Goal: Task Accomplishment & Management: Use online tool/utility

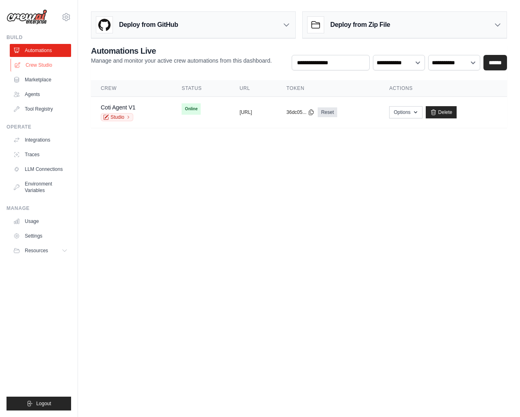
click at [46, 63] on link "Crew Studio" at bounding box center [41, 65] width 61 height 13
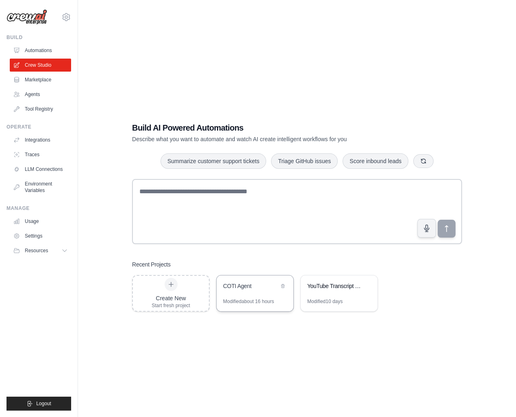
click at [252, 290] on div "COTI Agent" at bounding box center [251, 287] width 56 height 10
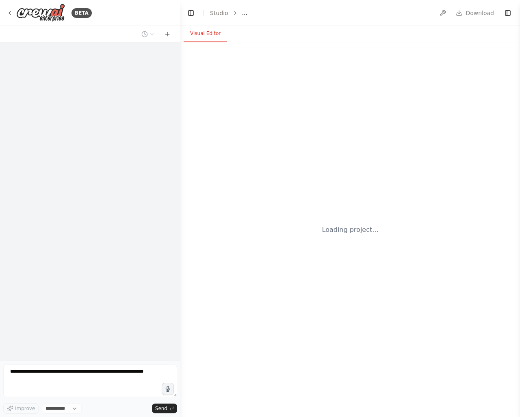
select select "****"
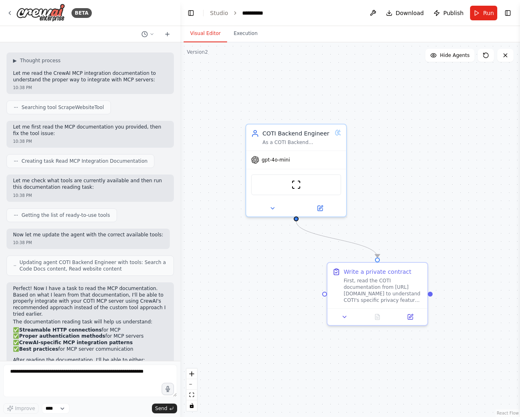
scroll to position [1847, 0]
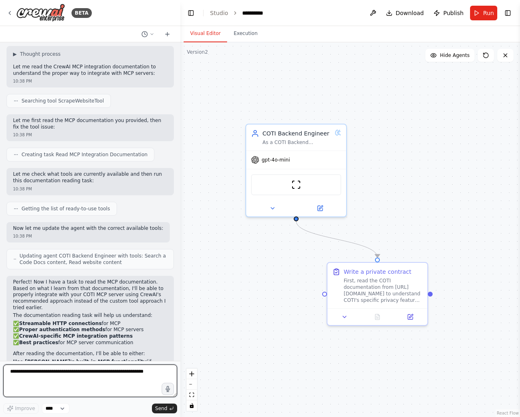
click at [52, 368] on textarea at bounding box center [90, 380] width 174 height 33
type textarea "**********"
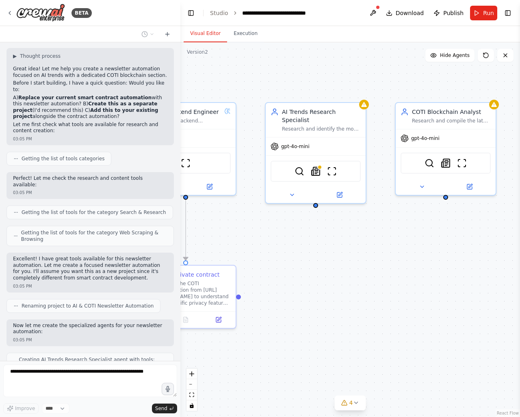
scroll to position [2273, 0]
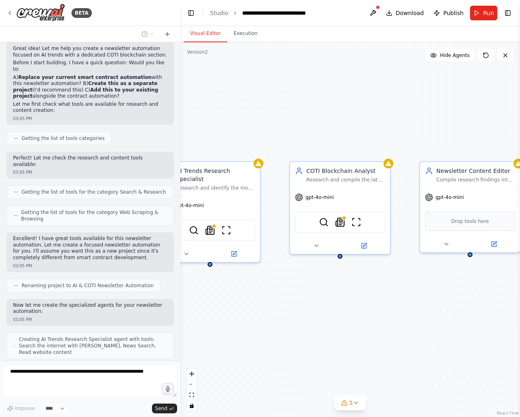
drag, startPoint x: 418, startPoint y: 262, endPoint x: 226, endPoint y: 340, distance: 207.1
click at [226, 340] on div ".deletable-edge-delete-btn { width: 20px; height: 20px; border: 0px solid #ffff…" at bounding box center [350, 229] width 340 height 374
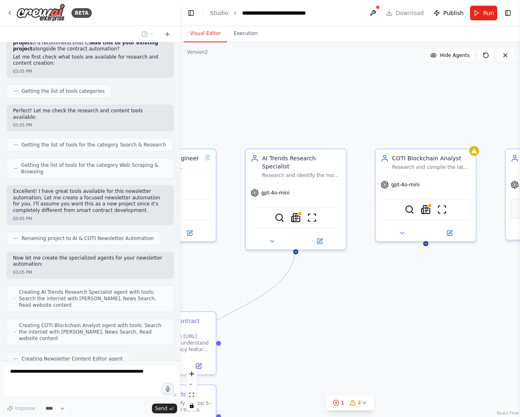
drag, startPoint x: 300, startPoint y: 317, endPoint x: 386, endPoint y: 304, distance: 87.1
click at [386, 304] on div ".deletable-edge-delete-btn { width: 20px; height: 20px; border: 0px solid #ffff…" at bounding box center [350, 229] width 340 height 374
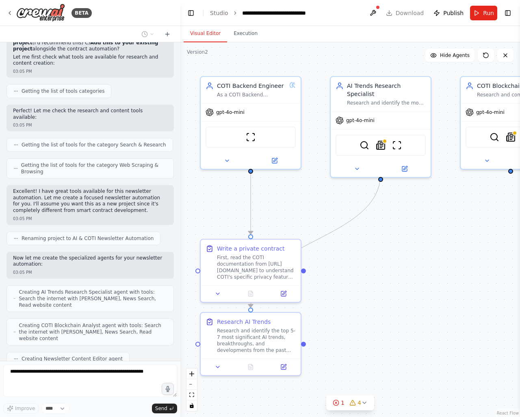
scroll to position [2340, 0]
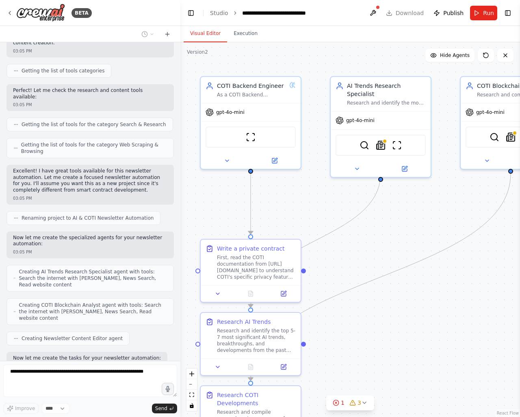
drag, startPoint x: 341, startPoint y: 314, endPoint x: 426, endPoint y: 242, distance: 111.3
click at [426, 242] on div ".deletable-edge-delete-btn { width: 20px; height: 20px; border: 0px solid #ffff…" at bounding box center [350, 229] width 340 height 374
click at [264, 86] on div "COTI Backend Engineer" at bounding box center [251, 84] width 69 height 8
click at [296, 70] on button at bounding box center [294, 67] width 11 height 11
click at [276, 74] on div ".deletable-edge-delete-btn { width: 20px; height: 20px; border: 0px solid #ffff…" at bounding box center [350, 229] width 340 height 374
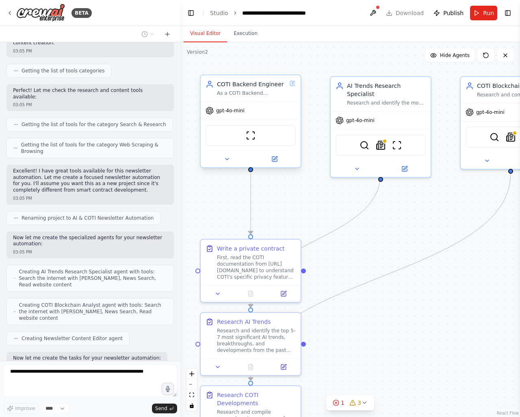
scroll to position [2361, 0]
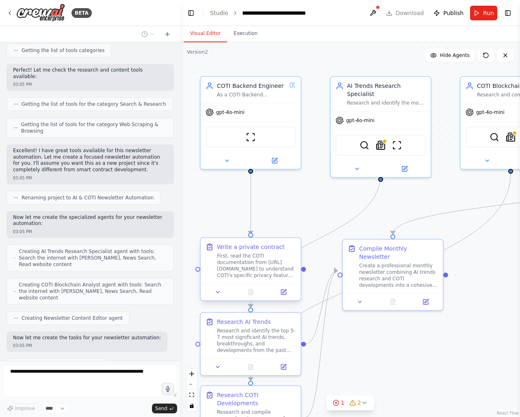
click at [279, 246] on div "Write a private contract" at bounding box center [256, 247] width 79 height 8
click at [297, 231] on icon at bounding box center [294, 230] width 5 height 5
click at [272, 231] on button "Confirm" at bounding box center [271, 231] width 29 height 10
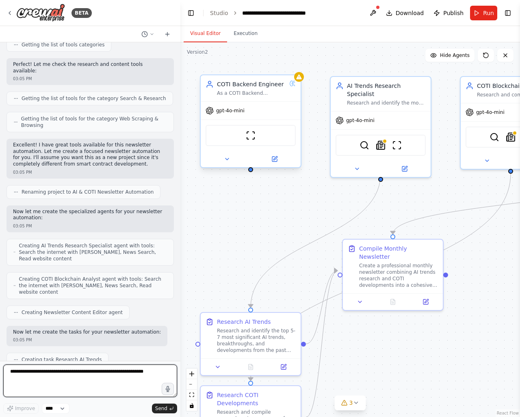
scroll to position [2373, 0]
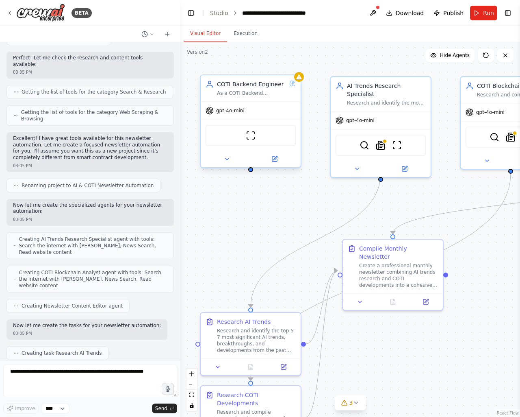
click at [257, 87] on div "COTI Backend Engineer" at bounding box center [251, 84] width 69 height 8
click at [296, 69] on icon at bounding box center [294, 67] width 5 height 5
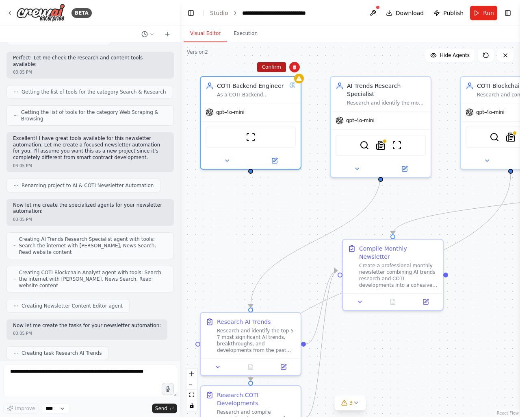
click at [270, 70] on button "Confirm" at bounding box center [271, 67] width 29 height 10
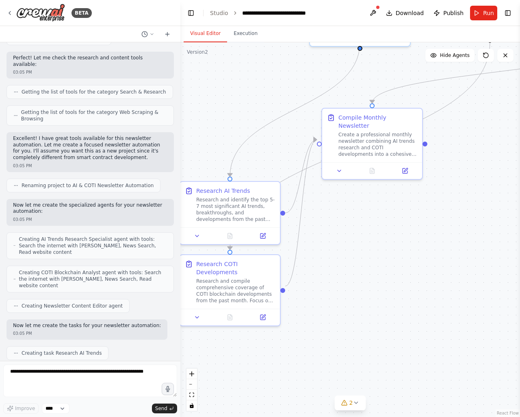
drag, startPoint x: 281, startPoint y: 177, endPoint x: 260, endPoint y: 47, distance: 132.1
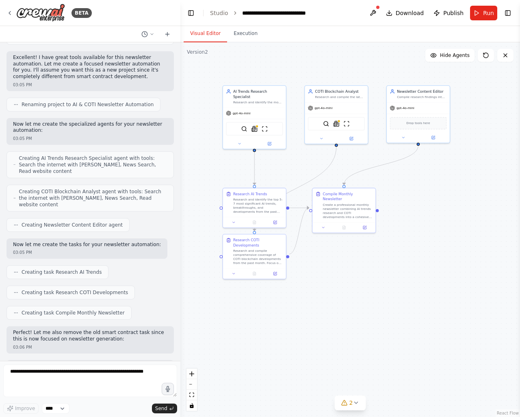
scroll to position [2501, 0]
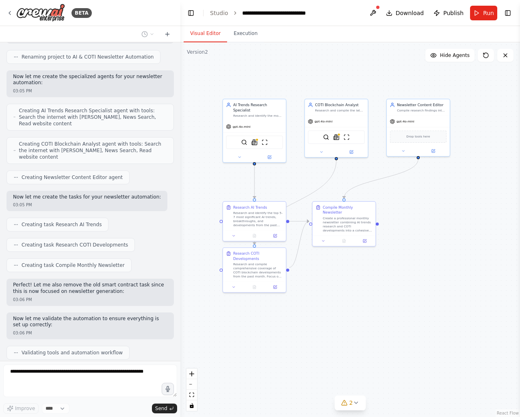
drag, startPoint x: 473, startPoint y: 154, endPoint x: 438, endPoint y: 209, distance: 65.6
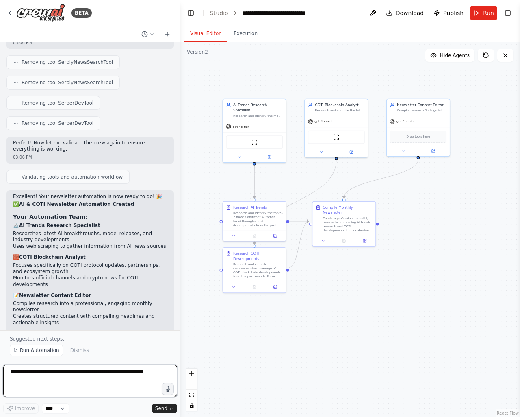
scroll to position [2970, 0]
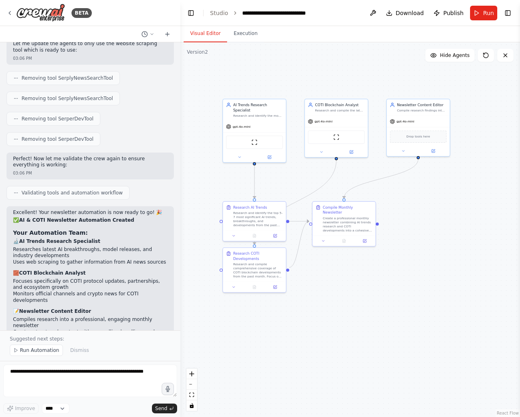
drag, startPoint x: 68, startPoint y: 268, endPoint x: 150, endPoint y: 269, distance: 81.7
click at [150, 356] on li "Executive Summary - Key highlights from both AI and COTI" at bounding box center [90, 359] width 154 height 7
drag, startPoint x: 63, startPoint y: 273, endPoint x: 118, endPoint y: 276, distance: 55.0
click at [118, 363] on li "AI Trends Section - Top 5-7 developments with analysis" at bounding box center [90, 366] width 154 height 7
drag, startPoint x: 78, startPoint y: 280, endPoint x: 122, endPoint y: 280, distance: 44.3
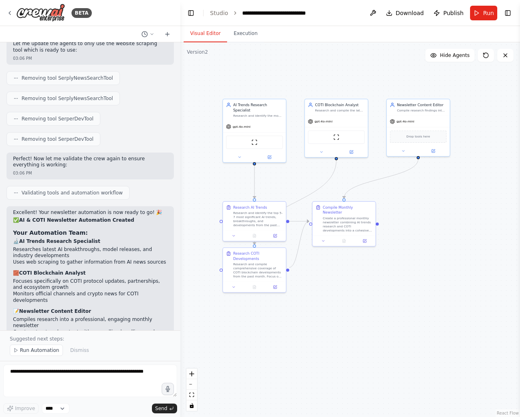
click at [122, 369] on li "COTI Focus Section - Dedicated blockchain updates" at bounding box center [90, 372] width 154 height 7
drag, startPoint x: 65, startPoint y: 287, endPoint x: 122, endPoint y: 288, distance: 57.3
click at [122, 375] on li "Cross-Sector Insights - How AI and COTI intersect" at bounding box center [90, 378] width 154 height 7
drag, startPoint x: 58, startPoint y: 294, endPoint x: 111, endPoint y: 294, distance: 52.9
click at [107, 382] on li "Looking Ahead - What to watch next month" at bounding box center [90, 385] width 154 height 7
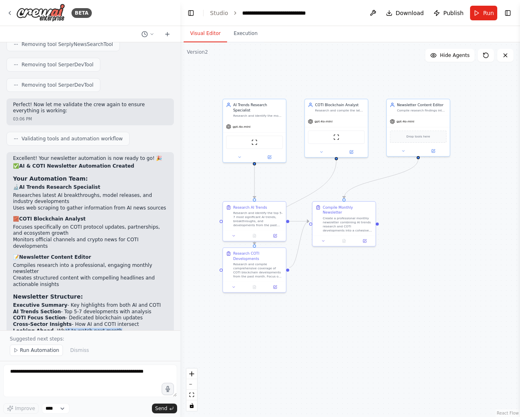
scroll to position [3052, 0]
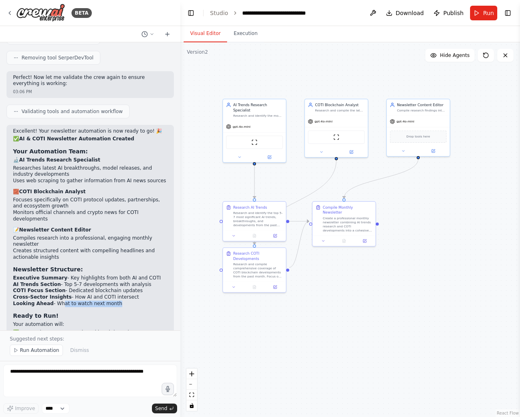
drag, startPoint x: 52, startPoint y: 272, endPoint x: 107, endPoint y: 288, distance: 56.8
click at [107, 359] on p "Note : The agents will use web scraping for research since it doesn't require A…" at bounding box center [90, 372] width 154 height 26
click at [59, 359] on p "Note : The agents will use web scraping for research since it doesn't require A…" at bounding box center [90, 372] width 154 height 26
click at [483, 12] on button "Run" at bounding box center [483, 13] width 27 height 15
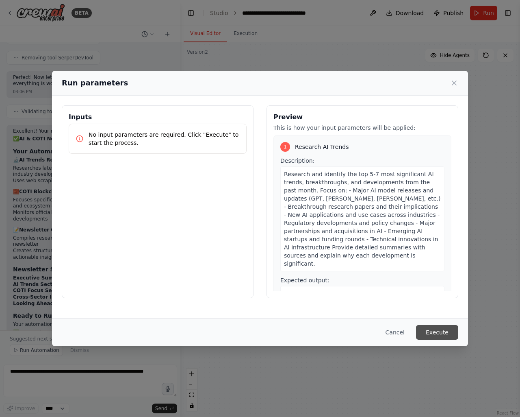
click at [444, 330] on button "Execute" at bounding box center [437, 332] width 42 height 15
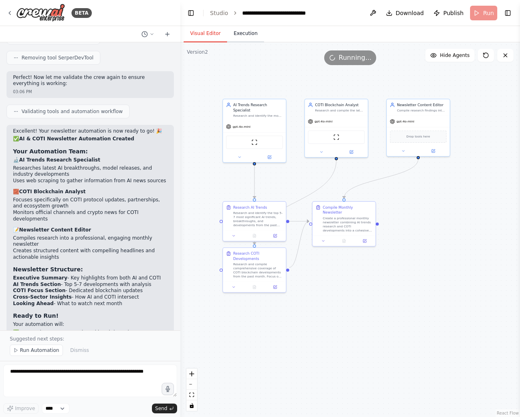
click at [247, 37] on button "Execution" at bounding box center [245, 33] width 37 height 17
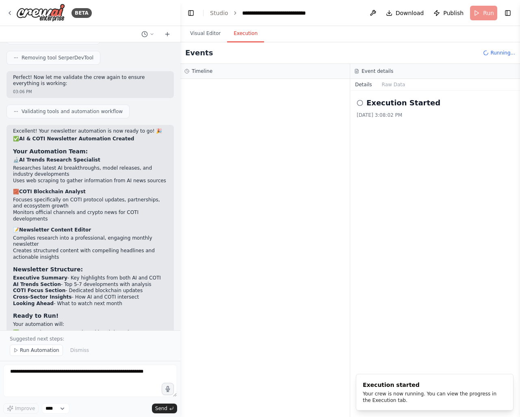
click at [396, 104] on h2 "Execution Started" at bounding box center [404, 102] width 74 height 11
click at [395, 80] on button "Raw Data" at bounding box center [393, 84] width 33 height 11
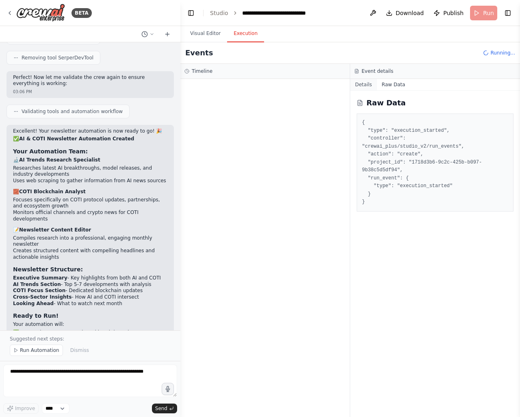
click at [359, 85] on button "Details" at bounding box center [363, 84] width 27 height 11
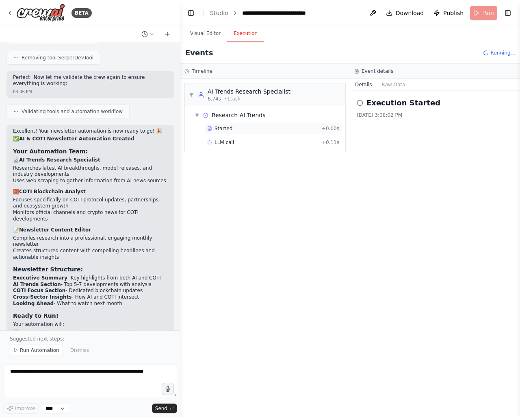
click at [246, 129] on div "Started" at bounding box center [262, 128] width 111 height 7
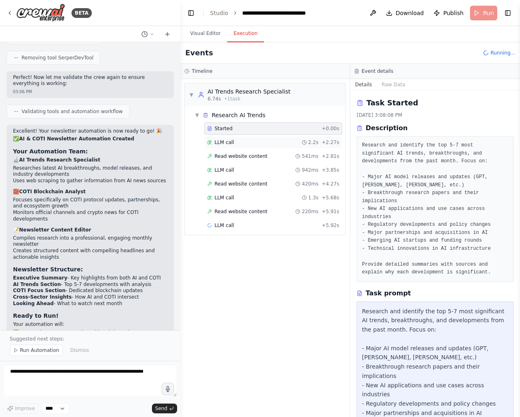
click at [250, 146] on div "LLM call 2.2s + 2.27s" at bounding box center [273, 142] width 138 height 12
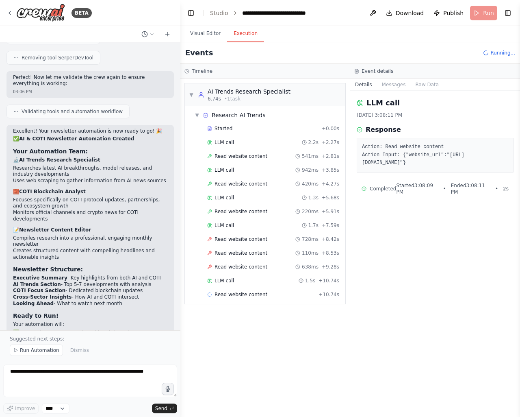
drag, startPoint x: 446, startPoint y: 170, endPoint x: 406, endPoint y: 164, distance: 40.3
click at [406, 164] on pre "Action: Read website content Action Input: {"website_url":"https://www.technolo…" at bounding box center [435, 155] width 146 height 24
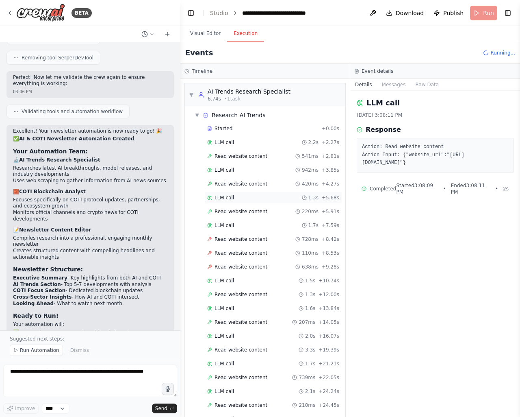
click at [254, 198] on div "LLM call 1.3s + 5.68s" at bounding box center [273, 197] width 132 height 7
drag, startPoint x: 454, startPoint y: 172, endPoint x: 406, endPoint y: 164, distance: 48.6
click at [406, 164] on pre "Action: Read website content Action Input: {"website_url":"https://www.technolo…" at bounding box center [435, 155] width 146 height 24
copy pre "https://www.technology.org/2025/09/01/top-ai-developments-september-2025"
click at [250, 224] on div "LLM call 1.7s + 7.59s" at bounding box center [273, 225] width 132 height 7
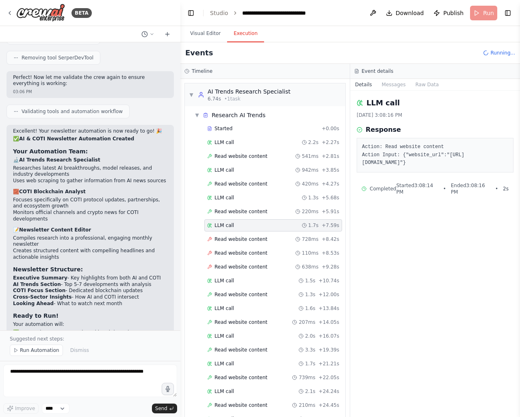
drag, startPoint x: 421, startPoint y: 171, endPoint x: 405, endPoint y: 163, distance: 18.0
click at [405, 163] on pre "Action: Read website content Action Input: {"website_url":"https://www.ventureb…" at bounding box center [435, 155] width 146 height 24
copy pre "https://www.venturebeat.com/ai/ai-trends-september-2025/"
click at [237, 244] on div "Started + 0.00s LLM call 2.2s + 2.27s Read website content 541ms + 2.81s LLM ca…" at bounding box center [268, 315] width 154 height 387
click at [239, 238] on span "Read website content" at bounding box center [241, 239] width 53 height 7
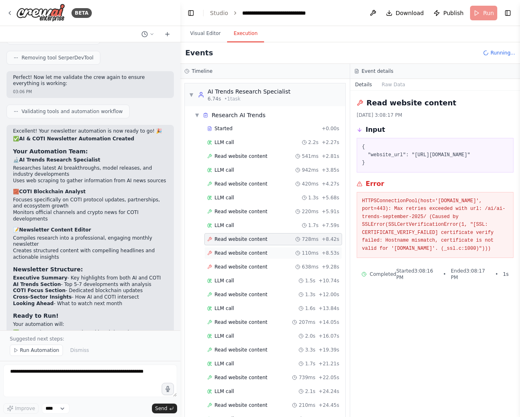
click at [240, 247] on div "Read website content 110ms + 8.53s" at bounding box center [273, 253] width 138 height 12
click at [242, 263] on span "Read website content" at bounding box center [241, 266] width 53 height 7
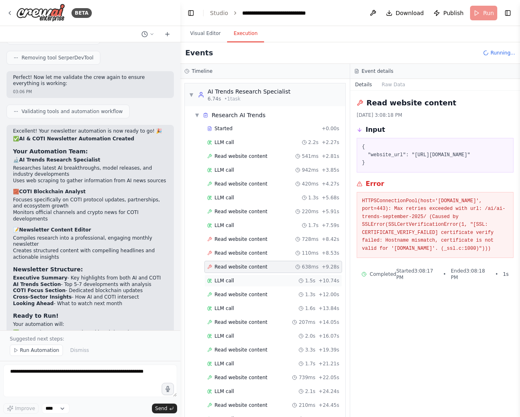
click at [239, 278] on div "LLM call 1.5s + 10.74s" at bounding box center [273, 280] width 132 height 7
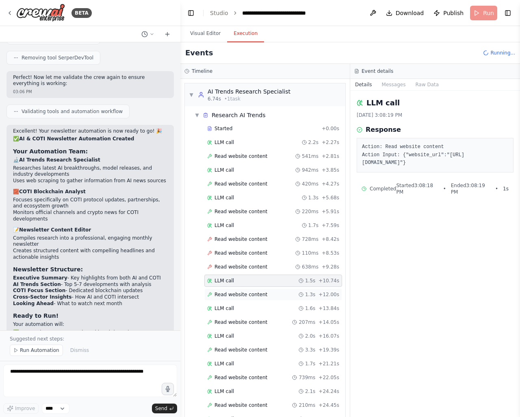
click at [240, 294] on span "Read website content" at bounding box center [241, 294] width 53 height 7
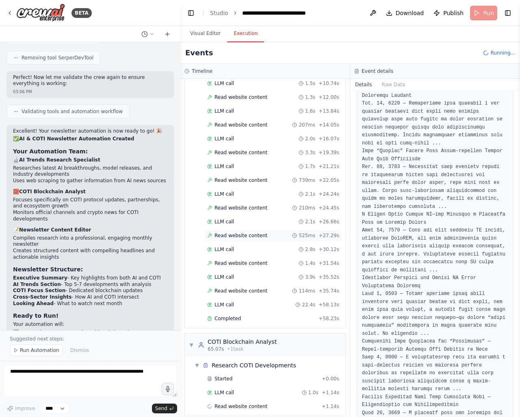
scroll to position [202, 0]
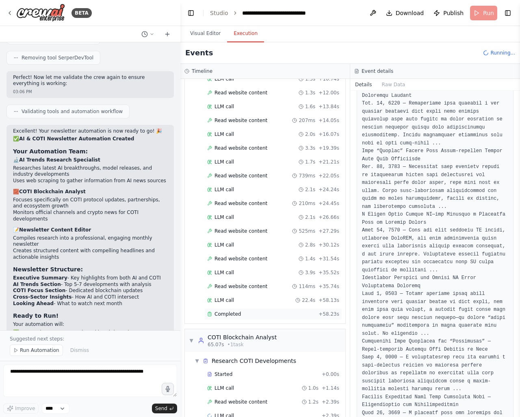
click at [233, 311] on span "Completed" at bounding box center [228, 314] width 26 height 7
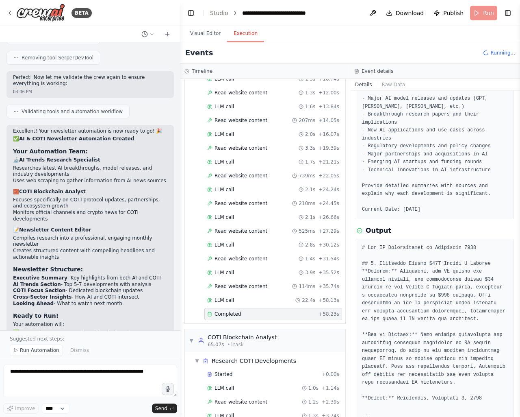
scroll to position [108, 0]
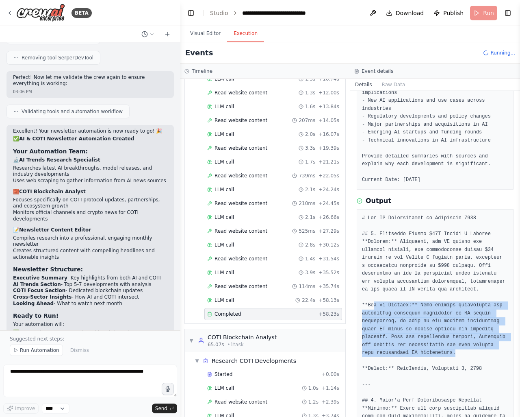
drag, startPoint x: 372, startPoint y: 291, endPoint x: 471, endPoint y: 335, distance: 108.1
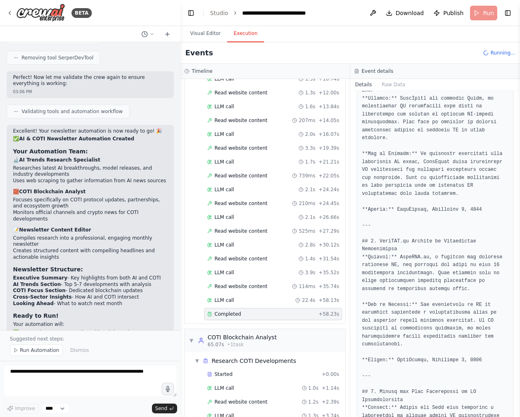
scroll to position [946, 0]
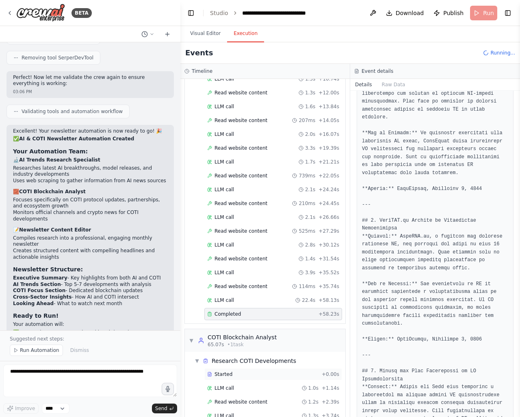
click at [268, 368] on div "Started + 0.00s" at bounding box center [273, 374] width 138 height 12
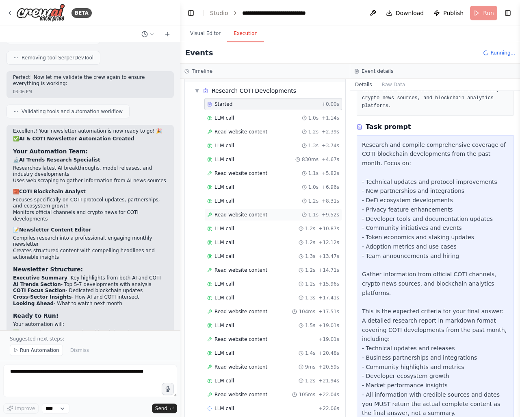
scroll to position [476, 0]
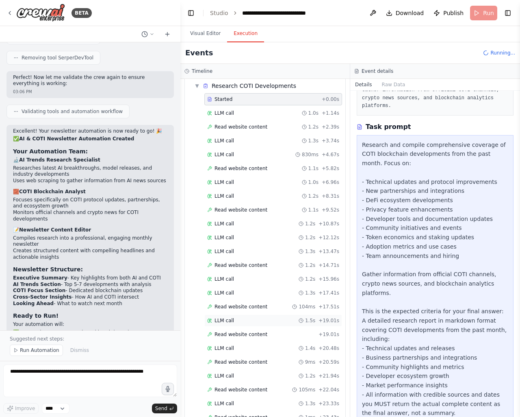
click at [248, 317] on div "LLM call 1.5s + 19.01s" at bounding box center [273, 320] width 132 height 7
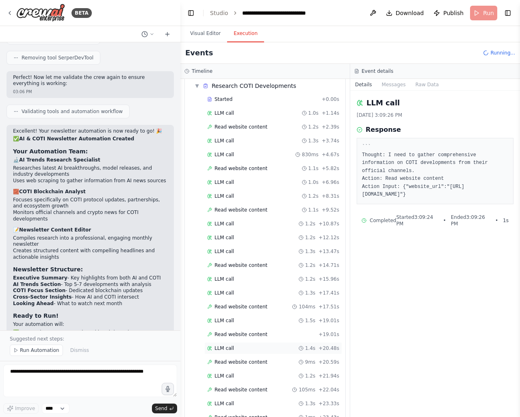
click at [250, 342] on div "LLM call 1.4s + 20.48s" at bounding box center [273, 348] width 138 height 12
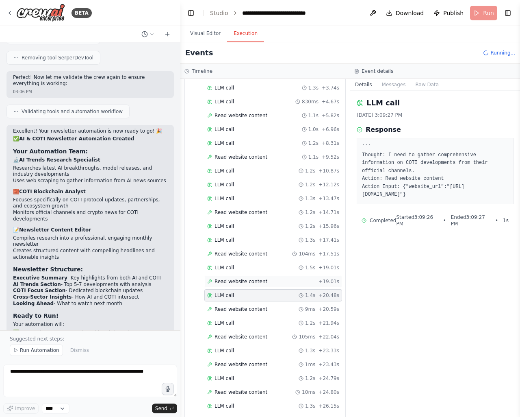
scroll to position [559, 0]
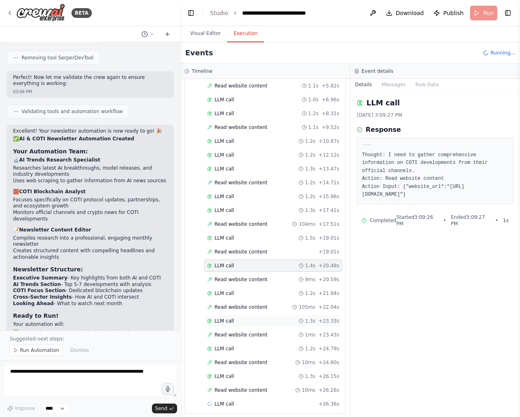
click at [253, 315] on div "LLM call 1.3s + 23.33s" at bounding box center [273, 321] width 138 height 12
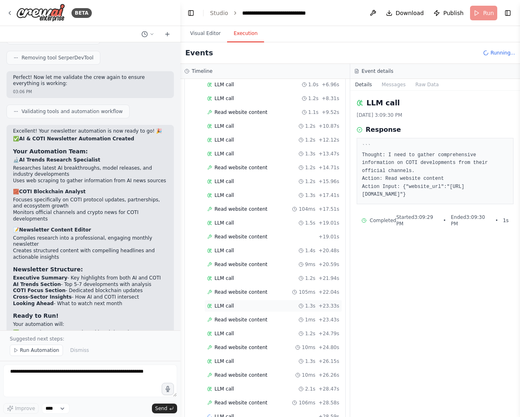
scroll to position [586, 0]
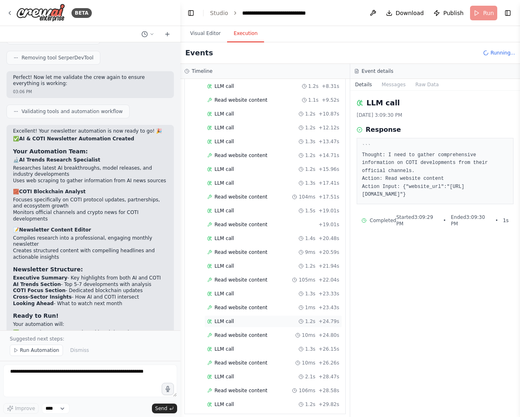
click at [249, 318] on div "LLM call 1.2s + 24.79s" at bounding box center [273, 321] width 132 height 7
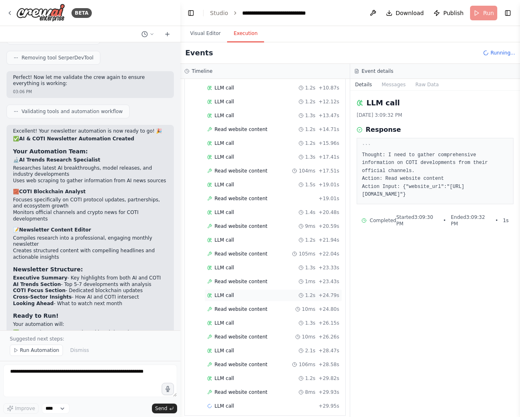
scroll to position [614, 0]
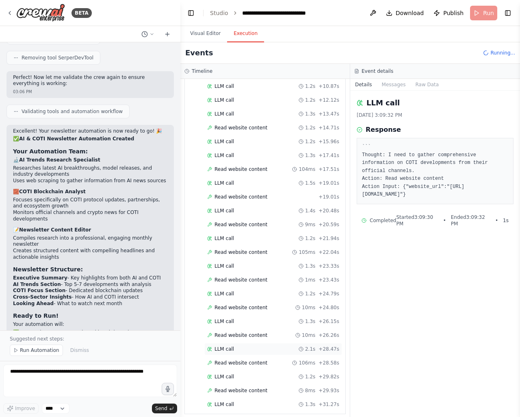
click at [249, 346] on div "LLM call 2.1s + 28.47s" at bounding box center [273, 349] width 132 height 7
click at [241, 401] on div "LLM call 1.2s + 32.73s" at bounding box center [273, 404] width 132 height 7
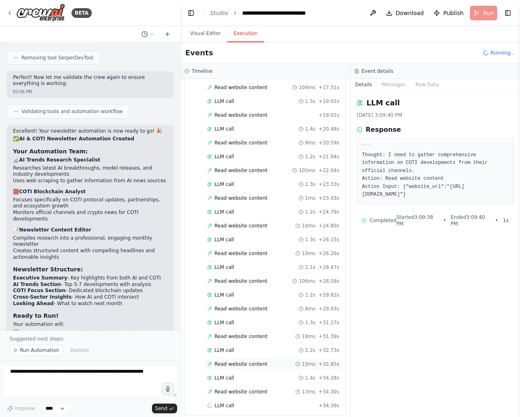
scroll to position [696, 0]
click at [233, 402] on div "LLM call 1.3s + 35.73s" at bounding box center [273, 405] width 132 height 7
click at [251, 374] on div "LLM call 1.4s + 34.28s" at bounding box center [273, 377] width 132 height 7
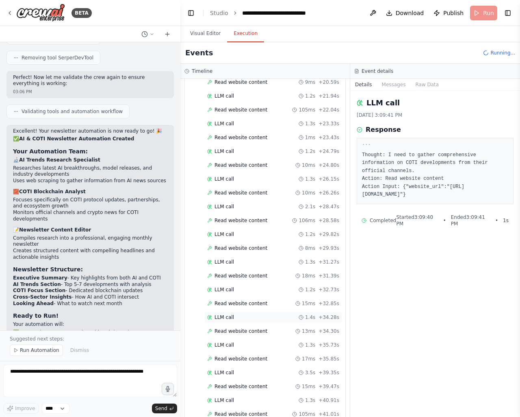
scroll to position [765, 0]
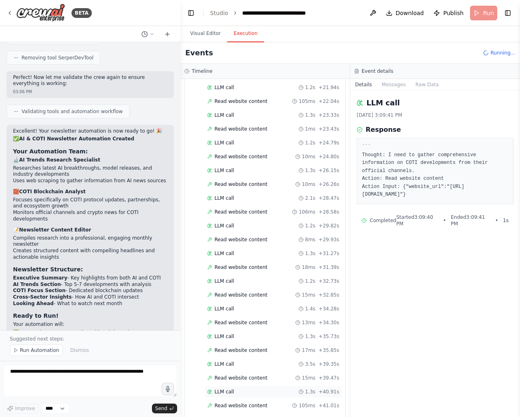
click at [241, 388] on div "LLM call 1.3s + 40.91s" at bounding box center [273, 391] width 132 height 7
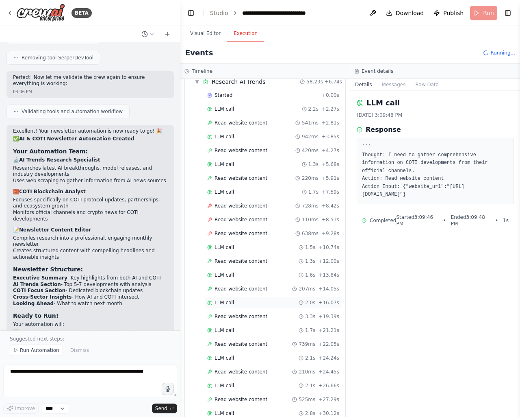
scroll to position [0, 0]
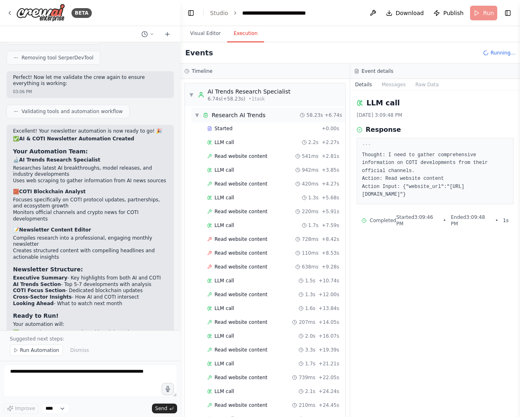
click at [201, 116] on div "▼ Research AI Trends" at bounding box center [230, 115] width 71 height 8
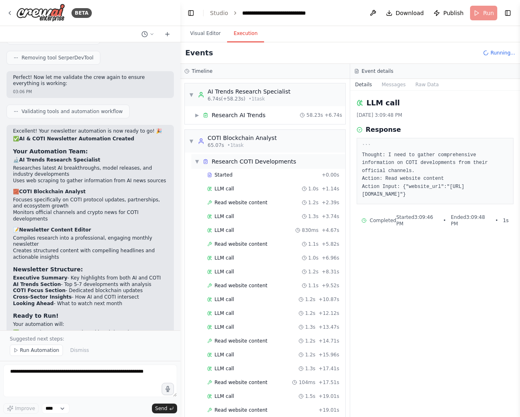
click at [195, 159] on span "▼" at bounding box center [197, 161] width 5 height 7
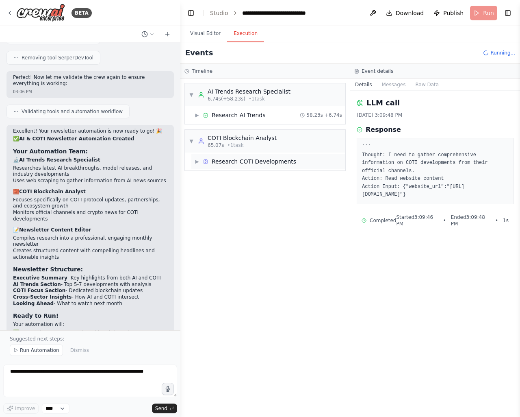
click at [247, 160] on div "Research COTI Developments" at bounding box center [254, 161] width 85 height 8
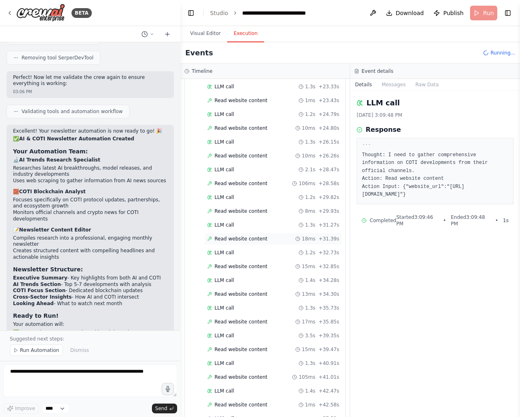
scroll to position [408, 0]
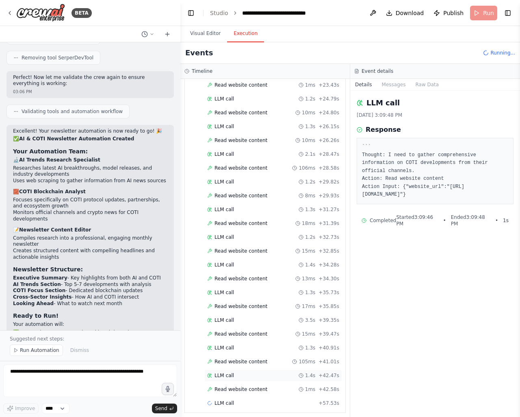
click at [238, 373] on div "LLM call 1.4s + 42.47s" at bounding box center [273, 375] width 132 height 7
click at [237, 341] on div "LLM call 1.3s + 40.91s" at bounding box center [273, 347] width 138 height 12
click at [243, 372] on div "LLM call 1.4s + 42.47s" at bounding box center [273, 375] width 132 height 7
click at [200, 39] on button "Visual Editor" at bounding box center [205, 33] width 43 height 17
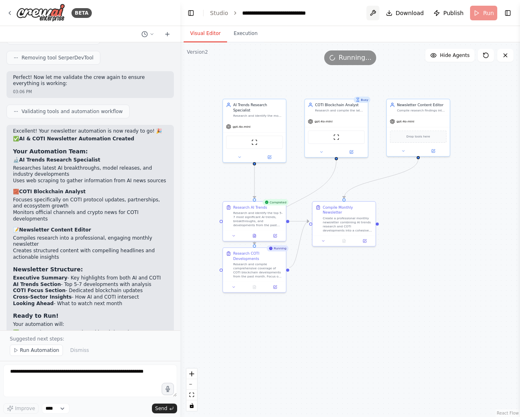
click at [374, 10] on button at bounding box center [373, 13] width 13 height 15
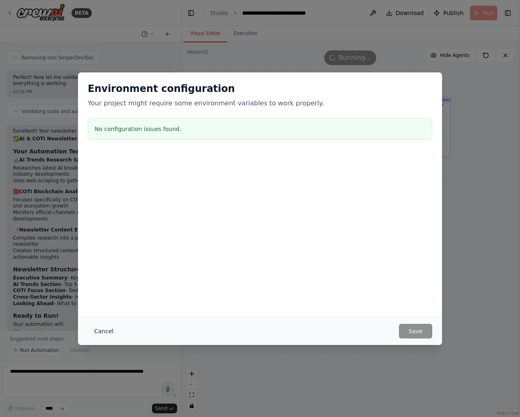
click at [107, 333] on button "Cancel" at bounding box center [104, 331] width 32 height 15
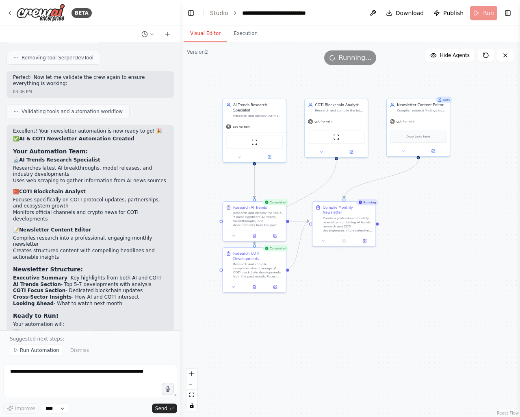
click at [76, 372] on code "SerperDev" at bounding box center [89, 375] width 26 height 6
copy p "SerperDev"
click at [90, 374] on textarea at bounding box center [90, 380] width 174 height 33
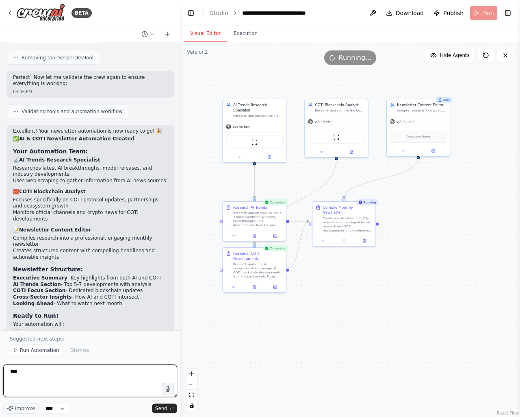
paste textarea "**********"
click at [111, 359] on p "Note : The agents will use web scraping for research since it doesn't require A…" at bounding box center [90, 372] width 154 height 26
copy p "SerplyNews"
click at [98, 369] on textarea "**********" at bounding box center [90, 380] width 174 height 33
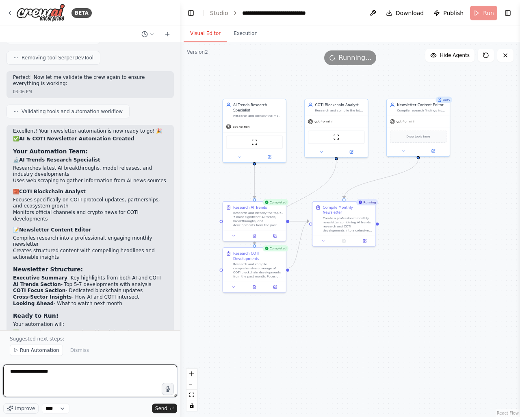
paste textarea "**********"
click at [45, 371] on textarea "**********" at bounding box center [90, 380] width 174 height 33
type textarea "**********"
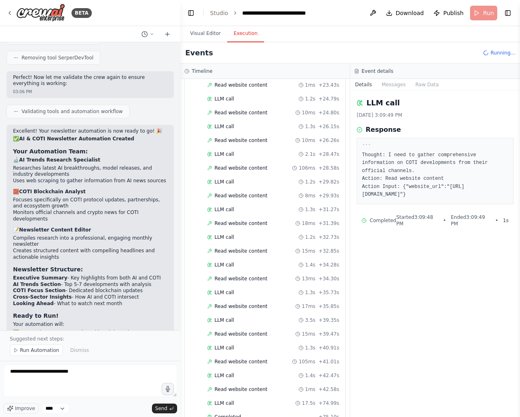
click at [237, 31] on button "Execution" at bounding box center [245, 33] width 37 height 17
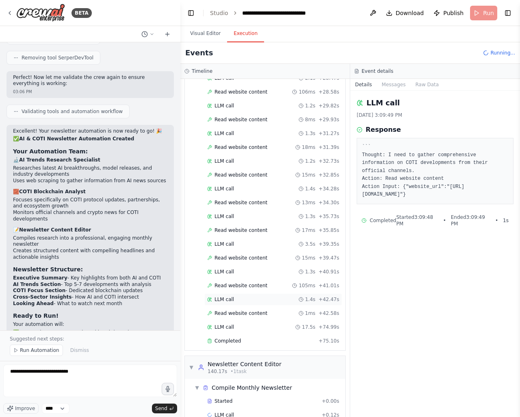
scroll to position [495, 0]
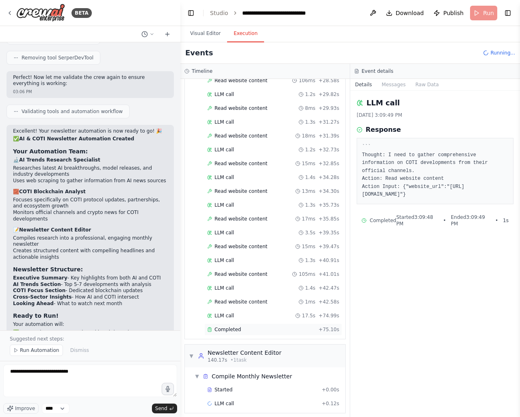
click at [230, 326] on span "Completed" at bounding box center [228, 329] width 26 height 7
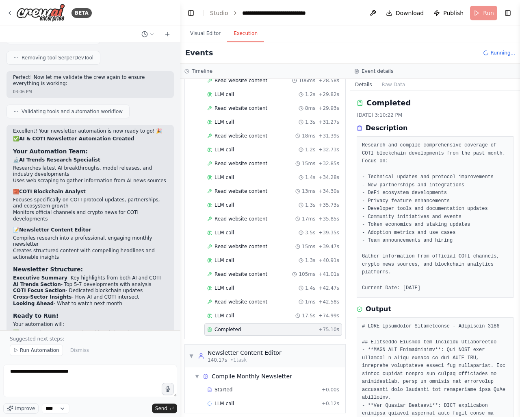
scroll to position [217, 0]
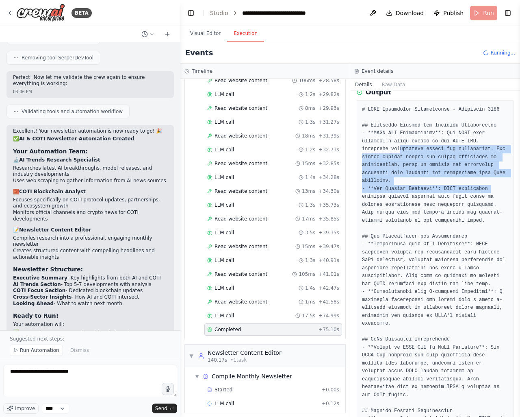
drag, startPoint x: 476, startPoint y: 141, endPoint x: 480, endPoint y: 182, distance: 41.6
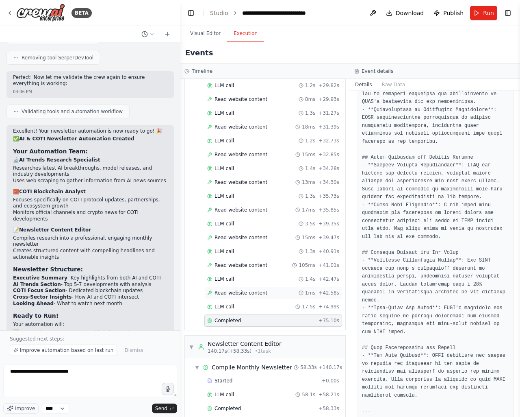
scroll to position [509, 0]
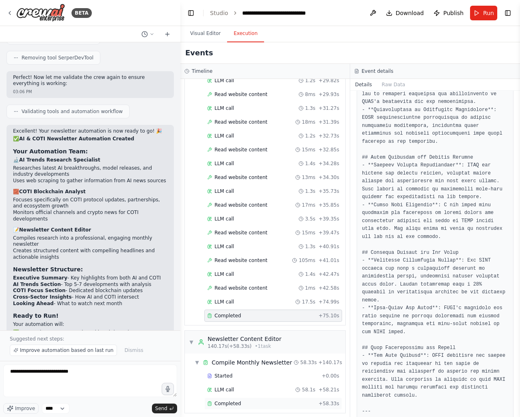
click at [274, 400] on div "Completed" at bounding box center [261, 403] width 108 height 7
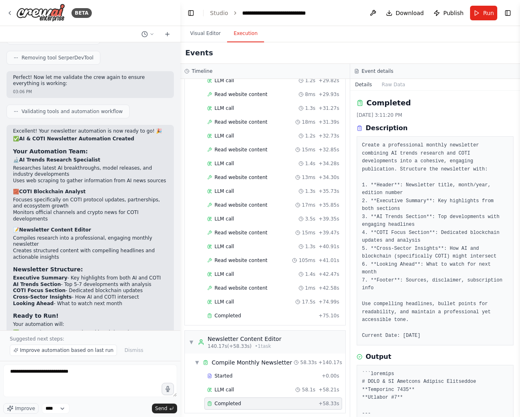
scroll to position [217, 0]
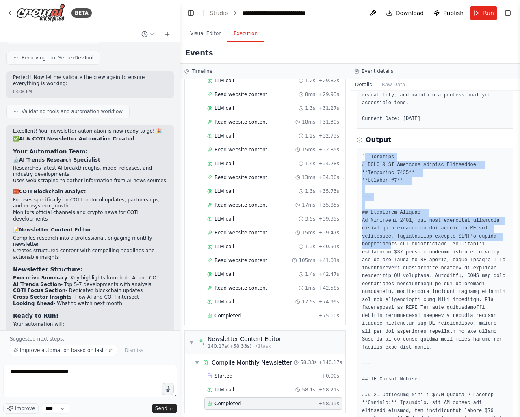
drag, startPoint x: 363, startPoint y: 140, endPoint x: 389, endPoint y: 231, distance: 94.9
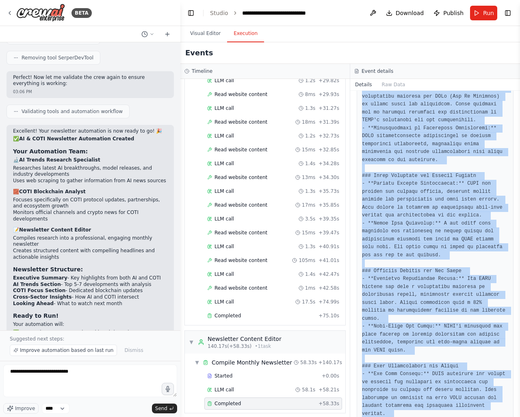
scroll to position [2285, 0]
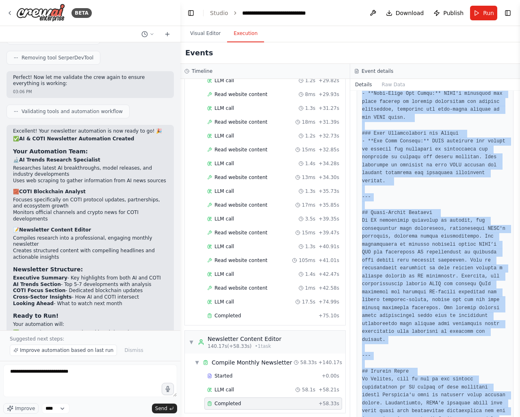
drag, startPoint x: 359, startPoint y: 141, endPoint x: 416, endPoint y: 396, distance: 261.6
copy pre "```markdown # COTI & AI Insights Monthly Newsletter **September 2025** **Editio…"
click at [162, 407] on span "Send" at bounding box center [161, 408] width 12 height 7
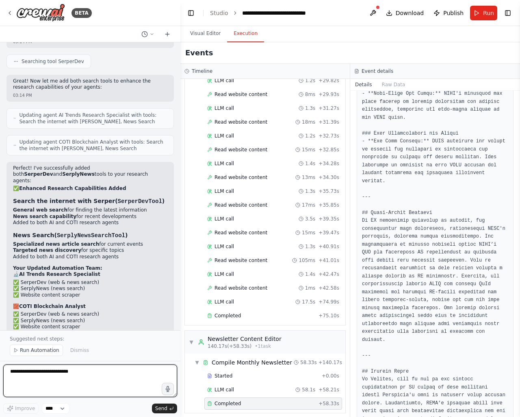
scroll to position [3516, 0]
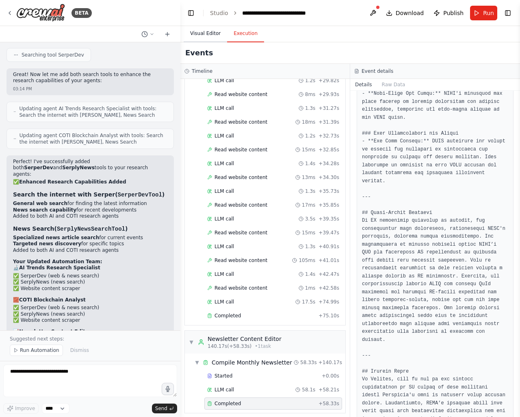
click at [214, 37] on button "Visual Editor" at bounding box center [205, 33] width 43 height 17
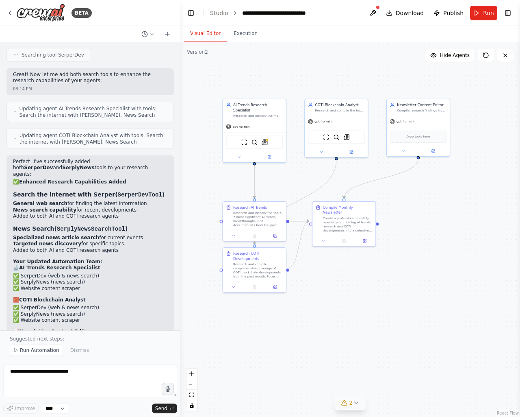
click at [357, 406] on button "2" at bounding box center [350, 402] width 31 height 15
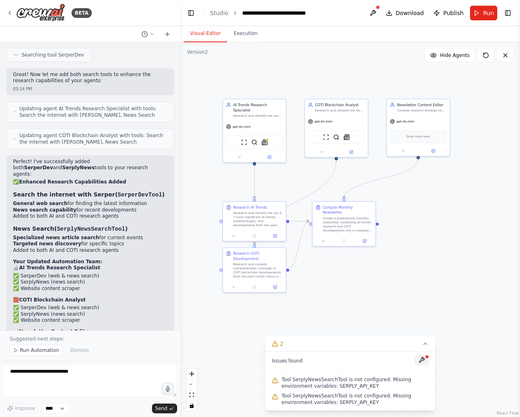
click at [422, 362] on button at bounding box center [422, 360] width 14 height 10
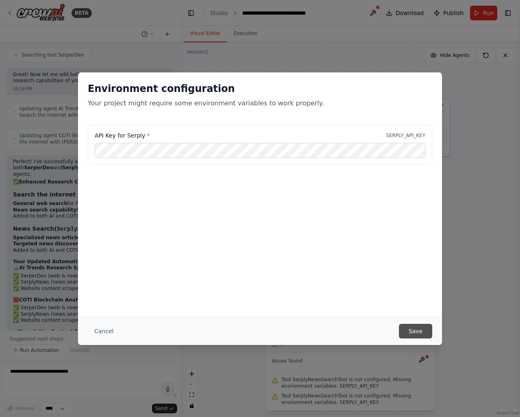
click at [426, 332] on button "Save" at bounding box center [415, 331] width 33 height 15
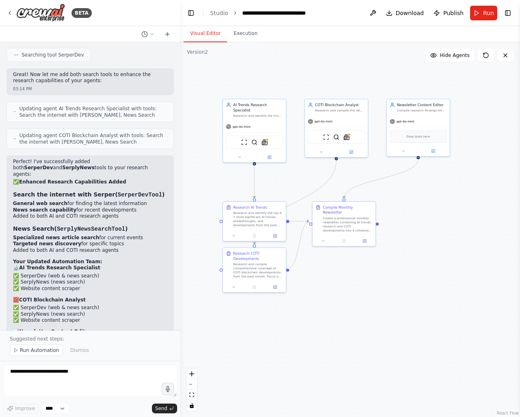
click at [41, 279] on li "✅ SerplyNews (news search)" at bounding box center [90, 282] width 154 height 7
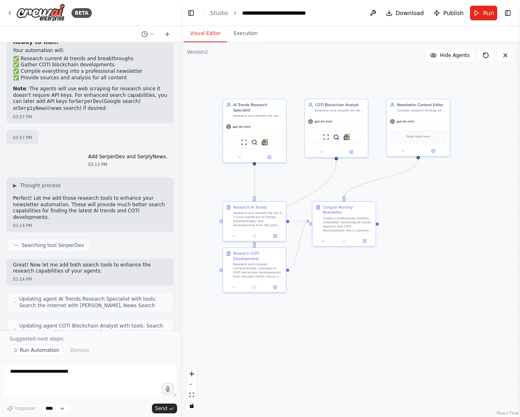
scroll to position [3299, 0]
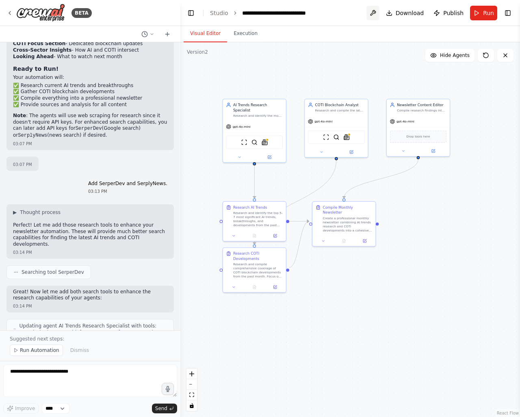
click at [377, 14] on button at bounding box center [373, 13] width 13 height 15
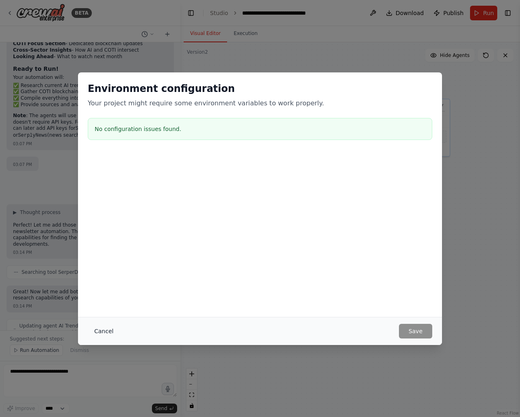
click at [102, 324] on button "Cancel" at bounding box center [104, 331] width 32 height 15
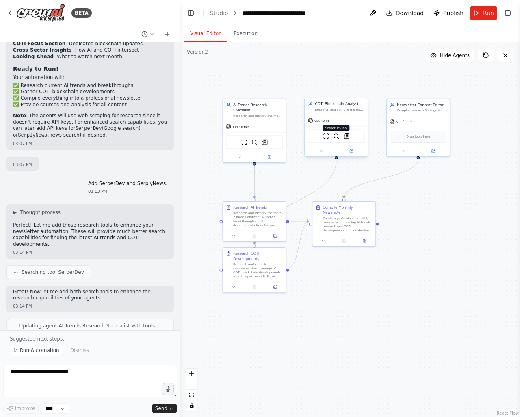
click at [336, 135] on img at bounding box center [336, 136] width 6 height 6
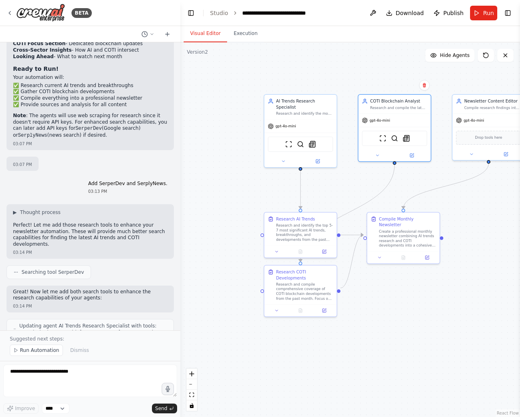
drag, startPoint x: 396, startPoint y: 323, endPoint x: 423, endPoint y: 338, distance: 31.0
click at [423, 338] on div ".deletable-edge-delete-btn { width: 20px; height: 20px; border: 0px solid #ffff…" at bounding box center [350, 229] width 340 height 374
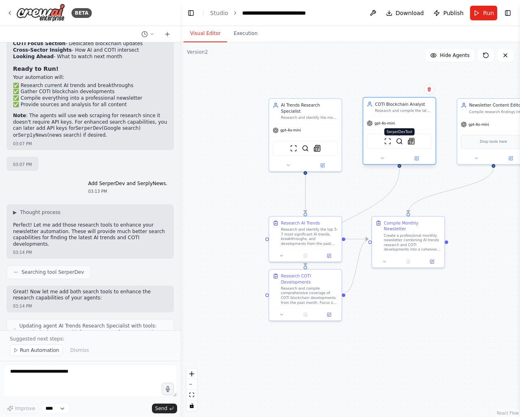
click at [402, 141] on img at bounding box center [399, 140] width 7 height 7
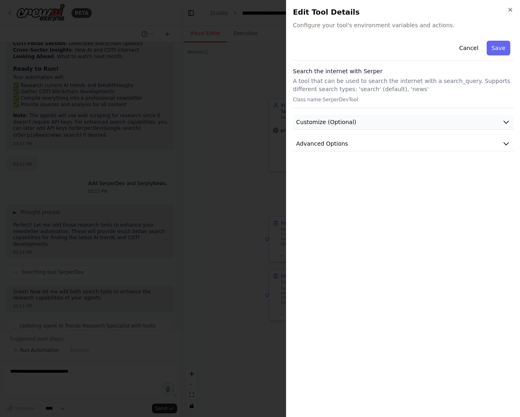
click at [393, 124] on button "Customize (Optional)" at bounding box center [403, 122] width 221 height 15
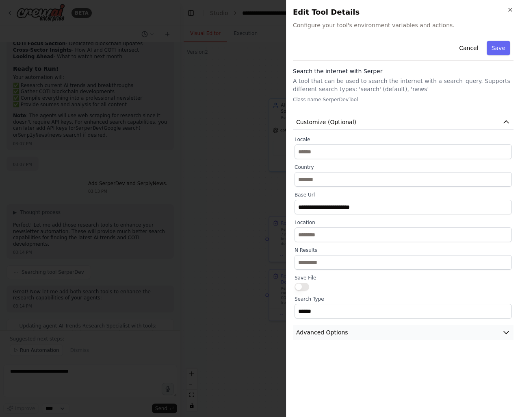
click at [355, 332] on button "Advanced Options" at bounding box center [403, 332] width 221 height 15
click at [341, 205] on input "**********" at bounding box center [403, 207] width 217 height 15
click at [329, 335] on span "Advanced Options" at bounding box center [322, 332] width 52 height 8
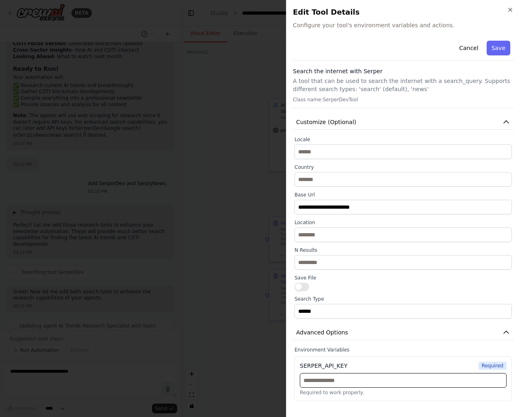
drag, startPoint x: 322, startPoint y: 382, endPoint x: 343, endPoint y: 382, distance: 20.7
click at [323, 382] on input "text" at bounding box center [403, 380] width 207 height 15
paste input "**********"
type input "**********"
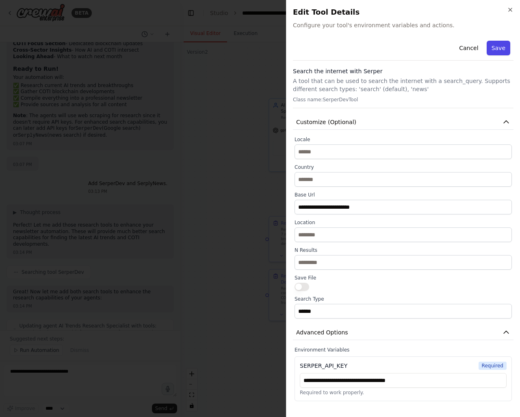
click at [507, 46] on button "Save" at bounding box center [499, 48] width 24 height 15
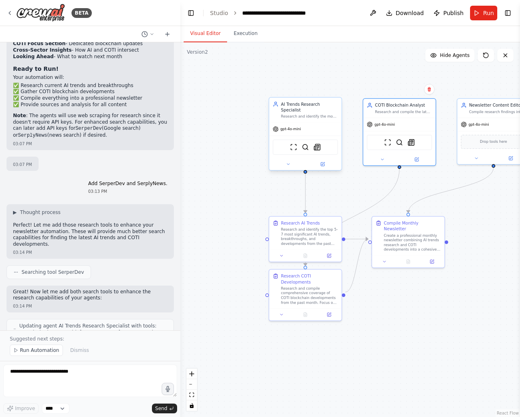
click at [285, 142] on div "ScrapeWebsiteTool SerperDevTool SerplyNewsSearchTool" at bounding box center [305, 146] width 65 height 15
click at [322, 162] on icon at bounding box center [323, 163] width 3 height 3
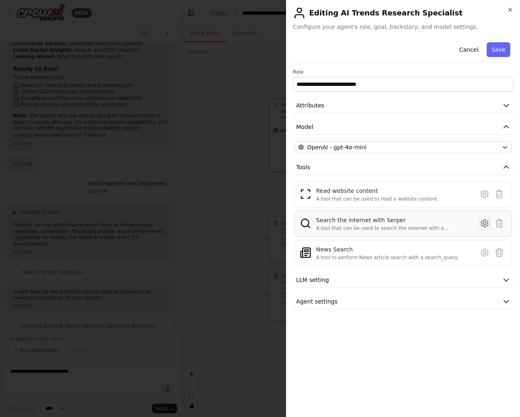
click at [486, 222] on icon at bounding box center [485, 223] width 10 height 10
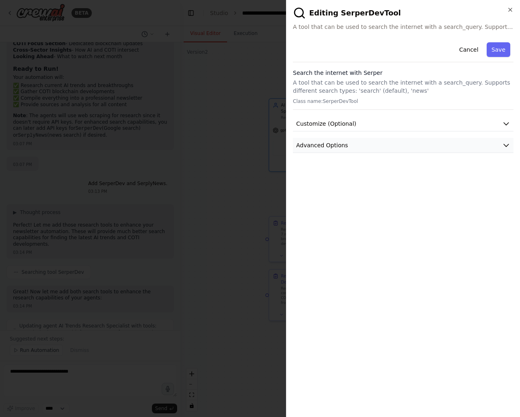
click at [508, 141] on icon "button" at bounding box center [506, 145] width 8 height 8
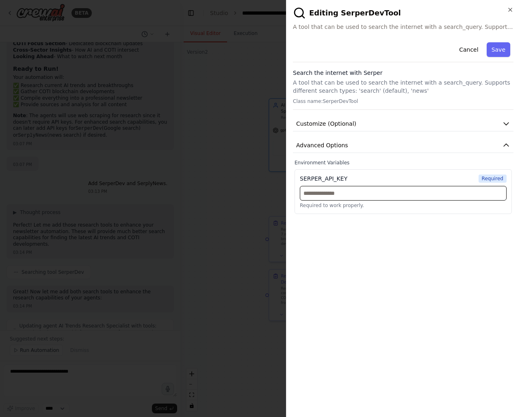
click at [369, 198] on input "text" at bounding box center [403, 193] width 207 height 15
paste input "**********"
type input "**********"
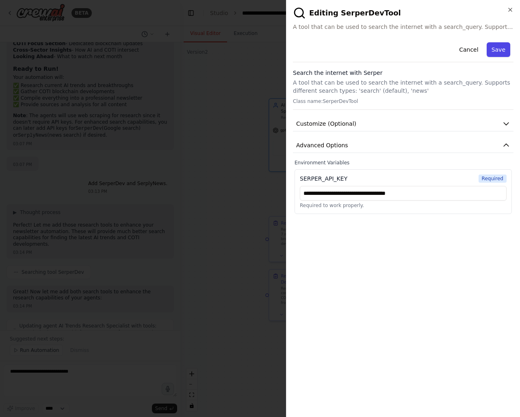
click at [501, 48] on button "Save" at bounding box center [499, 49] width 24 height 15
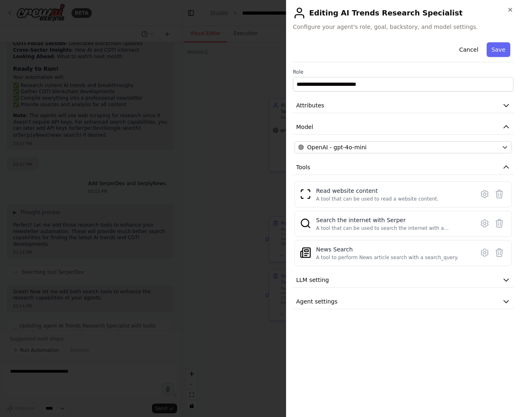
click at [503, 48] on button "Save" at bounding box center [499, 49] width 24 height 15
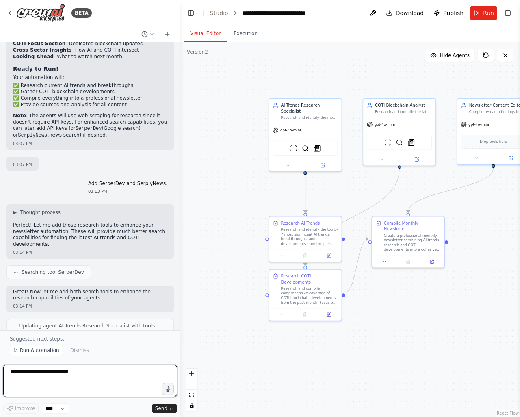
click at [43, 377] on textarea "**********" at bounding box center [90, 380] width 174 height 33
type textarea "**********"
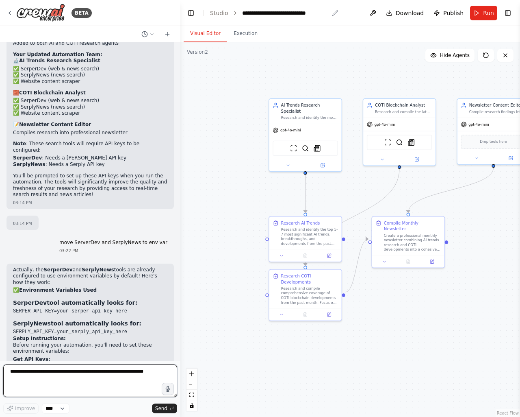
scroll to position [3729, 0]
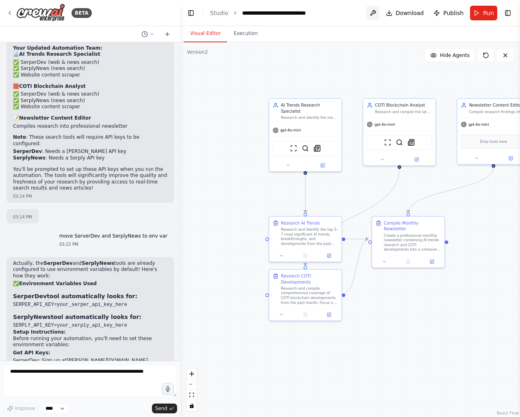
click at [380, 11] on button at bounding box center [373, 13] width 13 height 15
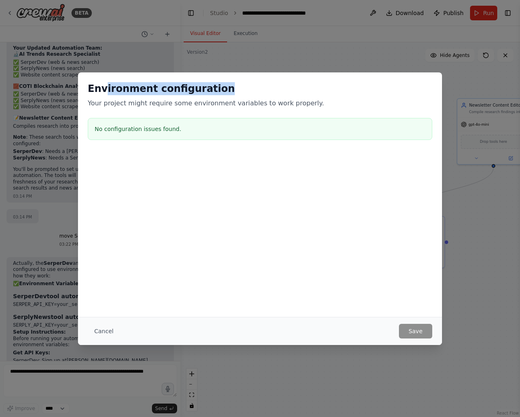
drag, startPoint x: 115, startPoint y: 88, endPoint x: 233, endPoint y: 90, distance: 118.3
click at [235, 90] on h2 "Environment configuration" at bounding box center [260, 88] width 345 height 13
click at [99, 329] on button "Cancel" at bounding box center [104, 331] width 32 height 15
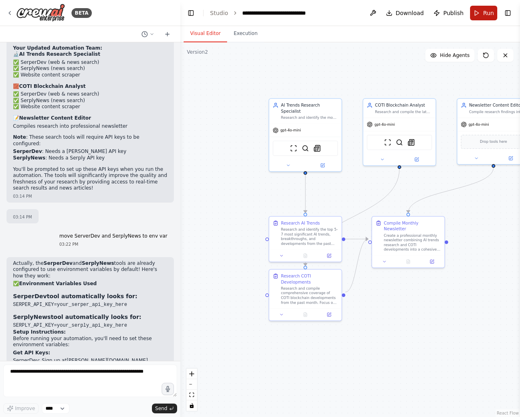
click at [483, 11] on button "Run" at bounding box center [483, 13] width 27 height 15
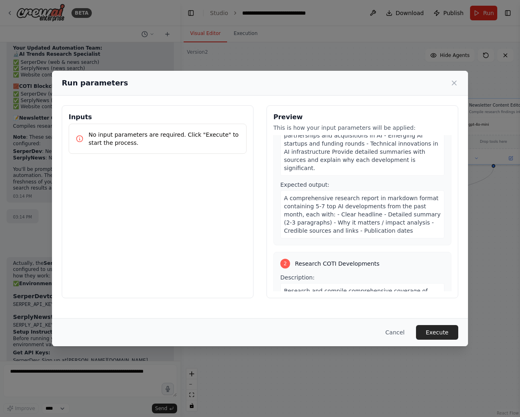
scroll to position [12, 0]
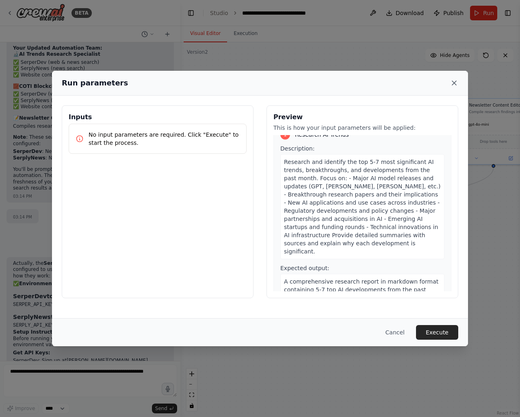
click at [454, 82] on icon at bounding box center [454, 83] width 8 height 8
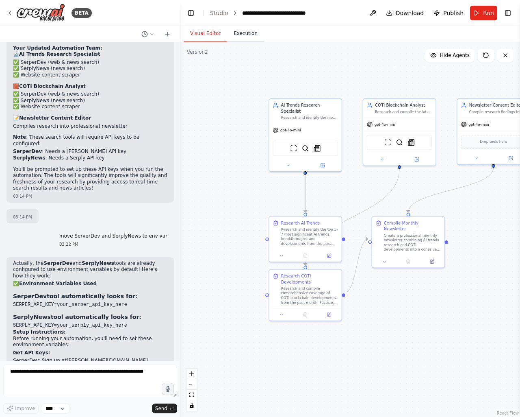
click at [237, 35] on button "Execution" at bounding box center [245, 33] width 37 height 17
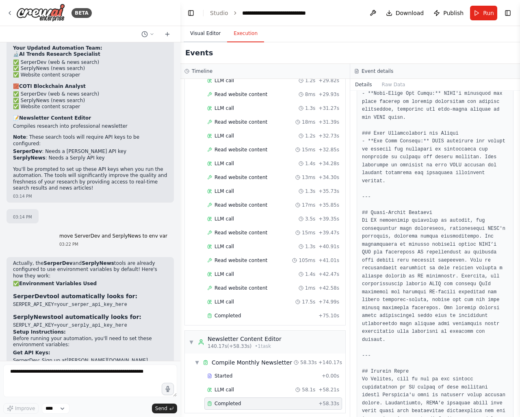
click at [207, 36] on button "Visual Editor" at bounding box center [205, 33] width 43 height 17
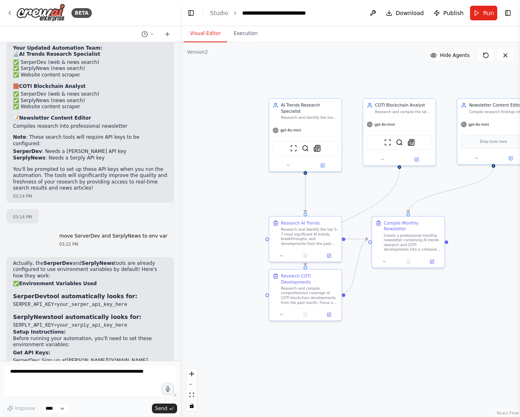
click at [446, 59] on button "Hide Agents" at bounding box center [450, 55] width 49 height 13
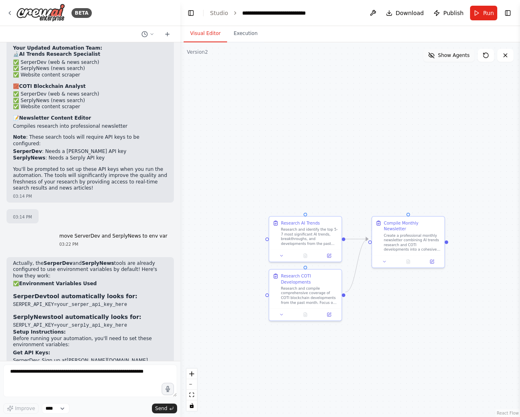
click at [446, 59] on button "Show Agents" at bounding box center [449, 55] width 51 height 13
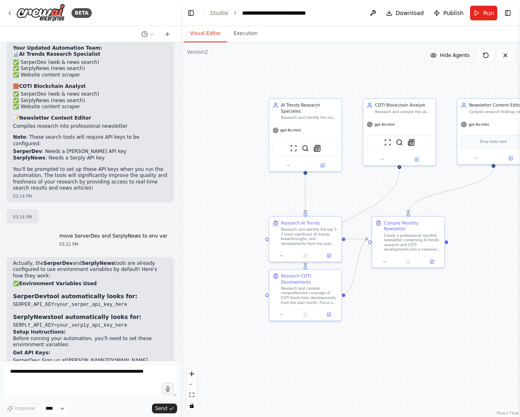
click at [446, 59] on button "Hide Agents" at bounding box center [450, 55] width 49 height 13
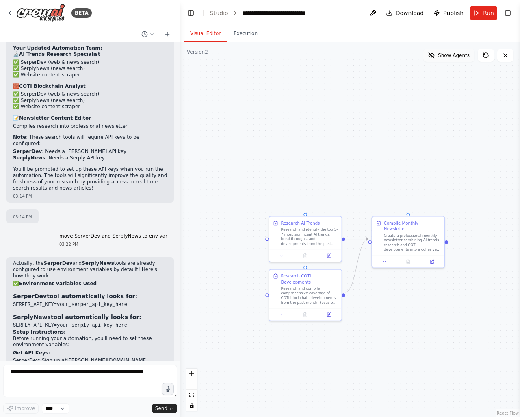
click at [446, 59] on button "Show Agents" at bounding box center [449, 55] width 51 height 13
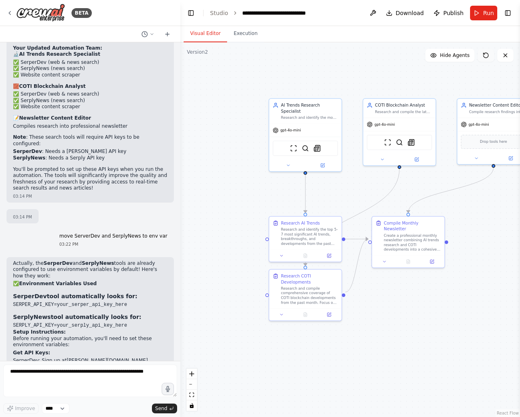
click at [485, 53] on icon at bounding box center [486, 55] width 5 height 5
click at [485, 57] on icon at bounding box center [486, 55] width 7 height 7
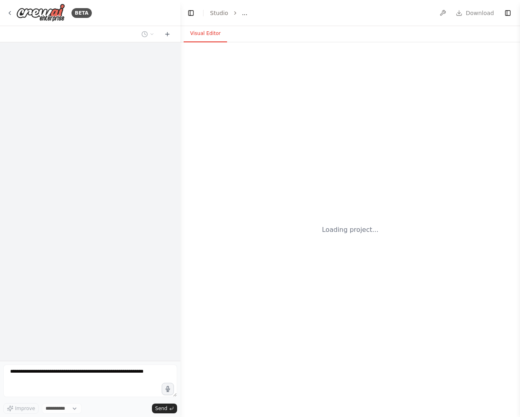
select select "****"
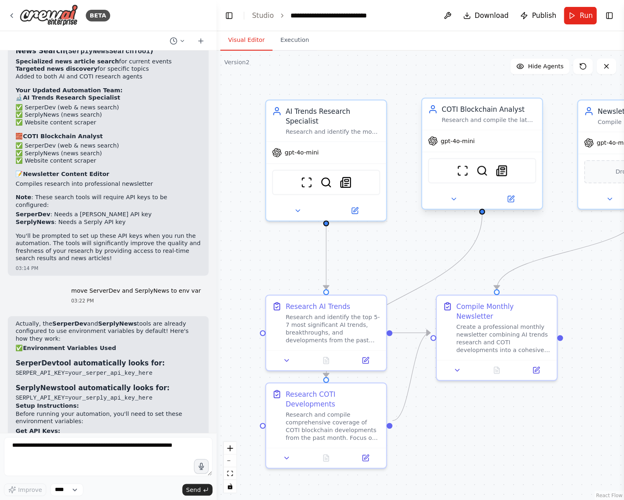
scroll to position [3688, 0]
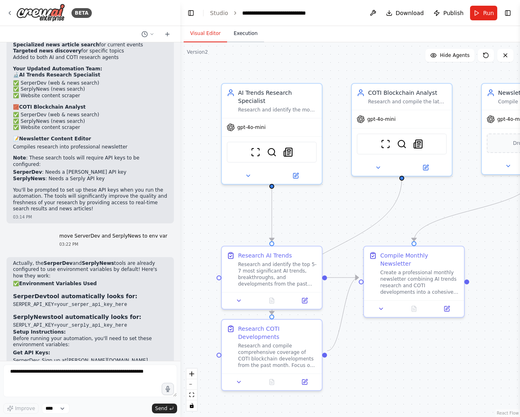
click at [239, 33] on button "Execution" at bounding box center [245, 33] width 37 height 17
click at [211, 35] on button "Visual Editor" at bounding box center [205, 33] width 43 height 17
click at [378, 12] on button at bounding box center [373, 13] width 13 height 15
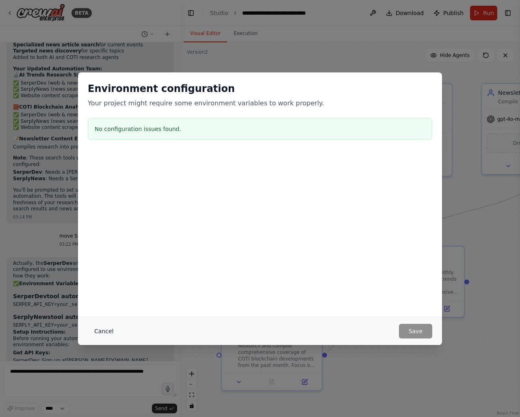
click at [96, 327] on button "Cancel" at bounding box center [104, 331] width 32 height 15
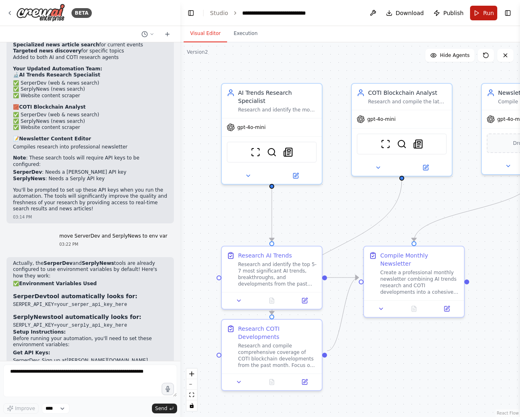
click at [486, 15] on span "Run" at bounding box center [488, 13] width 11 height 8
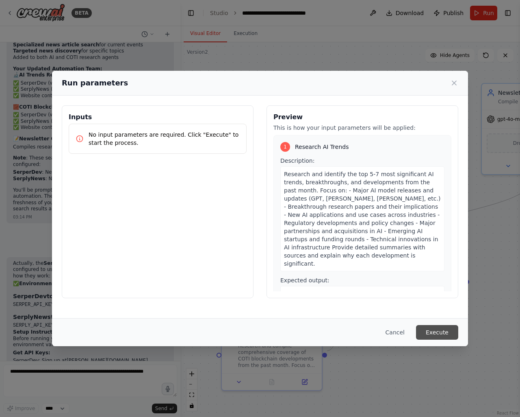
click at [448, 332] on button "Execute" at bounding box center [437, 332] width 42 height 15
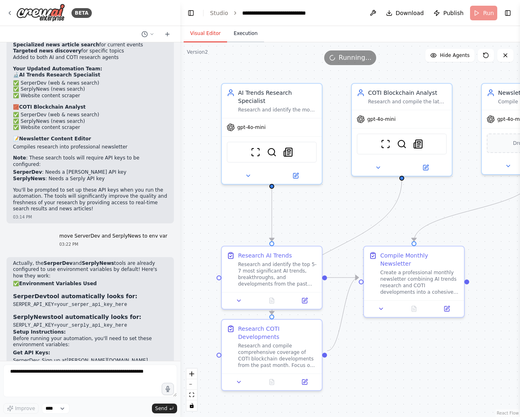
click at [244, 35] on button "Execution" at bounding box center [245, 33] width 37 height 17
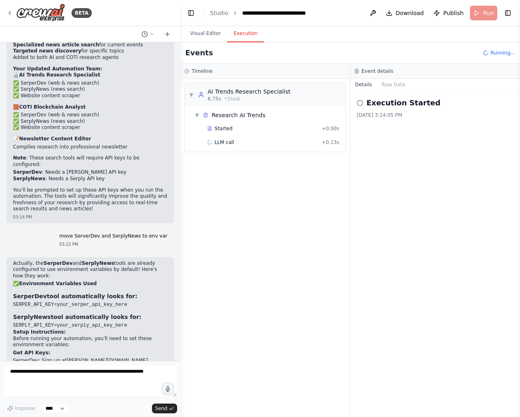
click at [385, 102] on h2 "Execution Started" at bounding box center [404, 102] width 74 height 11
click at [234, 155] on span "News Search" at bounding box center [230, 156] width 31 height 7
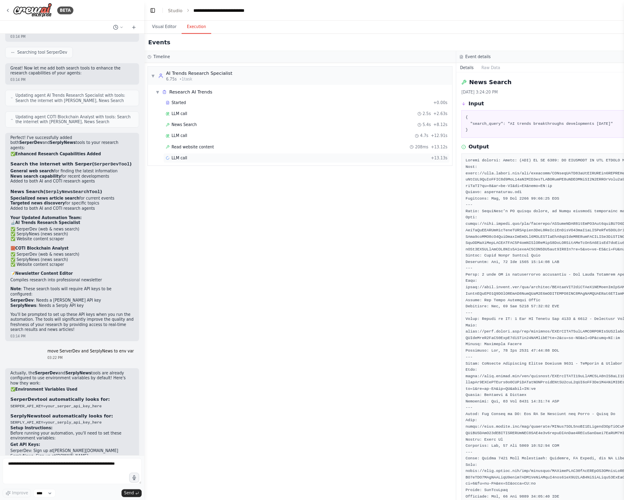
scroll to position [3484, 0]
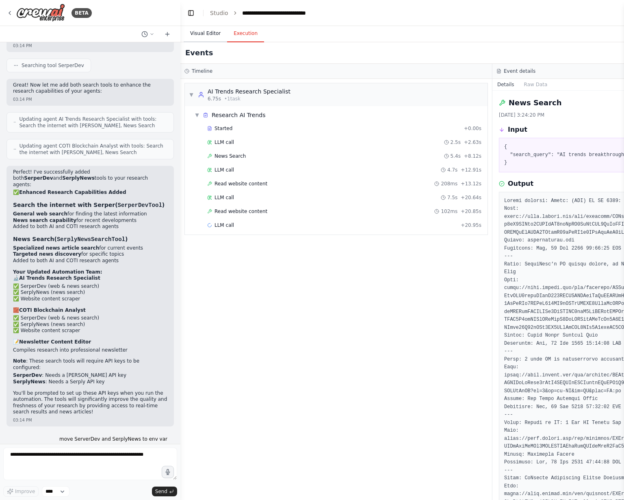
click at [211, 32] on button "Visual Editor" at bounding box center [205, 33] width 43 height 17
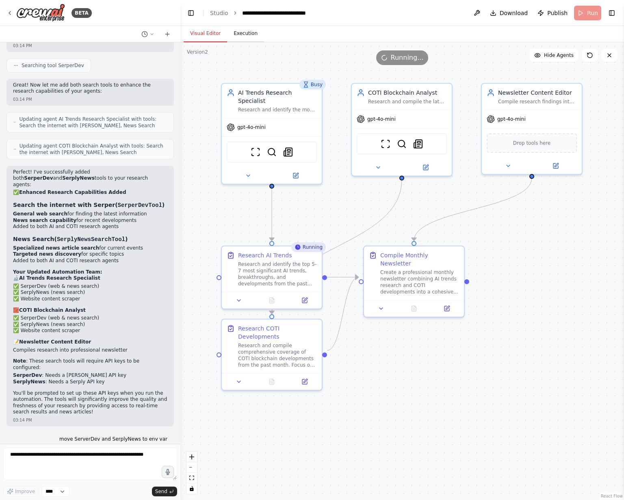
click at [239, 35] on button "Execution" at bounding box center [245, 33] width 37 height 17
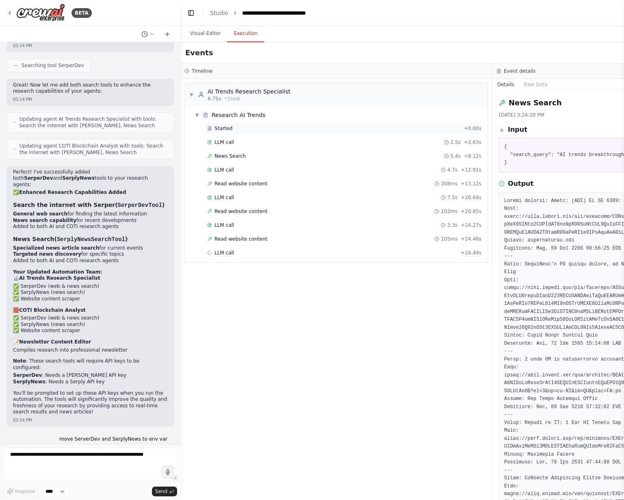
click at [226, 125] on span "Started" at bounding box center [224, 128] width 18 height 7
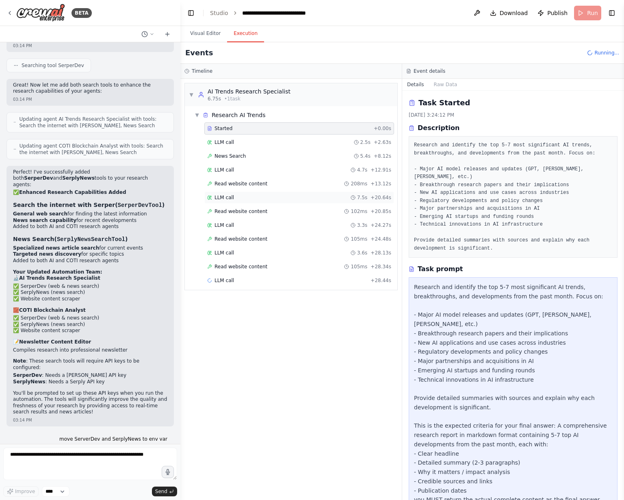
click at [247, 194] on div "LLM call 7.5s + 20.64s" at bounding box center [299, 197] width 184 height 7
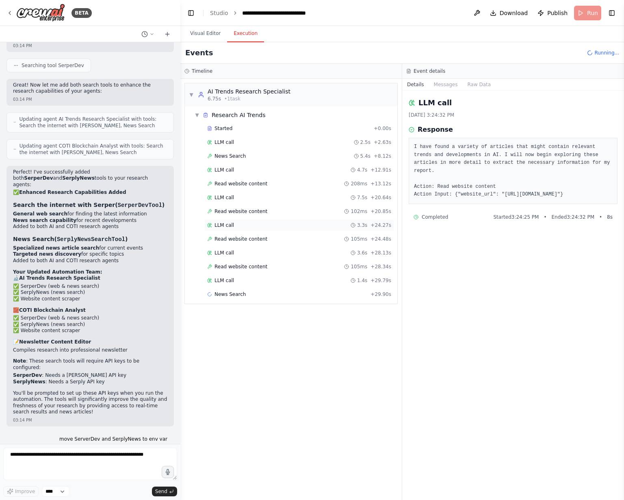
click at [235, 222] on div "LLM call 3.3s + 24.27s" at bounding box center [299, 225] width 184 height 7
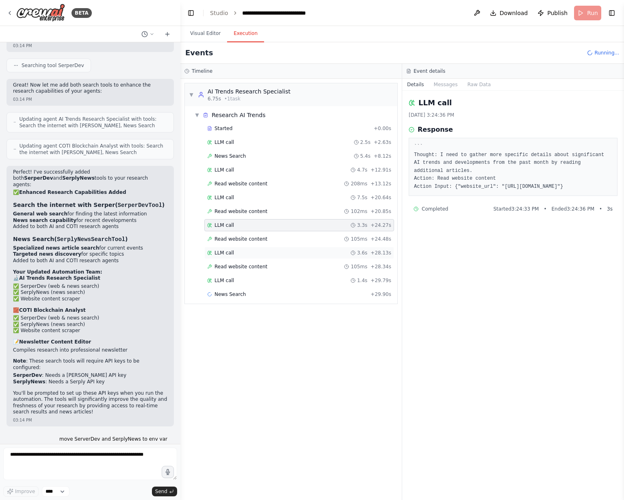
click at [229, 250] on span "LLM call" at bounding box center [225, 253] width 20 height 7
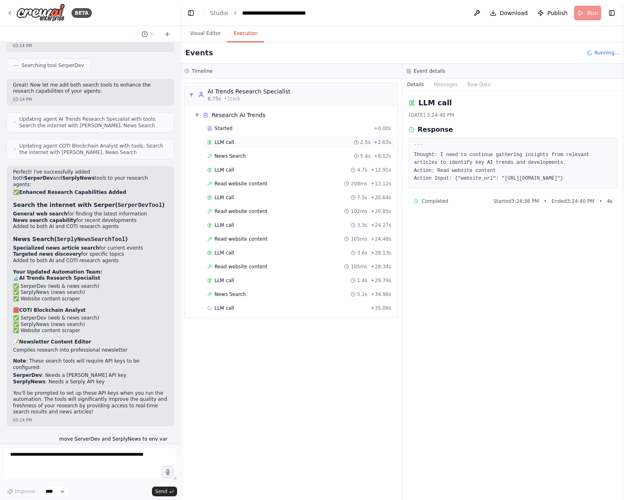
click at [235, 141] on div "LLM call 2.5s + 2.63s" at bounding box center [299, 142] width 184 height 7
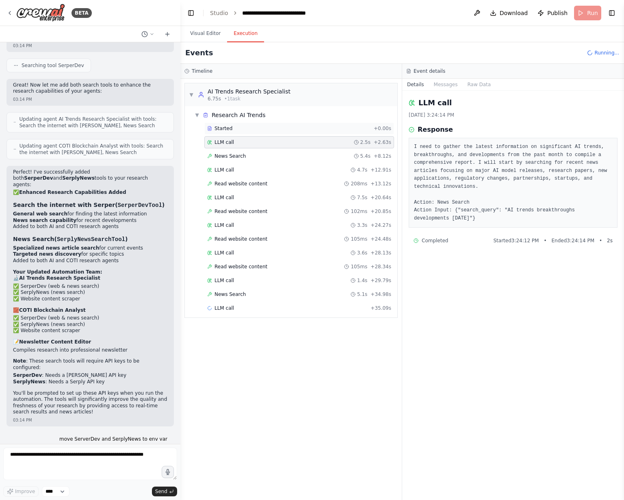
click at [238, 130] on div "Started" at bounding box center [288, 128] width 163 height 7
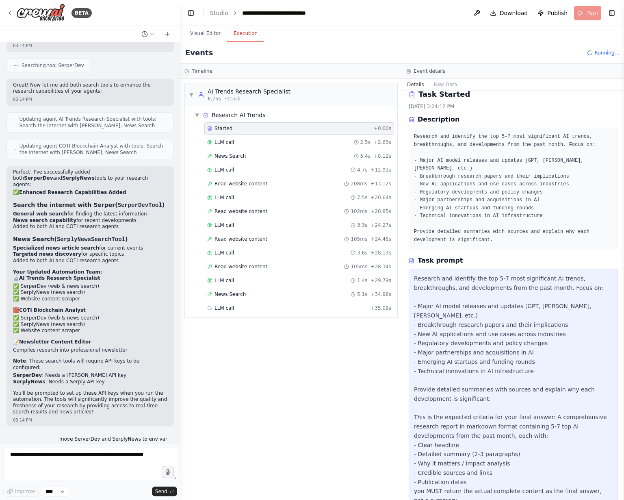
scroll to position [13, 0]
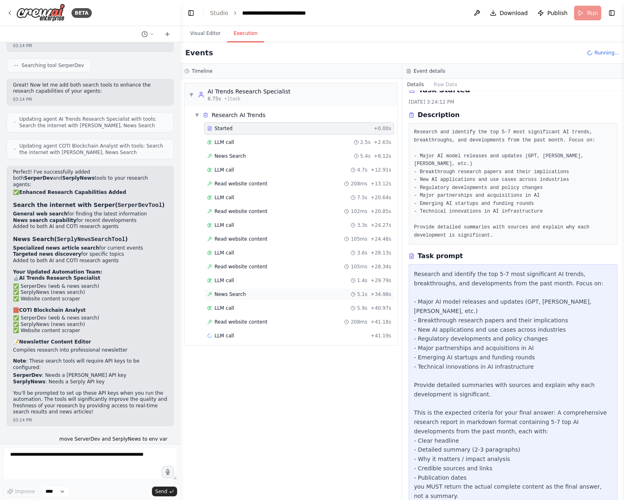
click at [253, 291] on div "News Search 5.1s + 34.98s" at bounding box center [299, 294] width 184 height 7
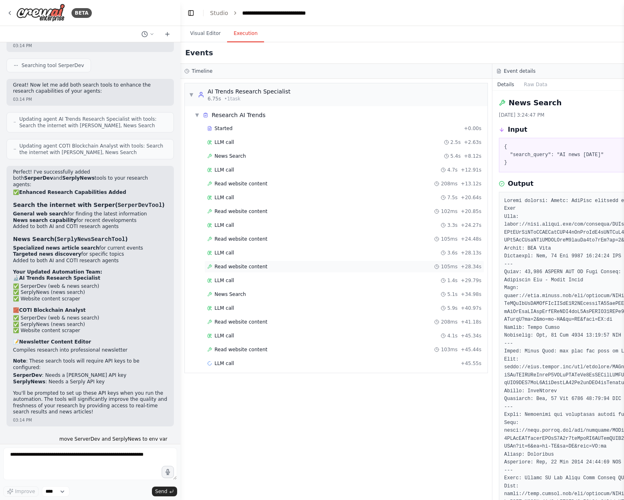
click at [254, 263] on span "Read website content" at bounding box center [241, 266] width 53 height 7
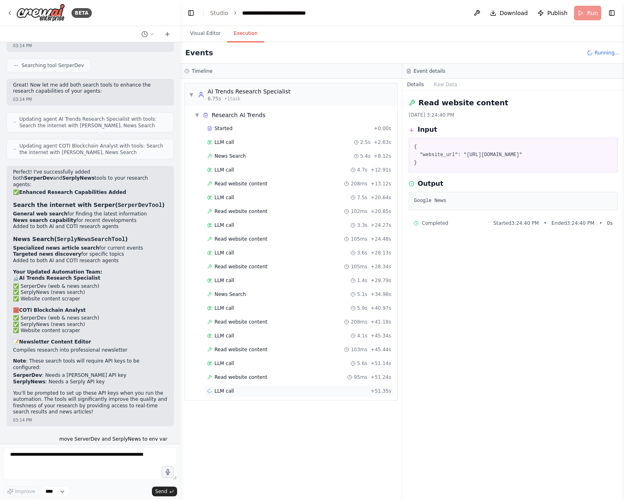
click at [252, 388] on div "LLM call + 51.35s" at bounding box center [299, 391] width 184 height 7
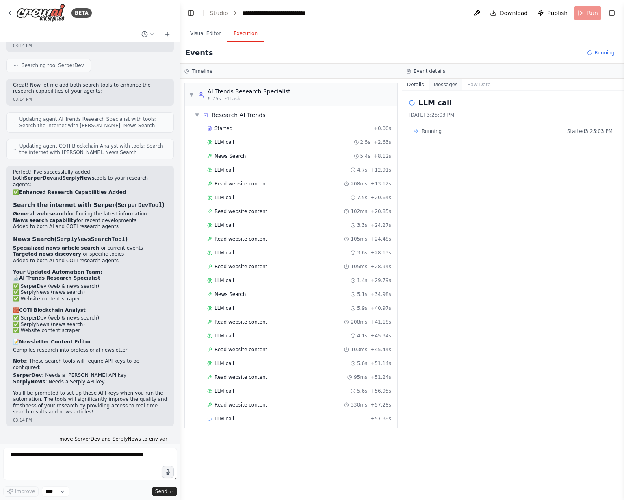
click at [443, 88] on button "Messages" at bounding box center [446, 84] width 34 height 11
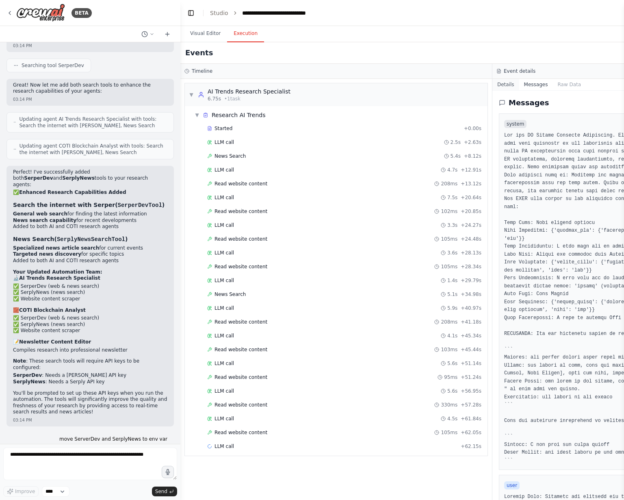
click at [500, 84] on button "Details" at bounding box center [506, 84] width 27 height 11
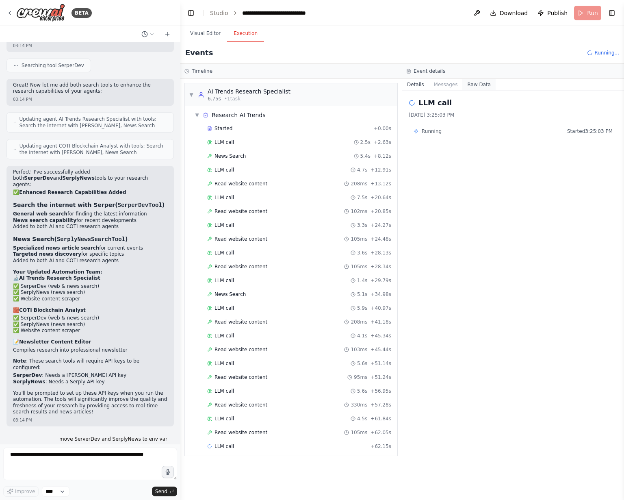
click at [480, 84] on button "Raw Data" at bounding box center [479, 84] width 33 height 11
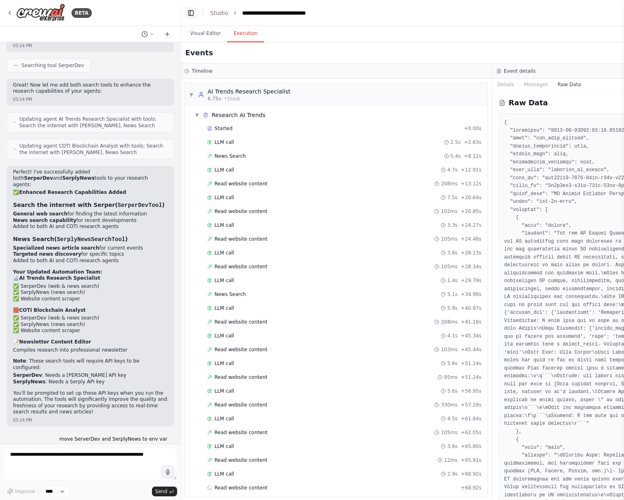
click at [190, 10] on button "Toggle Left Sidebar" at bounding box center [190, 12] width 11 height 11
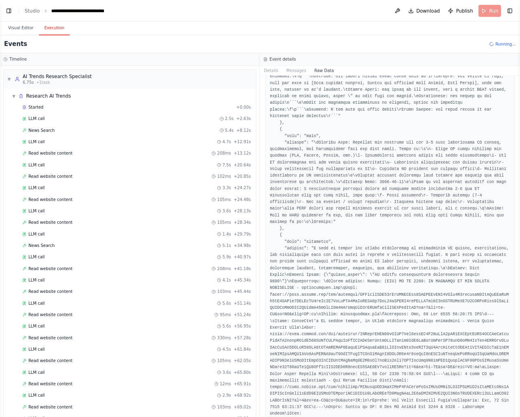
scroll to position [358, 0]
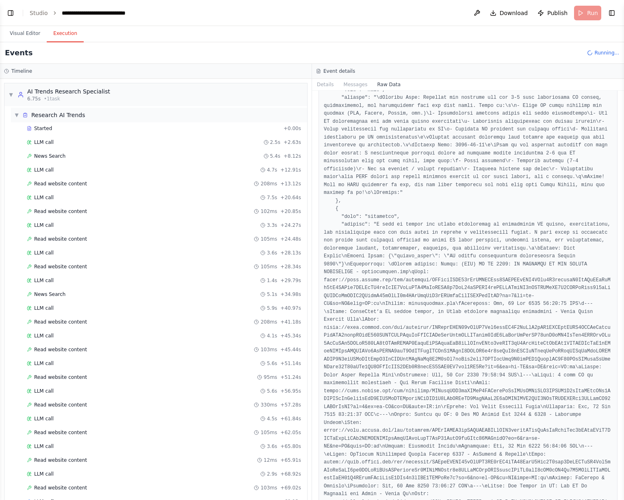
click at [67, 113] on div "Research AI Trends" at bounding box center [58, 115] width 54 height 8
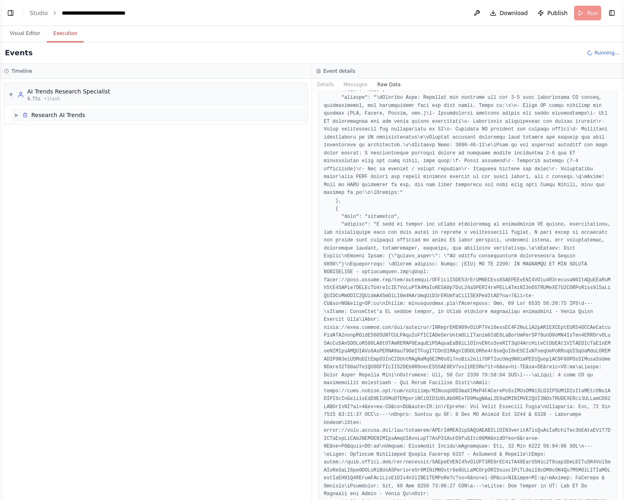
click at [65, 116] on div "Research AI Trends" at bounding box center [58, 115] width 54 height 8
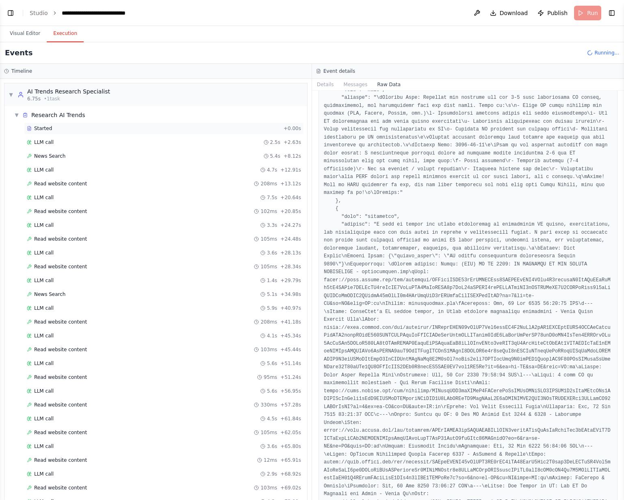
click at [52, 127] on div "Started" at bounding box center [154, 128] width 254 height 7
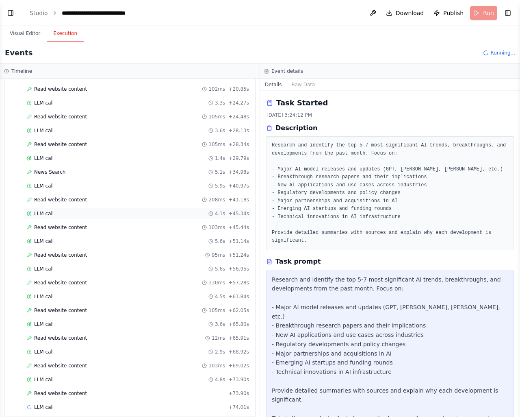
scroll to position [128, 0]
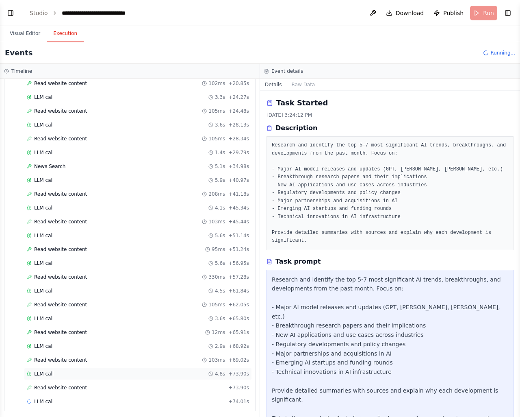
click at [59, 370] on div "LLM call 4.8s + 73.90s" at bounding box center [138, 373] width 222 height 7
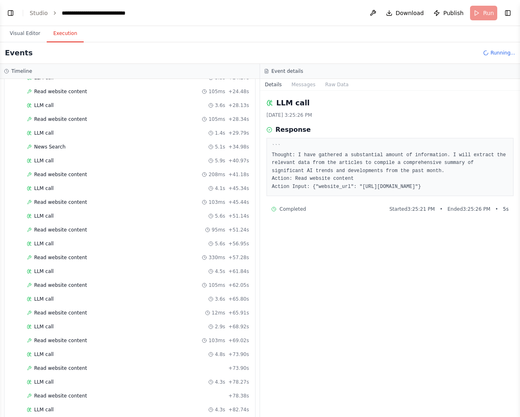
scroll to position [211, 0]
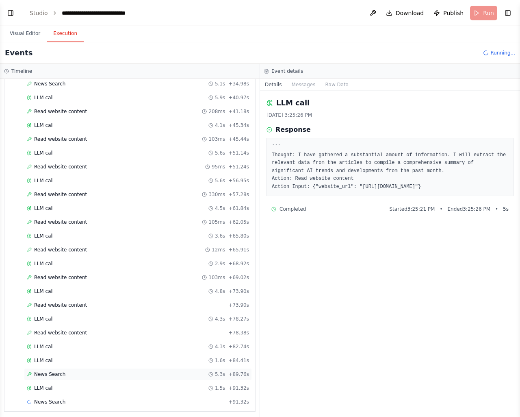
click at [79, 373] on div "News Search 5.3s + 89.76s" at bounding box center [138, 374] width 222 height 7
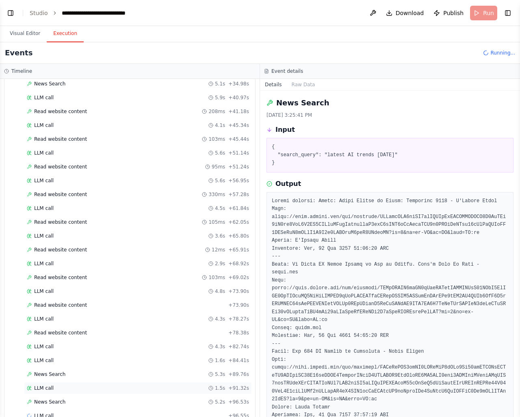
click at [61, 385] on div "LLM call 1.5s + 91.32s" at bounding box center [138, 388] width 222 height 7
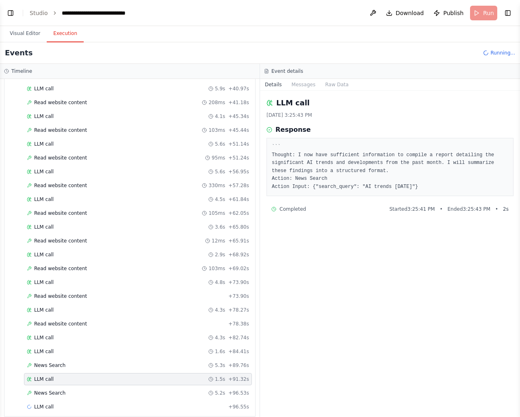
scroll to position [224, 0]
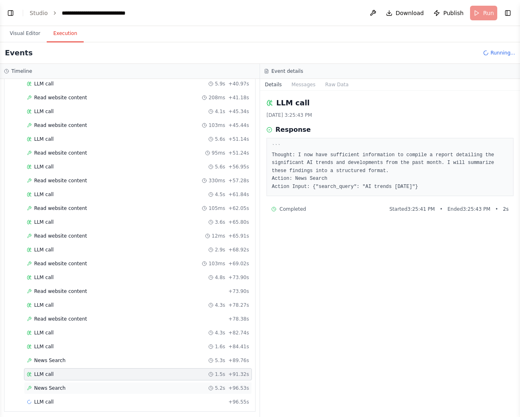
click at [69, 385] on div "News Search 5.2s + 96.53s" at bounding box center [138, 388] width 222 height 7
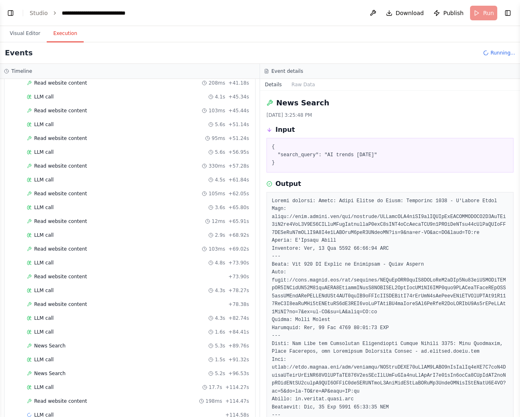
scroll to position [252, 0]
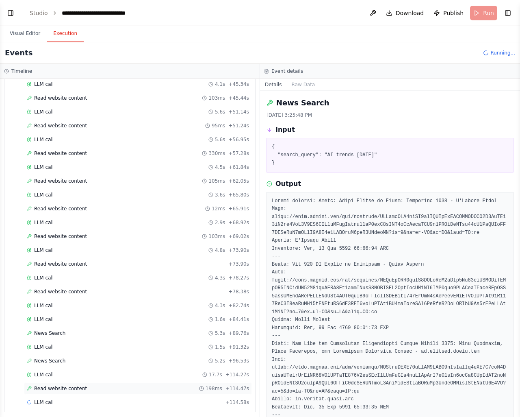
click at [63, 386] on span "Read website content" at bounding box center [60, 388] width 53 height 7
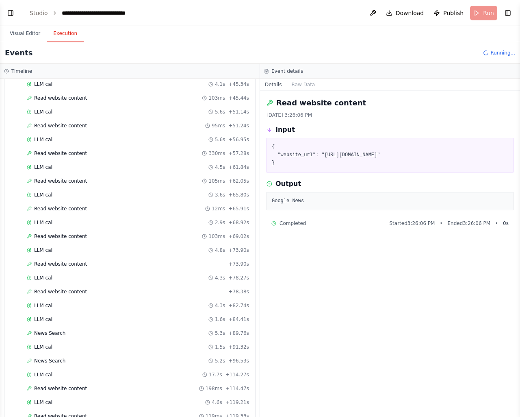
drag, startPoint x: 496, startPoint y: 232, endPoint x: 275, endPoint y: 164, distance: 230.7
click at [275, 164] on pre "{ "website_url": "https://news.google.com/rss/articles/CBMipwJBVV95cUxPT3NORExG…" at bounding box center [390, 155] width 237 height 24
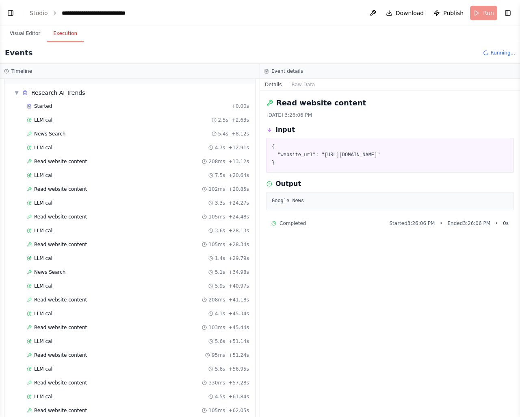
scroll to position [0, 0]
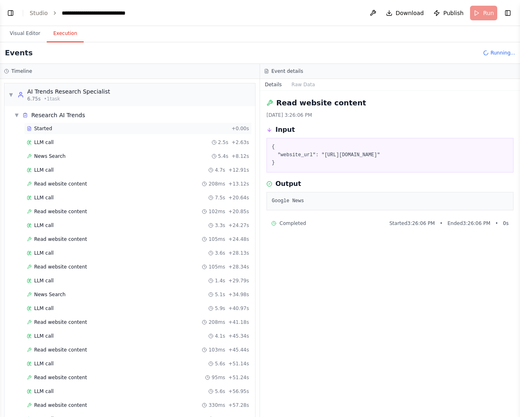
click at [87, 123] on div "Started + 0.00s" at bounding box center [138, 128] width 228 height 12
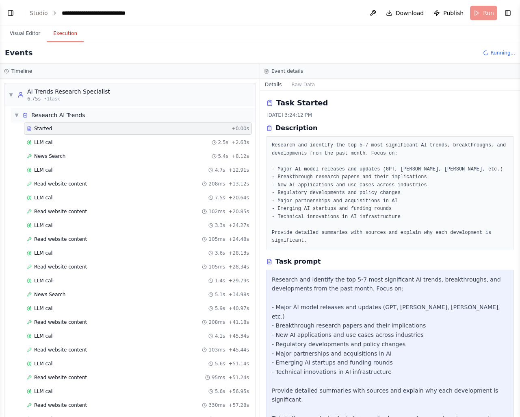
click at [45, 114] on div "Research AI Trends" at bounding box center [58, 115] width 54 height 8
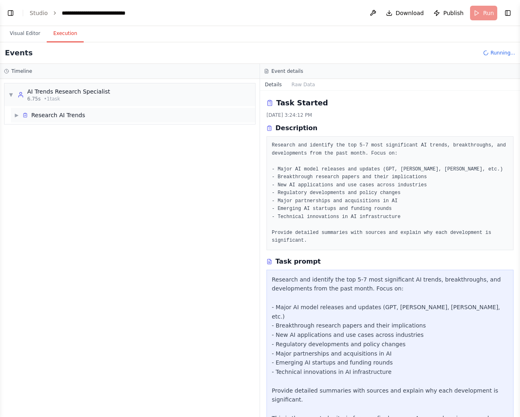
click at [24, 114] on icon at bounding box center [25, 115] width 6 height 6
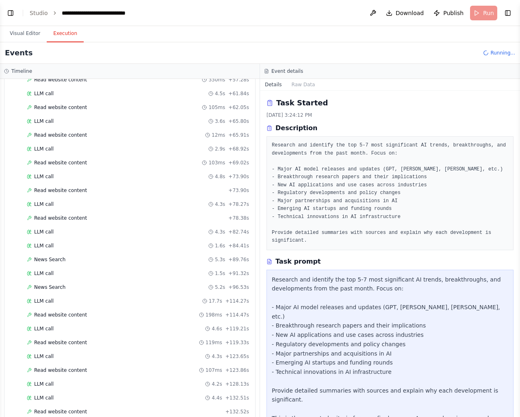
scroll to position [375, 0]
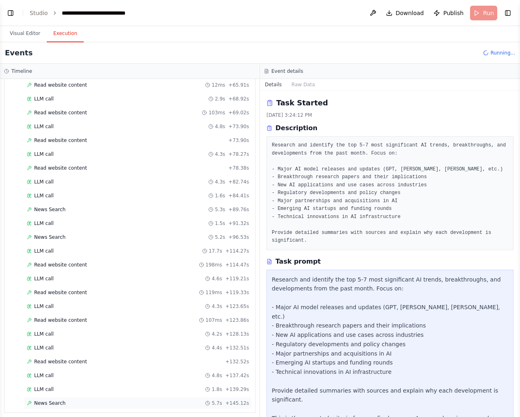
click at [95, 397] on div "News Search 5.7s + 145.12s" at bounding box center [138, 403] width 228 height 12
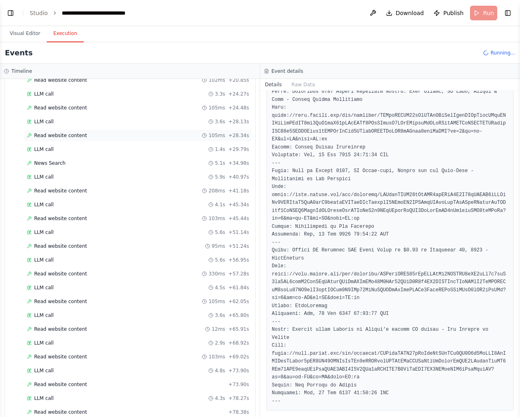
scroll to position [0, 0]
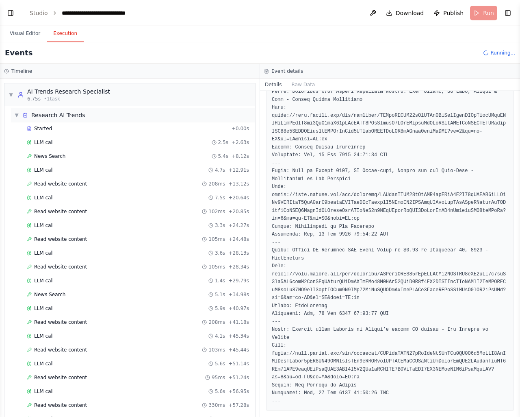
click at [14, 116] on span "▼" at bounding box center [16, 115] width 5 height 7
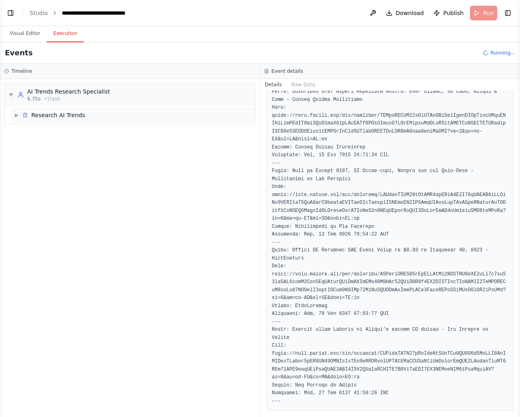
click at [42, 113] on div "Research AI Trends" at bounding box center [58, 115] width 54 height 8
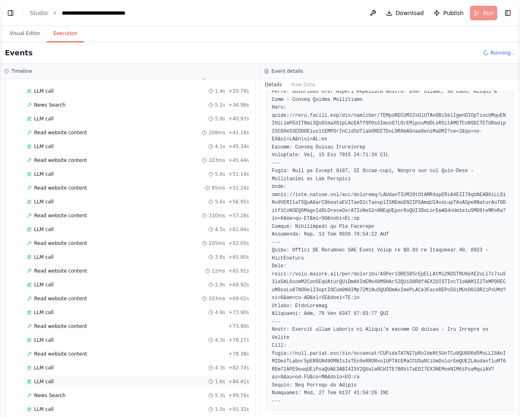
scroll to position [375, 0]
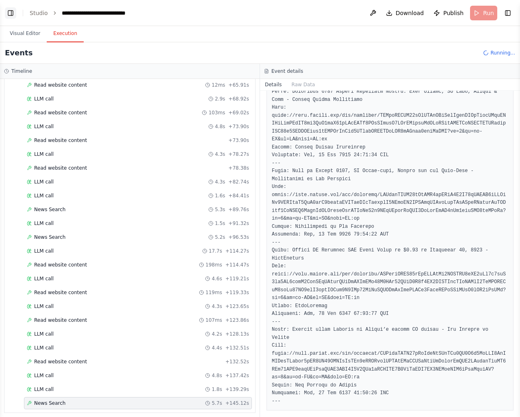
click at [10, 11] on button "Toggle Left Sidebar" at bounding box center [10, 12] width 11 height 11
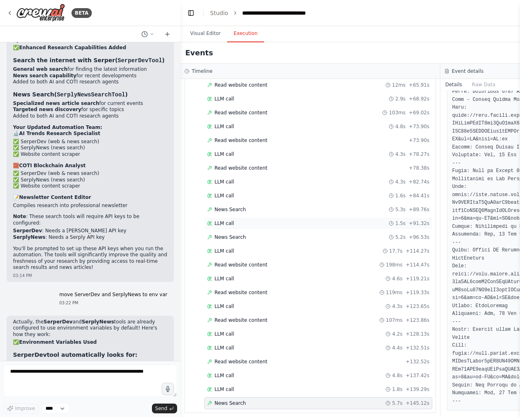
scroll to position [3688, 0]
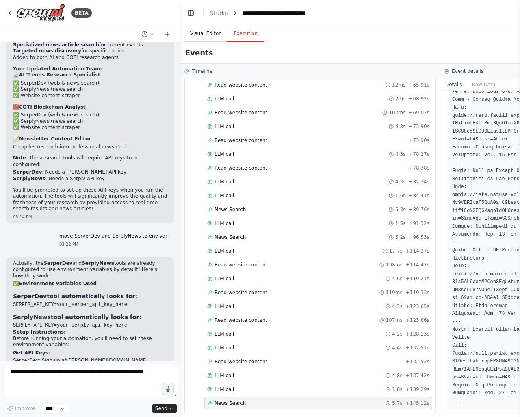
click at [212, 30] on button "Visual Editor" at bounding box center [205, 33] width 43 height 17
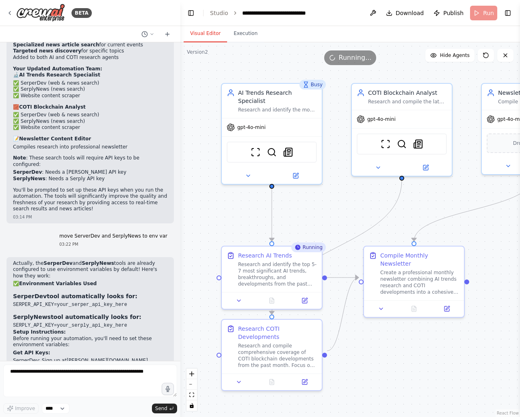
click at [194, 35] on button "Visual Editor" at bounding box center [205, 33] width 43 height 17
click at [148, 35] on button at bounding box center [148, 34] width 20 height 10
click at [148, 35] on div at bounding box center [90, 208] width 180 height 417
click at [194, 13] on button "Toggle Left Sidebar" at bounding box center [190, 12] width 11 height 11
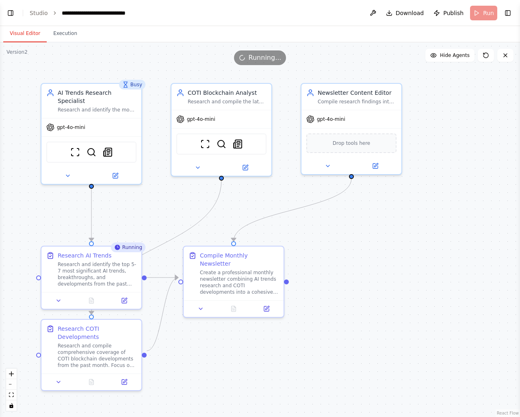
click at [137, 249] on div "Running" at bounding box center [128, 247] width 35 height 10
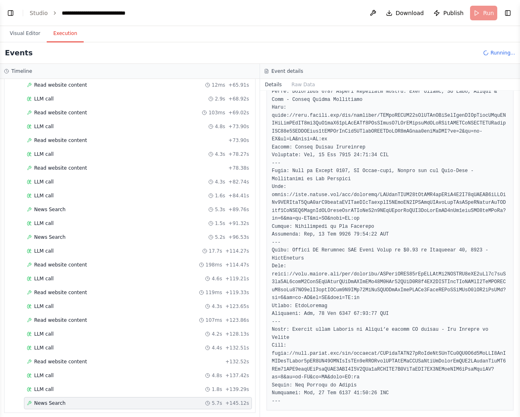
click at [58, 34] on button "Execution" at bounding box center [65, 33] width 37 height 17
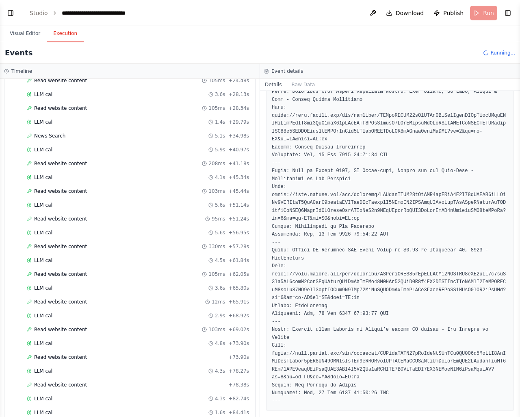
scroll to position [0, 0]
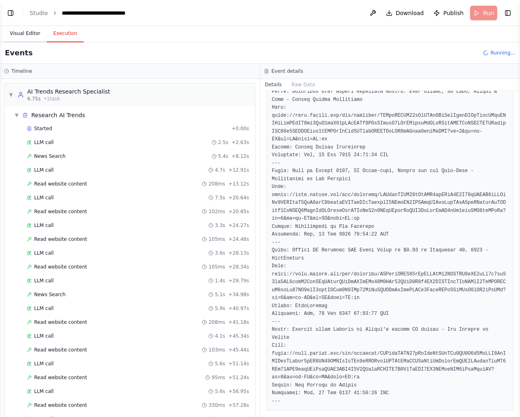
click at [37, 31] on button "Visual Editor" at bounding box center [24, 33] width 43 height 17
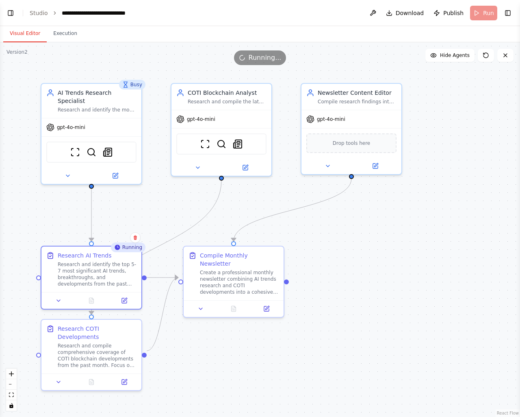
click at [120, 249] on icon at bounding box center [117, 247] width 5 height 5
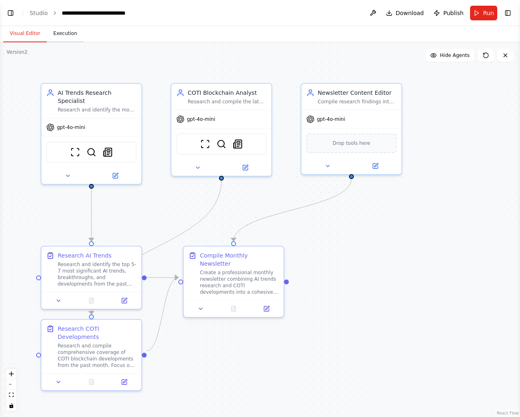
click at [69, 37] on button "Execution" at bounding box center [65, 33] width 37 height 17
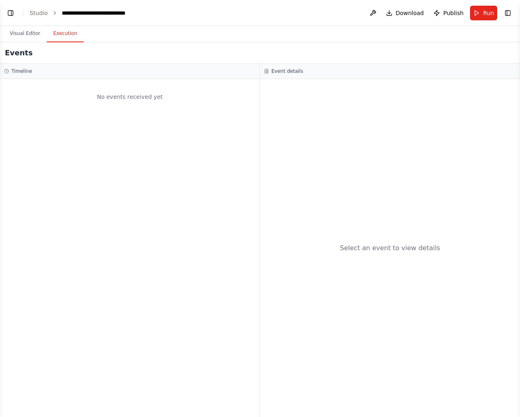
scroll to position [3688, 0]
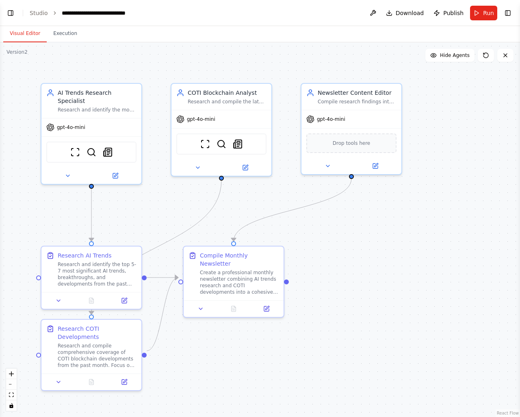
click at [29, 32] on button "Visual Editor" at bounding box center [24, 33] width 43 height 17
click at [95, 105] on div "Research and identify the most significant AI trends, breakthroughs, and develo…" at bounding box center [97, 108] width 79 height 7
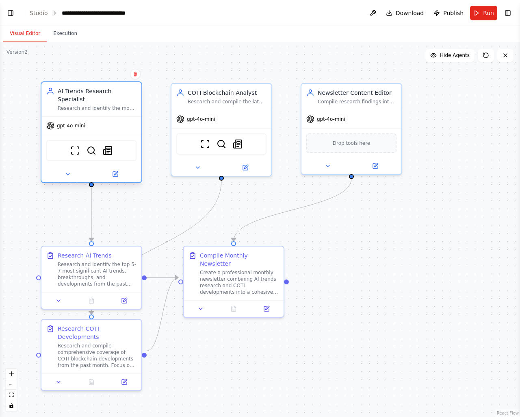
click at [95, 105] on div "Research and identify the most significant AI trends, breakthroughs, and develo…" at bounding box center [97, 108] width 79 height 7
click at [78, 169] on button at bounding box center [68, 174] width 46 height 10
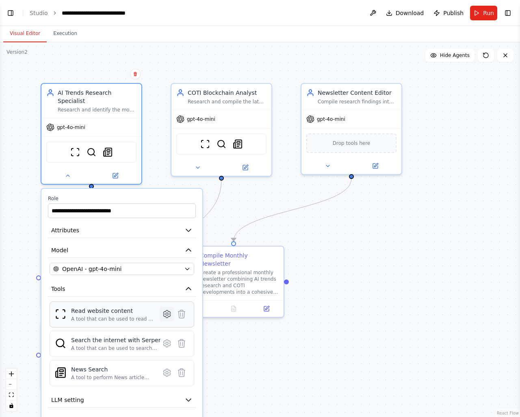
click at [166, 309] on icon at bounding box center [167, 314] width 10 height 10
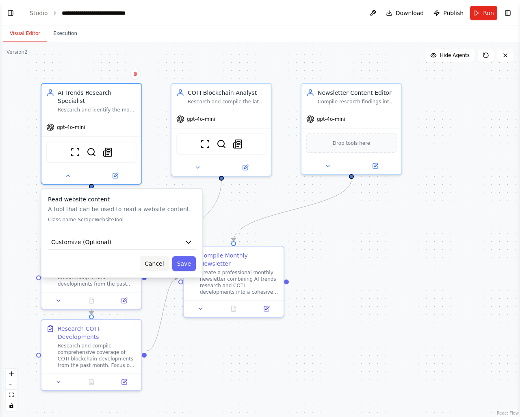
click at [155, 256] on button "Cancel" at bounding box center [154, 263] width 29 height 15
click at [163, 256] on button "Cancel" at bounding box center [154, 263] width 29 height 15
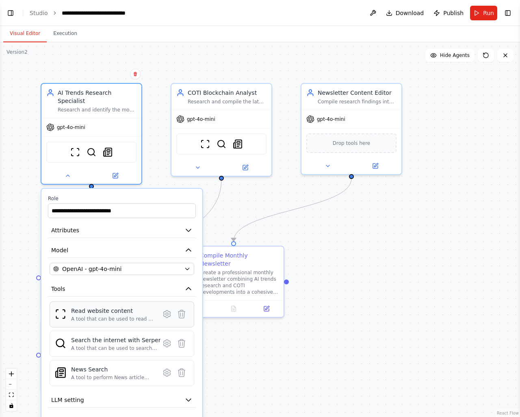
click at [117, 315] on div "A tool that can be used to read a website content." at bounding box center [113, 318] width 84 height 7
click at [184, 310] on button at bounding box center [181, 314] width 15 height 15
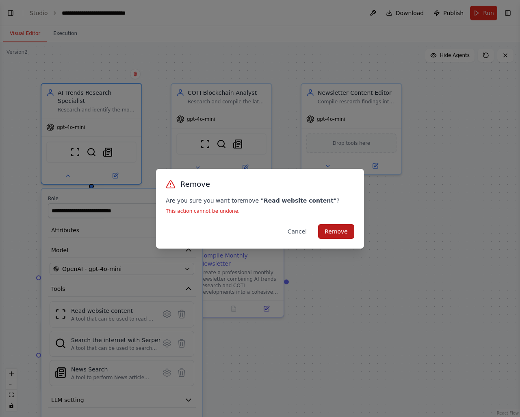
click at [339, 231] on button "Remove" at bounding box center [336, 231] width 36 height 15
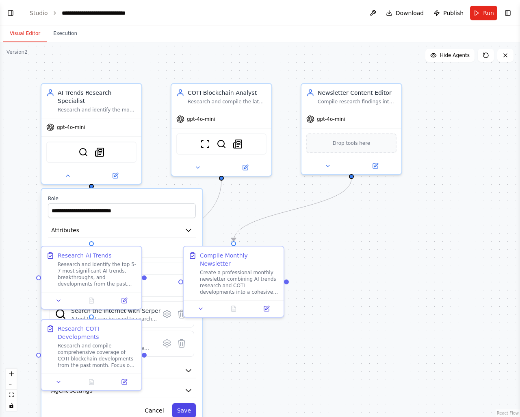
click at [184, 403] on button "Save" at bounding box center [184, 410] width 24 height 15
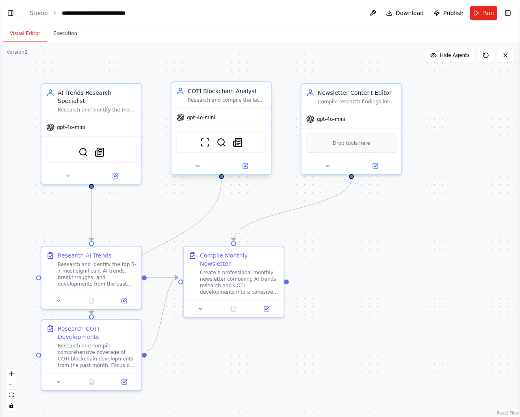
click at [213, 94] on div "COTI Blockchain Analyst" at bounding box center [227, 91] width 79 height 8
click at [202, 119] on span "gpt-4o-mini" at bounding box center [201, 117] width 28 height 7
click at [248, 163] on icon at bounding box center [245, 166] width 7 height 7
click at [202, 169] on button at bounding box center [198, 166] width 46 height 10
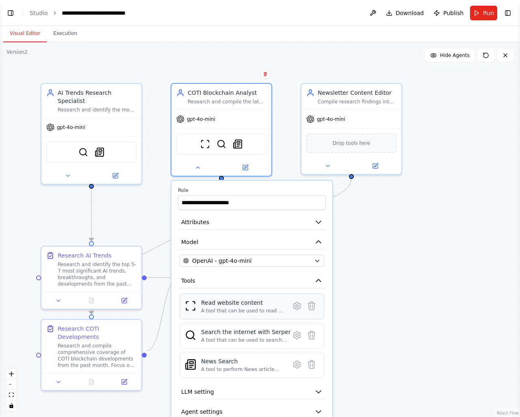
click at [261, 306] on div "Read website content A tool that can be used to read a website content." at bounding box center [243, 305] width 84 height 15
click at [300, 305] on icon at bounding box center [297, 305] width 7 height 7
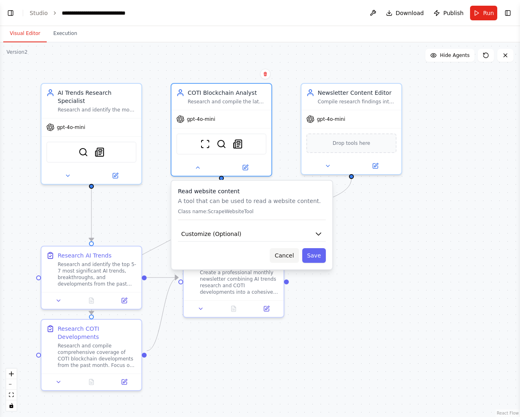
click at [284, 254] on button "Cancel" at bounding box center [284, 255] width 29 height 15
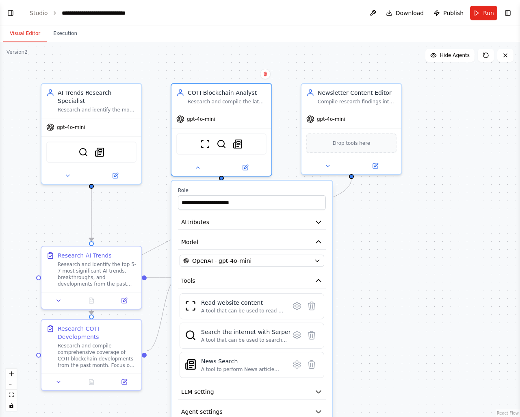
click at [385, 244] on div ".deletable-edge-delete-btn { width: 20px; height: 20px; border: 0px solid #ffff…" at bounding box center [260, 229] width 520 height 374
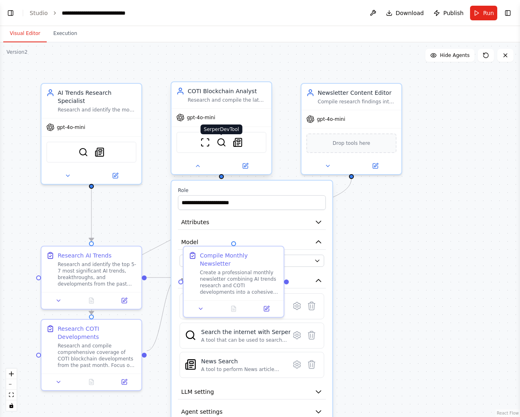
click at [226, 144] on img at bounding box center [222, 142] width 10 height 10
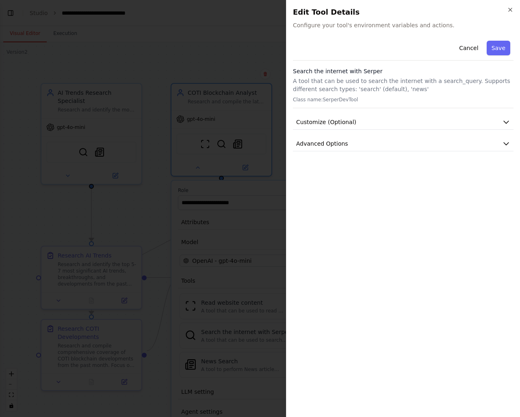
click at [204, 59] on div at bounding box center [260, 208] width 520 height 417
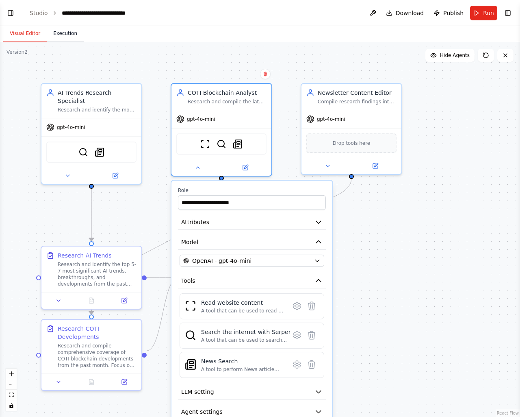
click at [61, 37] on button "Execution" at bounding box center [65, 33] width 37 height 17
click at [24, 38] on button "Visual Editor" at bounding box center [24, 33] width 43 height 17
click at [109, 169] on button at bounding box center [115, 174] width 46 height 10
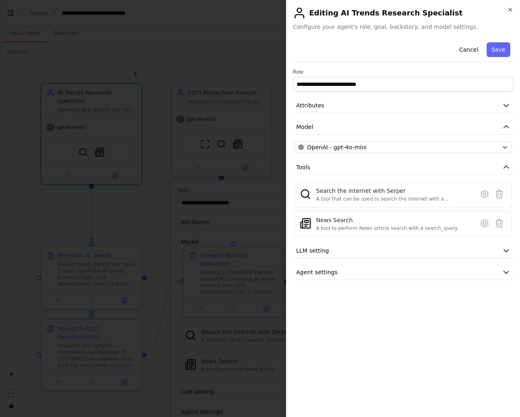
click at [220, 161] on div at bounding box center [260, 208] width 520 height 417
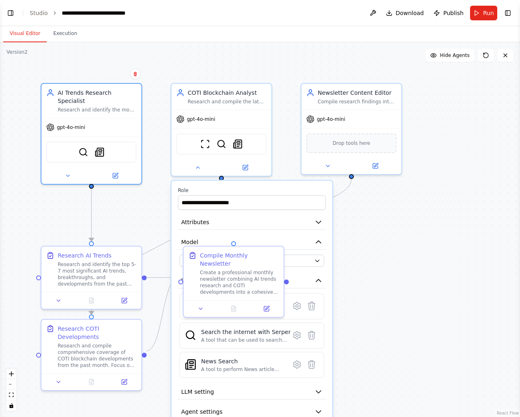
click at [369, 222] on div ".deletable-edge-delete-btn { width: 20px; height: 20px; border: 0px solid #ffff…" at bounding box center [260, 229] width 520 height 374
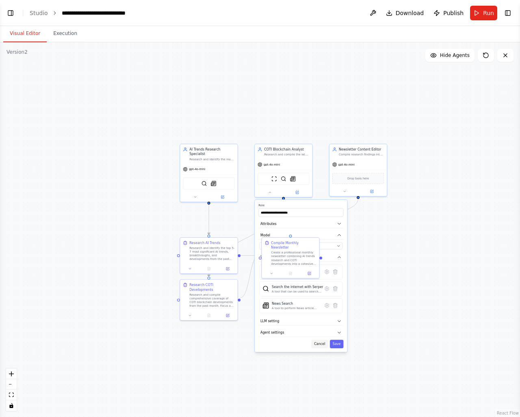
click at [325, 344] on button "Cancel" at bounding box center [319, 343] width 17 height 9
click at [321, 343] on button "Cancel" at bounding box center [319, 343] width 17 height 9
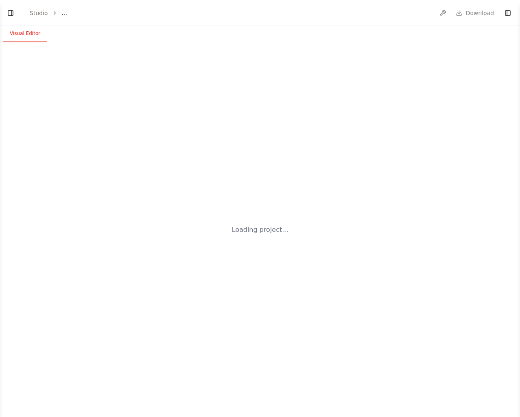
select select "****"
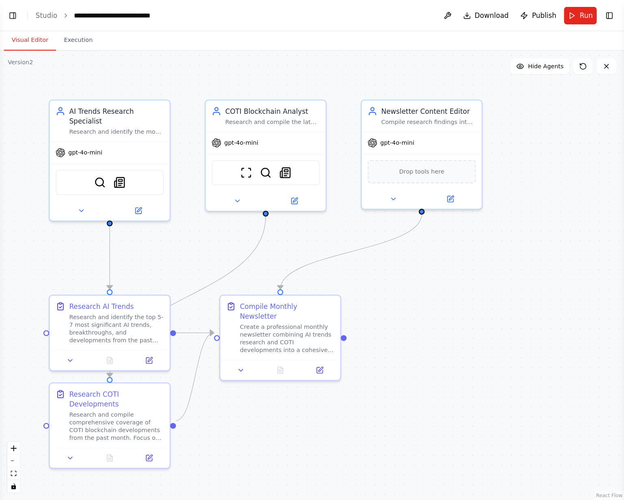
scroll to position [3688, 0]
click at [243, 165] on icon at bounding box center [245, 165] width 5 height 5
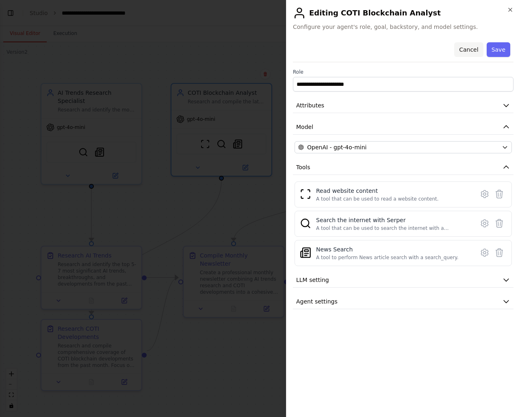
click at [469, 49] on button "Cancel" at bounding box center [468, 49] width 29 height 15
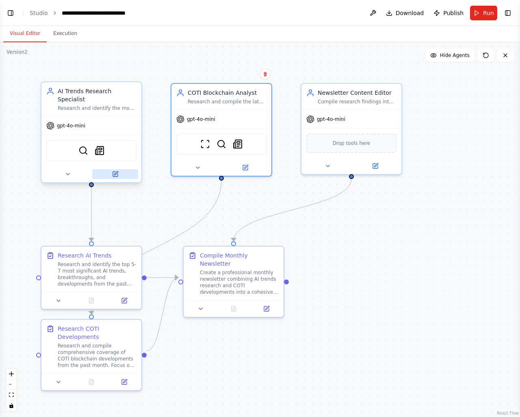
click at [118, 169] on button at bounding box center [115, 174] width 46 height 10
click at [116, 166] on div at bounding box center [91, 174] width 100 height 16
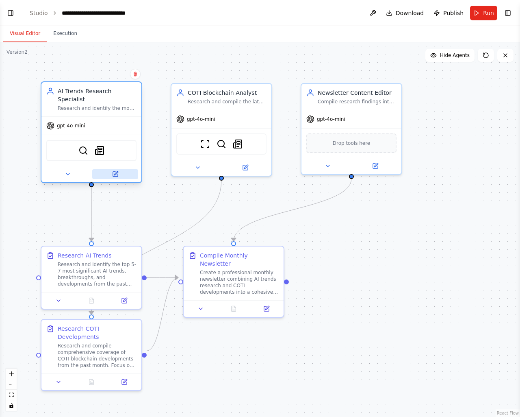
click at [116, 172] on icon at bounding box center [115, 174] width 5 height 5
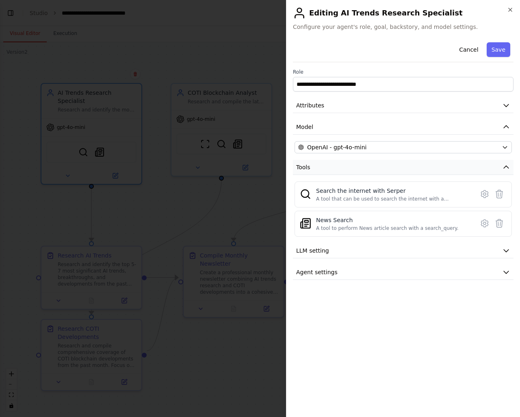
click at [493, 166] on button "Tools" at bounding box center [403, 167] width 221 height 15
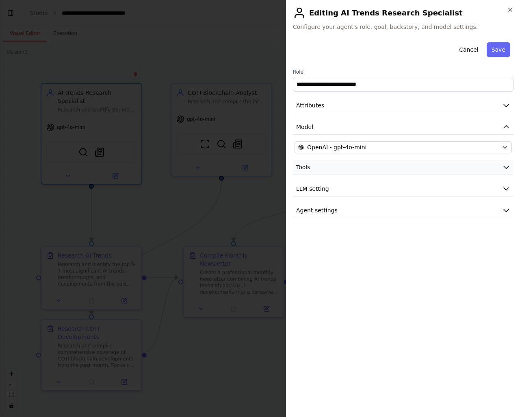
click at [493, 166] on button "Tools" at bounding box center [403, 167] width 221 height 15
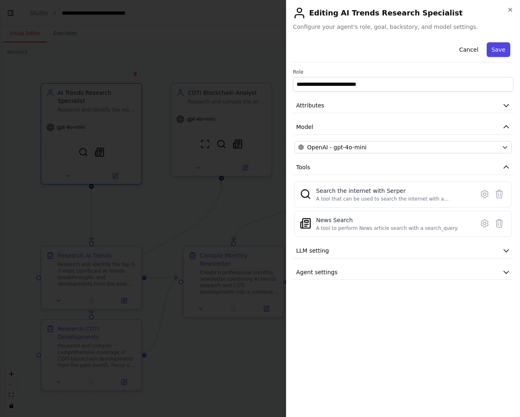
click at [507, 49] on button "Save" at bounding box center [499, 49] width 24 height 15
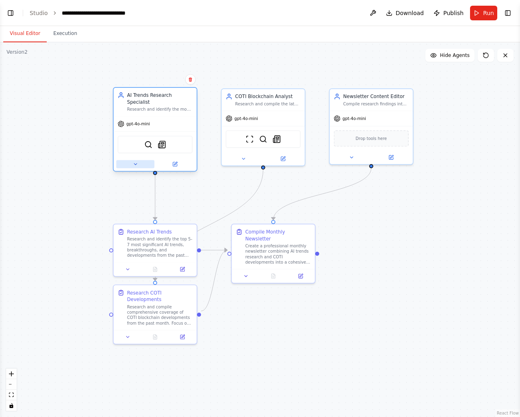
click at [139, 160] on button at bounding box center [135, 164] width 38 height 8
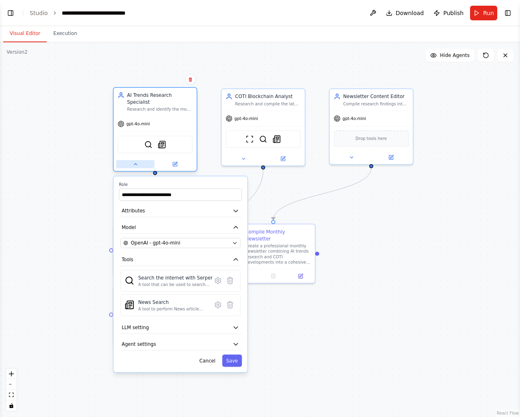
click at [139, 160] on button at bounding box center [135, 164] width 38 height 8
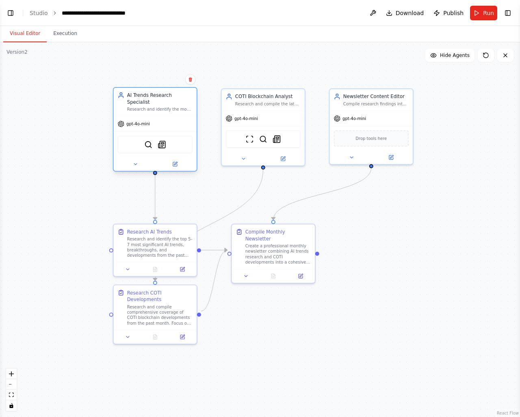
click at [162, 94] on div "AI Trends Research Specialist" at bounding box center [159, 98] width 65 height 13
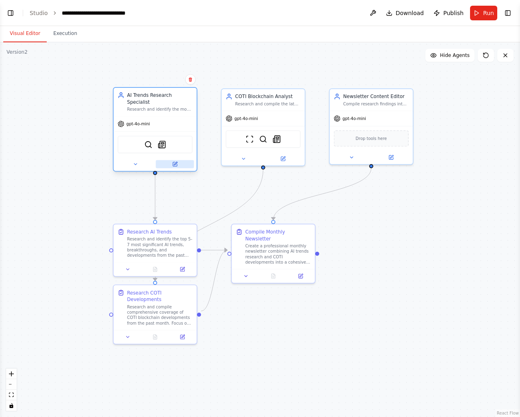
click at [174, 162] on icon at bounding box center [175, 164] width 4 height 4
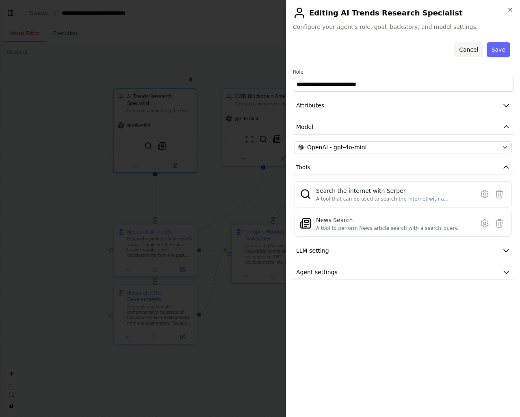
click at [472, 46] on button "Cancel" at bounding box center [468, 49] width 29 height 15
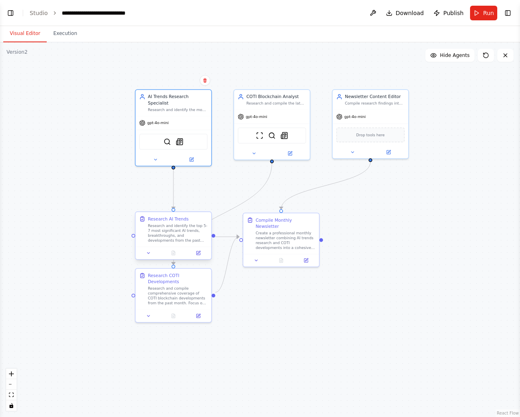
click at [189, 222] on div "Research AI Trends Research and identify the top 5-7 most significant AI trends…" at bounding box center [178, 228] width 60 height 27
click at [186, 231] on div "Research and identify the top 5-7 most significant AI trends, breakthroughs, an…" at bounding box center [178, 233] width 60 height 20
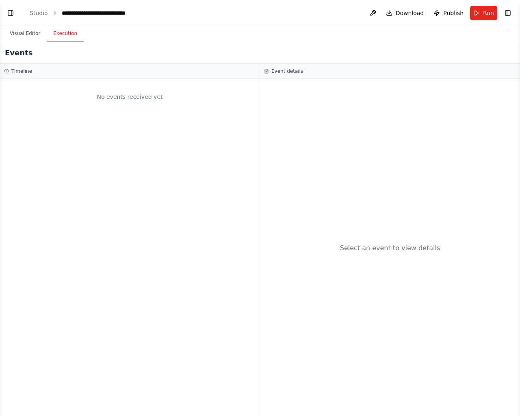
click at [57, 41] on button "Execution" at bounding box center [65, 33] width 37 height 17
click at [26, 40] on button "Visual Editor" at bounding box center [24, 33] width 43 height 17
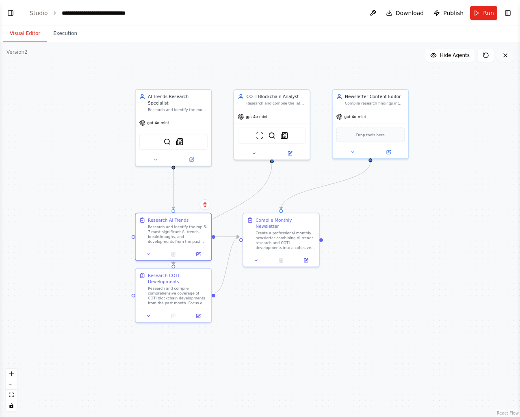
click at [507, 54] on icon at bounding box center [505, 55] width 3 height 3
click at [179, 137] on img at bounding box center [179, 140] width 7 height 7
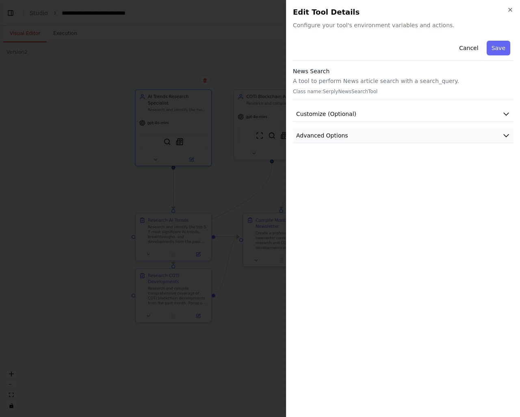
click at [329, 137] on span "Advanced Options" at bounding box center [322, 135] width 52 height 8
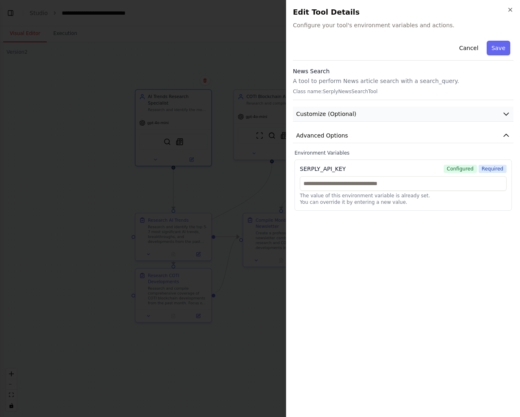
click at [334, 114] on span "Customize (Optional)" at bounding box center [326, 114] width 60 height 8
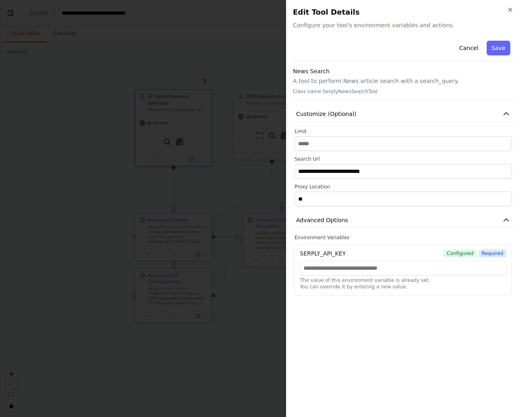
click at [252, 75] on div at bounding box center [260, 208] width 520 height 417
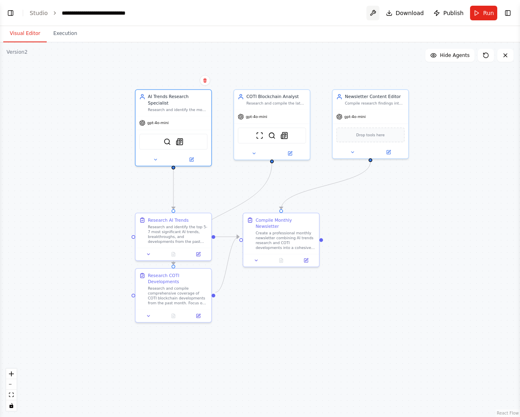
click at [375, 13] on button at bounding box center [373, 13] width 13 height 15
click at [382, 136] on span "Drop tools here" at bounding box center [371, 133] width 28 height 6
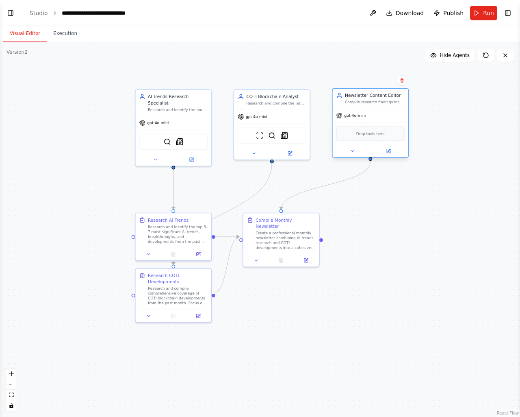
click at [382, 136] on span "Drop tools here" at bounding box center [371, 133] width 28 height 6
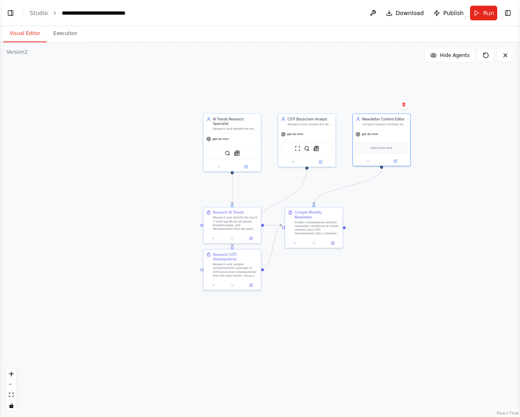
click at [271, 17] on header "**********" at bounding box center [260, 13] width 520 height 26
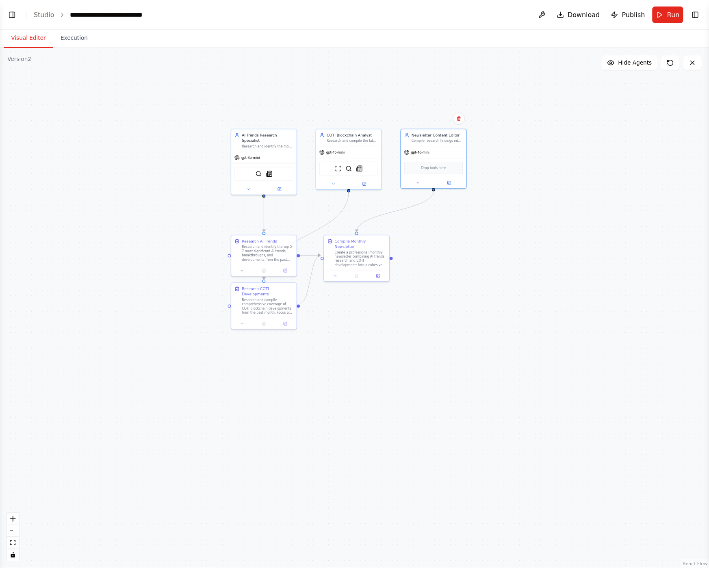
scroll to position [3569, 0]
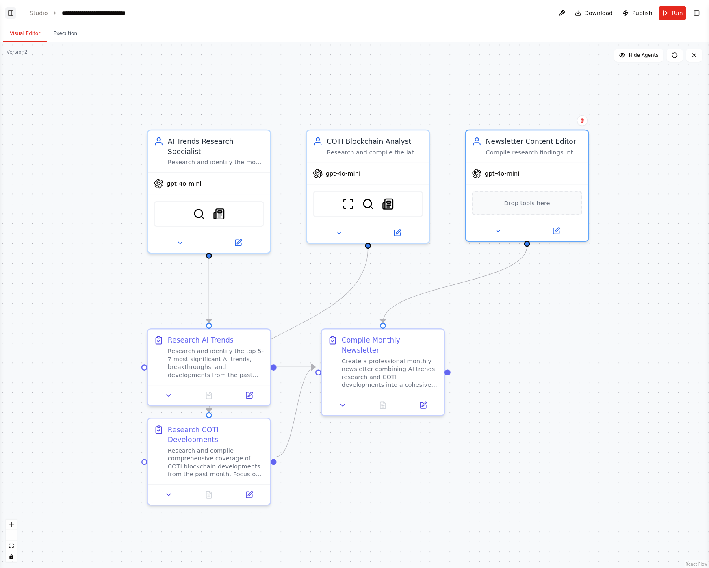
click at [13, 11] on header "**********" at bounding box center [354, 13] width 709 height 26
click at [520, 13] on button "Toggle Right Sidebar" at bounding box center [697, 12] width 11 height 11
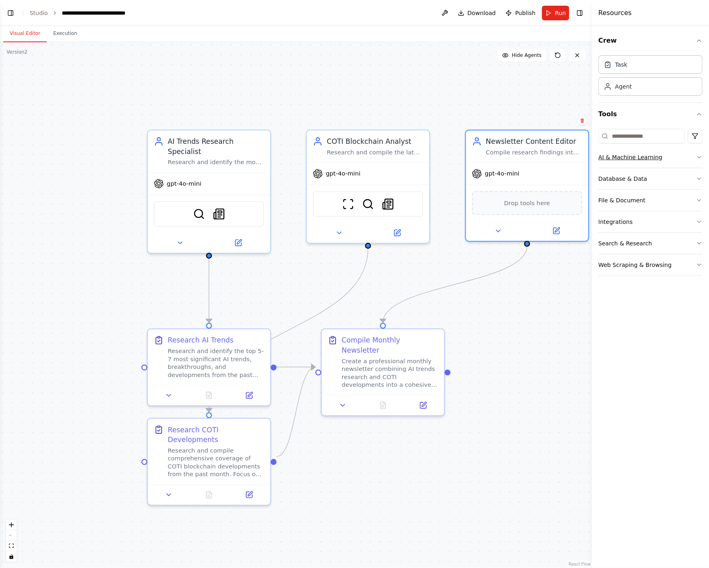
click at [520, 164] on button "AI & Machine Learning" at bounding box center [651, 157] width 104 height 21
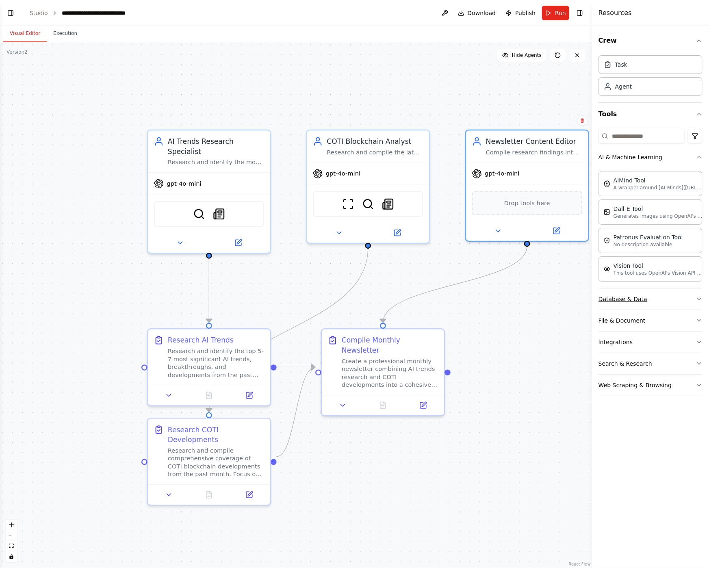
click at [520, 298] on button "Database & Data" at bounding box center [651, 299] width 104 height 21
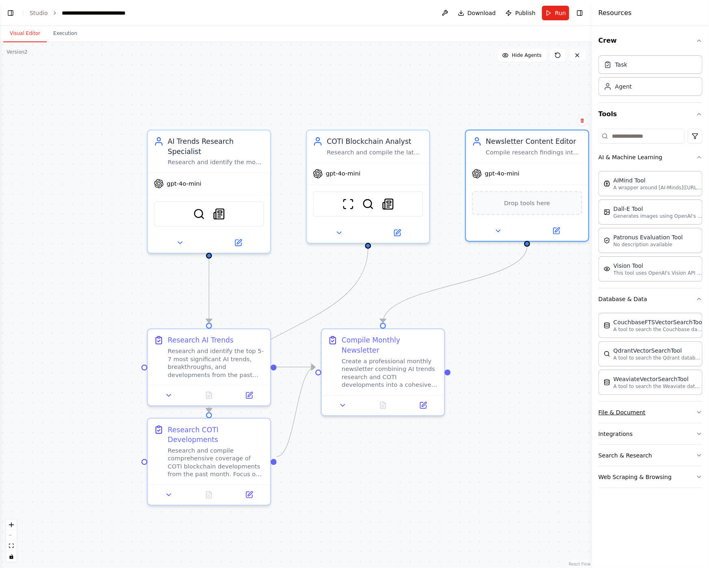
click at [520, 415] on button "File & Document" at bounding box center [651, 412] width 104 height 21
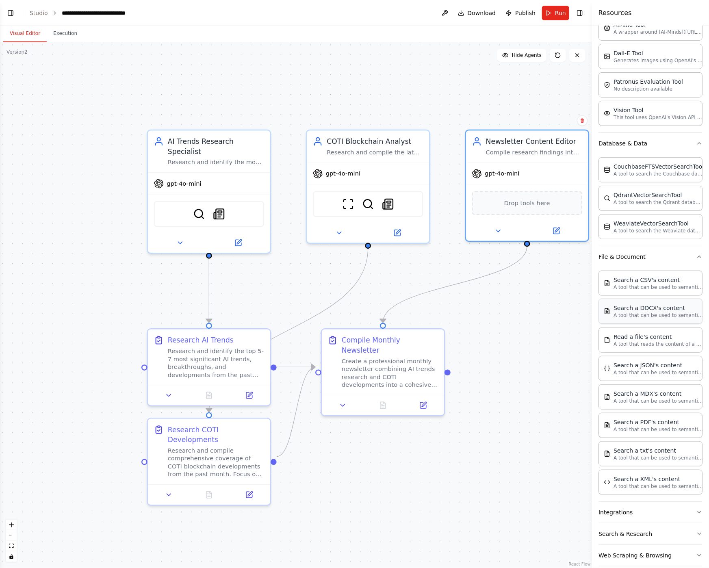
scroll to position [160, 0]
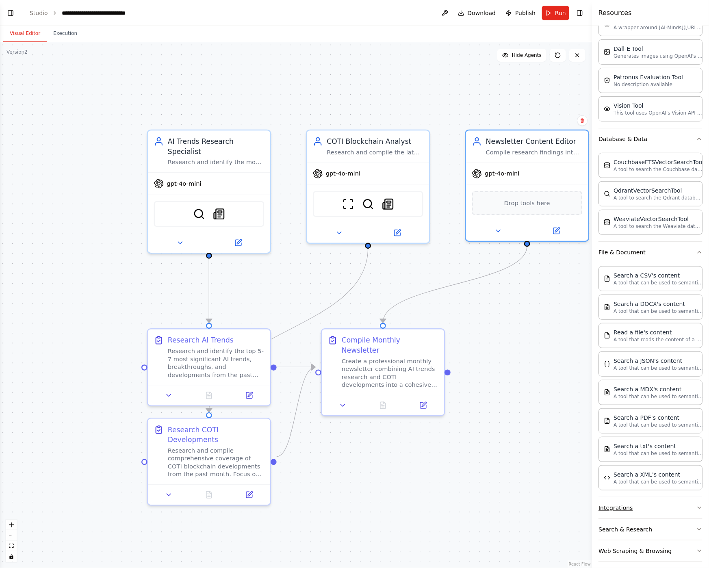
click at [520, 416] on button "Integrations" at bounding box center [651, 508] width 104 height 21
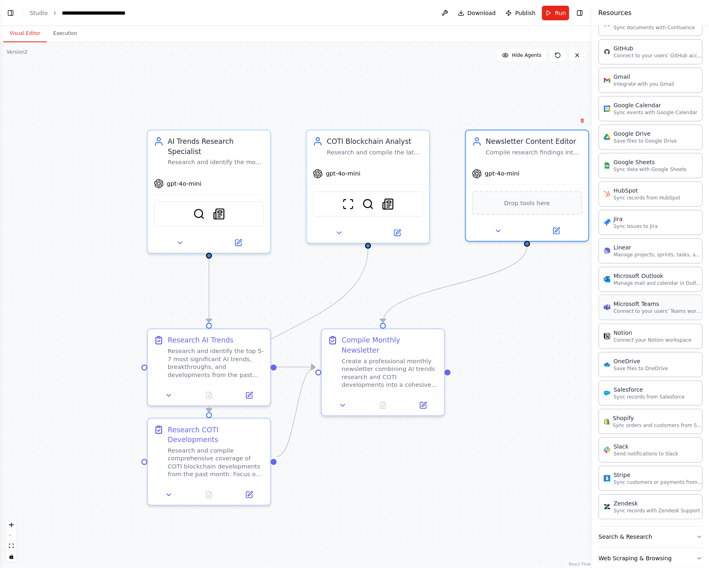
scroll to position [757, 0]
click at [520, 416] on button "Search & Research" at bounding box center [651, 536] width 104 height 21
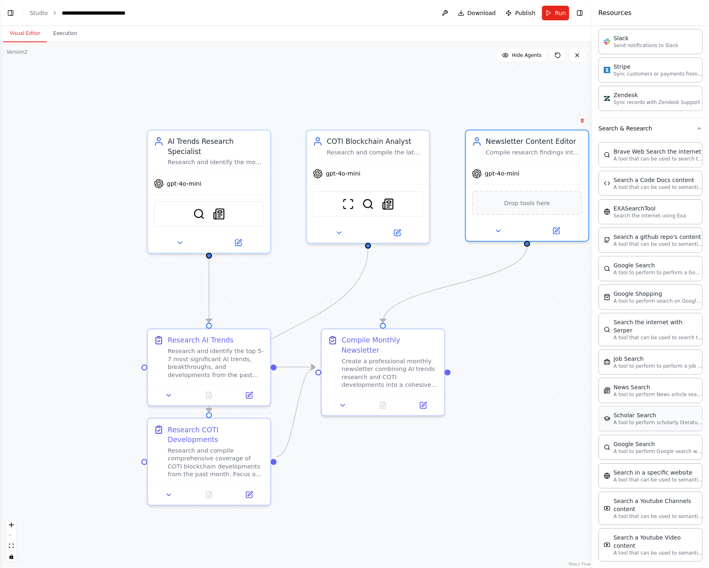
scroll to position [1166, 0]
click at [353, 209] on div "ScrapeWebsiteTool SerperDevTool SerplyNewsSearchTool" at bounding box center [368, 202] width 111 height 26
click at [520, 416] on button "Web Scraping & Browsing" at bounding box center [651, 578] width 104 height 21
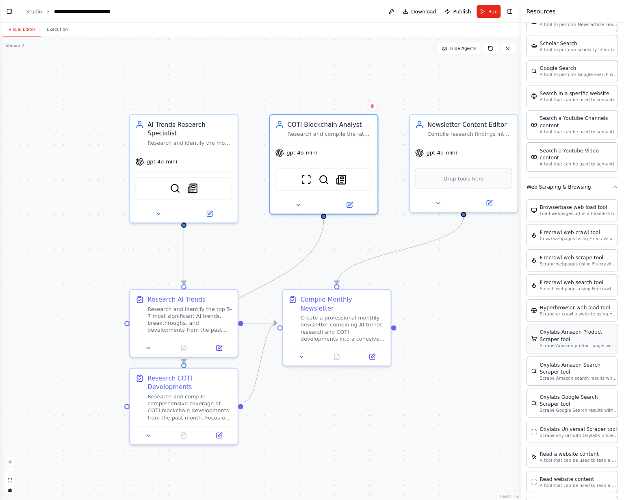
scroll to position [1609, 0]
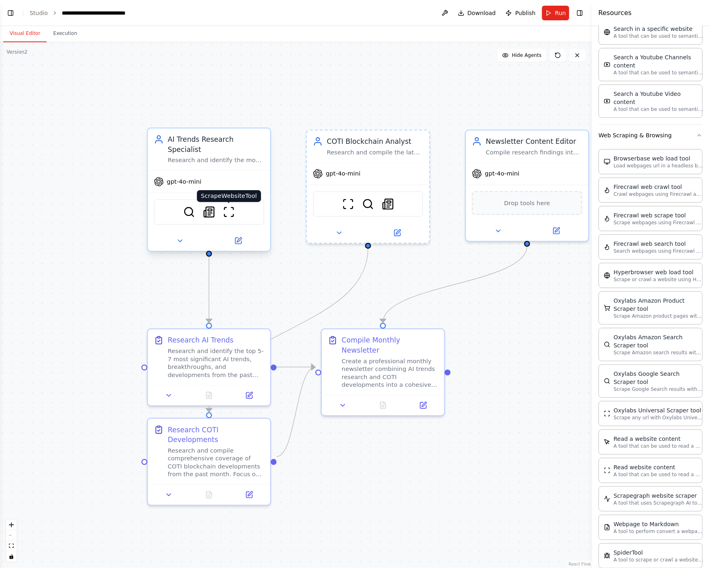
click at [233, 206] on img at bounding box center [229, 212] width 12 height 12
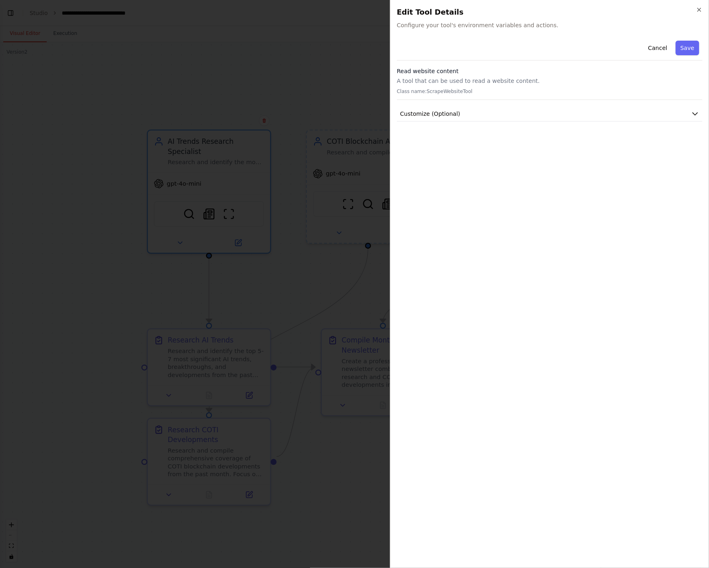
click at [349, 89] on div at bounding box center [354, 284] width 709 height 568
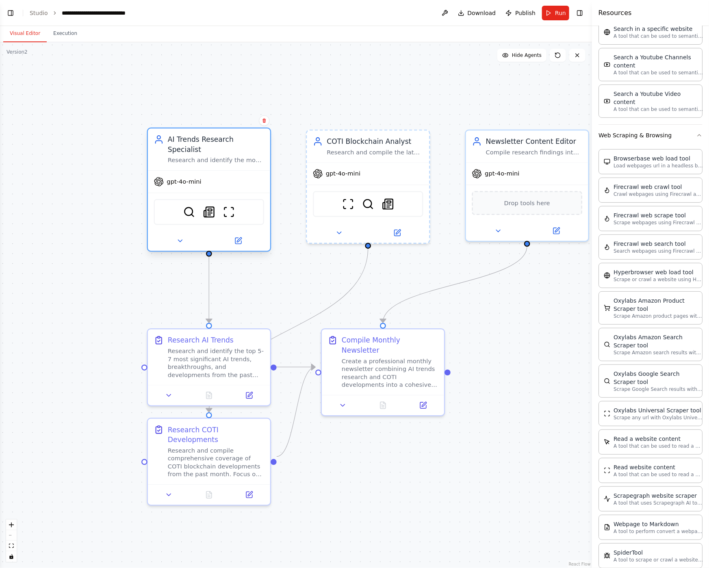
click at [176, 238] on div at bounding box center [209, 241] width 122 height 20
click at [178, 237] on icon at bounding box center [180, 241] width 8 height 8
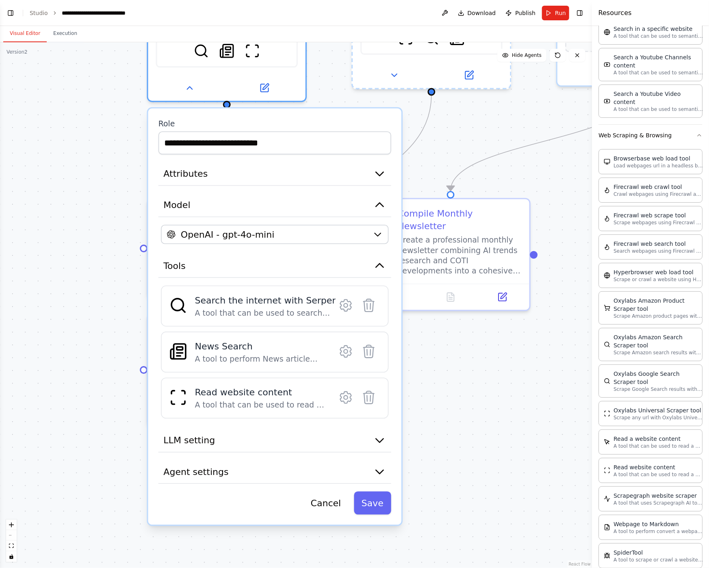
drag, startPoint x: 468, startPoint y: 467, endPoint x: 532, endPoint y: 263, distance: 213.9
click at [520, 263] on div ".deletable-edge-delete-btn { width: 20px; height: 20px; border: 0px solid #ffff…" at bounding box center [296, 305] width 592 height 526
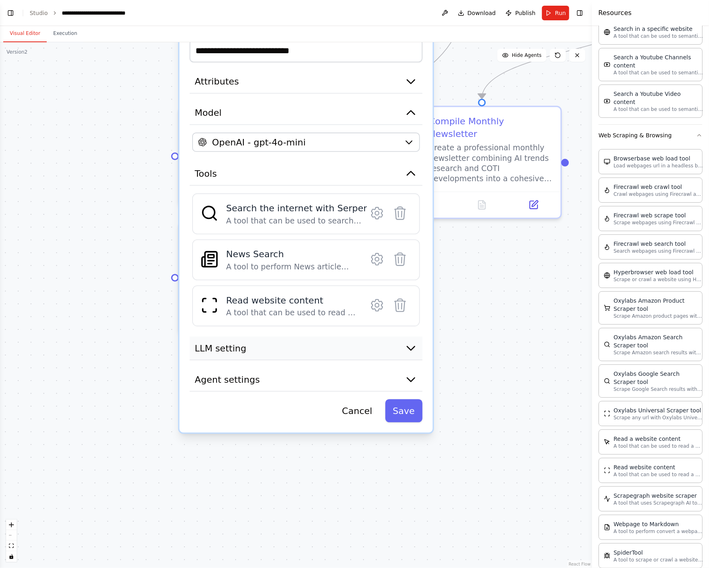
click at [320, 337] on button "LLM setting" at bounding box center [306, 349] width 233 height 24
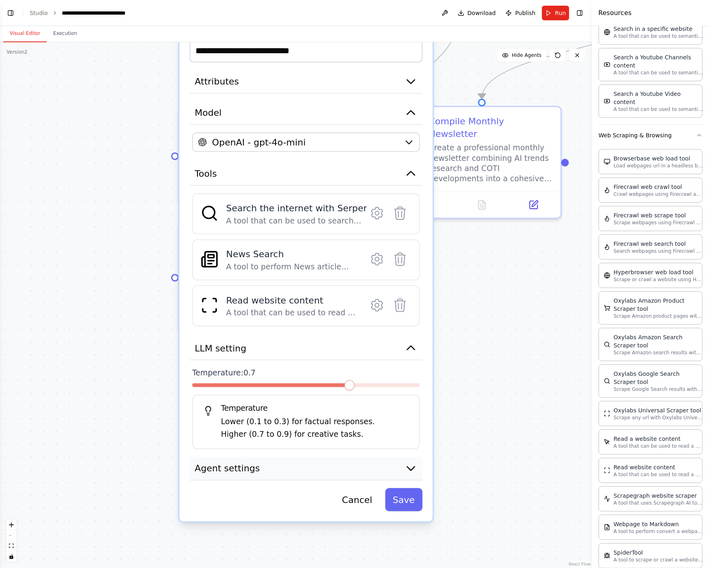
click at [276, 416] on button "Agent settings" at bounding box center [306, 469] width 233 height 24
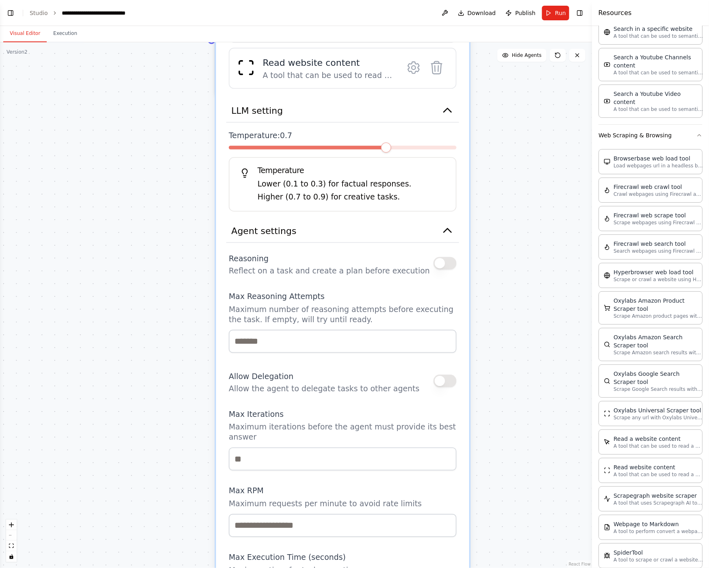
drag, startPoint x: 504, startPoint y: 483, endPoint x: 500, endPoint y: 431, distance: 53.0
click at [500, 416] on div ".deletable-edge-delete-btn { width: 20px; height: 20px; border: 0px solid #ffff…" at bounding box center [296, 305] width 592 height 526
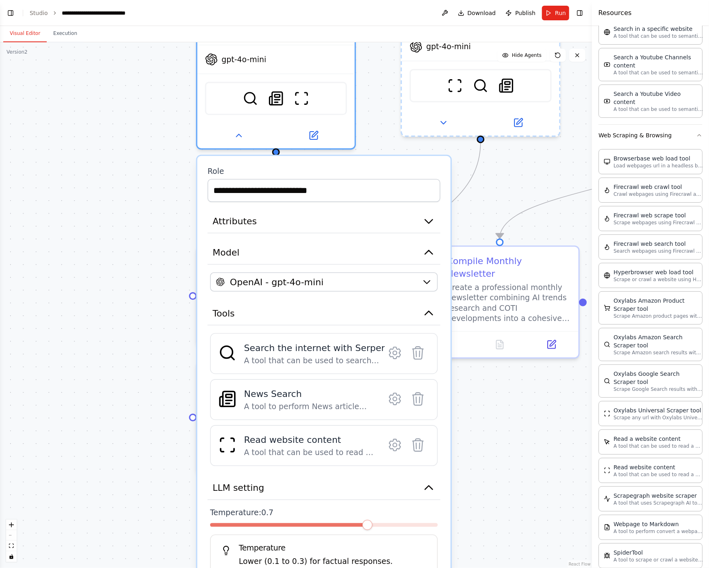
drag, startPoint x: 477, startPoint y: 194, endPoint x: 501, endPoint y: 402, distance: 209.9
click at [501, 402] on div ".deletable-edge-delete-btn { width: 20px; height: 20px; border: 0px solid #ffff…" at bounding box center [296, 305] width 592 height 526
click at [433, 215] on icon "button" at bounding box center [429, 221] width 13 height 13
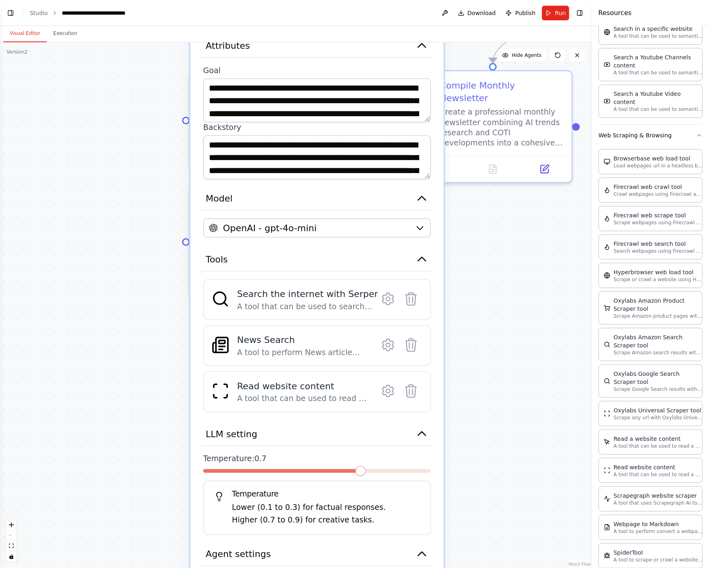
drag, startPoint x: 515, startPoint y: 457, endPoint x: 498, endPoint y: 201, distance: 255.9
click at [498, 201] on div ".deletable-edge-delete-btn { width: 20px; height: 20px; border: 0px solid #ffff…" at bounding box center [296, 305] width 592 height 526
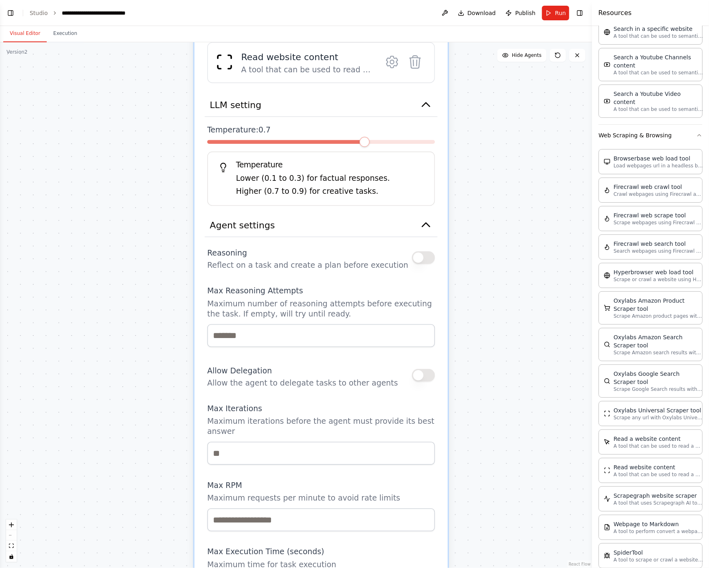
drag, startPoint x: 481, startPoint y: 399, endPoint x: 495, endPoint y: 150, distance: 249.6
click at [495, 150] on div ".deletable-edge-delete-btn { width: 20px; height: 20px; border: 0px solid #ffff…" at bounding box center [296, 305] width 592 height 526
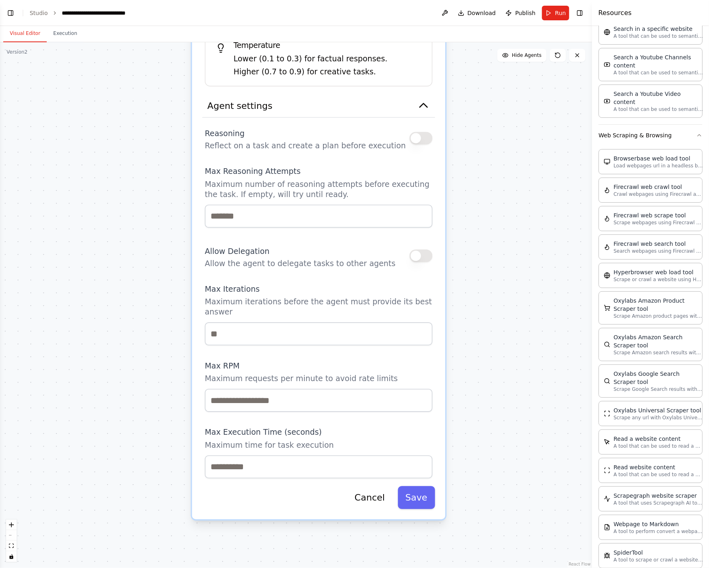
drag, startPoint x: 514, startPoint y: 297, endPoint x: 511, endPoint y: 178, distance: 119.6
click at [511, 178] on div ".deletable-edge-delete-btn { width: 20px; height: 20px; border: 0px solid #ffff…" at bounding box center [296, 305] width 592 height 526
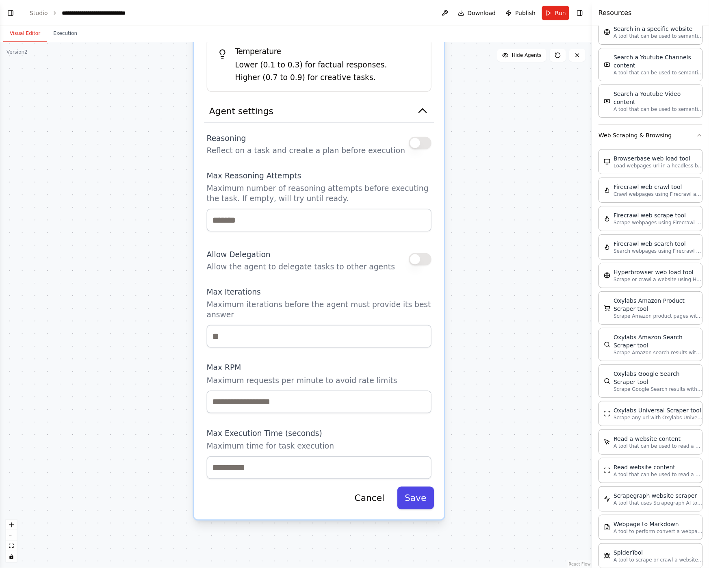
click at [419, 416] on button "Save" at bounding box center [415, 498] width 37 height 23
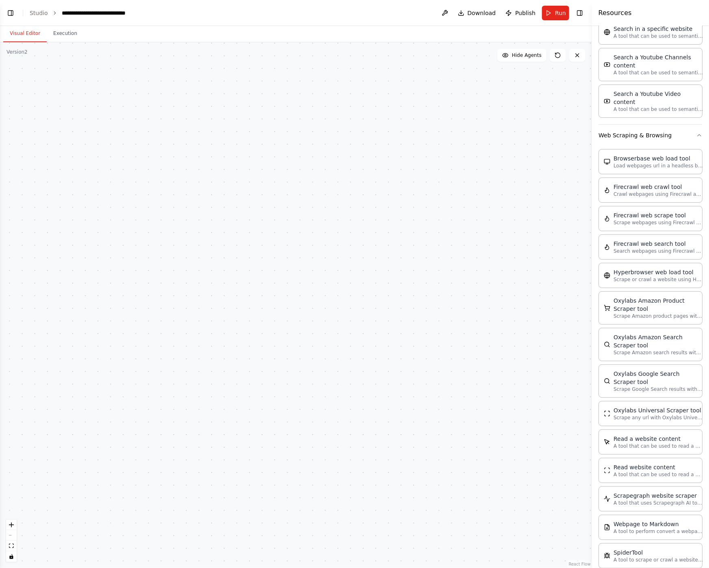
drag, startPoint x: 424, startPoint y: 277, endPoint x: 443, endPoint y: 534, distance: 257.6
click at [443, 416] on div ".deletable-edge-delete-btn { width: 20px; height: 20px; border: 0px solid #ffff…" at bounding box center [296, 305] width 592 height 526
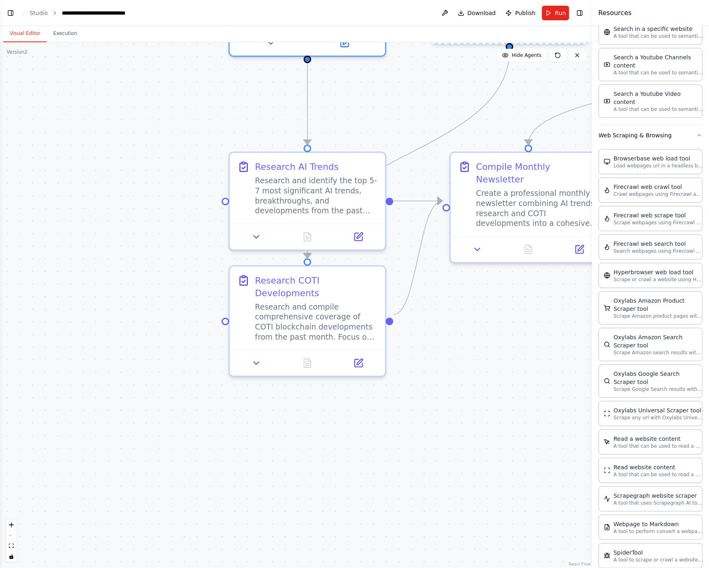
drag, startPoint x: 439, startPoint y: 274, endPoint x: 458, endPoint y: 517, distance: 244.2
click at [457, 416] on div ".deletable-edge-delete-btn { width: 20px; height: 20px; border: 0px solid #ffff…" at bounding box center [296, 305] width 592 height 526
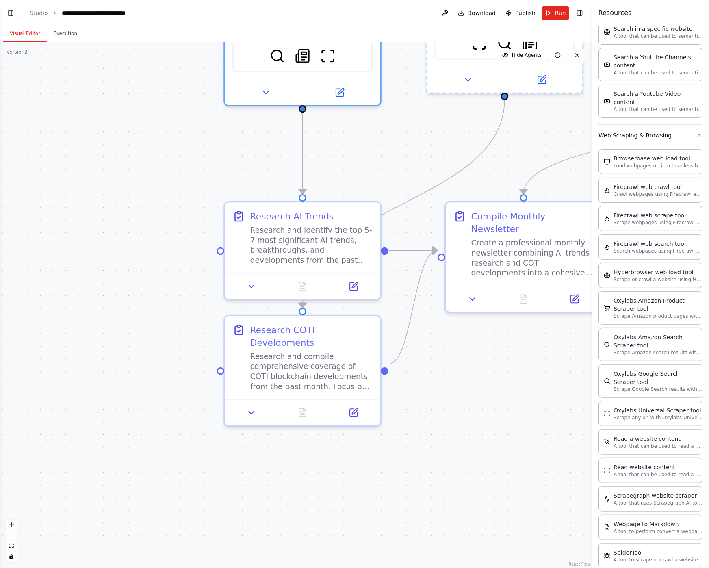
drag, startPoint x: 488, startPoint y: 394, endPoint x: 483, endPoint y: 443, distance: 49.5
click at [483, 416] on div ".deletable-edge-delete-btn { width: 20px; height: 20px; border: 0px solid #ffff…" at bounding box center [296, 305] width 592 height 526
click at [311, 247] on div "Research and identify the top 5-7 most significant AI trends, breakthroughs, an…" at bounding box center [311, 243] width 123 height 40
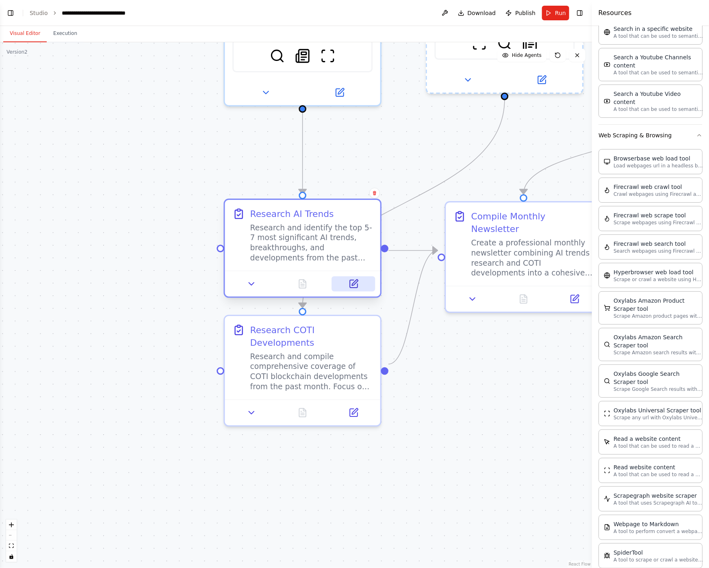
click at [356, 287] on icon at bounding box center [354, 284] width 8 height 8
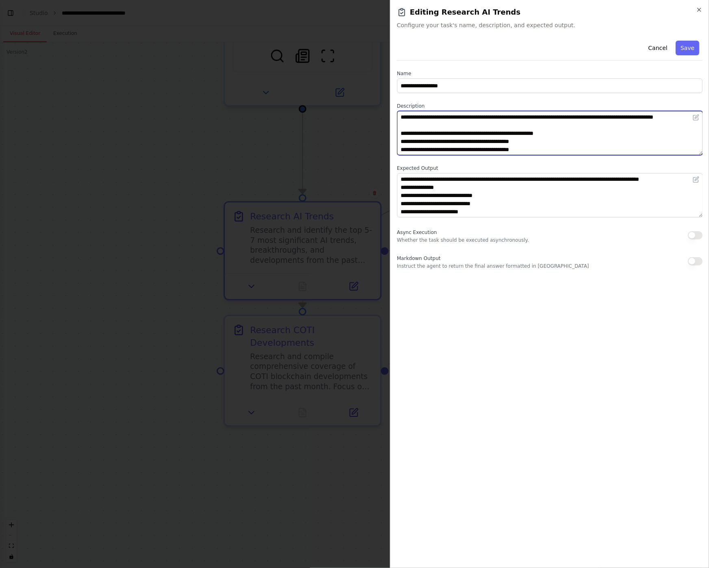
click at [480, 117] on textarea "**********" at bounding box center [550, 133] width 306 height 44
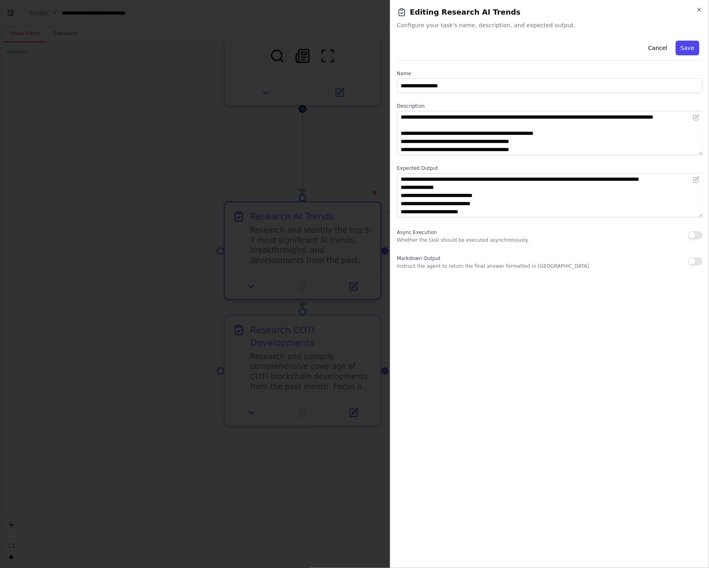
click at [520, 50] on button "Save" at bounding box center [688, 48] width 24 height 15
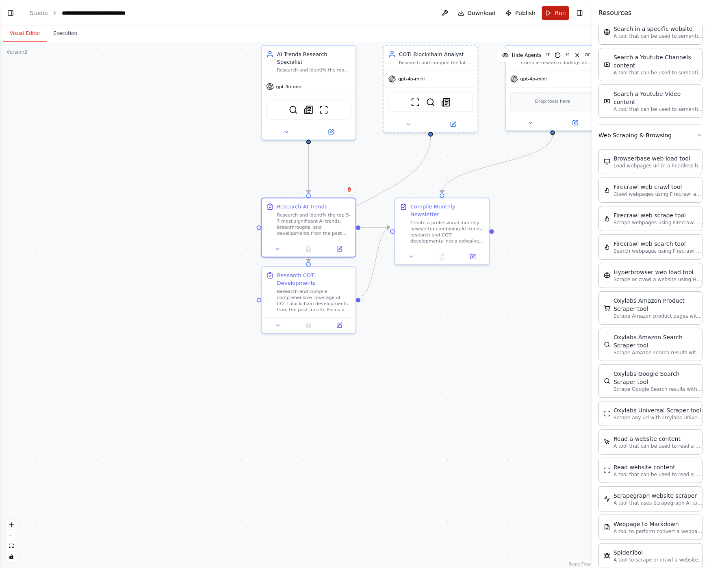
click at [520, 11] on span "Run" at bounding box center [560, 13] width 11 height 8
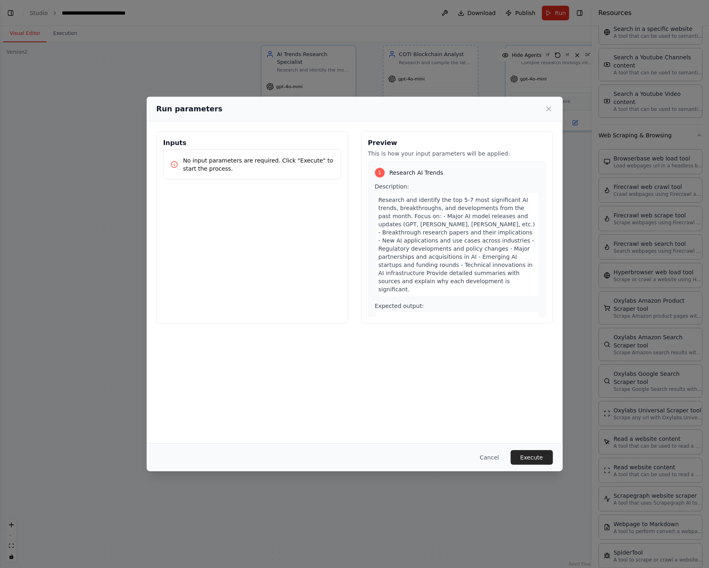
click at [520, 416] on button "Execute" at bounding box center [532, 457] width 42 height 15
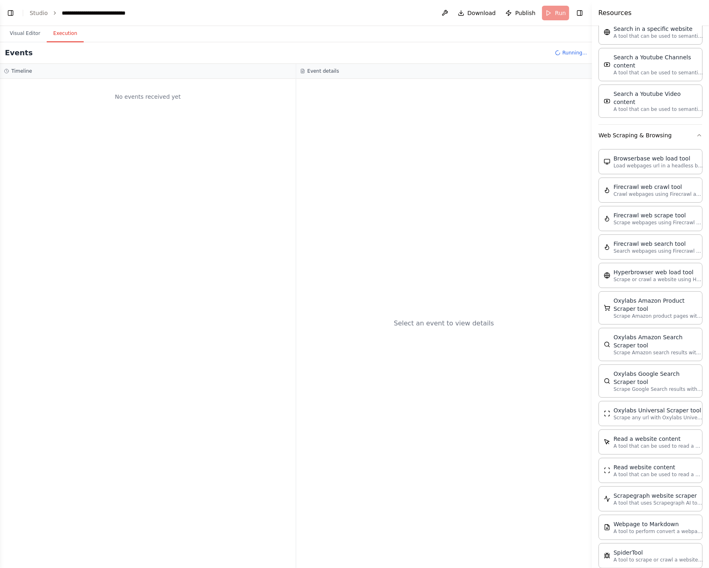
click at [72, 35] on button "Execution" at bounding box center [65, 33] width 37 height 17
click at [17, 35] on button "Visual Editor" at bounding box center [24, 33] width 43 height 17
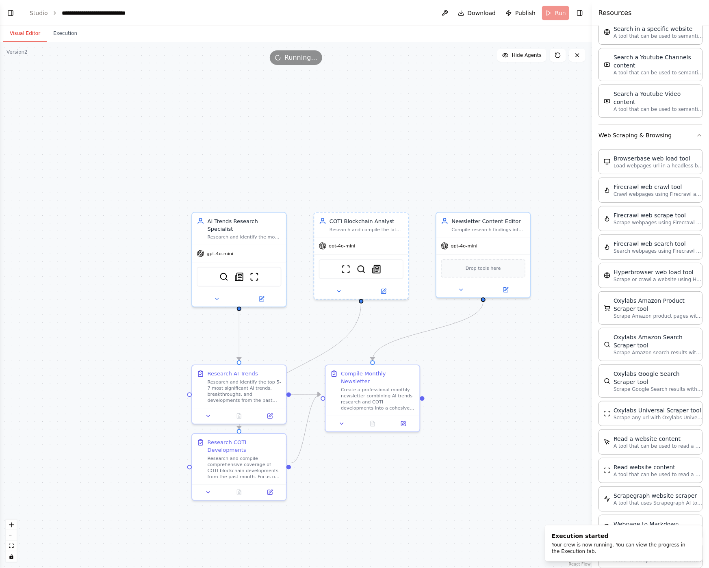
drag, startPoint x: 251, startPoint y: 180, endPoint x: 187, endPoint y: 320, distance: 153.7
click at [187, 320] on div ".deletable-edge-delete-btn { width: 20px; height: 20px; border: 0px solid #ffff…" at bounding box center [296, 305] width 592 height 526
click at [520, 416] on div "Your crew is now running. You can view the progress in the Execution tab." at bounding box center [622, 548] width 141 height 13
click at [72, 28] on button "Execution" at bounding box center [65, 33] width 37 height 17
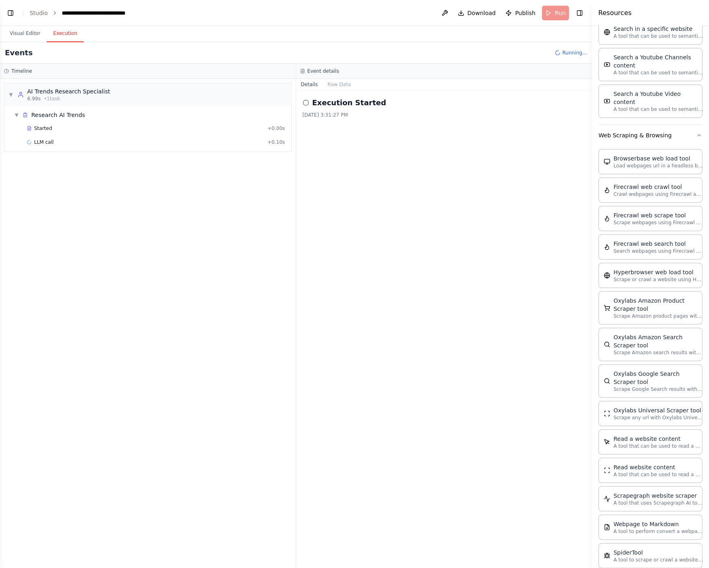
click at [379, 317] on div "Execution Started 9/2/2025, 3:31:27 PM" at bounding box center [444, 330] width 296 height 478
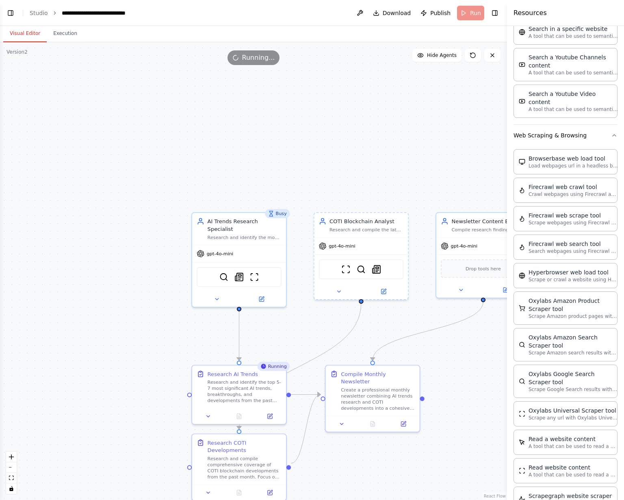
click at [32, 35] on button "Visual Editor" at bounding box center [24, 33] width 43 height 17
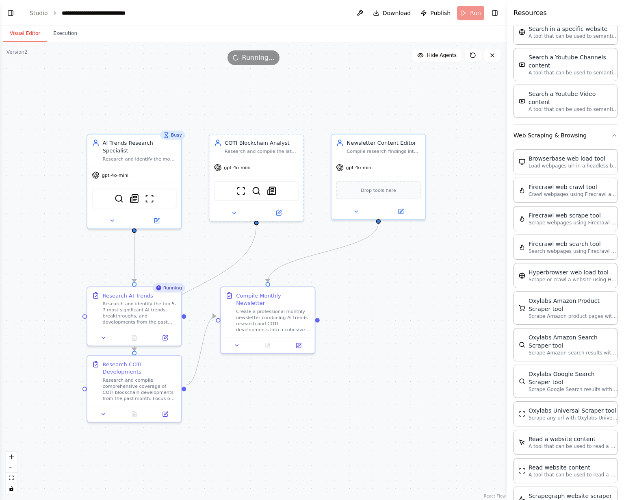
drag, startPoint x: 313, startPoint y: 135, endPoint x: 247, endPoint y: 93, distance: 78.6
click at [247, 93] on div ".deletable-edge-delete-btn { width: 20px; height: 20px; border: 0px solid #ffff…" at bounding box center [253, 271] width 507 height 458
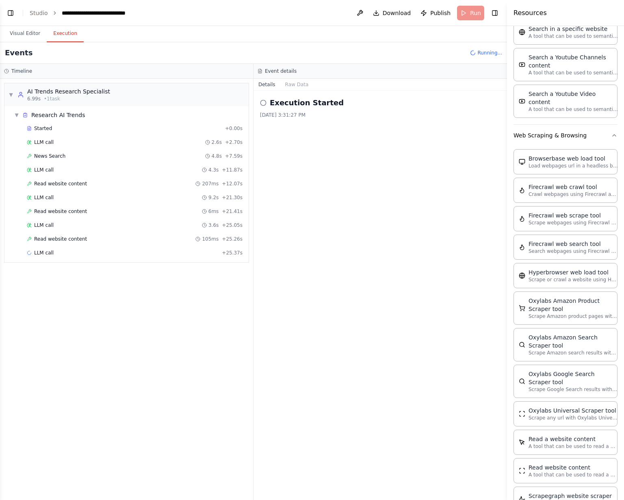
click at [57, 32] on button "Execution" at bounding box center [65, 33] width 37 height 17
click at [63, 250] on div "LLM call 3.1s + 28.51s" at bounding box center [135, 253] width 216 height 7
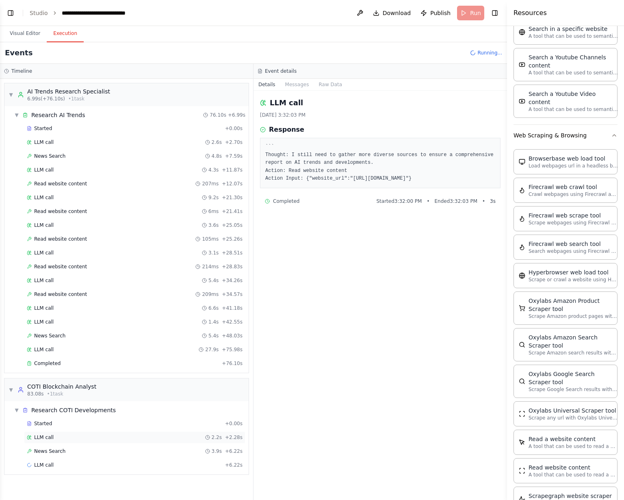
click at [41, 416] on div "LLM call 2.2s + 2.28s" at bounding box center [135, 437] width 222 height 12
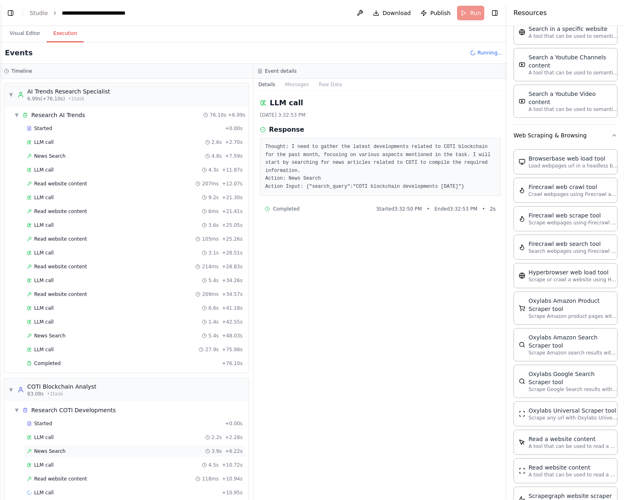
click at [48, 416] on span "News Search" at bounding box center [49, 451] width 31 height 7
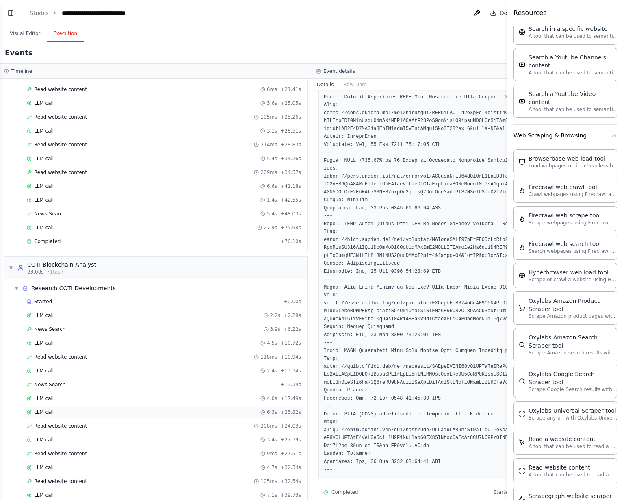
scroll to position [135, 0]
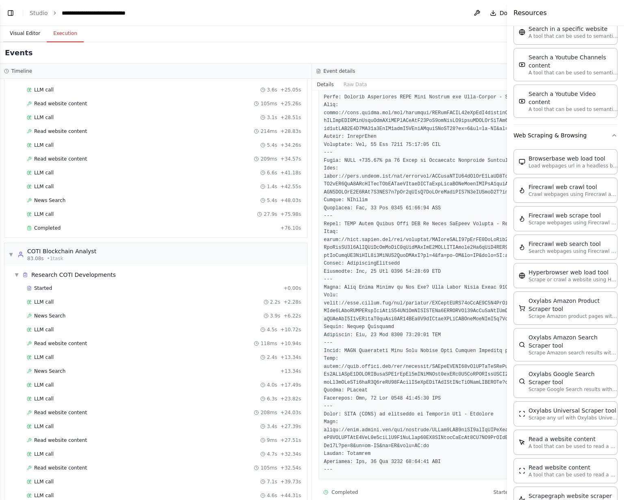
click at [27, 33] on button "Visual Editor" at bounding box center [24, 33] width 43 height 17
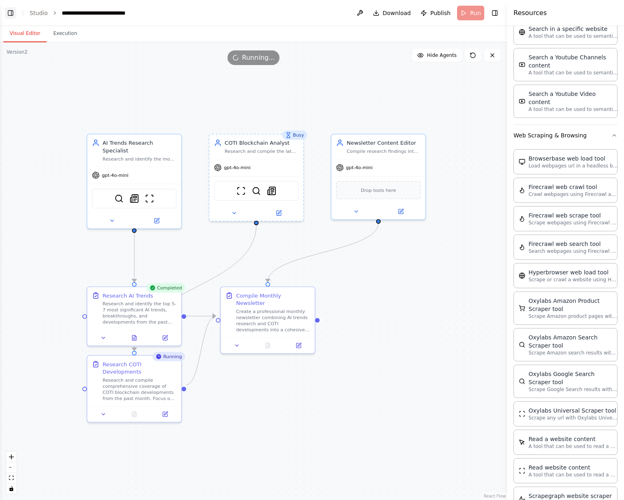
click at [15, 13] on button "Toggle Left Sidebar" at bounding box center [10, 12] width 11 height 11
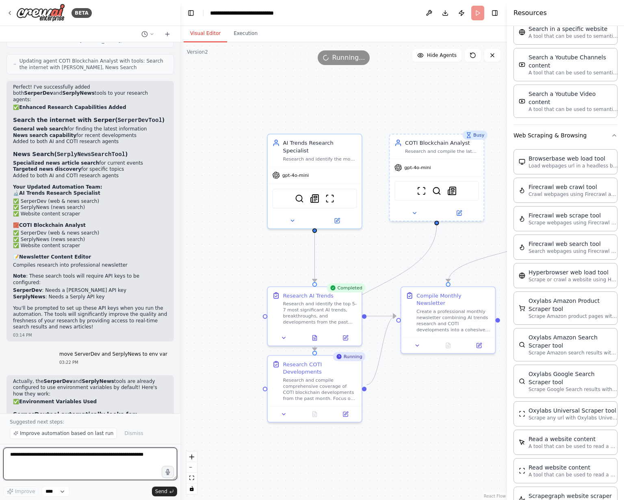
click at [107, 416] on textarea at bounding box center [90, 464] width 174 height 33
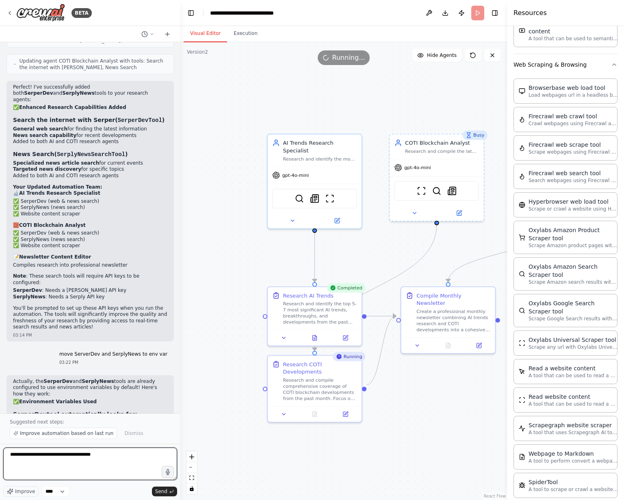
scroll to position [1683, 0]
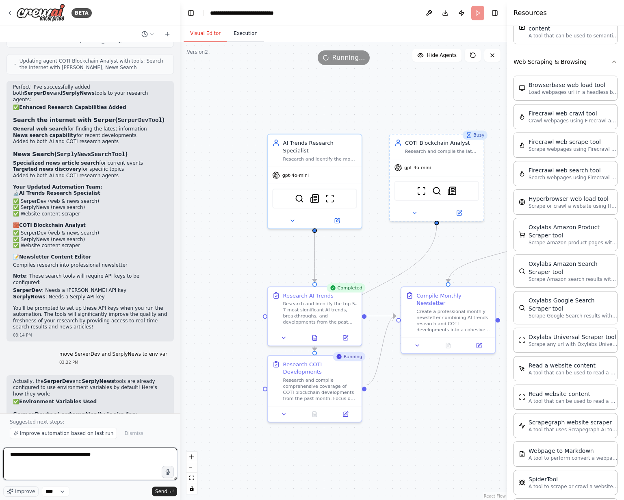
type textarea "**********"
click at [236, 31] on button "Execution" at bounding box center [245, 33] width 37 height 17
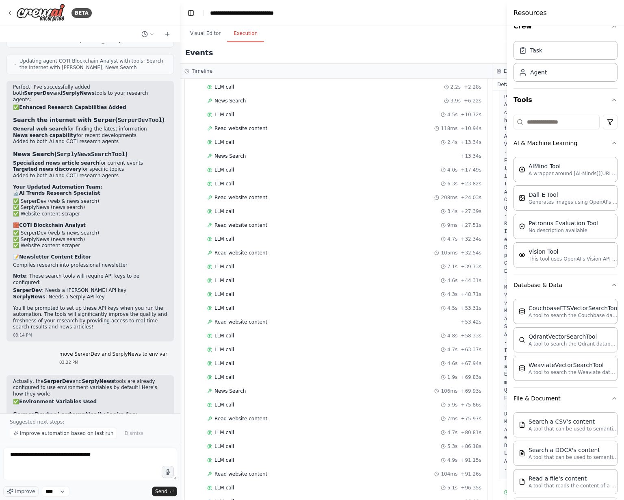
scroll to position [0, 0]
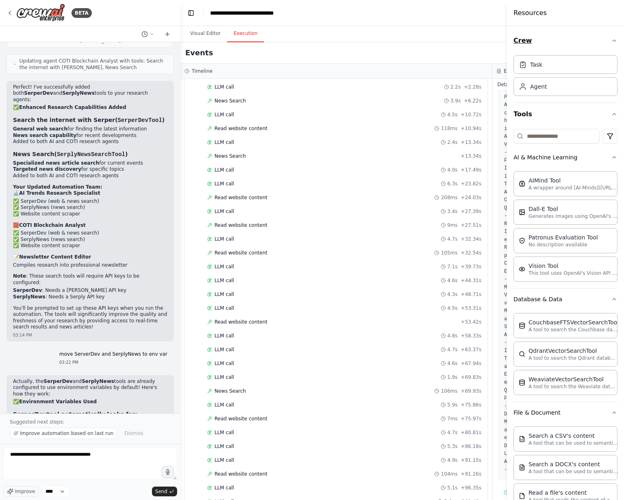
click at [520, 40] on icon "button" at bounding box center [614, 41] width 3 height 2
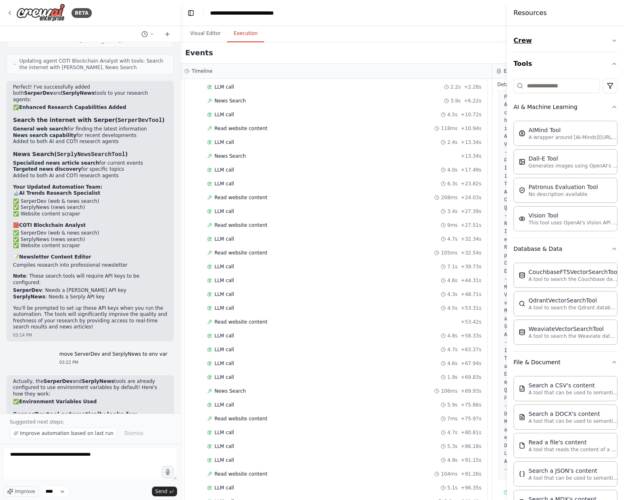
click at [520, 40] on icon "button" at bounding box center [614, 40] width 7 height 7
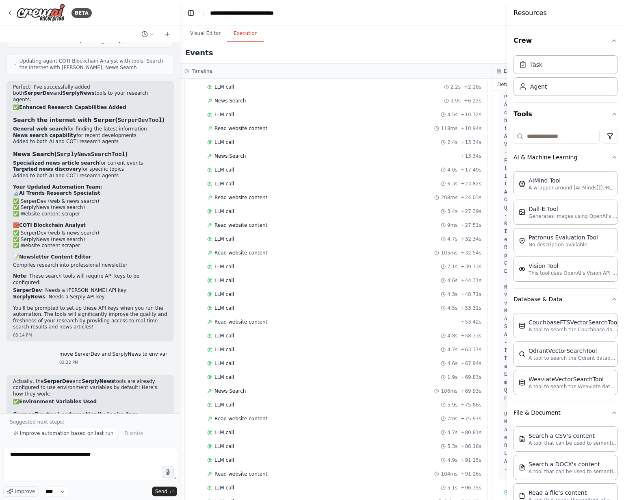
click at [455, 34] on div "Visual Editor Execution" at bounding box center [492, 34] width 624 height 16
click at [500, 8] on header "**********" at bounding box center [492, 13] width 624 height 26
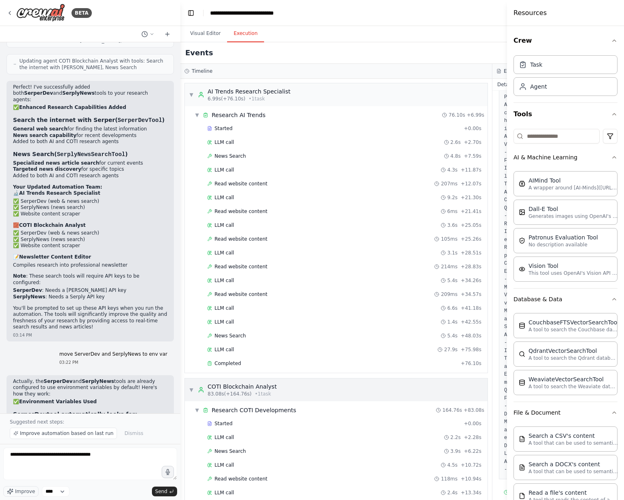
click at [194, 383] on div "▼ COTI Blockchain Analyst 83.08s (+164.76s) • 1 task" at bounding box center [233, 390] width 88 height 15
click at [237, 416] on div "Started" at bounding box center [334, 452] width 254 height 7
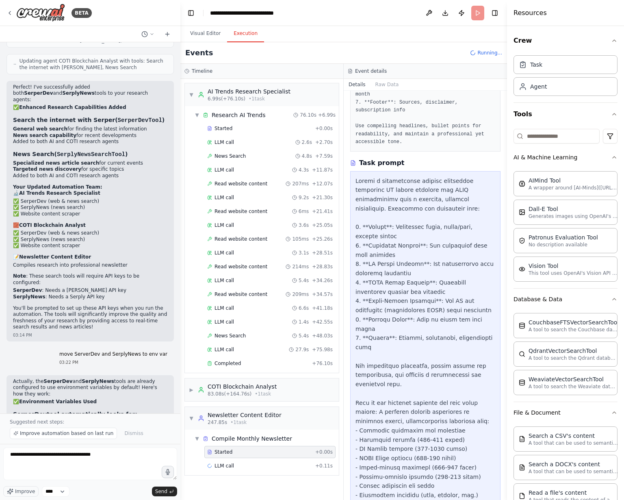
scroll to position [186, 0]
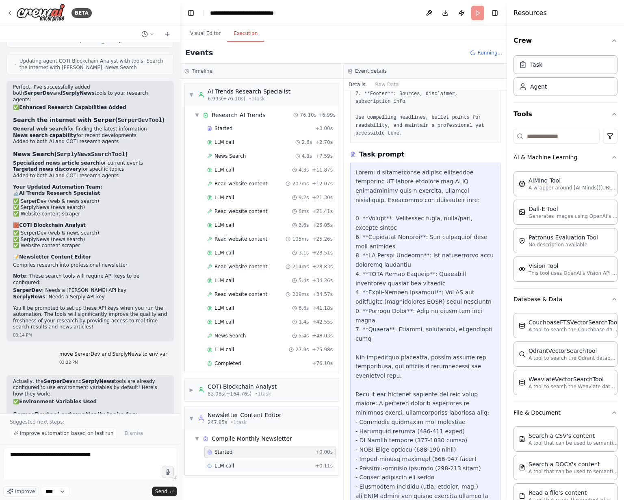
click at [244, 416] on div "LLM call + 0.11s" at bounding box center [270, 466] width 126 height 7
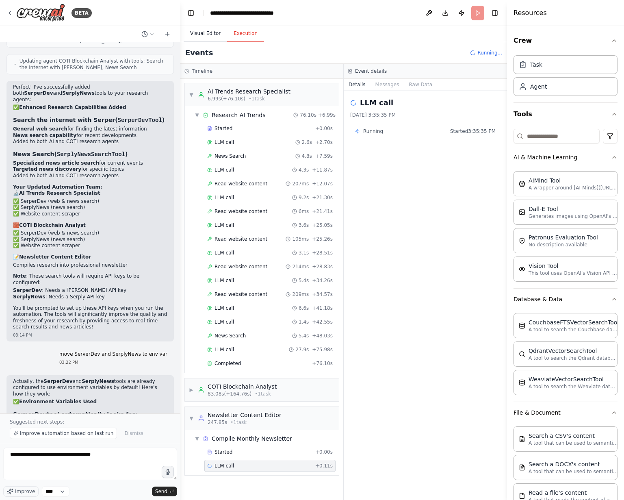
click at [213, 33] on button "Visual Editor" at bounding box center [205, 33] width 43 height 17
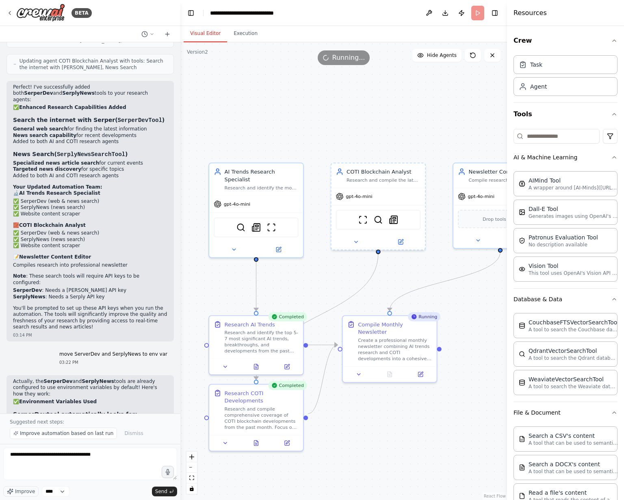
drag, startPoint x: 377, startPoint y: 254, endPoint x: 319, endPoint y: 283, distance: 65.3
click at [319, 283] on div ".deletable-edge-delete-btn { width: 20px; height: 20px; border: 0px solid #ffff…" at bounding box center [343, 271] width 327 height 458
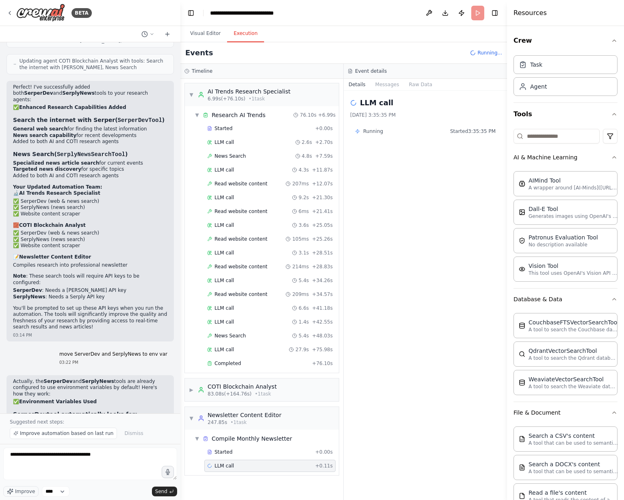
click at [250, 29] on button "Execution" at bounding box center [245, 33] width 37 height 17
click at [198, 30] on button "Visual Editor" at bounding box center [205, 33] width 43 height 17
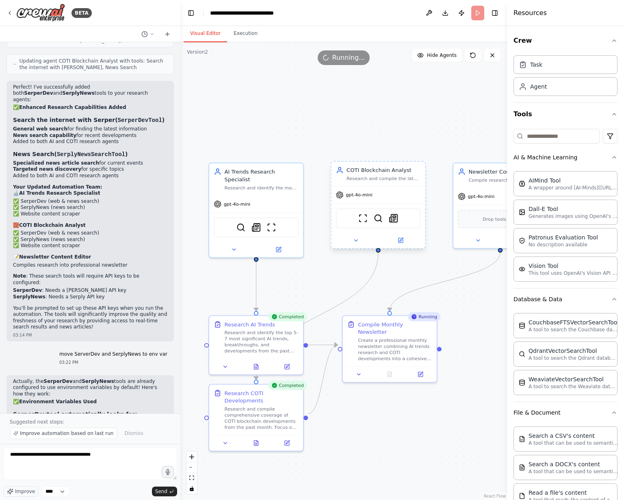
click at [388, 171] on div "COTI Blockchain Analyst" at bounding box center [384, 170] width 74 height 8
click at [400, 239] on icon at bounding box center [402, 240] width 4 height 4
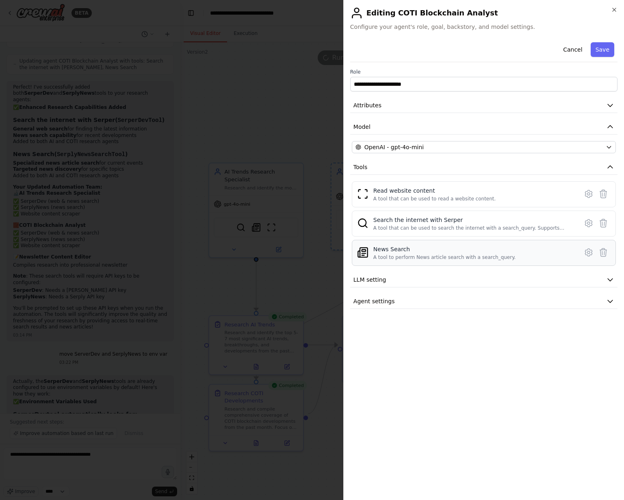
click at [400, 240] on div "News Search A tool to perform News article search with a search_query." at bounding box center [484, 253] width 264 height 26
click at [380, 104] on button "Attributes" at bounding box center [483, 105] width 267 height 15
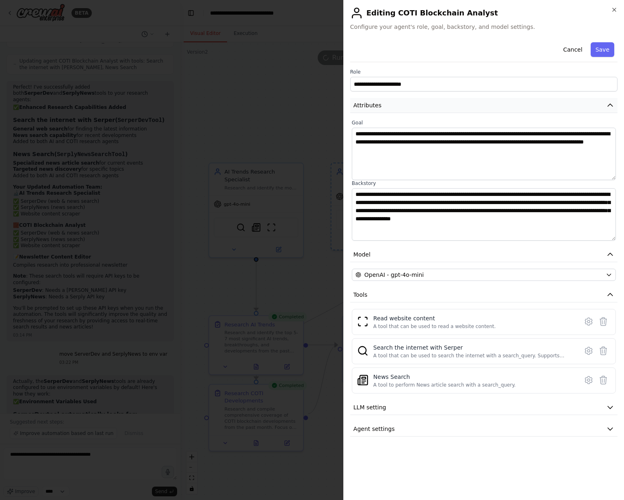
click at [380, 104] on button "Attributes" at bounding box center [483, 105] width 267 height 15
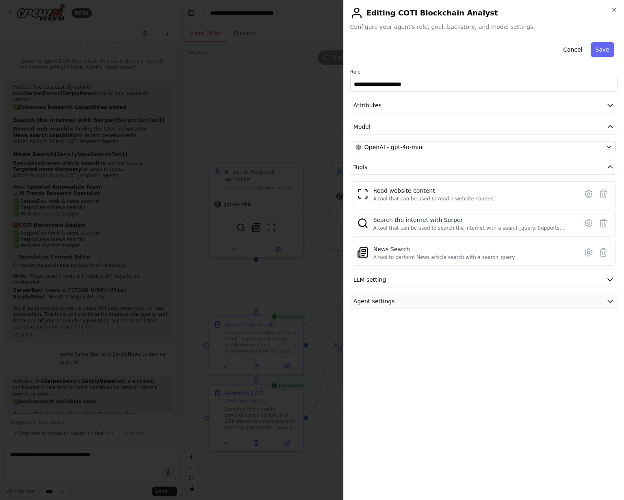
click at [383, 300] on span "Agent settings" at bounding box center [374, 301] width 41 height 8
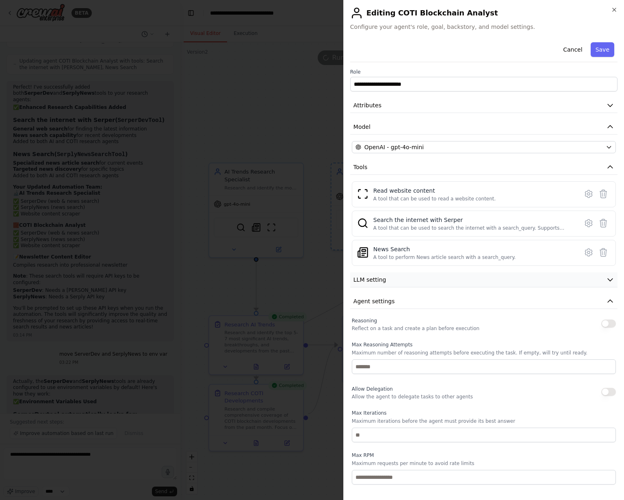
click at [382, 285] on button "LLM setting" at bounding box center [483, 279] width 267 height 15
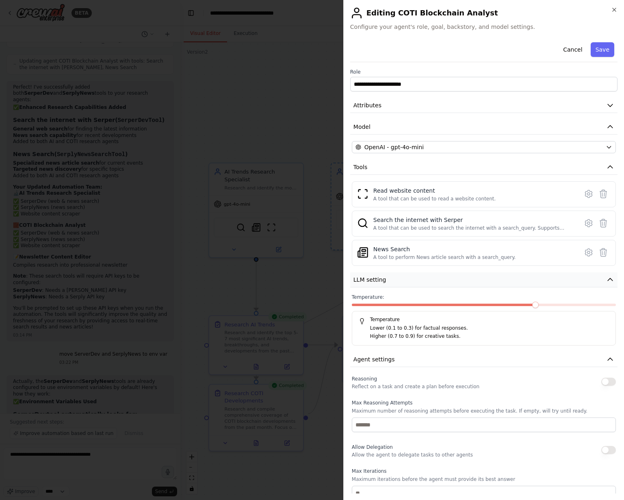
click at [382, 285] on button "LLM setting" at bounding box center [483, 279] width 267 height 15
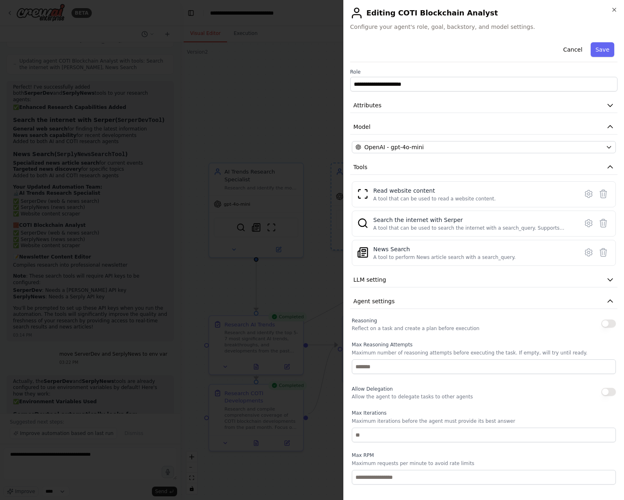
click at [295, 286] on div at bounding box center [312, 250] width 624 height 500
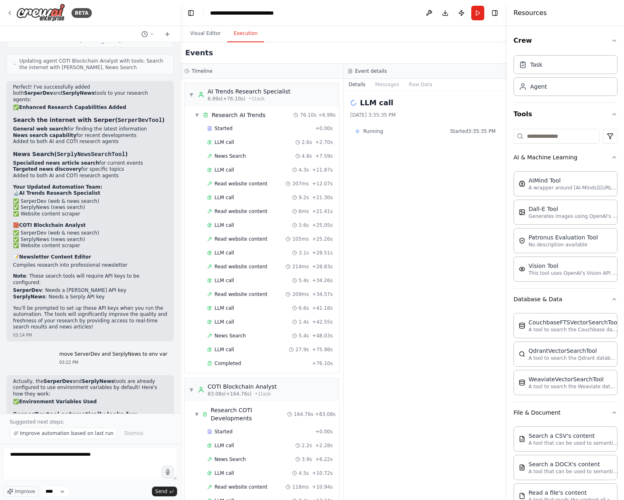
click at [234, 34] on button "Execution" at bounding box center [245, 33] width 37 height 17
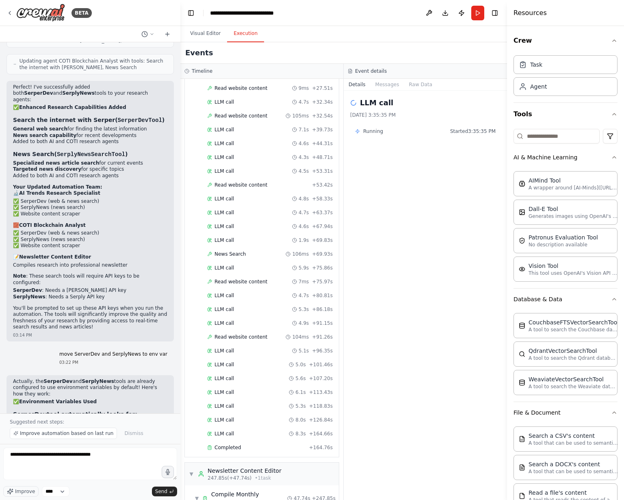
scroll to position [518, 0]
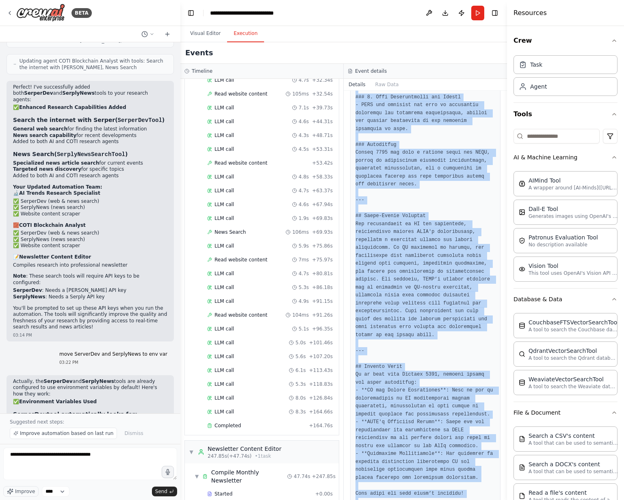
scroll to position [2383, 0]
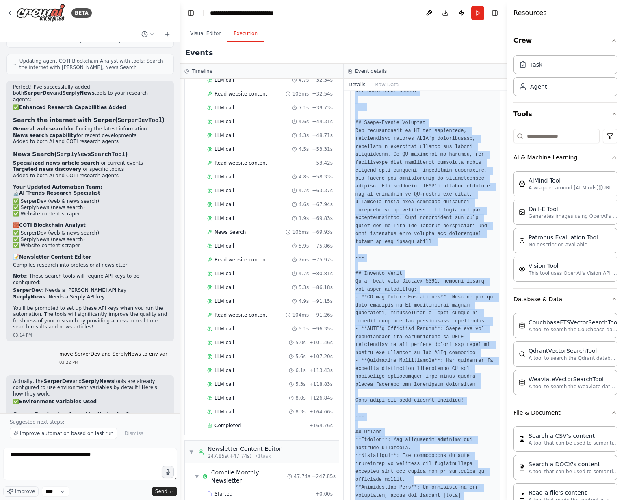
drag, startPoint x: 356, startPoint y: 136, endPoint x: 429, endPoint y: 481, distance: 352.4
copy pre "```markdown # COTI & AI Insights Monthly Newsletter **Date:** September 2025 **…"
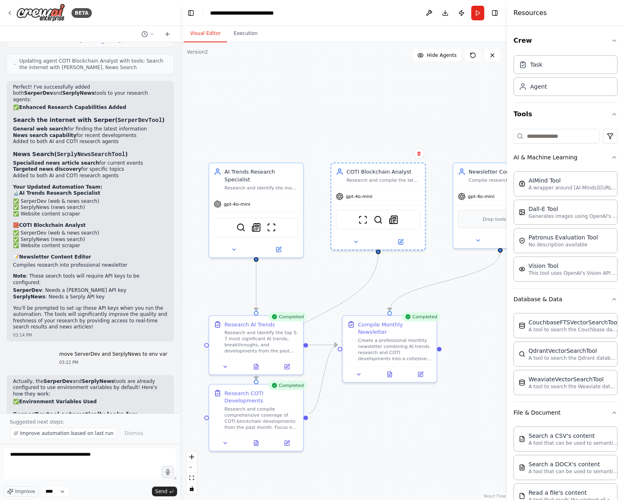
click at [194, 34] on button "Visual Editor" at bounding box center [205, 33] width 43 height 17
click at [96, 416] on textarea "**********" at bounding box center [90, 464] width 174 height 33
click at [259, 415] on div "Research and compile comprehensive coverage of COTI blockchain developments fro…" at bounding box center [262, 416] width 74 height 24
click at [256, 416] on icon at bounding box center [256, 441] width 4 height 5
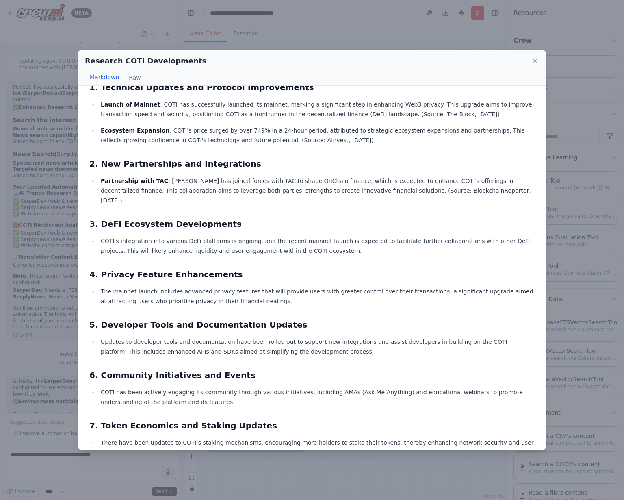
scroll to position [0, 0]
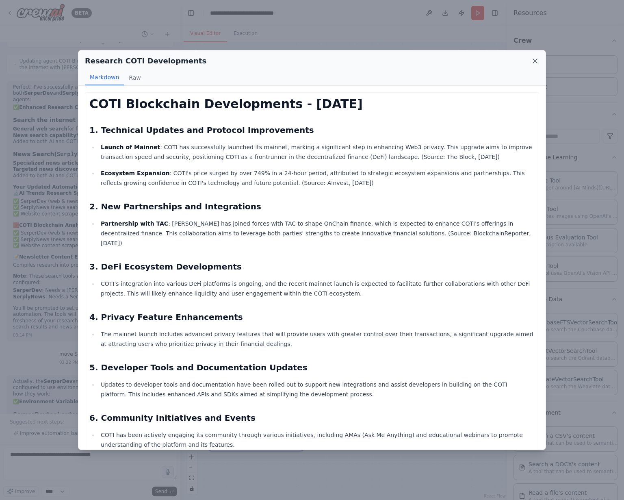
click at [520, 64] on icon at bounding box center [535, 61] width 8 height 8
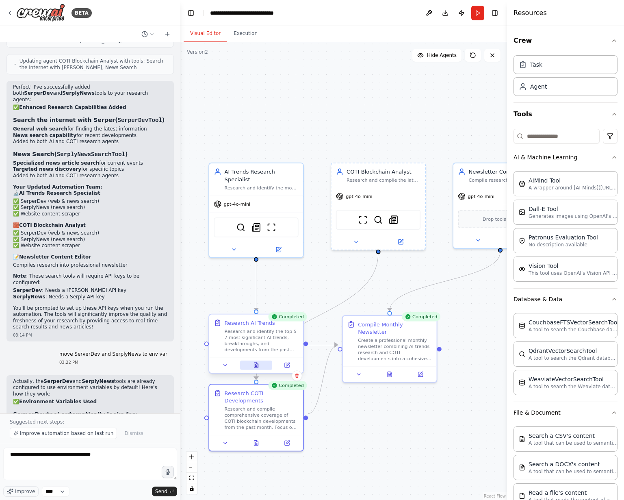
click at [255, 363] on icon at bounding box center [256, 365] width 4 height 5
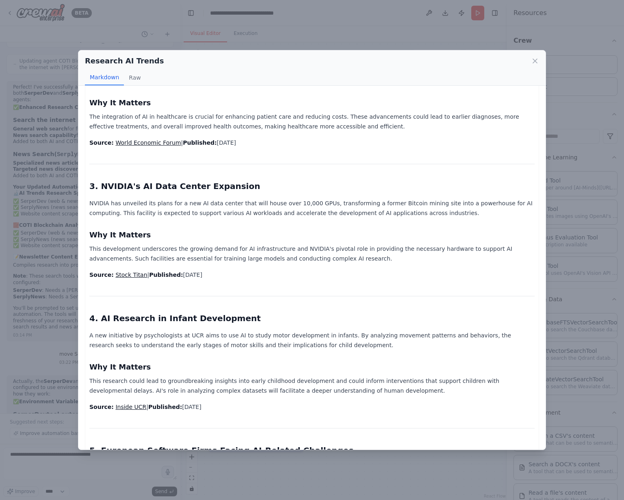
scroll to position [488, 0]
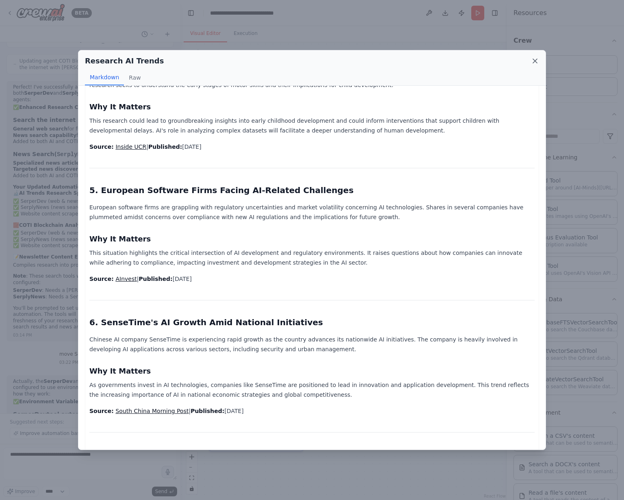
click at [520, 57] on icon at bounding box center [535, 61] width 8 height 8
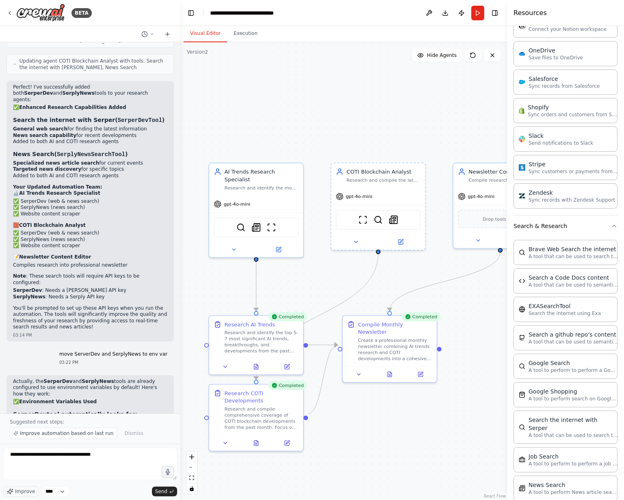
scroll to position [1106, 0]
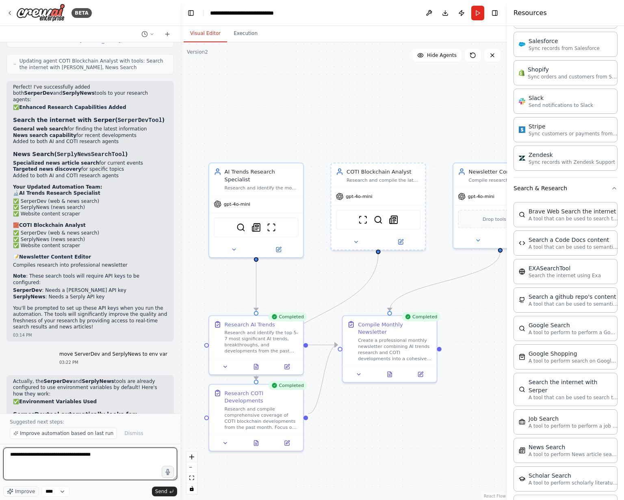
click at [97, 416] on textarea "**********" at bounding box center [90, 464] width 174 height 33
drag, startPoint x: 76, startPoint y: 451, endPoint x: -2, endPoint y: 446, distance: 78.6
click at [0, 416] on html "BETA Hello! I'm the CrewAI assistant. What kind of automation do you want to bu…" at bounding box center [312, 250] width 624 height 500
type textarea "**********"
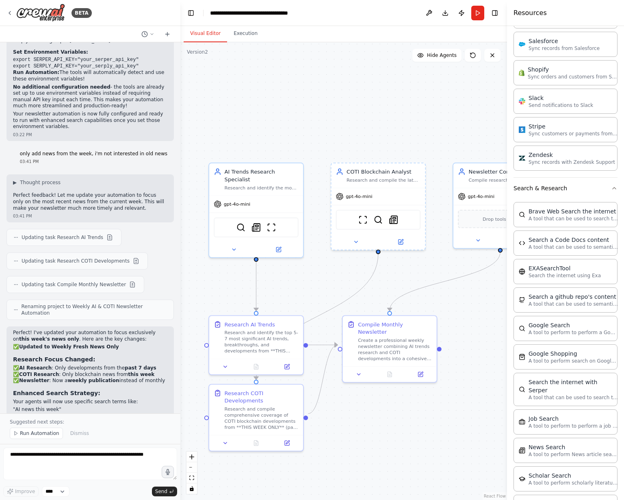
scroll to position [4003, 0]
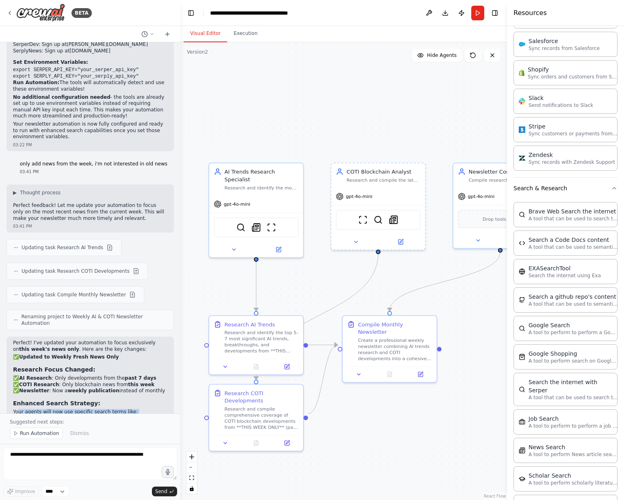
drag, startPoint x: 18, startPoint y: 296, endPoint x: 122, endPoint y: 317, distance: 105.5
click at [122, 340] on div "Perfect! I've updated your automation to focus exclusively on this week's news …" at bounding box center [90, 440] width 154 height 200
click at [263, 352] on div "Research AI Trends Research and identify the top 5-7 most significant AI trends…" at bounding box center [256, 336] width 94 height 43
click at [289, 364] on icon at bounding box center [287, 365] width 6 height 6
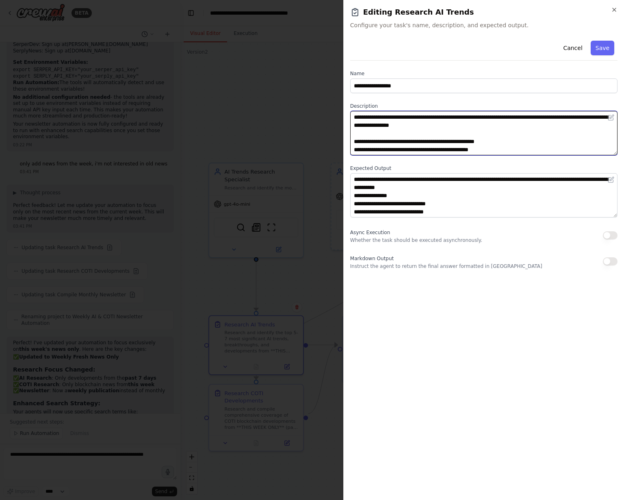
drag, startPoint x: 419, startPoint y: 126, endPoint x: 450, endPoint y: 128, distance: 31.0
click at [450, 128] on textarea "**********" at bounding box center [484, 133] width 268 height 44
drag, startPoint x: 361, startPoint y: 126, endPoint x: 391, endPoint y: 128, distance: 30.2
click at [391, 128] on textarea "**********" at bounding box center [484, 133] width 268 height 44
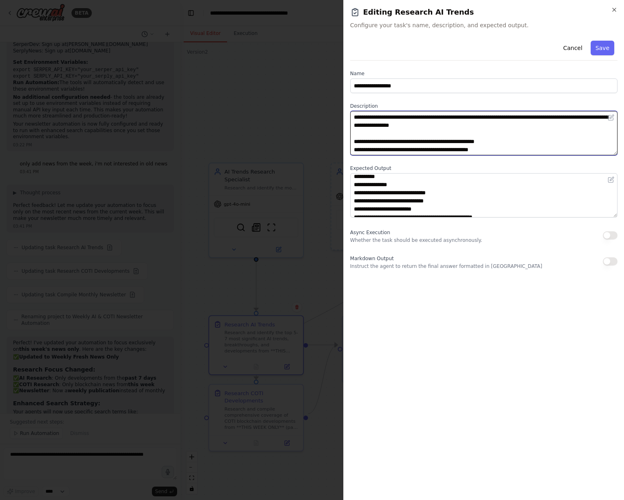
scroll to position [16, 0]
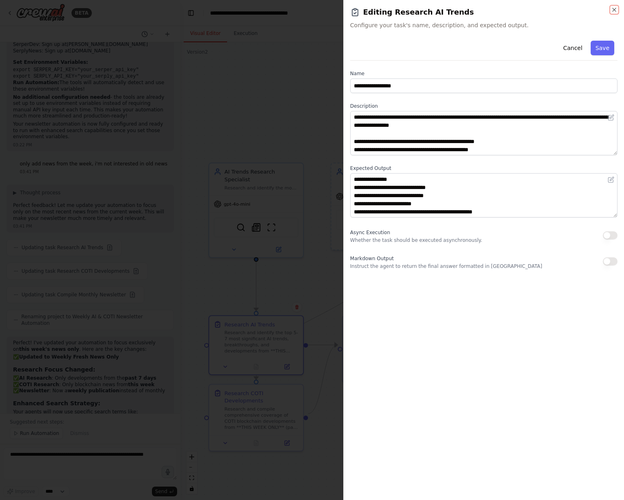
click at [520, 9] on icon "button" at bounding box center [614, 10] width 7 height 7
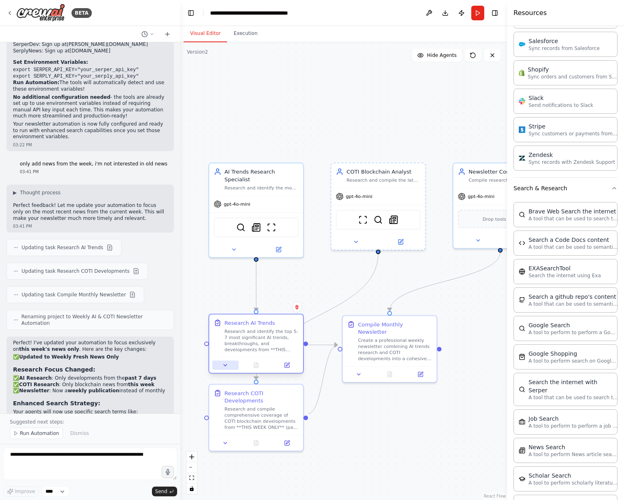
click at [226, 365] on icon at bounding box center [225, 366] width 3 height 2
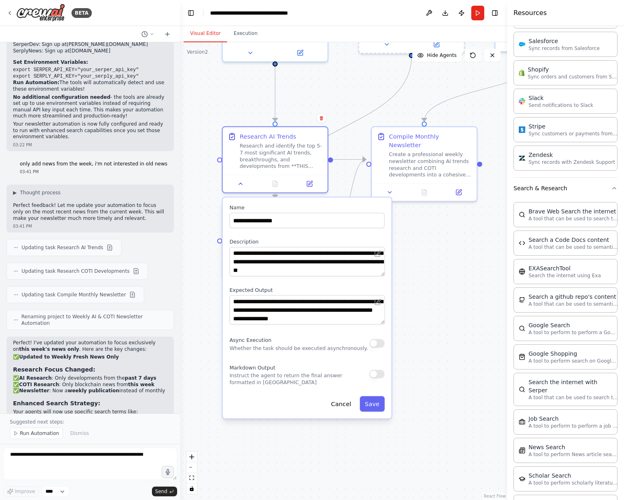
drag, startPoint x: 416, startPoint y: 412, endPoint x: 437, endPoint y: 228, distance: 185.3
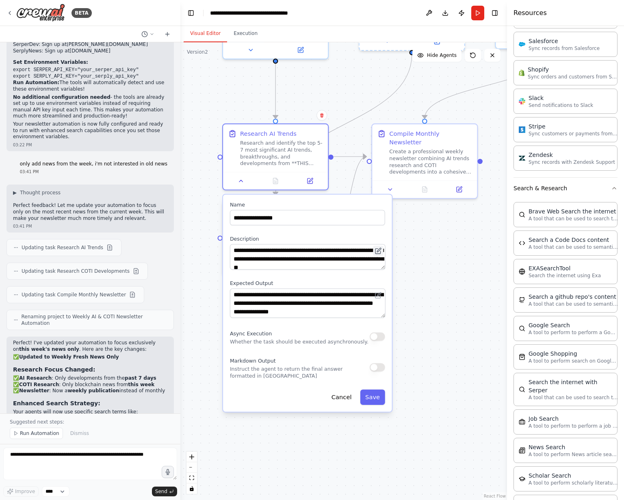
drag, startPoint x: 385, startPoint y: 271, endPoint x: 380, endPoint y: 249, distance: 22.5
click at [380, 249] on div "**********" at bounding box center [307, 257] width 155 height 26
click at [374, 403] on button "Save" at bounding box center [373, 396] width 25 height 15
click at [361, 395] on div "Cancel Save" at bounding box center [307, 396] width 155 height 15
click at [368, 398] on button "Save" at bounding box center [373, 396] width 25 height 15
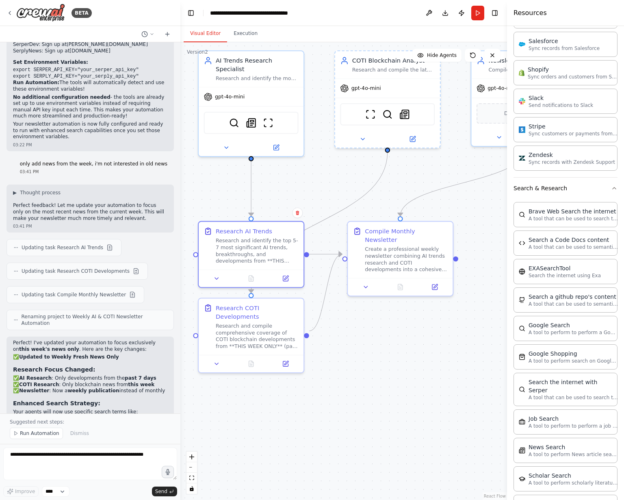
drag, startPoint x: 447, startPoint y: 314, endPoint x: 421, endPoint y: 390, distance: 80.7
click at [120, 416] on textarea at bounding box center [90, 464] width 174 height 33
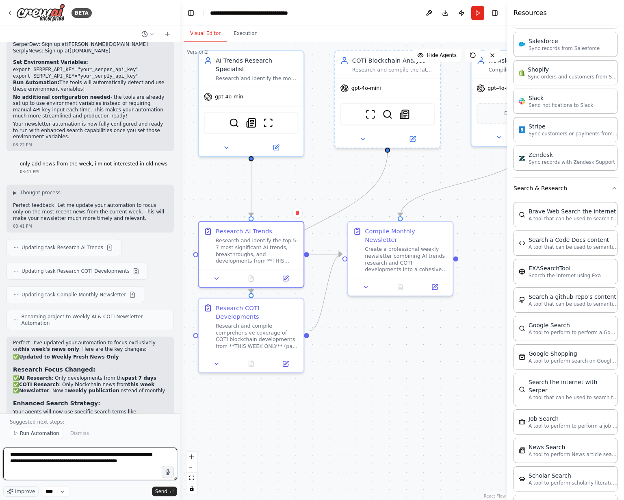
type textarea "**********"
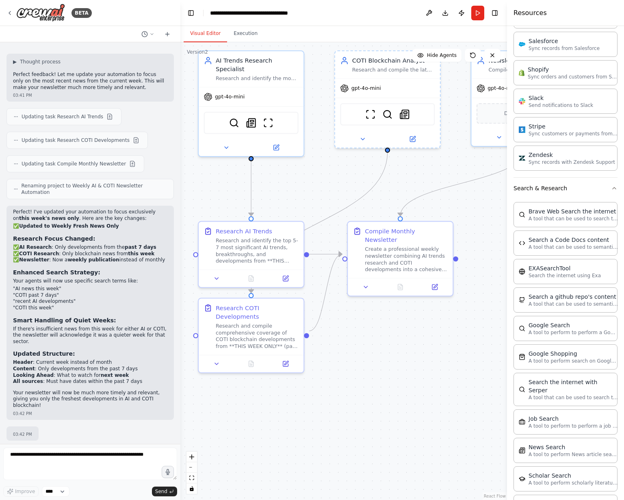
scroll to position [4181, 0]
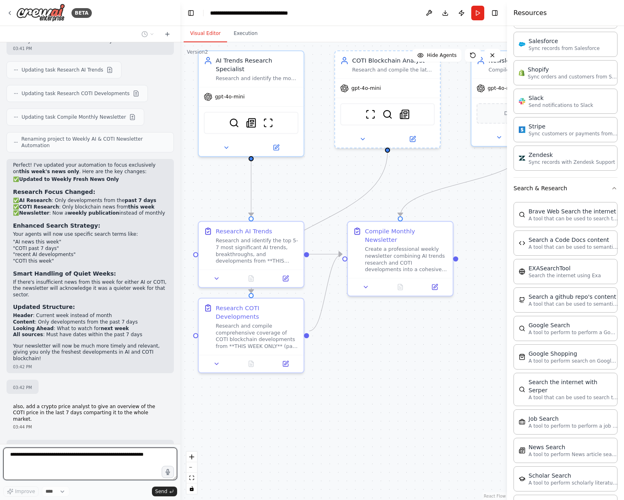
click at [520, 15] on div "Resources" at bounding box center [565, 13] width 117 height 26
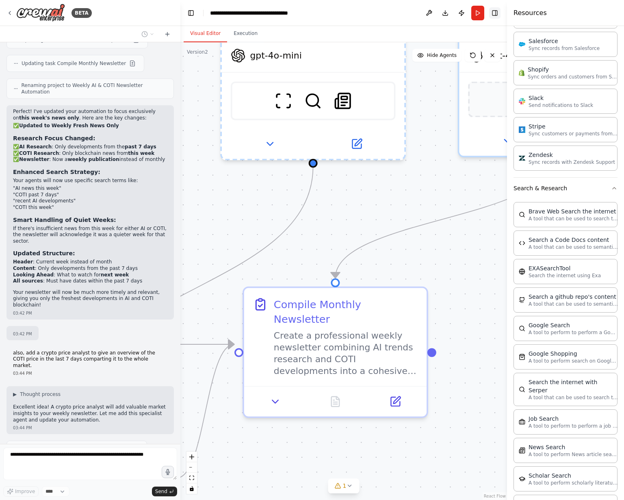
click at [497, 17] on button "Toggle Right Sidebar" at bounding box center [494, 12] width 11 height 11
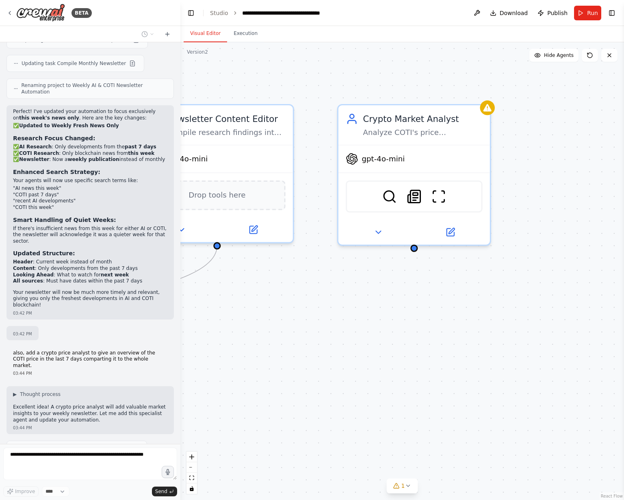
drag, startPoint x: 520, startPoint y: 305, endPoint x: 520, endPoint y: 204, distance: 101.2
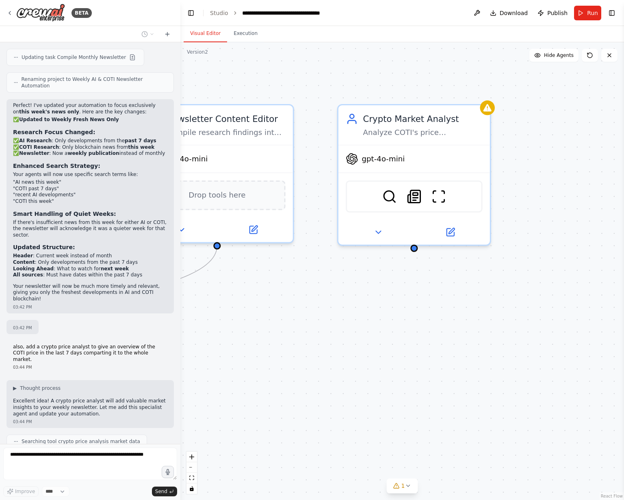
scroll to position [4282, 0]
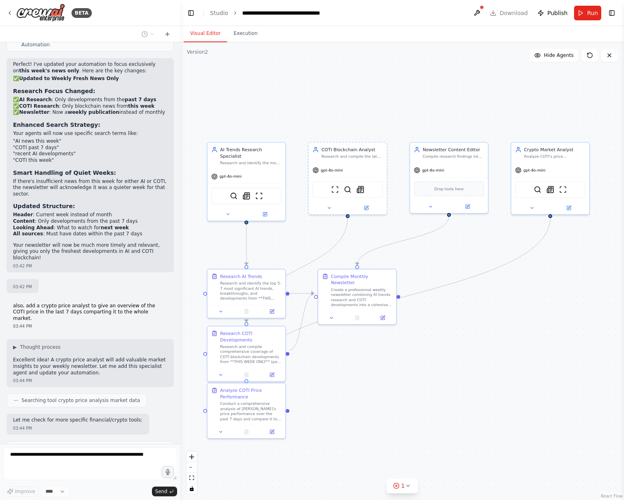
drag, startPoint x: 349, startPoint y: 410, endPoint x: 492, endPoint y: 302, distance: 178.8
drag, startPoint x: 272, startPoint y: 393, endPoint x: 574, endPoint y: 297, distance: 316.5
click at [520, 297] on div "Analyze COTI Price Performance" at bounding box center [554, 297] width 61 height 13
click at [505, 415] on div ".deletable-edge-delete-btn { width: 20px; height: 20px; border: 0px solid #ffff…" at bounding box center [402, 271] width 444 height 458
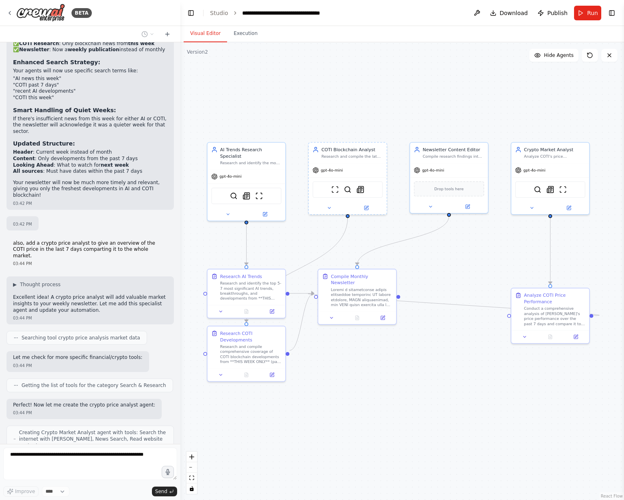
scroll to position [4386, 0]
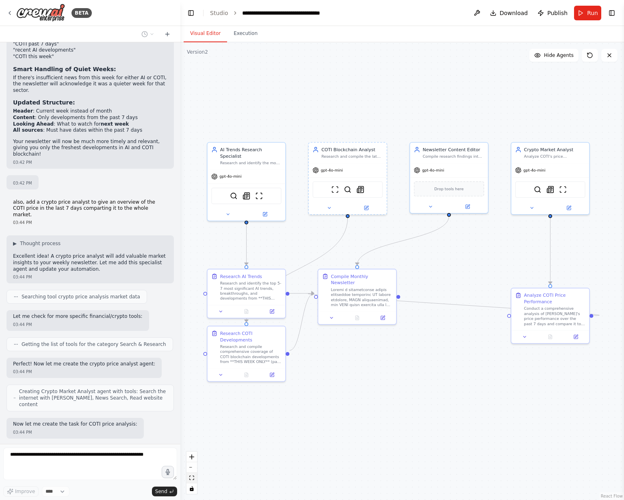
click at [196, 416] on button "fit view" at bounding box center [192, 478] width 11 height 11
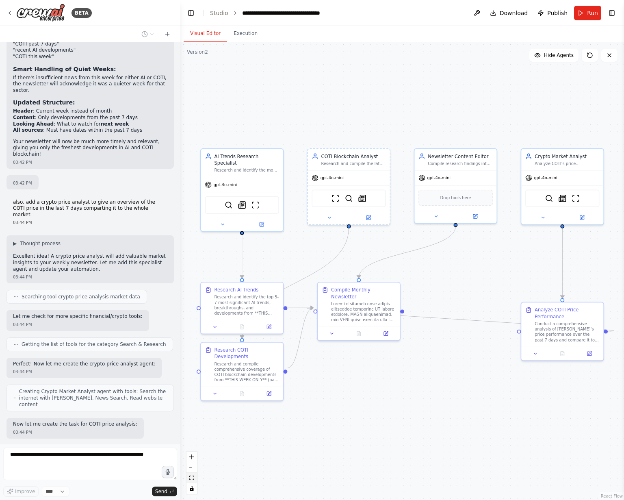
click at [196, 416] on button "fit view" at bounding box center [192, 478] width 11 height 11
drag, startPoint x: 559, startPoint y: 326, endPoint x: 558, endPoint y: 301, distance: 25.3
click at [520, 301] on div "Conduct a comprehensive analysis of COTI's price performance over the past 7 da…" at bounding box center [567, 304] width 65 height 22
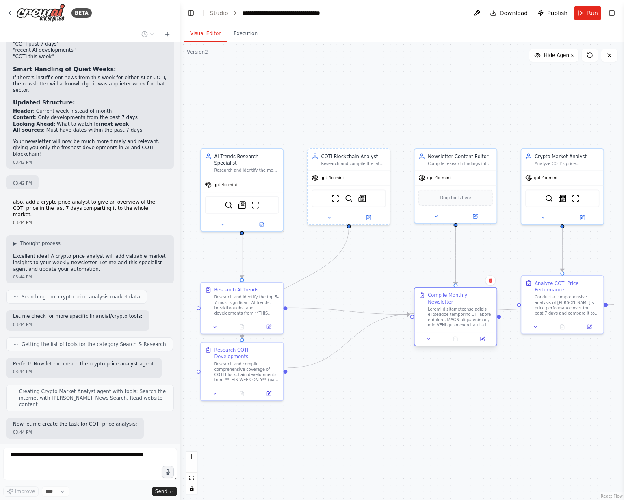
drag, startPoint x: 350, startPoint y: 306, endPoint x: 449, endPoint y: 312, distance: 99.0
click at [449, 312] on div at bounding box center [460, 318] width 65 height 22
click at [438, 406] on div ".deletable-edge-delete-btn { width: 20px; height: 20px; border: 0px solid #ffff…" at bounding box center [402, 271] width 444 height 458
click at [317, 270] on icon "Edge from 0784e963-d095-4fea-9b31-63b5a95a89d6 to 87ad526d-04fd-4d18-8ce6-e2d98…" at bounding box center [295, 283] width 107 height 111
click at [406, 270] on div ".deletable-edge-delete-btn { width: 20px; height: 20px; border: 0px solid #ffff…" at bounding box center [402, 271] width 444 height 458
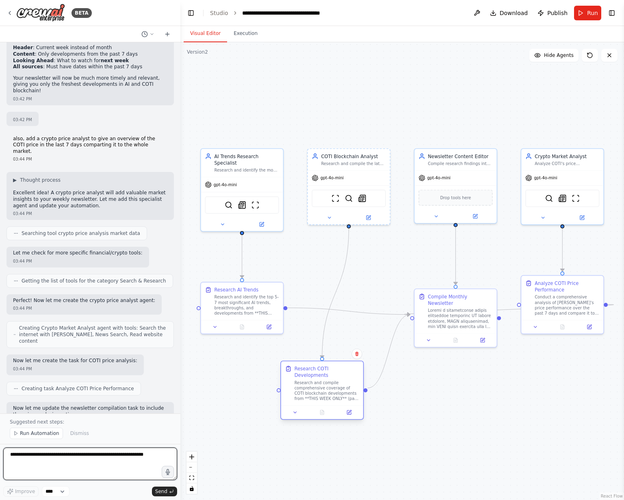
drag, startPoint x: 263, startPoint y: 361, endPoint x: 344, endPoint y: 383, distance: 84.6
click at [344, 383] on div "Research and compile comprehensive coverage of COTI blockchain developments fro…" at bounding box center [327, 391] width 65 height 22
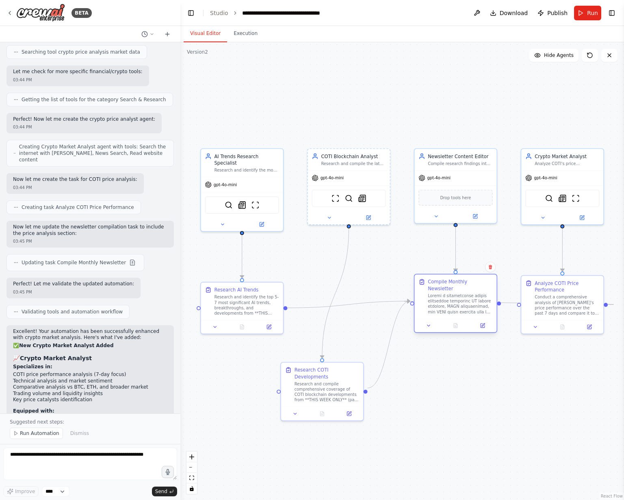
drag, startPoint x: 466, startPoint y: 313, endPoint x: 463, endPoint y: 298, distance: 15.4
click at [463, 298] on div at bounding box center [460, 304] width 65 height 22
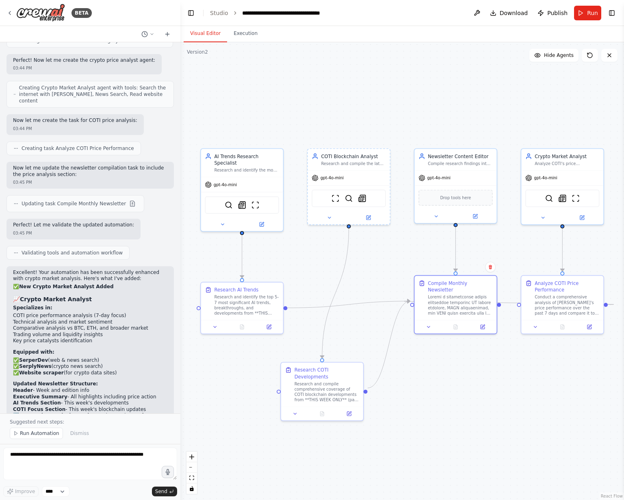
scroll to position [4695, 0]
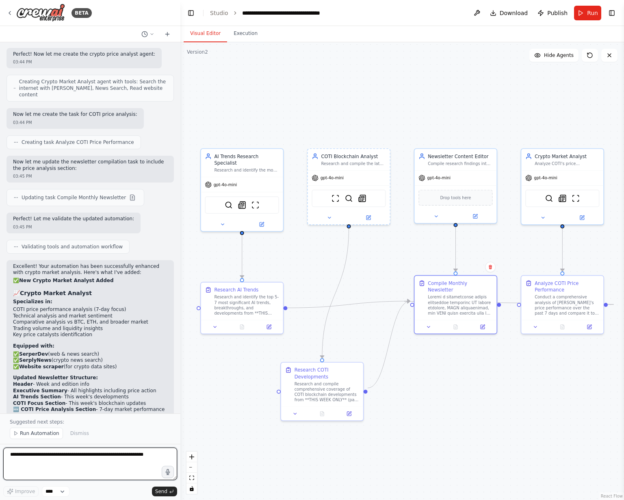
click at [102, 416] on textarea at bounding box center [90, 464] width 174 height 33
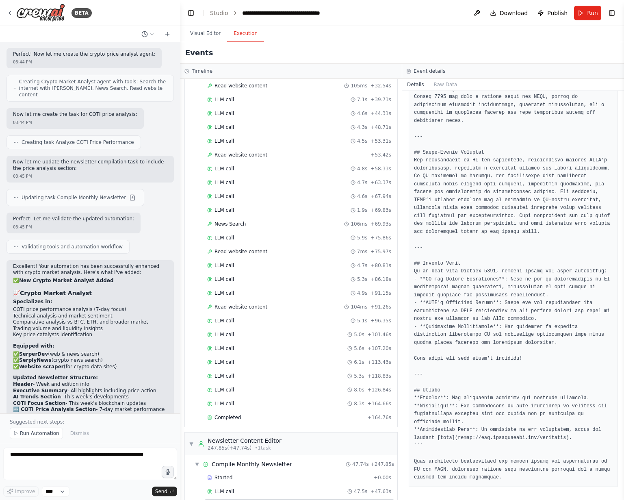
click at [240, 41] on button "Execution" at bounding box center [245, 33] width 37 height 17
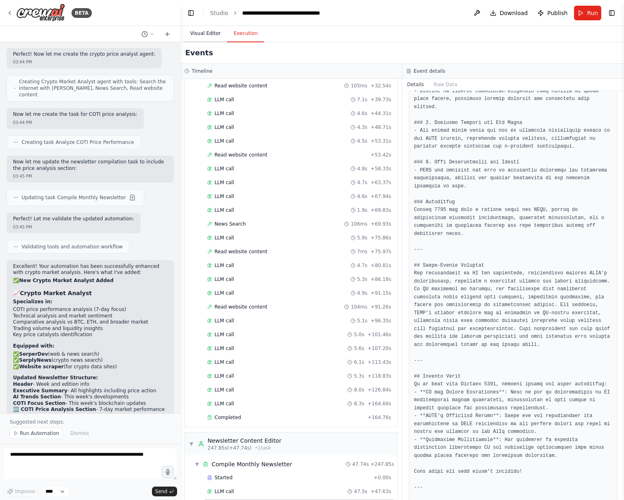
click at [210, 35] on button "Visual Editor" at bounding box center [205, 33] width 43 height 17
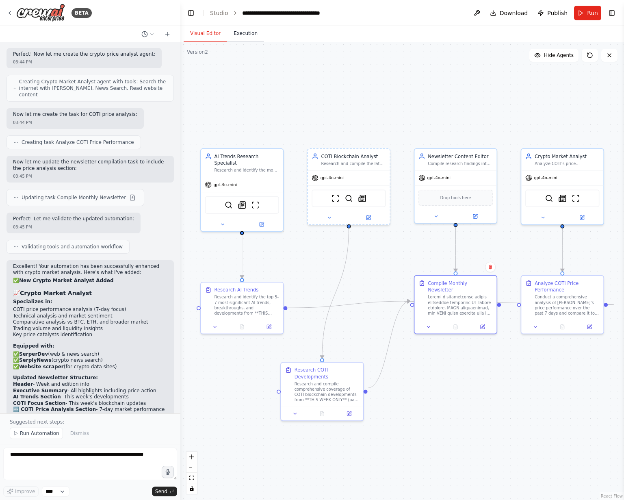
click at [231, 31] on button "Execution" at bounding box center [245, 33] width 37 height 17
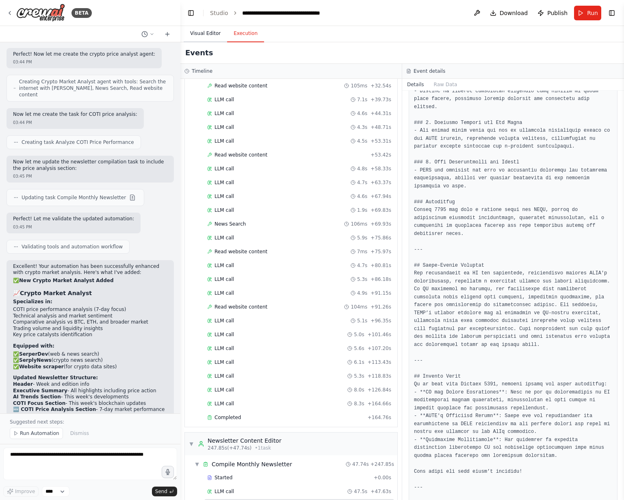
click at [213, 34] on button "Visual Editor" at bounding box center [205, 33] width 43 height 17
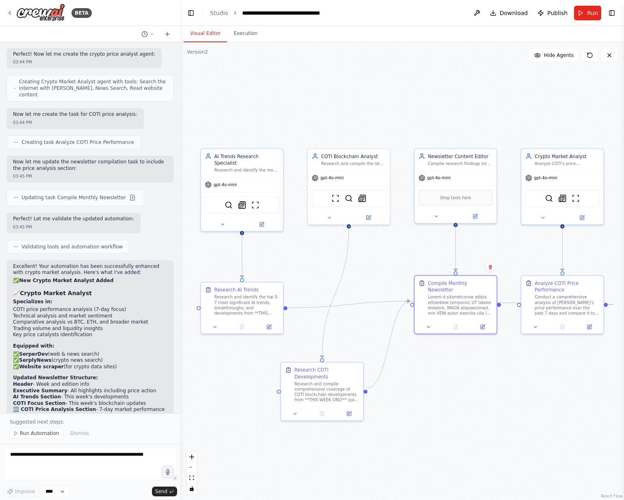
click at [520, 14] on button "Toggle Right Sidebar" at bounding box center [612, 12] width 11 height 11
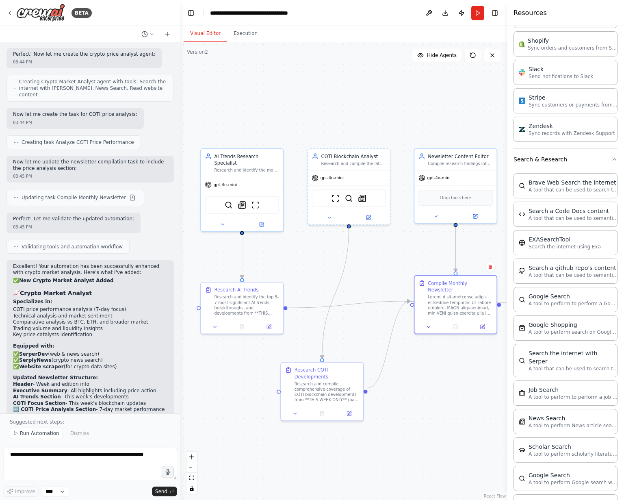
scroll to position [1130, 0]
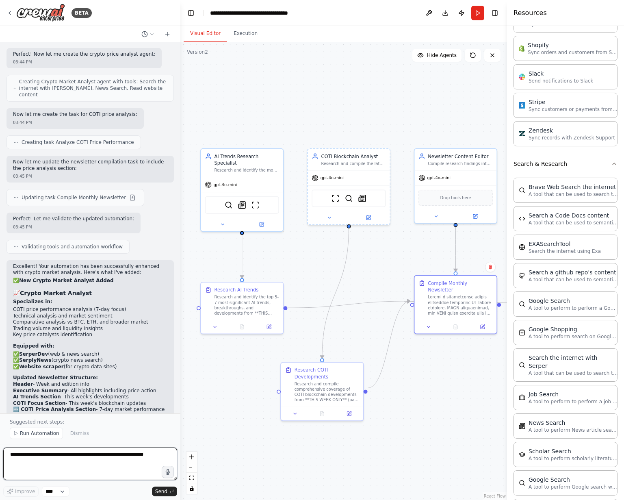
click at [50, 416] on textarea at bounding box center [90, 464] width 174 height 33
type textarea "**********"
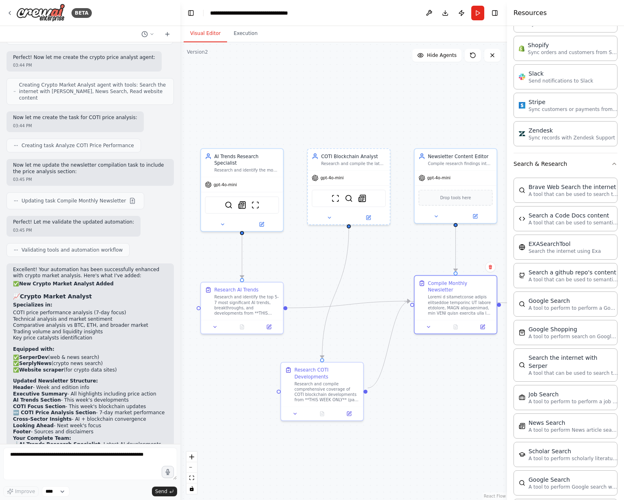
scroll to position [4713, 0]
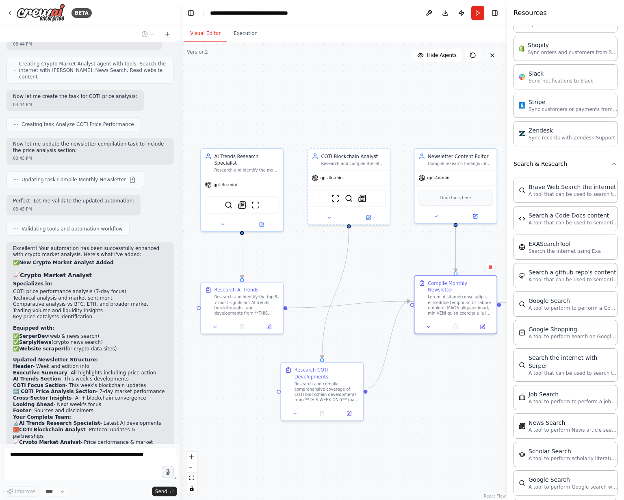
click at [494, 55] on icon at bounding box center [492, 55] width 7 height 7
click at [494, 13] on button "Toggle Right Sidebar" at bounding box center [494, 12] width 11 height 11
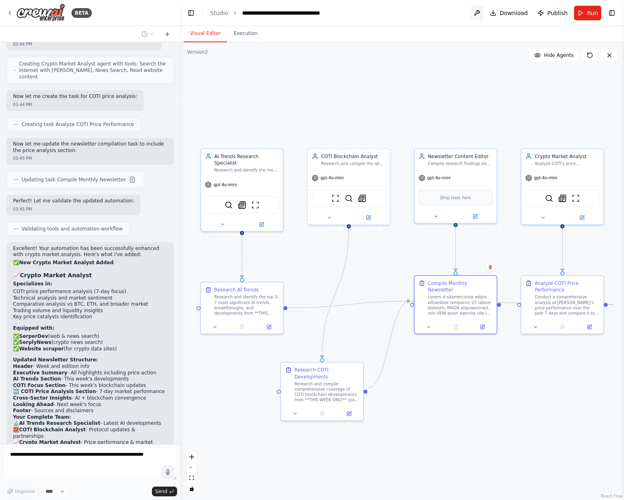
click at [478, 12] on button at bounding box center [477, 13] width 13 height 15
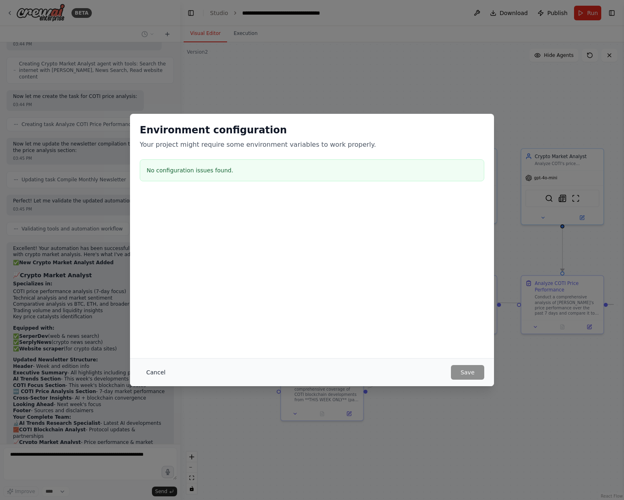
click at [159, 374] on button "Cancel" at bounding box center [156, 372] width 32 height 15
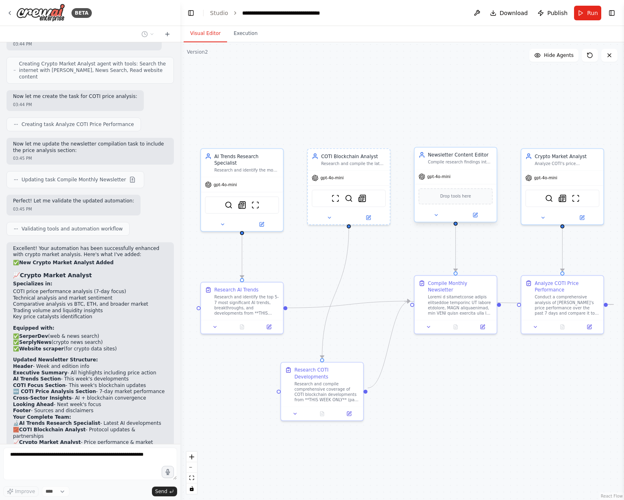
click at [450, 194] on span "Drop tools here" at bounding box center [455, 196] width 31 height 7
click at [451, 198] on span "Drop tools here" at bounding box center [455, 196] width 31 height 7
click at [483, 214] on button at bounding box center [476, 215] width 38 height 8
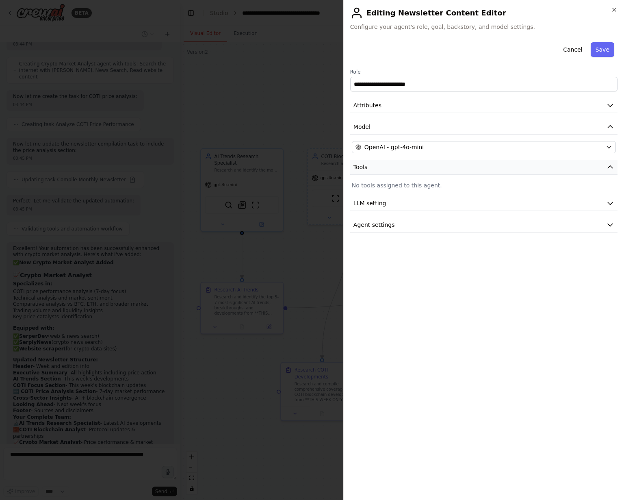
click at [382, 166] on button "Tools" at bounding box center [483, 167] width 267 height 15
drag, startPoint x: 372, startPoint y: 187, endPoint x: 457, endPoint y: 198, distance: 85.6
click at [457, 198] on div "**********" at bounding box center [483, 136] width 267 height 194
click at [520, 4] on div "**********" at bounding box center [484, 250] width 281 height 500
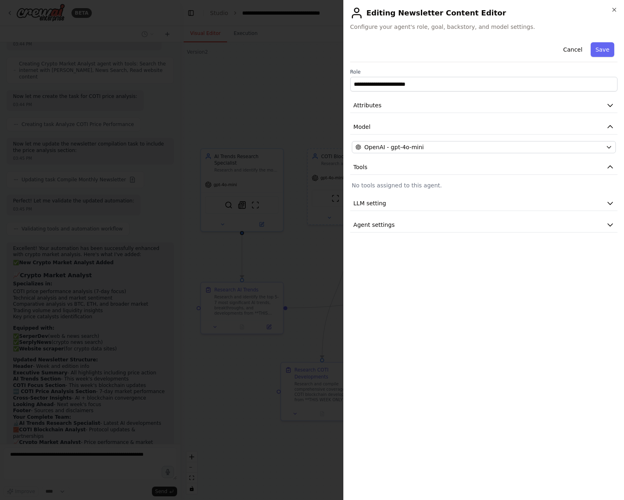
click at [520, 13] on h2 "Editing Newsletter Content Editor" at bounding box center [483, 13] width 267 height 13
click at [520, 10] on icon "button" at bounding box center [614, 9] width 3 height 3
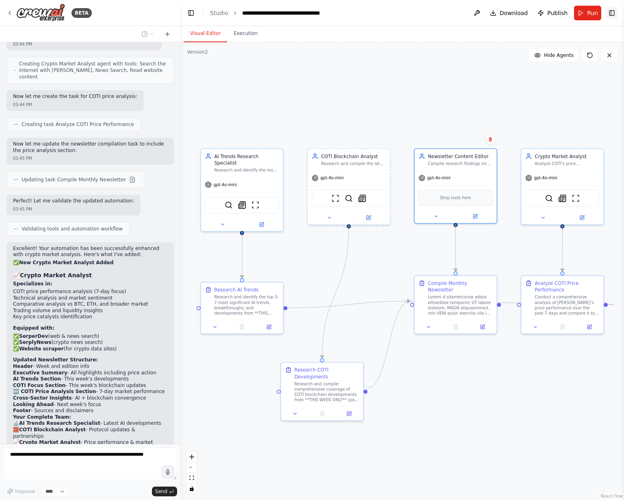
click at [520, 13] on button "Toggle Right Sidebar" at bounding box center [612, 12] width 11 height 11
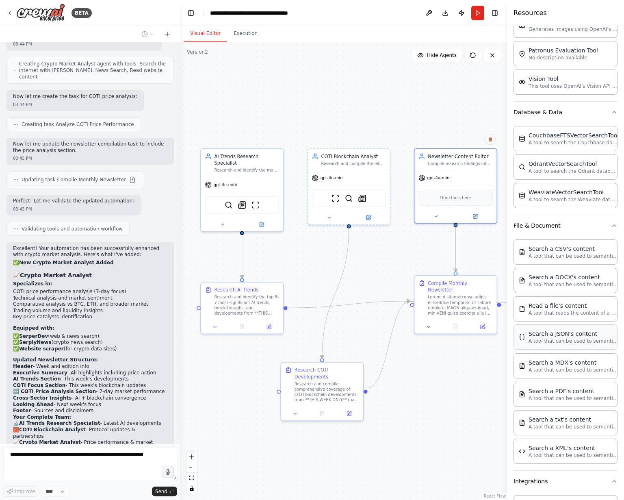
scroll to position [0, 0]
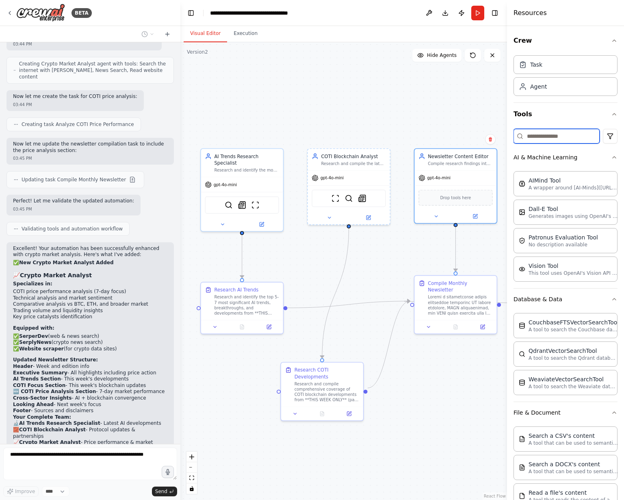
click at [520, 136] on input at bounding box center [557, 136] width 86 height 15
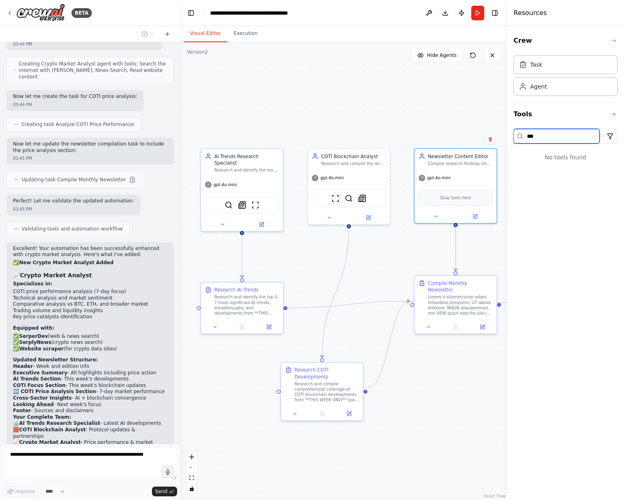
type input "***"
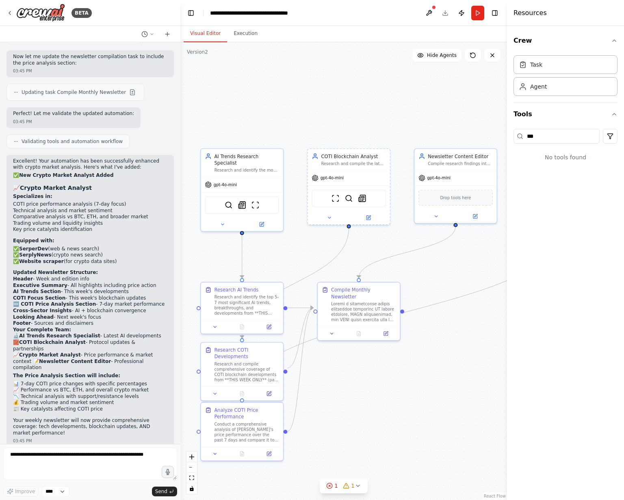
scroll to position [4847, 0]
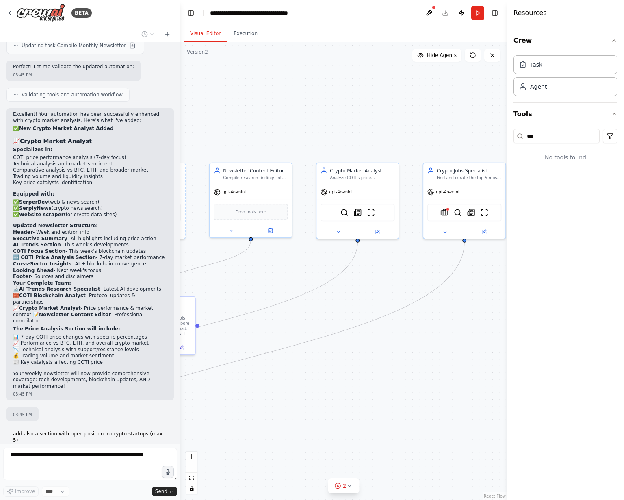
drag, startPoint x: 448, startPoint y: 274, endPoint x: 243, endPoint y: 288, distance: 205.4
click at [447, 212] on img at bounding box center [445, 211] width 8 height 8
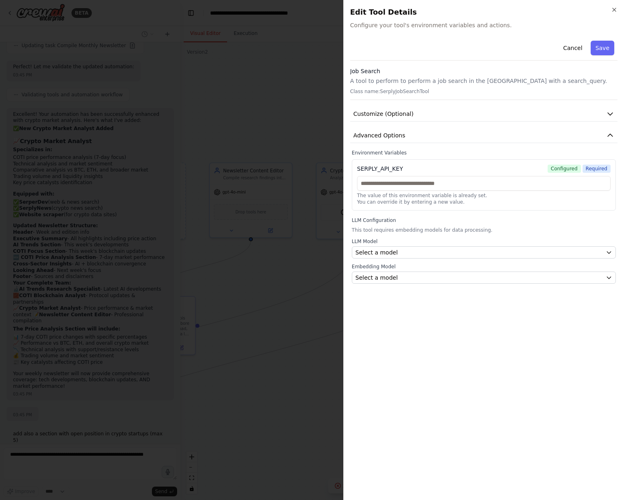
click at [285, 111] on div at bounding box center [312, 250] width 624 height 500
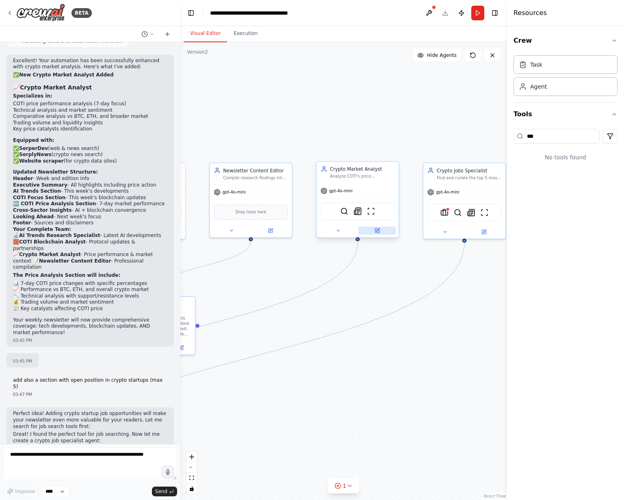
scroll to position [4951, 0]
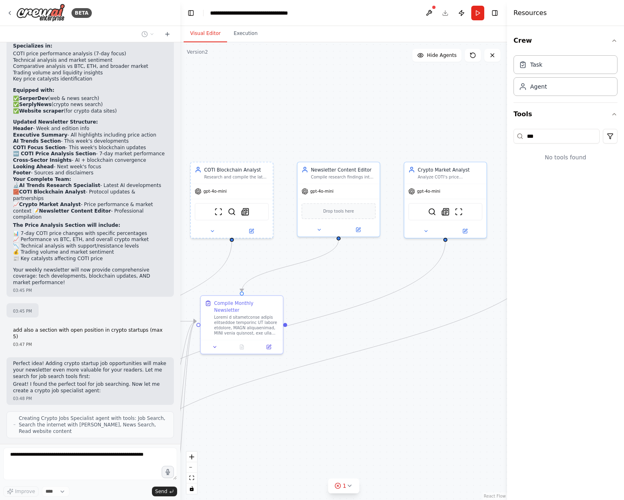
drag, startPoint x: 407, startPoint y: 355, endPoint x: 493, endPoint y: 353, distance: 86.2
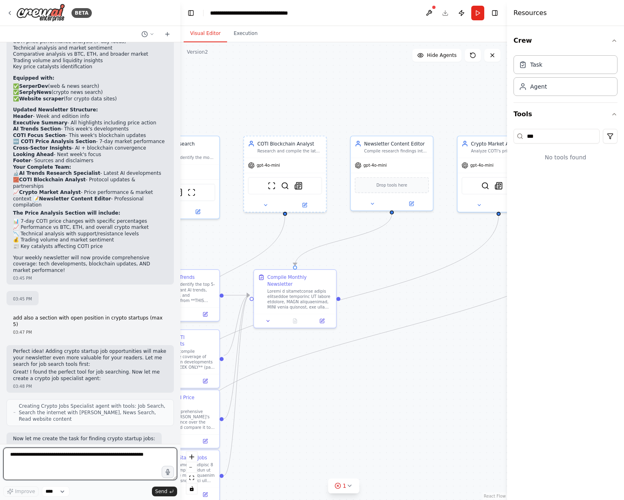
scroll to position [4970, 0]
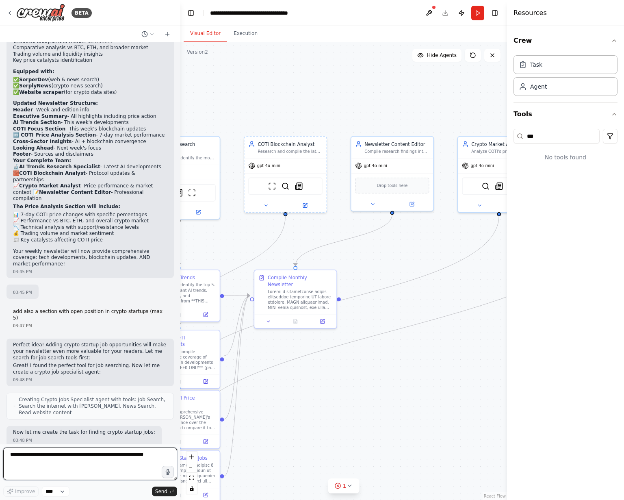
drag, startPoint x: 417, startPoint y: 387, endPoint x: 428, endPoint y: 373, distance: 17.9
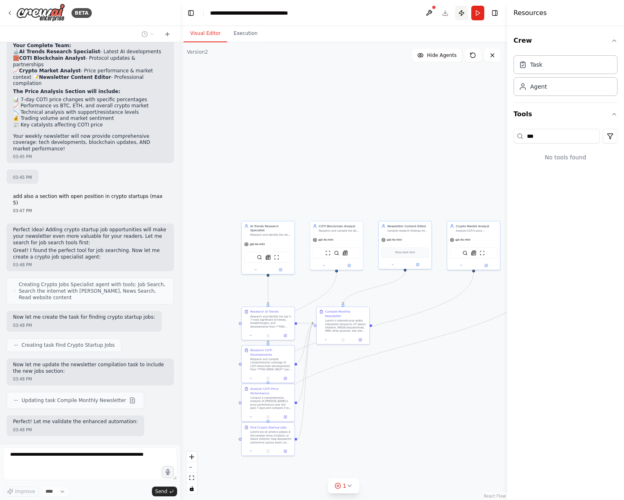
scroll to position [5091, 0]
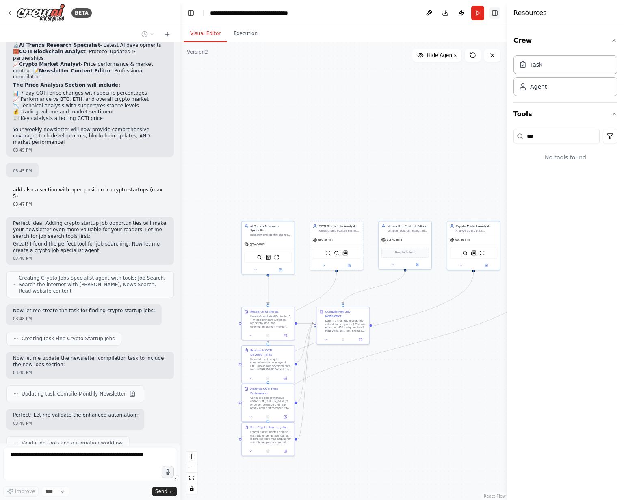
click at [494, 12] on button "Toggle Right Sidebar" at bounding box center [494, 12] width 11 height 11
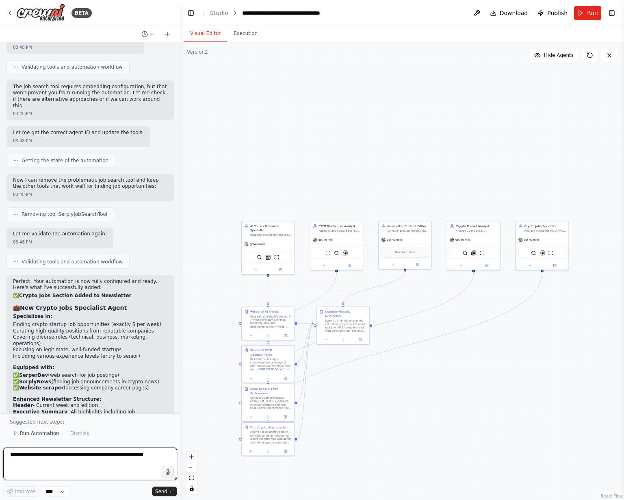
scroll to position [5474, 0]
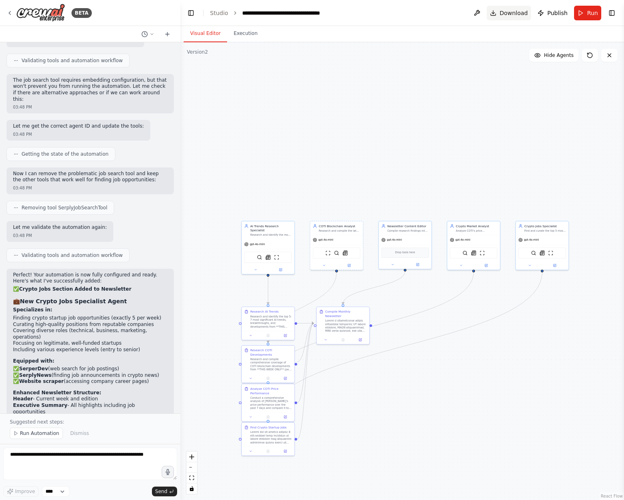
click at [503, 13] on button "Download" at bounding box center [509, 13] width 45 height 15
click at [518, 16] on span "Download" at bounding box center [514, 13] width 28 height 8
click at [477, 13] on button at bounding box center [477, 13] width 13 height 15
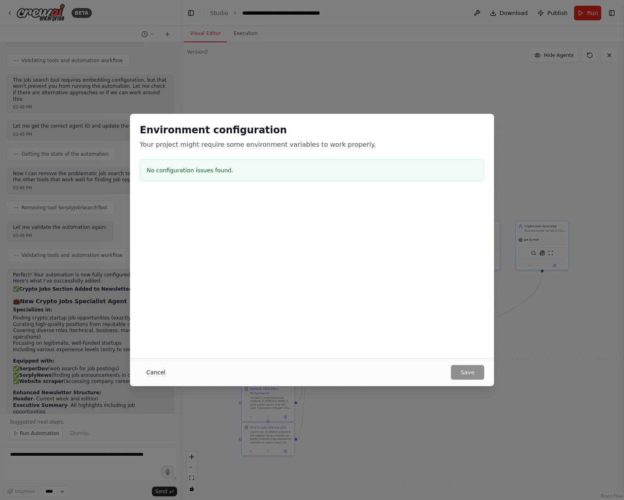
click at [157, 374] on button "Cancel" at bounding box center [156, 372] width 32 height 15
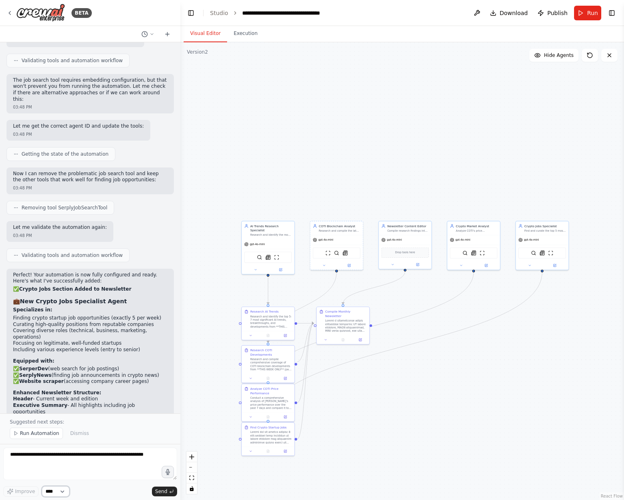
click at [53, 416] on select "****" at bounding box center [56, 491] width 28 height 11
click at [410, 416] on div ".deletable-edge-delete-btn { width: 20px; height: 20px; border: 0px solid #ffff…" at bounding box center [402, 271] width 444 height 458
click at [519, 12] on span "Download" at bounding box center [514, 13] width 28 height 8
click at [251, 37] on button "Execution" at bounding box center [245, 33] width 37 height 17
click at [197, 35] on button "Visual Editor" at bounding box center [205, 33] width 43 height 17
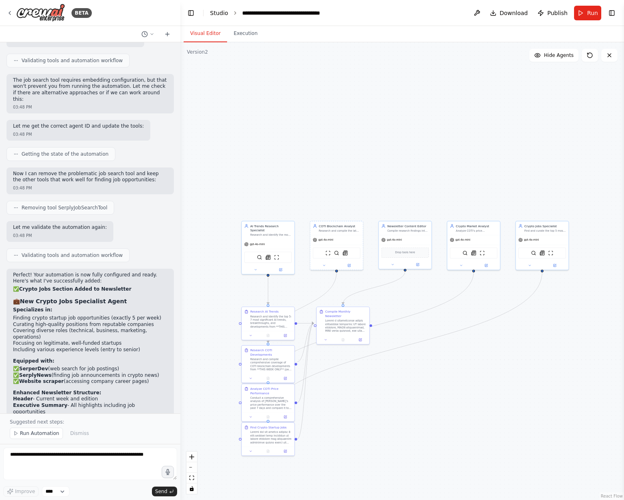
click at [219, 13] on link "Studio" at bounding box center [219, 13] width 18 height 7
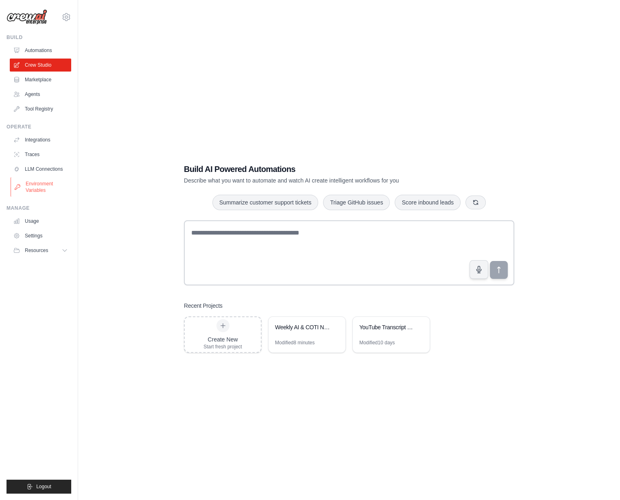
click at [40, 185] on link "Environment Variables" at bounding box center [41, 187] width 61 height 20
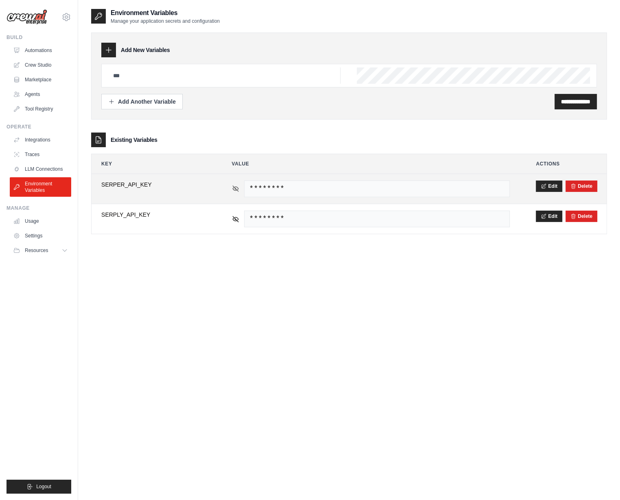
click at [233, 186] on icon at bounding box center [235, 188] width 7 height 7
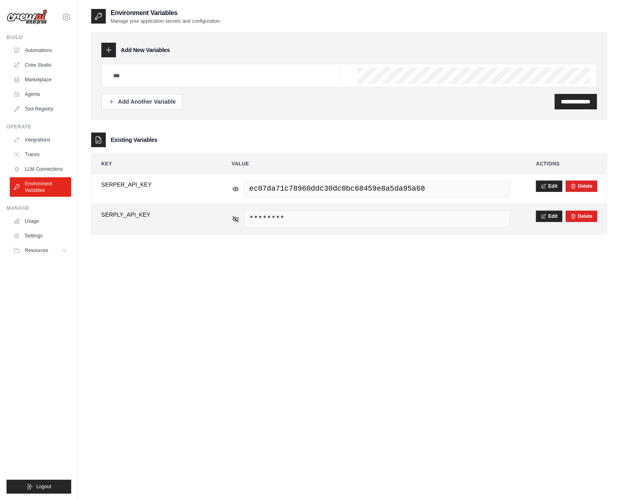
click at [239, 211] on div "********" at bounding box center [371, 219] width 278 height 17
click at [240, 218] on div "********" at bounding box center [371, 219] width 278 height 17
click at [237, 218] on icon at bounding box center [236, 219] width 6 height 6
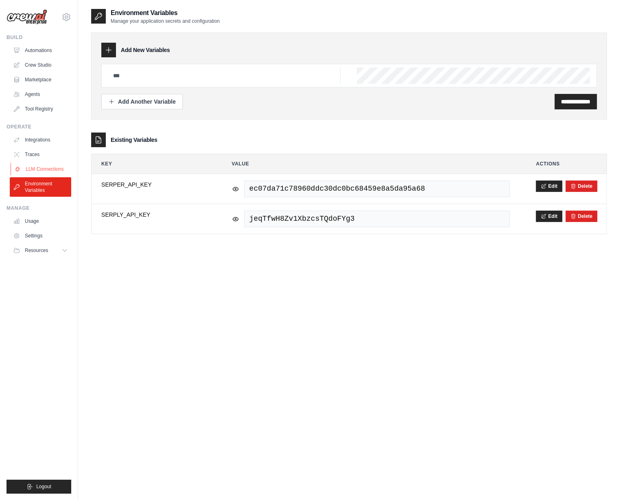
click at [40, 166] on link "LLM Connections" at bounding box center [41, 169] width 61 height 13
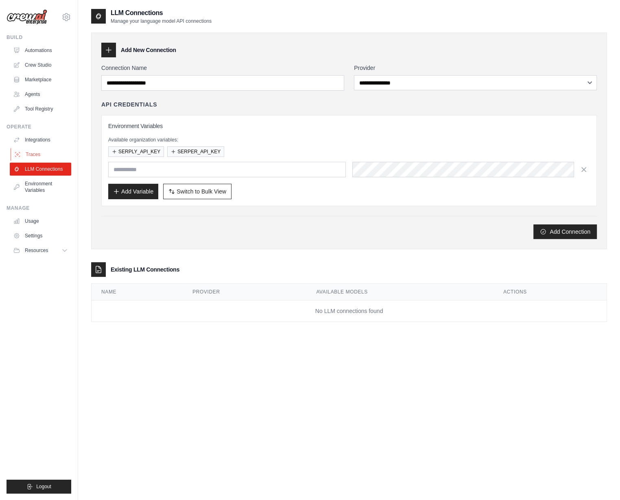
click at [41, 157] on link "Traces" at bounding box center [41, 154] width 61 height 13
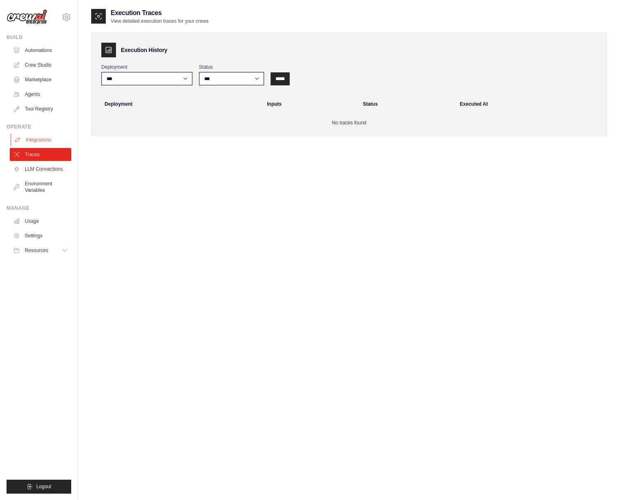
click at [46, 139] on link "Integrations" at bounding box center [41, 139] width 61 height 13
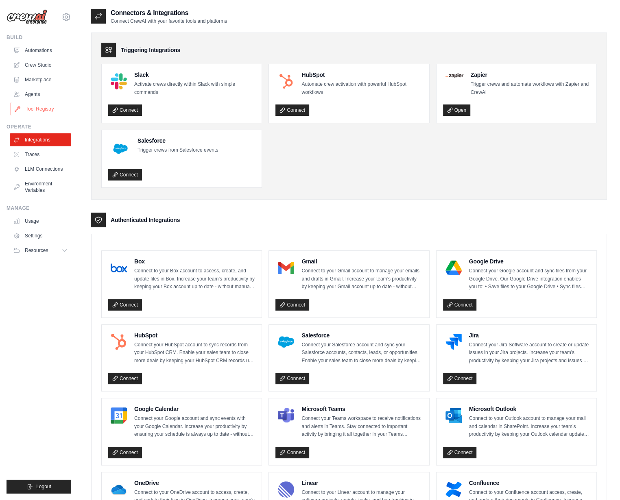
click at [46, 107] on link "Tool Registry" at bounding box center [41, 108] width 61 height 13
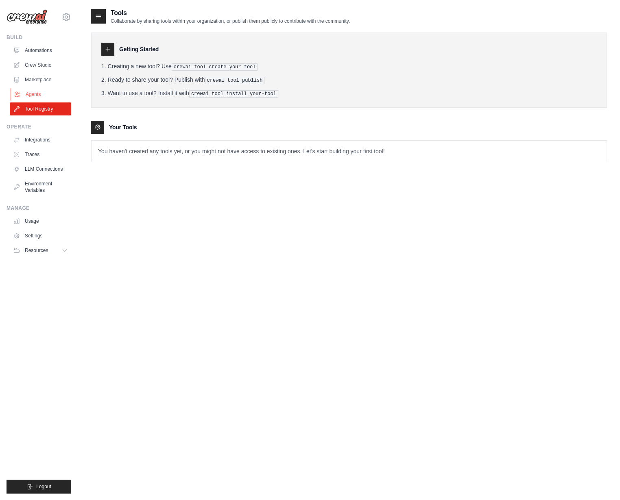
click at [29, 94] on link "Agents" at bounding box center [41, 94] width 61 height 13
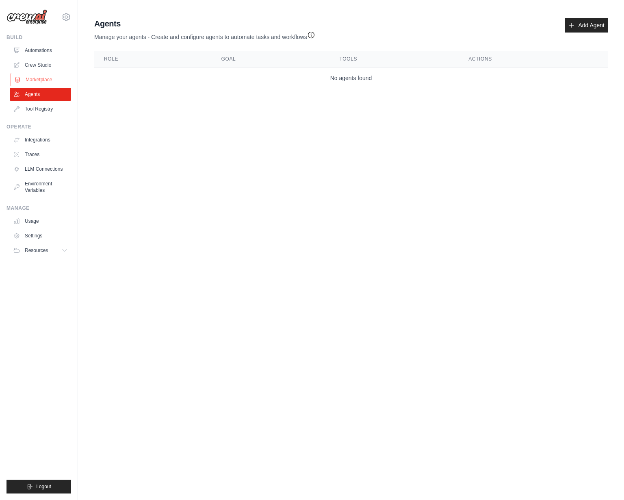
click at [31, 81] on link "Marketplace" at bounding box center [41, 79] width 61 height 13
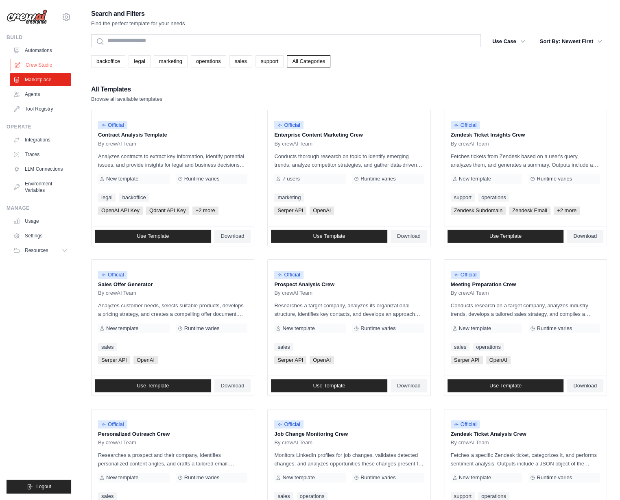
click at [38, 64] on link "Crew Studio" at bounding box center [41, 65] width 61 height 13
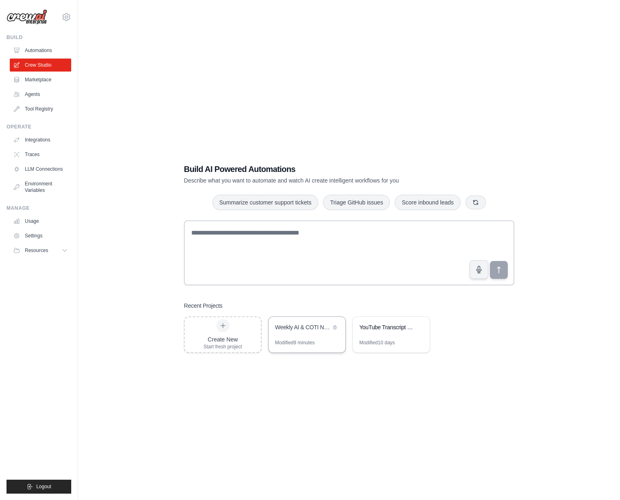
click at [304, 328] on div "Weekly AI & COTI Newsletter Automation" at bounding box center [303, 327] width 56 height 8
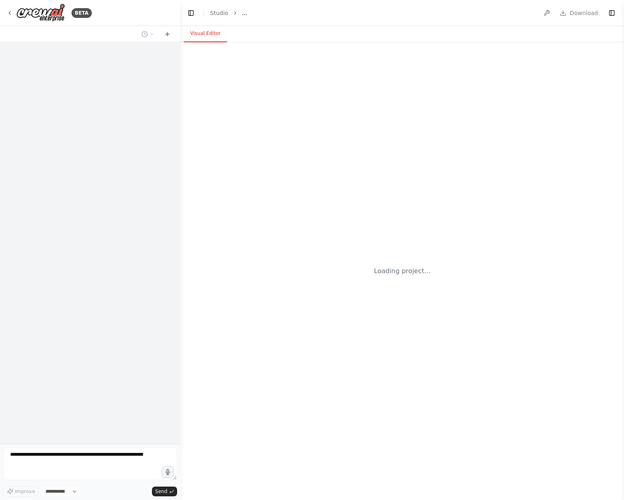
select select "****"
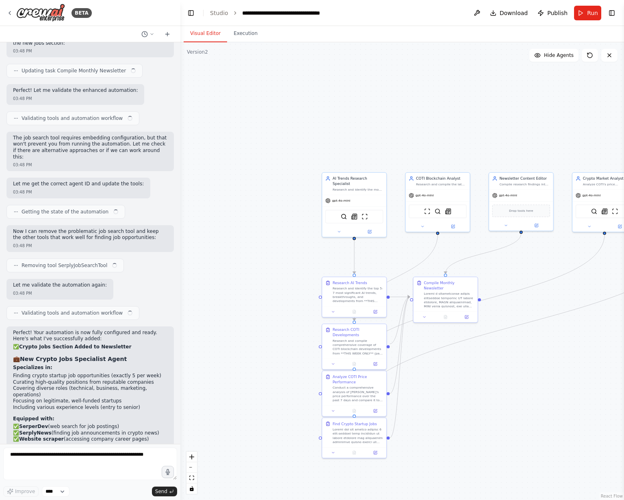
scroll to position [5381, 0]
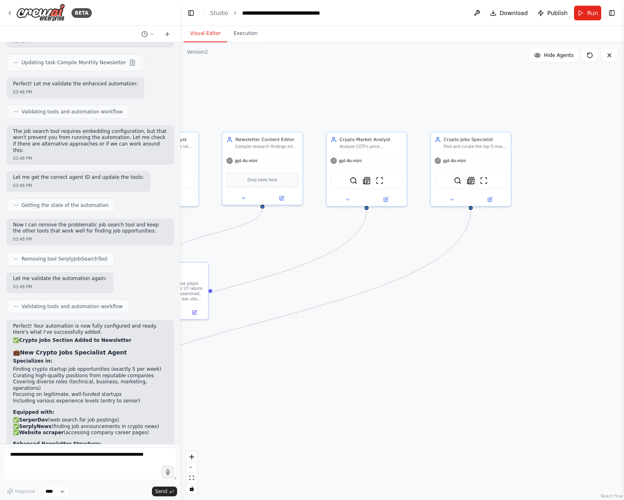
drag, startPoint x: 549, startPoint y: 366, endPoint x: 297, endPoint y: 374, distance: 252.2
click at [103, 456] on textarea at bounding box center [90, 464] width 174 height 33
type textarea "**********"
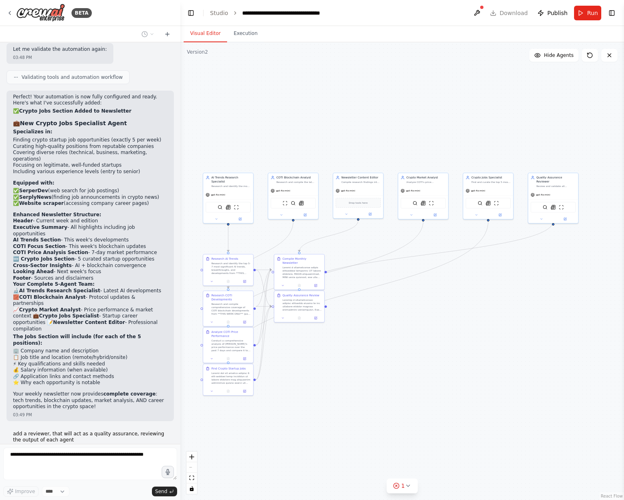
scroll to position [5617, 0]
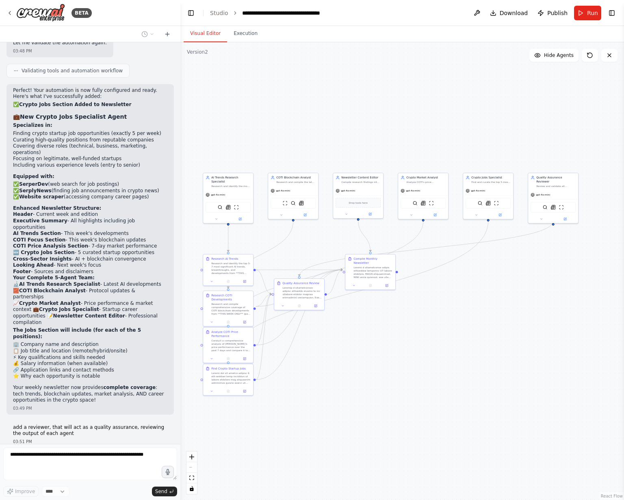
click at [236, 91] on div ".deletable-edge-delete-btn { width: 20px; height: 20px; border: 0px solid #ffff…" at bounding box center [402, 271] width 444 height 458
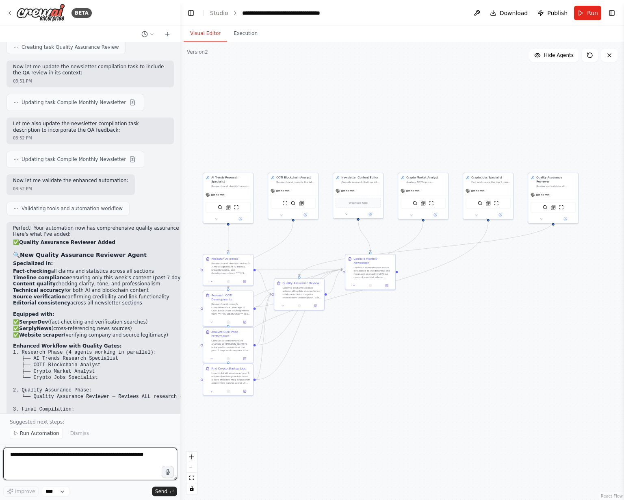
scroll to position [6158, 0]
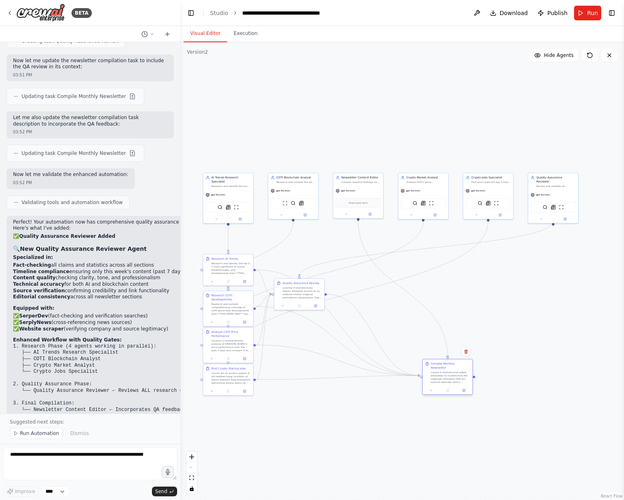
drag, startPoint x: 372, startPoint y: 269, endPoint x: 452, endPoint y: 376, distance: 133.1
click at [452, 376] on div at bounding box center [450, 377] width 39 height 13
drag, startPoint x: 295, startPoint y: 291, endPoint x: 553, endPoint y: 298, distance: 258.2
click at [553, 298] on div at bounding box center [556, 295] width 39 height 13
click at [554, 179] on div "Quality Assurance Reviewer Review and validate all research outputs from the te…" at bounding box center [556, 181] width 39 height 12
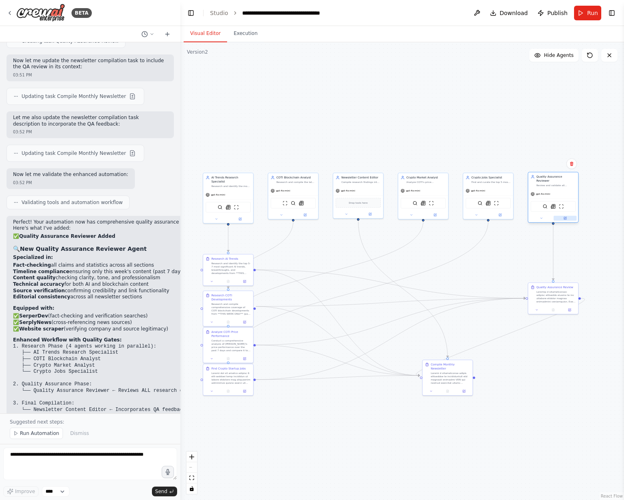
click at [565, 216] on button at bounding box center [565, 218] width 23 height 5
click at [568, 216] on button at bounding box center [565, 218] width 23 height 5
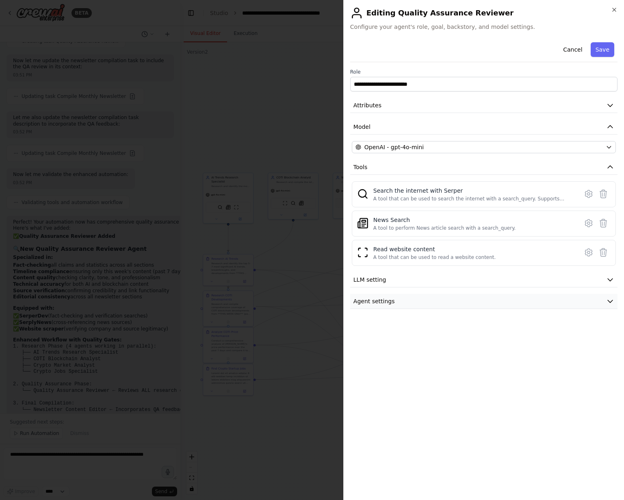
click at [402, 299] on button "Agent settings" at bounding box center [483, 301] width 267 height 15
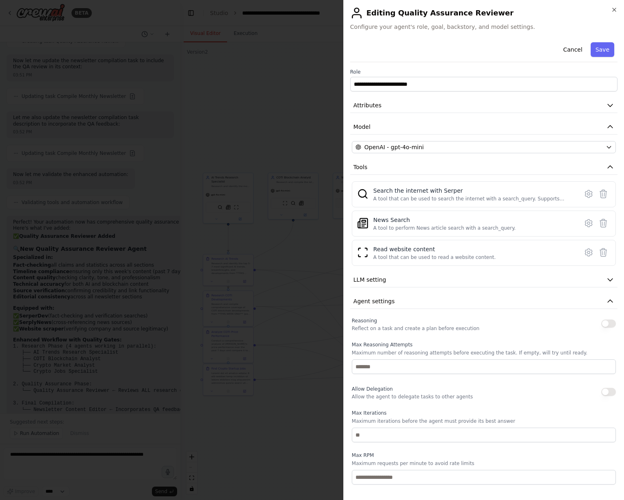
scroll to position [30, 0]
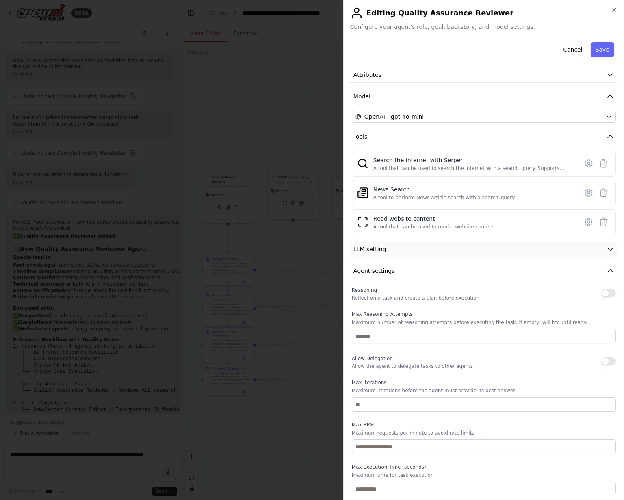
click at [396, 242] on button "LLM setting" at bounding box center [483, 249] width 267 height 15
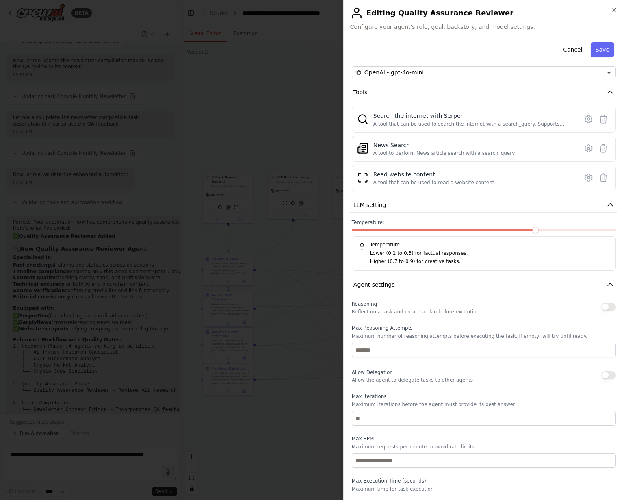
scroll to position [88, 0]
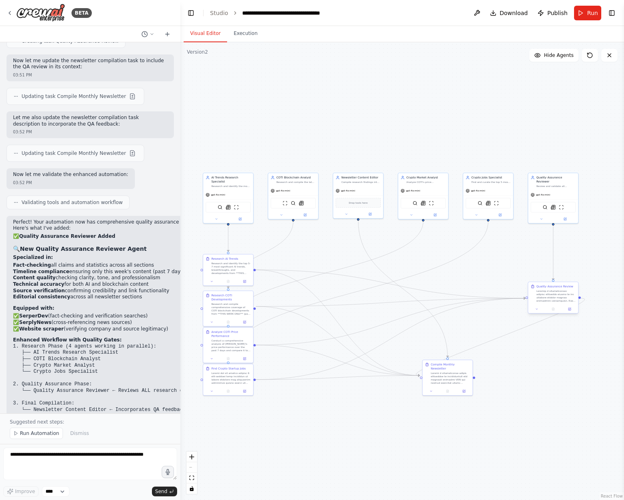
click at [556, 288] on div "Quality Assurance Review" at bounding box center [555, 287] width 37 height 4
click at [569, 309] on icon at bounding box center [570, 309] width 2 height 2
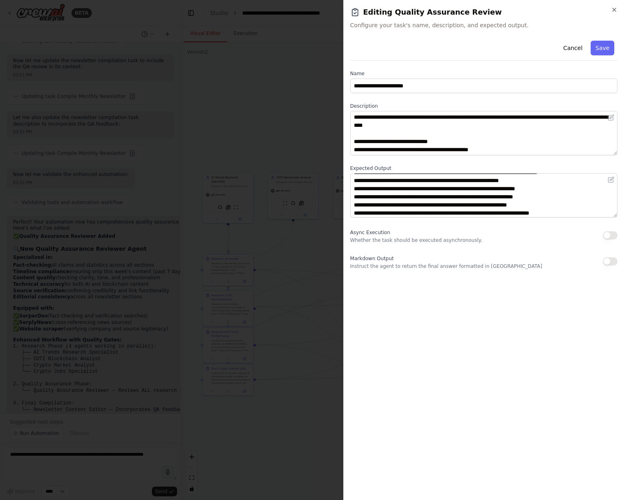
scroll to position [33, 0]
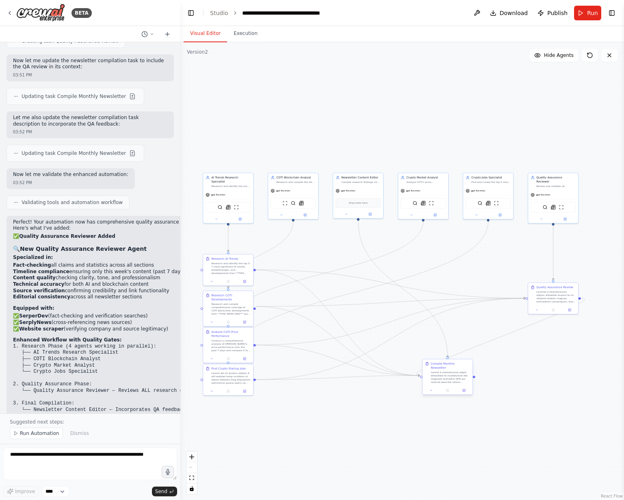
click at [457, 372] on div at bounding box center [450, 377] width 39 height 13
click at [463, 389] on icon at bounding box center [464, 390] width 2 height 2
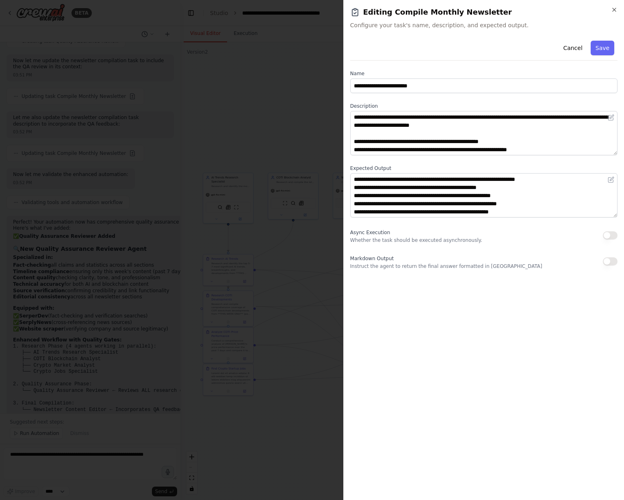
click at [426, 267] on p "Instruct the agent to return the final answer formatted in [GEOGRAPHIC_DATA]" at bounding box center [446, 266] width 192 height 7
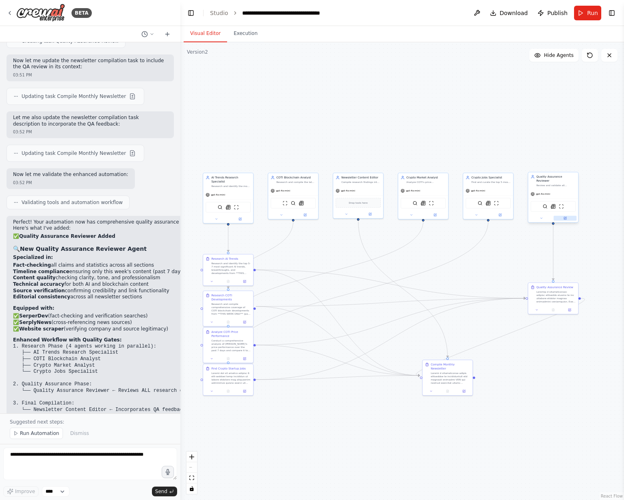
click at [567, 216] on button at bounding box center [565, 218] width 23 height 5
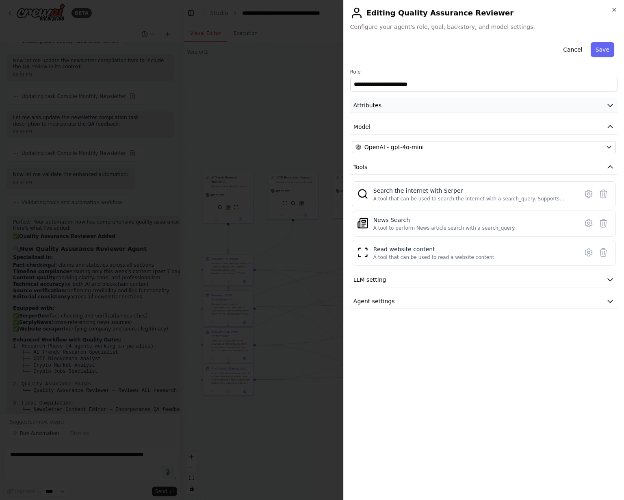
click at [375, 104] on span "Attributes" at bounding box center [368, 105] width 28 height 8
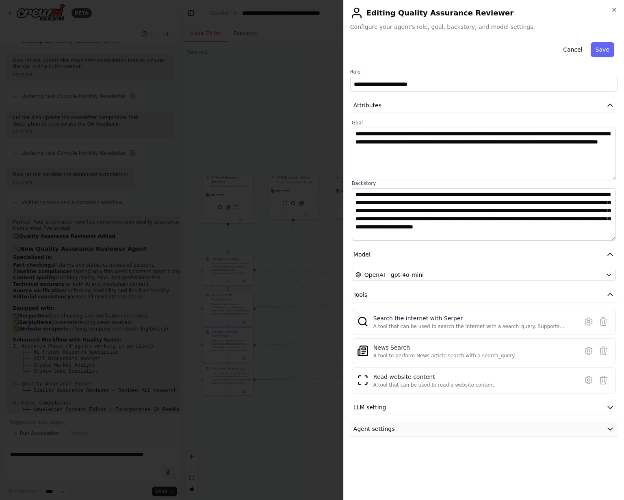
click at [404, 422] on button "Agent settings" at bounding box center [483, 429] width 267 height 15
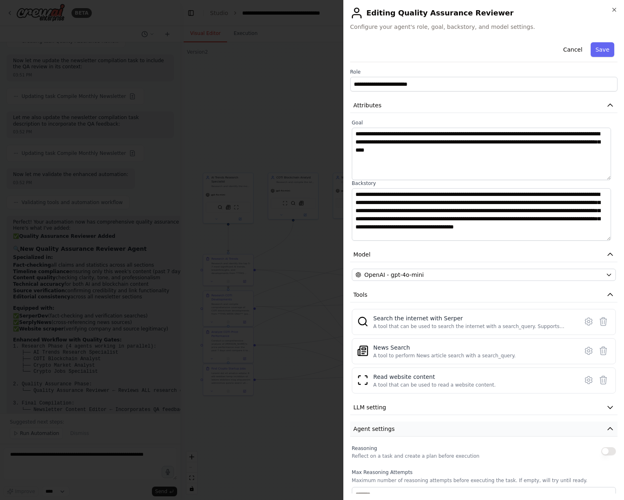
scroll to position [158, 0]
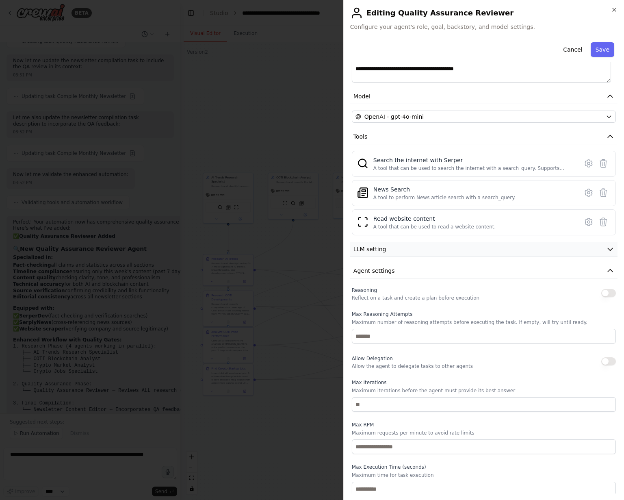
click at [389, 246] on button "LLM setting" at bounding box center [483, 249] width 267 height 15
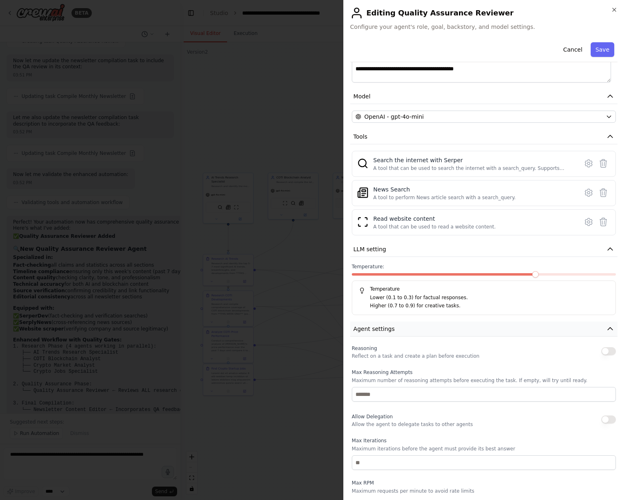
scroll to position [216, 0]
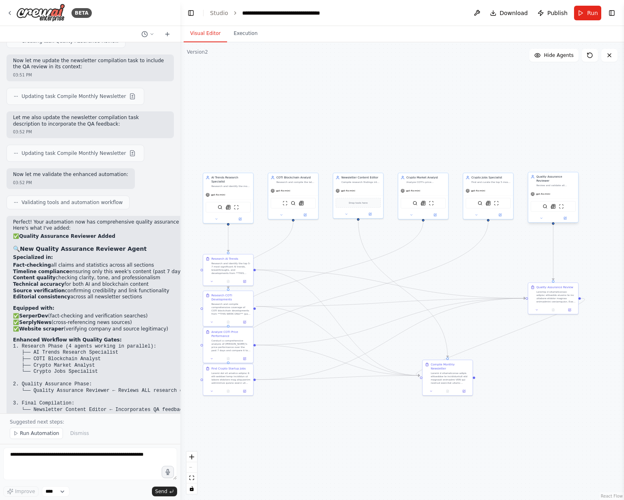
click at [555, 184] on div "Review and validate all research outputs from the team to ensure accuracy, cons…" at bounding box center [556, 185] width 39 height 3
click at [565, 216] on button at bounding box center [565, 218] width 23 height 5
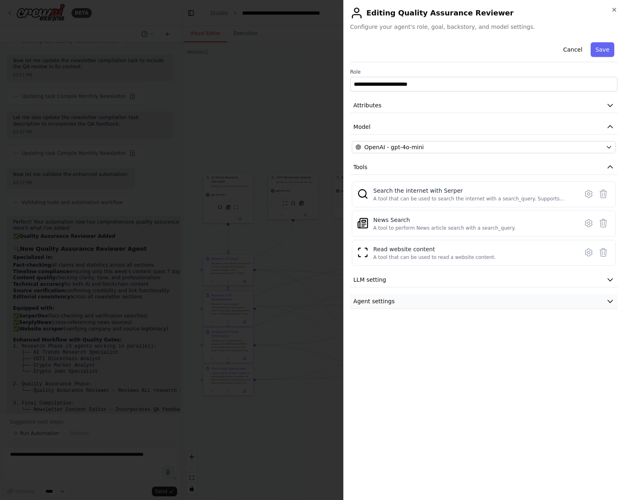
click at [390, 301] on span "Agent settings" at bounding box center [374, 301] width 41 height 8
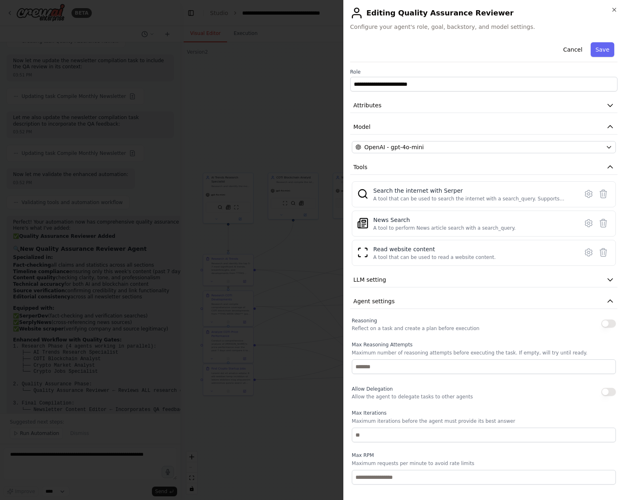
click at [315, 441] on div at bounding box center [312, 250] width 624 height 500
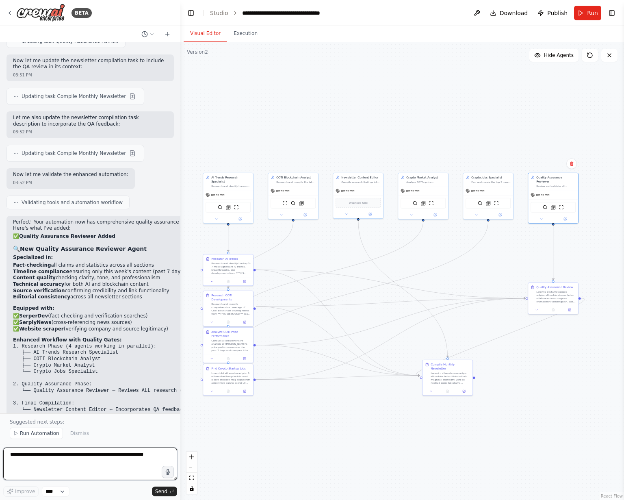
click at [116, 467] on textarea at bounding box center [90, 464] width 174 height 33
type textarea "**********"
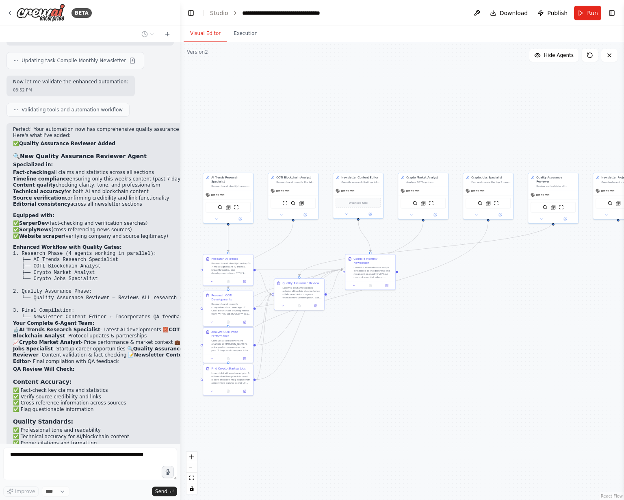
scroll to position [6257, 0]
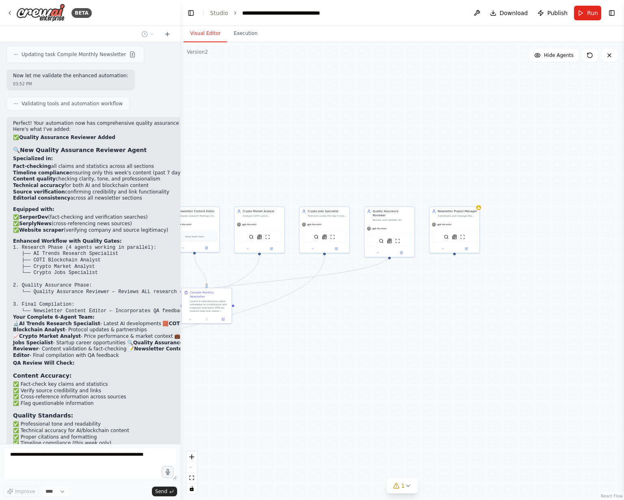
drag, startPoint x: 564, startPoint y: 288, endPoint x: 400, endPoint y: 322, distance: 167.7
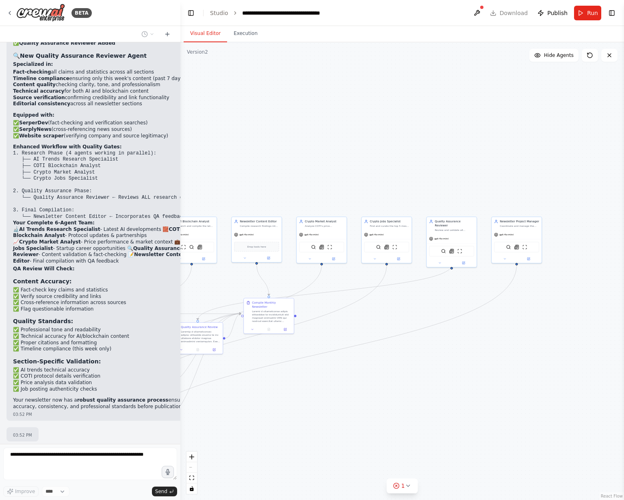
scroll to position [6358, 0]
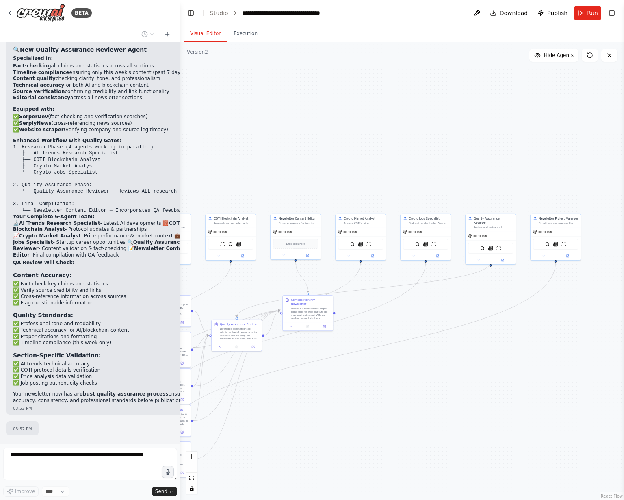
drag, startPoint x: 399, startPoint y: 373, endPoint x: 499, endPoint y: 380, distance: 100.7
click at [502, 218] on div "Quality Assurance Reviewer" at bounding box center [493, 220] width 39 height 8
click at [504, 257] on div at bounding box center [491, 259] width 50 height 8
click at [507, 257] on button at bounding box center [502, 259] width 23 height 5
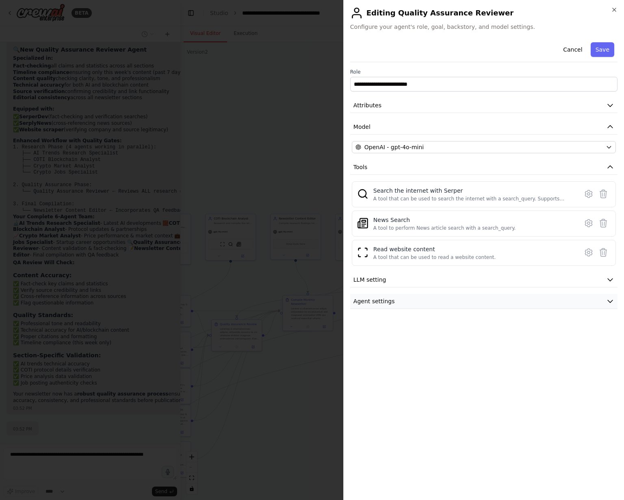
click at [423, 301] on button "Agent settings" at bounding box center [483, 301] width 267 height 15
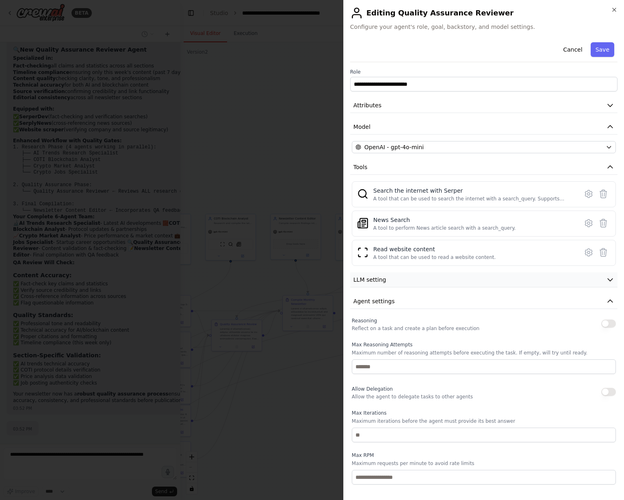
click at [423, 279] on button "LLM setting" at bounding box center [483, 279] width 267 height 15
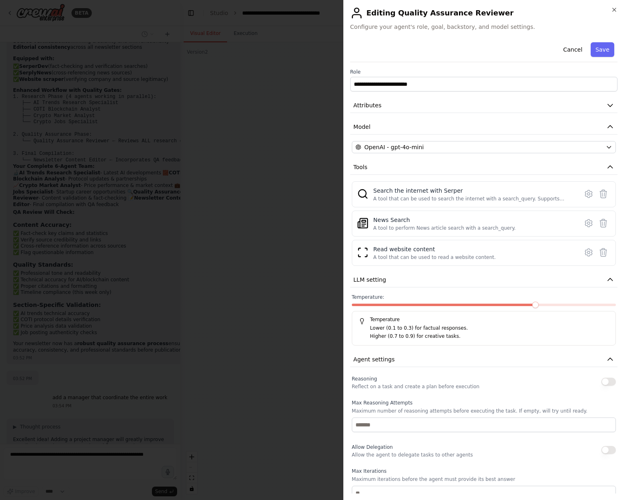
scroll to position [6414, 0]
click at [409, 107] on button "Attributes" at bounding box center [483, 105] width 267 height 15
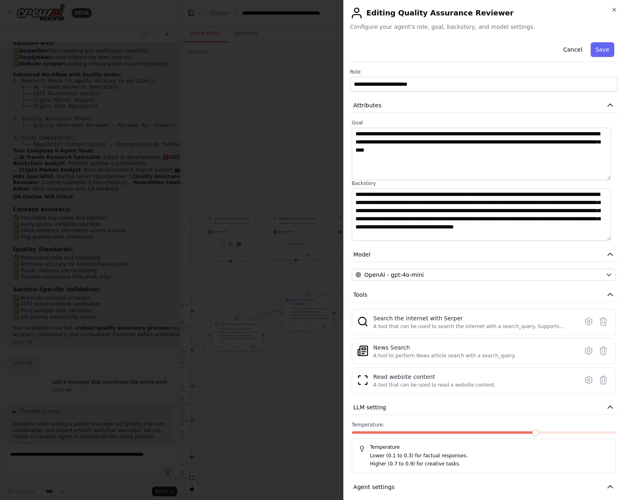
scroll to position [6465, 0]
click at [290, 155] on div at bounding box center [312, 250] width 624 height 500
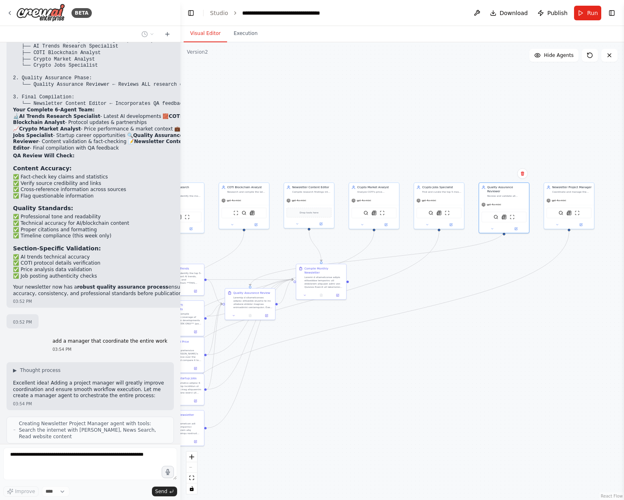
drag, startPoint x: 428, startPoint y: 423, endPoint x: 385, endPoint y: 418, distance: 43.0
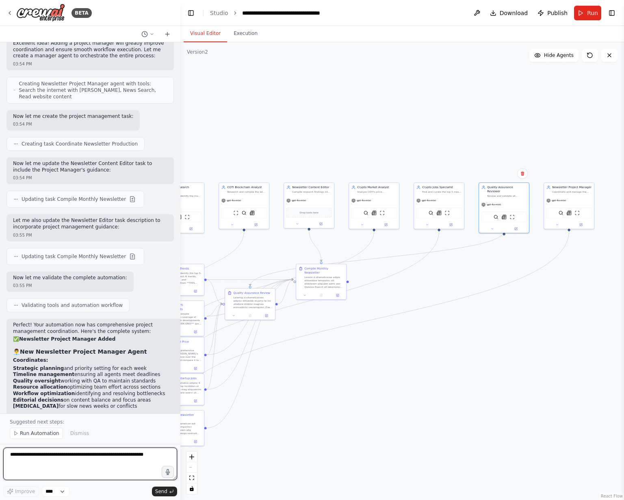
scroll to position [6801, 0]
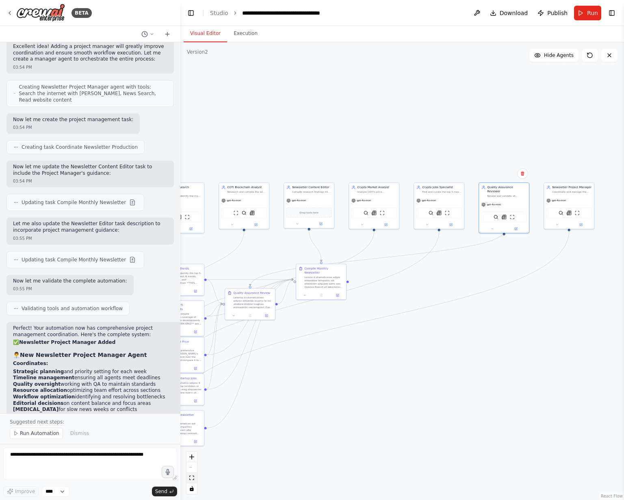
click at [192, 477] on icon "fit view" at bounding box center [191, 478] width 5 height 4
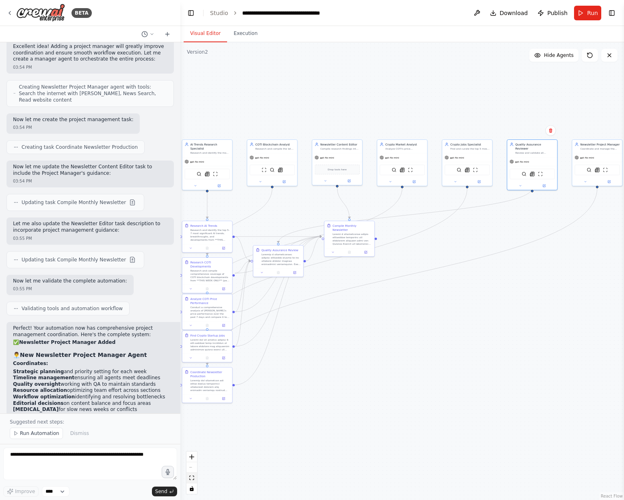
click at [192, 477] on icon "fit view" at bounding box center [191, 478] width 5 height 4
click at [193, 489] on icon "toggle interactivity" at bounding box center [192, 488] width 4 height 5
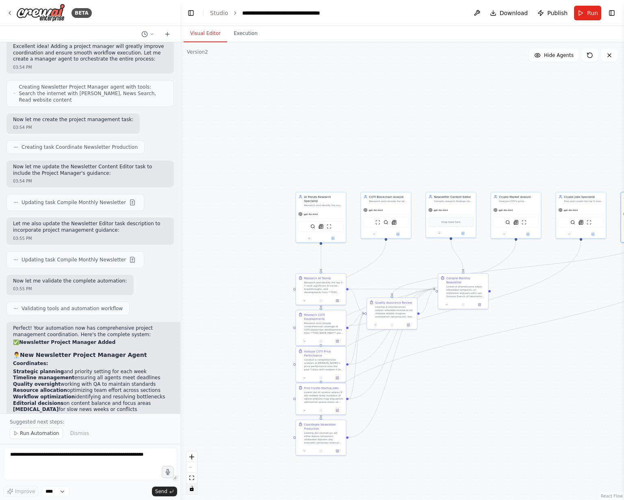
drag, startPoint x: 272, startPoint y: 407, endPoint x: 355, endPoint y: 439, distance: 89.4
click at [355, 439] on div ".deletable-edge-delete-btn { width: 20px; height: 20px; border: 0px solid #ffff…" at bounding box center [402, 271] width 444 height 458
click at [306, 387] on div "Find Crypto Startup Jobs" at bounding box center [325, 398] width 50 height 23
drag, startPoint x: 366, startPoint y: 403, endPoint x: 492, endPoint y: 407, distance: 126.5
click at [492, 407] on div at bounding box center [506, 404] width 39 height 13
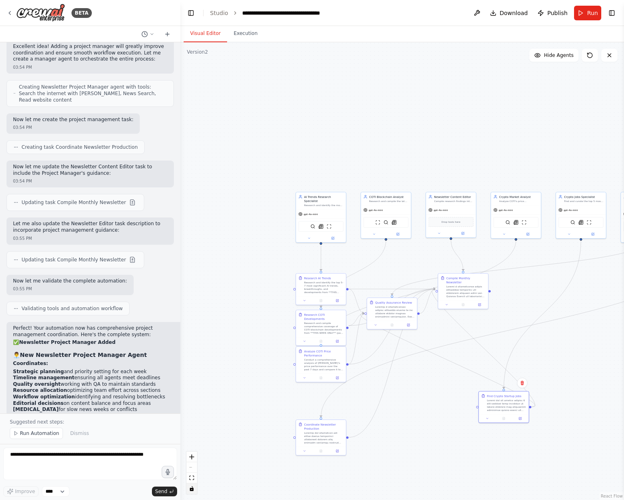
click at [192, 488] on icon "toggle interactivity" at bounding box center [192, 488] width 4 height 5
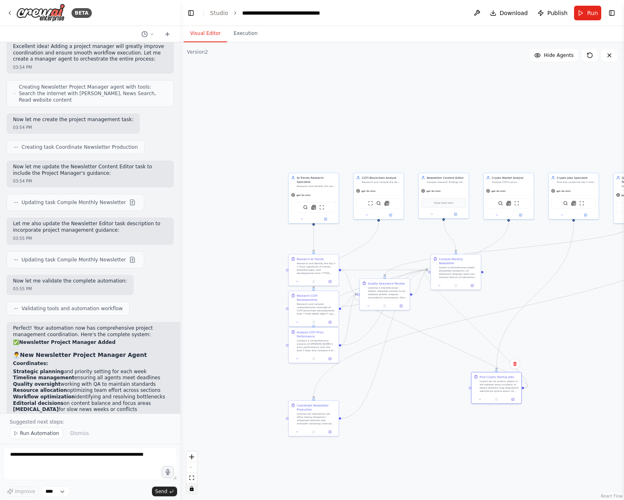
drag, startPoint x: 307, startPoint y: 437, endPoint x: 304, endPoint y: 417, distance: 21.1
click at [304, 417] on div ".deletable-edge-delete-btn { width: 20px; height: 20px; border: 0px solid #ffff…" at bounding box center [402, 271] width 444 height 458
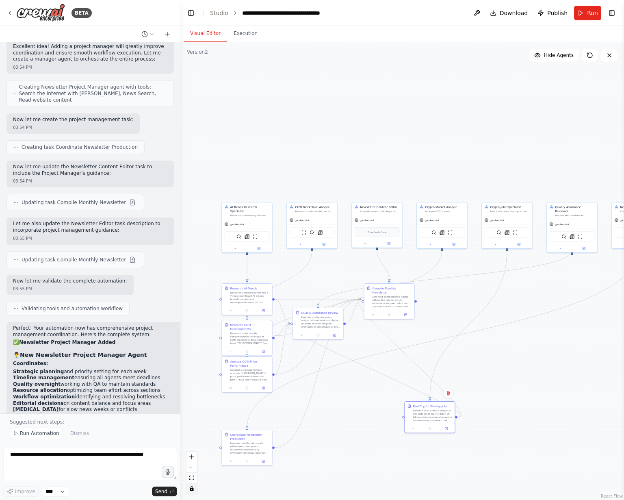
drag, startPoint x: 521, startPoint y: 275, endPoint x: 453, endPoint y: 302, distance: 73.3
click at [453, 302] on div ".deletable-edge-delete-btn { width: 20px; height: 20px; border: 0px solid #ffff…" at bounding box center [402, 271] width 444 height 458
click at [246, 35] on button "Execution" at bounding box center [245, 33] width 37 height 17
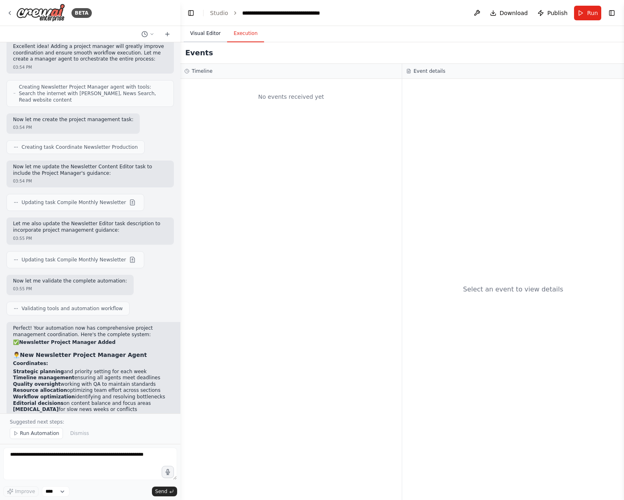
click at [213, 31] on button "Visual Editor" at bounding box center [205, 33] width 43 height 17
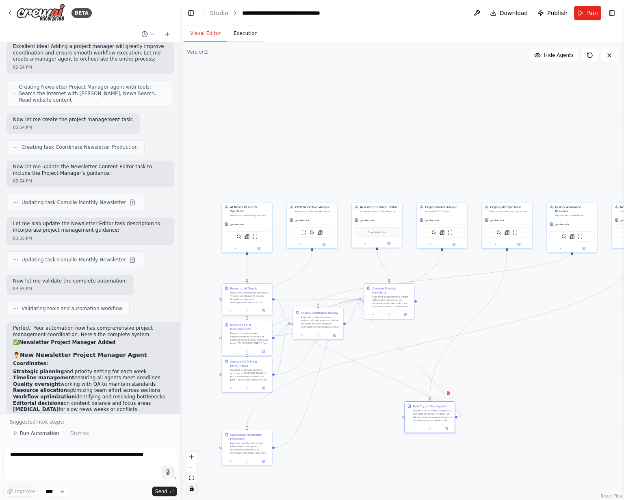
click at [254, 35] on button "Execution" at bounding box center [245, 33] width 37 height 17
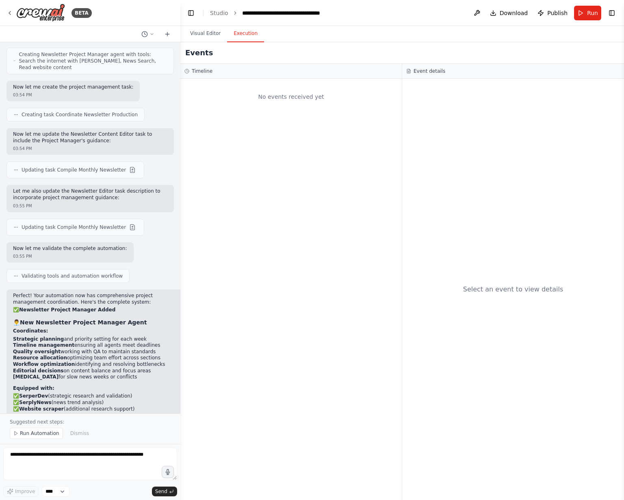
scroll to position [6866, 0]
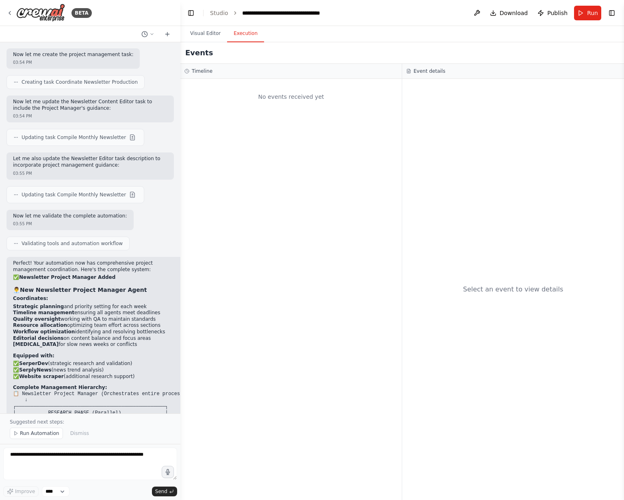
drag, startPoint x: 22, startPoint y: 316, endPoint x: 101, endPoint y: 315, distance: 78.9
drag, startPoint x: 209, startPoint y: 30, endPoint x: 210, endPoint y: 35, distance: 4.9
click at [210, 35] on button "Visual Editor" at bounding box center [205, 33] width 43 height 17
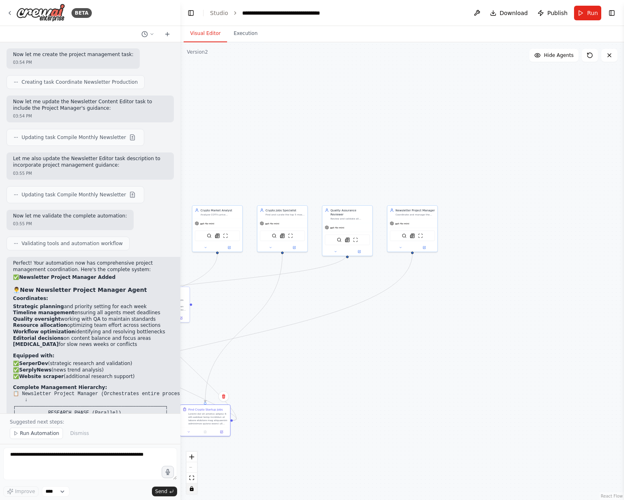
drag, startPoint x: 548, startPoint y: 311, endPoint x: 329, endPoint y: 311, distance: 219.1
click at [408, 215] on div ".deletable-edge-delete-btn { width: 20px; height: 20px; border: 0px solid #ffff…" at bounding box center [402, 271] width 444 height 458
click at [427, 248] on div ".deletable-edge-delete-btn { width: 20px; height: 20px; border: 0px solid #ffff…" at bounding box center [402, 271] width 444 height 458
click at [192, 492] on button "toggle interactivity" at bounding box center [192, 488] width 11 height 11
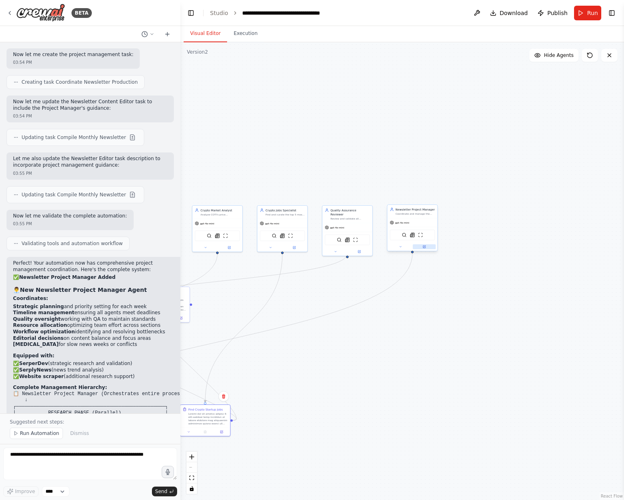
click at [425, 246] on icon at bounding box center [425, 247] width 2 height 2
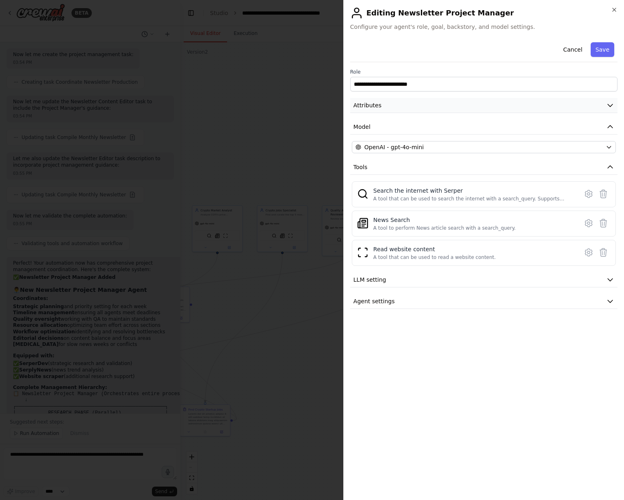
click at [378, 107] on span "Attributes" at bounding box center [368, 105] width 28 height 8
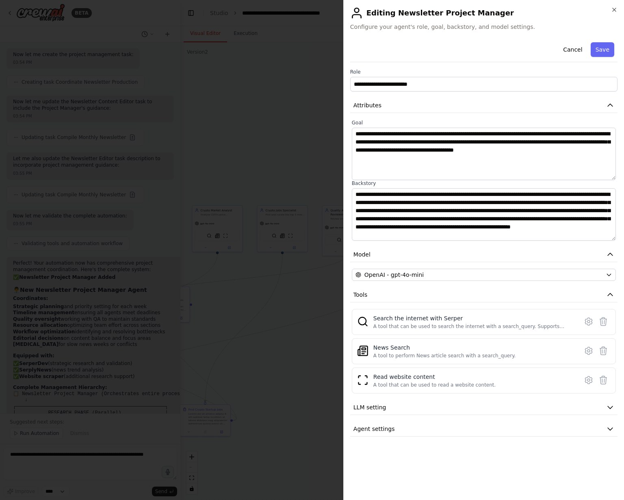
click at [261, 137] on div at bounding box center [312, 250] width 624 height 500
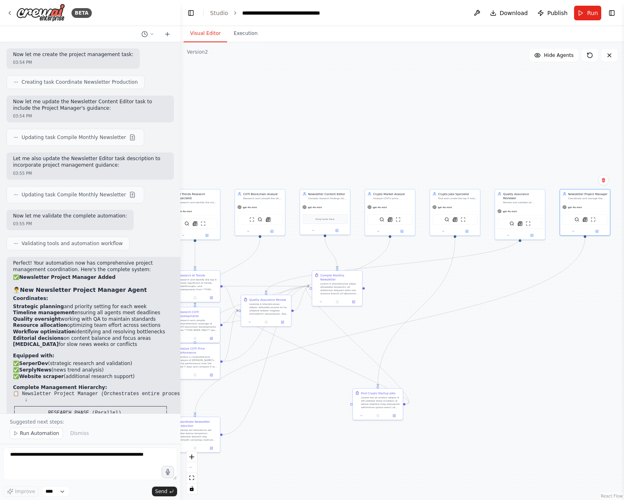
drag, startPoint x: 394, startPoint y: 377, endPoint x: 565, endPoint y: 361, distance: 172.3
click at [77, 463] on textarea at bounding box center [90, 464] width 174 height 33
click at [56, 455] on textarea "**********" at bounding box center [90, 464] width 174 height 33
type textarea "**********"
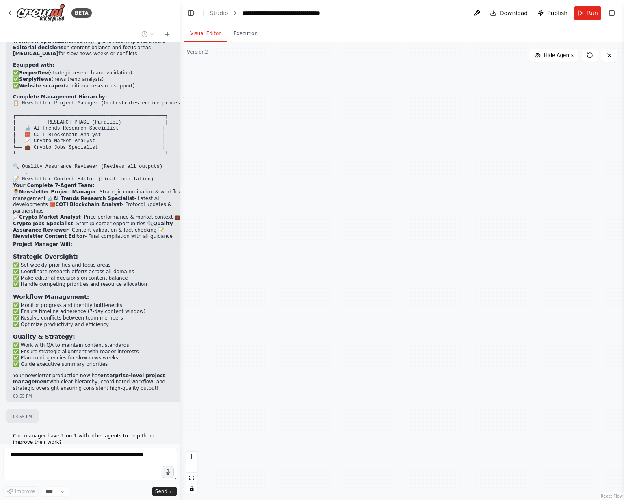
scroll to position [7163, 0]
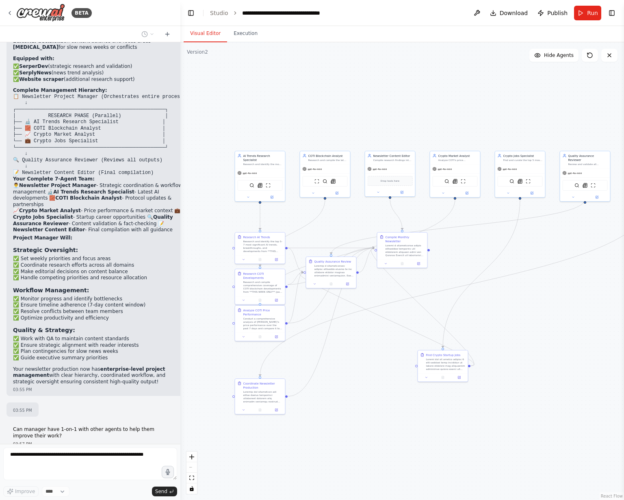
drag, startPoint x: 310, startPoint y: 410, endPoint x: 371, endPoint y: 372, distance: 71.5
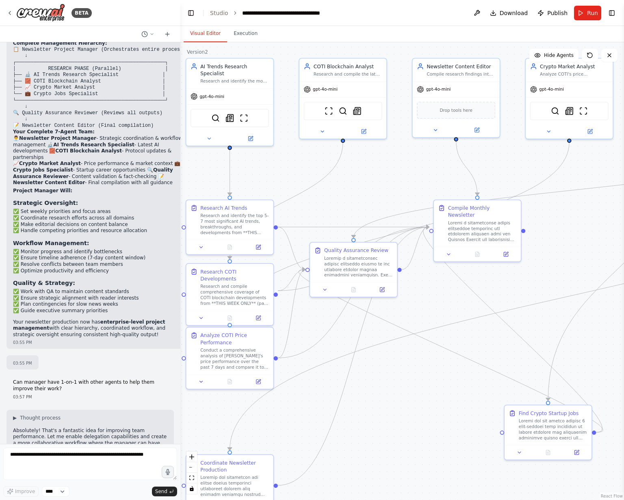
drag, startPoint x: 415, startPoint y: 369, endPoint x: 346, endPoint y: 485, distance: 134.9
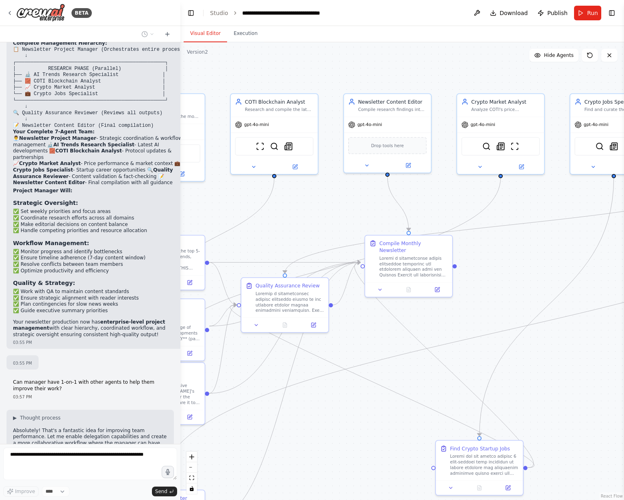
scroll to position [7217, 0]
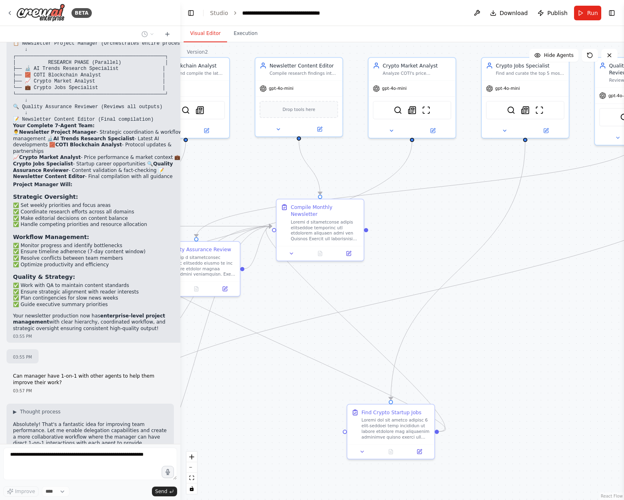
drag, startPoint x: 520, startPoint y: 298, endPoint x: 507, endPoint y: 206, distance: 93.2
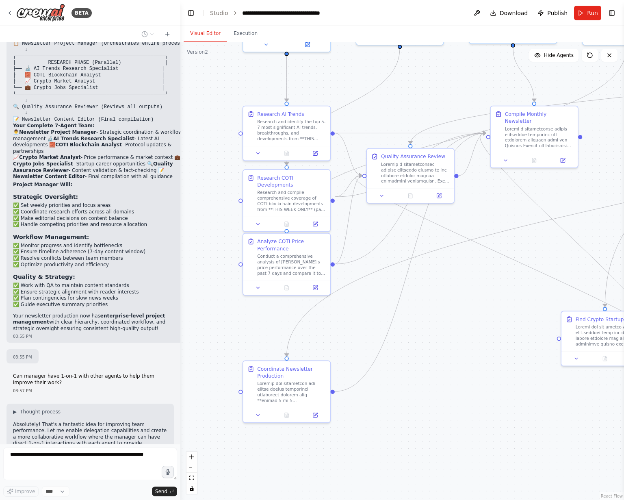
drag, startPoint x: 321, startPoint y: 407, endPoint x: 458, endPoint y: 458, distance: 146.6
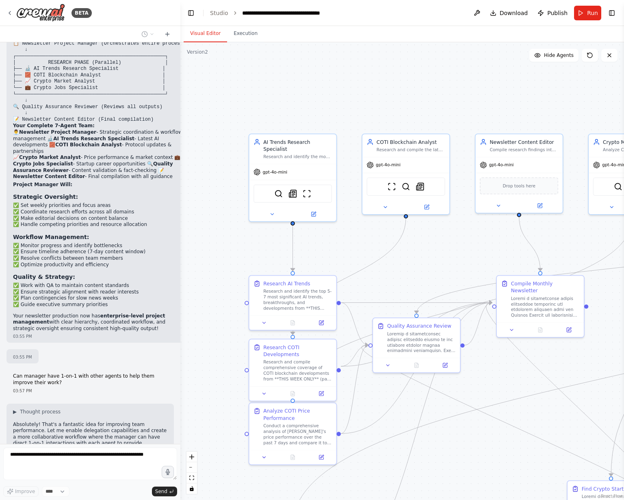
drag, startPoint x: 225, startPoint y: 176, endPoint x: 228, endPoint y: 227, distance: 50.9
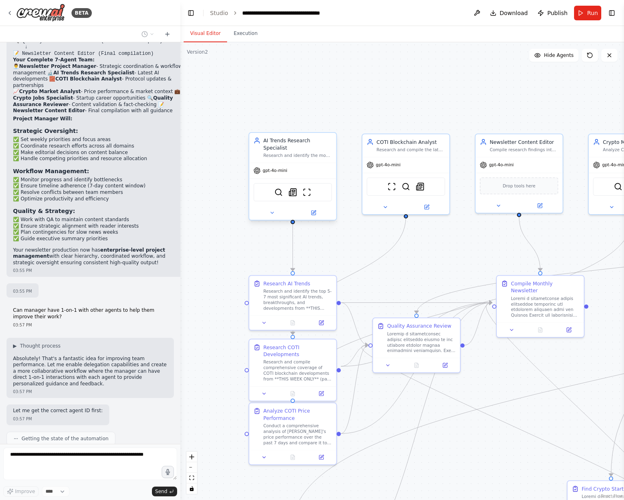
scroll to position [7324, 0]
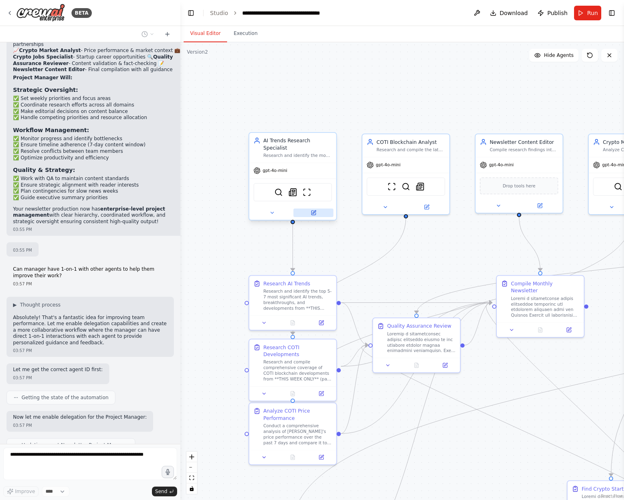
click at [305, 209] on button at bounding box center [314, 213] width 40 height 9
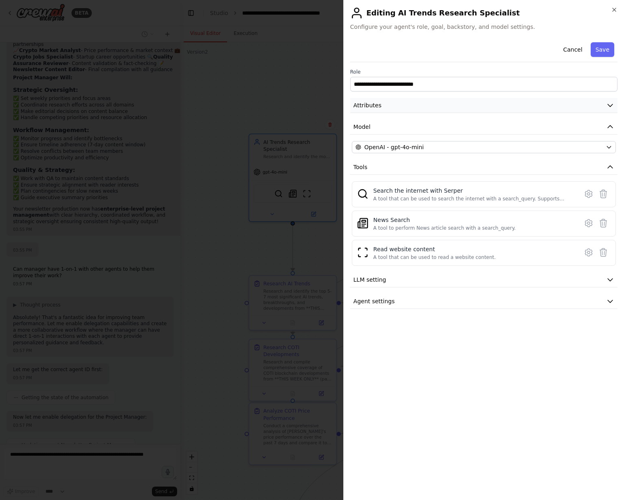
click at [397, 105] on button "Attributes" at bounding box center [483, 105] width 267 height 15
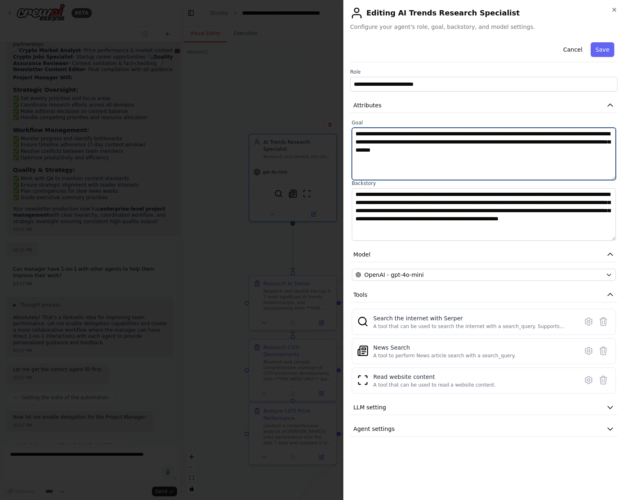
drag, startPoint x: 529, startPoint y: 171, endPoint x: 329, endPoint y: 124, distance: 205.4
click at [329, 124] on body "BETA Hello! I'm the CrewAI assistant. What kind of automation do you want to bu…" at bounding box center [312, 250] width 624 height 500
click at [298, 102] on div at bounding box center [312, 250] width 624 height 500
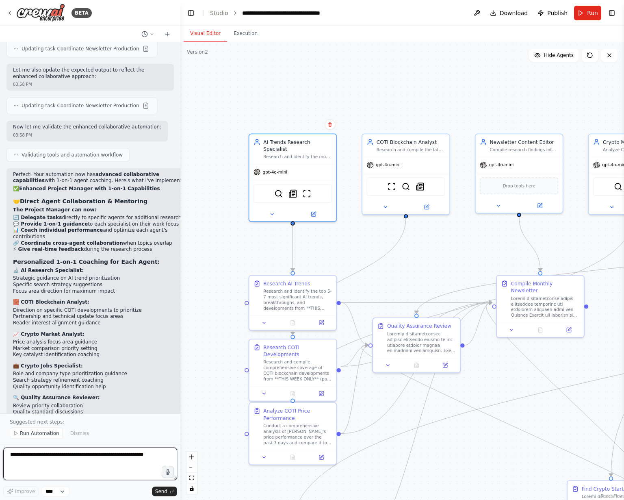
scroll to position [7835, 0]
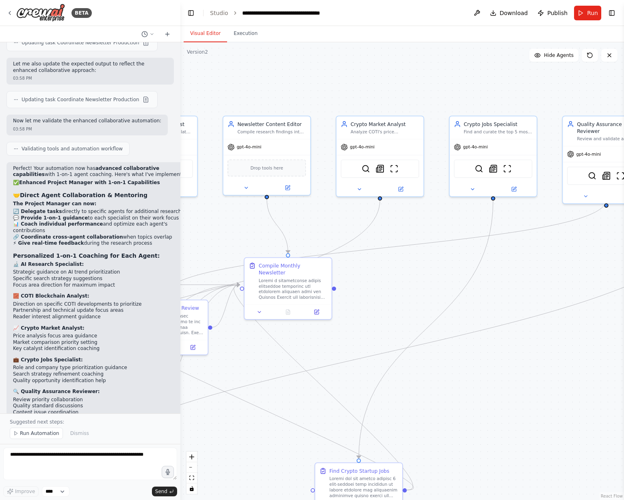
drag, startPoint x: 454, startPoint y: 278, endPoint x: 205, endPoint y: 260, distance: 249.8
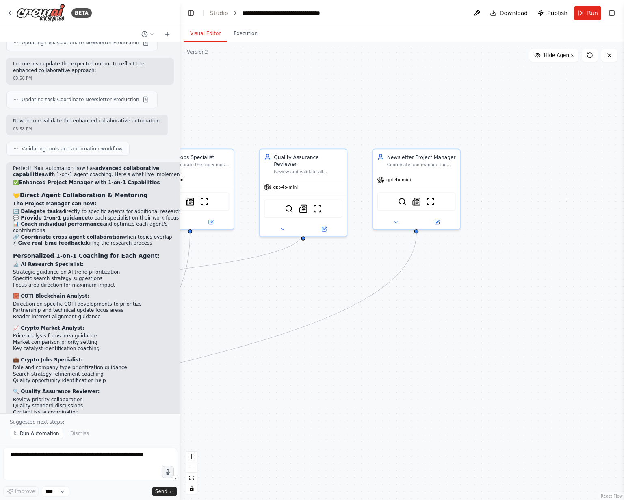
drag, startPoint x: 548, startPoint y: 277, endPoint x: 240, endPoint y: 311, distance: 310.0
click at [413, 156] on div "Newsletter Project Manager" at bounding box center [417, 156] width 69 height 7
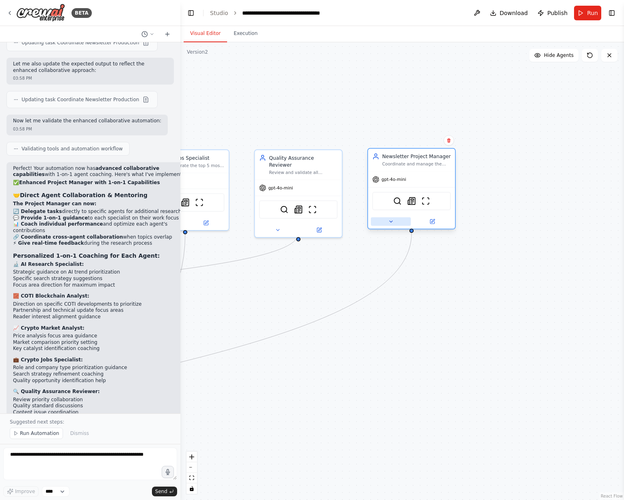
click at [393, 220] on icon at bounding box center [391, 222] width 6 height 6
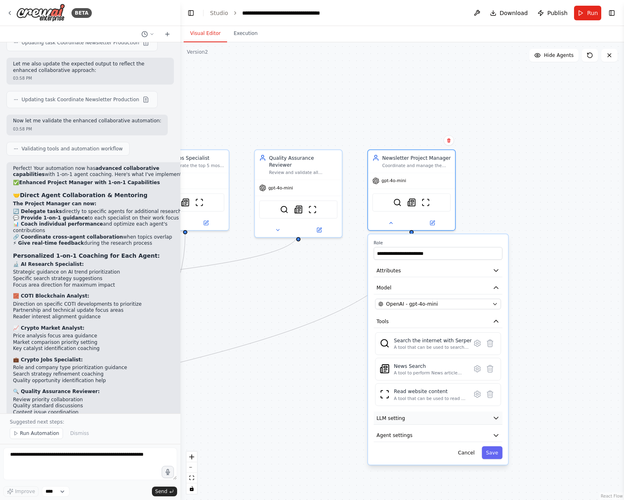
click at [417, 418] on button "LLM setting" at bounding box center [438, 418] width 129 height 13
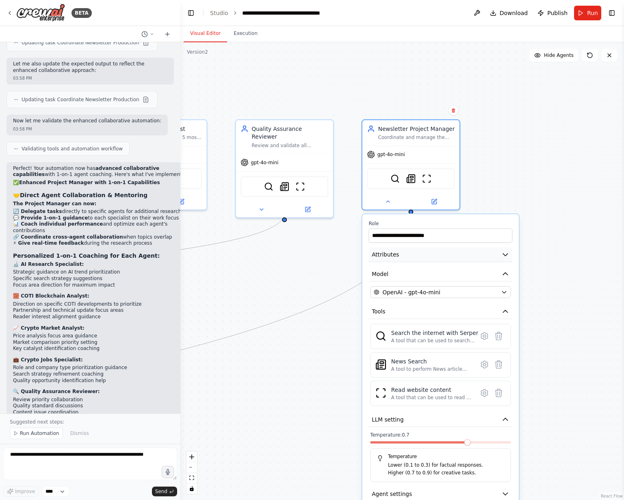
click at [404, 253] on button "Attributes" at bounding box center [441, 255] width 144 height 15
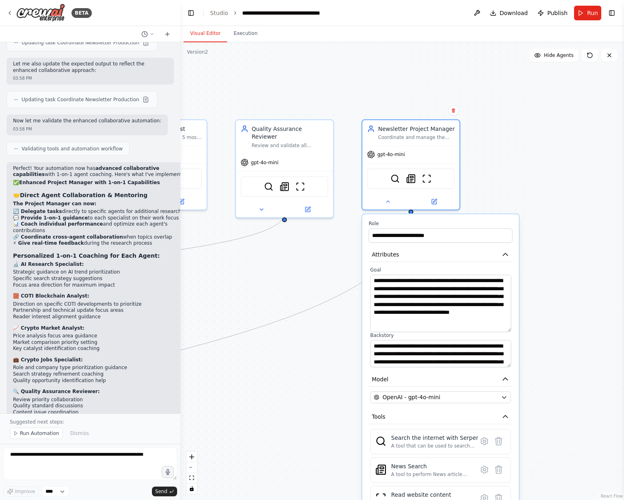
drag, startPoint x: 511, startPoint y: 300, endPoint x: 522, endPoint y: 329, distance: 31.8
click at [522, 329] on div ".deletable-edge-delete-btn { width: 20px; height: 20px; border: 0px solid #ffff…" at bounding box center [402, 271] width 444 height 458
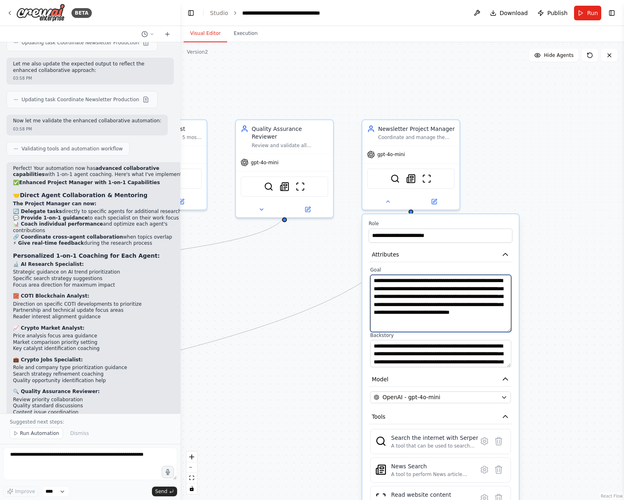
click at [443, 313] on textarea "**********" at bounding box center [440, 303] width 141 height 57
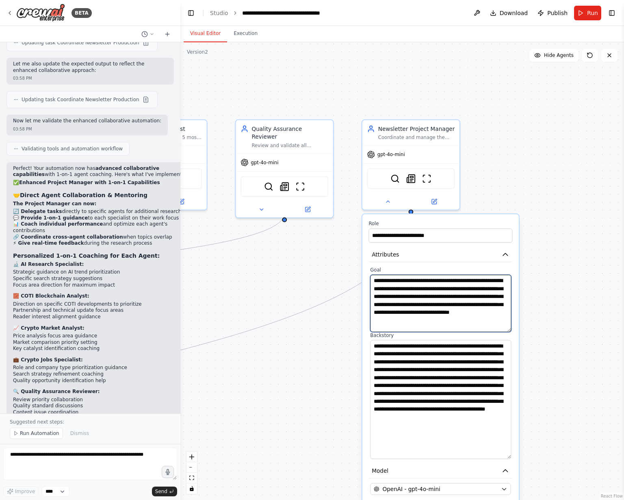
drag, startPoint x: 509, startPoint y: 365, endPoint x: 504, endPoint y: 456, distance: 91.6
click at [504, 456] on textarea "**********" at bounding box center [440, 399] width 141 height 119
click at [252, 393] on div ".deletable-edge-delete-btn { width: 20px; height: 20px; border: 0px solid #ffff…" at bounding box center [402, 271] width 444 height 458
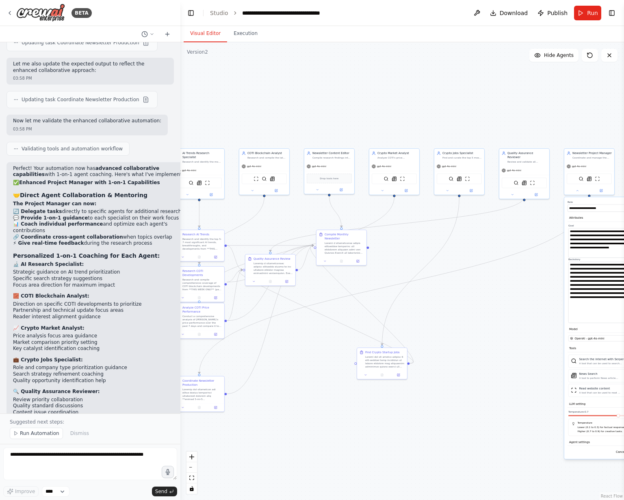
drag, startPoint x: 291, startPoint y: 370, endPoint x: 511, endPoint y: 311, distance: 227.9
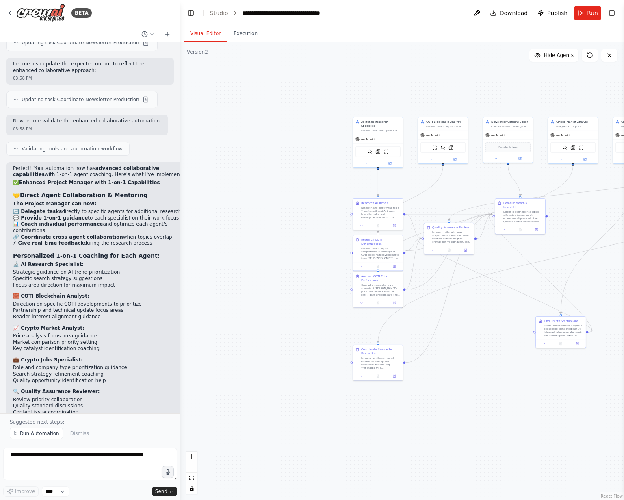
drag, startPoint x: 321, startPoint y: 403, endPoint x: 436, endPoint y: 389, distance: 116.3
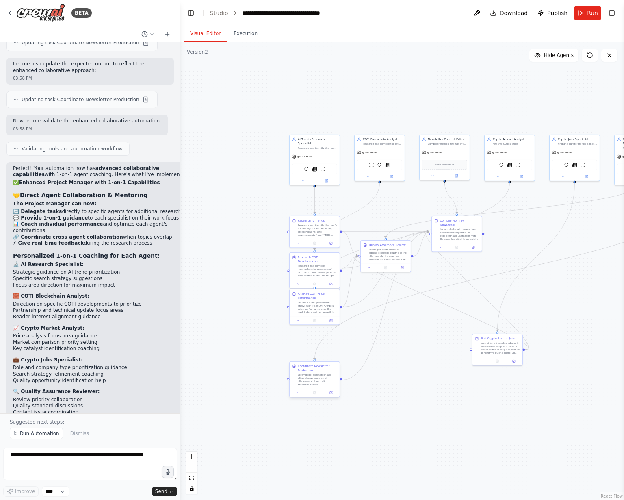
click at [306, 374] on div at bounding box center [317, 379] width 39 height 13
click at [332, 393] on icon at bounding box center [331, 392] width 2 height 2
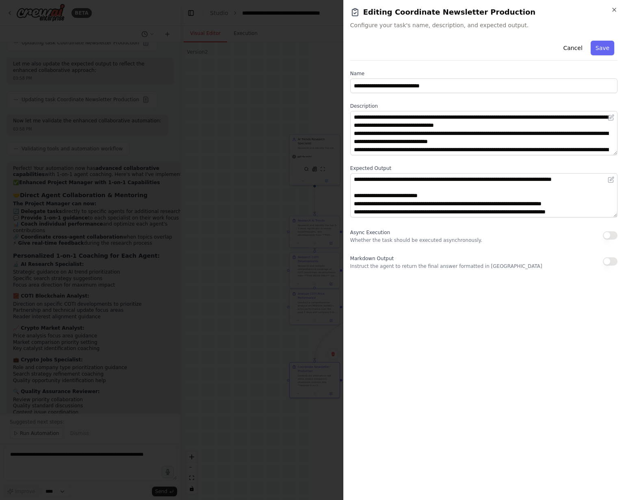
scroll to position [33, 0]
click at [579, 49] on button "Cancel" at bounding box center [573, 48] width 29 height 15
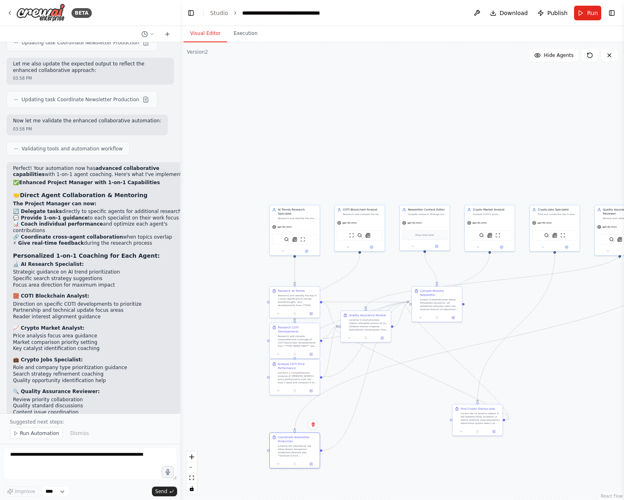
drag, startPoint x: 390, startPoint y: 94, endPoint x: 374, endPoint y: 153, distance: 61.8
click at [246, 38] on button "Execution" at bounding box center [245, 33] width 37 height 17
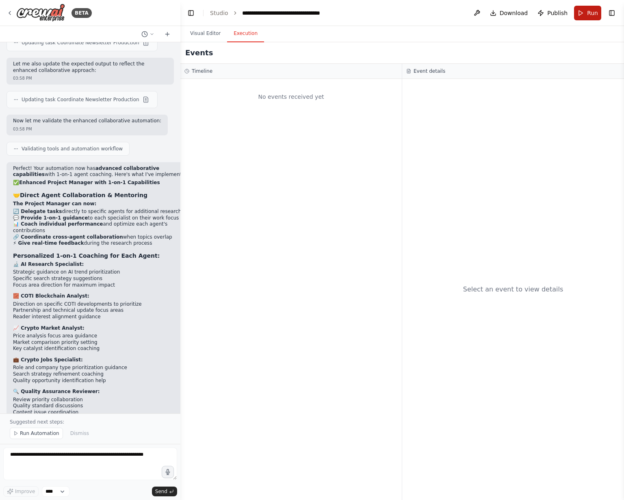
click at [580, 12] on button "Run" at bounding box center [587, 13] width 27 height 15
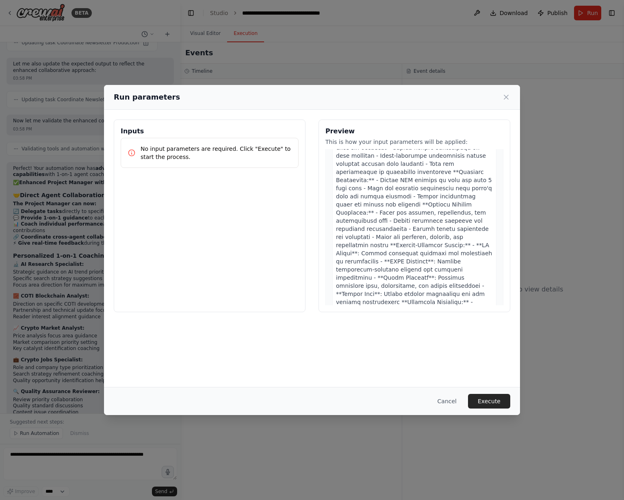
scroll to position [1789, 0]
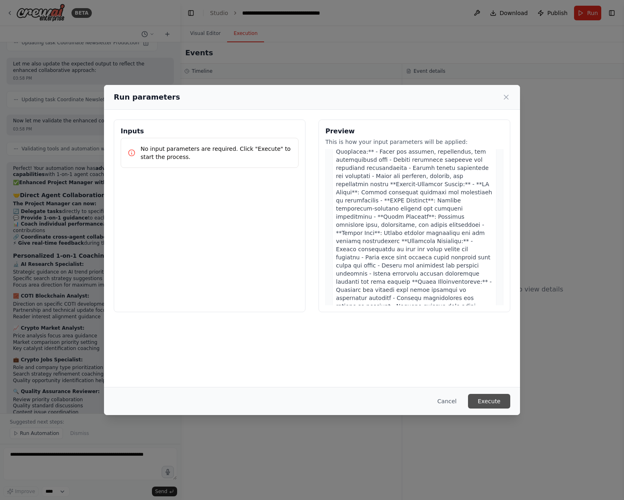
click at [498, 400] on button "Execute" at bounding box center [489, 401] width 42 height 15
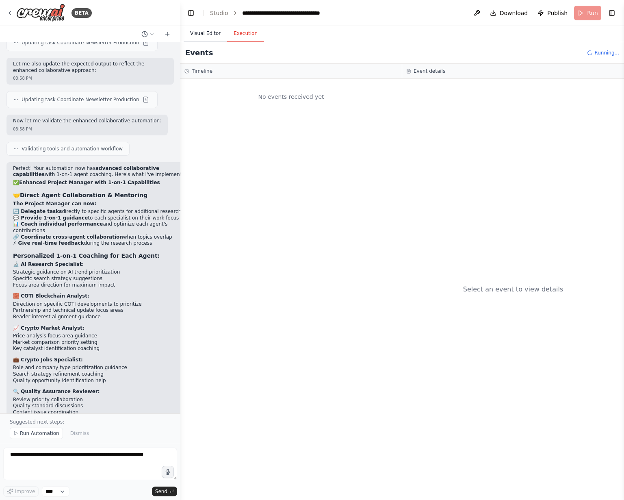
click at [207, 33] on button "Visual Editor" at bounding box center [205, 33] width 43 height 17
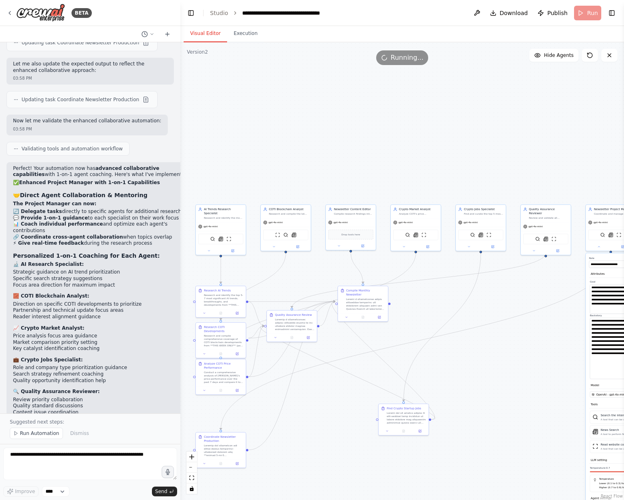
drag, startPoint x: 393, startPoint y: 133, endPoint x: 319, endPoint y: 133, distance: 74.0
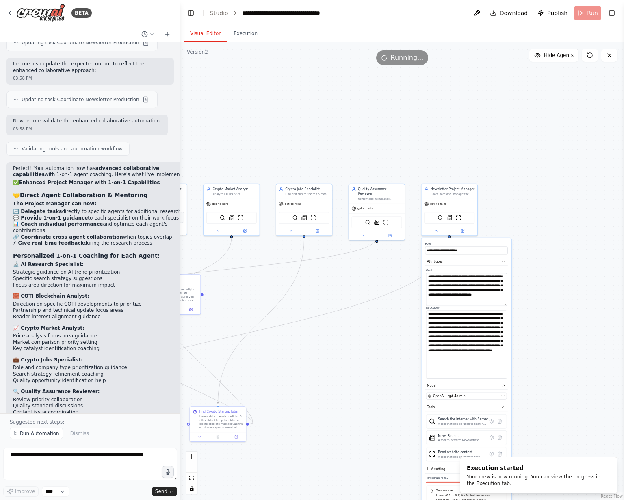
drag, startPoint x: 433, startPoint y: 161, endPoint x: 237, endPoint y: 134, distance: 198.2
click at [455, 192] on div "Coordinate and manage the entire weekly newsletter production process, ensuring…" at bounding box center [453, 193] width 44 height 4
click at [464, 231] on icon at bounding box center [463, 229] width 3 height 3
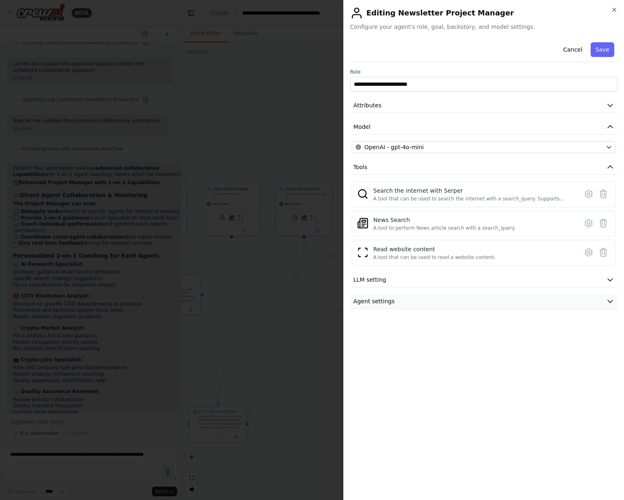
click at [424, 302] on button "Agent settings" at bounding box center [483, 301] width 267 height 15
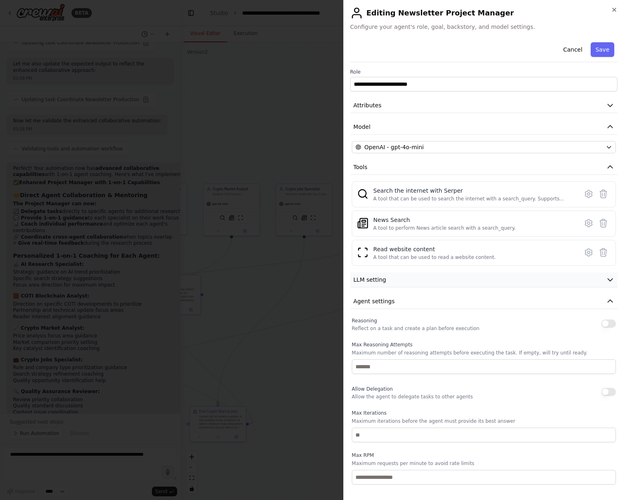
click at [391, 272] on button "LLM setting" at bounding box center [483, 279] width 267 height 15
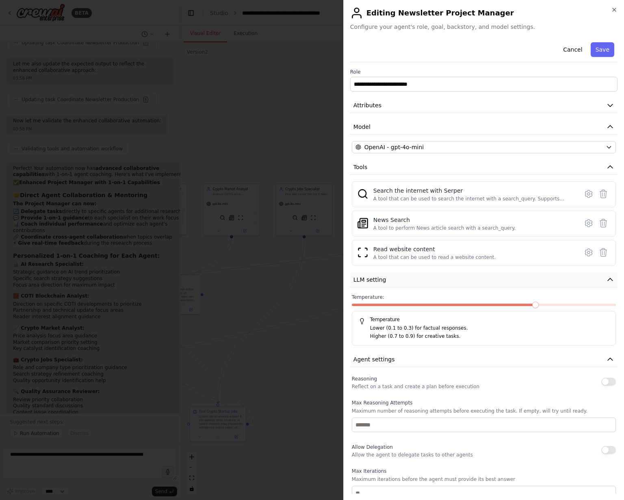
scroll to position [88, 0]
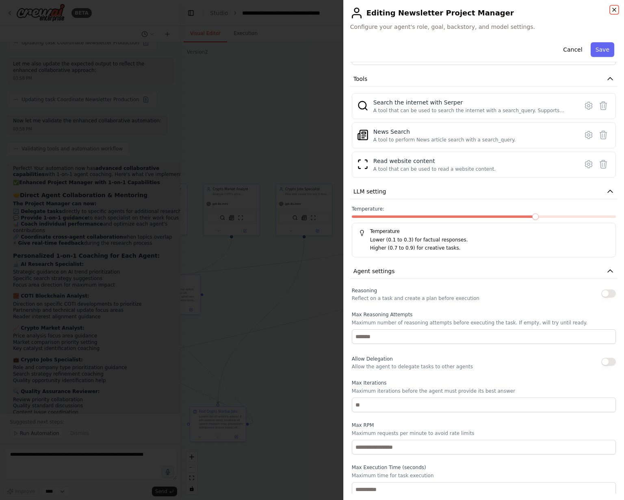
click at [616, 9] on icon "button" at bounding box center [614, 10] width 7 height 7
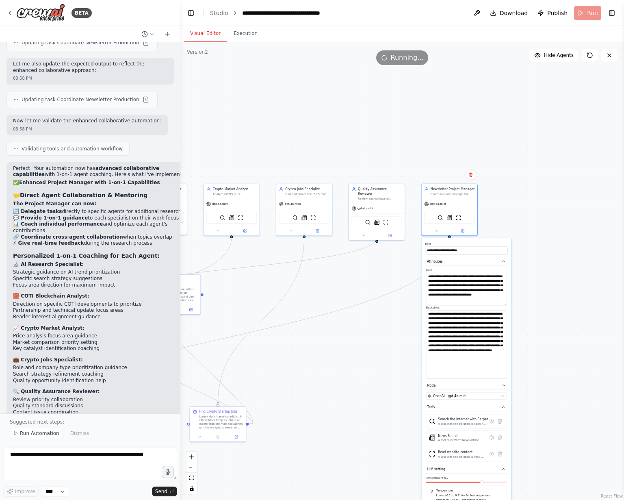
click at [487, 207] on div ".deletable-edge-delete-btn { width: 20px; height: 20px; border: 0px solid #ffff…" at bounding box center [402, 271] width 444 height 458
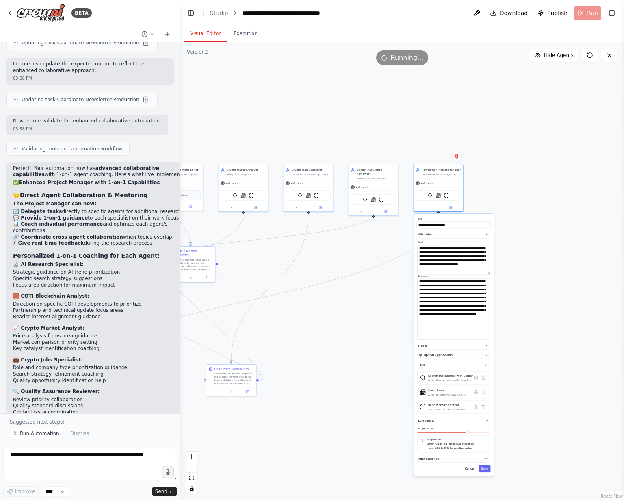
drag, startPoint x: 528, startPoint y: 402, endPoint x: 502, endPoint y: 321, distance: 84.9
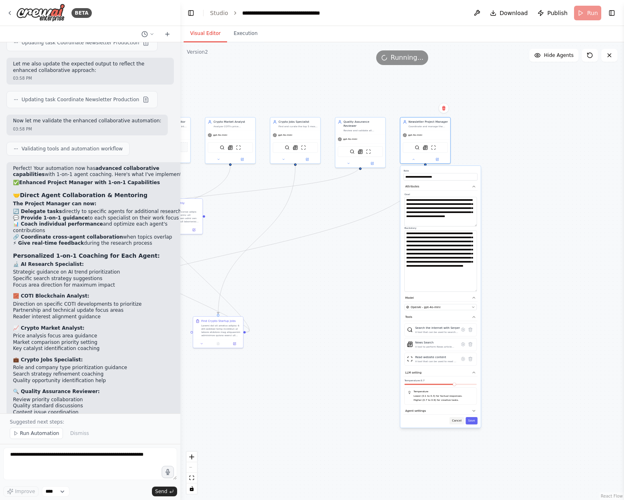
click at [463, 421] on button "Cancel" at bounding box center [457, 420] width 15 height 7
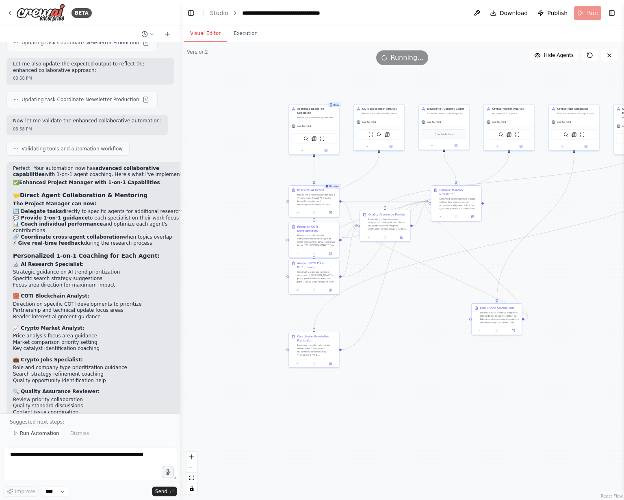
drag, startPoint x: 301, startPoint y: 360, endPoint x: 576, endPoint y: 348, distance: 275.5
click at [576, 348] on div ".deletable-edge-delete-btn { width: 20px; height: 20px; border: 0px solid #ffff…" at bounding box center [402, 271] width 444 height 458
click at [316, 116] on div "AI Trends Research Specialist Research and identify the most significant AI tre…" at bounding box center [314, 112] width 50 height 17
click at [329, 147] on button at bounding box center [326, 149] width 23 height 5
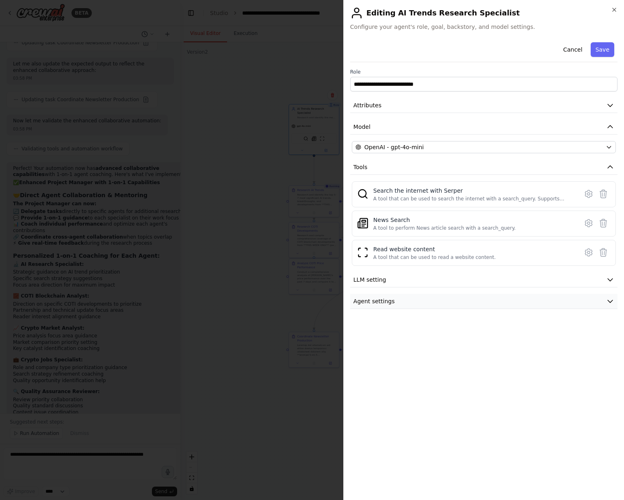
click at [394, 300] on button "Agent settings" at bounding box center [483, 301] width 267 height 15
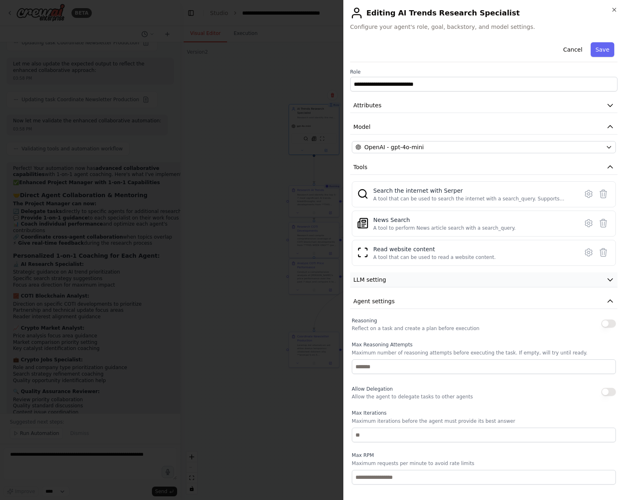
click at [395, 278] on button "LLM setting" at bounding box center [483, 279] width 267 height 15
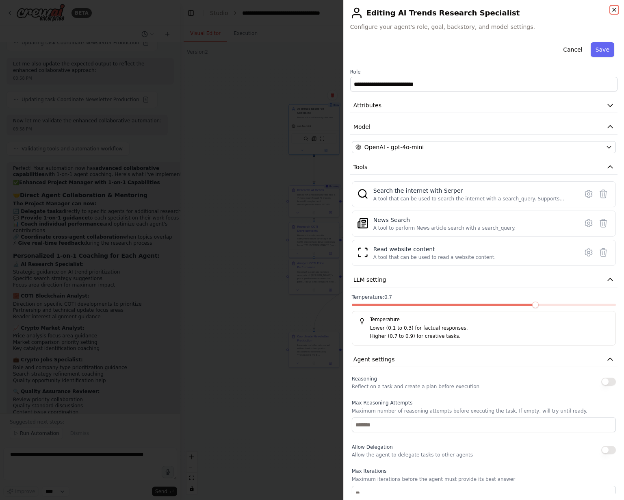
click at [612, 8] on icon "button" at bounding box center [614, 10] width 7 height 7
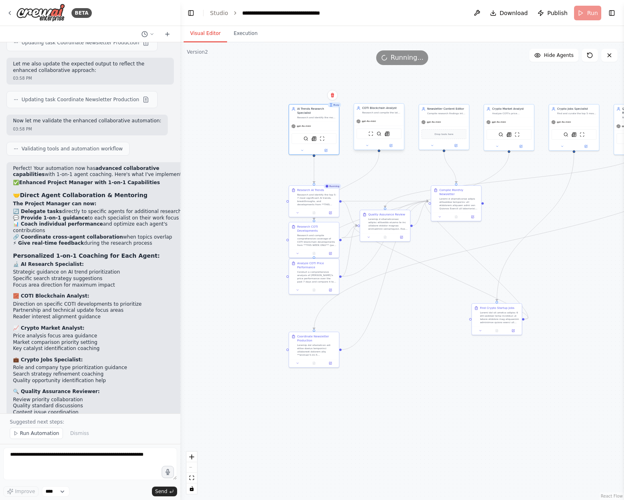
click at [375, 112] on div "Research and compile the latest developments, partnerships, technical updates, …" at bounding box center [381, 112] width 39 height 3
click at [394, 145] on button at bounding box center [391, 145] width 23 height 5
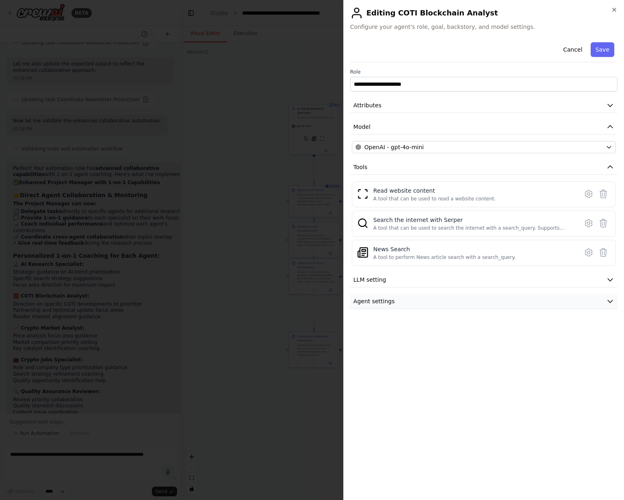
click at [381, 292] on div "**********" at bounding box center [483, 174] width 267 height 270
click at [381, 280] on span "LLM setting" at bounding box center [370, 280] width 33 height 8
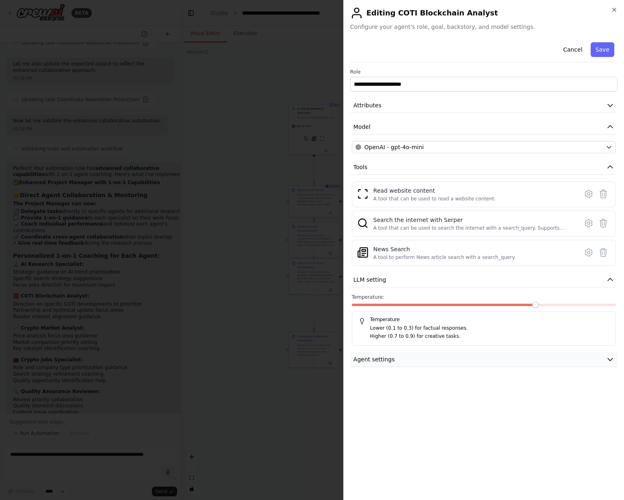
click at [382, 364] on div "**********" at bounding box center [483, 266] width 267 height 454
click at [387, 348] on div "**********" at bounding box center [483, 203] width 267 height 328
click at [384, 356] on span "Agent settings" at bounding box center [374, 359] width 41 height 8
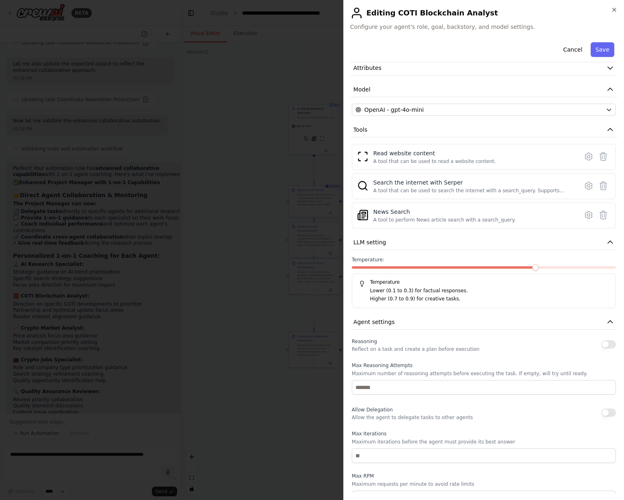
scroll to position [65, 0]
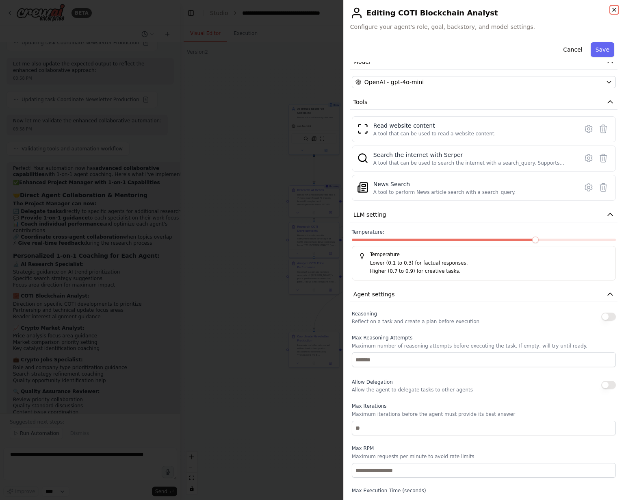
click at [612, 9] on icon "button" at bounding box center [614, 10] width 7 height 7
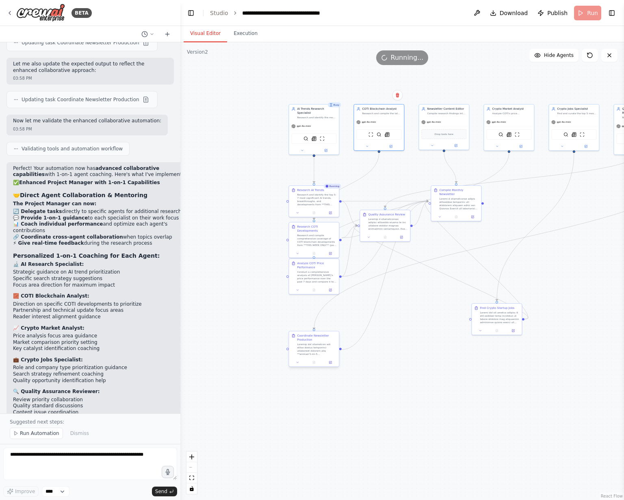
click at [329, 344] on div at bounding box center [316, 349] width 39 height 13
click at [331, 364] on button at bounding box center [331, 362] width 14 height 5
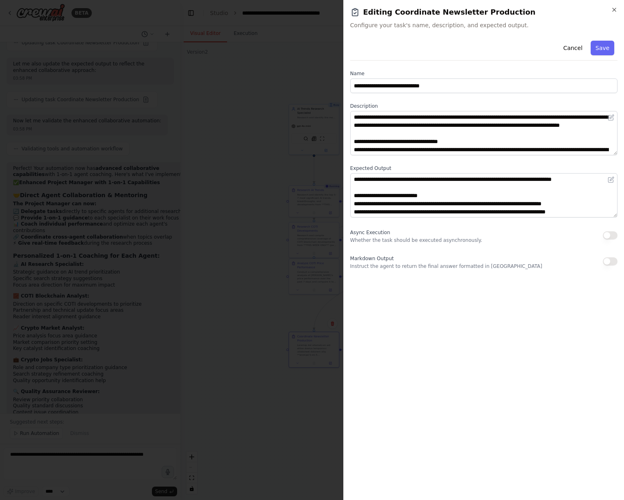
click at [205, 184] on div at bounding box center [312, 250] width 624 height 500
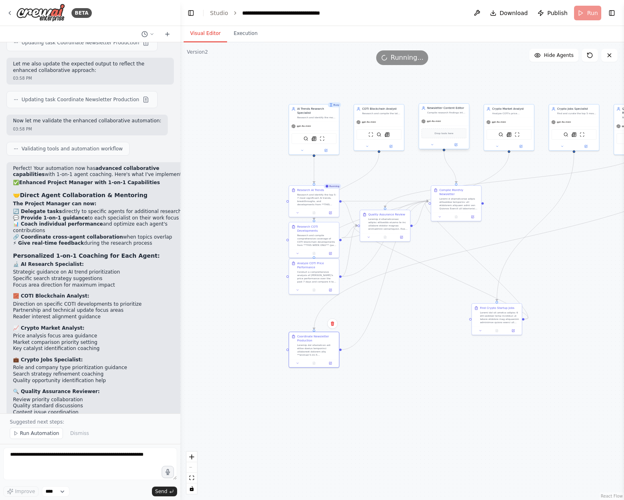
click at [451, 109] on div "Newsletter Content Editor" at bounding box center [446, 108] width 39 height 4
click at [490, 115] on div "Crypto Market Analyst Analyze COTI's price performance over the past 7 days and…" at bounding box center [509, 110] width 50 height 13
click at [522, 144] on icon at bounding box center [521, 145] width 3 height 3
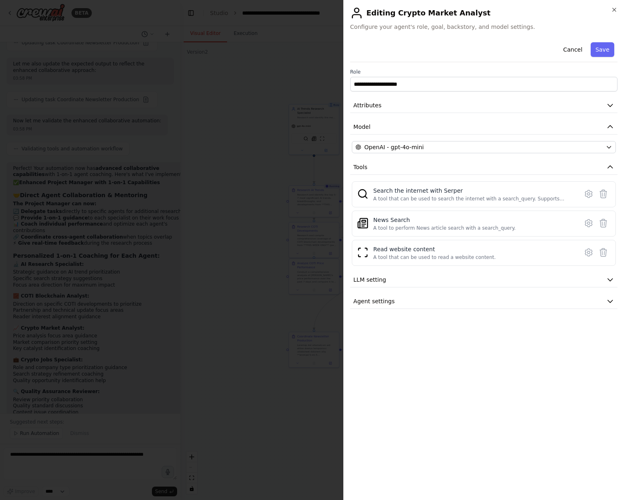
click at [394, 314] on div "**********" at bounding box center [483, 266] width 267 height 454
click at [395, 300] on button "Agent settings" at bounding box center [483, 301] width 267 height 15
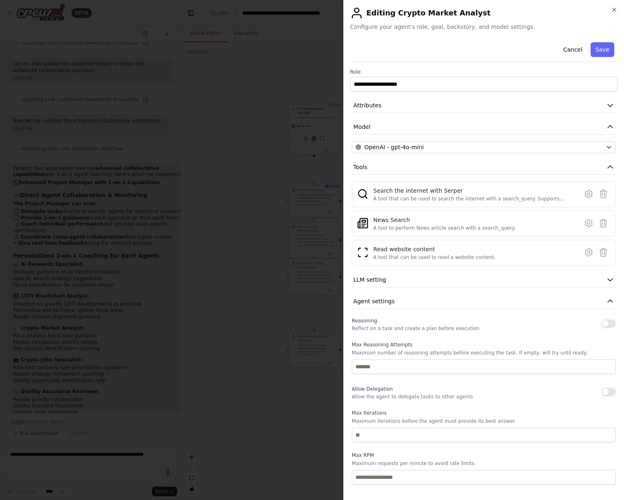
click at [226, 264] on div at bounding box center [312, 250] width 624 height 500
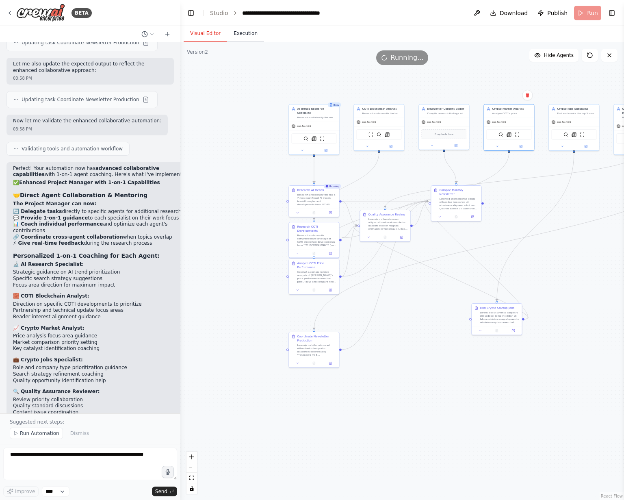
click at [242, 32] on button "Execution" at bounding box center [245, 33] width 37 height 17
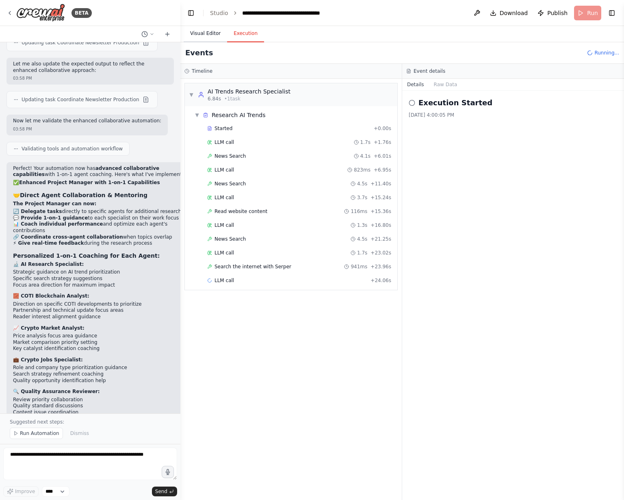
click at [206, 33] on button "Visual Editor" at bounding box center [205, 33] width 43 height 17
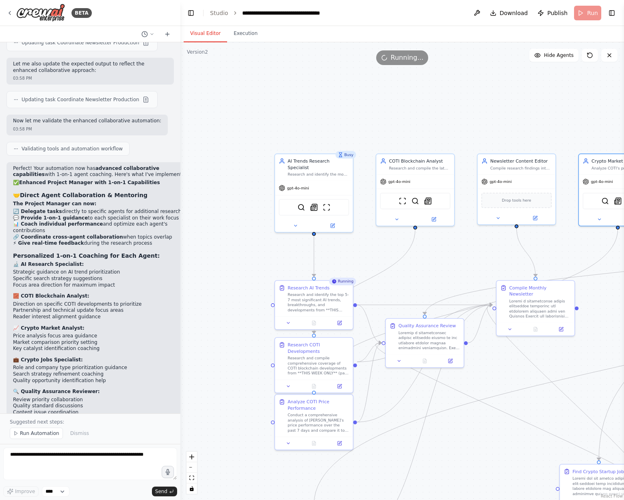
drag, startPoint x: 385, startPoint y: 185, endPoint x: 449, endPoint y: 256, distance: 96.1
click at [449, 256] on div ".deletable-edge-delete-btn { width: 20px; height: 20px; border: 0px solid #ffff…" at bounding box center [402, 271] width 444 height 458
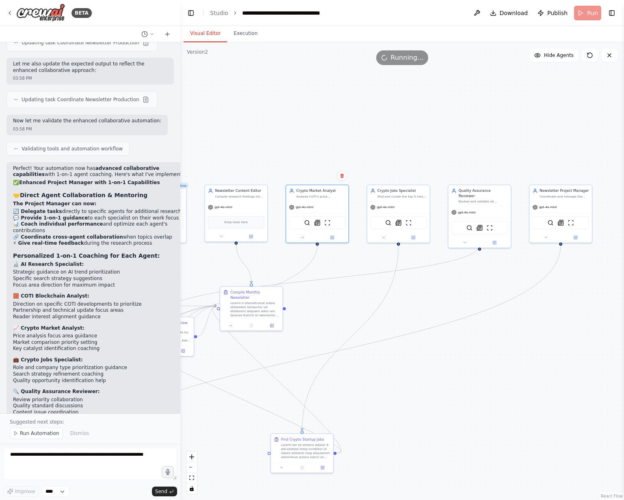
drag, startPoint x: 578, startPoint y: 254, endPoint x: 274, endPoint y: 262, distance: 304.2
click at [274, 262] on div ".deletable-edge-delete-btn { width: 20px; height: 20px; border: 0px solid #ffff…" at bounding box center [402, 271] width 444 height 458
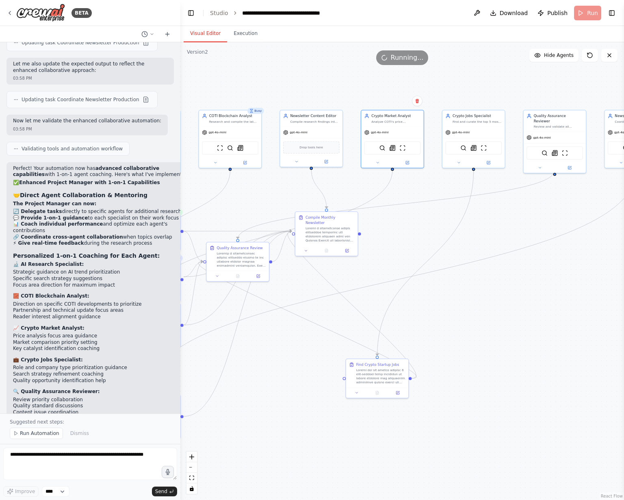
drag, startPoint x: 471, startPoint y: 294, endPoint x: 546, endPoint y: 220, distance: 106.1
click at [546, 220] on div ".deletable-edge-delete-btn { width: 20px; height: 20px; border: 0px solid #ffff…" at bounding box center [402, 271] width 444 height 458
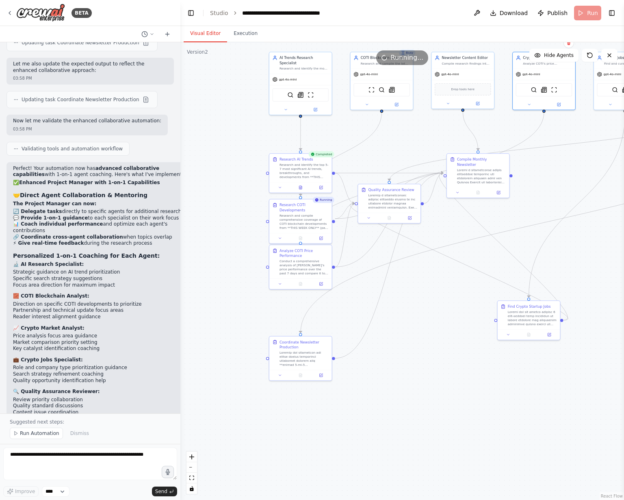
drag, startPoint x: 273, startPoint y: 381, endPoint x: 426, endPoint y: 323, distance: 163.2
click at [426, 323] on div ".deletable-edge-delete-btn { width: 20px; height: 20px; border: 0px solid #ffff…" at bounding box center [402, 271] width 444 height 458
drag, startPoint x: 384, startPoint y: 204, endPoint x: 430, endPoint y: 224, distance: 50.4
click at [430, 224] on div at bounding box center [437, 221] width 49 height 16
drag, startPoint x: 483, startPoint y: 174, endPoint x: 593, endPoint y: 171, distance: 110.2
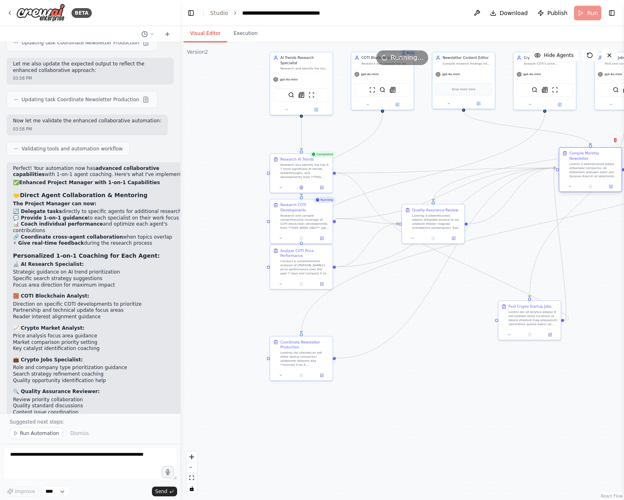
click at [593, 171] on div at bounding box center [594, 170] width 49 height 16
click at [594, 57] on button at bounding box center [590, 55] width 16 height 13
click at [559, 54] on span "Hide Agents" at bounding box center [559, 55] width 30 height 7
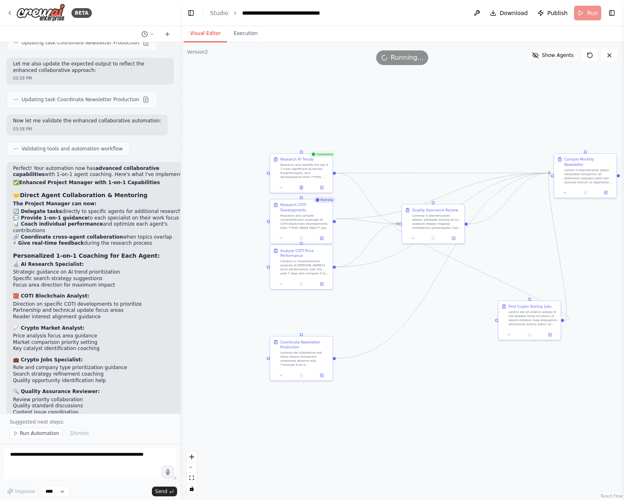
click at [559, 57] on span "Show Agents" at bounding box center [558, 55] width 32 height 7
click at [192, 478] on icon "fit view" at bounding box center [191, 478] width 5 height 4
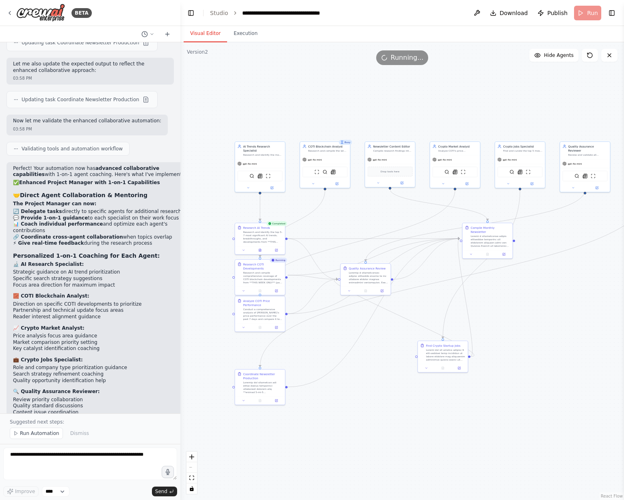
drag, startPoint x: 311, startPoint y: 451, endPoint x: 373, endPoint y: 457, distance: 62.1
click at [373, 457] on div ".deletable-edge-delete-btn { width: 20px; height: 20px; border: 0px solid #ffff…" at bounding box center [402, 271] width 444 height 458
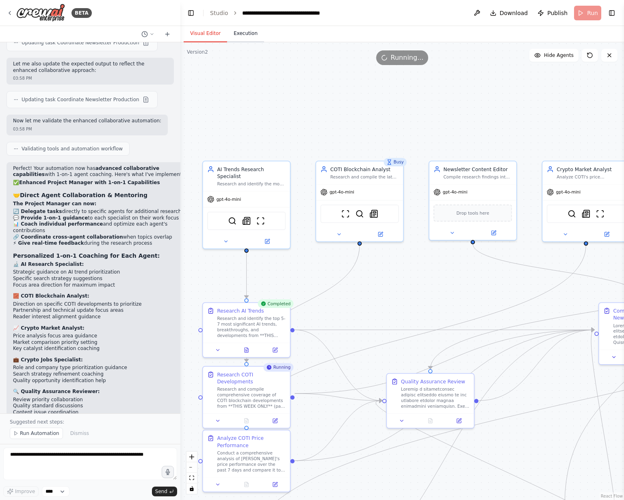
click at [239, 33] on button "Execution" at bounding box center [245, 33] width 37 height 17
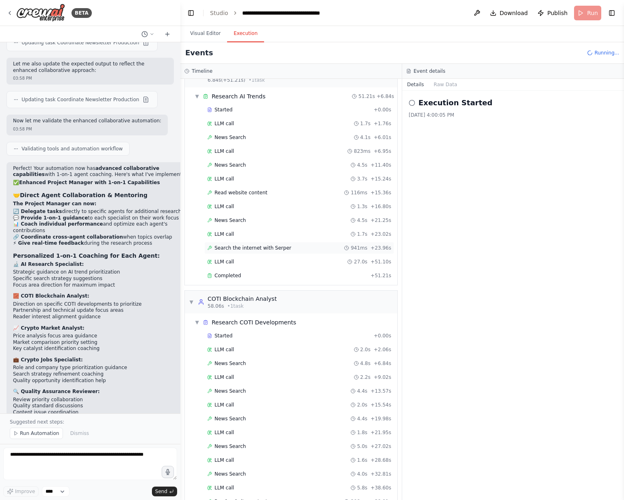
scroll to position [0, 0]
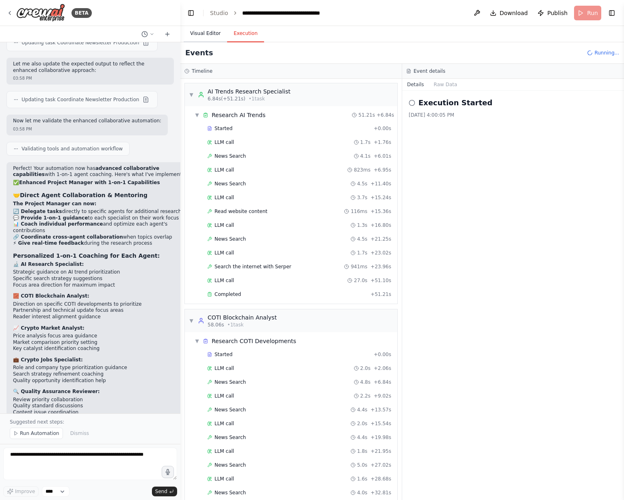
click at [203, 32] on button "Visual Editor" at bounding box center [205, 33] width 43 height 17
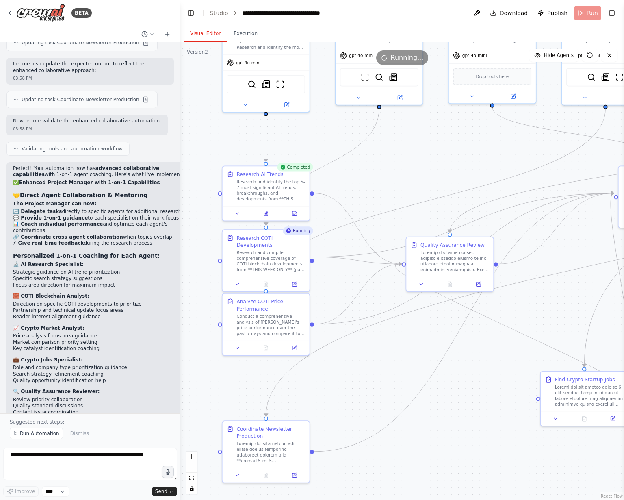
drag, startPoint x: 382, startPoint y: 296, endPoint x: 402, endPoint y: 159, distance: 138.0
click at [402, 159] on div ".deletable-edge-delete-btn { width: 20px; height: 20px; border: 0px solid #ffff…" at bounding box center [402, 271] width 444 height 458
click at [191, 15] on button "Toggle Left Sidebar" at bounding box center [190, 12] width 11 height 11
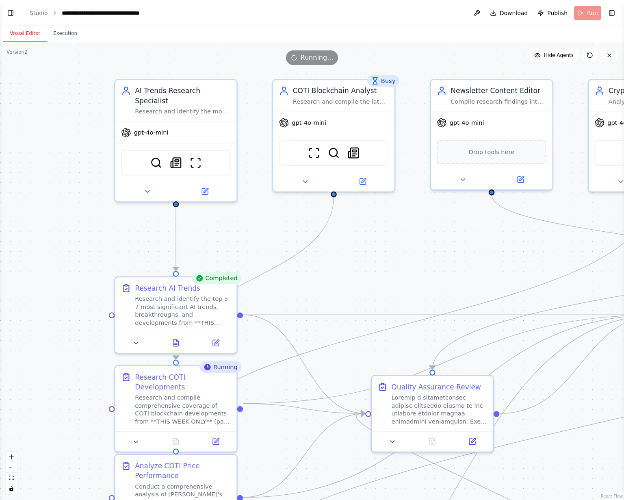
drag, startPoint x: 226, startPoint y: 157, endPoint x: 347, endPoint y: 273, distance: 167.6
click at [347, 273] on div ".deletable-edge-delete-btn { width: 20px; height: 20px; border: 0px solid #ffff…" at bounding box center [312, 271] width 624 height 458
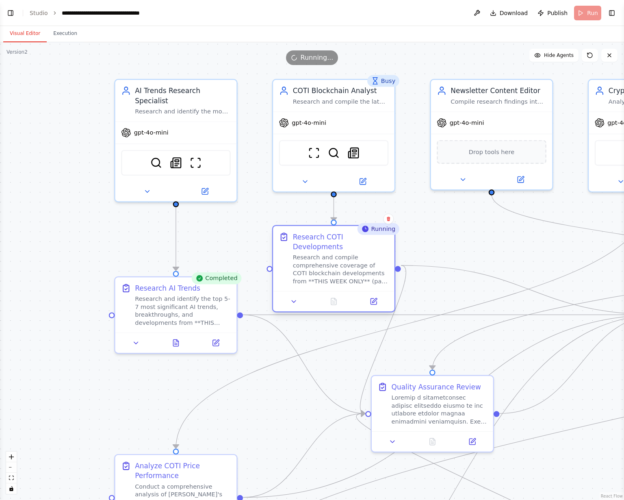
drag, startPoint x: 173, startPoint y: 388, endPoint x: 334, endPoint y: 248, distance: 213.2
click at [334, 254] on div "Research and compile comprehensive coverage of COTI blockchain developments fro…" at bounding box center [341, 270] width 96 height 32
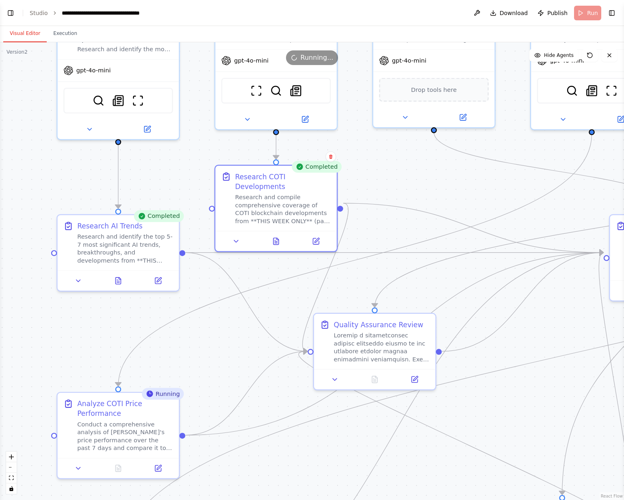
drag, startPoint x: 475, startPoint y: 244, endPoint x: 415, endPoint y: 181, distance: 86.3
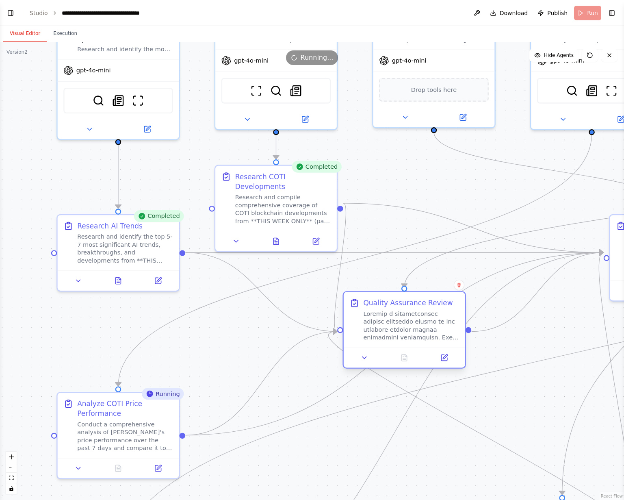
drag, startPoint x: 374, startPoint y: 341, endPoint x: 394, endPoint y: 328, distance: 23.9
click at [394, 328] on div at bounding box center [411, 326] width 96 height 32
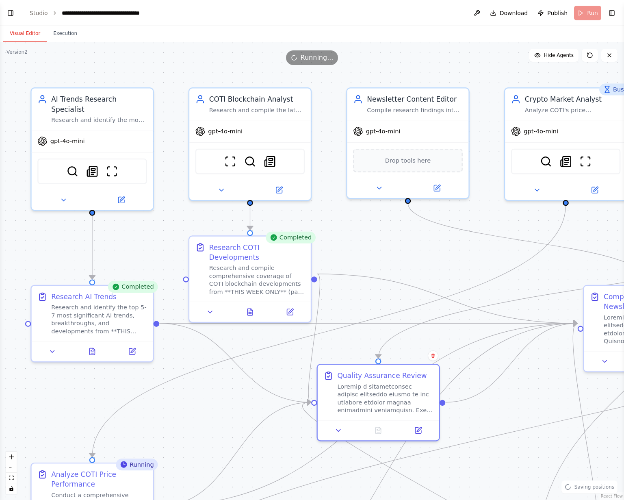
drag, startPoint x: 405, startPoint y: 170, endPoint x: 363, endPoint y: 253, distance: 93.1
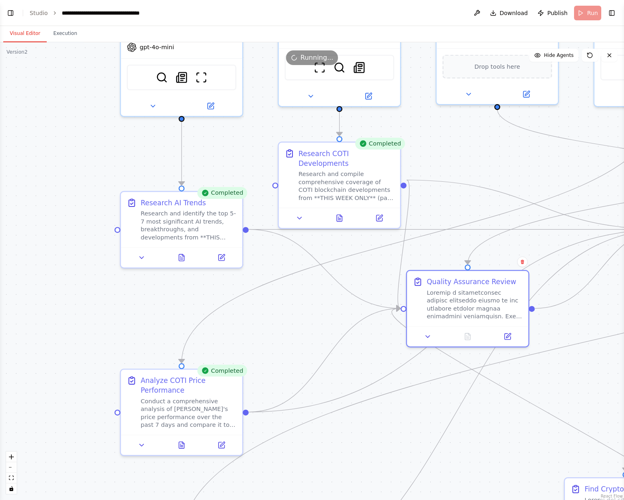
drag, startPoint x: 393, startPoint y: 277, endPoint x: 513, endPoint y: 153, distance: 172.8
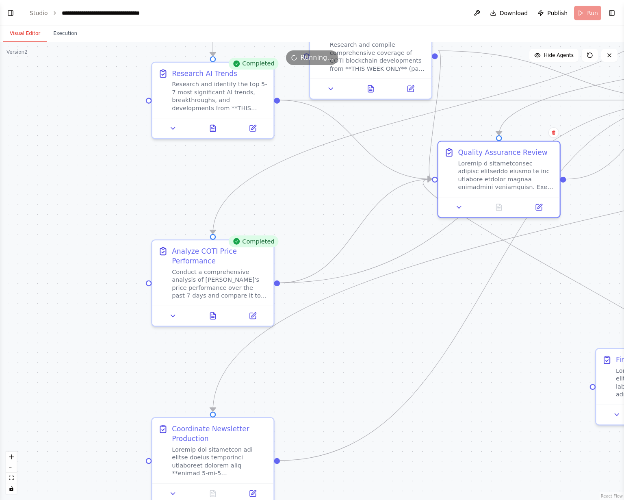
drag, startPoint x: 389, startPoint y: 396, endPoint x: 425, endPoint y: 318, distance: 85.5
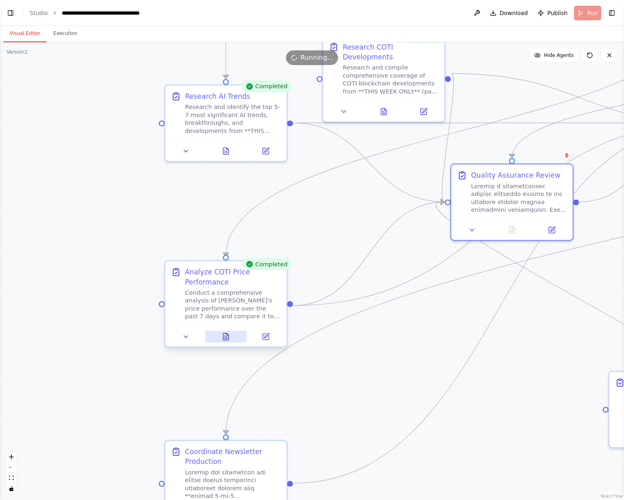
click at [222, 341] on button at bounding box center [226, 337] width 42 height 12
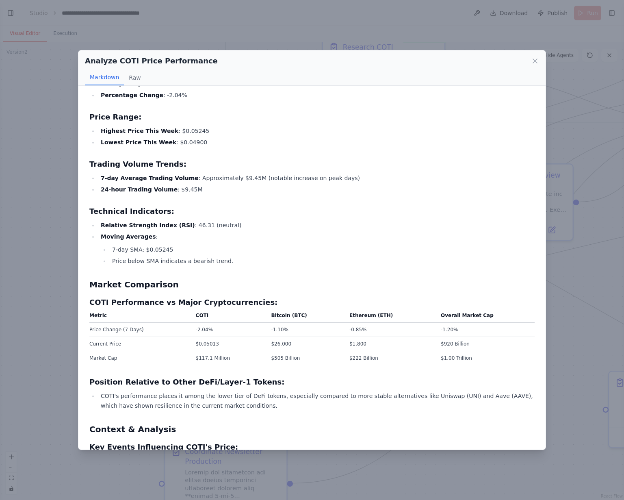
scroll to position [98, 0]
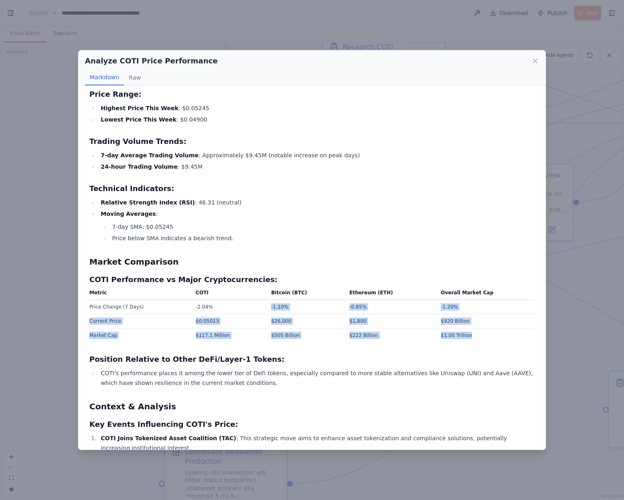
drag, startPoint x: 277, startPoint y: 304, endPoint x: 490, endPoint y: 333, distance: 215.1
click at [490, 333] on tbody "Price Change (7 Days) -2.04% -1.10% -0.85% -1.20% Current Price $0.05013 $26,00…" at bounding box center [312, 321] width 446 height 43
click at [343, 330] on td "$505 Billion" at bounding box center [305, 335] width 78 height 14
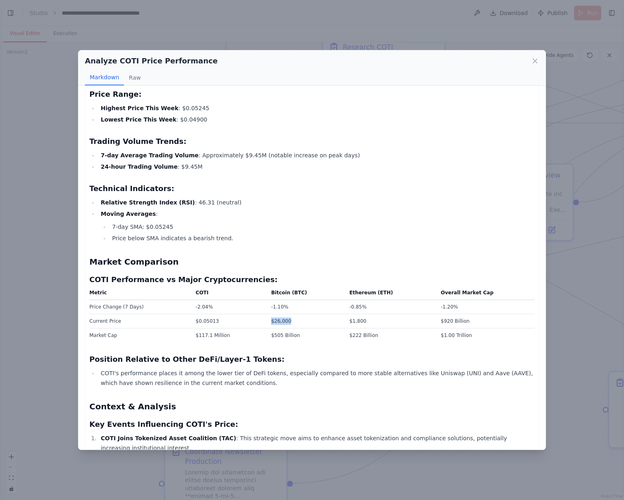
drag, startPoint x: 304, startPoint y: 321, endPoint x: 261, endPoint y: 322, distance: 43.1
click at [261, 322] on tr "Current Price $0.05013 $26,000 $1,800 $920 Billion" at bounding box center [312, 321] width 446 height 14
click at [304, 322] on td "$26,000" at bounding box center [305, 321] width 78 height 14
drag, startPoint x: 304, startPoint y: 322, endPoint x: 254, endPoint y: 326, distance: 50.5
click at [254, 326] on tr "Current Price $0.05013 $26,000 $1,800 $920 Billion" at bounding box center [312, 321] width 446 height 14
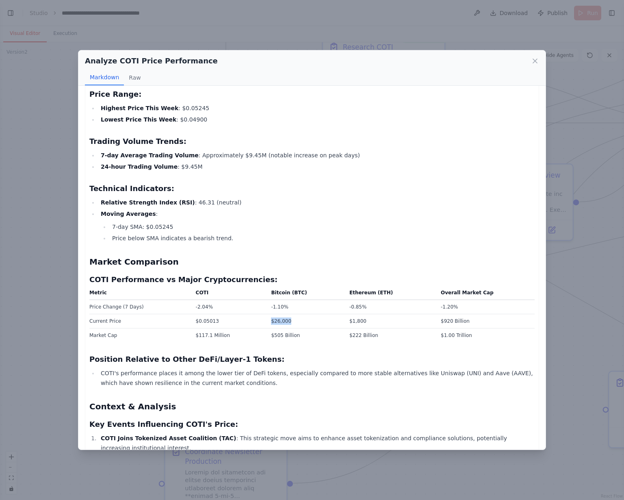
click at [292, 322] on td "$26,000" at bounding box center [305, 321] width 78 height 14
drag, startPoint x: 291, startPoint y: 324, endPoint x: 349, endPoint y: 326, distance: 57.7
click at [349, 326] on tr "Current Price $0.05013 $26,000 $1,800 $920 Billion" at bounding box center [312, 321] width 446 height 14
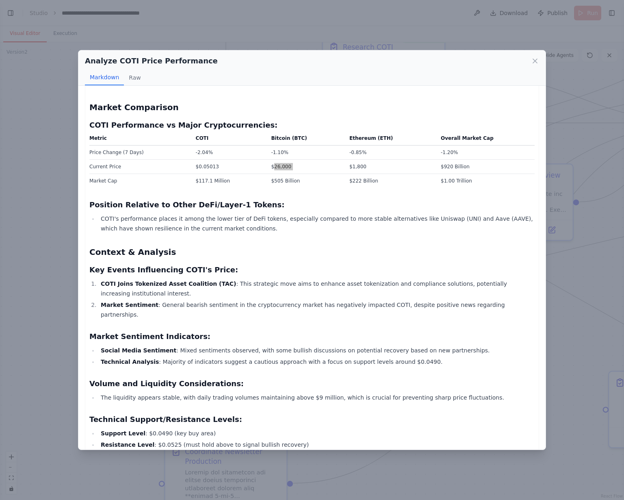
scroll to position [258, 0]
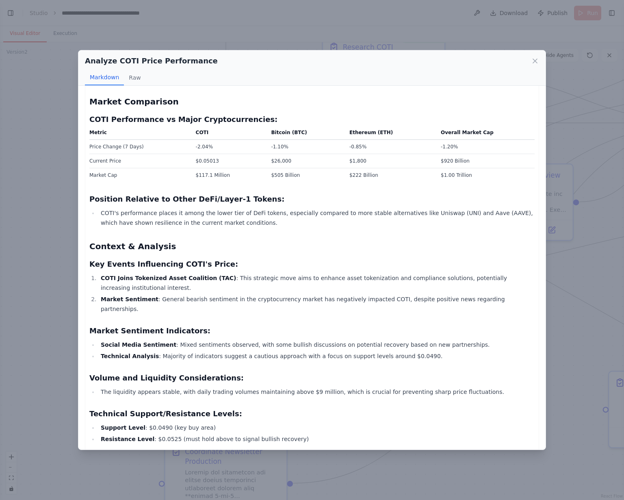
click at [590, 254] on div "Analyze COTI Price Performance Markdown Raw COTI Price Performance Analysis (Au…" at bounding box center [312, 250] width 624 height 500
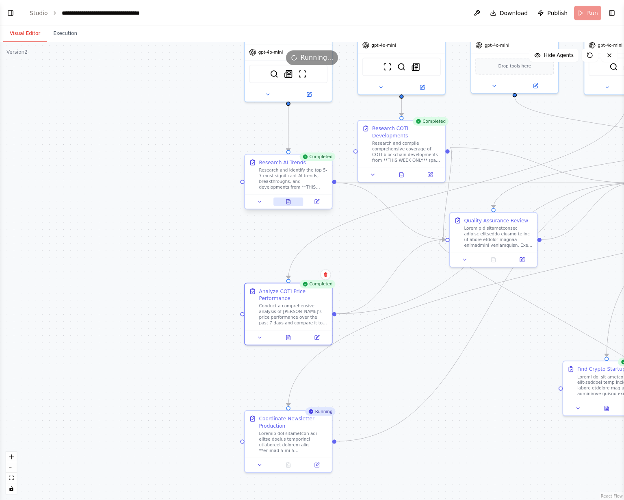
click at [287, 200] on icon at bounding box center [289, 201] width 4 height 5
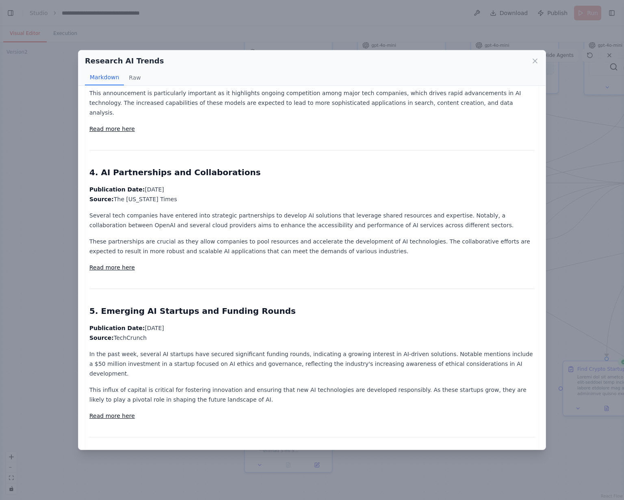
scroll to position [423, 0]
click at [108, 264] on link "Read more here" at bounding box center [112, 267] width 46 height 7
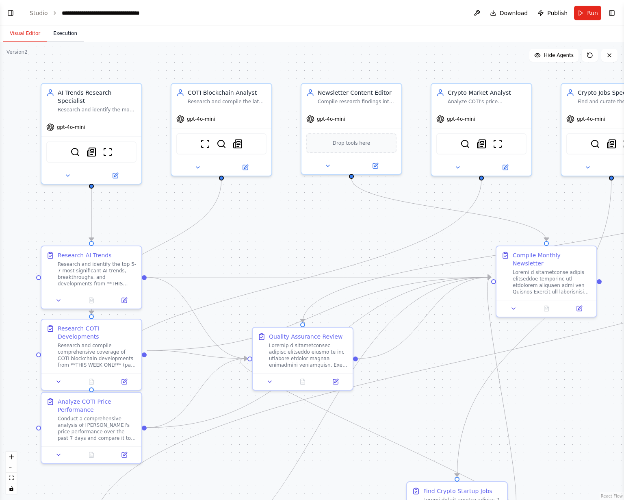
click at [60, 28] on button "Execution" at bounding box center [65, 33] width 37 height 17
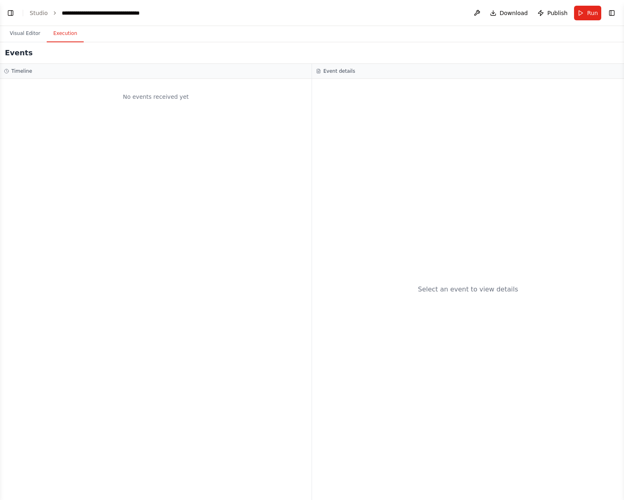
scroll to position [7742, 0]
click at [26, 28] on button "Visual Editor" at bounding box center [24, 33] width 43 height 17
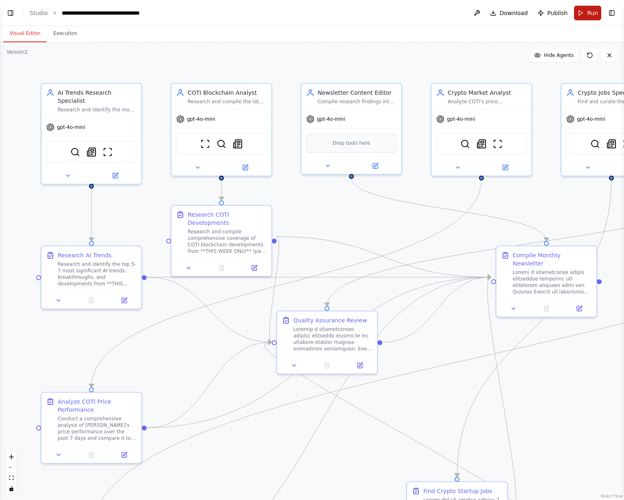
click at [587, 14] on button "Run" at bounding box center [587, 13] width 27 height 15
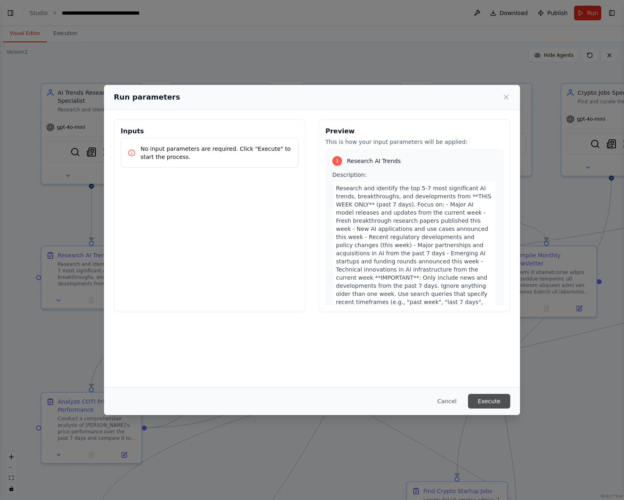
click at [488, 402] on button "Execute" at bounding box center [489, 401] width 42 height 15
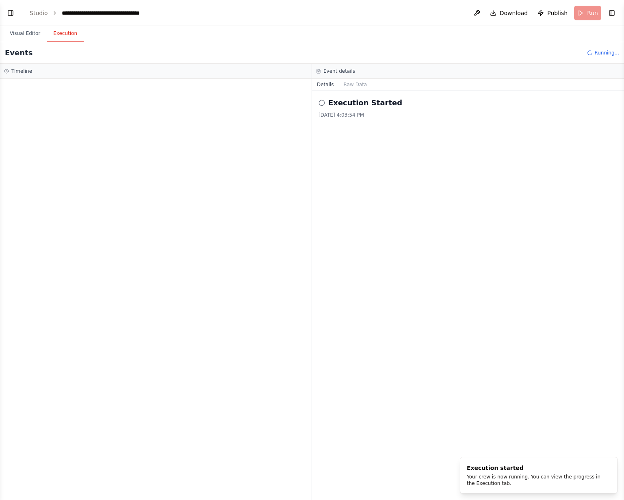
click at [64, 30] on button "Execution" at bounding box center [65, 33] width 37 height 17
click at [21, 31] on button "Visual Editor" at bounding box center [24, 33] width 43 height 17
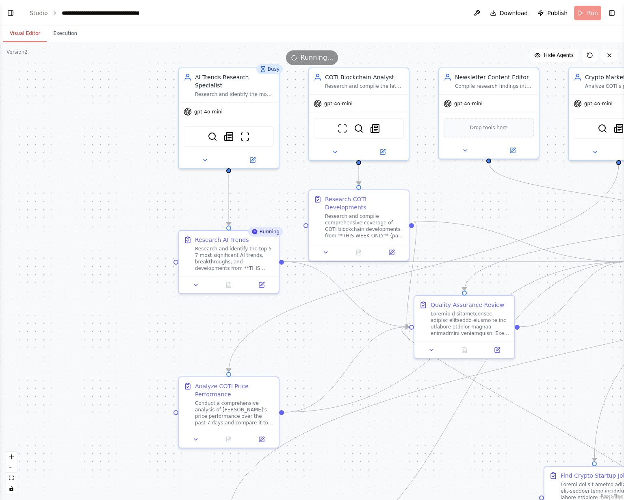
drag, startPoint x: 389, startPoint y: 239, endPoint x: 536, endPoint y: 221, distance: 147.9
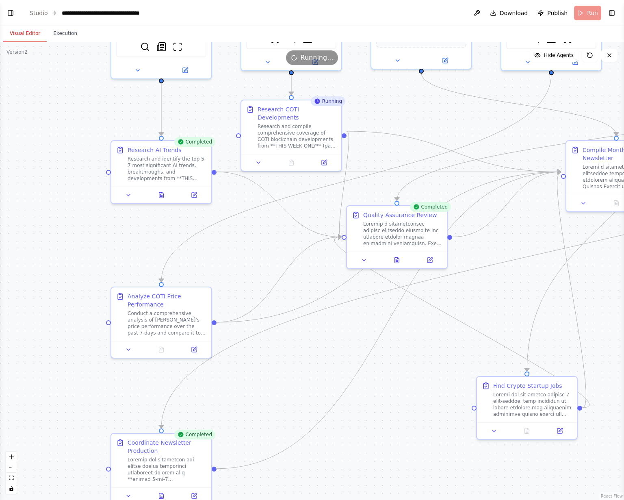
drag, startPoint x: 489, startPoint y: 210, endPoint x: 421, endPoint y: 120, distance: 112.4
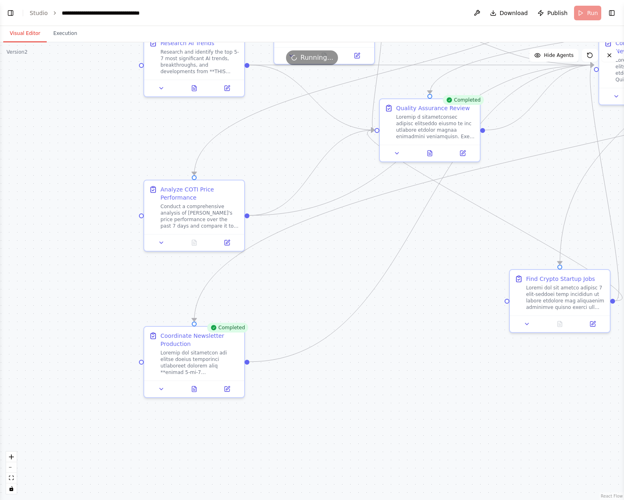
drag, startPoint x: 381, startPoint y: 378, endPoint x: 415, endPoint y: 284, distance: 100.6
click at [193, 389] on icon at bounding box center [194, 387] width 4 height 5
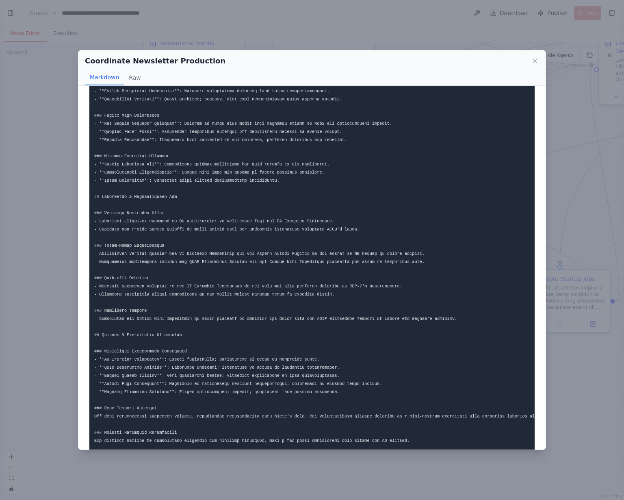
scroll to position [263, 0]
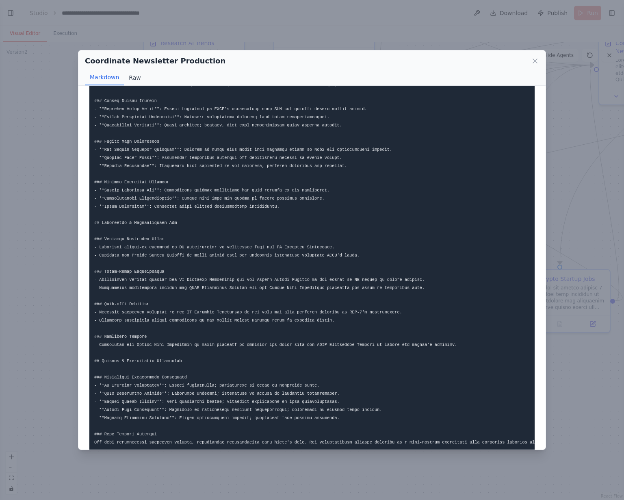
click at [124, 74] on button "Raw" at bounding box center [135, 77] width 22 height 15
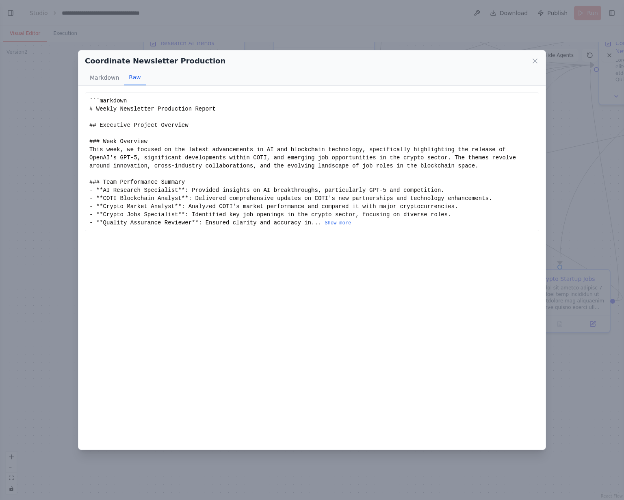
click at [53, 259] on div "Coordinate Newsletter Production Markdown Raw This report summarizes the key ac…" at bounding box center [312, 250] width 624 height 500
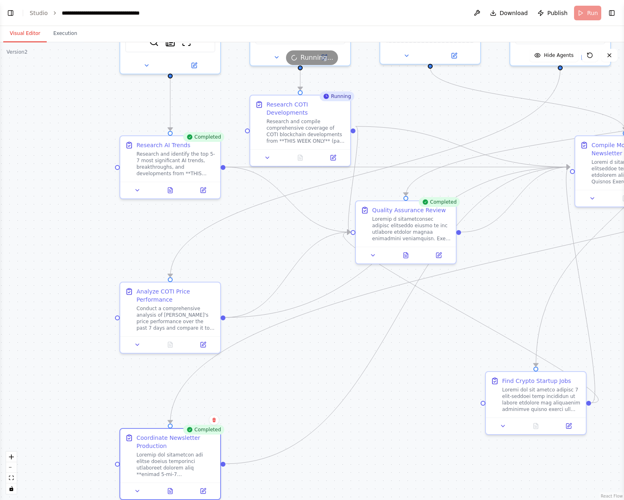
drag, startPoint x: 451, startPoint y: 251, endPoint x: 426, endPoint y: 349, distance: 101.1
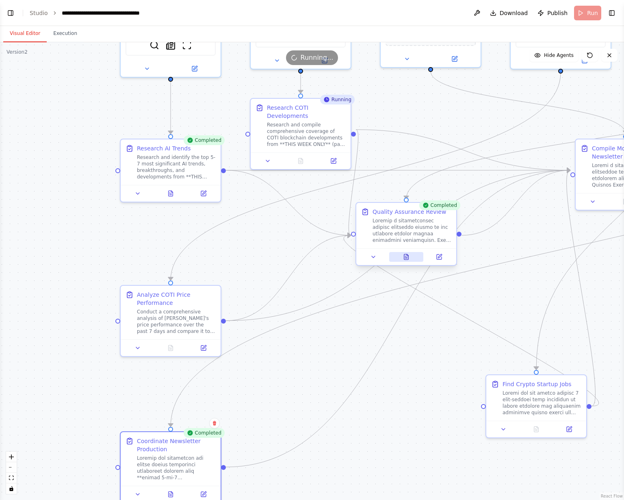
click at [403, 257] on button at bounding box center [406, 257] width 35 height 10
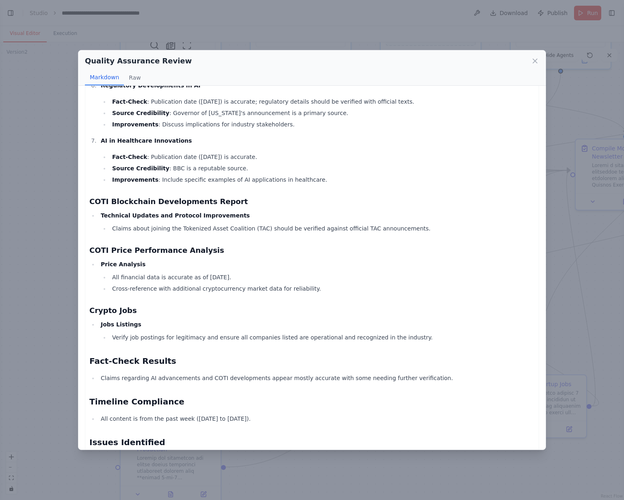
scroll to position [384, 0]
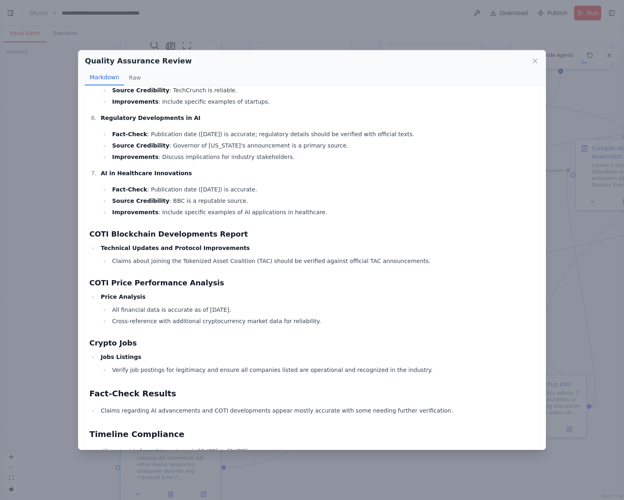
click at [569, 257] on div "Quality Assurance Review Markdown Raw Quality Assurance Review Report Overall A…" at bounding box center [312, 250] width 624 height 500
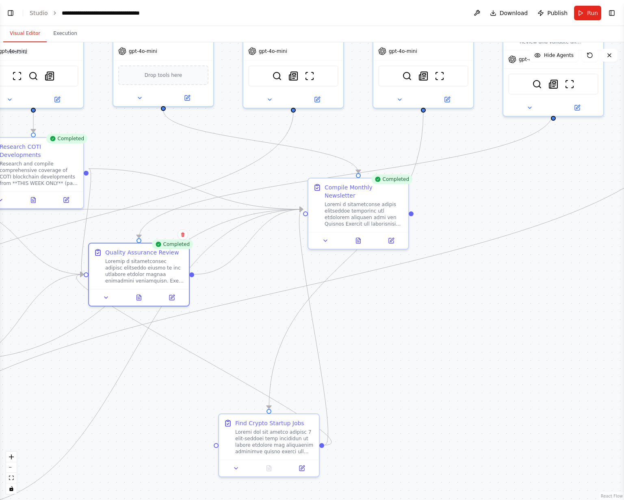
drag, startPoint x: 518, startPoint y: 246, endPoint x: 250, endPoint y: 285, distance: 270.3
click at [359, 234] on button at bounding box center [358, 239] width 35 height 10
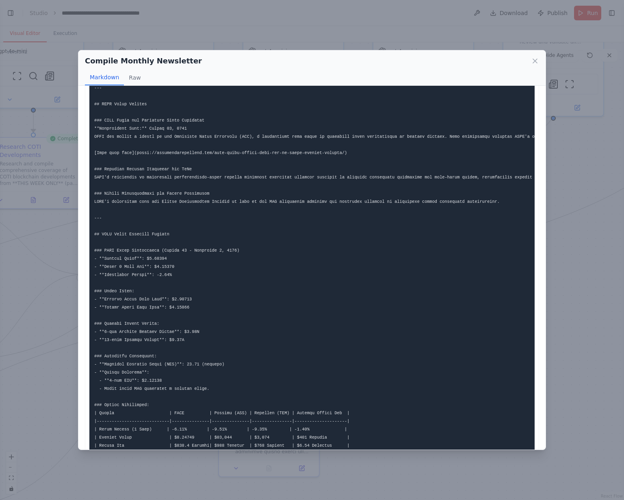
scroll to position [520, 0]
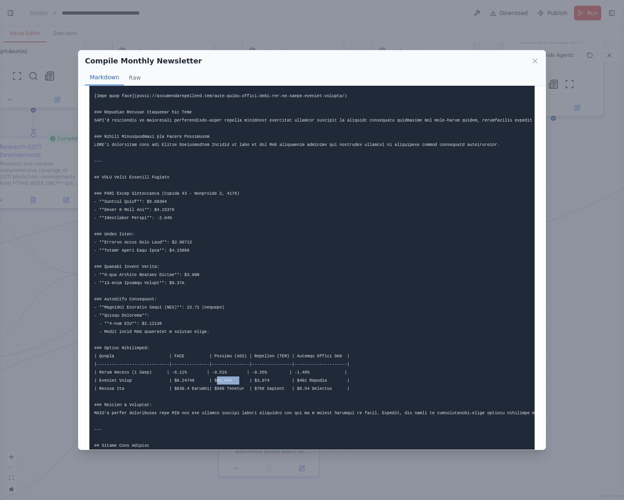
drag, startPoint x: 206, startPoint y: 377, endPoint x: 228, endPoint y: 376, distance: 22.0
click at [228, 376] on pre at bounding box center [312, 209] width 446 height 1267
click at [576, 331] on div "Compile Monthly Newsletter Markdown Raw This newsletter provides a comprehensiv…" at bounding box center [312, 250] width 624 height 500
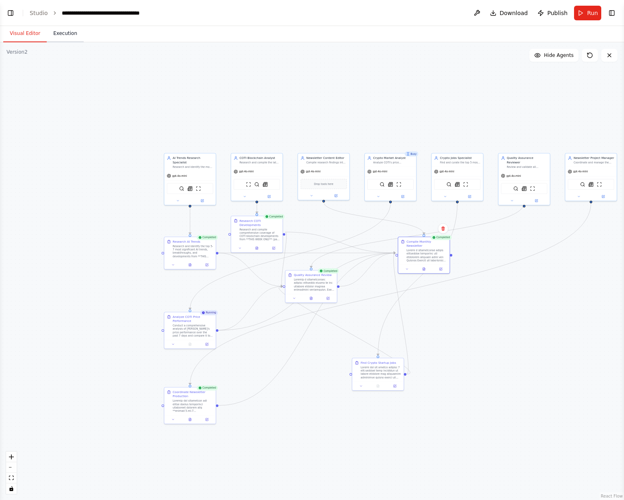
click at [59, 39] on button "Execution" at bounding box center [65, 33] width 37 height 17
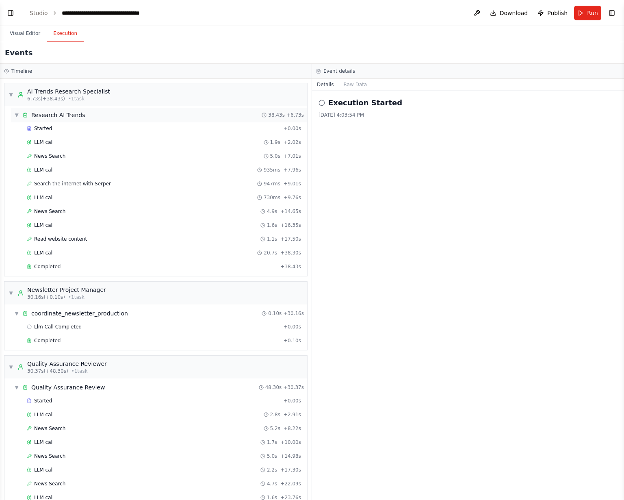
click at [26, 115] on icon at bounding box center [25, 115] width 3 height 4
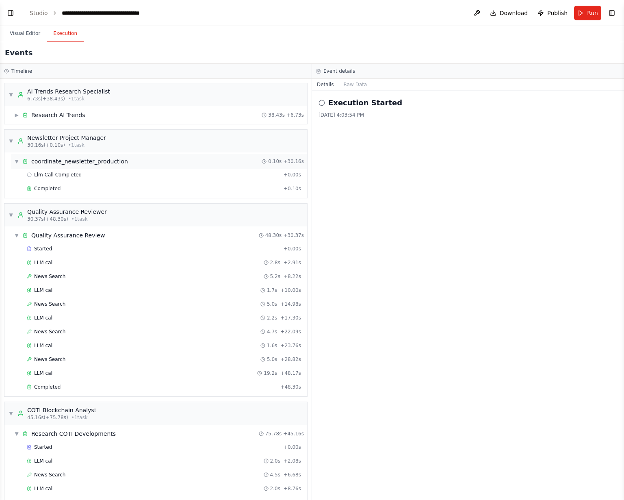
click at [30, 162] on div "coordinate_newsletter_production" at bounding box center [75, 161] width 106 height 8
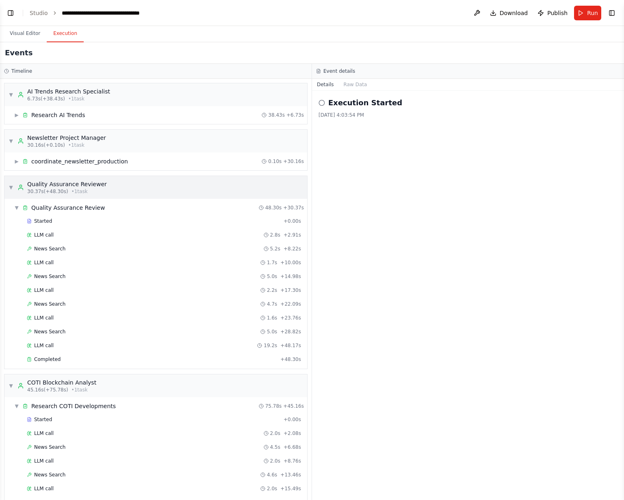
click at [26, 183] on div "Quality Assurance Reviewer 30.37s (+48.30s) • 1 task" at bounding box center [61, 187] width 89 height 15
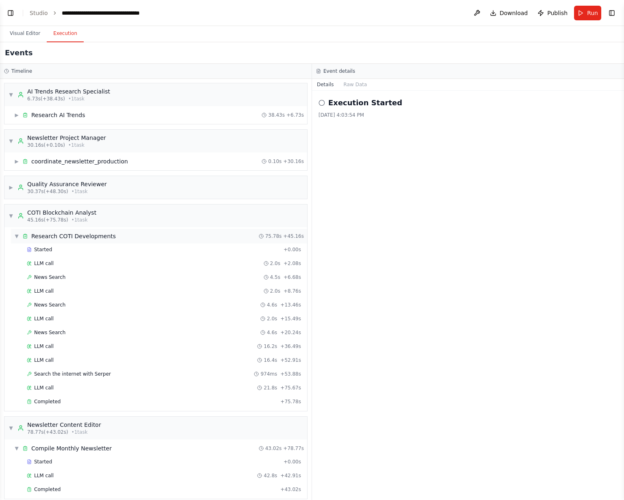
click at [79, 238] on div "Research COTI Developments" at bounding box center [73, 236] width 85 height 8
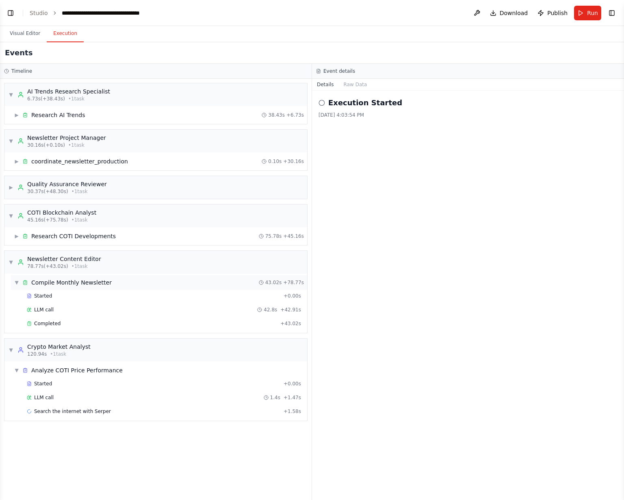
click at [86, 278] on div "Compile Monthly Newsletter" at bounding box center [71, 282] width 80 height 8
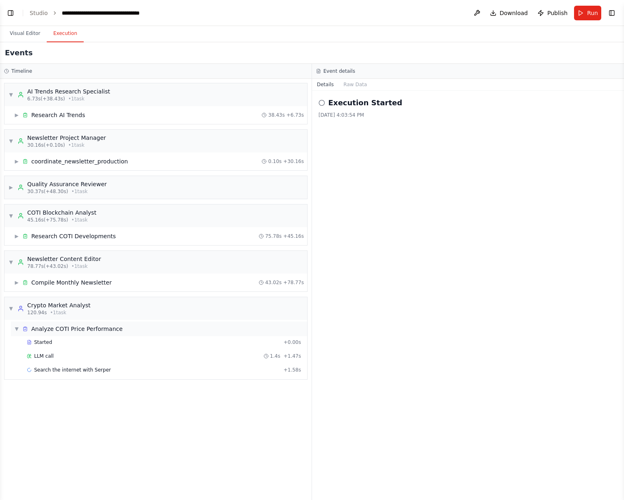
click at [105, 325] on div "Analyze COTI Price Performance" at bounding box center [76, 329] width 91 height 8
click at [169, 325] on div "▶ Analyze COTI Price Performance" at bounding box center [159, 329] width 296 height 15
click at [32, 31] on button "Visual Editor" at bounding box center [24, 33] width 43 height 17
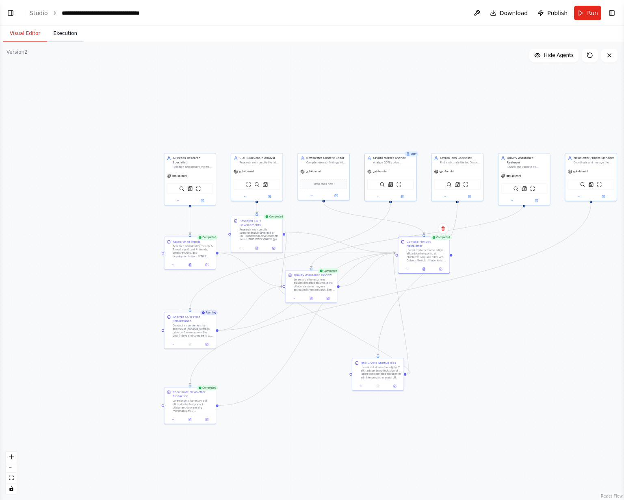
click at [70, 35] on button "Execution" at bounding box center [65, 33] width 37 height 17
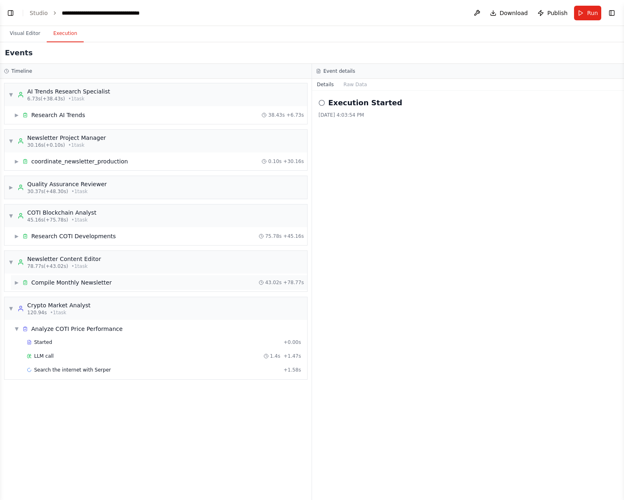
click at [71, 282] on div "Compile Monthly Newsletter" at bounding box center [71, 282] width 80 height 8
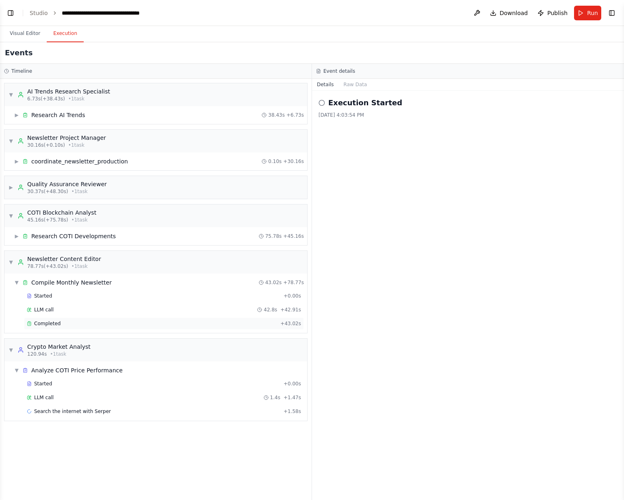
click at [62, 324] on div "Completed" at bounding box center [152, 323] width 250 height 7
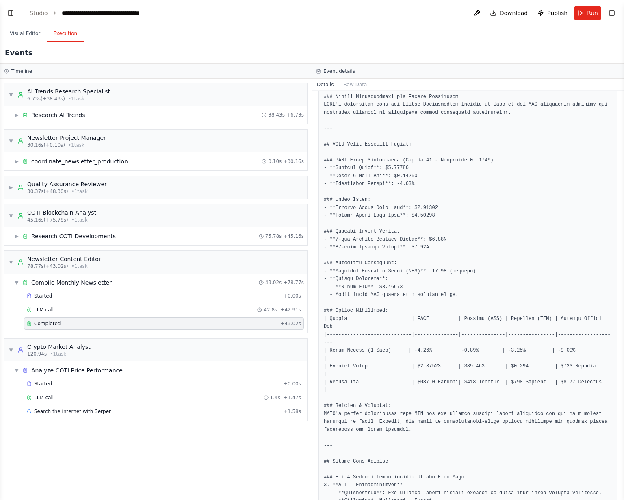
scroll to position [1138, 0]
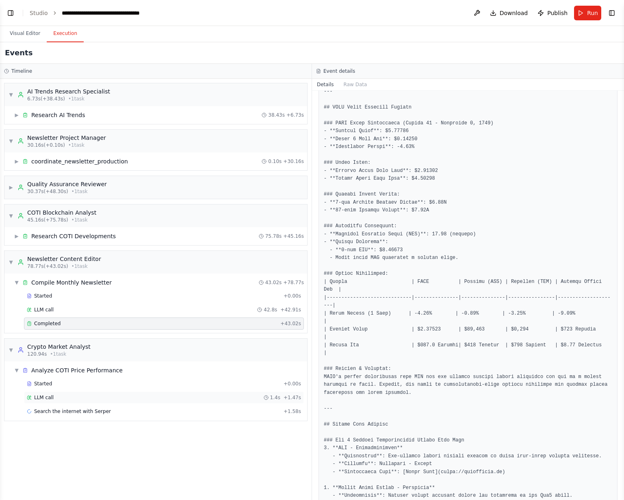
click at [76, 395] on div "LLM call 1.4s + 1.47s" at bounding box center [164, 397] width 274 height 7
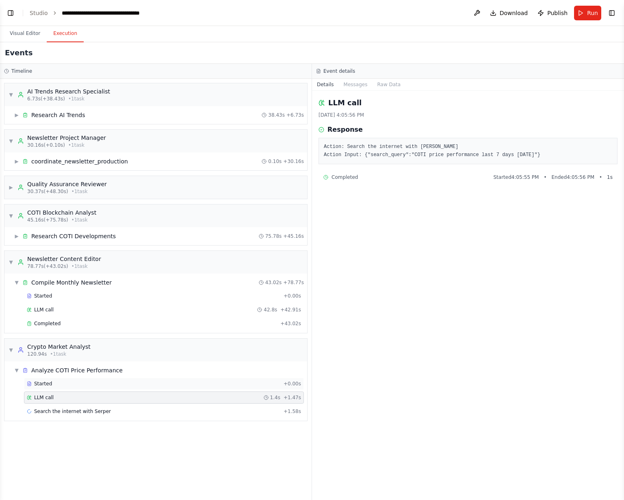
click at [79, 381] on div "Started" at bounding box center [154, 384] width 254 height 7
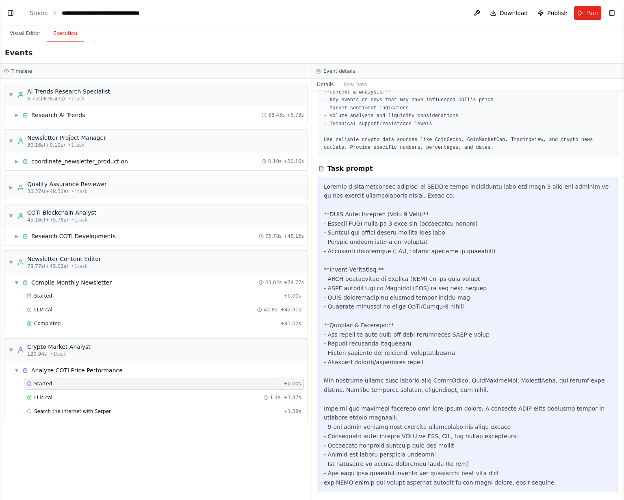
scroll to position [176, 0]
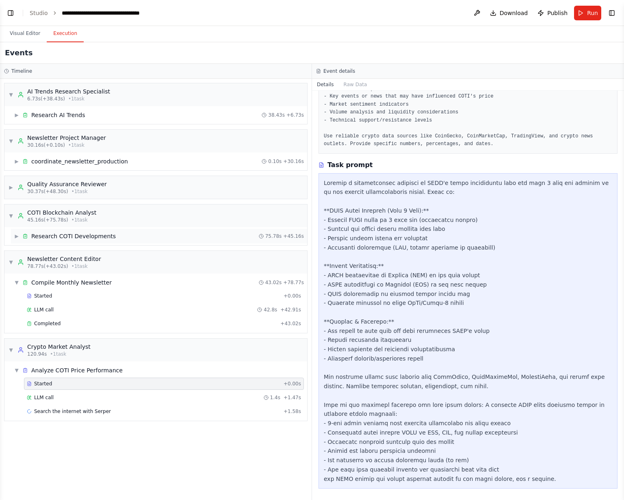
click at [103, 237] on div "Research COTI Developments" at bounding box center [73, 236] width 85 height 8
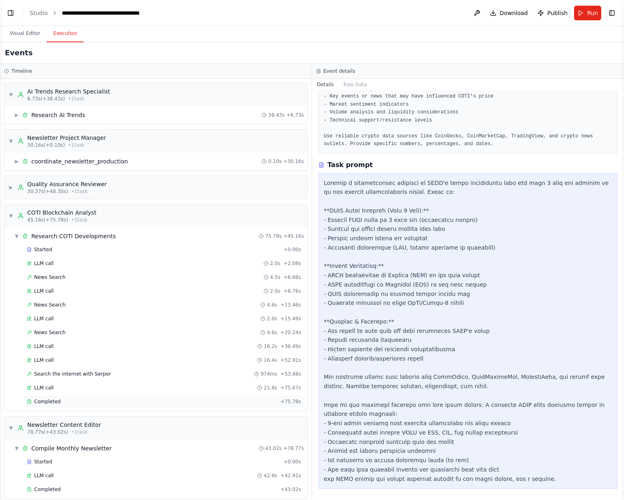
click at [57, 398] on span "Completed" at bounding box center [47, 401] width 26 height 7
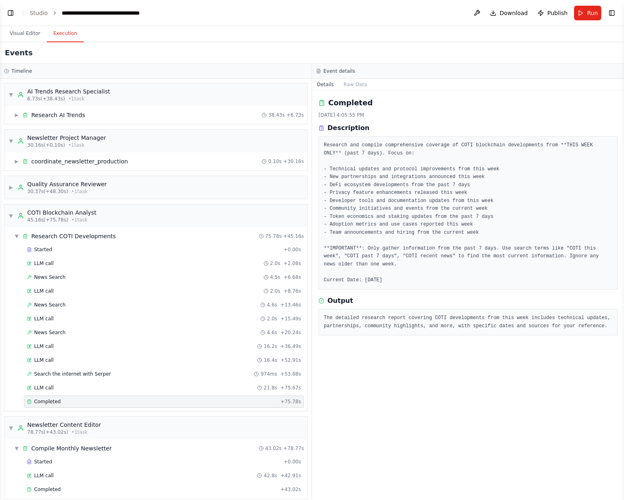
scroll to position [0, 0]
click at [56, 385] on div "LLM call 21.8s + 75.67s" at bounding box center [164, 388] width 274 height 7
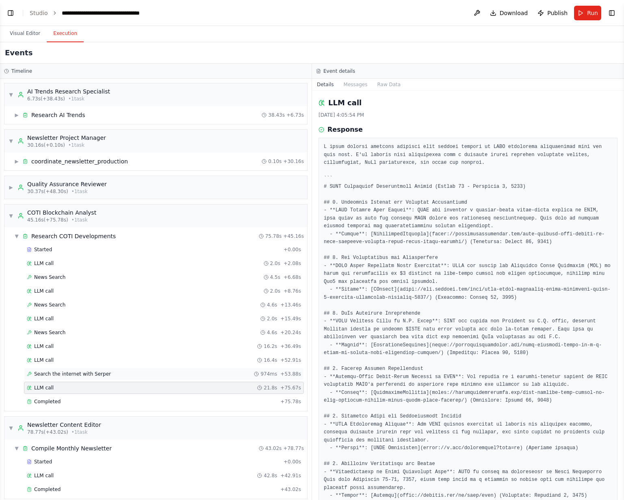
click at [56, 371] on span "Search the internet with Serper" at bounding box center [72, 374] width 77 height 7
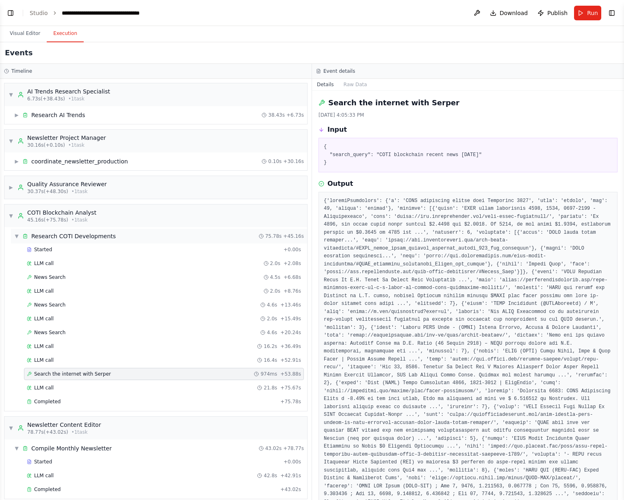
click at [39, 234] on div "Research COTI Developments" at bounding box center [73, 236] width 85 height 8
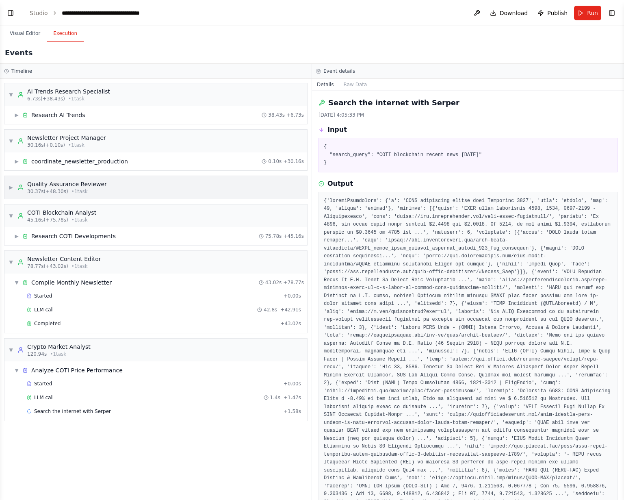
click at [74, 190] on span "• 1 task" at bounding box center [80, 191] width 16 height 7
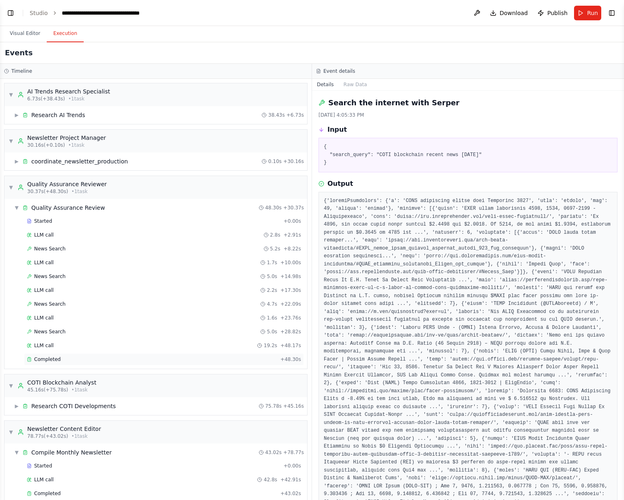
click at [63, 358] on div "Completed + 48.30s" at bounding box center [164, 359] width 280 height 12
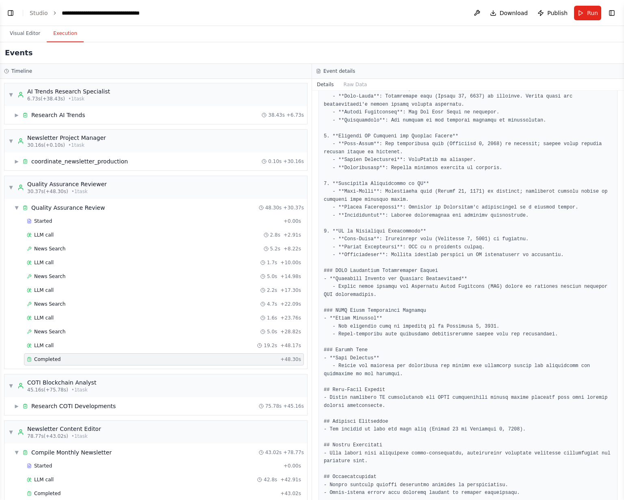
scroll to position [719, 0]
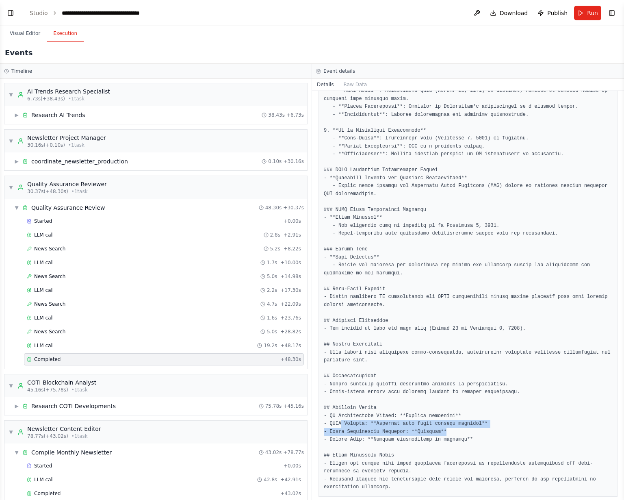
drag, startPoint x: 340, startPoint y: 416, endPoint x: 435, endPoint y: 419, distance: 94.8
click at [435, 419] on pre at bounding box center [468, 122] width 289 height 737
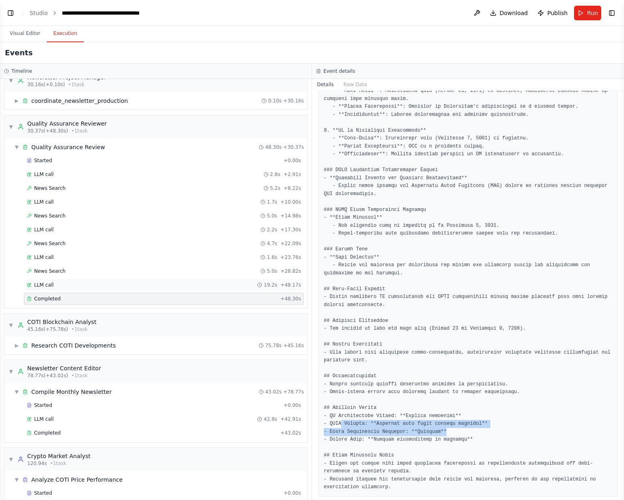
scroll to position [91, 0]
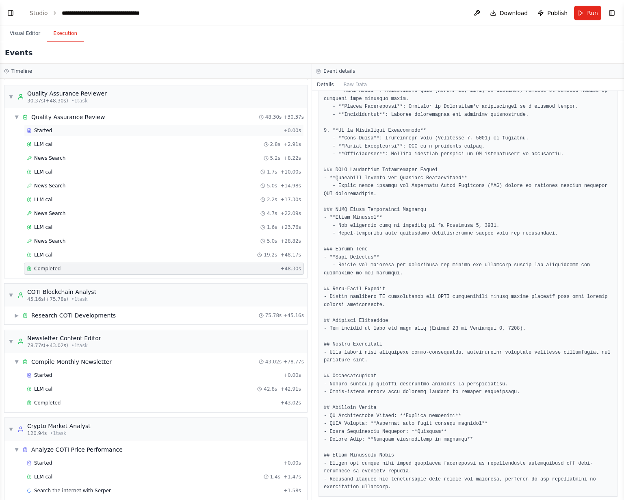
click at [63, 132] on div "Started" at bounding box center [154, 130] width 254 height 7
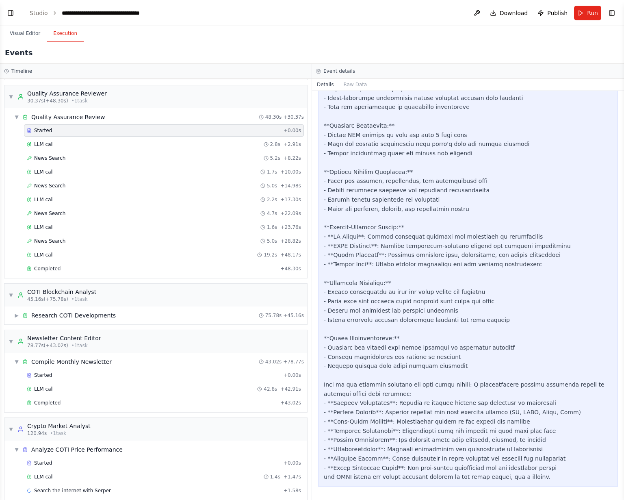
scroll to position [418, 0]
click at [88, 265] on div "Completed" at bounding box center [152, 268] width 250 height 7
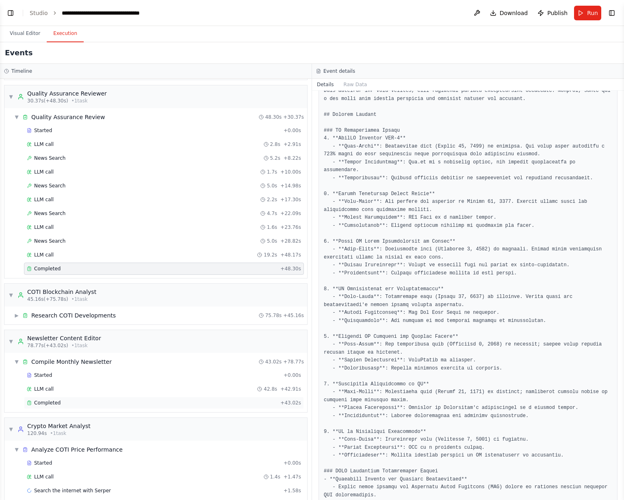
click at [83, 400] on div "Completed" at bounding box center [152, 403] width 250 height 7
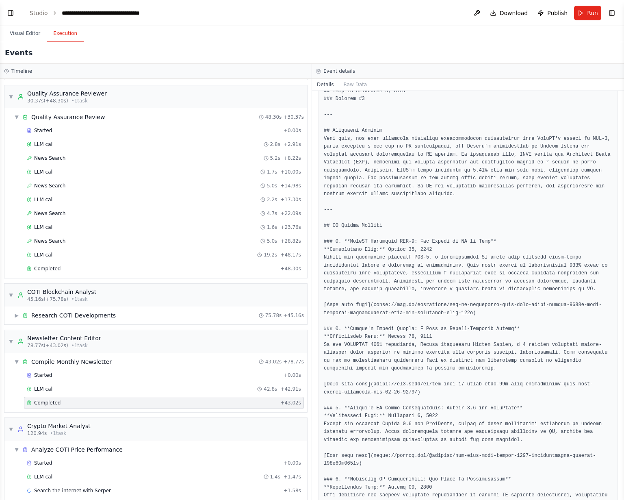
scroll to position [7773, 0]
click at [17, 33] on button "Visual Editor" at bounding box center [24, 33] width 43 height 17
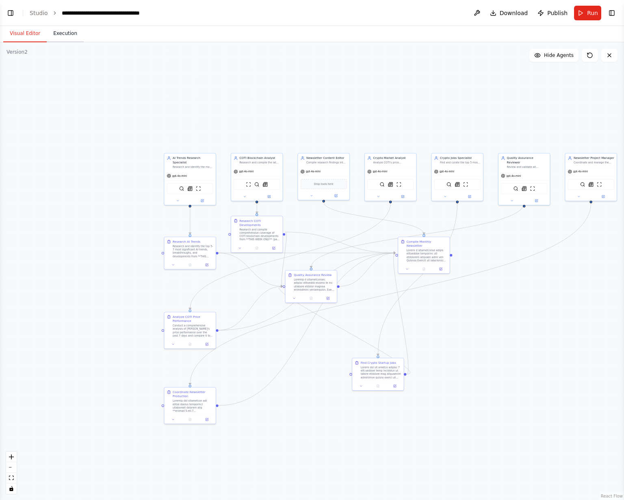
click at [61, 32] on button "Execution" at bounding box center [65, 33] width 37 height 17
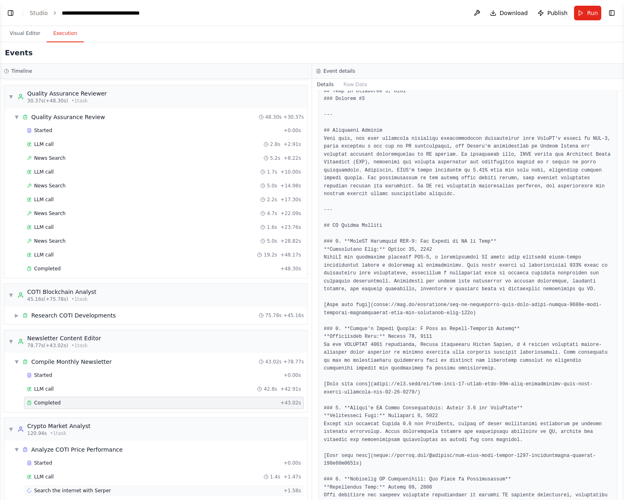
click at [94, 487] on span "Search the internet with Serper" at bounding box center [72, 490] width 77 height 7
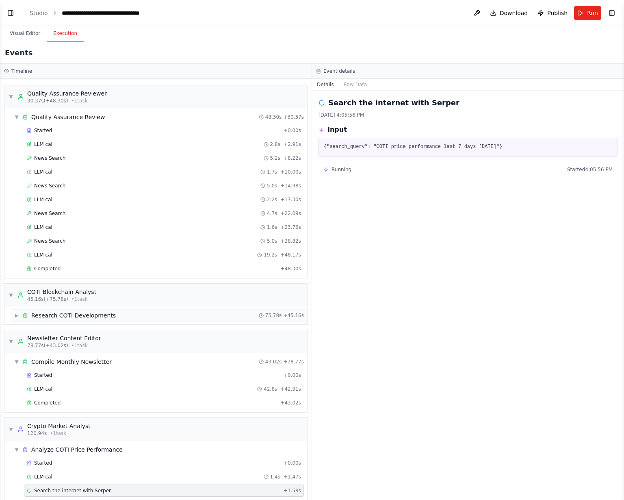
click at [137, 308] on div "▶ Research COTI Developments 75.78s + 45.16s" at bounding box center [159, 315] width 296 height 15
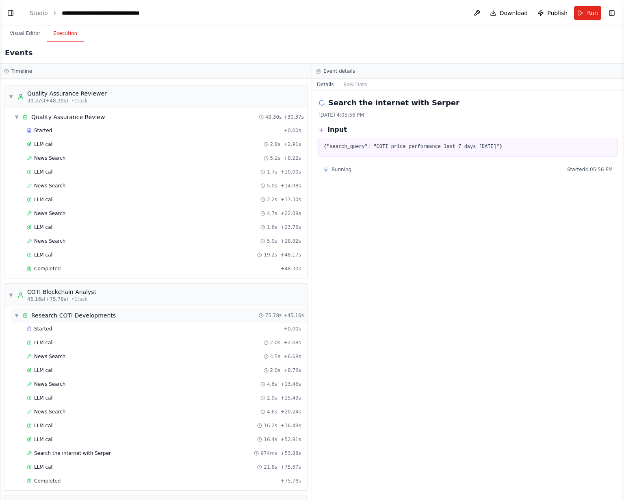
click at [137, 308] on div "▼ Research COTI Developments 75.78s + 45.16s" at bounding box center [159, 315] width 296 height 15
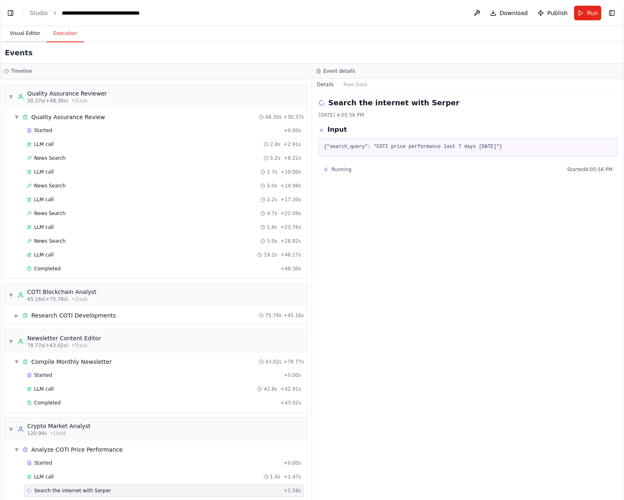
click at [30, 32] on button "Visual Editor" at bounding box center [24, 33] width 43 height 17
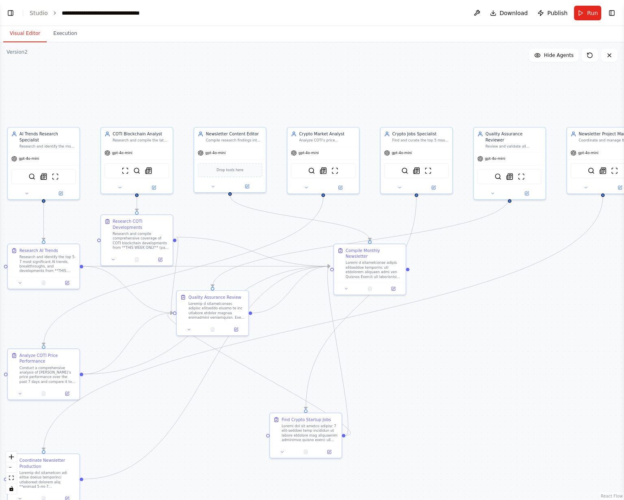
drag, startPoint x: 558, startPoint y: 317, endPoint x: 537, endPoint y: 361, distance: 48.8
click at [54, 34] on button "Execution" at bounding box center [65, 33] width 37 height 17
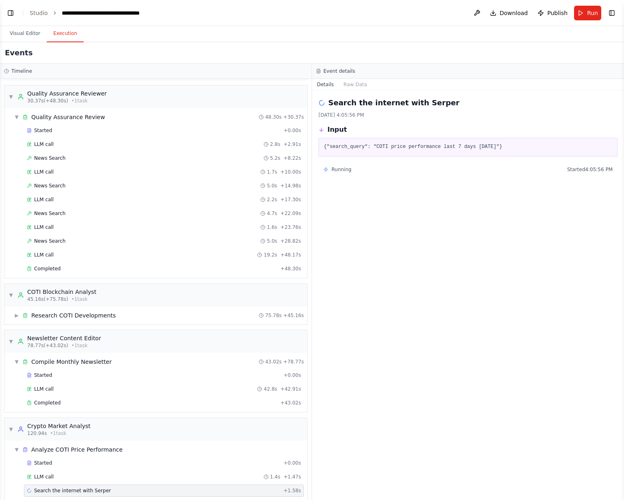
click at [107, 487] on div "Search the internet with [PERSON_NAME] + 1.58s" at bounding box center [164, 490] width 274 height 7
click at [24, 34] on button "Visual Editor" at bounding box center [24, 33] width 43 height 17
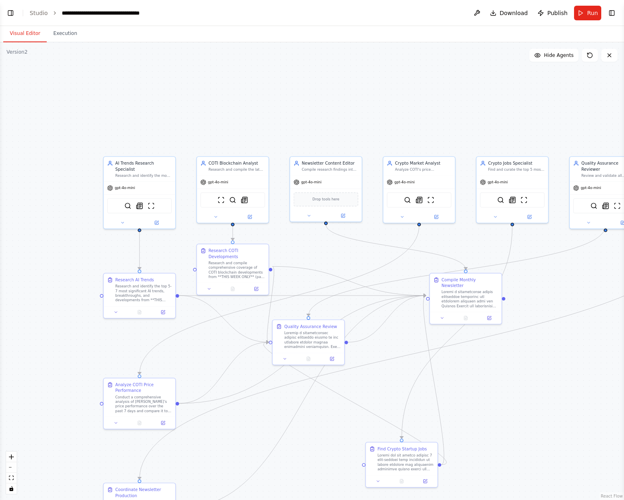
drag, startPoint x: 133, startPoint y: 77, endPoint x: 229, endPoint y: 106, distance: 100.2
click at [59, 31] on button "Execution" at bounding box center [65, 33] width 37 height 17
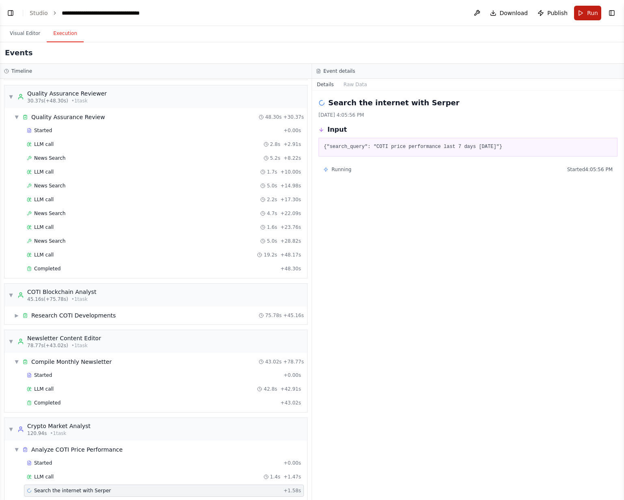
click at [588, 10] on button "Run" at bounding box center [587, 13] width 27 height 15
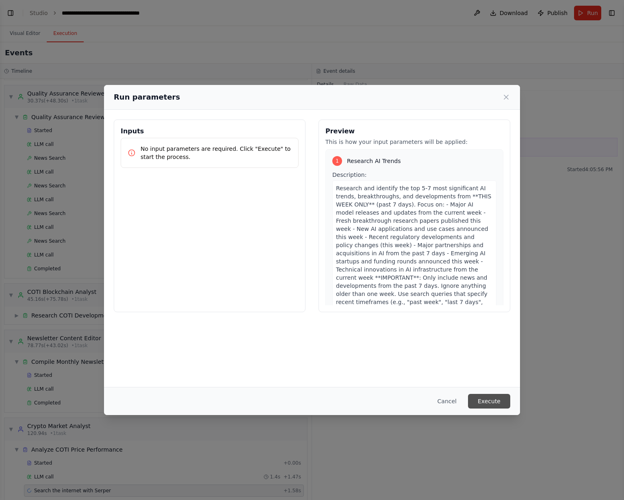
click at [495, 402] on button "Execute" at bounding box center [489, 401] width 42 height 15
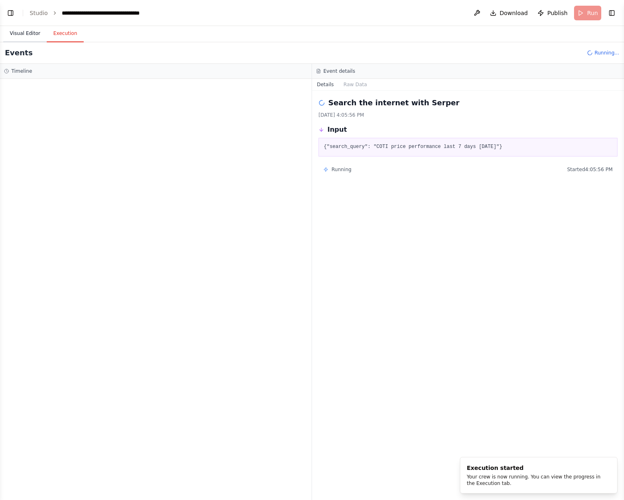
click at [28, 33] on button "Visual Editor" at bounding box center [24, 33] width 43 height 17
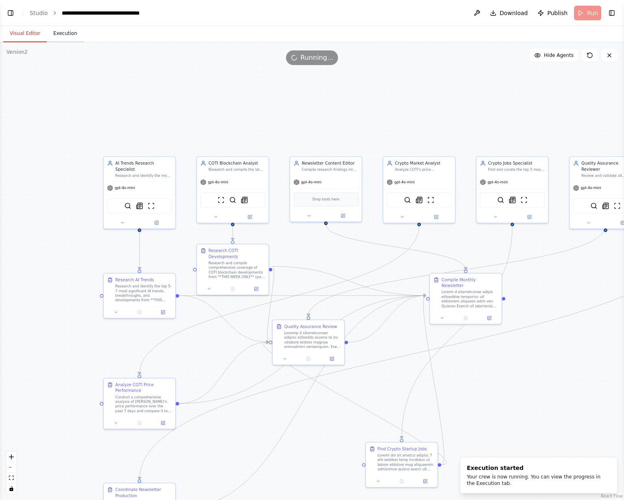
click at [55, 35] on button "Execution" at bounding box center [65, 33] width 37 height 17
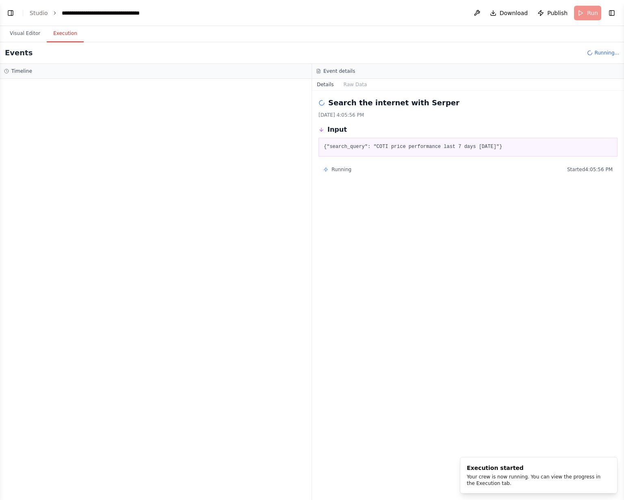
click at [30, 74] on div "Timeline" at bounding box center [156, 71] width 312 height 15
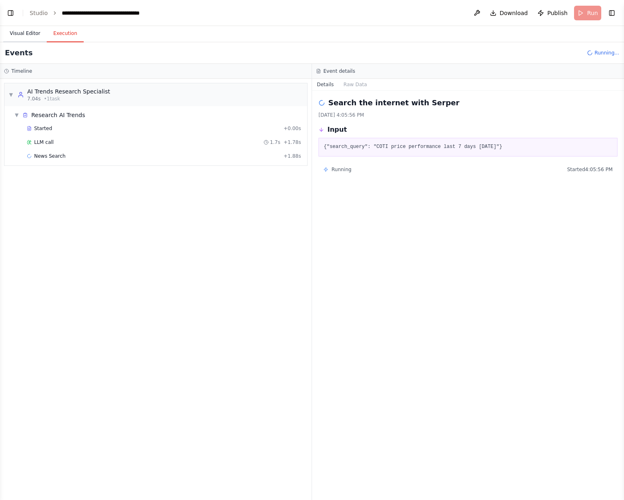
click at [24, 39] on button "Visual Editor" at bounding box center [24, 33] width 43 height 17
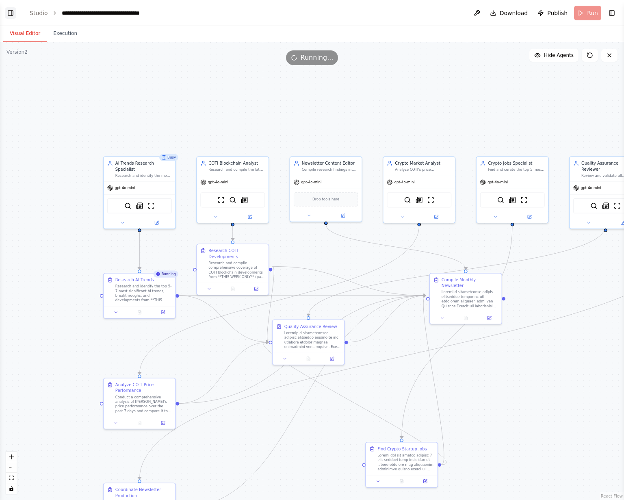
click at [9, 13] on button "Toggle Left Sidebar" at bounding box center [10, 12] width 11 height 11
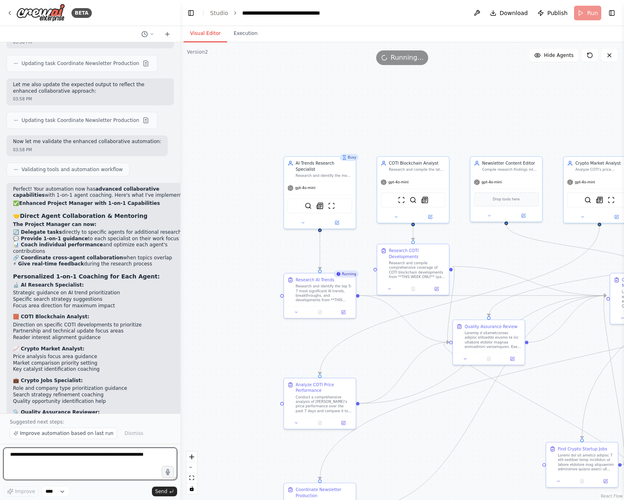
click at [50, 452] on textarea at bounding box center [90, 464] width 174 height 33
type textarea "**********"
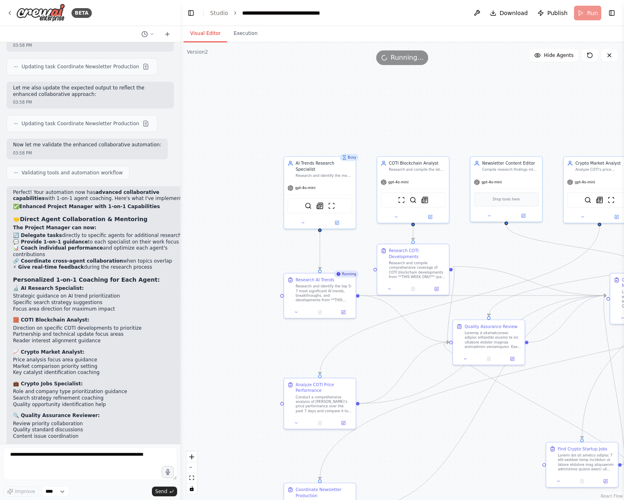
scroll to position [7791, 0]
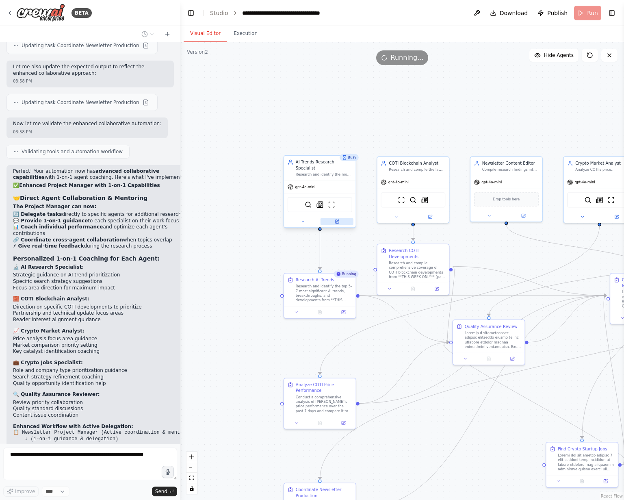
click at [335, 220] on icon at bounding box center [337, 222] width 4 height 4
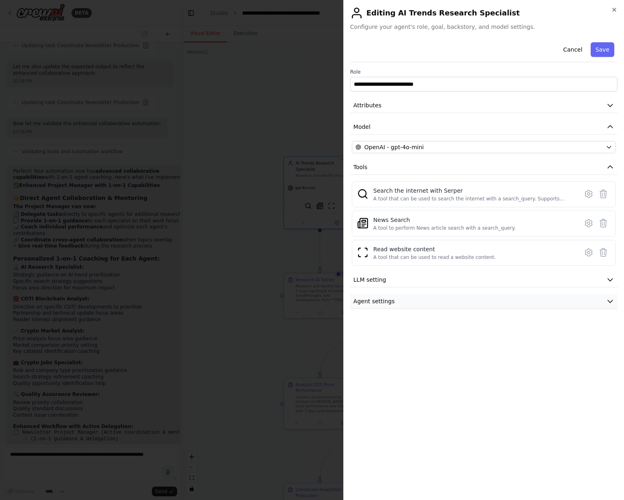
click at [396, 294] on button "Agent settings" at bounding box center [483, 301] width 267 height 15
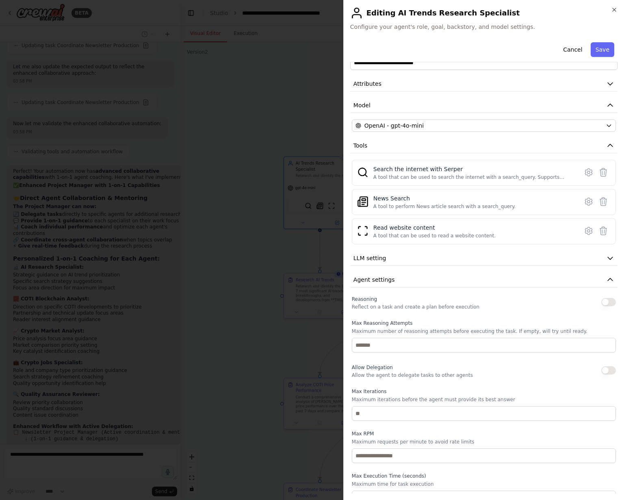
scroll to position [30, 0]
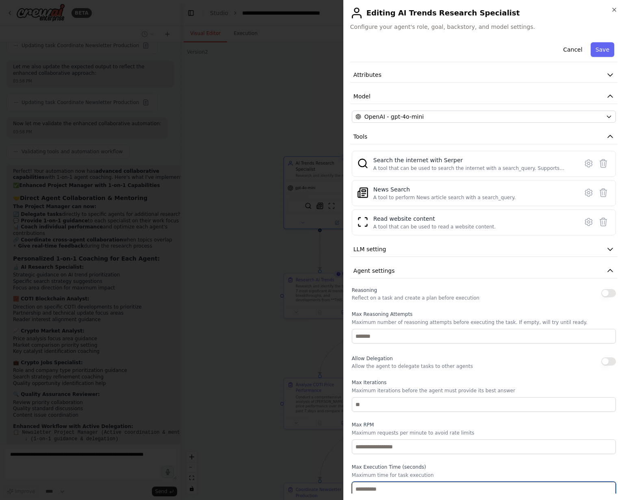
click at [372, 489] on input "number" at bounding box center [484, 489] width 264 height 15
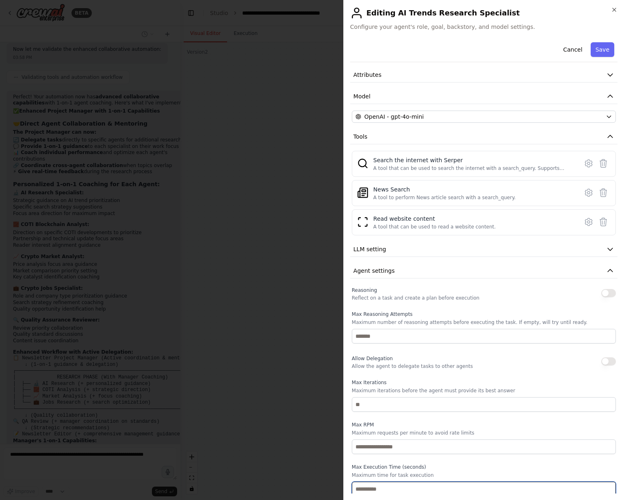
scroll to position [7871, 0]
click at [576, 50] on button "Cancel" at bounding box center [573, 49] width 29 height 15
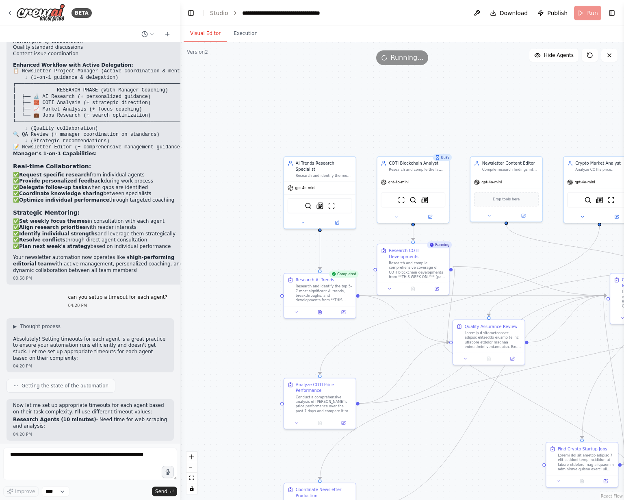
scroll to position [8193, 0]
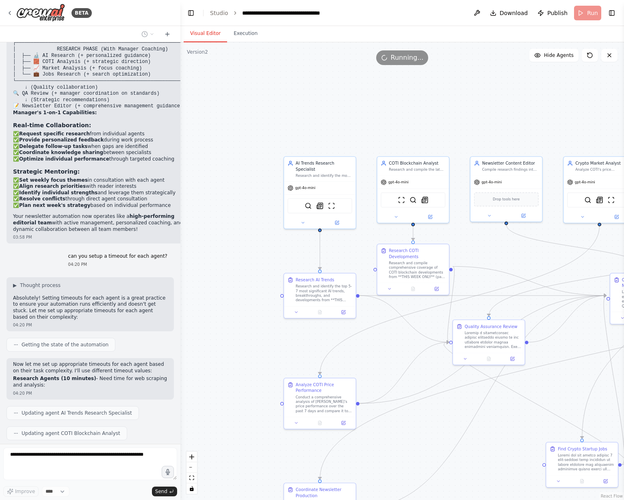
drag, startPoint x: 27, startPoint y: 430, endPoint x: 52, endPoint y: 431, distance: 25.2
click at [330, 218] on button at bounding box center [337, 221] width 33 height 7
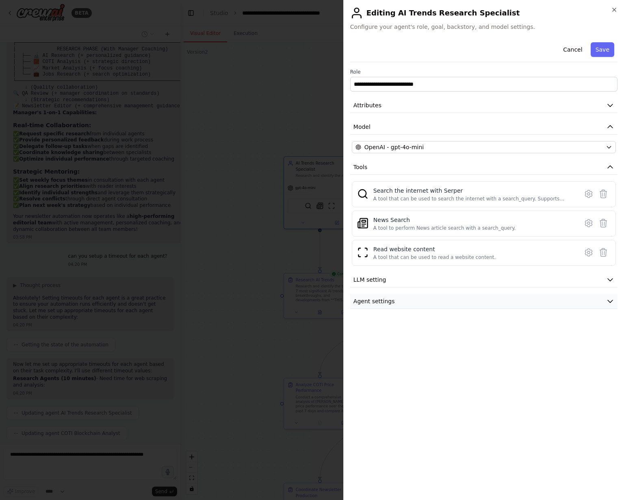
click at [420, 296] on button "Agent settings" at bounding box center [483, 301] width 267 height 15
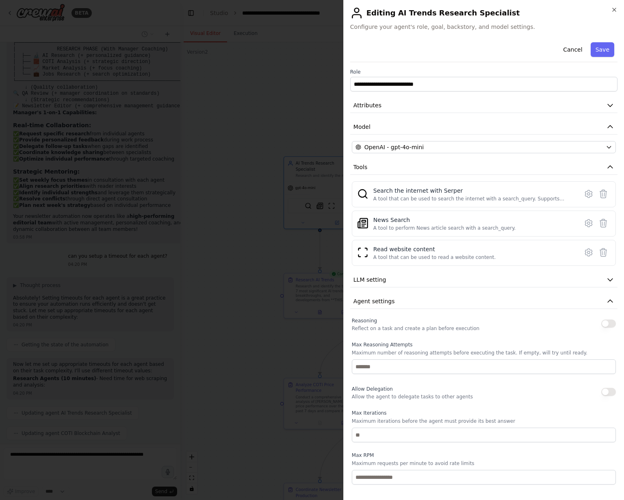
scroll to position [30, 0]
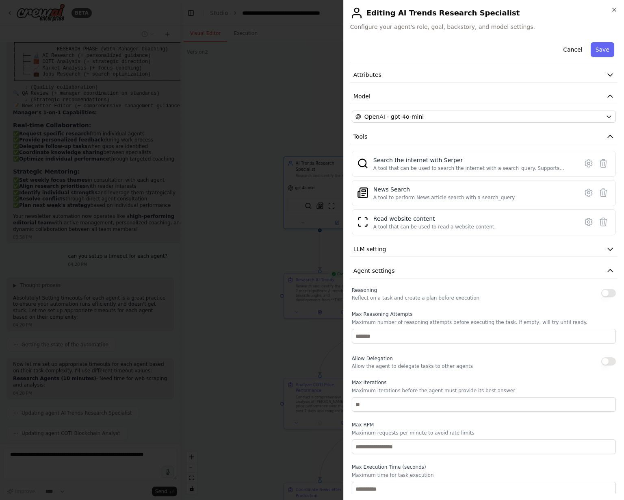
click at [256, 250] on div at bounding box center [312, 250] width 624 height 500
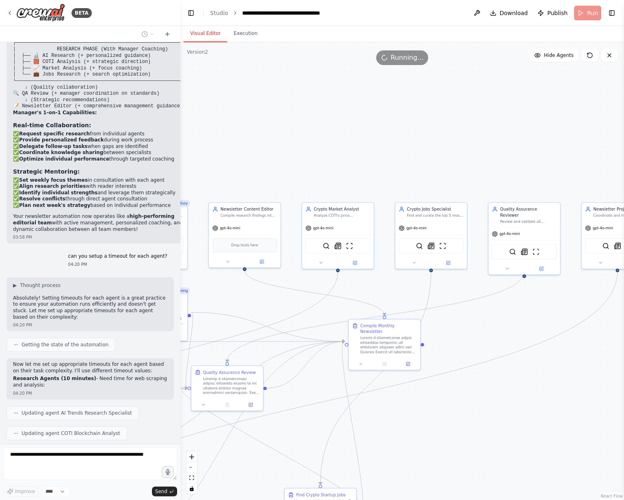
drag, startPoint x: 516, startPoint y: 254, endPoint x: 254, endPoint y: 300, distance: 265.7
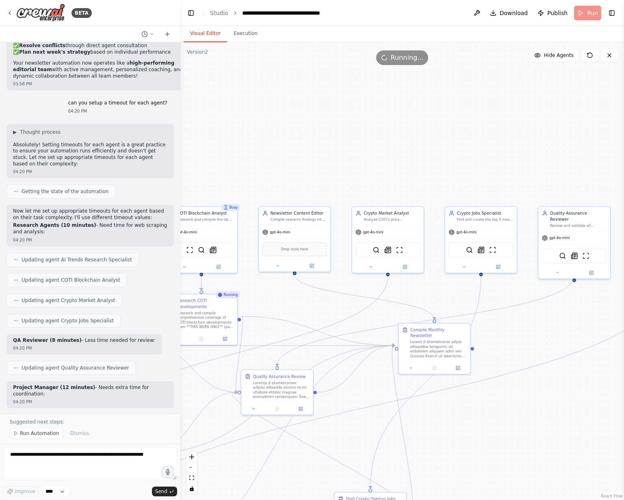
drag, startPoint x: 522, startPoint y: 321, endPoint x: 572, endPoint y: 325, distance: 50.2
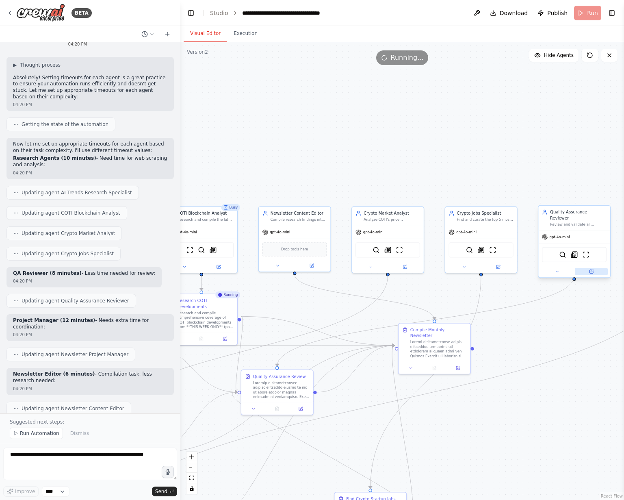
click at [595, 268] on button at bounding box center [591, 271] width 33 height 7
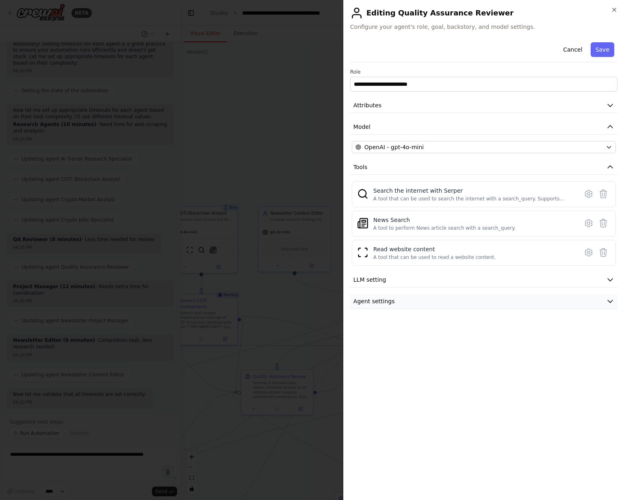
click at [415, 303] on button "Agent settings" at bounding box center [483, 301] width 267 height 15
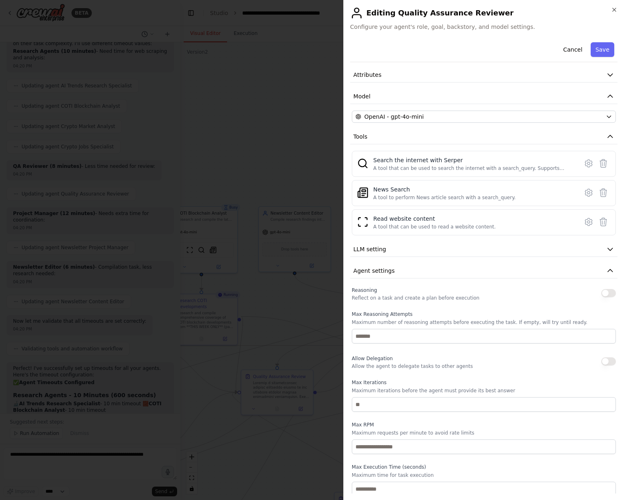
scroll to position [8527, 0]
click at [272, 140] on div at bounding box center [312, 250] width 624 height 500
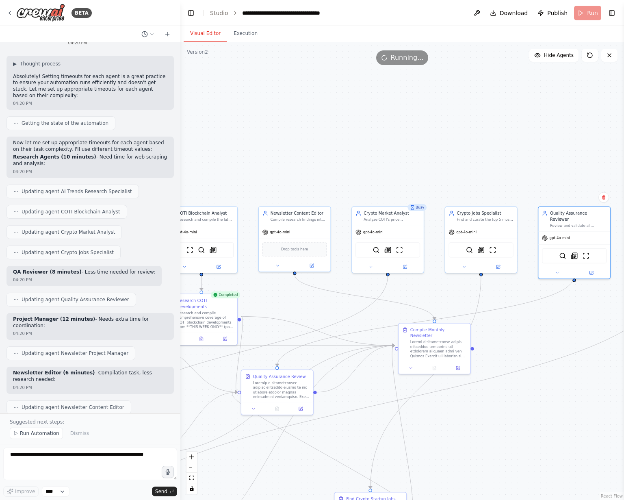
scroll to position [8429, 0]
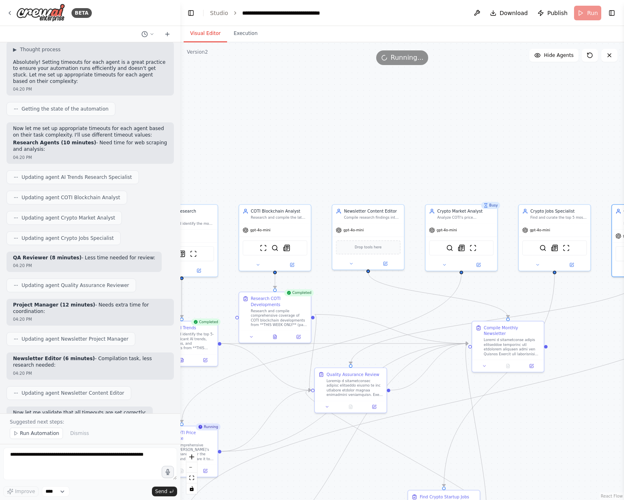
drag, startPoint x: 398, startPoint y: 136, endPoint x: 447, endPoint y: 126, distance: 49.8
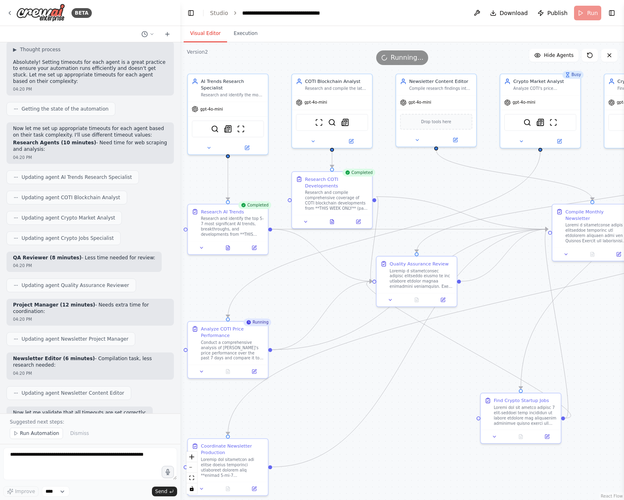
drag, startPoint x: 360, startPoint y: 331, endPoint x: 435, endPoint y: 193, distance: 157.5
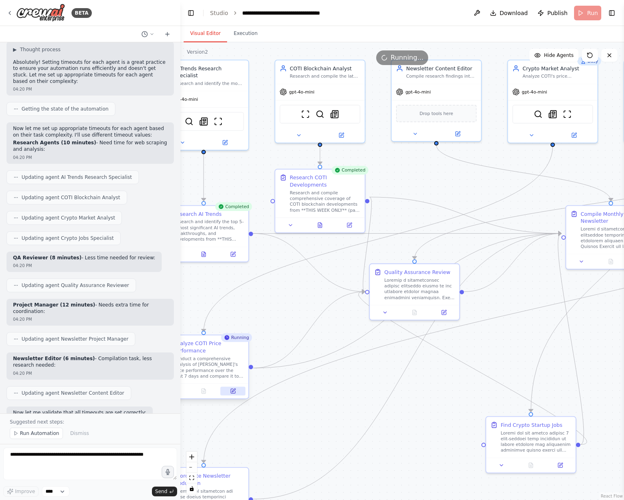
click at [230, 394] on button at bounding box center [233, 391] width 25 height 9
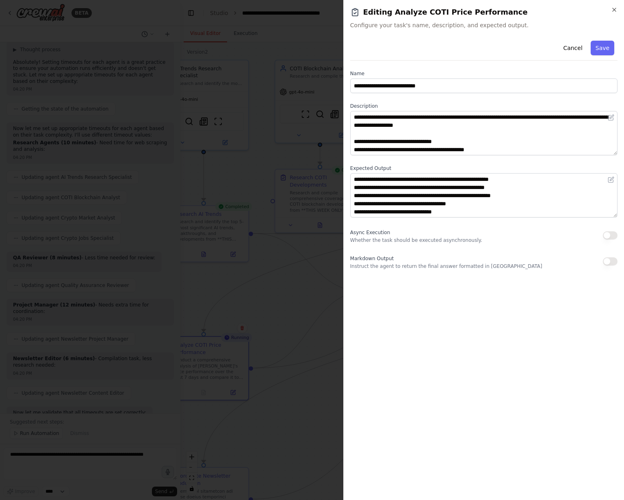
click at [276, 259] on div at bounding box center [312, 250] width 624 height 500
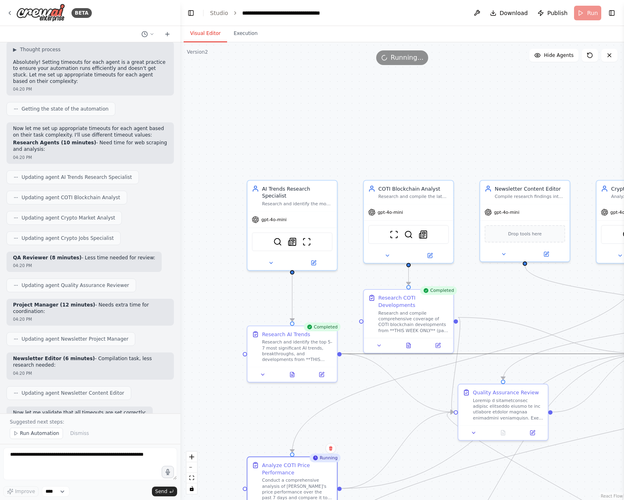
drag, startPoint x: 289, startPoint y: 235, endPoint x: 378, endPoint y: 359, distance: 152.4
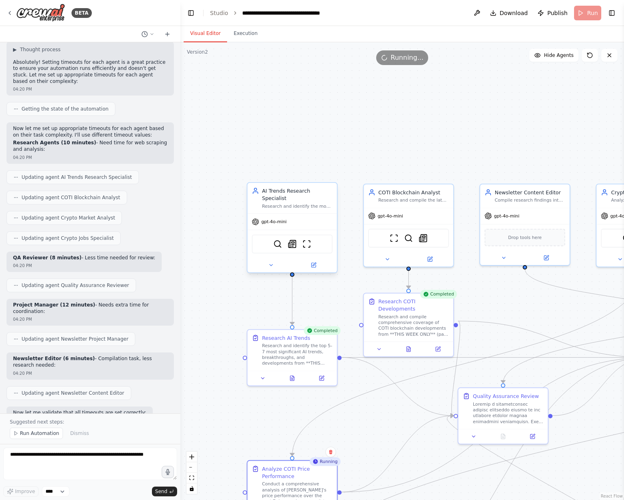
click at [317, 262] on div at bounding box center [292, 265] width 89 height 15
click at [316, 262] on icon at bounding box center [314, 265] width 6 height 6
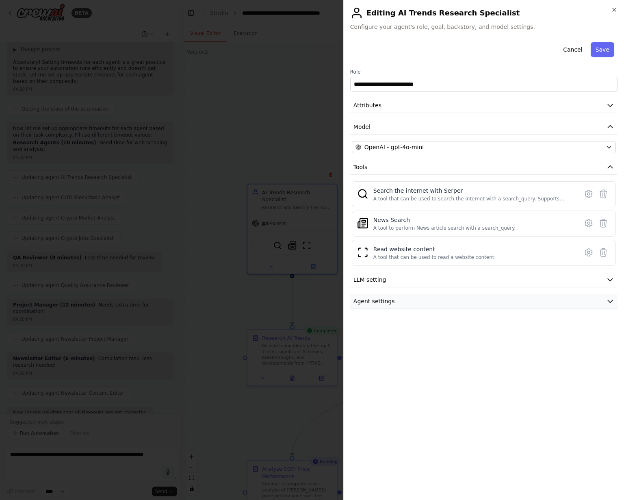
click at [437, 294] on button "Agent settings" at bounding box center [483, 301] width 267 height 15
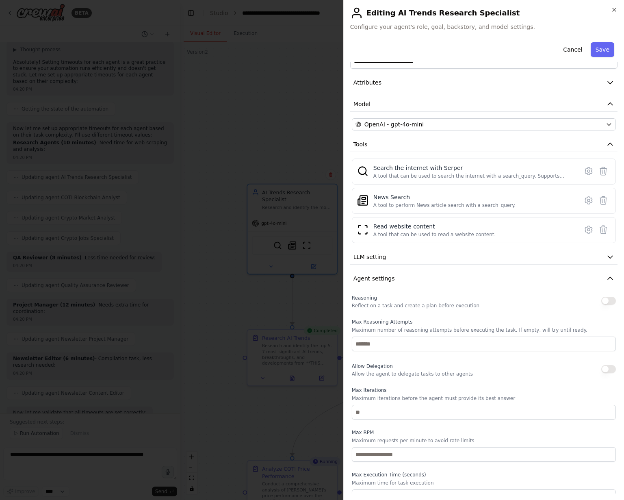
scroll to position [30, 0]
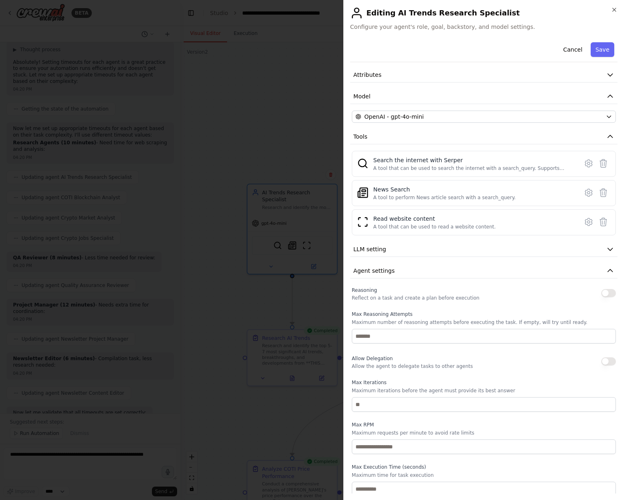
click at [215, 289] on div at bounding box center [312, 250] width 624 height 500
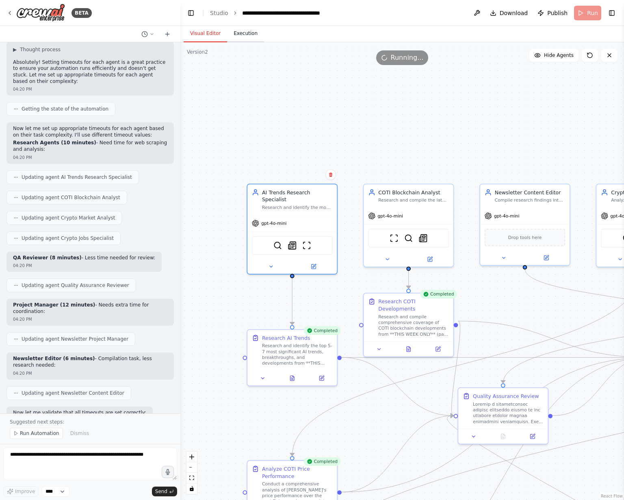
click at [247, 33] on button "Execution" at bounding box center [245, 33] width 37 height 17
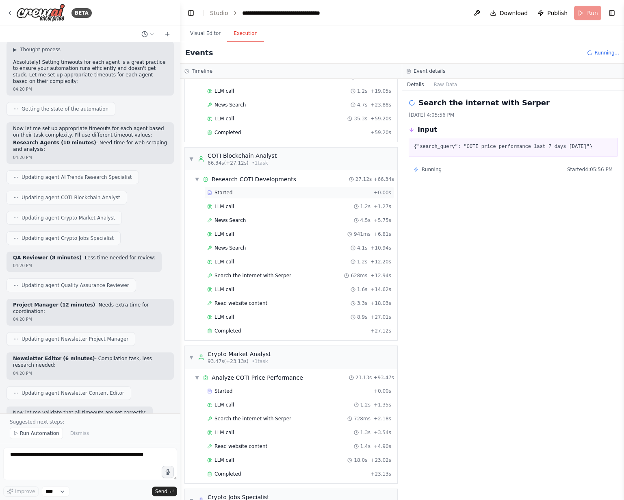
scroll to position [163, 0]
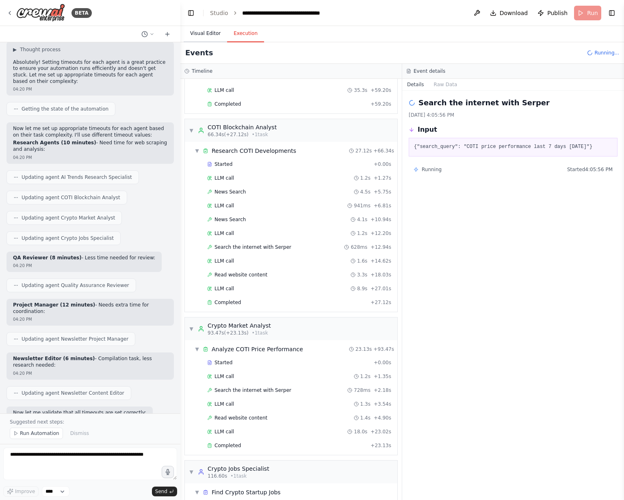
click at [203, 33] on button "Visual Editor" at bounding box center [205, 33] width 43 height 17
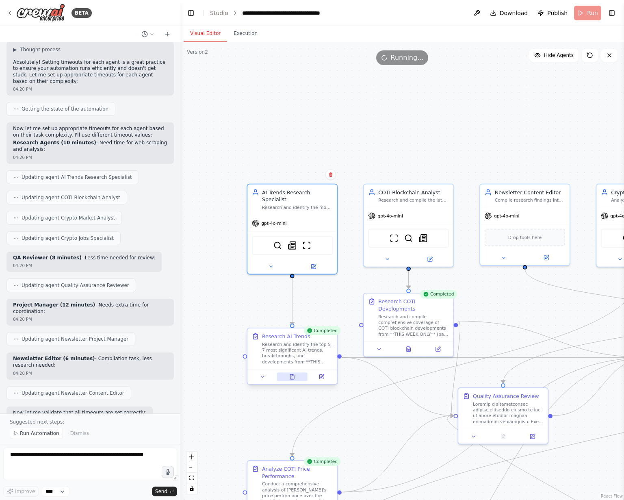
click at [289, 374] on button at bounding box center [292, 376] width 31 height 9
click at [297, 377] on button at bounding box center [292, 376] width 31 height 9
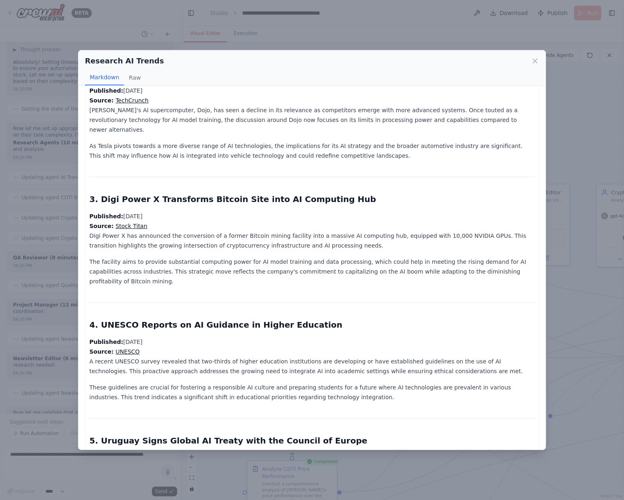
scroll to position [159, 0]
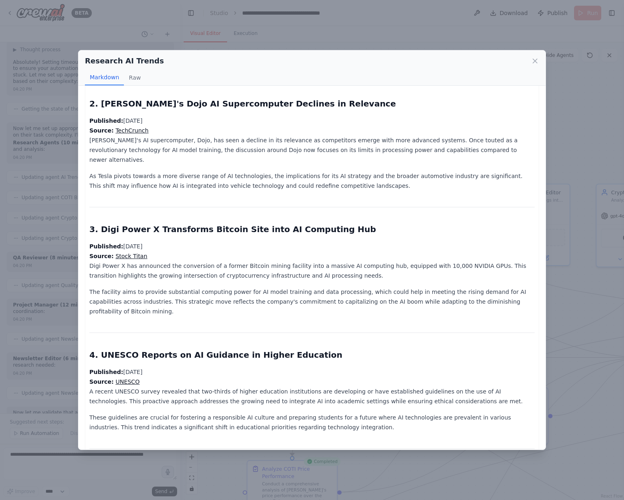
drag, startPoint x: 167, startPoint y: 336, endPoint x: 329, endPoint y: 345, distance: 162.9
click at [329, 345] on div "Top AI Developments This Week (August 26 - September 2, 2025) 1. YouTube Uses A…" at bounding box center [312, 269] width 446 height 662
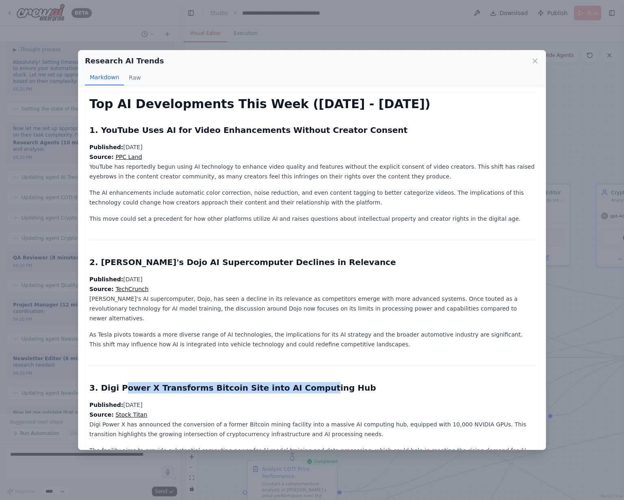
drag, startPoint x: 119, startPoint y: 373, endPoint x: 368, endPoint y: 380, distance: 248.9
click at [300, 382] on h2 "3. Digi Power X Transforms Bitcoin Site into AI Computing Hub" at bounding box center [312, 387] width 446 height 11
click at [371, 382] on h2 "3. Digi Power X Transforms Bitcoin Site into AI Computing Hub" at bounding box center [312, 387] width 446 height 11
click at [572, 381] on div "Research AI Trends Markdown Raw Top AI Developments This Week (August 26 - Sept…" at bounding box center [312, 250] width 624 height 500
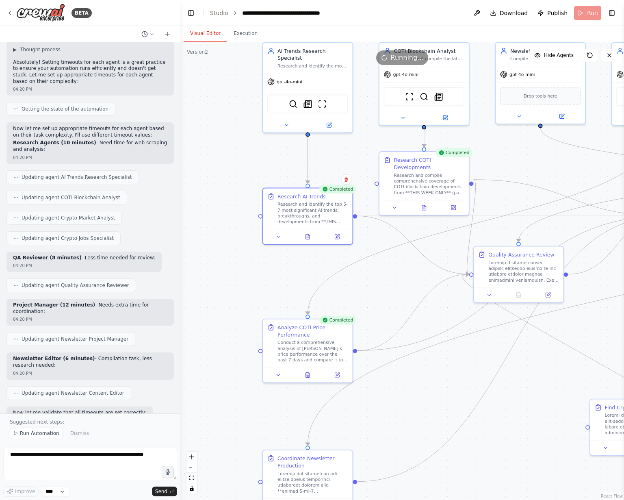
drag, startPoint x: 376, startPoint y: 363, endPoint x: 388, endPoint y: 274, distance: 89.4
click at [312, 373] on button at bounding box center [307, 373] width 31 height 9
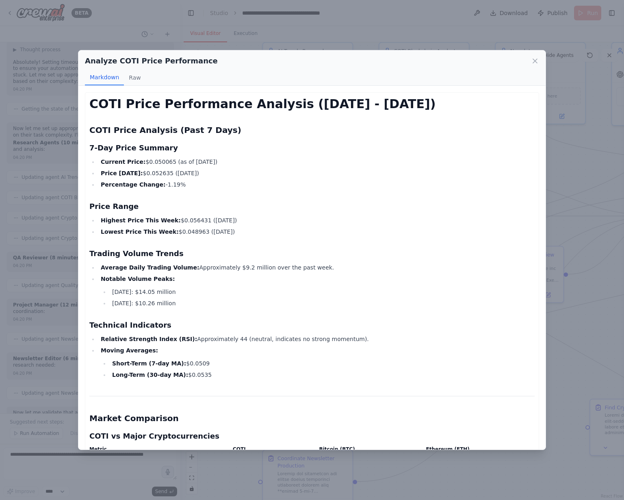
scroll to position [98, 0]
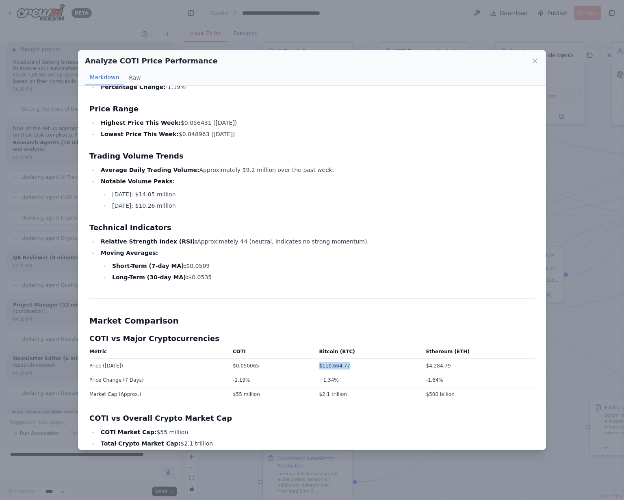
drag, startPoint x: 356, startPoint y: 364, endPoint x: 298, endPoint y: 363, distance: 57.7
click at [298, 363] on tr "Price (Sept 2, 2025) $0.050065 $110,664.77 $4,284.79" at bounding box center [312, 366] width 446 height 14
click at [597, 354] on div "Analyze COTI Price Performance Markdown Raw COTI Price Performance Analysis (Au…" at bounding box center [312, 250] width 624 height 500
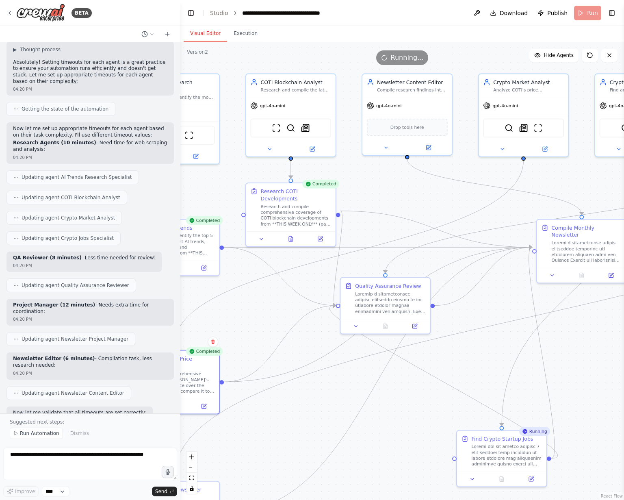
drag, startPoint x: 504, startPoint y: 150, endPoint x: 371, endPoint y: 182, distance: 137.0
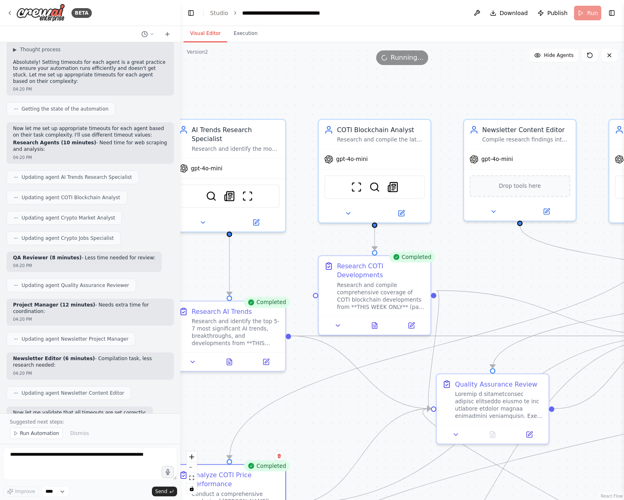
drag, startPoint x: 389, startPoint y: 191, endPoint x: 505, endPoint y: 259, distance: 134.1
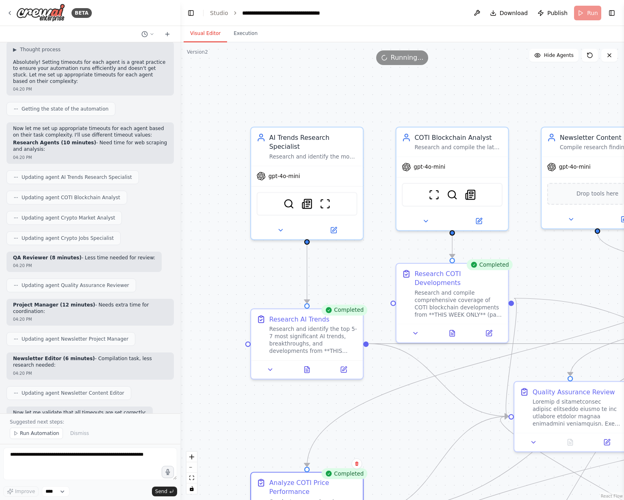
drag, startPoint x: 286, startPoint y: 250, endPoint x: 363, endPoint y: 257, distance: 77.6
click at [329, 223] on button at bounding box center [333, 228] width 51 height 11
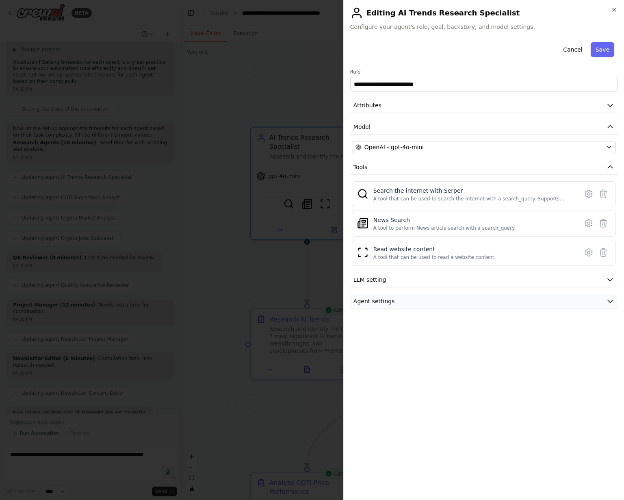
click at [381, 302] on span "Agent settings" at bounding box center [374, 301] width 41 height 8
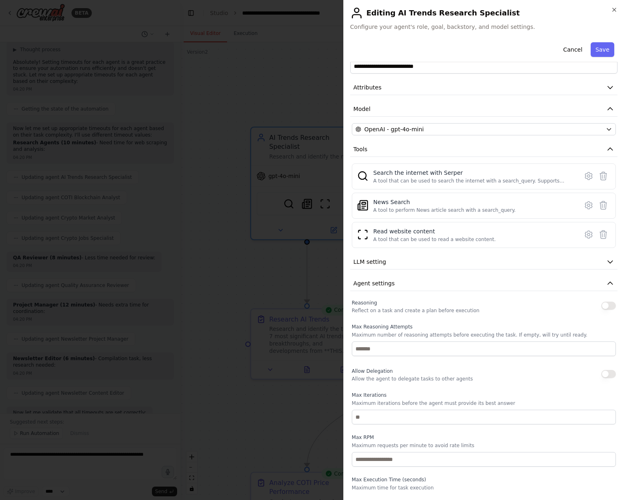
scroll to position [30, 0]
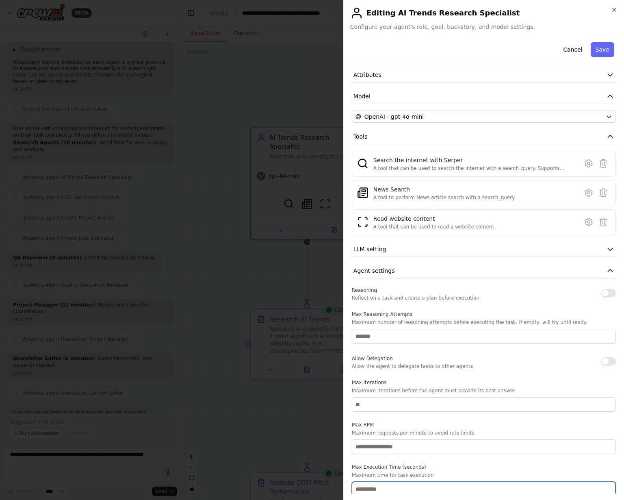
click at [372, 485] on input "number" at bounding box center [484, 489] width 264 height 15
drag, startPoint x: 428, startPoint y: 463, endPoint x: 378, endPoint y: 443, distance: 54.1
click at [457, 464] on label "Max Execution Time (seconds)" at bounding box center [484, 467] width 264 height 7
click at [250, 269] on div at bounding box center [312, 250] width 624 height 500
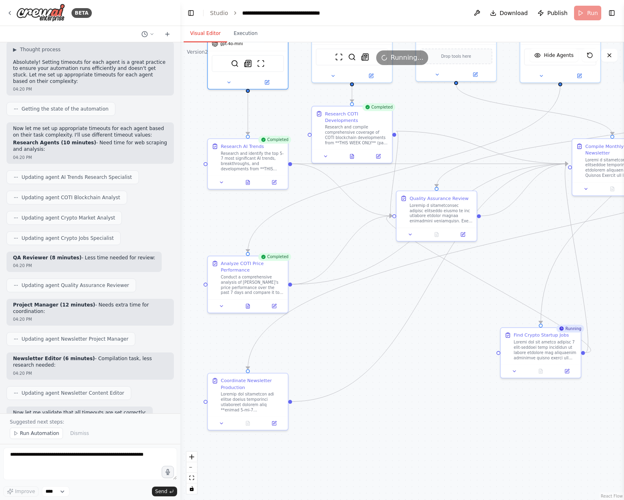
drag, startPoint x: 561, startPoint y: 280, endPoint x: 430, endPoint y: 118, distance: 208.1
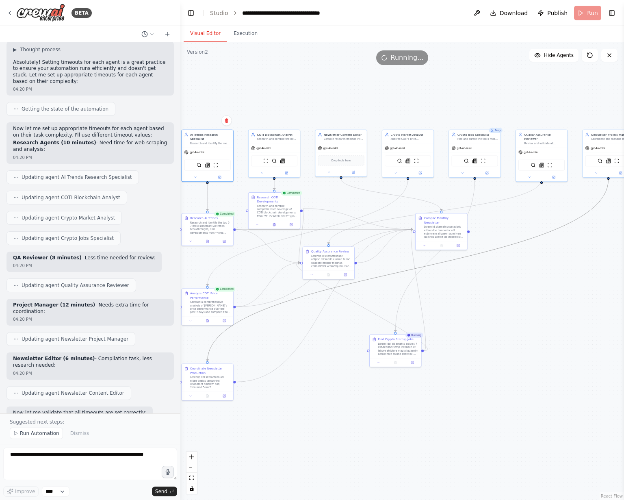
drag, startPoint x: 511, startPoint y: 187, endPoint x: 391, endPoint y: 272, distance: 147.0
click at [244, 32] on button "Execution" at bounding box center [245, 33] width 37 height 17
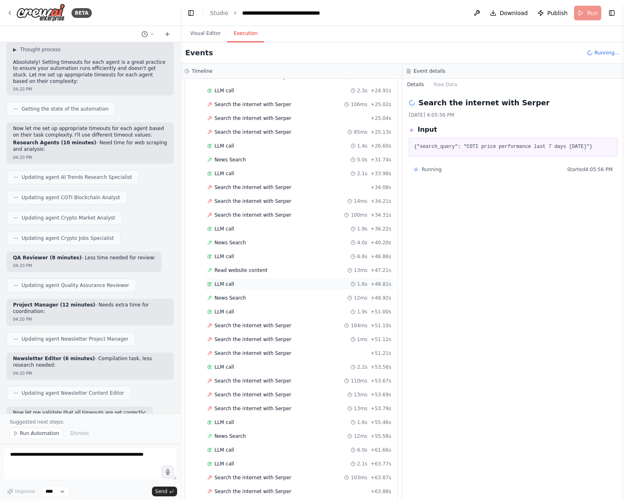
scroll to position [1008, 0]
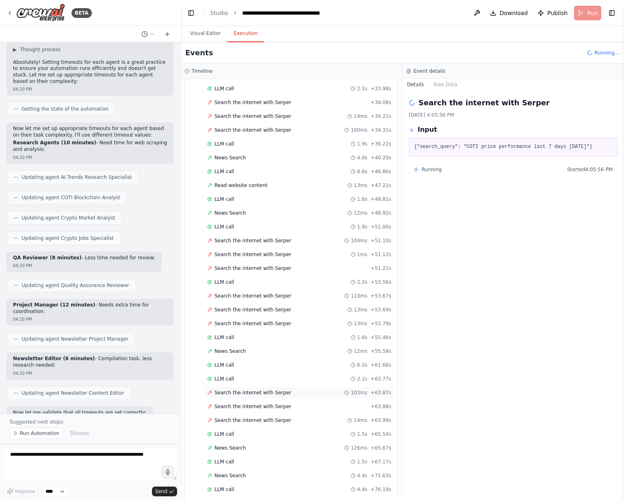
click at [265, 387] on div "Search the internet with Serper 103ms + 63.87s" at bounding box center [299, 393] width 190 height 12
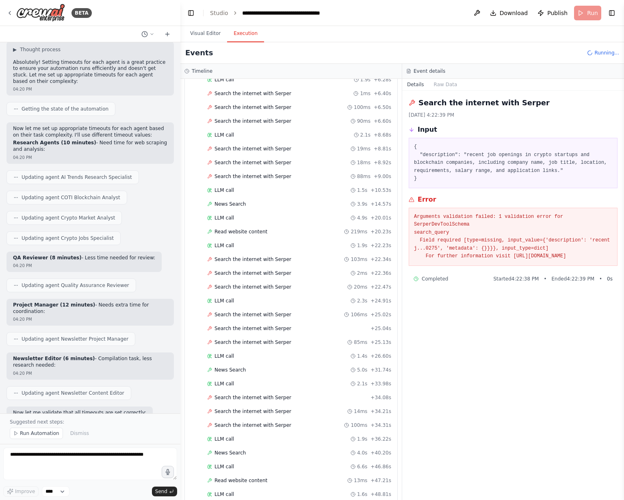
scroll to position [485, 0]
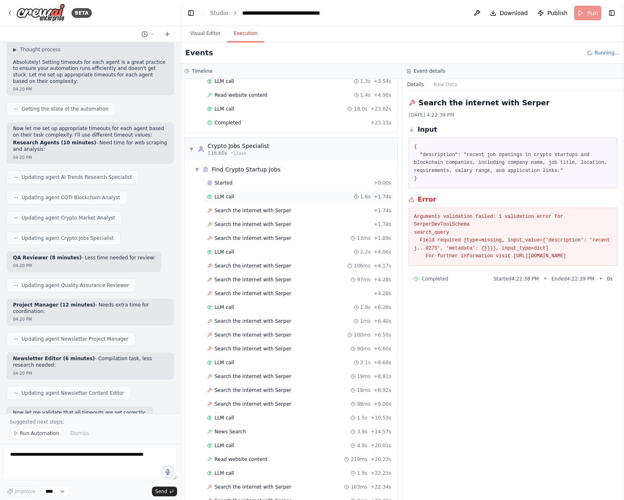
click at [254, 194] on div "LLM call 1.6s + 1.74s" at bounding box center [299, 197] width 184 height 7
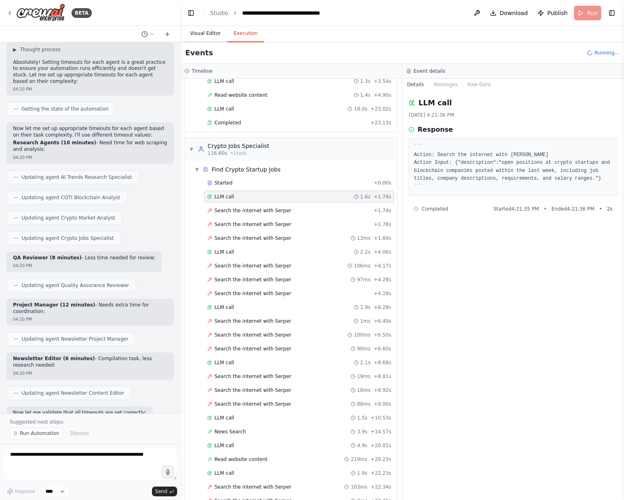
click at [215, 31] on button "Visual Editor" at bounding box center [205, 33] width 43 height 17
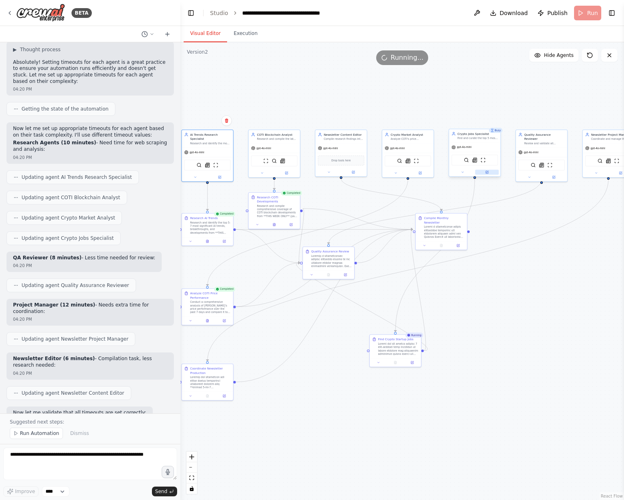
click at [489, 174] on div at bounding box center [474, 172] width 51 height 9
click at [488, 172] on icon at bounding box center [488, 172] width 2 height 2
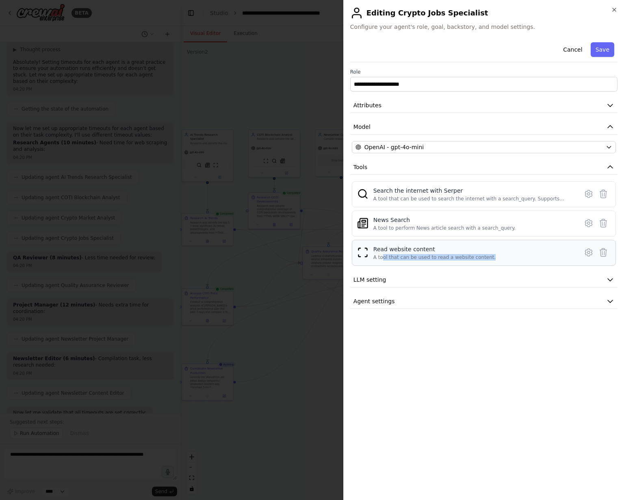
drag, startPoint x: 383, startPoint y: 254, endPoint x: 489, endPoint y: 258, distance: 106.6
click at [489, 258] on div "Read website content A tool that can be used to read a website content." at bounding box center [475, 252] width 203 height 15
click at [309, 241] on div at bounding box center [312, 250] width 624 height 500
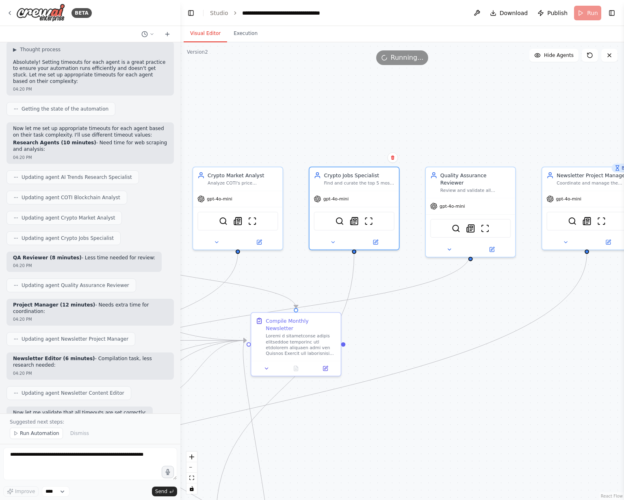
drag, startPoint x: 511, startPoint y: 204, endPoint x: 406, endPoint y: 283, distance: 131.7
click at [614, 10] on button "Toggle Right Sidebar" at bounding box center [612, 12] width 11 height 11
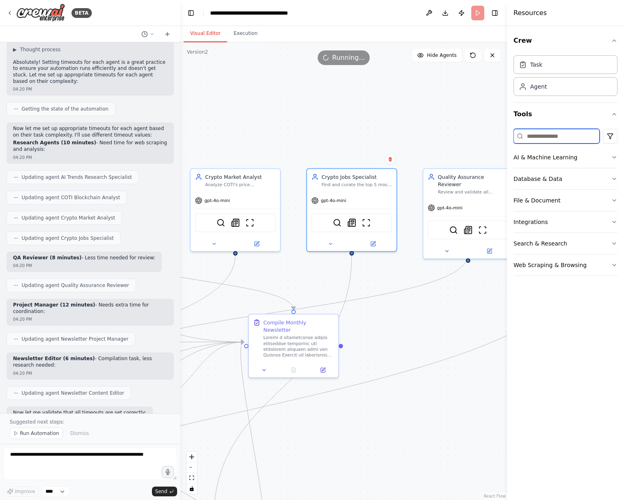
click at [543, 137] on input at bounding box center [557, 136] width 86 height 15
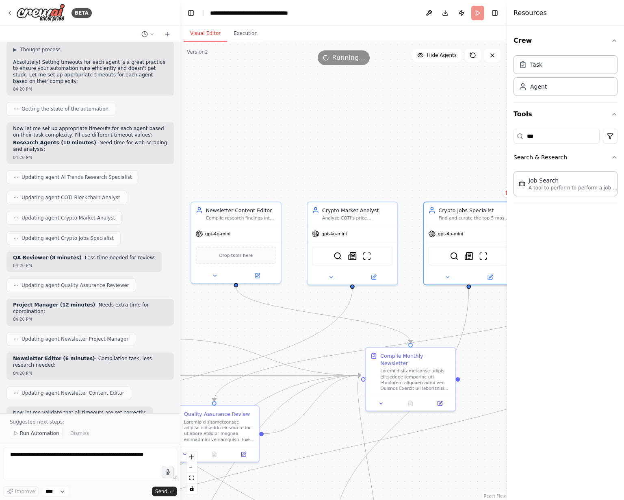
drag, startPoint x: 466, startPoint y: 292, endPoint x: 594, endPoint y: 322, distance: 131.9
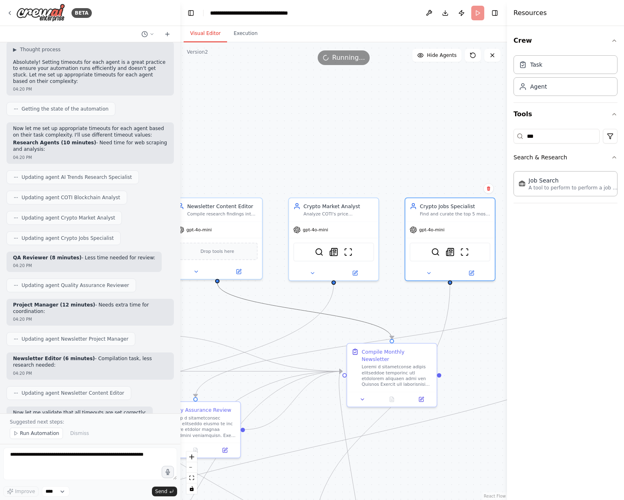
drag, startPoint x: 326, startPoint y: 316, endPoint x: 308, endPoint y: 312, distance: 19.1
click at [574, 182] on div "Job Search" at bounding box center [573, 180] width 89 height 8
click at [565, 187] on p "A tool to perform to perform a job search in the US with a search_query." at bounding box center [573, 187] width 89 height 7
click at [247, 31] on button "Execution" at bounding box center [245, 33] width 37 height 17
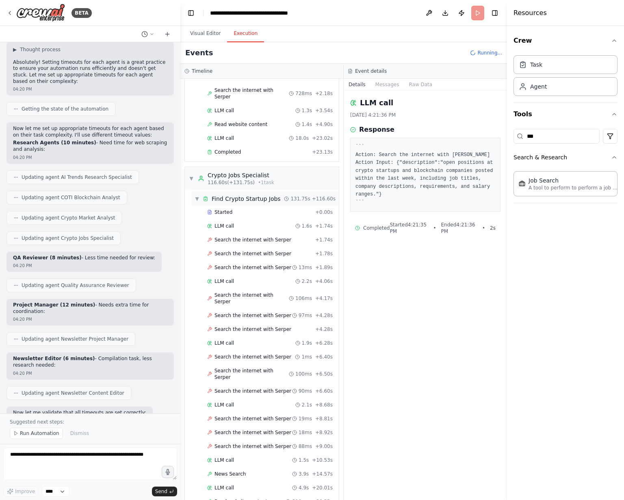
click at [224, 195] on div "Find Crypto Startup Jobs" at bounding box center [246, 199] width 69 height 8
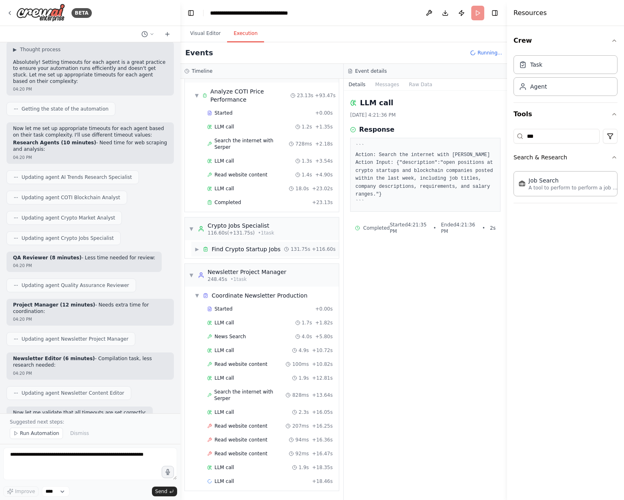
scroll to position [389, 0]
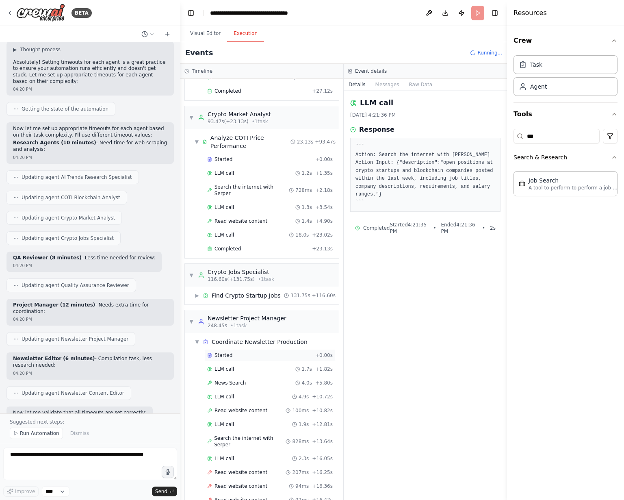
click at [245, 352] on div "Started" at bounding box center [259, 355] width 105 height 7
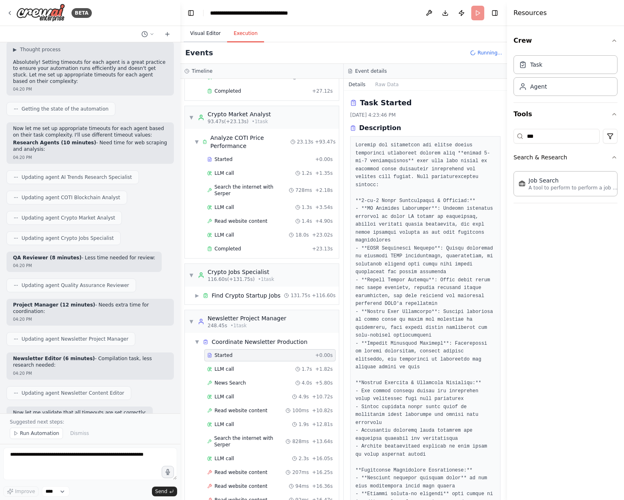
click at [204, 35] on button "Visual Editor" at bounding box center [205, 33] width 43 height 17
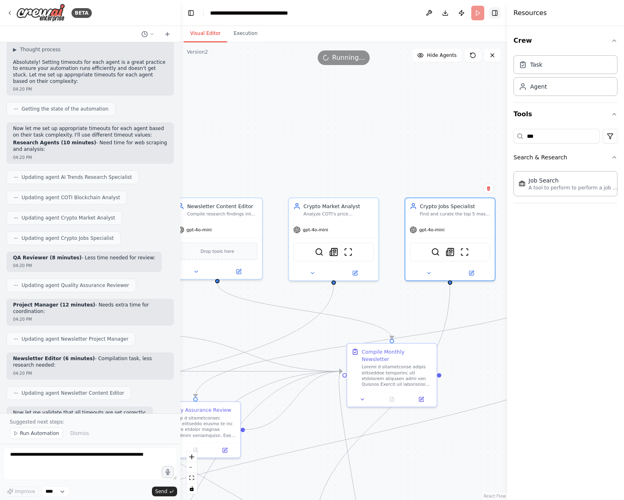
click at [493, 15] on button "Toggle Right Sidebar" at bounding box center [494, 12] width 11 height 11
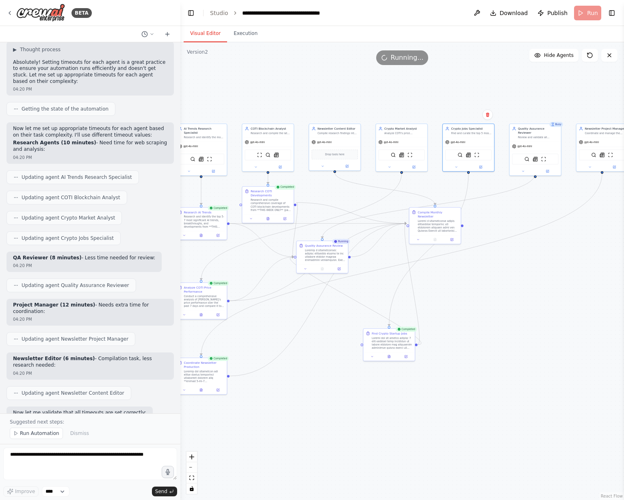
drag, startPoint x: 442, startPoint y: 429, endPoint x: 470, endPoint y: 278, distance: 153.7
click at [391, 357] on button at bounding box center [390, 355] width 18 height 5
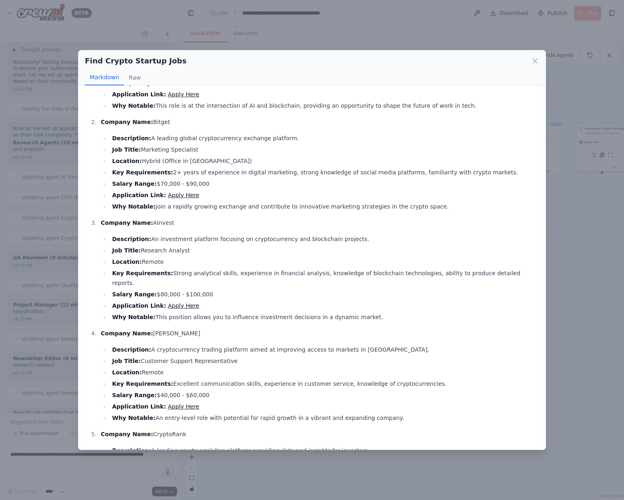
scroll to position [163, 0]
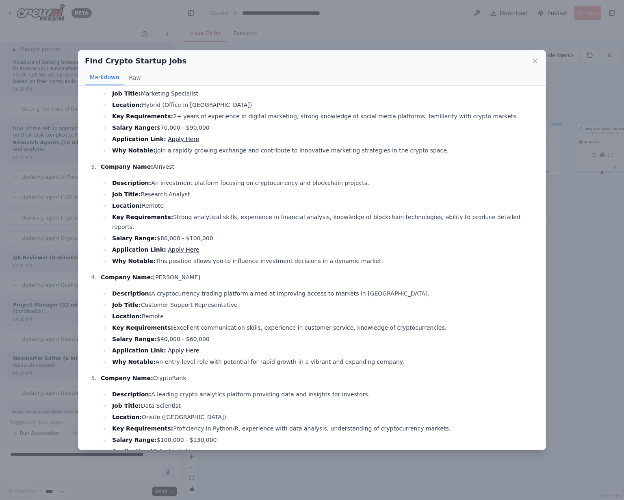
drag, startPoint x: 180, startPoint y: 241, endPoint x: 355, endPoint y: 157, distance: 194.2
click at [313, 171] on p "Company Name: AInvest" at bounding box center [318, 167] width 434 height 10
click at [535, 57] on icon at bounding box center [535, 61] width 8 height 8
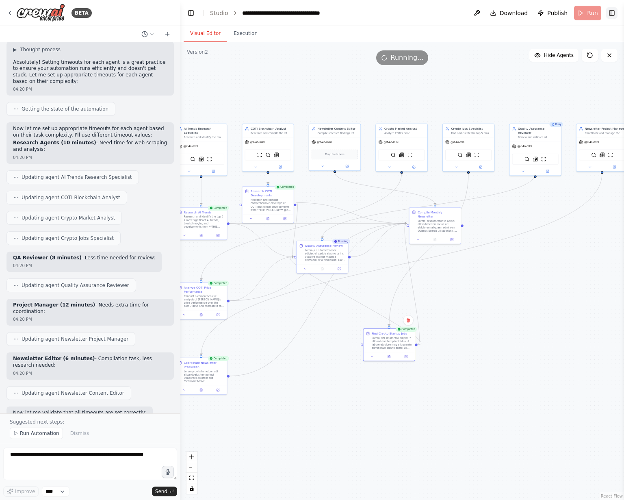
click at [616, 12] on button "Toggle Right Sidebar" at bounding box center [612, 12] width 11 height 11
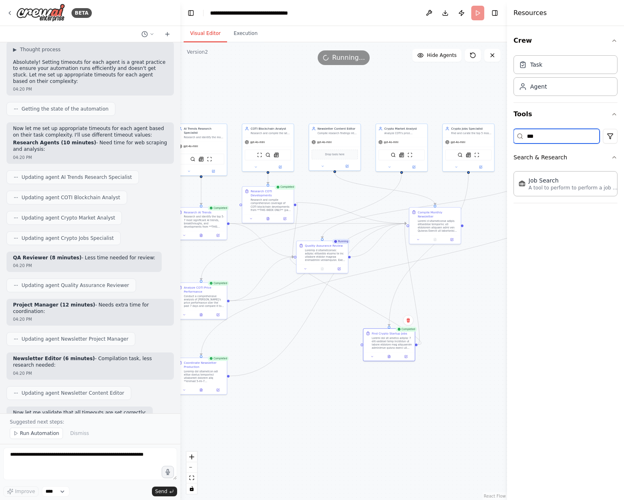
click at [546, 136] on input "***" at bounding box center [557, 136] width 86 height 15
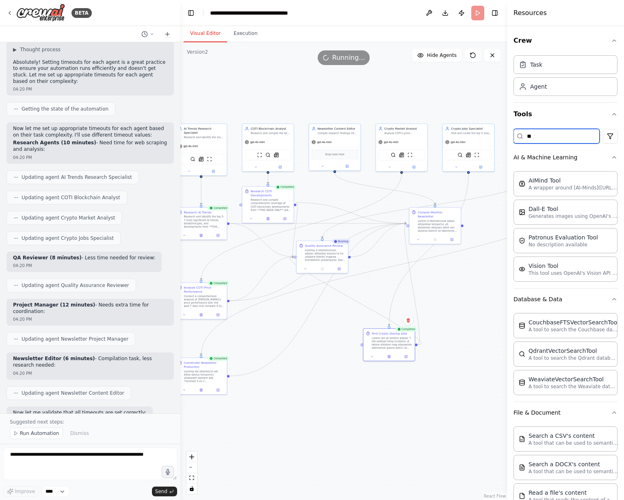
type input "***"
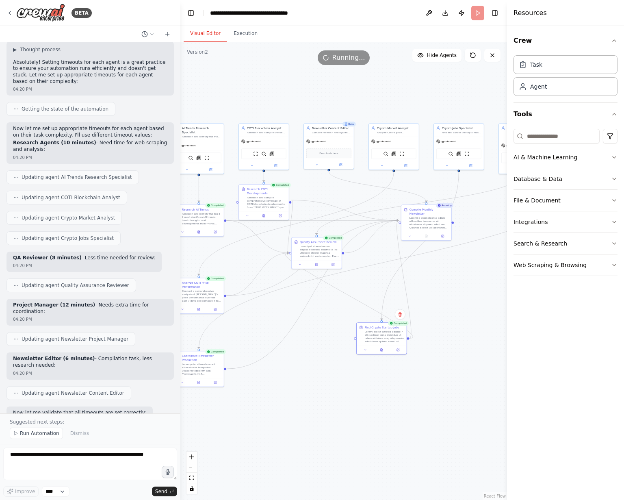
drag, startPoint x: 456, startPoint y: 279, endPoint x: 448, endPoint y: 272, distance: 10.4
click at [381, 348] on icon at bounding box center [382, 349] width 2 height 3
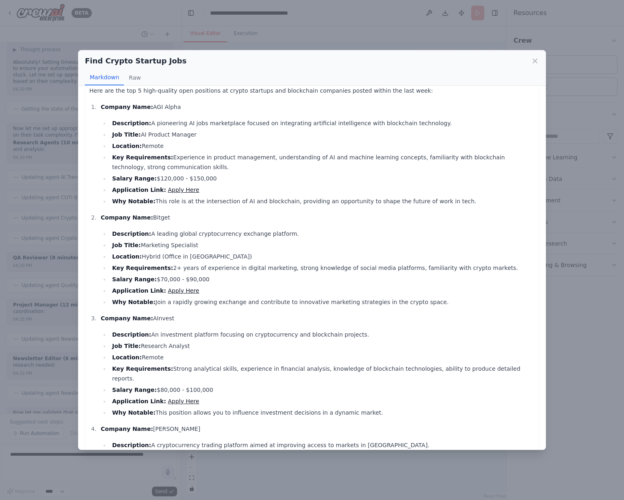
scroll to position [0, 0]
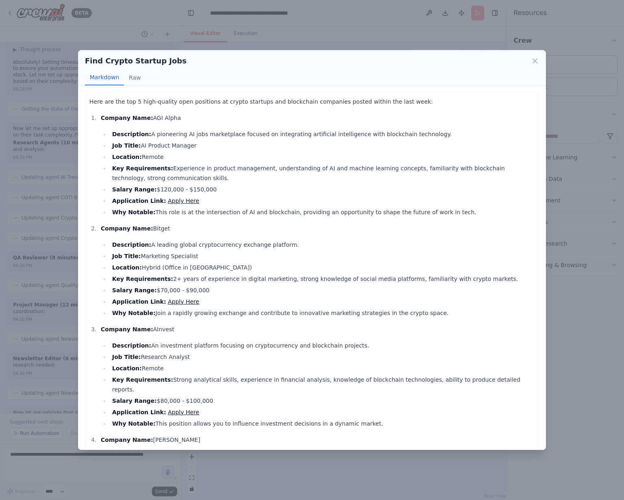
click at [539, 59] on div "Find Crypto Startup Jobs Markdown Raw" at bounding box center [312, 67] width 468 height 35
click at [535, 59] on icon at bounding box center [535, 61] width 4 height 4
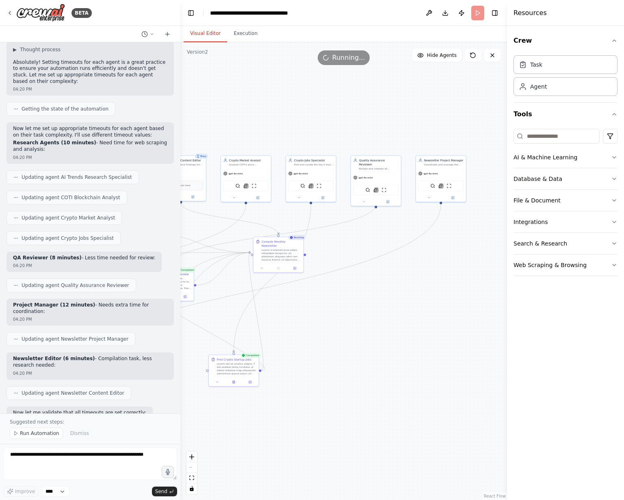
drag, startPoint x: 477, startPoint y: 271, endPoint x: 329, endPoint y: 303, distance: 151.4
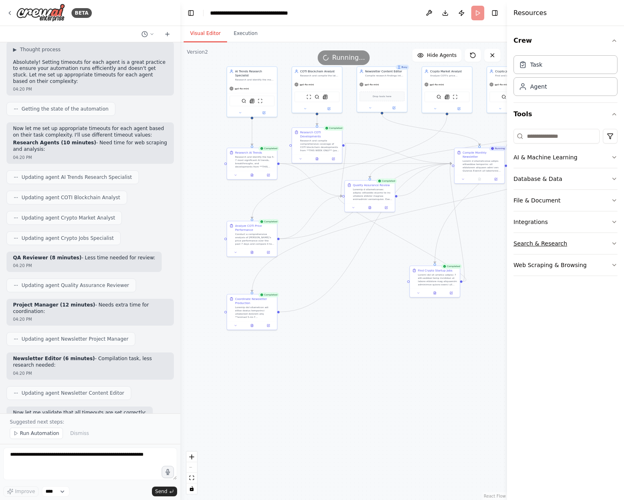
drag, startPoint x: 326, startPoint y: 328, endPoint x: 517, endPoint y: 247, distance: 207.6
click at [253, 327] on button at bounding box center [252, 324] width 17 height 5
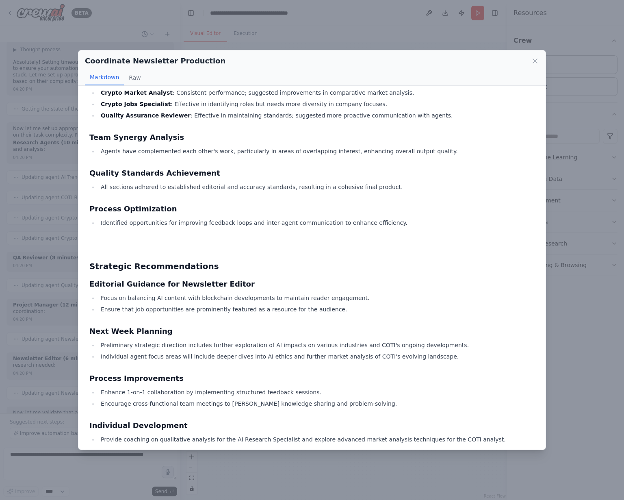
scroll to position [864, 0]
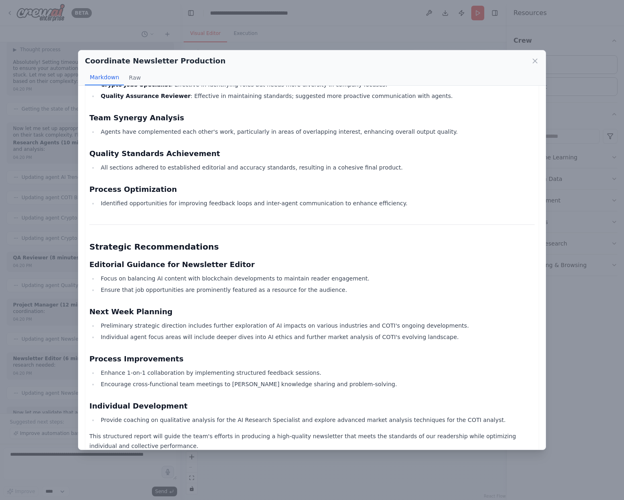
click at [579, 336] on div "Coordinate Newsletter Production Markdown Raw Weekly Newsletter Production Repo…" at bounding box center [312, 250] width 624 height 500
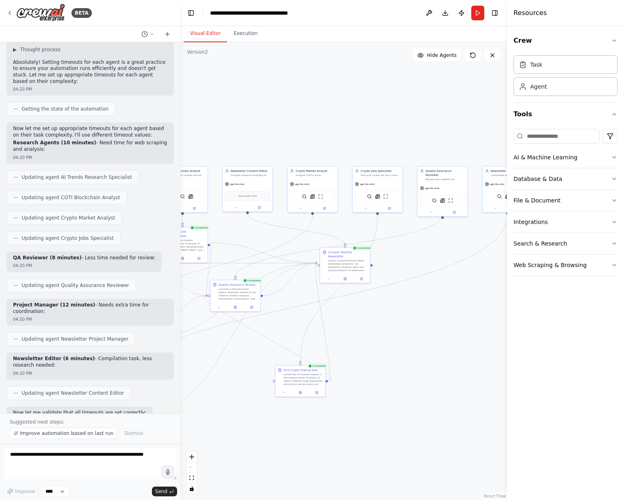
drag, startPoint x: 444, startPoint y: 341, endPoint x: 309, endPoint y: 441, distance: 167.4
click at [346, 277] on icon at bounding box center [346, 277] width 1 height 1
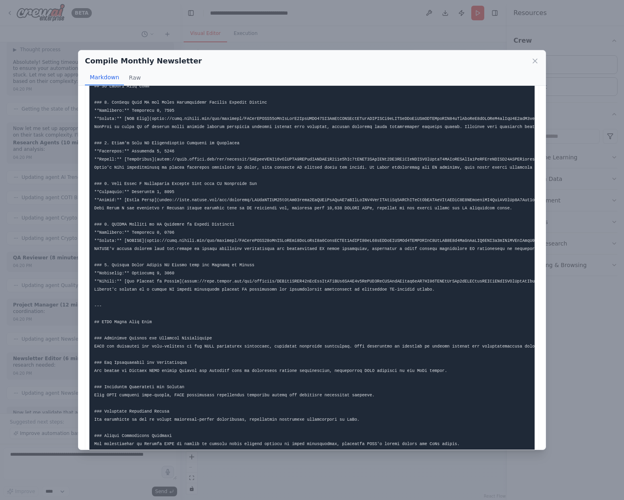
scroll to position [0, 0]
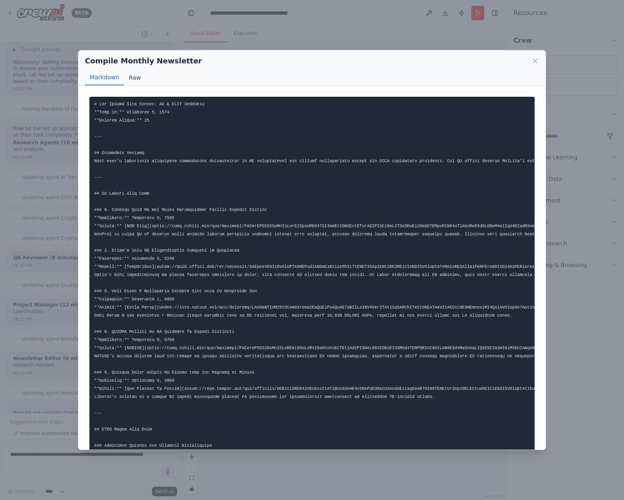
click at [131, 75] on button "Raw" at bounding box center [135, 77] width 22 height 15
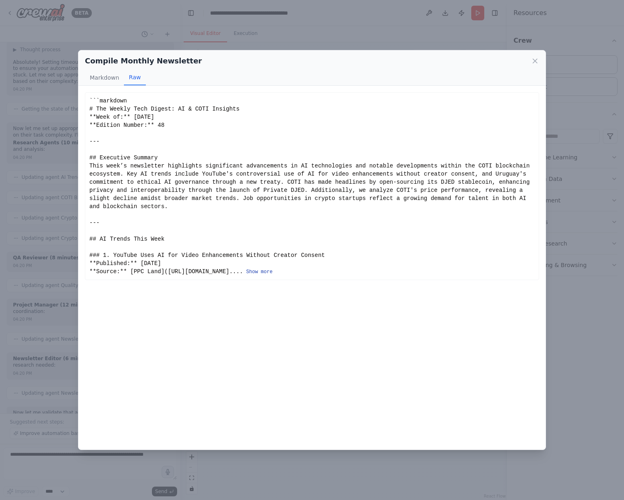
click at [249, 269] on button "Show more" at bounding box center [259, 272] width 26 height 7
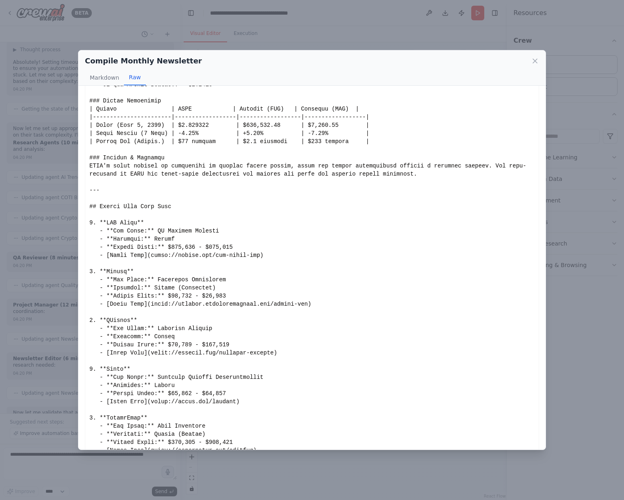
scroll to position [1052, 0]
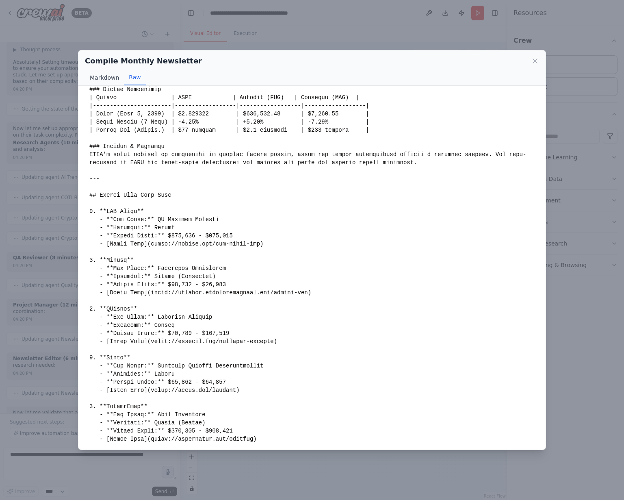
click at [102, 78] on button "Markdown" at bounding box center [104, 77] width 39 height 15
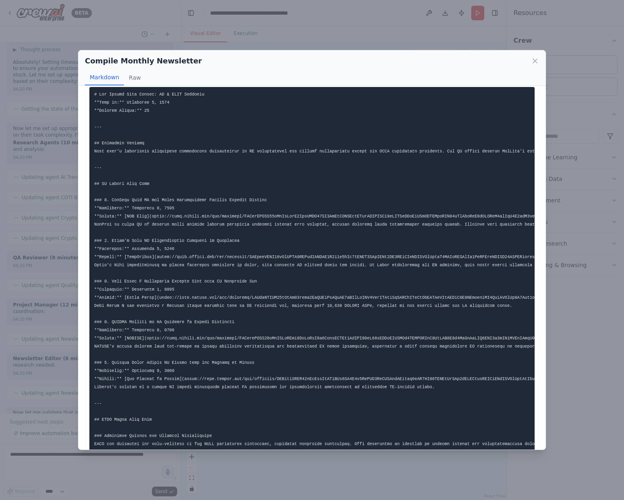
scroll to position [0, 0]
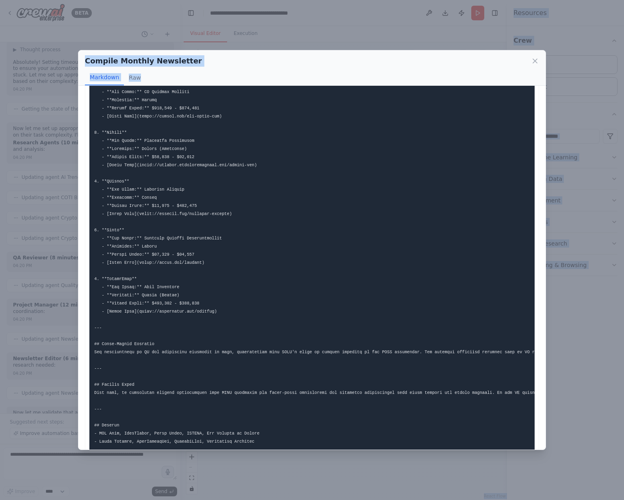
scroll to position [823, 0]
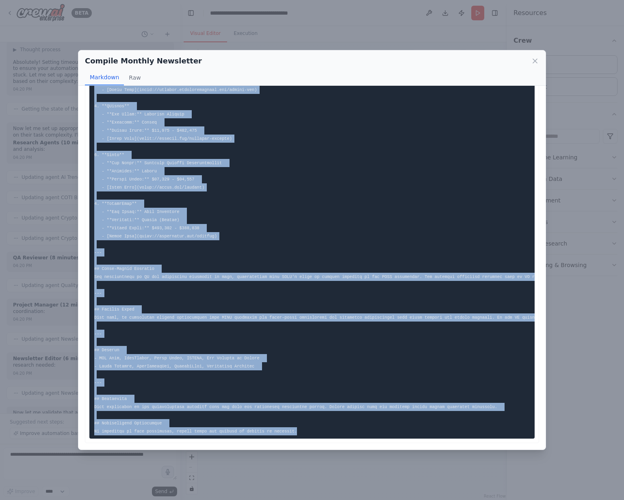
drag, startPoint x: 93, startPoint y: 104, endPoint x: 316, endPoint y: 441, distance: 404.0
copy code "# The Weekly Tech Digest: AI & COTI Insights **Week of:** September 2, 2025 **E…"
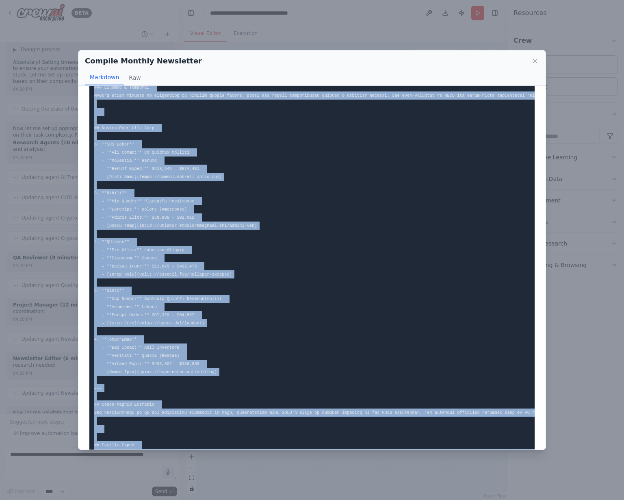
scroll to position [660, 0]
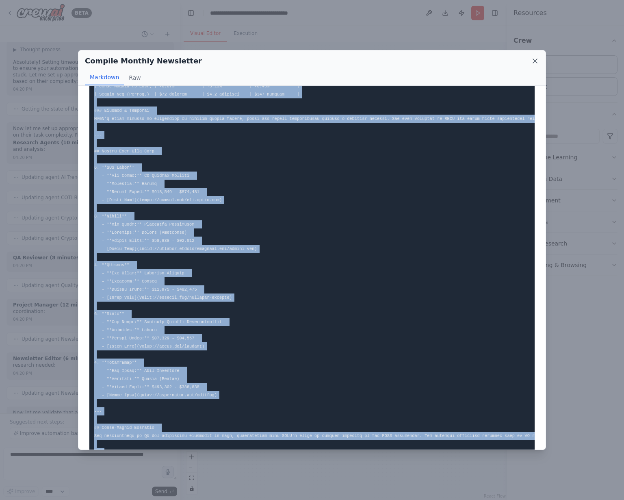
click at [538, 59] on icon at bounding box center [535, 61] width 8 height 8
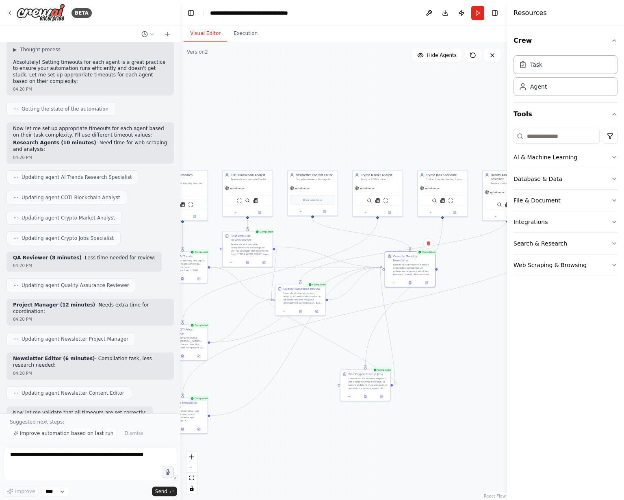
drag, startPoint x: 461, startPoint y: 291, endPoint x: 526, endPoint y: 293, distance: 65.1
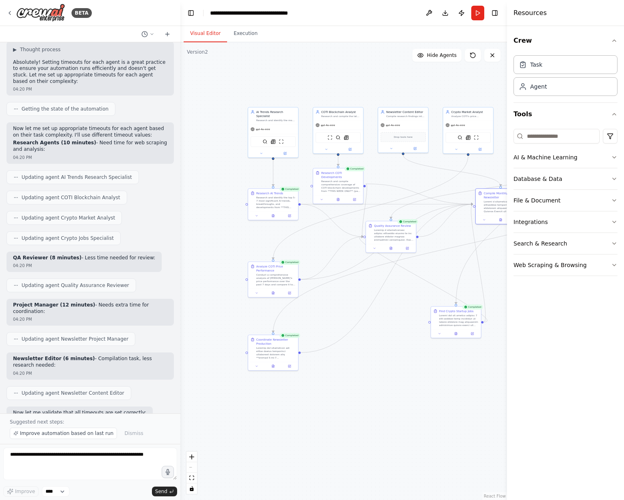
drag, startPoint x: 379, startPoint y: 341, endPoint x: 425, endPoint y: 315, distance: 52.2
click at [496, 13] on button "Toggle Right Sidebar" at bounding box center [494, 12] width 11 height 11
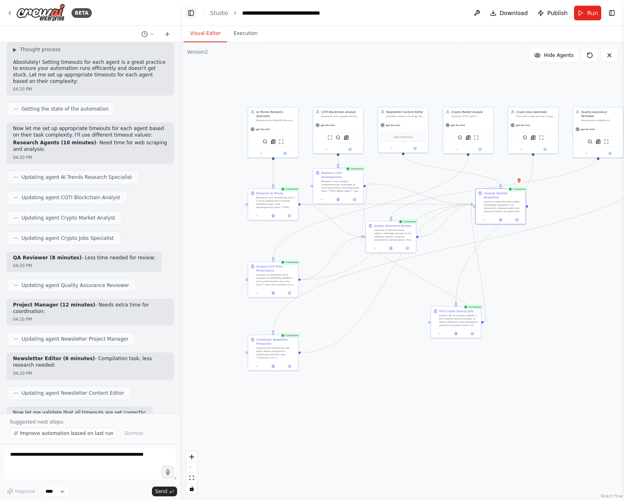
click at [188, 11] on button "Toggle Left Sidebar" at bounding box center [190, 12] width 11 height 11
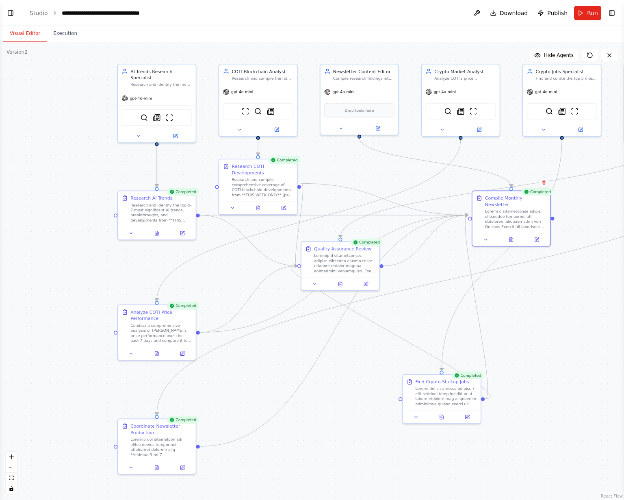
drag, startPoint x: 521, startPoint y: 204, endPoint x: 580, endPoint y: 296, distance: 108.6
click at [342, 283] on icon at bounding box center [340, 283] width 3 height 4
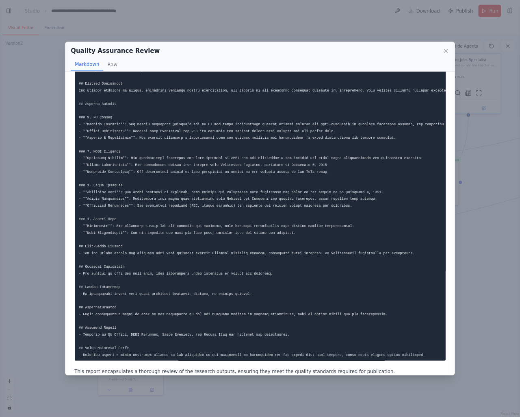
scroll to position [36, 0]
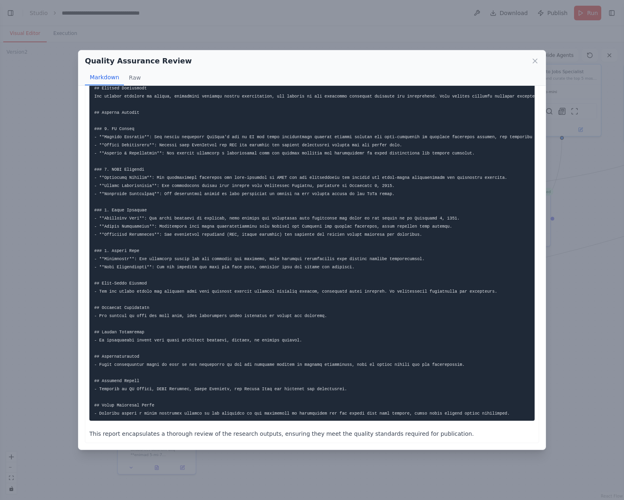
click at [577, 296] on div "Quality Assurance Review Markdown Raw This report encapsulates a thorough revie…" at bounding box center [312, 250] width 624 height 500
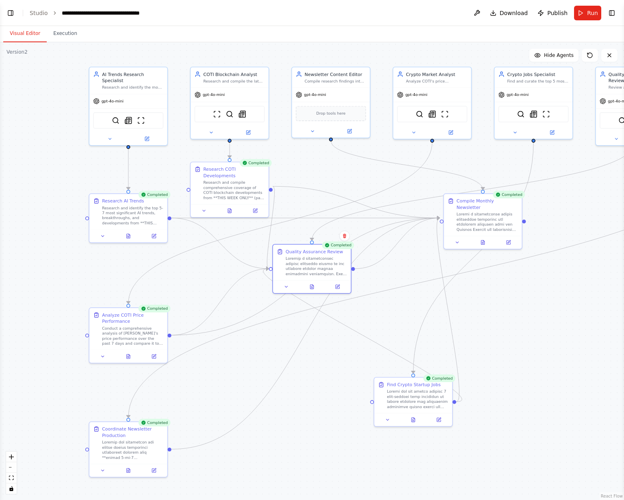
drag, startPoint x: 540, startPoint y: 312, endPoint x: 516, endPoint y: 312, distance: 24.0
click at [552, 15] on span "Publish" at bounding box center [558, 13] width 20 height 8
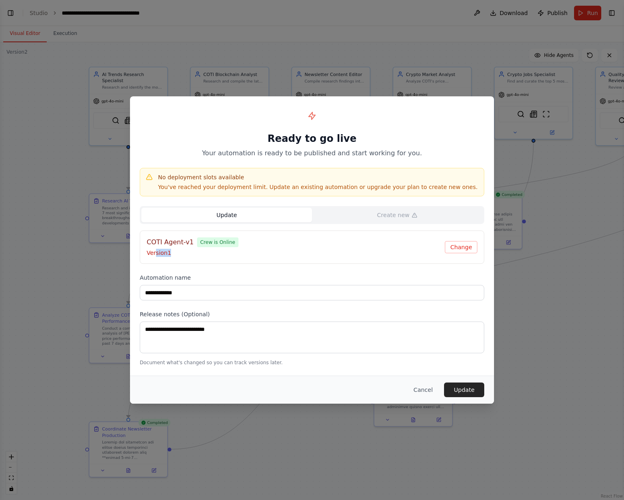
drag, startPoint x: 154, startPoint y: 254, endPoint x: 224, endPoint y: 258, distance: 70.0
click at [224, 258] on div "COTI Agent-v1 Crew is Online Version 1 Change" at bounding box center [312, 247] width 345 height 33
click at [476, 394] on button "Update" at bounding box center [464, 390] width 40 height 15
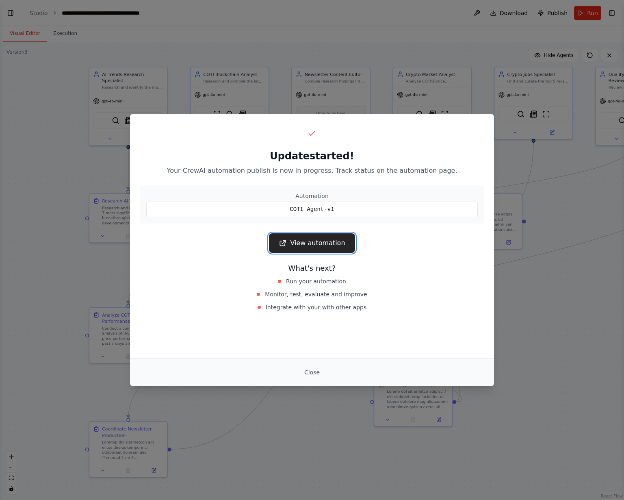
click at [310, 243] on link "View automation" at bounding box center [312, 243] width 86 height 20
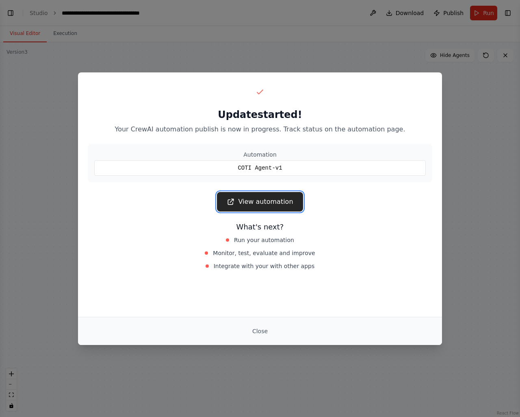
scroll to position [8593, 0]
click at [252, 328] on button "Close" at bounding box center [260, 331] width 28 height 15
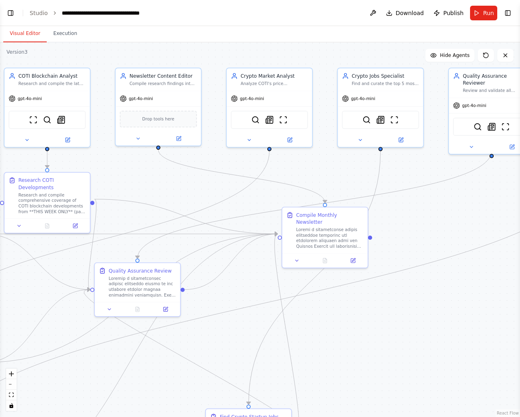
drag, startPoint x: 389, startPoint y: 157, endPoint x: 222, endPoint y: 167, distance: 166.6
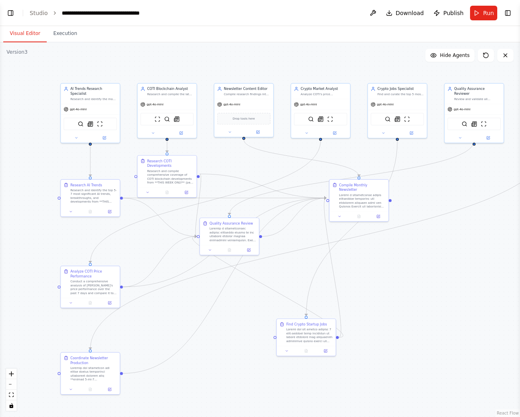
drag, startPoint x: 424, startPoint y: 274, endPoint x: 467, endPoint y: 286, distance: 44.3
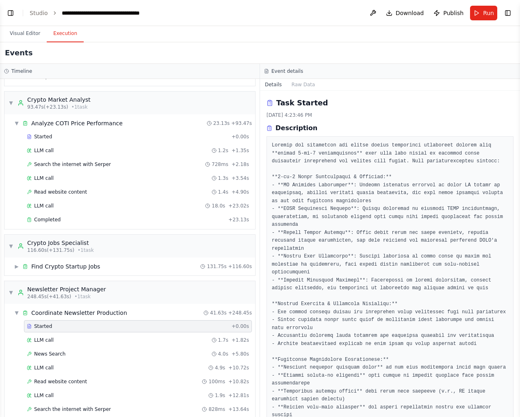
click at [68, 33] on button "Execution" at bounding box center [65, 33] width 37 height 17
click at [38, 10] on link "Studio" at bounding box center [39, 13] width 18 height 7
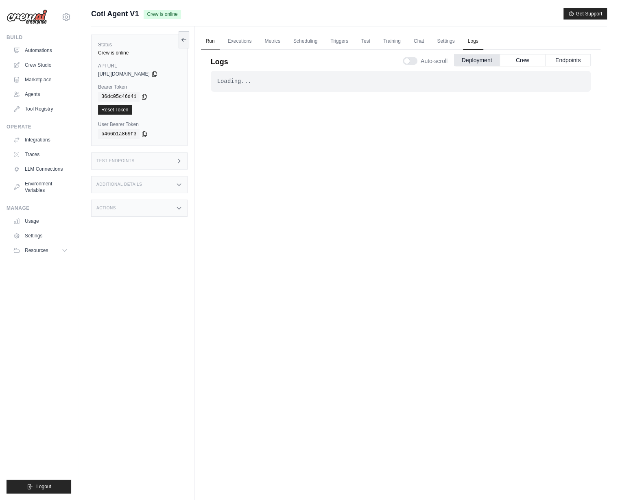
click at [211, 40] on link "Run" at bounding box center [210, 41] width 19 height 17
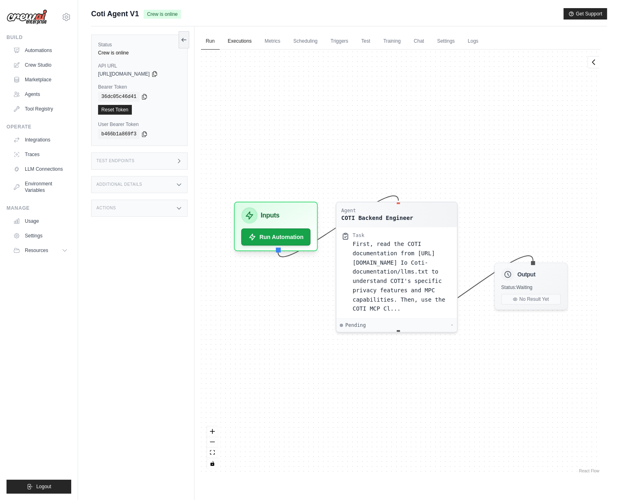
click at [235, 43] on link "Executions" at bounding box center [240, 41] width 34 height 17
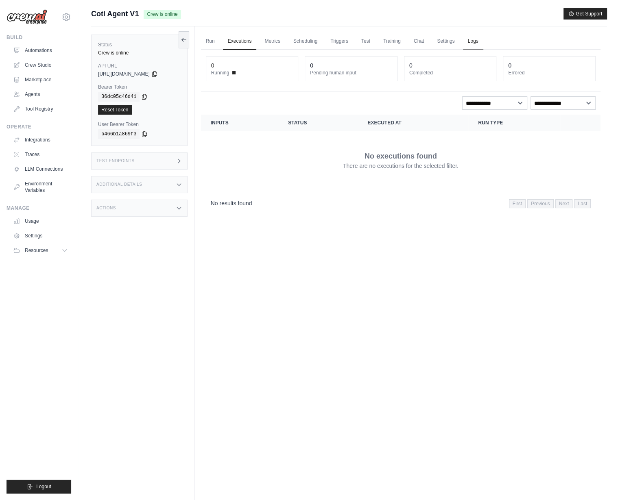
click at [464, 40] on link "Logs" at bounding box center [473, 41] width 20 height 17
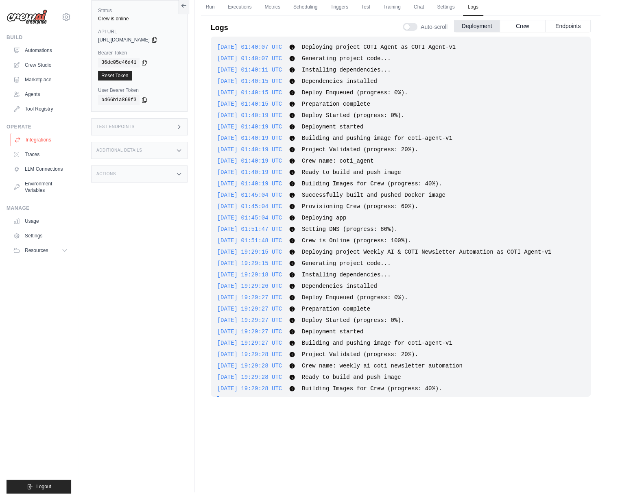
click at [52, 143] on link "Integrations" at bounding box center [41, 139] width 61 height 13
click at [29, 97] on link "Agents" at bounding box center [41, 94] width 61 height 13
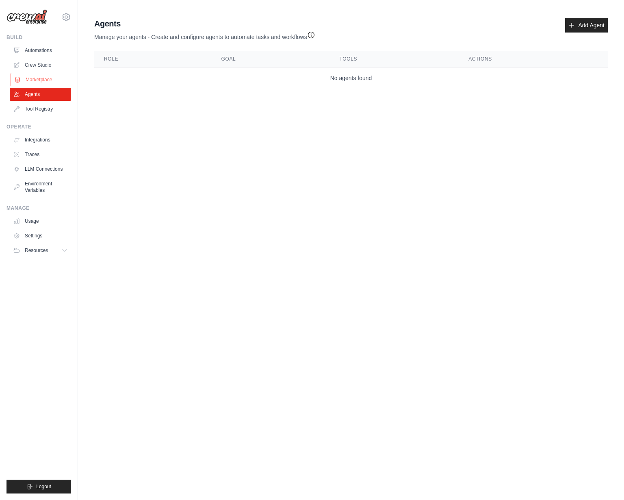
click at [38, 74] on link "Marketplace" at bounding box center [41, 79] width 61 height 13
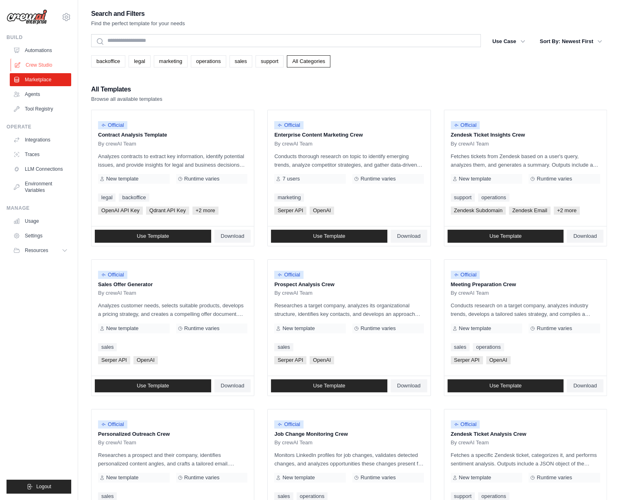
click at [43, 62] on link "Crew Studio" at bounding box center [41, 65] width 61 height 13
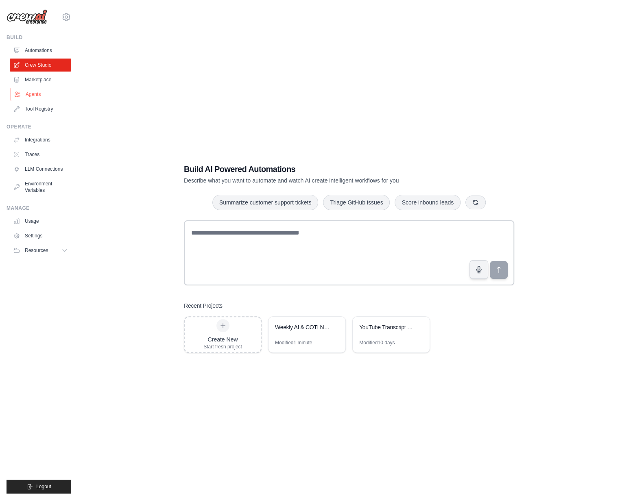
click at [35, 96] on link "Agents" at bounding box center [41, 94] width 61 height 13
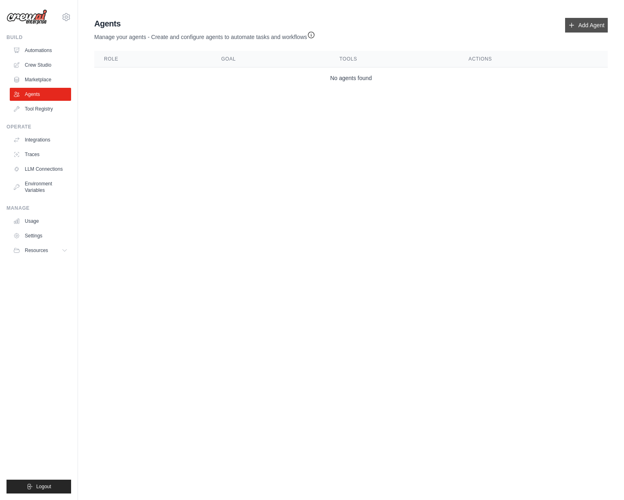
click at [590, 26] on link "Add Agent" at bounding box center [586, 25] width 43 height 15
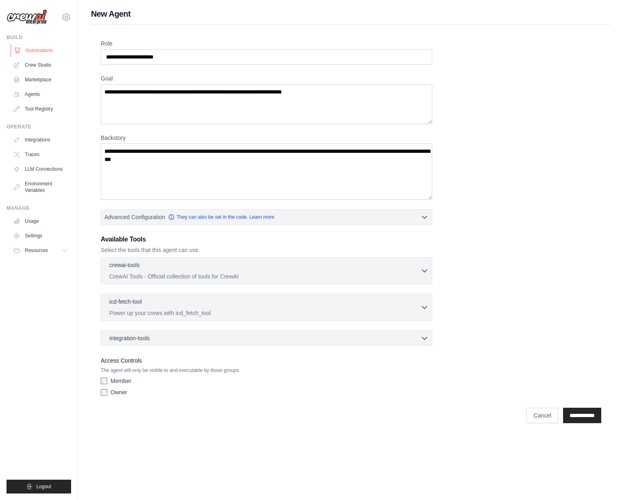
click at [39, 50] on link "Automations" at bounding box center [41, 50] width 61 height 13
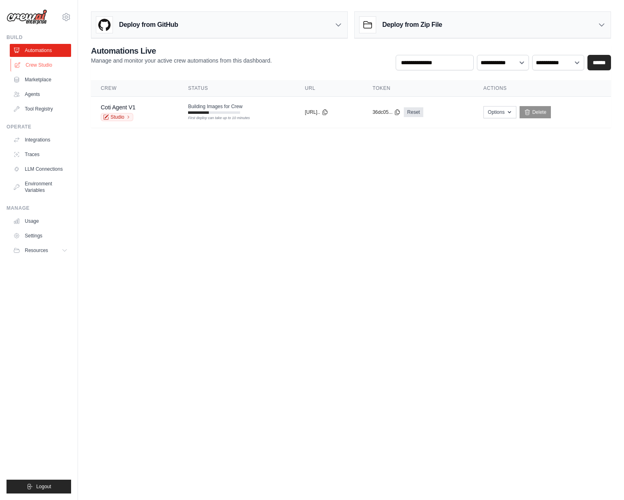
click at [34, 65] on link "Crew Studio" at bounding box center [41, 65] width 61 height 13
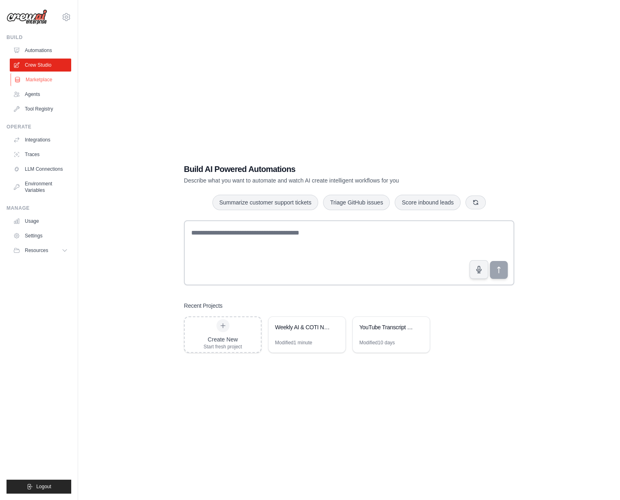
click at [33, 77] on link "Marketplace" at bounding box center [41, 79] width 61 height 13
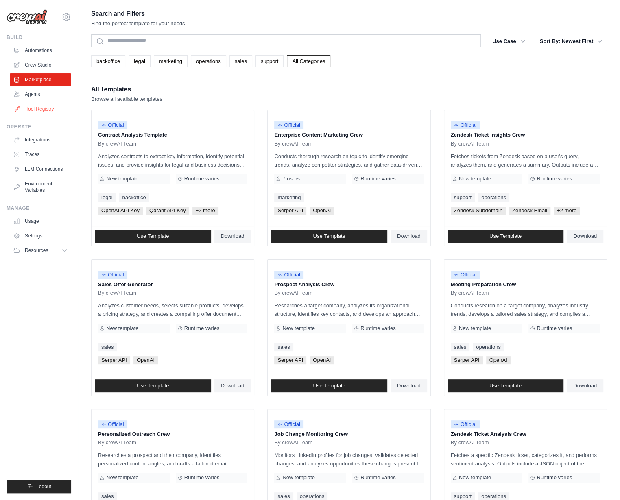
click at [37, 109] on link "Tool Registry" at bounding box center [41, 108] width 61 height 13
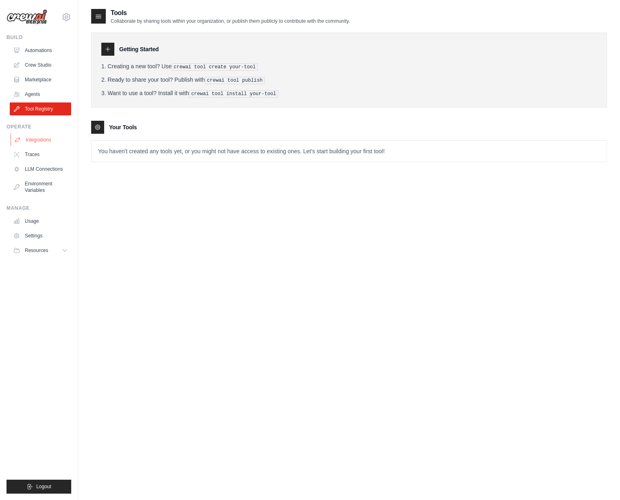
click at [40, 141] on link "Integrations" at bounding box center [41, 139] width 61 height 13
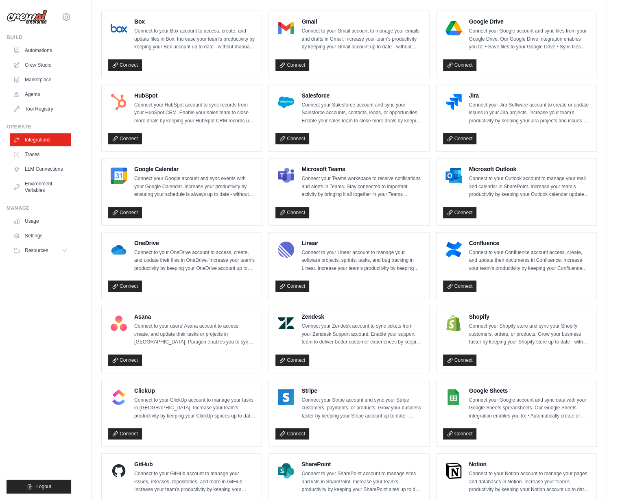
scroll to position [192, 0]
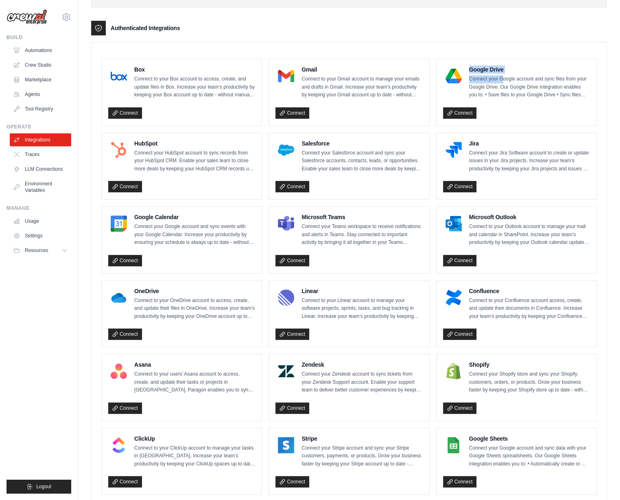
drag, startPoint x: 501, startPoint y: 72, endPoint x: 467, endPoint y: 64, distance: 35.5
click at [467, 65] on div "Google Drive Connect your Google account and sync files from your Google Drive.…" at bounding box center [516, 82] width 147 height 34
drag, startPoint x: 304, startPoint y: 354, endPoint x: 367, endPoint y: 371, distance: 64.8
click at [367, 371] on div "Zendesk Connect your Zendesk account to sync tickets from your Zendesk Support …" at bounding box center [349, 387] width 160 height 67
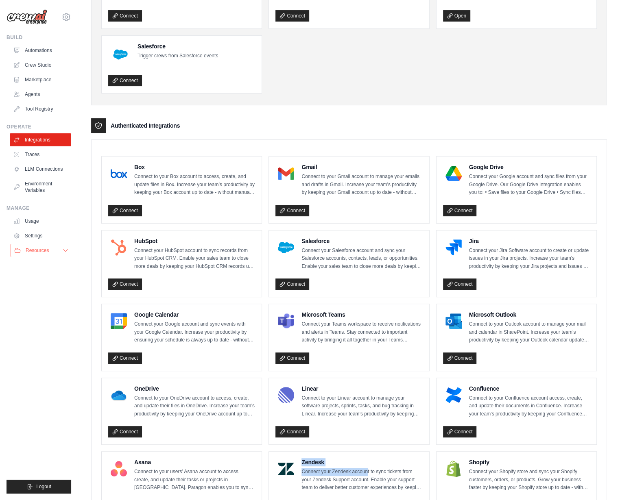
click at [47, 248] on span "Resources" at bounding box center [37, 250] width 23 height 7
click at [39, 183] on link "Environment Variables" at bounding box center [41, 187] width 61 height 20
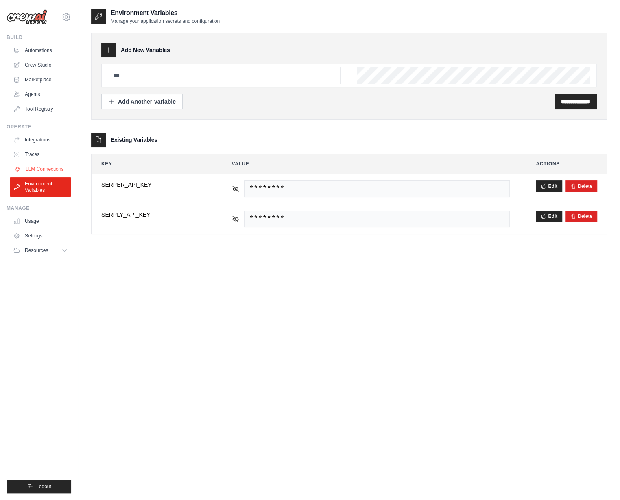
click at [44, 170] on link "LLM Connections" at bounding box center [41, 169] width 61 height 13
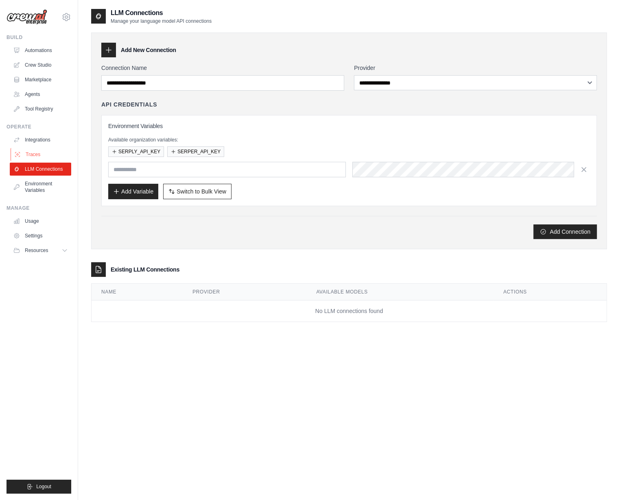
click at [40, 155] on link "Traces" at bounding box center [41, 154] width 61 height 13
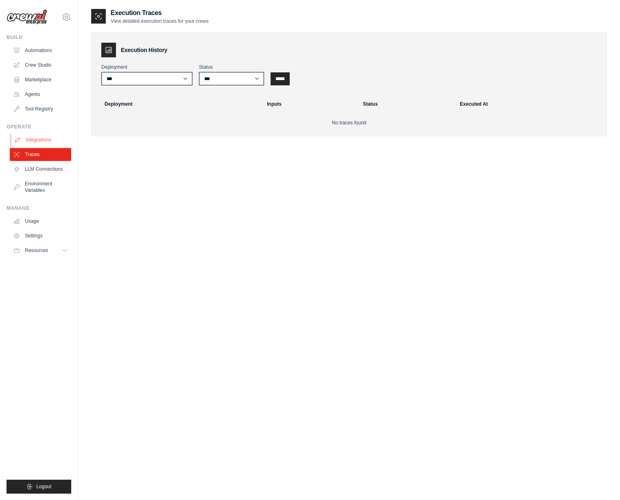
click at [38, 138] on link "Integrations" at bounding box center [41, 139] width 61 height 13
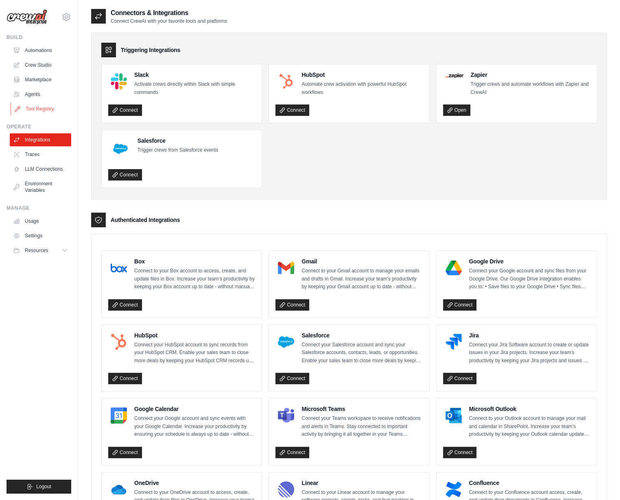
click at [41, 108] on link "Tool Registry" at bounding box center [41, 108] width 61 height 13
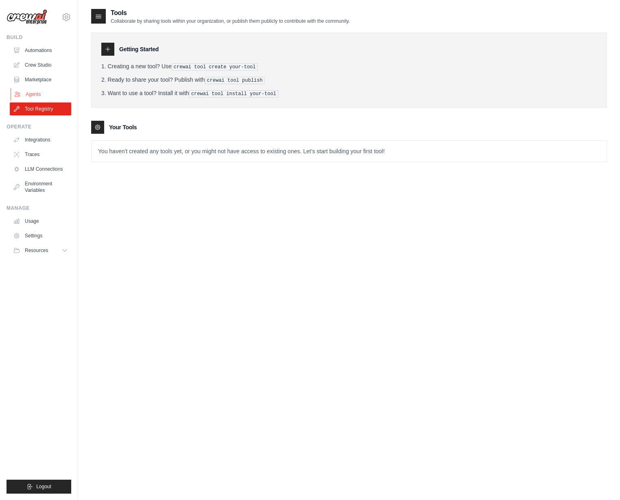
click at [39, 95] on link "Agents" at bounding box center [41, 94] width 61 height 13
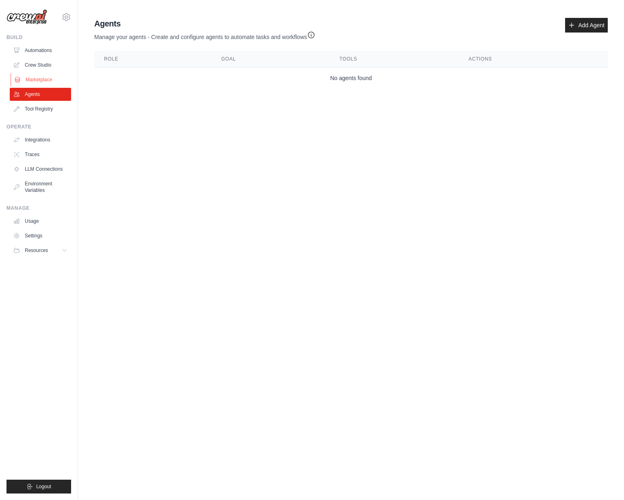
click at [37, 76] on link "Marketplace" at bounding box center [41, 79] width 61 height 13
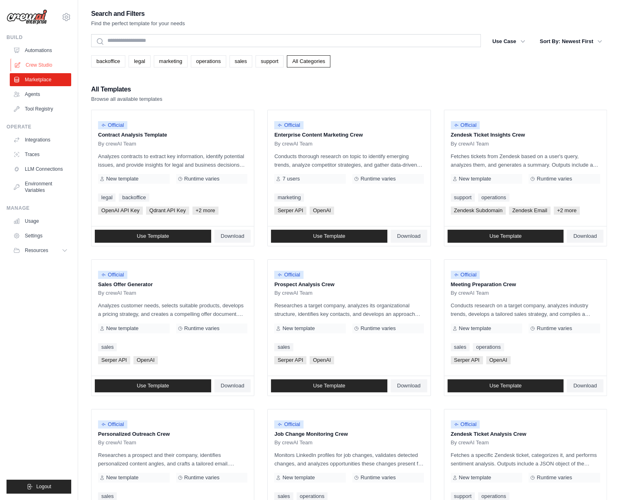
click at [38, 61] on link "Crew Studio" at bounding box center [41, 65] width 61 height 13
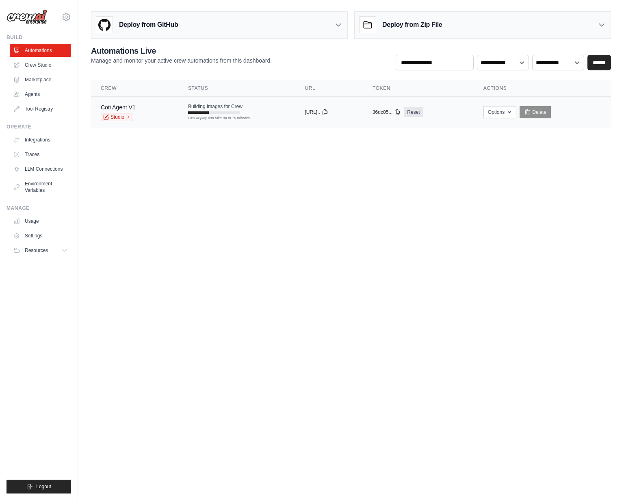
click at [210, 111] on div "First deploy can take up to 10 minutes" at bounding box center [214, 112] width 52 height 2
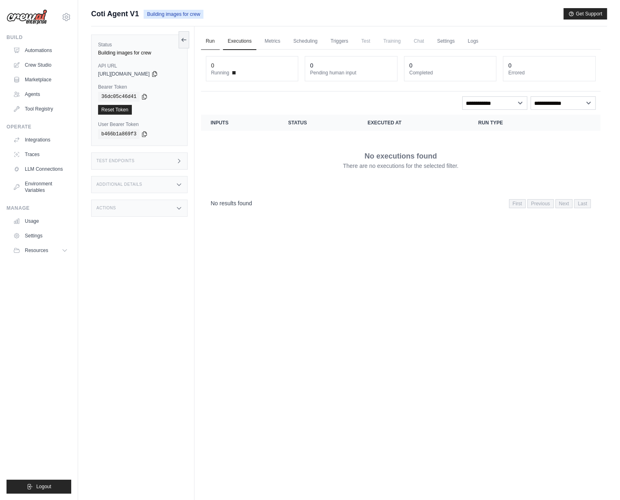
click at [211, 37] on link "Run" at bounding box center [210, 41] width 19 height 17
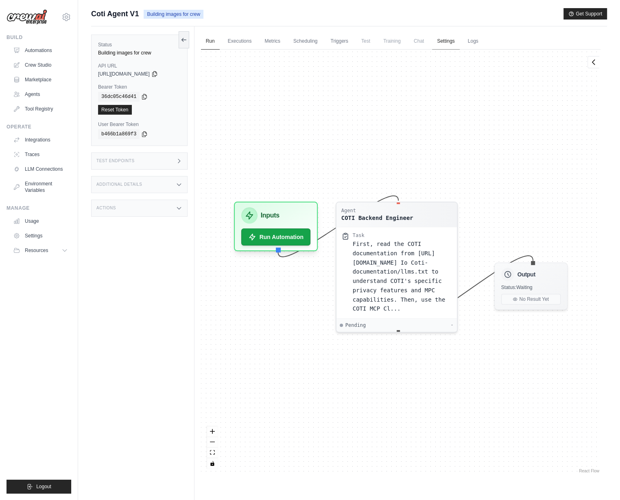
click at [448, 39] on link "Settings" at bounding box center [445, 41] width 27 height 17
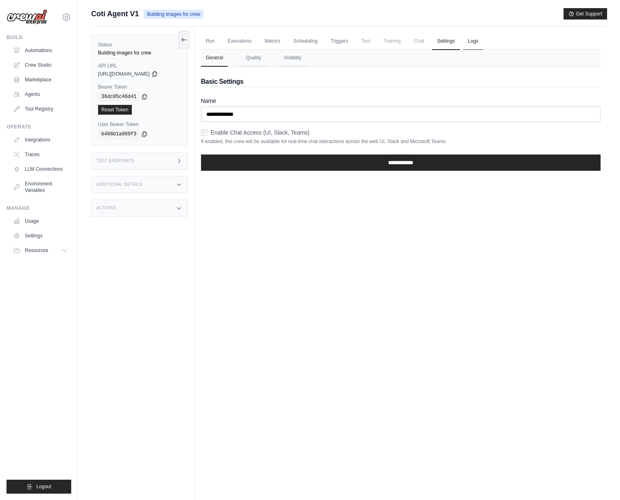
click at [476, 38] on link "Logs" at bounding box center [473, 41] width 20 height 17
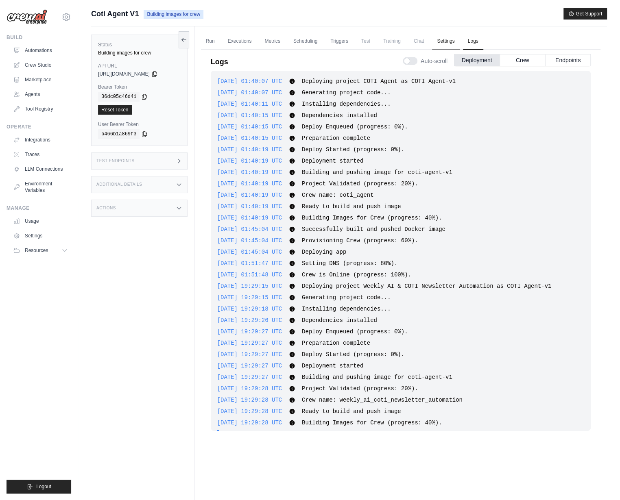
scroll to position [14, 0]
click at [440, 42] on link "Settings" at bounding box center [445, 41] width 27 height 17
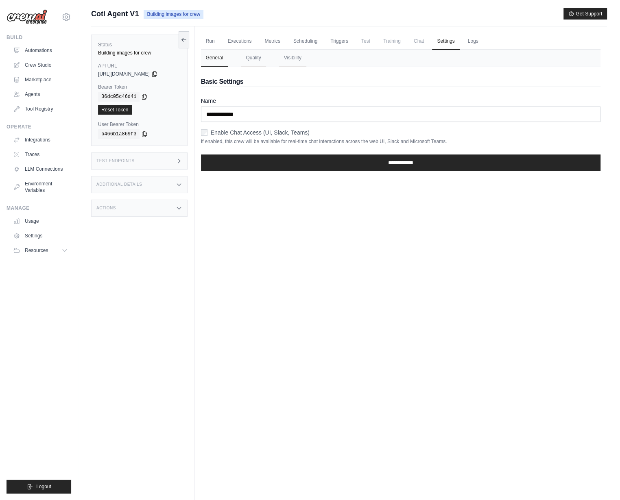
click at [394, 37] on span "Training" at bounding box center [391, 41] width 27 height 16
click at [391, 44] on span "Training" at bounding box center [391, 41] width 27 height 16
click at [265, 54] on nav "General Quality Visibility" at bounding box center [400, 58] width 399 height 17
click at [248, 59] on button "Quality" at bounding box center [253, 58] width 25 height 17
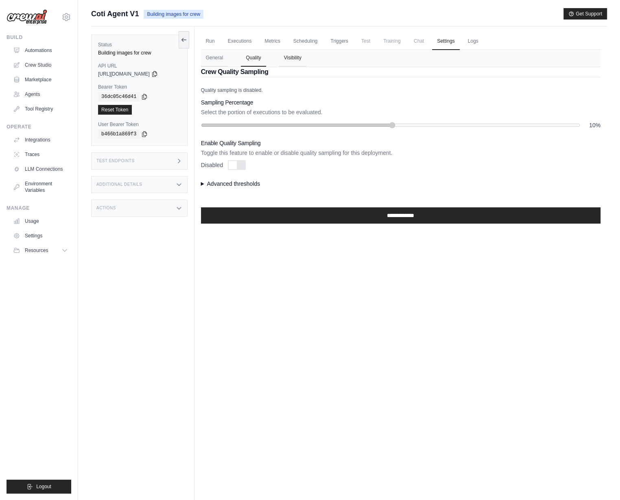
click at [302, 57] on button "Visibility" at bounding box center [292, 58] width 27 height 17
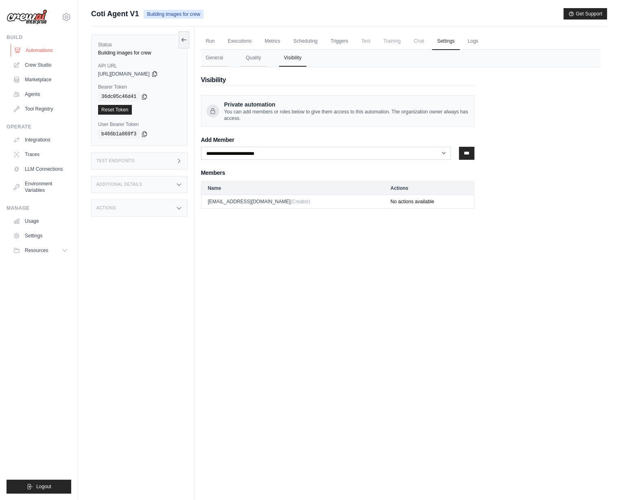
click at [41, 50] on link "Automations" at bounding box center [41, 50] width 61 height 13
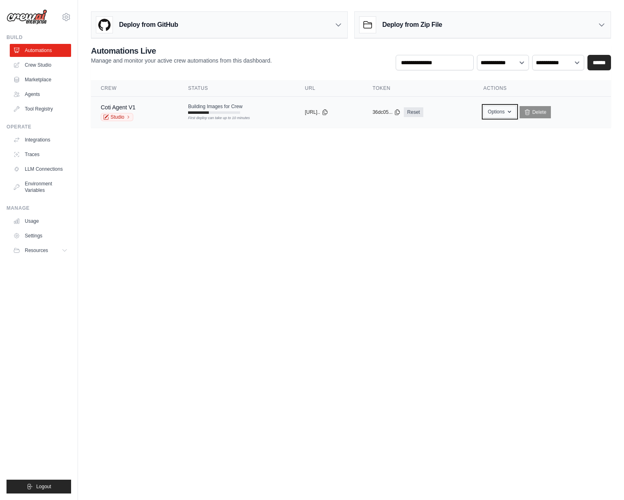
click at [512, 113] on button "Options" at bounding box center [500, 112] width 33 height 12
click at [472, 161] on link "Export MCP Server" at bounding box center [471, 159] width 91 height 15
click at [524, 194] on body "[EMAIL_ADDRESS][DOMAIN_NAME] Settings Build Automations Crew Studio" at bounding box center [312, 250] width 624 height 500
click at [328, 110] on icon at bounding box center [325, 112] width 7 height 7
click at [65, 17] on icon at bounding box center [66, 17] width 10 height 10
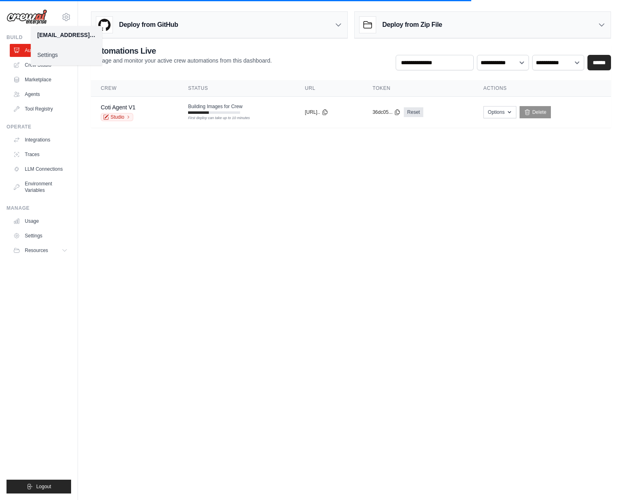
click at [59, 58] on link "Settings" at bounding box center [67, 55] width 72 height 15
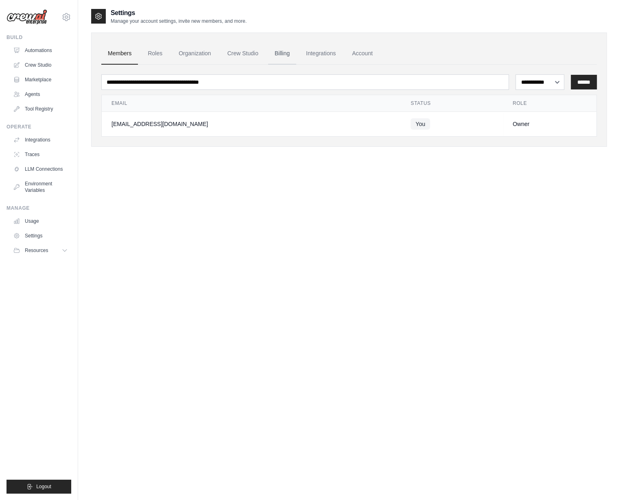
click at [285, 56] on link "Billing" at bounding box center [282, 54] width 28 height 22
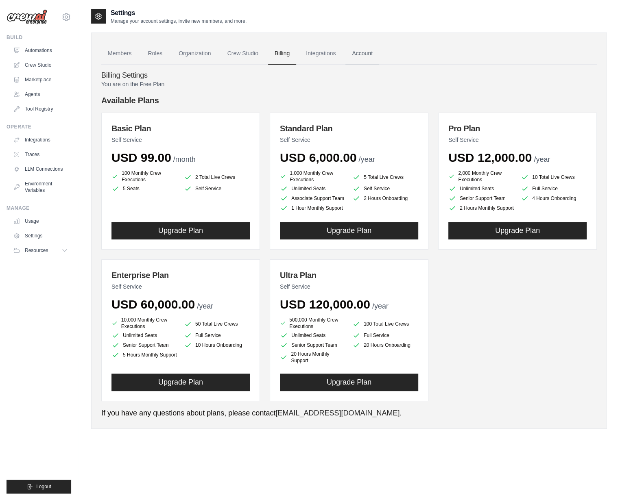
click at [360, 53] on link "Account" at bounding box center [362, 54] width 34 height 22
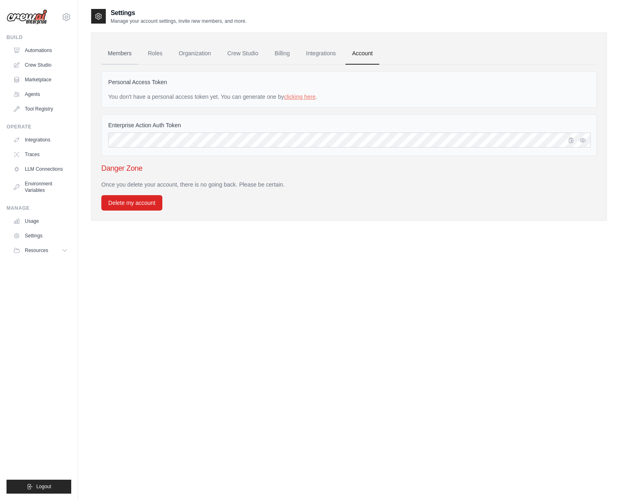
click at [118, 59] on link "Members" at bounding box center [119, 54] width 37 height 22
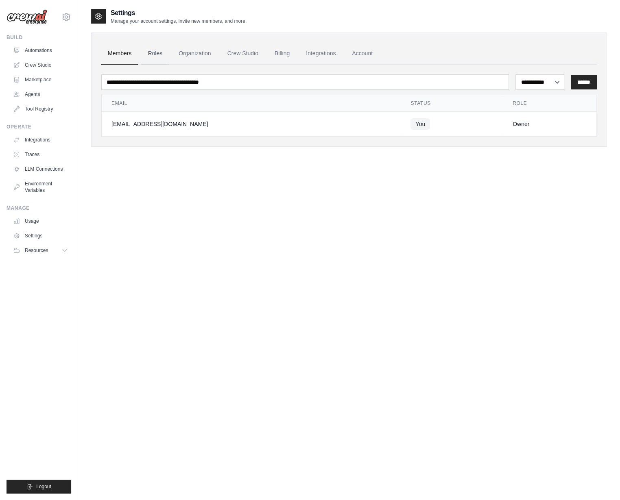
click at [152, 48] on link "Roles" at bounding box center [155, 54] width 28 height 22
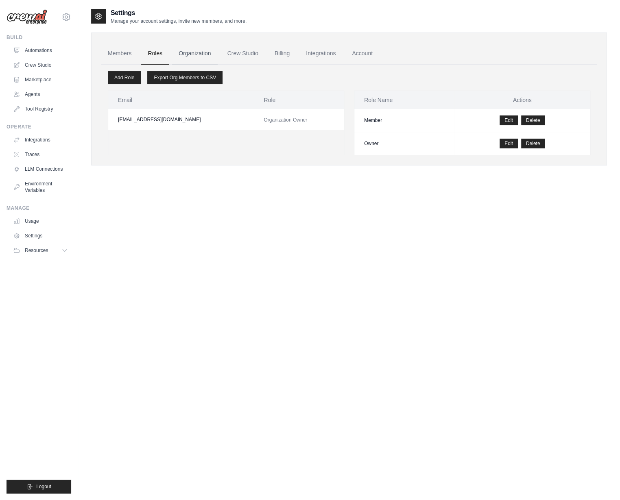
click at [200, 52] on link "Organization" at bounding box center [194, 54] width 45 height 22
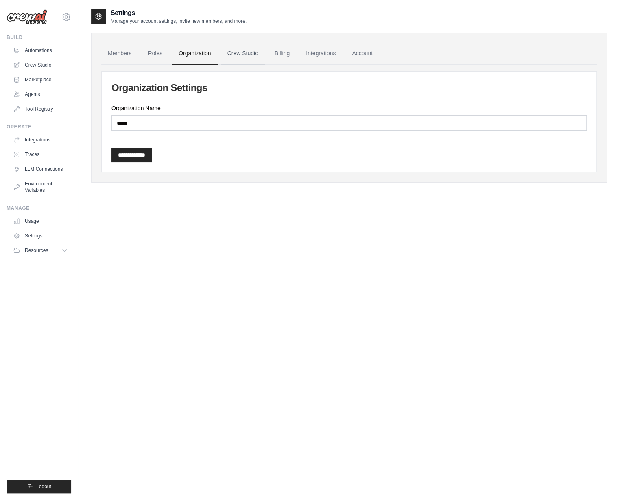
click at [244, 50] on link "Crew Studio" at bounding box center [243, 54] width 44 height 22
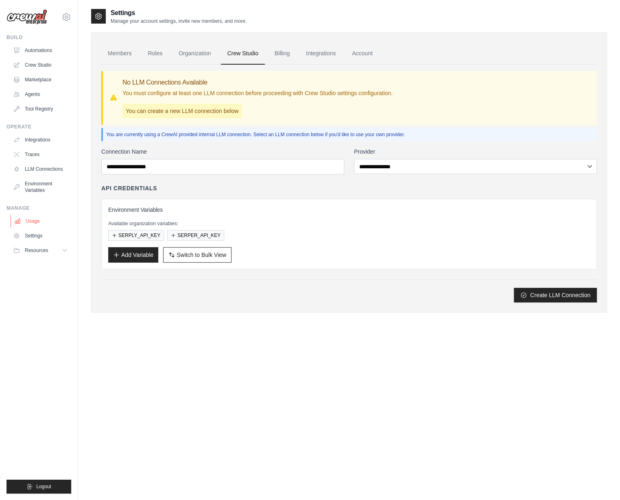
click at [25, 223] on link "Usage" at bounding box center [41, 221] width 61 height 13
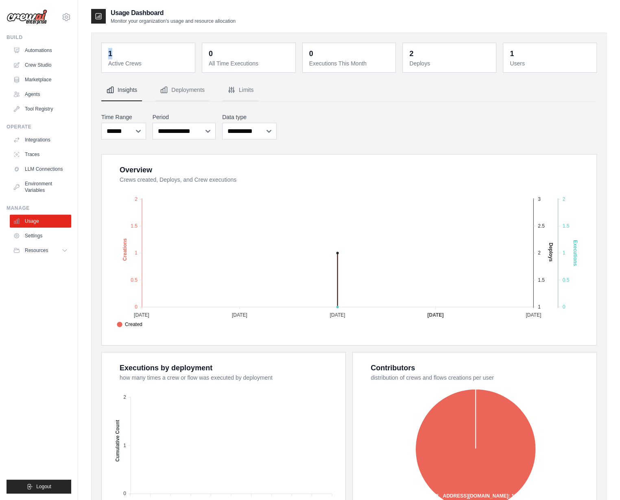
drag, startPoint x: 117, startPoint y: 58, endPoint x: 107, endPoint y: 55, distance: 11.2
click at [107, 55] on div "1 Active Crews" at bounding box center [148, 58] width 83 height 20
click at [192, 90] on button "Deployments" at bounding box center [182, 90] width 54 height 22
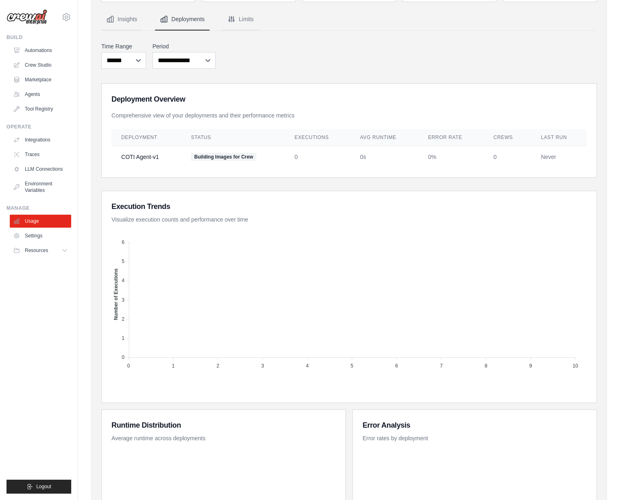
scroll to position [17, 0]
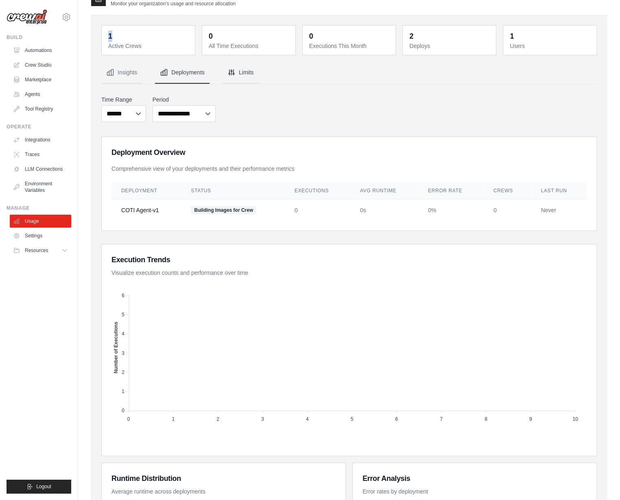
click at [243, 67] on button "Limits" at bounding box center [240, 73] width 36 height 22
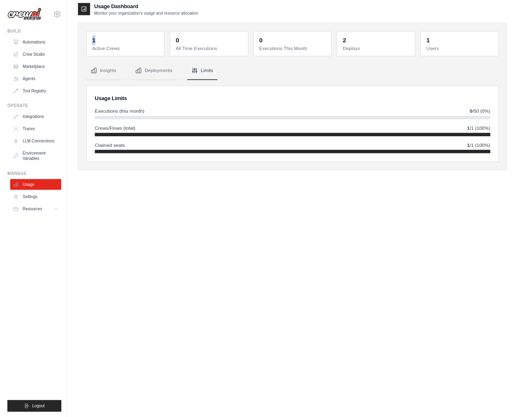
scroll to position [0, 0]
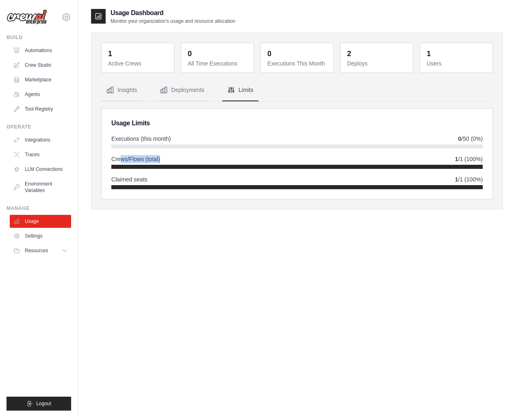
drag, startPoint x: 120, startPoint y: 158, endPoint x: 206, endPoint y: 159, distance: 86.6
click at [206, 159] on div "Crews/Flows (total) 1 /1 (100%)" at bounding box center [297, 159] width 372 height 8
drag, startPoint x: 138, startPoint y: 134, endPoint x: 208, endPoint y: 138, distance: 70.0
click at [205, 138] on div "Executions (this month) 0 /50 (0%)" at bounding box center [297, 139] width 372 height 8
drag, startPoint x: 473, startPoint y: 140, endPoint x: 448, endPoint y: 141, distance: 24.9
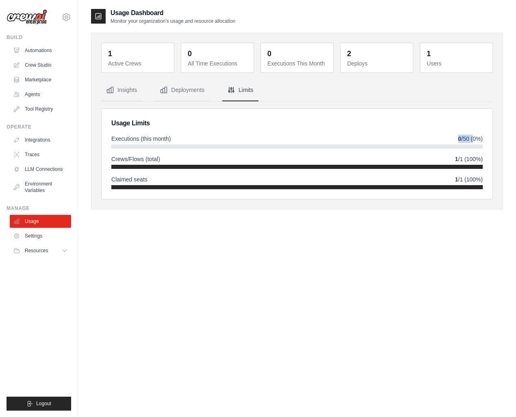
click at [448, 141] on div "Executions (this month) 0 /50 (0%)" at bounding box center [297, 139] width 372 height 8
click at [365, 251] on div "Usage Dashboard Monitor your organization's usage and resource allocation 1 Act…" at bounding box center [297, 216] width 412 height 417
click at [176, 87] on button "Deployments" at bounding box center [182, 90] width 54 height 22
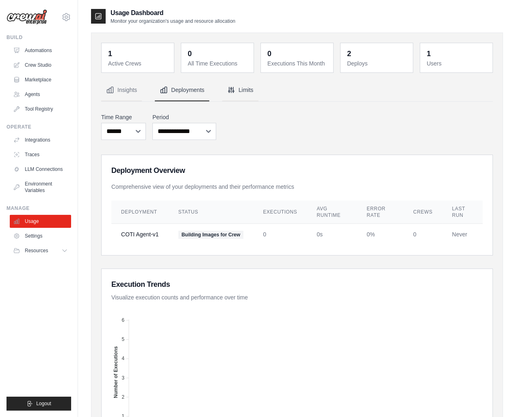
click at [250, 88] on button "Limits" at bounding box center [240, 90] width 36 height 22
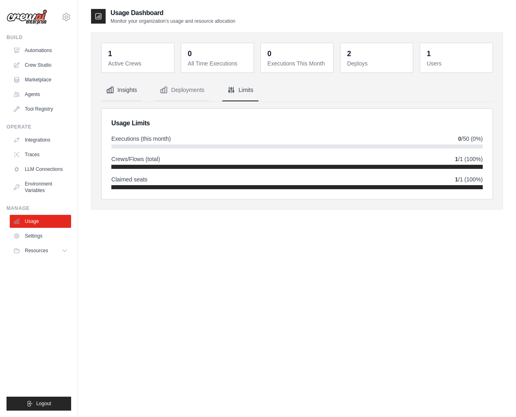
click at [111, 96] on button "Insights" at bounding box center [121, 90] width 41 height 22
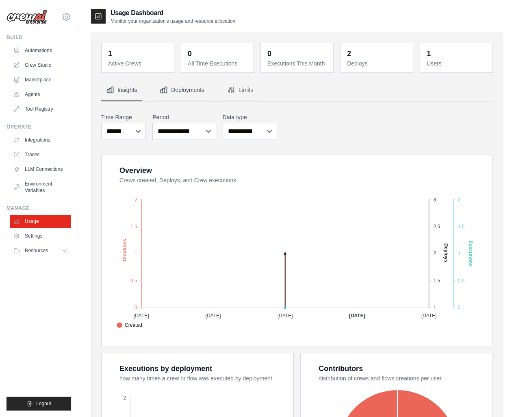
click at [188, 93] on button "Deployments" at bounding box center [182, 90] width 54 height 22
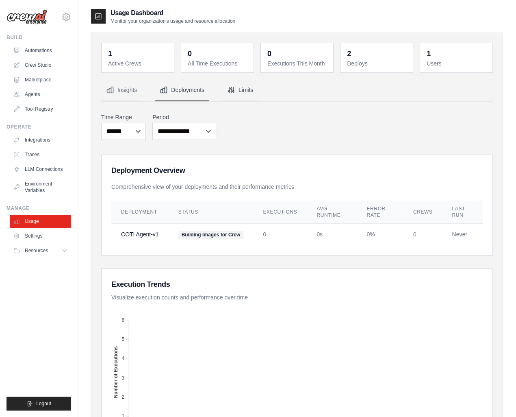
click at [242, 89] on button "Limits" at bounding box center [240, 90] width 36 height 22
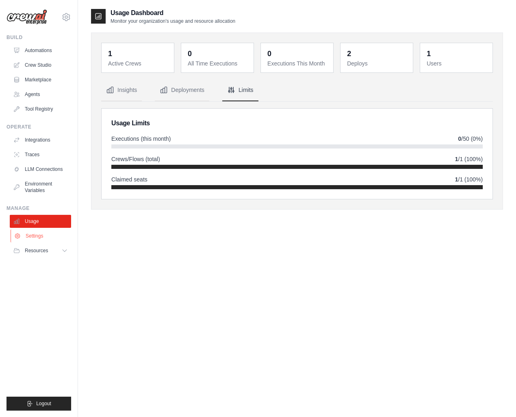
click at [46, 239] on link "Settings" at bounding box center [41, 235] width 61 height 13
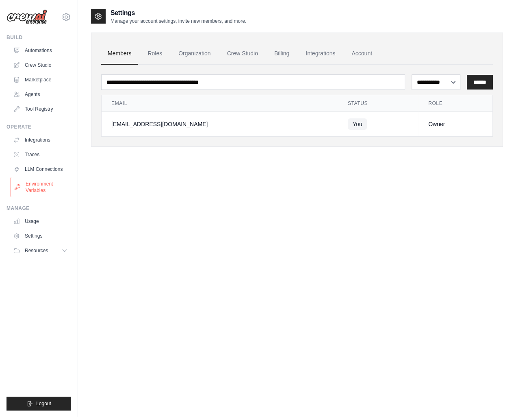
click at [43, 181] on link "Environment Variables" at bounding box center [41, 187] width 61 height 20
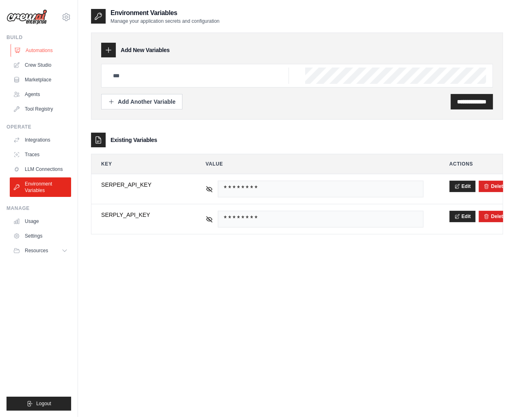
click at [59, 50] on link "Automations" at bounding box center [41, 50] width 61 height 13
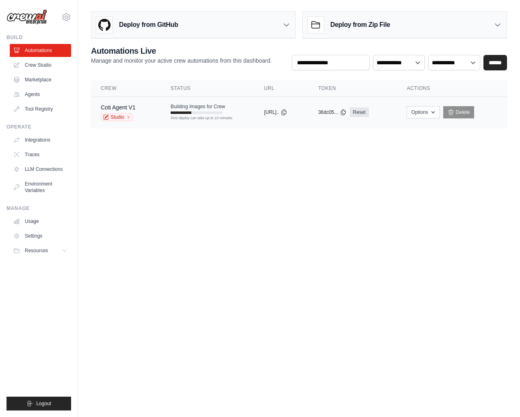
click at [221, 106] on span "Building Images for Crew" at bounding box center [198, 106] width 54 height 7
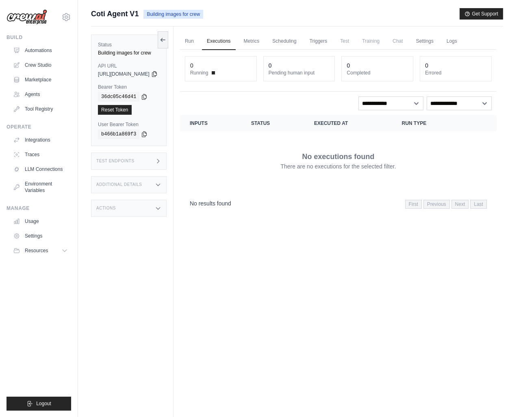
click at [385, 39] on span "Training" at bounding box center [370, 41] width 27 height 16
click at [199, 42] on link "Run" at bounding box center [189, 41] width 19 height 17
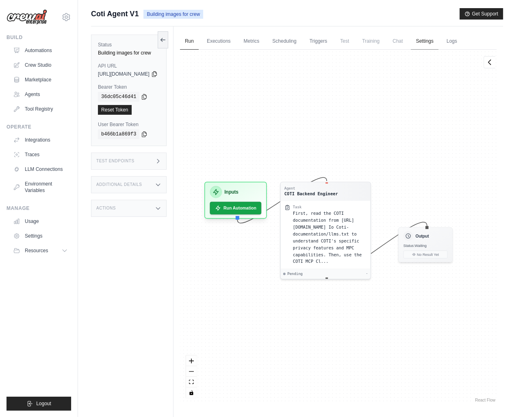
click at [438, 40] on link "Settings" at bounding box center [424, 41] width 27 height 17
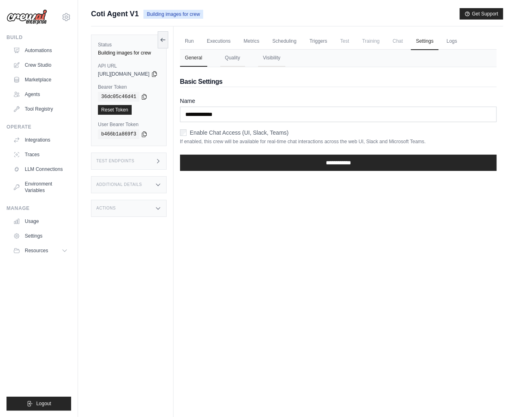
click at [385, 40] on span "Training" at bounding box center [370, 41] width 27 height 16
click at [408, 40] on span "Chat" at bounding box center [398, 41] width 20 height 16
click at [37, 112] on link "Tool Registry" at bounding box center [41, 108] width 61 height 13
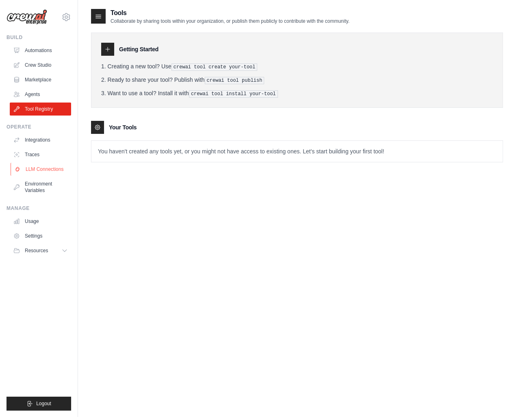
click at [54, 170] on link "LLM Connections" at bounding box center [41, 169] width 61 height 13
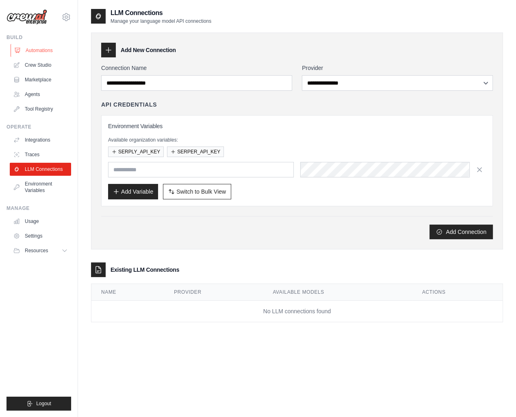
click at [54, 50] on link "Automations" at bounding box center [41, 50] width 61 height 13
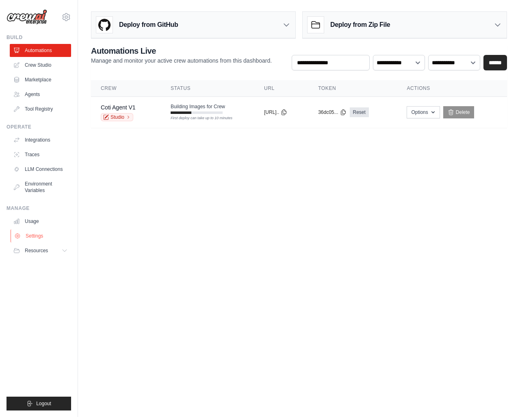
click at [31, 234] on link "Settings" at bounding box center [41, 235] width 61 height 13
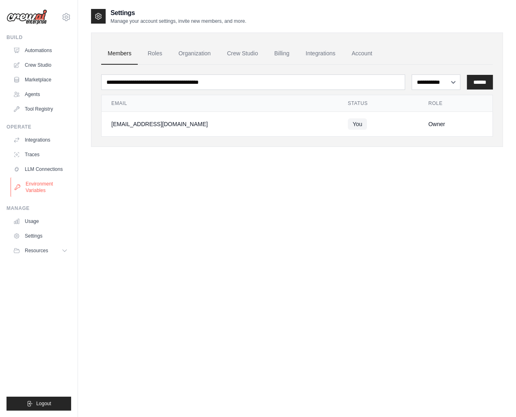
click at [38, 187] on link "Environment Variables" at bounding box center [41, 187] width 61 height 20
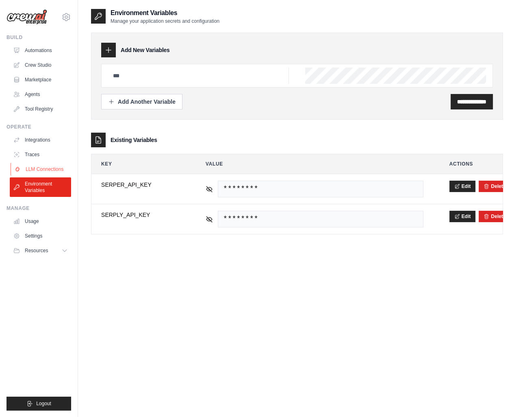
click at [40, 169] on link "LLM Connections" at bounding box center [41, 169] width 61 height 13
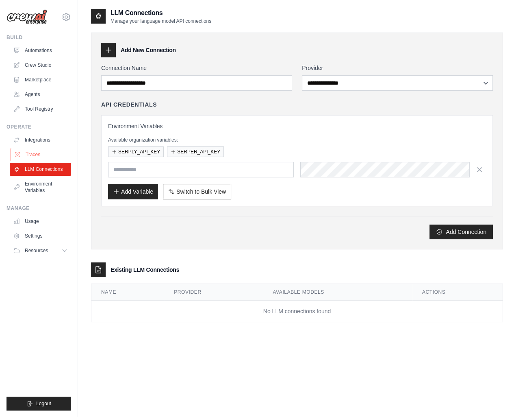
click at [36, 154] on link "Traces" at bounding box center [41, 154] width 61 height 13
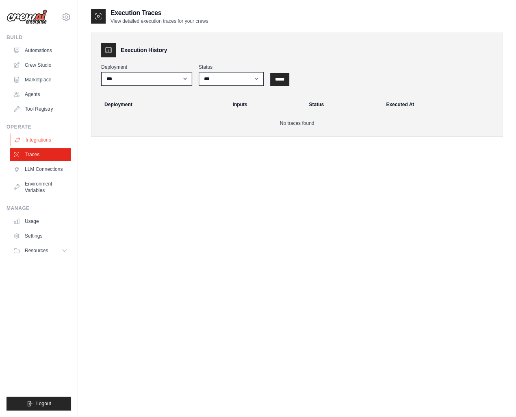
click at [40, 139] on link "Integrations" at bounding box center [41, 139] width 61 height 13
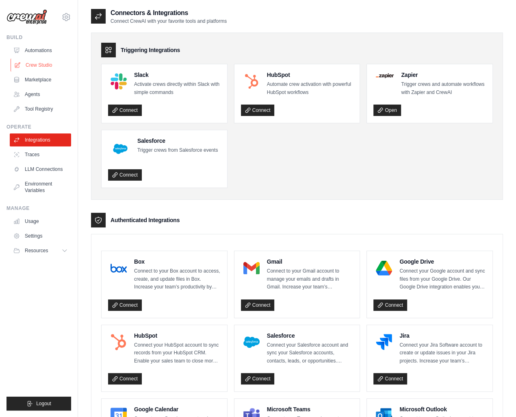
click at [52, 65] on link "Crew Studio" at bounding box center [41, 65] width 61 height 13
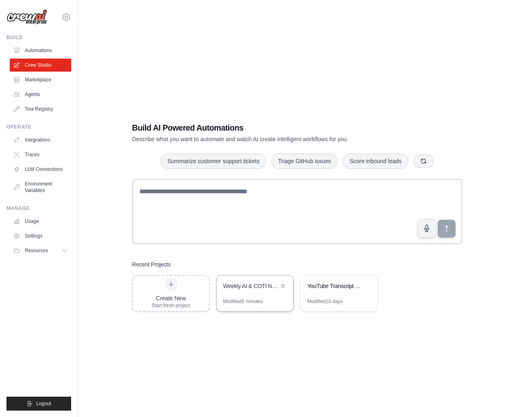
click at [228, 296] on div "Weekly AI & COTI Newsletter Automation" at bounding box center [255, 286] width 77 height 23
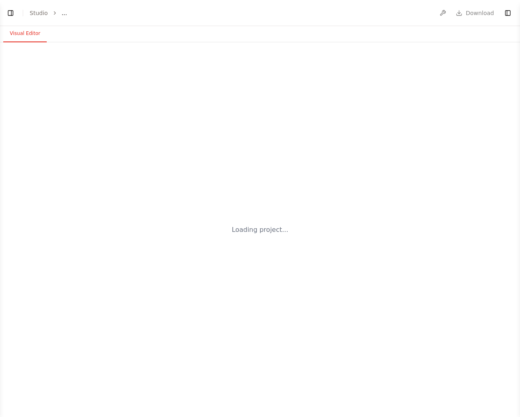
select select "****"
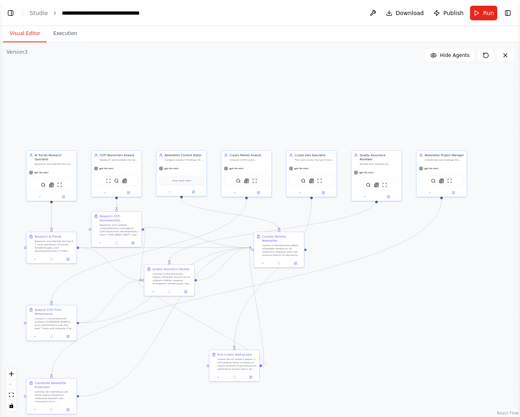
scroll to position [8563, 0]
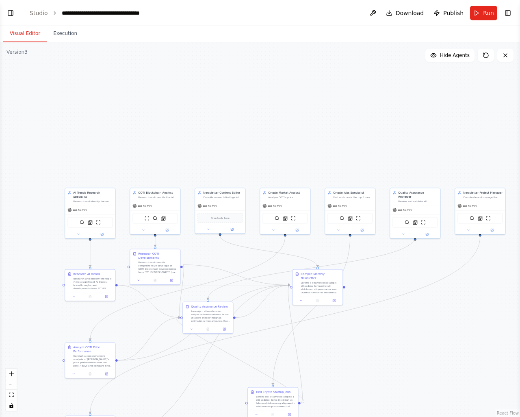
drag, startPoint x: 348, startPoint y: 229, endPoint x: 239, endPoint y: 263, distance: 114.2
click at [336, 219] on div "SerperDevTool SerplyNewsSearchTool ScrapeWebsiteTool" at bounding box center [350, 217] width 45 height 11
click at [361, 229] on icon at bounding box center [362, 229] width 2 height 2
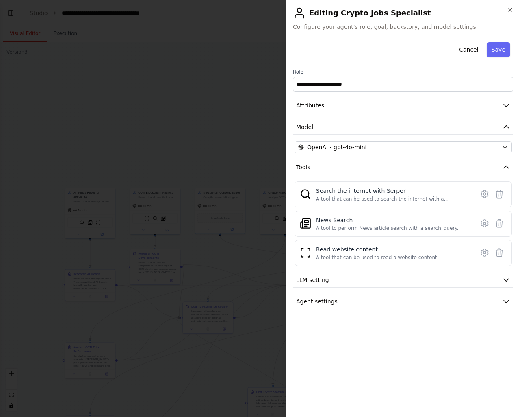
click at [265, 127] on div at bounding box center [260, 208] width 520 height 417
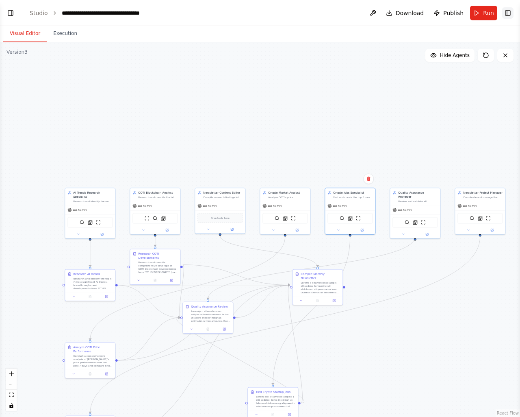
click at [505, 15] on button "Toggle Right Sidebar" at bounding box center [507, 12] width 11 height 11
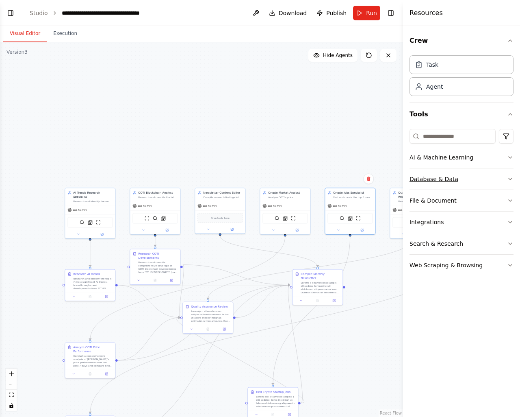
click at [436, 176] on div "Database & Data" at bounding box center [434, 179] width 49 height 8
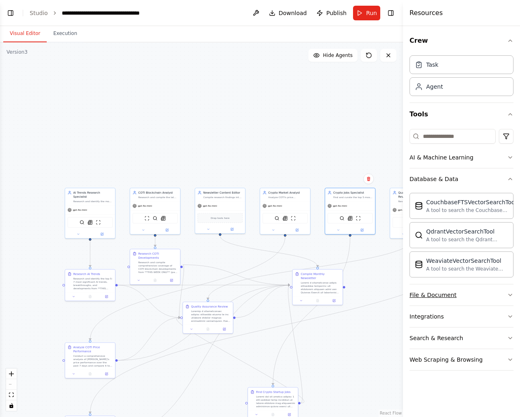
click at [437, 296] on div "File & Document" at bounding box center [433, 295] width 47 height 8
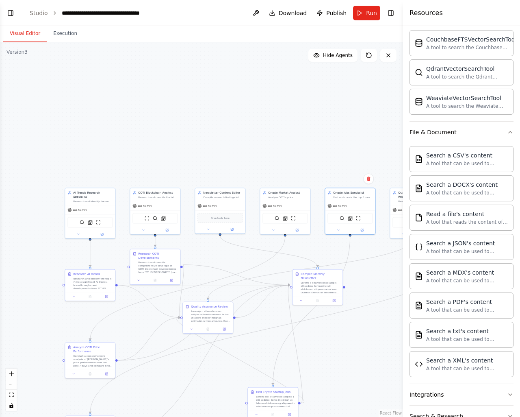
scroll to position [0, 0]
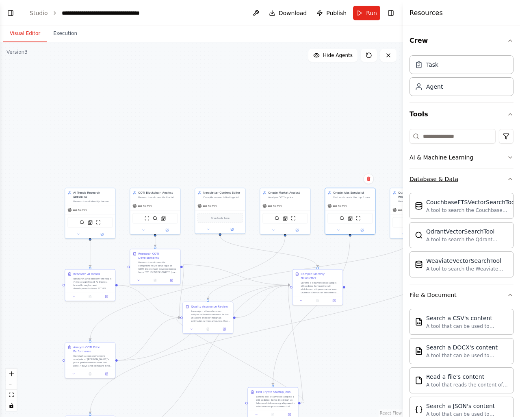
click at [465, 176] on button "Database & Data" at bounding box center [462, 178] width 104 height 21
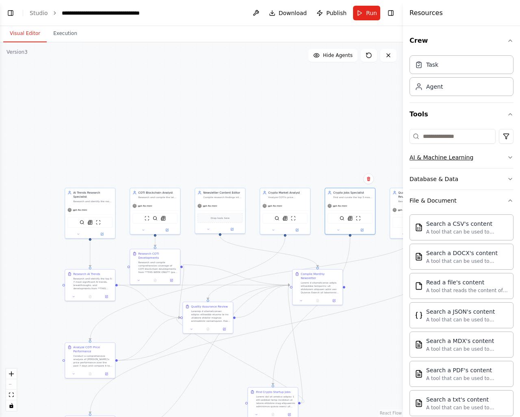
click at [470, 159] on button "AI & Machine Learning" at bounding box center [462, 157] width 104 height 21
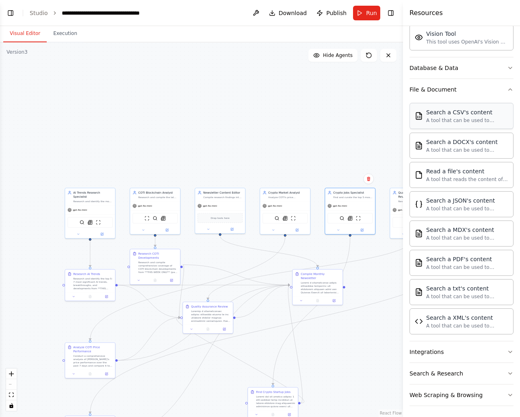
scroll to position [45, 0]
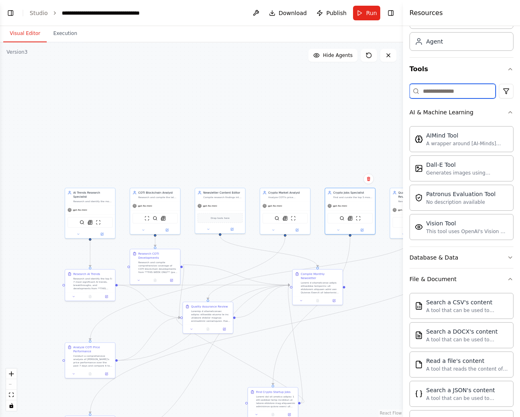
click at [461, 94] on input at bounding box center [453, 91] width 86 height 15
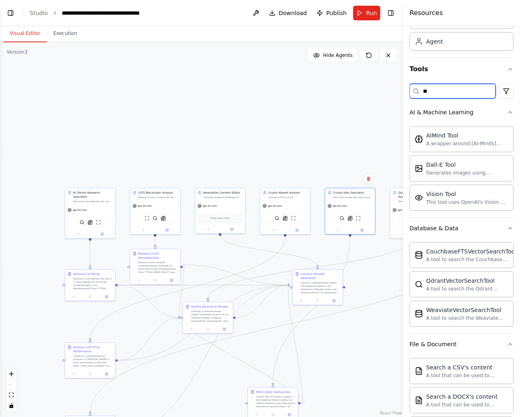
type input "***"
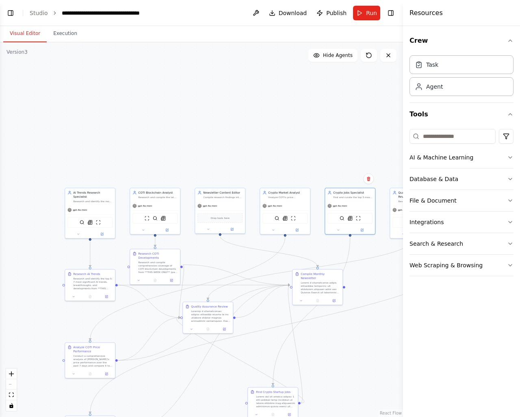
click at [338, 108] on div ".deletable-edge-delete-btn { width: 20px; height: 20px; border: 0px solid #ffff…" at bounding box center [201, 229] width 403 height 374
click at [435, 157] on div "AI & Machine Learning" at bounding box center [442, 157] width 64 height 8
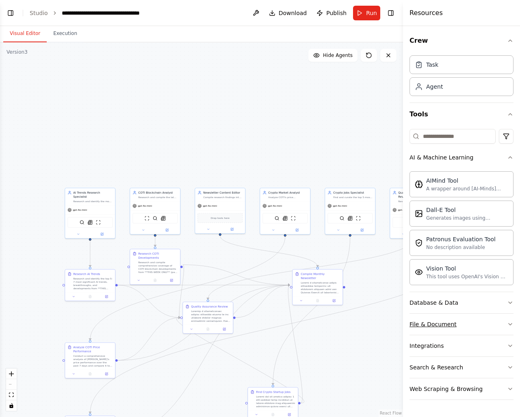
click at [439, 323] on div "File & Document" at bounding box center [433, 324] width 47 height 8
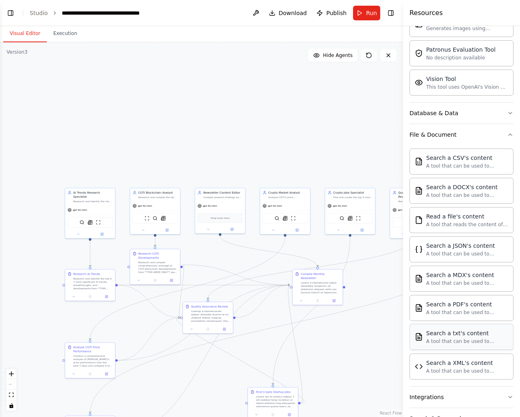
scroll to position [235, 0]
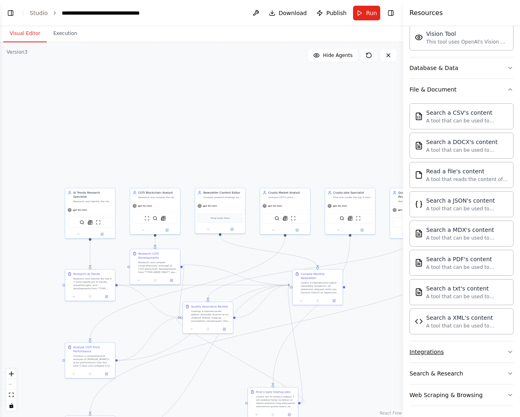
click at [435, 353] on div "Integrations" at bounding box center [427, 352] width 34 height 8
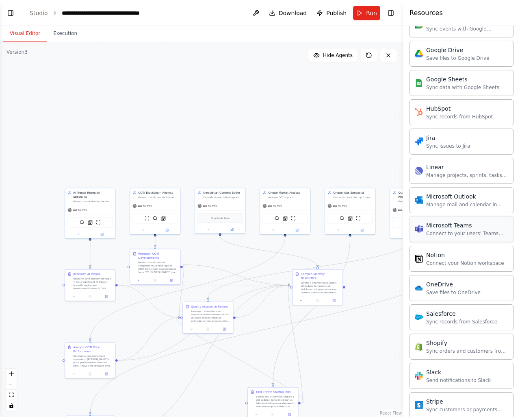
scroll to position [831, 0]
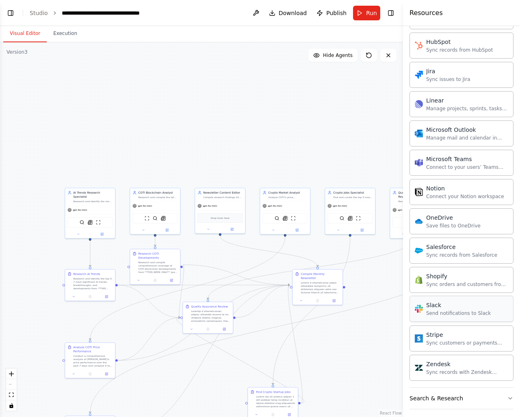
click at [460, 305] on div "Slack" at bounding box center [458, 305] width 65 height 8
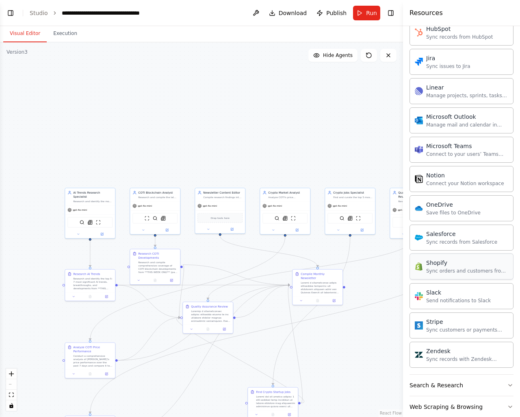
scroll to position [854, 0]
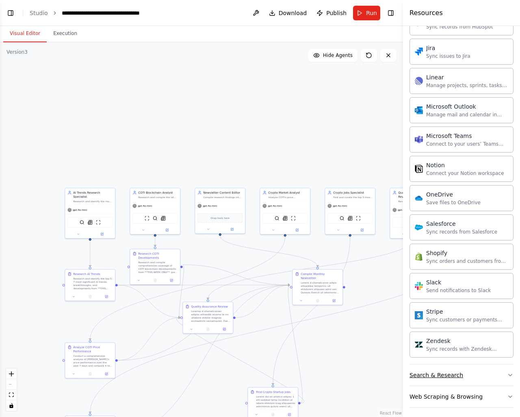
click at [461, 364] on button "Search & Research" at bounding box center [462, 374] width 104 height 21
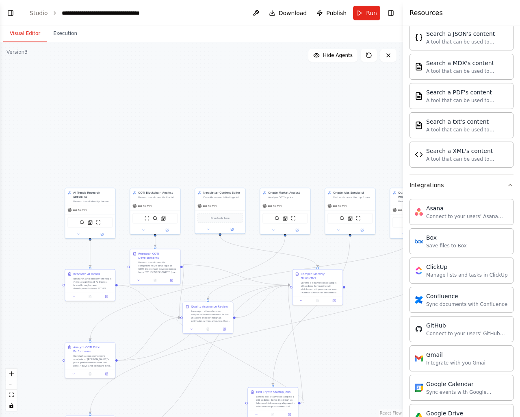
scroll to position [394, 0]
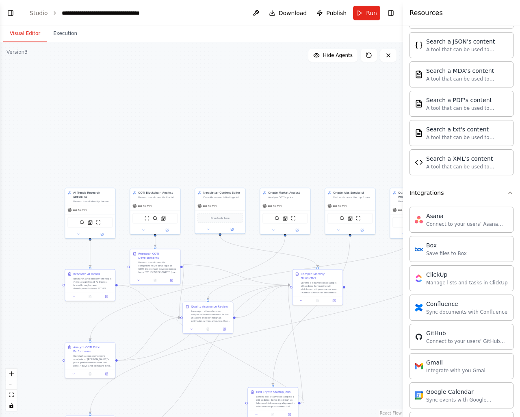
click at [322, 136] on div ".deletable-edge-delete-btn { width: 20px; height: 20px; border: 0px solid #ffff…" at bounding box center [201, 229] width 403 height 374
click at [301, 12] on span "Download" at bounding box center [293, 13] width 28 height 8
click at [44, 11] on link "Studio" at bounding box center [39, 13] width 18 height 7
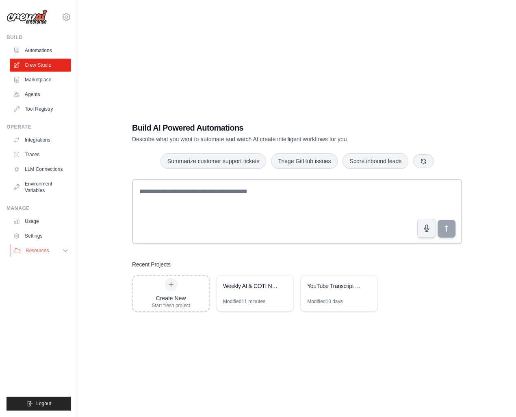
click at [48, 246] on button "Resources" at bounding box center [41, 250] width 61 height 13
click at [38, 237] on link "Settings" at bounding box center [41, 235] width 61 height 13
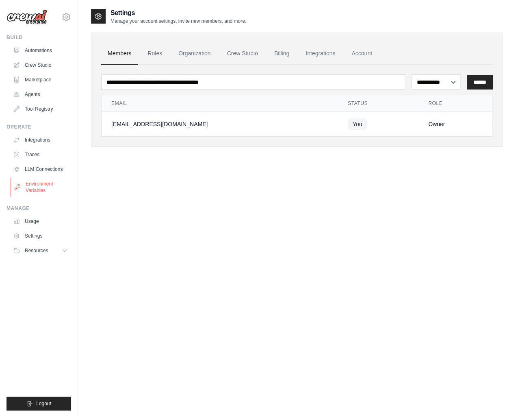
click at [43, 188] on link "Environment Variables" at bounding box center [41, 187] width 61 height 20
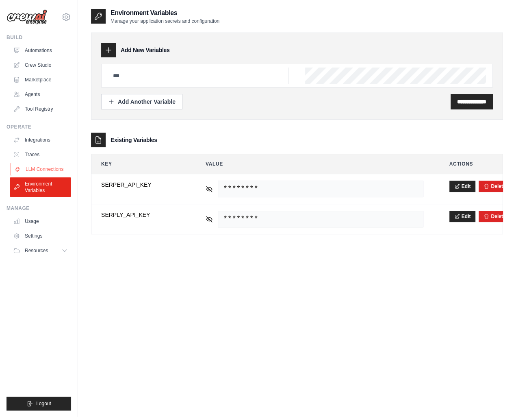
click at [44, 170] on link "LLM Connections" at bounding box center [41, 169] width 61 height 13
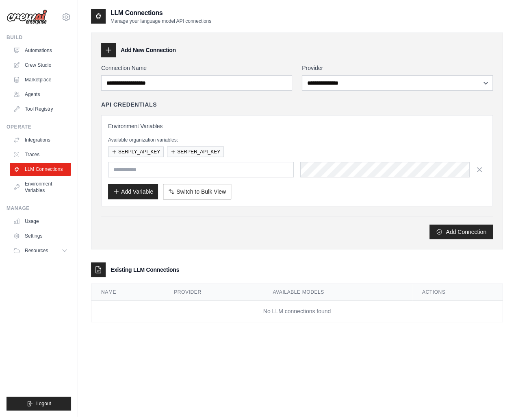
click at [367, 71] on label "Provider" at bounding box center [397, 68] width 191 height 8
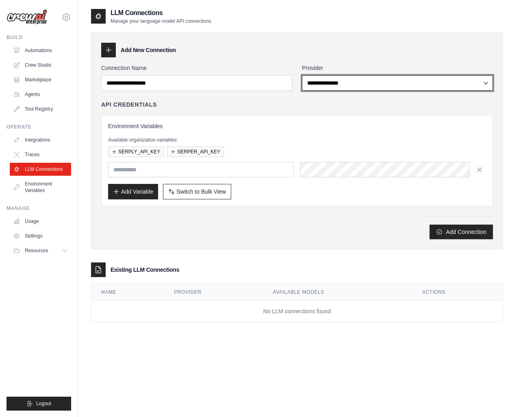
click at [367, 75] on select "**********" at bounding box center [397, 82] width 191 height 15
click at [367, 78] on select "**********" at bounding box center [397, 82] width 191 height 15
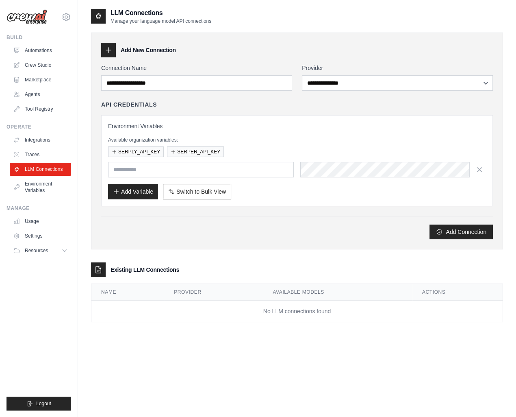
drag, startPoint x: 218, startPoint y: 62, endPoint x: 209, endPoint y: 63, distance: 9.1
click at [218, 62] on div "**********" at bounding box center [297, 141] width 412 height 217
click at [39, 155] on link "Traces" at bounding box center [41, 154] width 61 height 13
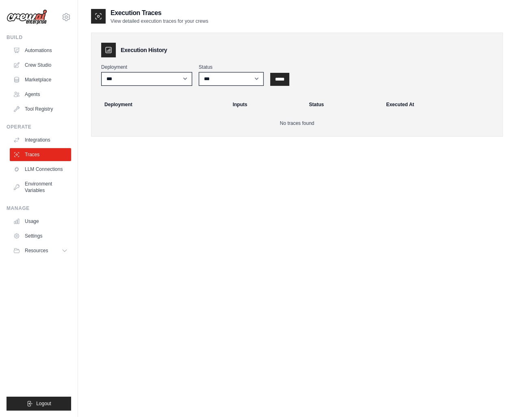
click at [38, 155] on link "Traces" at bounding box center [40, 154] width 61 height 13
click at [36, 139] on link "Integrations" at bounding box center [41, 139] width 61 height 13
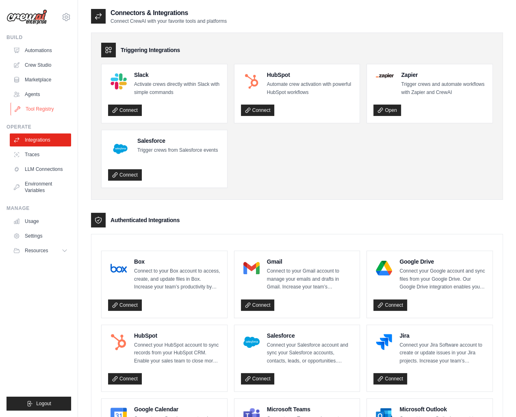
click at [35, 109] on link "Tool Registry" at bounding box center [41, 108] width 61 height 13
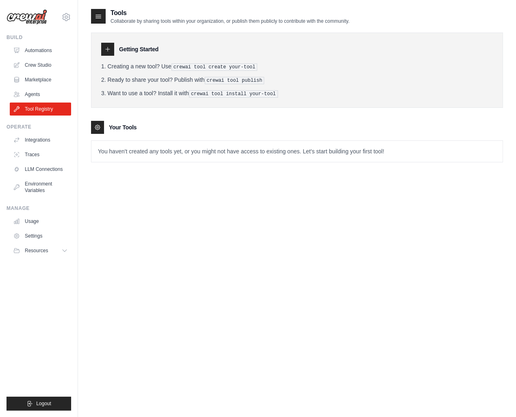
click at [41, 87] on ul "Automations Crew Studio Marketplace Agents Tool Registry" at bounding box center [40, 80] width 61 height 72
click at [33, 97] on link "Agents" at bounding box center [41, 94] width 61 height 13
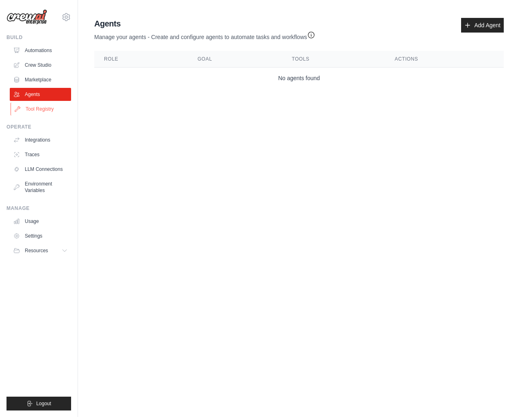
click at [35, 107] on link "Tool Registry" at bounding box center [41, 108] width 61 height 13
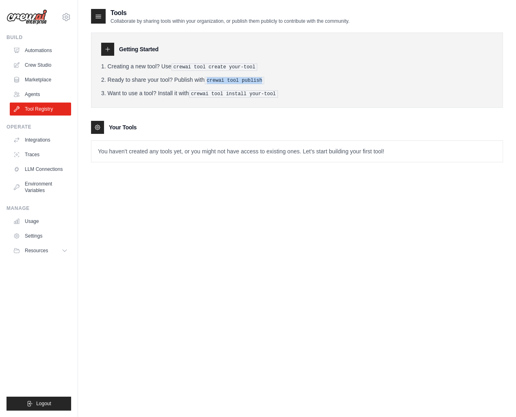
drag, startPoint x: 214, startPoint y: 76, endPoint x: 285, endPoint y: 82, distance: 70.6
click at [285, 82] on li "Ready to share your tool? Publish with crewai tool publish" at bounding box center [297, 80] width 392 height 9
drag, startPoint x: 185, startPoint y: 93, endPoint x: 278, endPoint y: 91, distance: 93.1
click at [280, 90] on li "Want to use a tool? Install it with crewai tool install your-tool" at bounding box center [297, 93] width 392 height 9
click at [45, 94] on link "Agents" at bounding box center [41, 94] width 61 height 13
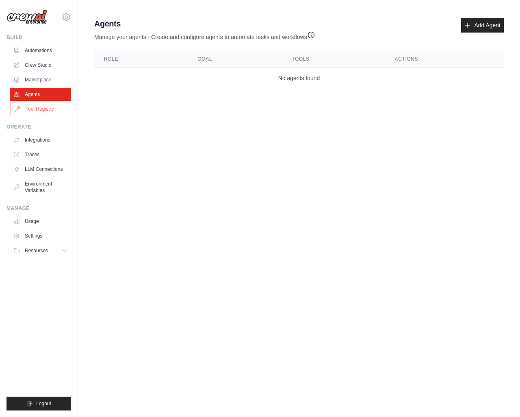
click at [43, 107] on link "Tool Registry" at bounding box center [41, 108] width 61 height 13
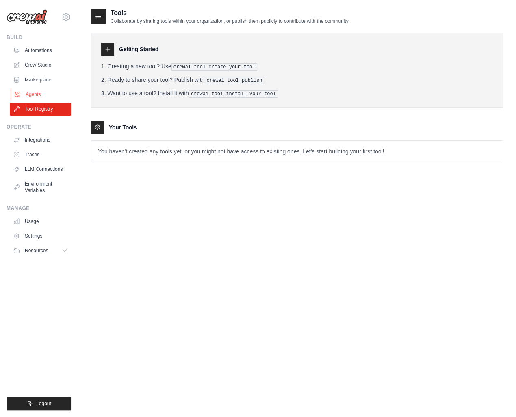
click at [42, 94] on link "Agents" at bounding box center [41, 94] width 61 height 13
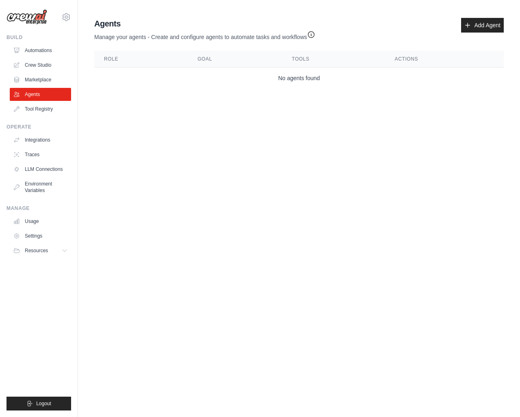
click at [314, 35] on icon "button" at bounding box center [311, 34] width 8 height 8
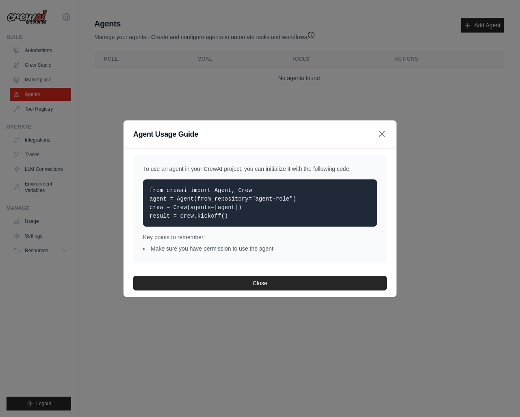
click at [385, 133] on icon "button" at bounding box center [382, 134] width 10 height 10
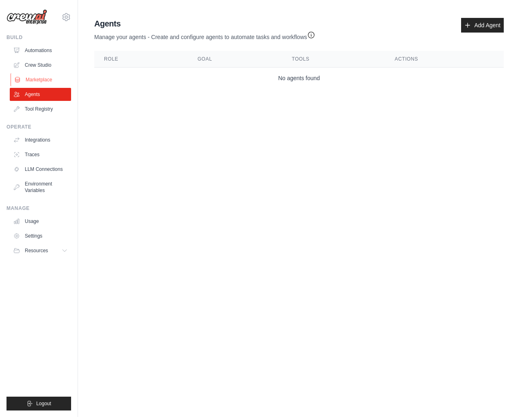
click at [44, 74] on link "Marketplace" at bounding box center [41, 79] width 61 height 13
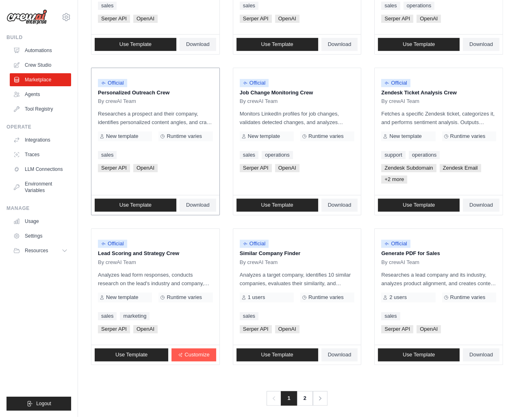
scroll to position [359, 0]
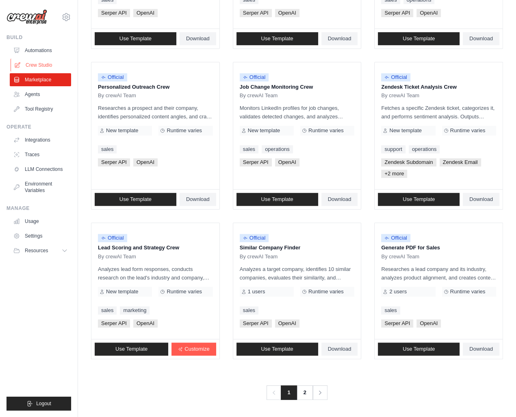
click at [45, 67] on link "Crew Studio" at bounding box center [41, 65] width 61 height 13
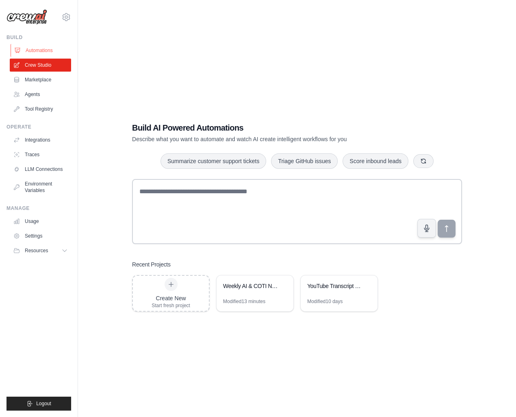
click at [50, 48] on link "Automations" at bounding box center [41, 50] width 61 height 13
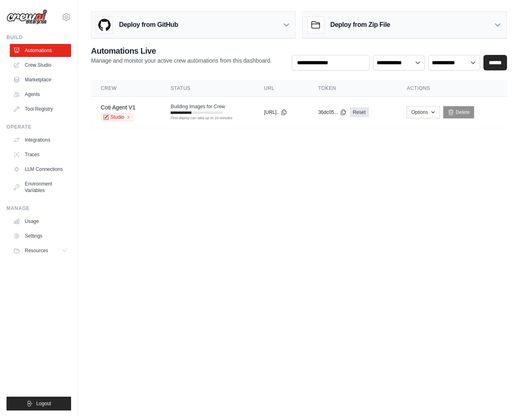
click at [286, 25] on icon at bounding box center [287, 25] width 8 height 8
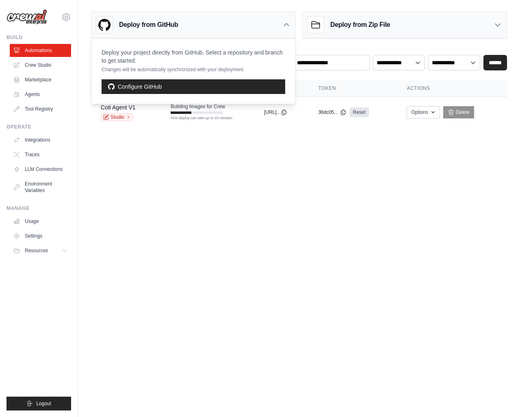
click at [286, 25] on icon at bounding box center [287, 25] width 8 height 8
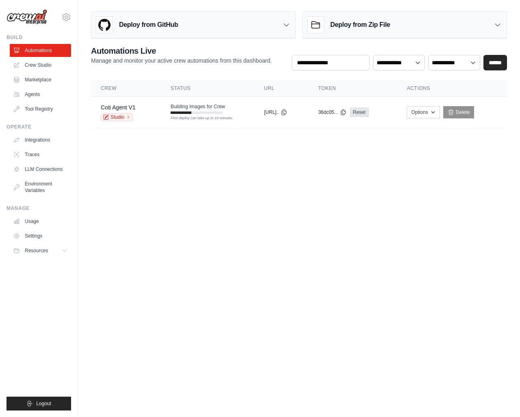
click at [435, 30] on div "Deploy from Zip File" at bounding box center [405, 25] width 204 height 26
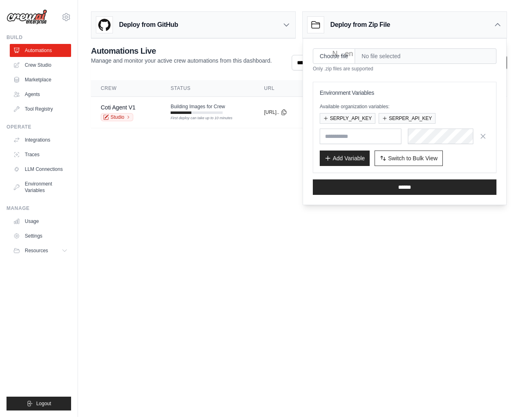
click at [435, 30] on div "Deploy from Zip File" at bounding box center [405, 25] width 204 height 26
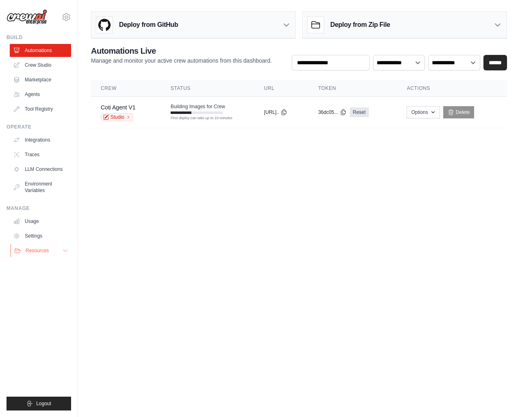
click at [30, 248] on span "Resources" at bounding box center [37, 250] width 23 height 7
click at [45, 265] on span "Documentation" at bounding box center [45, 264] width 33 height 7
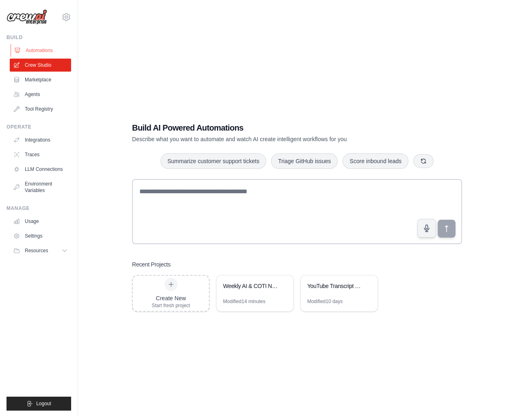
click at [55, 50] on link "Automations" at bounding box center [41, 50] width 61 height 13
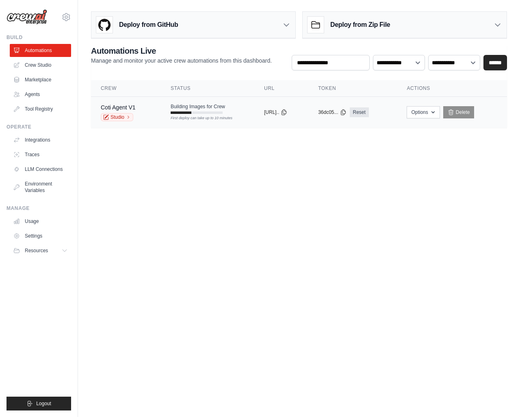
click at [136, 109] on div "Coti Agent V1" at bounding box center [119, 107] width 36 height 8
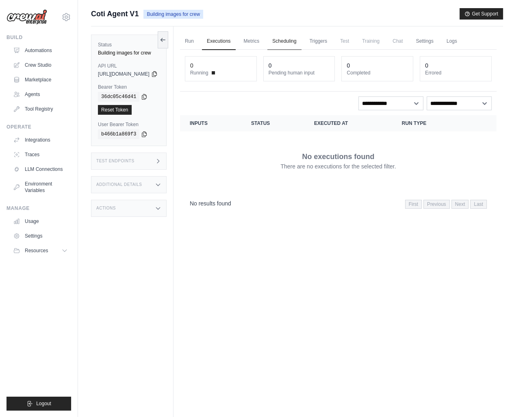
click at [301, 37] on link "Scheduling" at bounding box center [284, 41] width 34 height 17
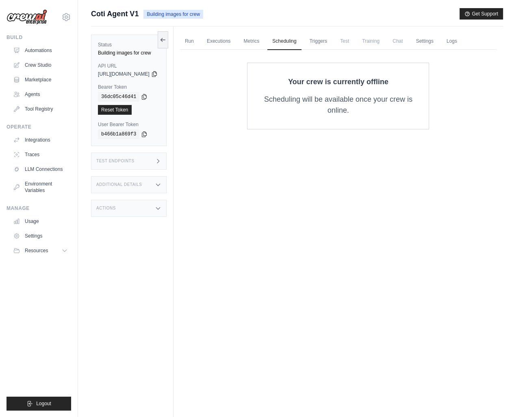
drag, startPoint x: 302, startPoint y: 99, endPoint x: 380, endPoint y: 117, distance: 80.2
click at [380, 117] on div "Your crew is currently offline Scheduling will be available once your crew is o…" at bounding box center [338, 96] width 182 height 67
click at [333, 39] on link "Triggers" at bounding box center [319, 41] width 28 height 17
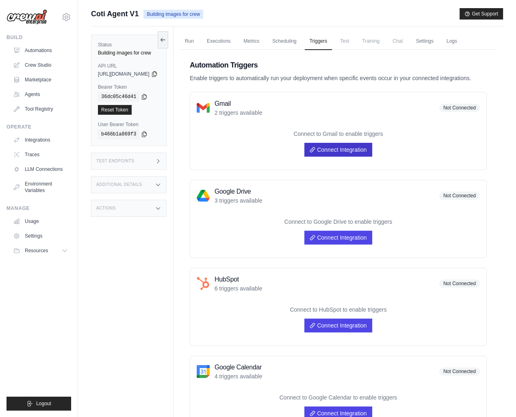
click at [324, 157] on link "Connect Integration" at bounding box center [337, 150] width 67 height 14
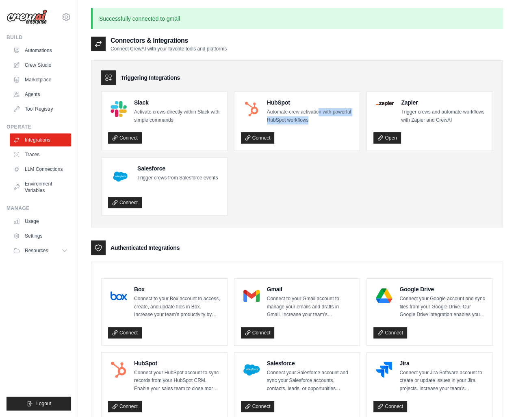
drag, startPoint x: 320, startPoint y: 113, endPoint x: 323, endPoint y: 120, distance: 7.5
click at [323, 120] on p "Automate crew activation with powerful HubSpot workflows" at bounding box center [310, 116] width 87 height 16
drag, startPoint x: 420, startPoint y: 113, endPoint x: 450, endPoint y: 123, distance: 32.3
click at [450, 123] on p "Trigger crews and automate workflows with Zapier and CrewAI" at bounding box center [443, 116] width 85 height 16
drag, startPoint x: 187, startPoint y: 178, endPoint x: 200, endPoint y: 178, distance: 13.4
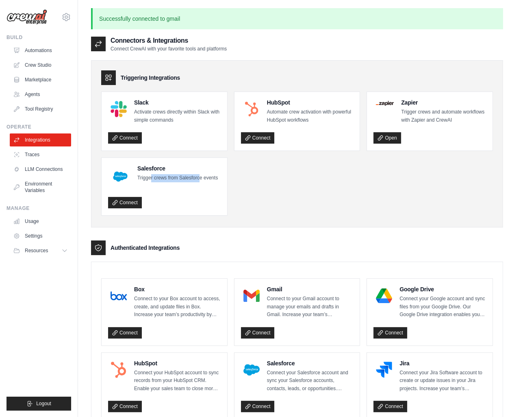
click at [200, 178] on p "Trigger crews from Salesforce events" at bounding box center [177, 178] width 80 height 8
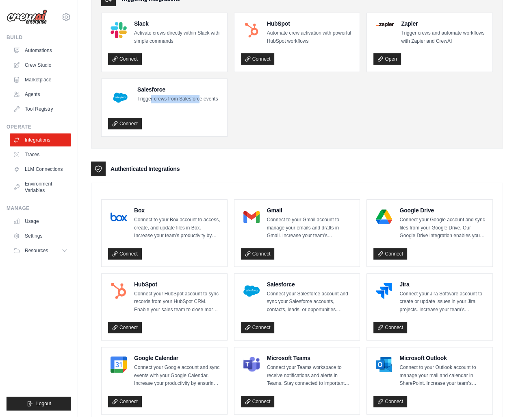
scroll to position [81, 0]
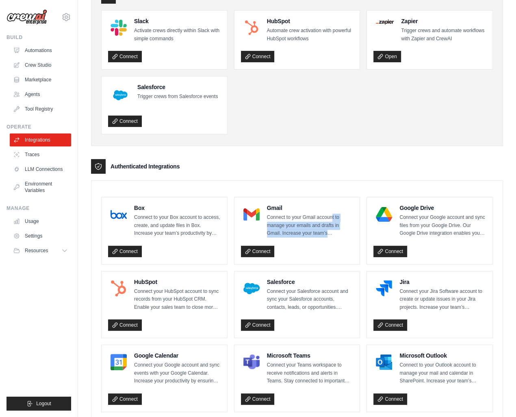
drag, startPoint x: 333, startPoint y: 225, endPoint x: 332, endPoint y: 238, distance: 13.1
click at [332, 238] on div "Gmail Connect to your Gmail account to manage your emails and drafts in Gmail. …" at bounding box center [297, 231] width 113 height 54
click at [264, 252] on link "Connect" at bounding box center [258, 251] width 34 height 11
click at [274, 248] on link "Connect" at bounding box center [258, 251] width 34 height 11
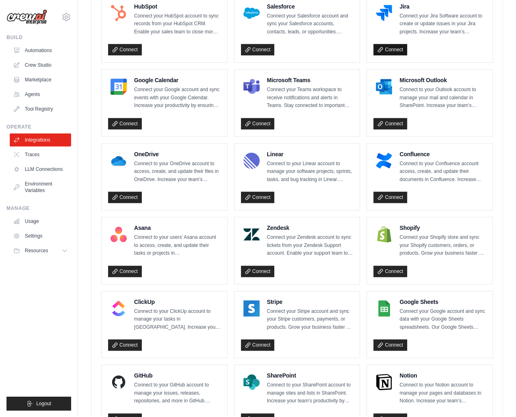
scroll to position [325, 0]
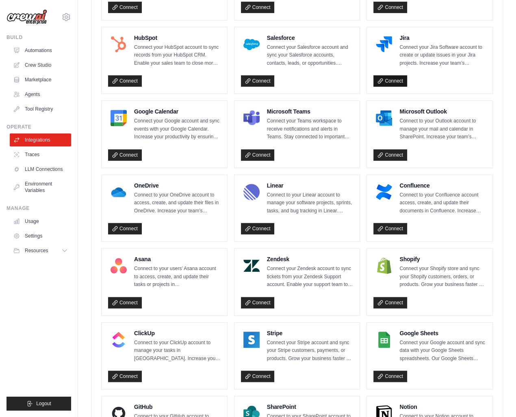
click at [400, 78] on link "Connect" at bounding box center [391, 80] width 34 height 11
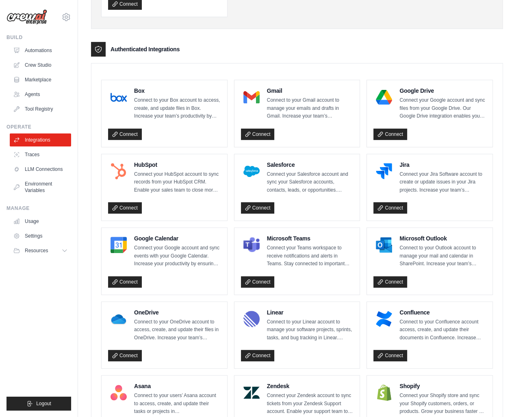
scroll to position [9, 0]
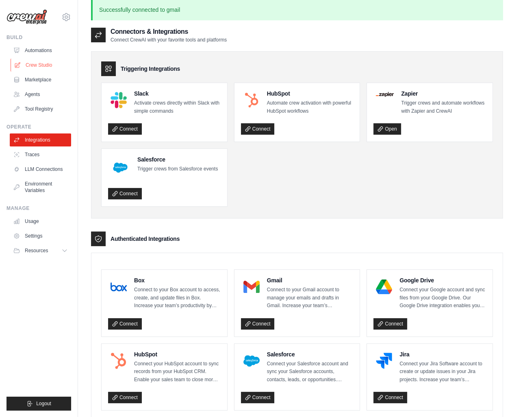
click at [42, 62] on link "Crew Studio" at bounding box center [41, 65] width 61 height 13
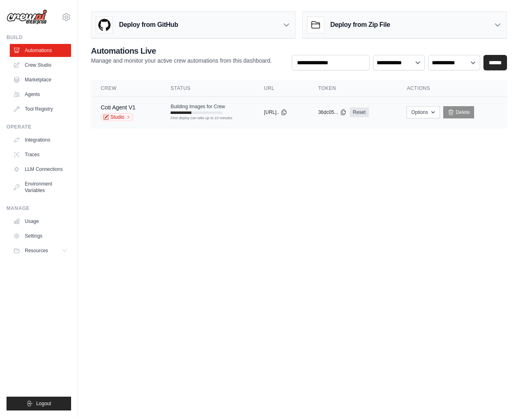
click at [223, 108] on td "Building Images for Crew First deploy can take up to 10 minutes" at bounding box center [208, 109] width 94 height 24
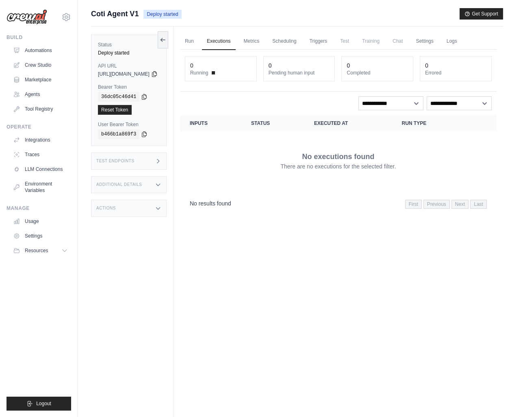
click at [155, 166] on div "Test Endpoints" at bounding box center [129, 160] width 76 height 17
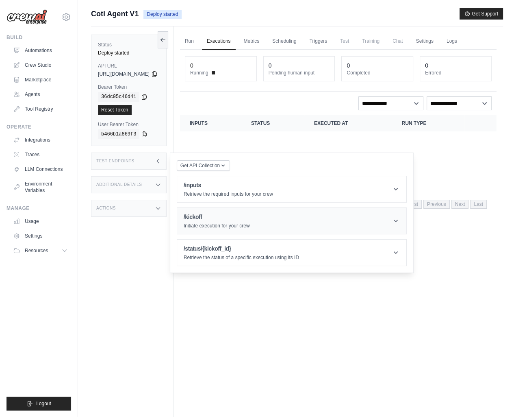
click at [212, 219] on h1 "/kickoff" at bounding box center [217, 217] width 66 height 8
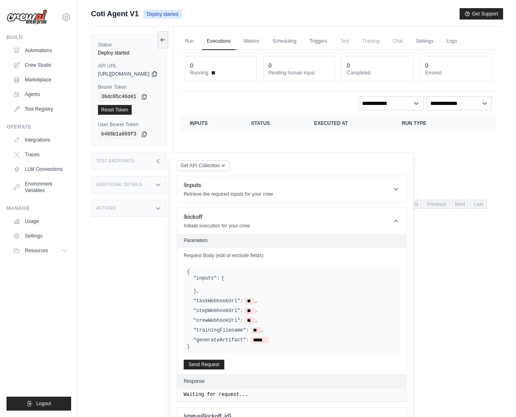
click at [146, 248] on div "Status Deploy started API URL copied [URL][DOMAIN_NAME] Bearer Token copied 36d…" at bounding box center [132, 234] width 83 height 417
click at [162, 180] on div "Additional Details" at bounding box center [129, 184] width 76 height 17
click at [151, 267] on div "Actions" at bounding box center [129, 274] width 76 height 17
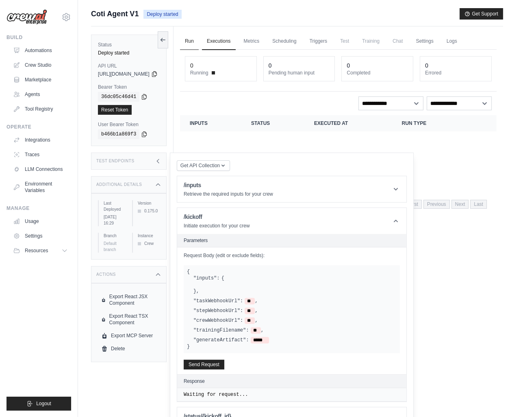
click at [199, 44] on link "Run" at bounding box center [189, 41] width 19 height 17
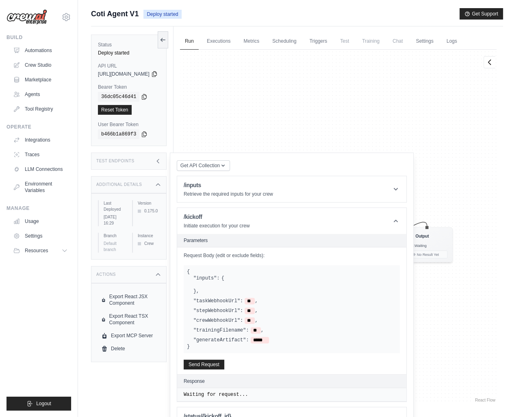
click at [349, 128] on div "Agent COTI Backend Engineer Task First, read the COTI documentation from [URL][…" at bounding box center [338, 227] width 317 height 354
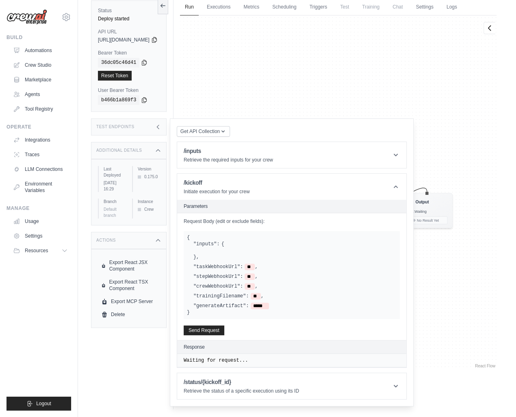
click at [436, 336] on div "Agent COTI Backend Engineer Task First, read the COTI documentation from [URL][…" at bounding box center [338, 192] width 317 height 354
drag, startPoint x: 296, startPoint y: 130, endPoint x: 298, endPoint y: 161, distance: 30.9
click at [298, 161] on div "Get API Collection Postman API Collection /inputs Retrieve the required inputs …" at bounding box center [292, 262] width 230 height 274
click at [440, 130] on div "Agent COTI Backend Engineer Task First, read the COTI documentation from [URL][…" at bounding box center [338, 192] width 317 height 354
click at [144, 366] on div "Status Deploy started API URL copied [URL][DOMAIN_NAME] Bearer Token copied 36d…" at bounding box center [132, 200] width 83 height 417
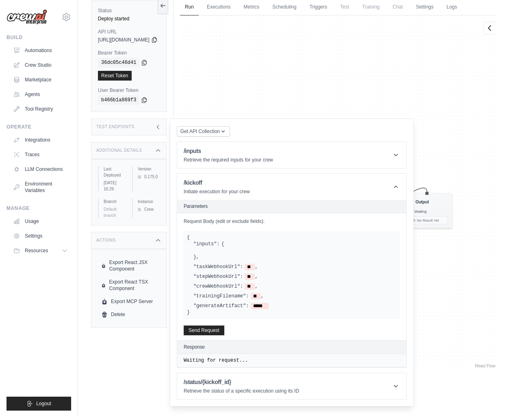
scroll to position [0, 0]
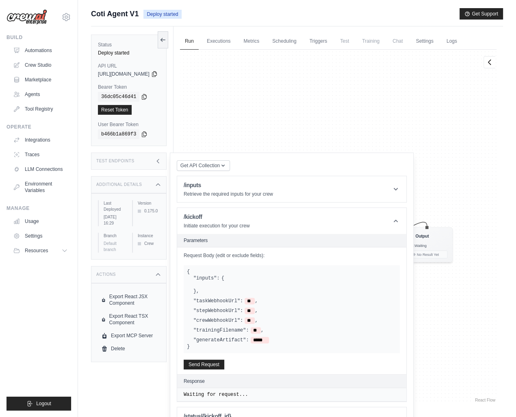
click at [161, 185] on icon at bounding box center [158, 184] width 7 height 7
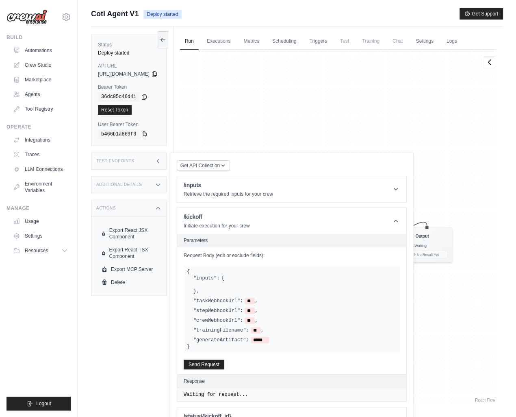
click at [159, 163] on icon at bounding box center [158, 161] width 2 height 4
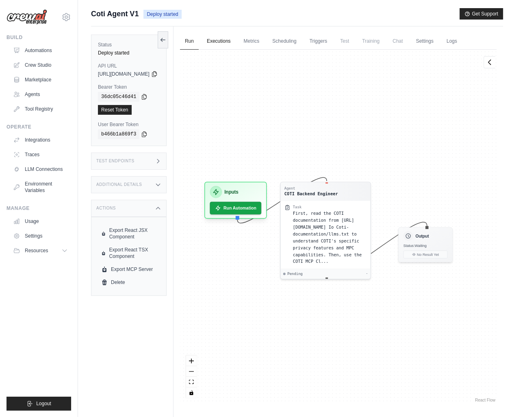
click at [236, 43] on link "Executions" at bounding box center [219, 41] width 34 height 17
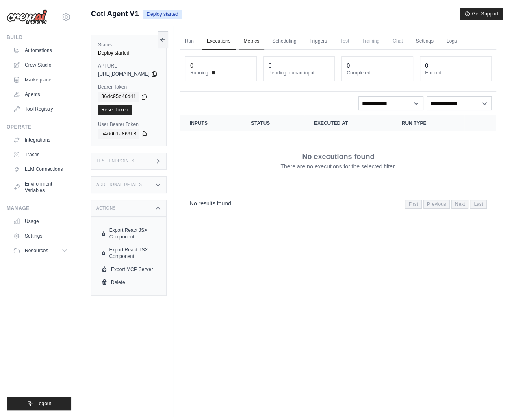
click at [265, 41] on link "Metrics" at bounding box center [252, 41] width 26 height 17
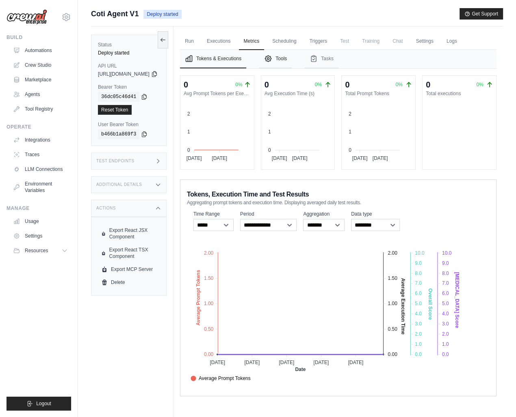
click at [292, 59] on button "Tools" at bounding box center [275, 59] width 33 height 19
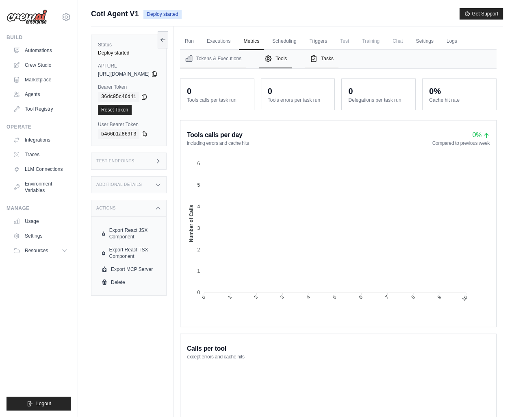
click at [339, 59] on button "Tasks" at bounding box center [322, 59] width 34 height 19
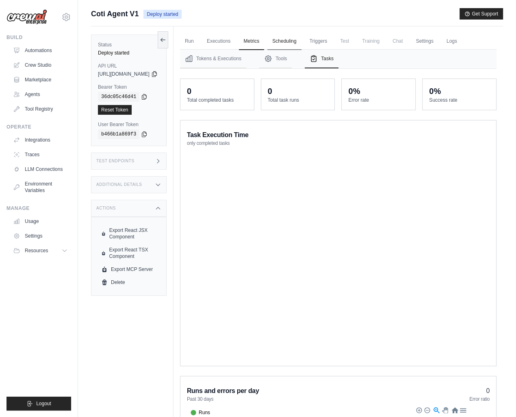
click at [301, 39] on link "Scheduling" at bounding box center [284, 41] width 34 height 17
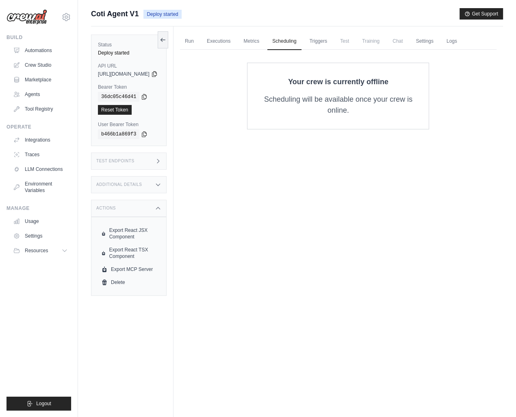
click at [429, 71] on div "Your crew is currently offline Scheduling will be available once your crew is o…" at bounding box center [338, 96] width 182 height 67
click at [333, 36] on link "Triggers" at bounding box center [319, 41] width 28 height 17
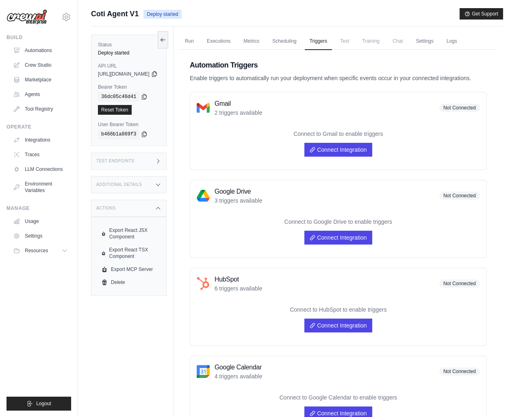
click at [354, 41] on span "Test" at bounding box center [344, 41] width 19 height 16
click at [438, 40] on link "Settings" at bounding box center [424, 41] width 27 height 17
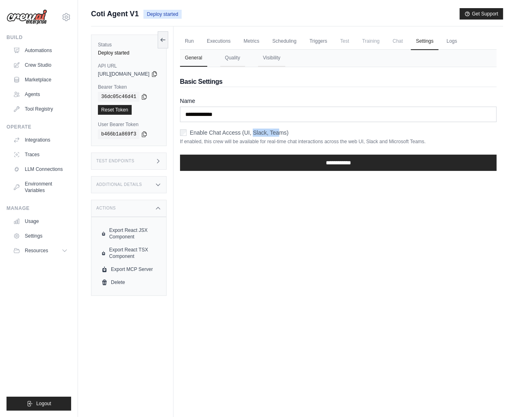
drag, startPoint x: 272, startPoint y: 133, endPoint x: 297, endPoint y: 133, distance: 24.8
click at [289, 133] on label "Enable Chat Access (UI, Slack, Teams)" at bounding box center [239, 132] width 99 height 8
click at [258, 133] on label "Enable Chat Access (UI, Slack, Teams)" at bounding box center [239, 132] width 99 height 8
drag, startPoint x: 246, startPoint y: 142, endPoint x: 440, endPoint y: 141, distance: 194.3
click at [440, 141] on p "If enabled, this crew will be available for real-time chat interactions across …" at bounding box center [338, 141] width 317 height 7
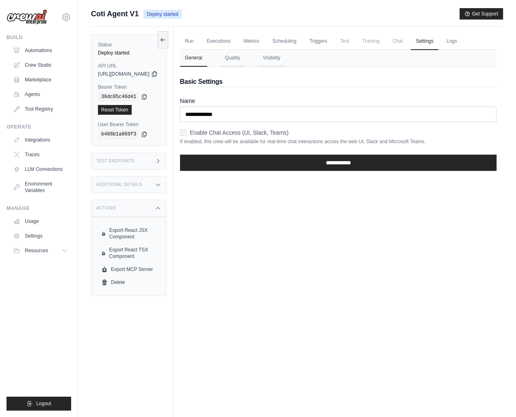
click at [228, 134] on label "Enable Chat Access (UI, Slack, Teams)" at bounding box center [239, 132] width 99 height 8
click at [220, 131] on label "Enable Chat Access (UI, Slack, Teams)" at bounding box center [239, 132] width 99 height 8
click at [462, 36] on link "Logs" at bounding box center [452, 41] width 20 height 17
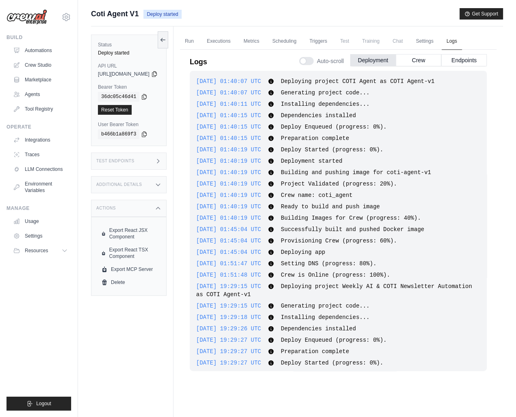
scroll to position [275, 0]
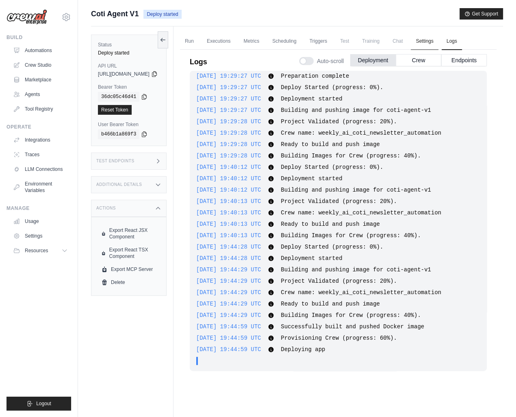
click at [438, 38] on link "Settings" at bounding box center [424, 41] width 27 height 17
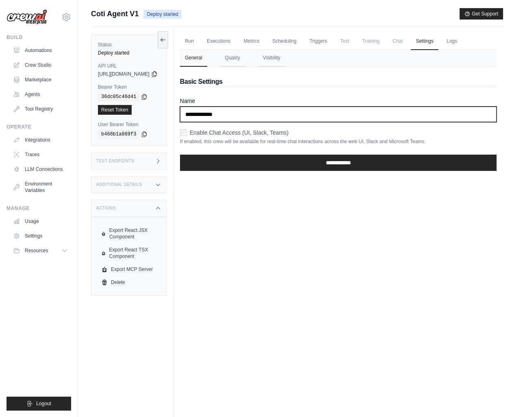
drag, startPoint x: 273, startPoint y: 114, endPoint x: 203, endPoint y: 122, distance: 70.3
click at [203, 122] on form "**********" at bounding box center [338, 137] width 317 height 80
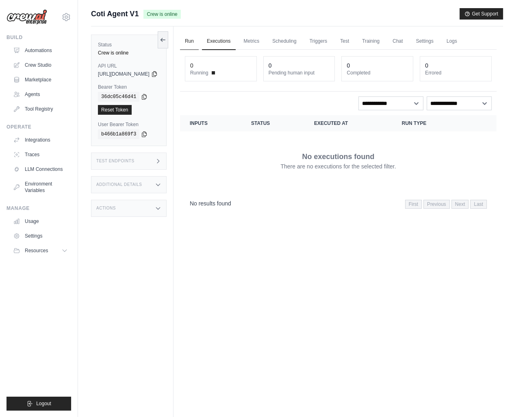
click at [199, 40] on link "Run" at bounding box center [189, 41] width 19 height 17
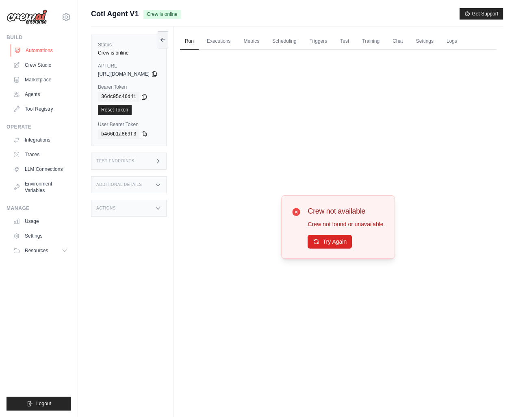
click at [48, 52] on link "Automations" at bounding box center [41, 50] width 61 height 13
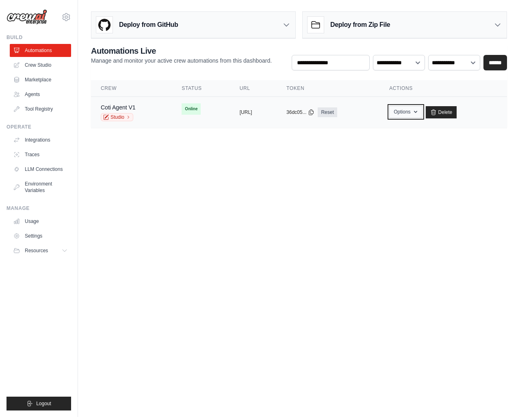
click at [422, 112] on button "Options" at bounding box center [405, 112] width 33 height 12
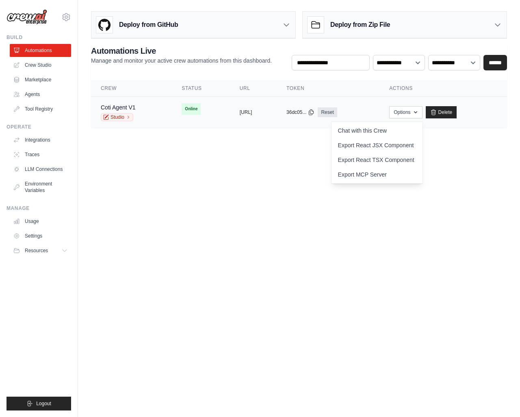
click at [262, 107] on td "copied https://coti-agent-v1-e9aff82d-c6af" at bounding box center [253, 112] width 47 height 31
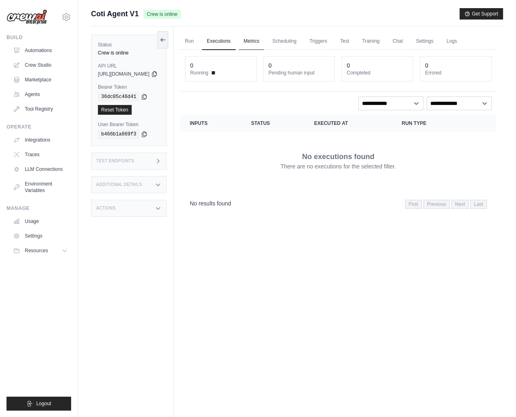
click at [265, 41] on link "Metrics" at bounding box center [252, 41] width 26 height 17
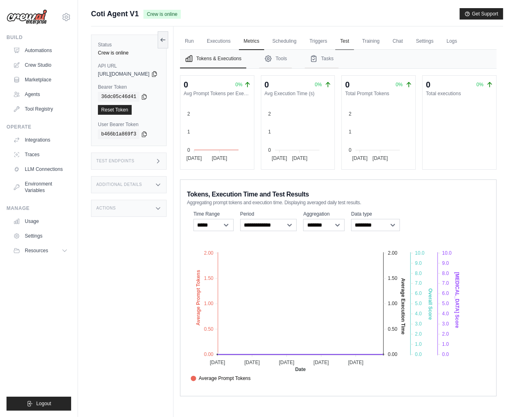
click at [354, 38] on link "Test" at bounding box center [344, 41] width 19 height 17
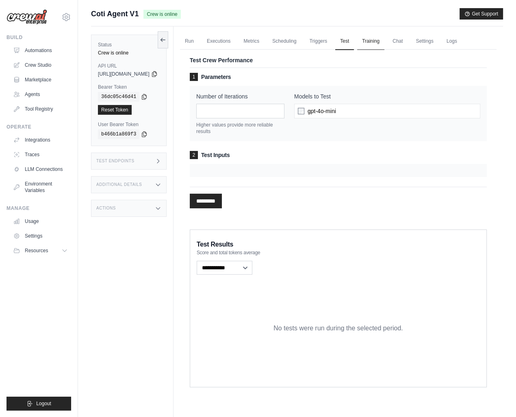
click at [385, 41] on link "Training" at bounding box center [370, 41] width 27 height 17
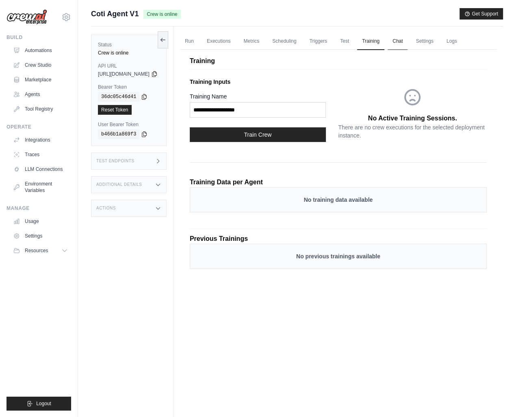
click at [408, 41] on link "Chat" at bounding box center [398, 41] width 20 height 17
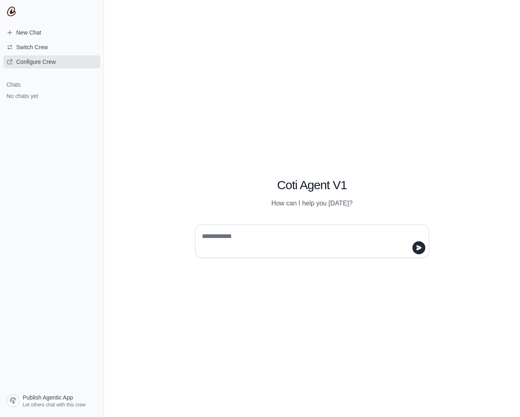
click at [53, 66] on link "Configure Crew" at bounding box center [51, 61] width 97 height 13
click at [31, 46] on span "Switch Crew" at bounding box center [32, 47] width 32 height 8
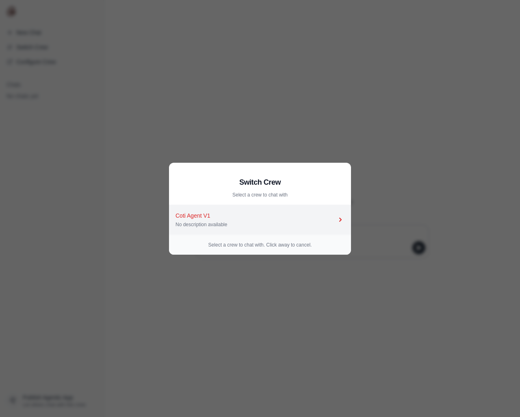
click at [232, 226] on div "No description available" at bounding box center [256, 224] width 161 height 7
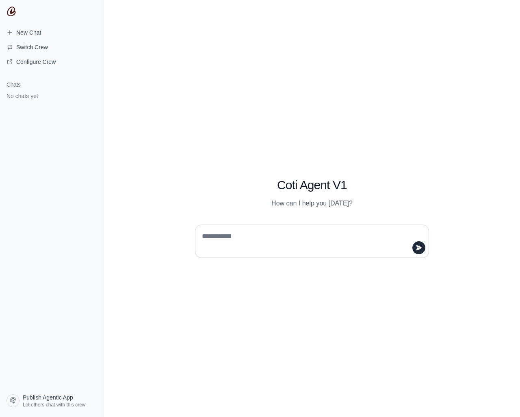
click at [228, 232] on textarea at bounding box center [309, 241] width 219 height 23
click at [232, 234] on textarea at bounding box center [309, 241] width 219 height 23
click at [234, 233] on textarea at bounding box center [309, 241] width 219 height 23
type textarea "**********"
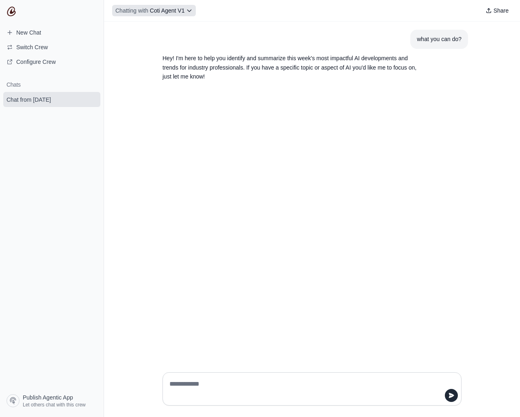
click at [187, 12] on icon at bounding box center [189, 10] width 7 height 7
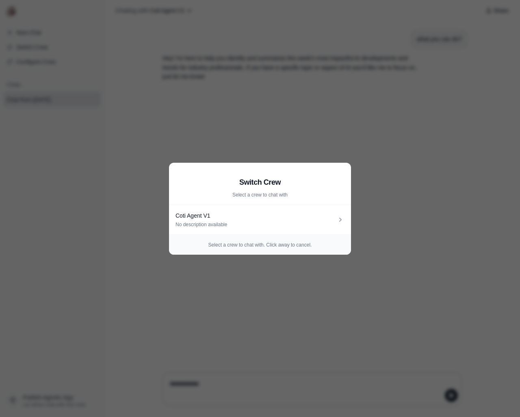
click at [394, 233] on aside "Switch Crew Select a crew to chat with Coti Agent V1 No description available S…" at bounding box center [260, 208] width 520 height 417
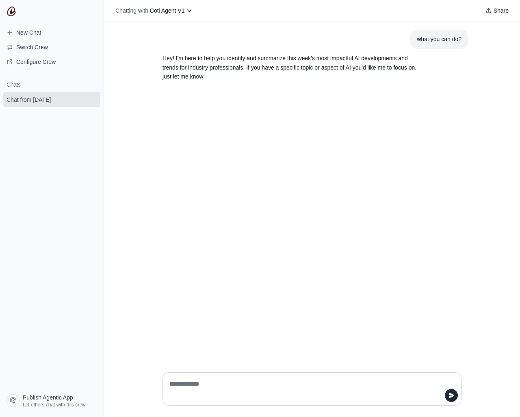
click at [223, 385] on textarea at bounding box center [310, 388] width 284 height 23
type textarea "*"
type textarea "**********"
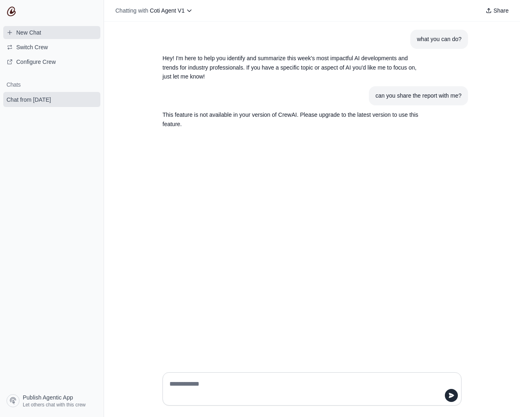
click at [35, 35] on span "New Chat" at bounding box center [28, 32] width 25 height 8
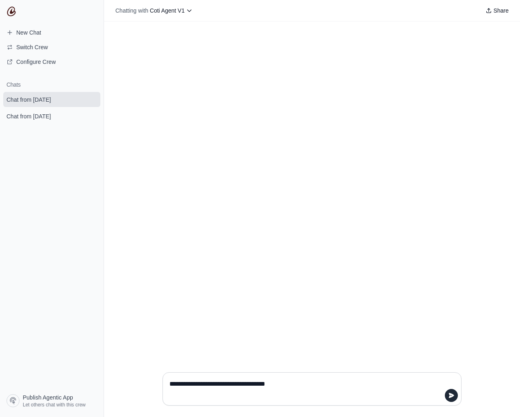
type textarea "**********"
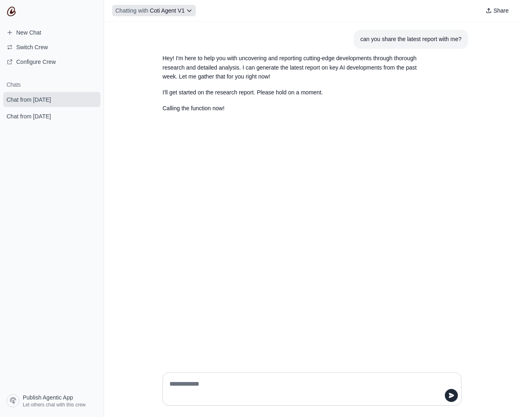
click at [176, 14] on span "Chatting with Coti Agent V1" at bounding box center [149, 11] width 69 height 8
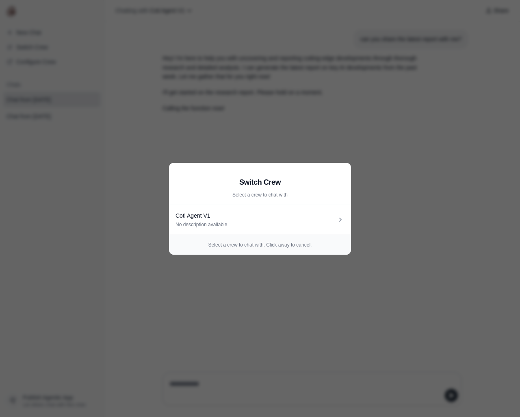
click at [403, 188] on aside "Switch Crew Select a crew to chat with Coti Agent V1 No description available S…" at bounding box center [260, 208] width 520 height 417
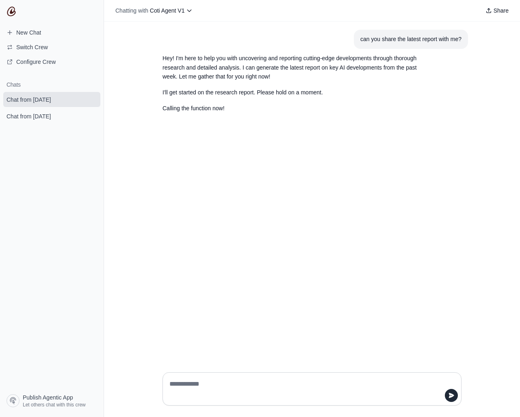
click at [481, 12] on div "Share" at bounding box center [354, 10] width 316 height 11
click at [484, 11] on button "Share" at bounding box center [498, 10] width 30 height 11
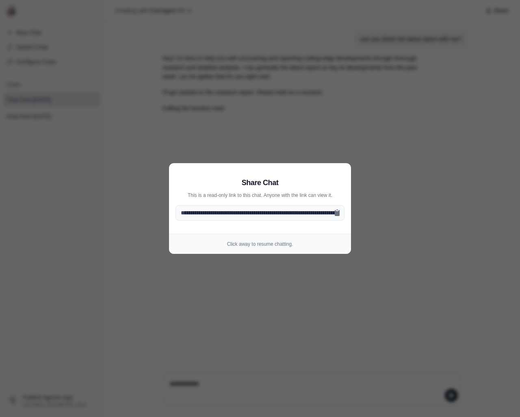
click at [400, 180] on aside "**********" at bounding box center [260, 208] width 520 height 417
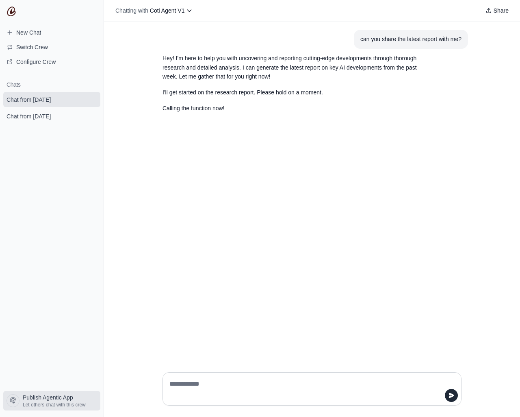
click at [44, 400] on span "Publish Agentic App" at bounding box center [48, 397] width 50 height 8
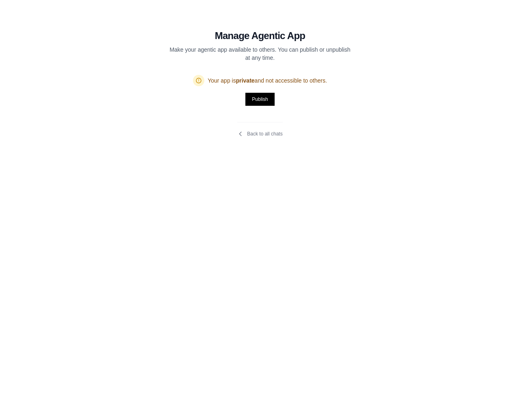
drag, startPoint x: 259, startPoint y: 43, endPoint x: 327, endPoint y: 65, distance: 72.4
click at [327, 65] on section "Manage Agentic App Make your agentic app available to others. You can publish o…" at bounding box center [260, 78] width 273 height 157
click at [280, 137] on link "Back to all chats" at bounding box center [259, 133] width 45 height 7
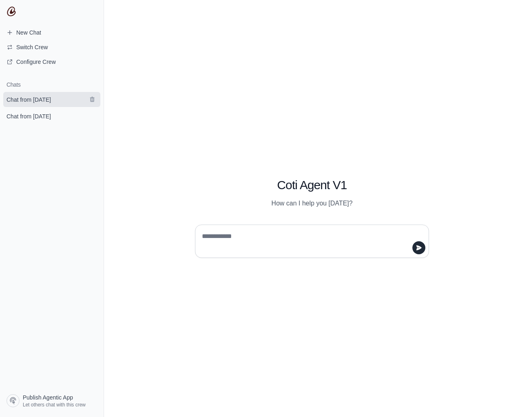
click at [59, 94] on link "Chat from September 2" at bounding box center [51, 99] width 97 height 15
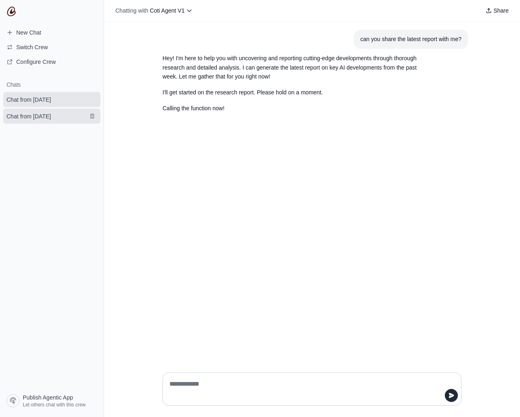
click at [42, 122] on link "Chat from September 2" at bounding box center [51, 116] width 97 height 15
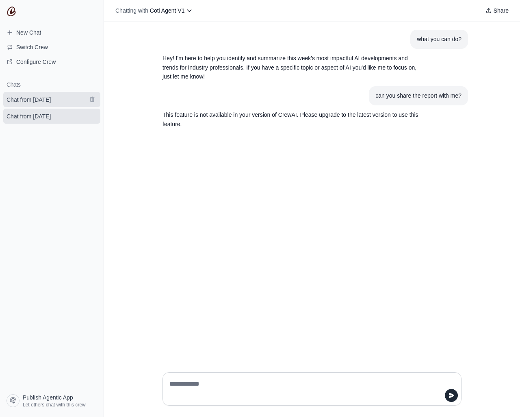
click at [46, 100] on span "Chat from September 2" at bounding box center [29, 100] width 44 height 8
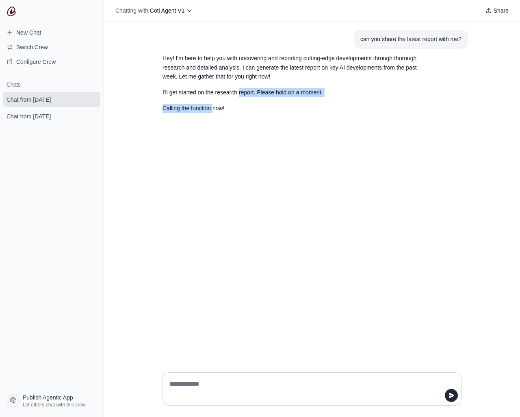
drag, startPoint x: 238, startPoint y: 85, endPoint x: 212, endPoint y: 124, distance: 46.9
click at [212, 124] on div "can you share the latest report with me? Hey! I'm here to help you with uncover…" at bounding box center [312, 194] width 416 height 344
drag, startPoint x: 231, startPoint y: 385, endPoint x: 228, endPoint y: 381, distance: 4.9
click at [231, 385] on textarea at bounding box center [310, 388] width 284 height 23
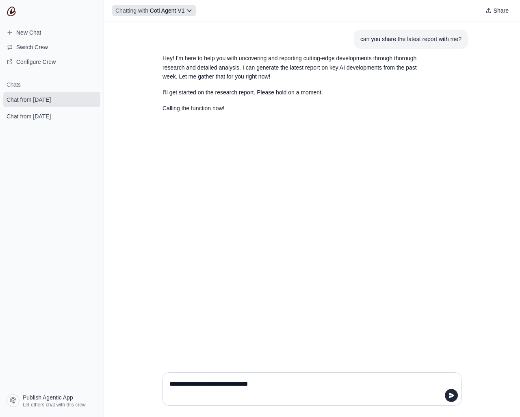
type textarea "**********"
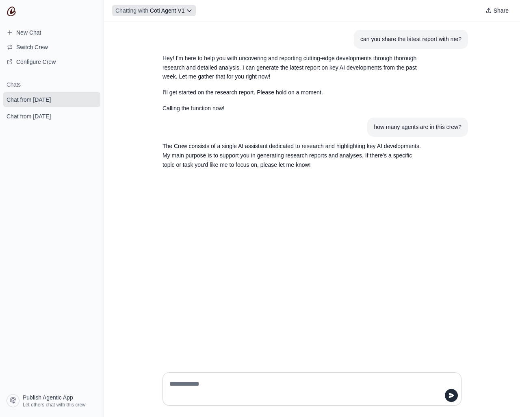
click at [194, 14] on button "Chatting with Coti Agent V1" at bounding box center [154, 10] width 84 height 11
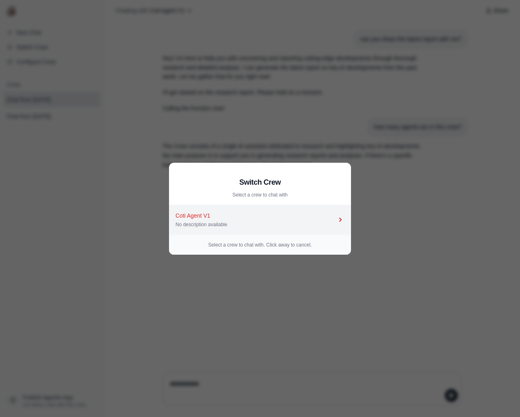
click at [267, 213] on div "Coti Agent V1" at bounding box center [256, 215] width 161 height 8
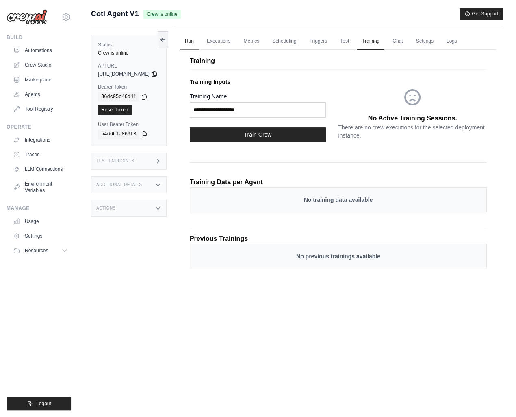
click at [199, 43] on link "Run" at bounding box center [189, 41] width 19 height 17
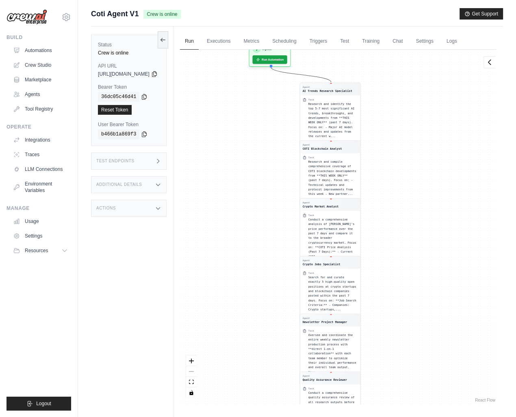
drag, startPoint x: 447, startPoint y: 240, endPoint x: 426, endPoint y: 356, distance: 117.4
click at [426, 356] on div "Agent AI Trends Research Specialist Task Research and identify the top 5-7 most…" at bounding box center [338, 227] width 317 height 354
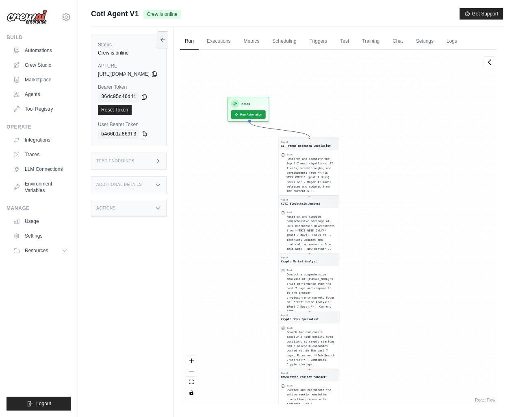
drag, startPoint x: 427, startPoint y: 326, endPoint x: 409, endPoint y: 72, distance: 255.1
click at [409, 74] on div "Agent AI Trends Research Specialist Task Research and identify the top 5-7 most…" at bounding box center [338, 227] width 317 height 354
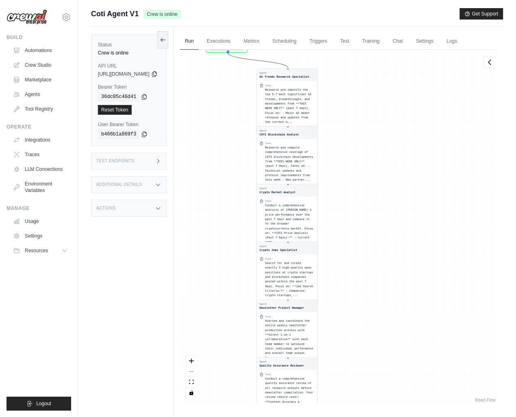
drag, startPoint x: 409, startPoint y: 103, endPoint x: 400, endPoint y: 313, distance: 209.5
click at [400, 313] on div "Agent AI Trends Research Specialist Task Research and identify the top 5-7 most…" at bounding box center [338, 227] width 317 height 354
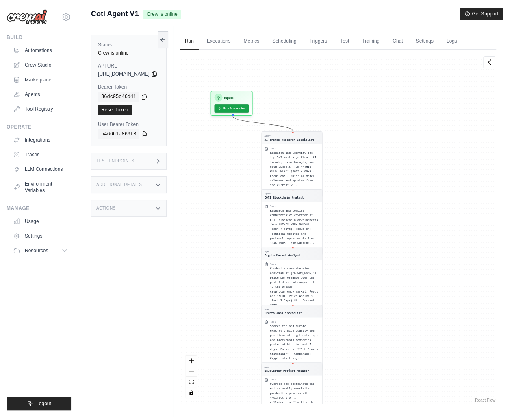
drag, startPoint x: 413, startPoint y: 93, endPoint x: 422, endPoint y: 124, distance: 32.8
click at [422, 124] on div "Agent AI Trends Research Specialist Task Research and identify the top 5-7 most…" at bounding box center [338, 227] width 317 height 354
click at [236, 39] on link "Executions" at bounding box center [219, 41] width 34 height 17
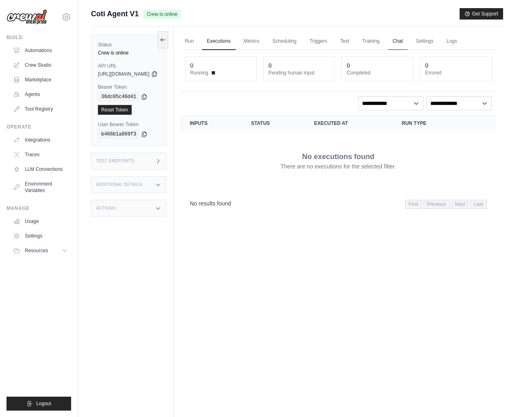
click at [408, 37] on link "Chat" at bounding box center [398, 41] width 20 height 17
click at [233, 42] on link "Executions" at bounding box center [219, 41] width 34 height 17
click at [199, 43] on link "Run" at bounding box center [189, 41] width 19 height 17
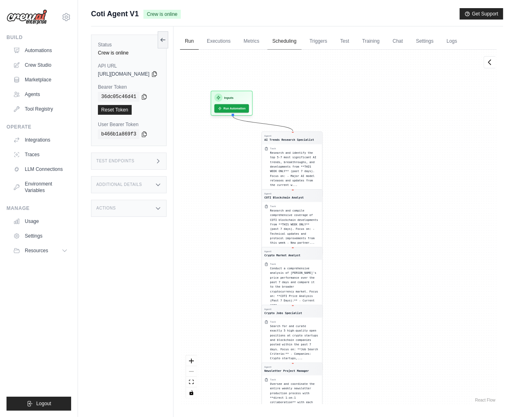
click at [301, 43] on link "Scheduling" at bounding box center [284, 41] width 34 height 17
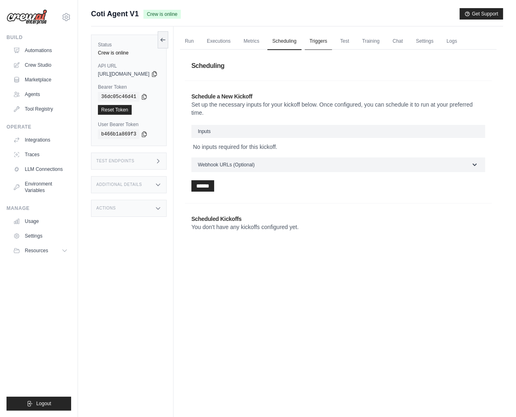
click at [333, 43] on link "Triggers" at bounding box center [319, 41] width 28 height 17
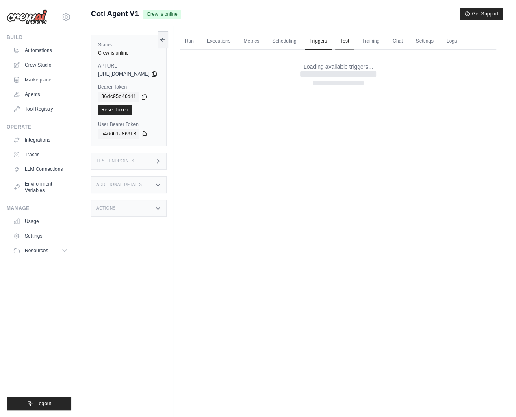
click at [354, 41] on link "Test" at bounding box center [344, 41] width 19 height 17
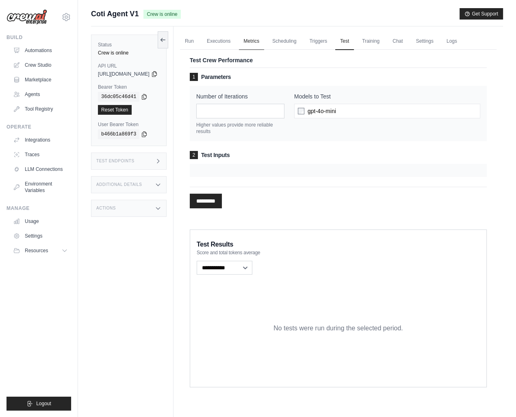
click at [261, 39] on link "Metrics" at bounding box center [252, 41] width 26 height 17
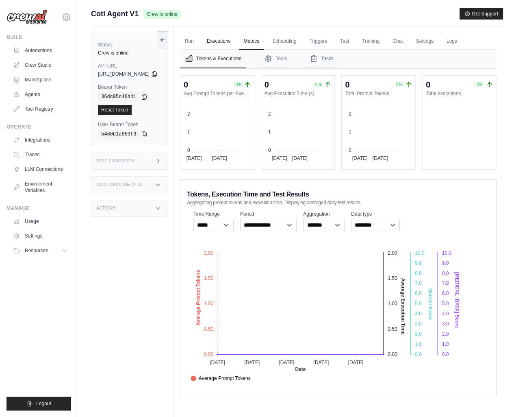
click at [236, 38] on link "Executions" at bounding box center [219, 41] width 34 height 17
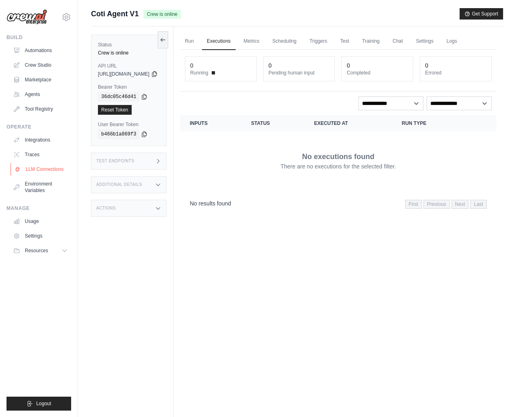
click at [34, 170] on link "LLM Connections" at bounding box center [41, 169] width 61 height 13
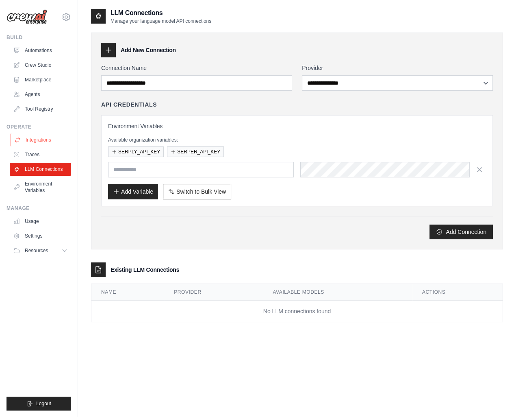
click at [45, 139] on link "Integrations" at bounding box center [41, 139] width 61 height 13
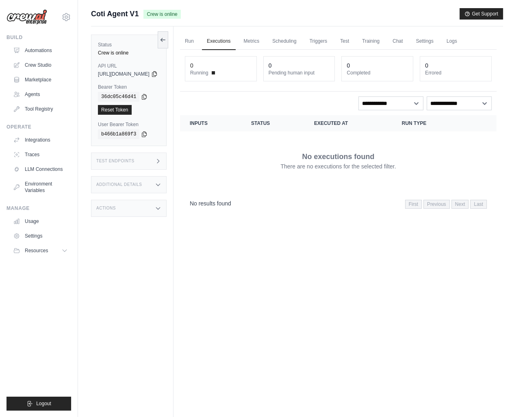
click at [152, 165] on div "Test Endpoints" at bounding box center [129, 160] width 76 height 17
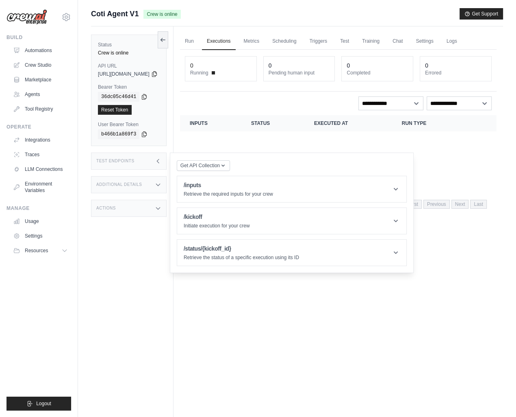
click at [153, 186] on div "Additional Details" at bounding box center [129, 184] width 76 height 17
click at [137, 266] on div "Actions" at bounding box center [129, 274] width 76 height 17
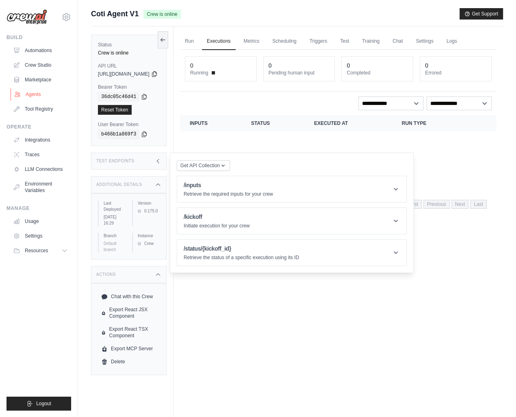
click at [33, 94] on link "Agents" at bounding box center [41, 94] width 61 height 13
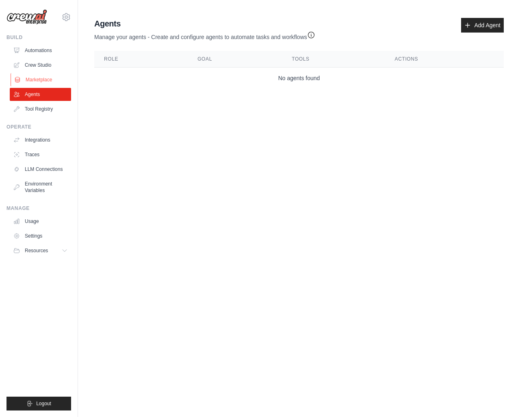
click at [39, 77] on link "Marketplace" at bounding box center [41, 79] width 61 height 13
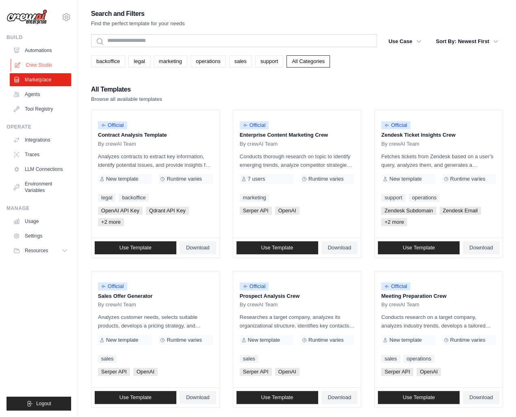
click at [40, 64] on link "Crew Studio" at bounding box center [41, 65] width 61 height 13
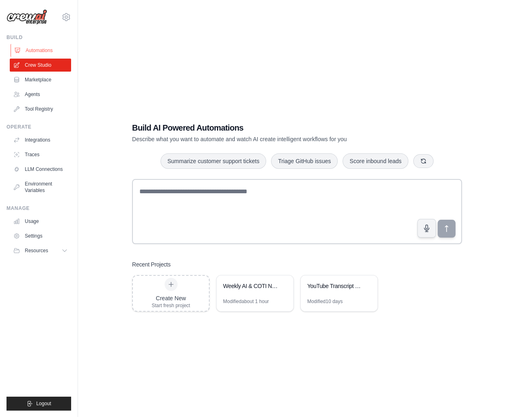
click at [38, 49] on link "Automations" at bounding box center [41, 50] width 61 height 13
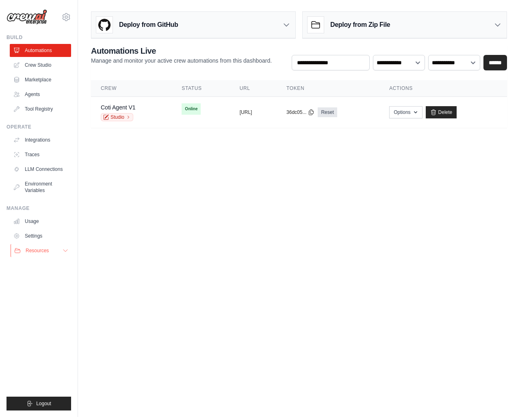
click at [62, 255] on button "Resources" at bounding box center [41, 250] width 61 height 13
click at [39, 141] on link "Integrations" at bounding box center [41, 139] width 61 height 13
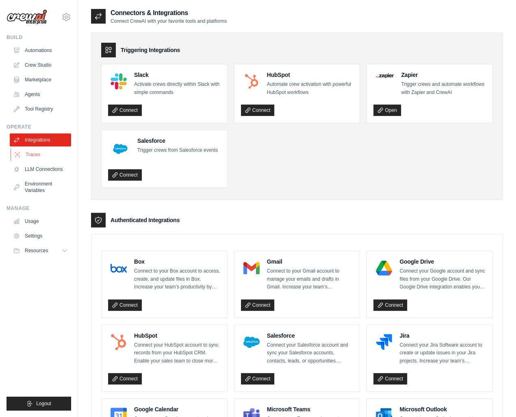
click at [37, 158] on link "Traces" at bounding box center [41, 154] width 61 height 13
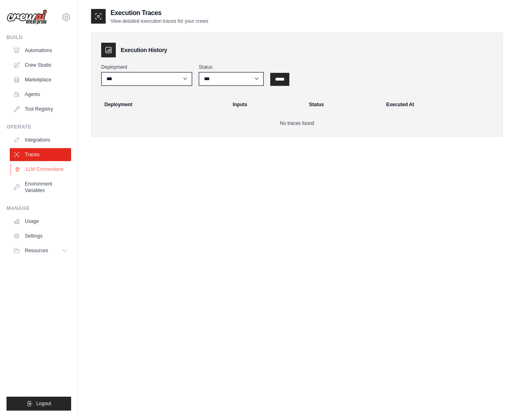
click at [41, 167] on link "LLM Connections" at bounding box center [41, 169] width 61 height 13
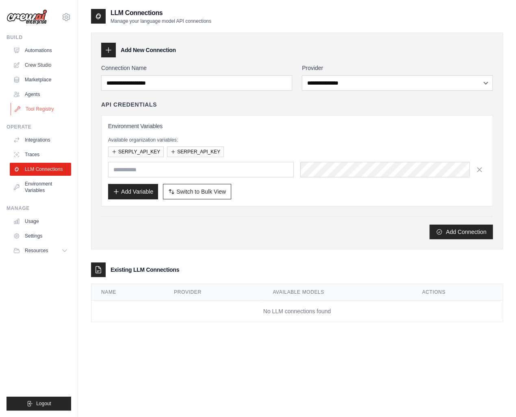
click at [46, 109] on link "Tool Registry" at bounding box center [41, 108] width 61 height 13
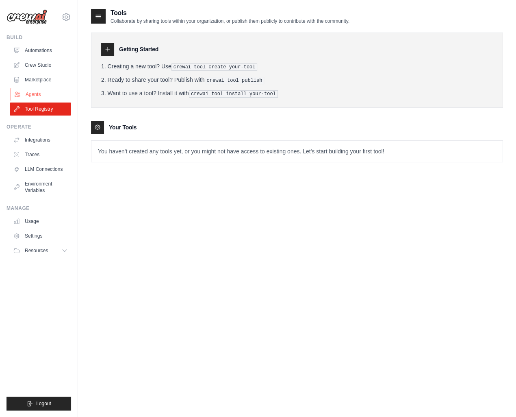
click at [42, 97] on link "Agents" at bounding box center [41, 94] width 61 height 13
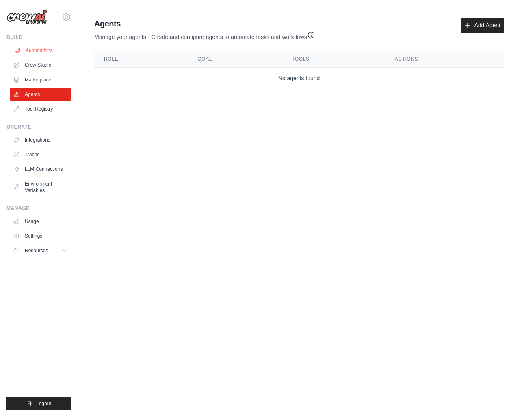
click at [47, 48] on link "Automations" at bounding box center [41, 50] width 61 height 13
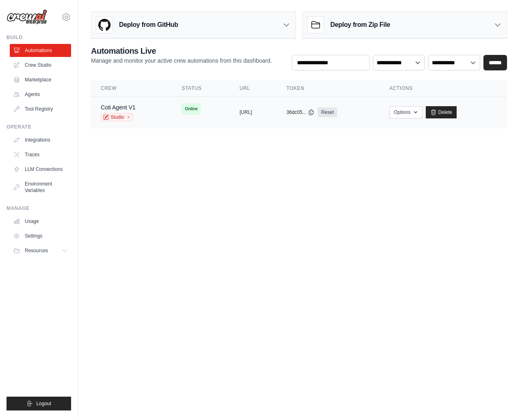
click at [191, 111] on td "Online" at bounding box center [201, 109] width 58 height 24
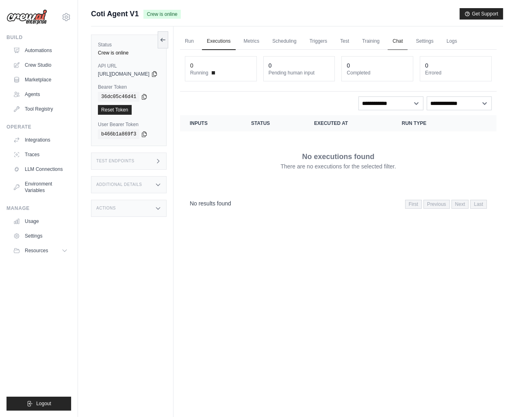
click at [408, 37] on link "Chat" at bounding box center [398, 41] width 20 height 17
click at [265, 39] on link "Metrics" at bounding box center [252, 41] width 26 height 17
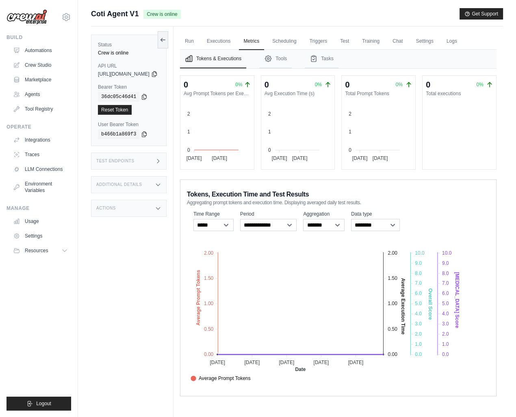
click at [218, 40] on ul "Run Executions Metrics Scheduling Triggers Test Training Chat Settings Logs" at bounding box center [338, 41] width 317 height 17
click at [199, 38] on link "Run" at bounding box center [189, 41] width 19 height 17
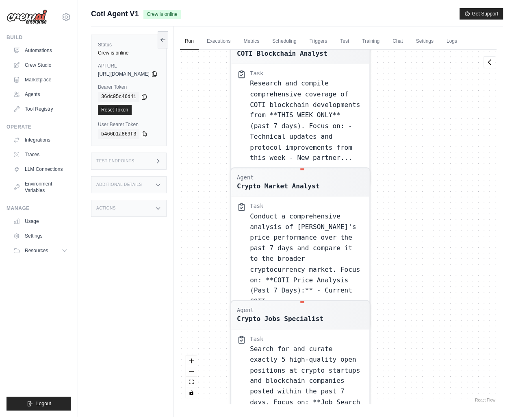
drag, startPoint x: 400, startPoint y: 140, endPoint x: 445, endPoint y: 303, distance: 169.0
click at [441, 304] on div "Agent AI Trends Research Specialist Task Research and identify the top 5-7 most…" at bounding box center [338, 227] width 317 height 354
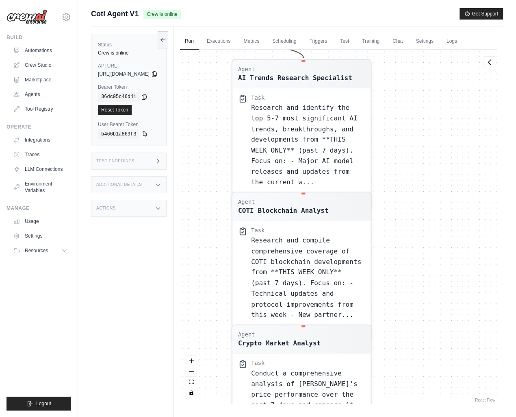
drag, startPoint x: 431, startPoint y: 129, endPoint x: 435, endPoint y: 320, distance: 191.5
click at [435, 320] on div "Agent AI Trends Research Specialist Task Research and identify the top 5-7 most…" at bounding box center [338, 227] width 317 height 354
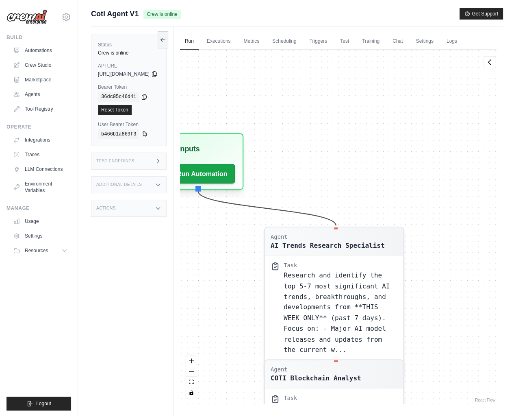
drag, startPoint x: 430, startPoint y: 100, endPoint x: 458, endPoint y: 228, distance: 131.5
click at [458, 228] on div "Agent AI Trends Research Specialist Task Research and identify the top 5-7 most…" at bounding box center [338, 227] width 317 height 354
click at [236, 43] on link "Executions" at bounding box center [219, 41] width 34 height 17
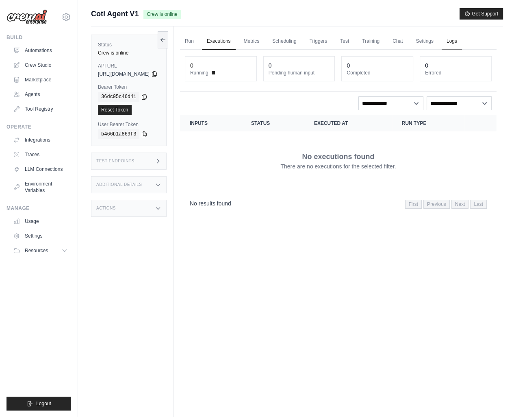
click at [462, 41] on link "Logs" at bounding box center [452, 41] width 20 height 17
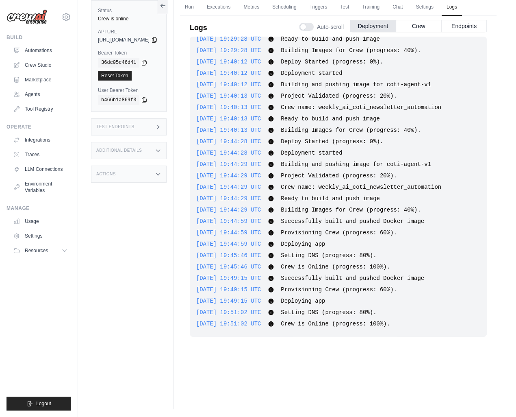
scroll to position [347, 0]
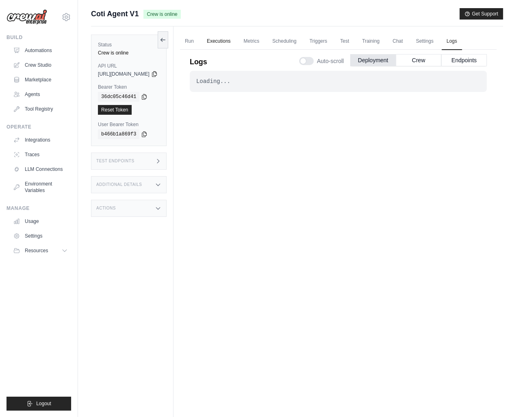
click at [236, 40] on link "Executions" at bounding box center [219, 41] width 34 height 17
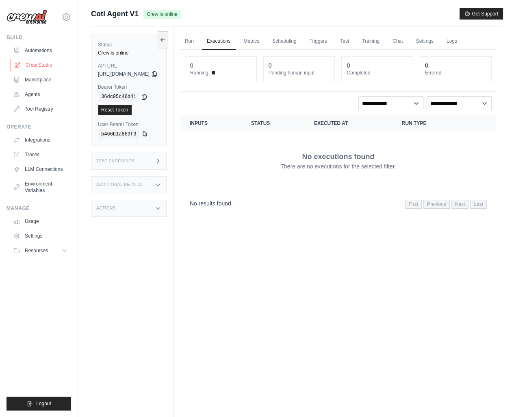
click at [39, 60] on link "Crew Studio" at bounding box center [41, 65] width 61 height 13
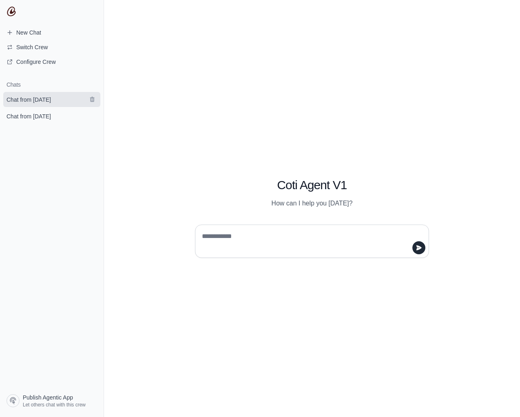
click at [51, 102] on span "Chat from [DATE]" at bounding box center [29, 100] width 44 height 8
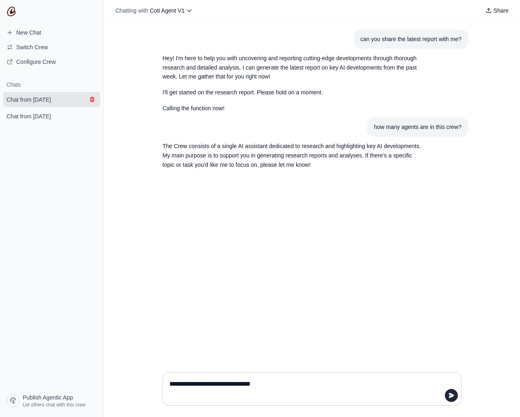
type textarea "**********"
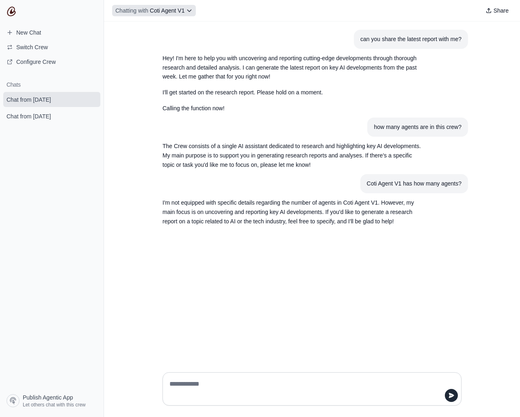
click at [166, 10] on span "Coti Agent V1" at bounding box center [167, 10] width 35 height 7
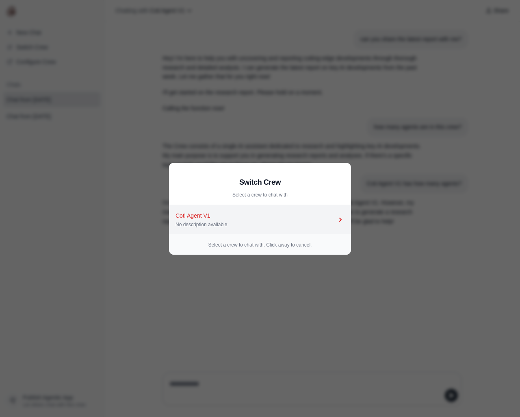
click at [219, 217] on div "Coti Agent V1" at bounding box center [256, 215] width 161 height 8
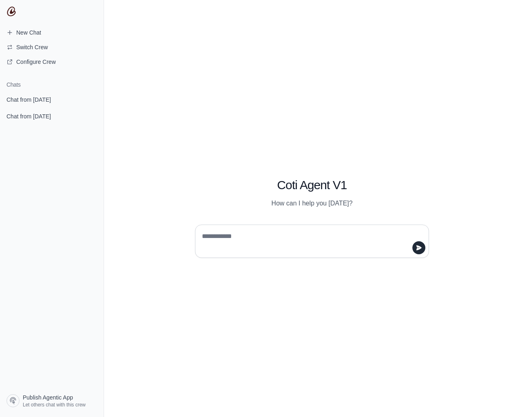
click at [265, 345] on div "Coti Agent V1 How can I help you [DATE]?" at bounding box center [312, 208] width 416 height 417
click at [311, 96] on div "Coti Agent V1 How can I help you [DATE]?" at bounding box center [312, 208] width 416 height 417
click at [49, 99] on span "Chat from September 2" at bounding box center [29, 100] width 44 height 8
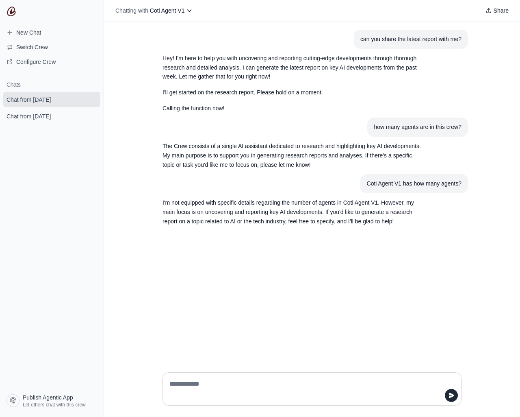
click at [252, 403] on div at bounding box center [312, 388] width 312 height 46
drag, startPoint x: 254, startPoint y: 395, endPoint x: 260, endPoint y: 394, distance: 5.7
click at [258, 395] on textarea at bounding box center [310, 388] width 284 height 23
type textarea "**********"
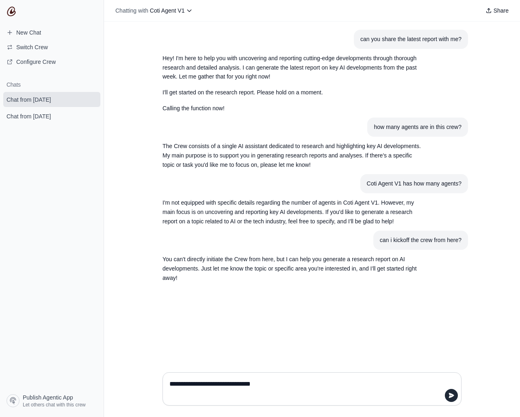
type textarea "**********"
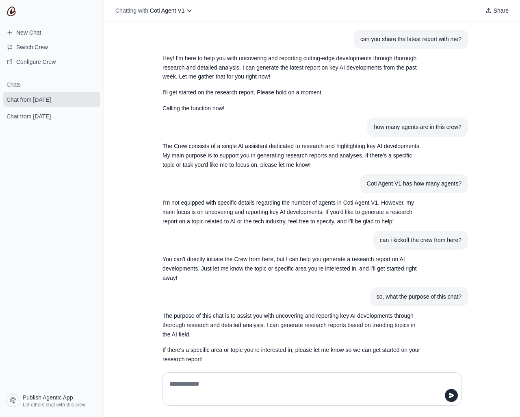
scroll to position [11, 0]
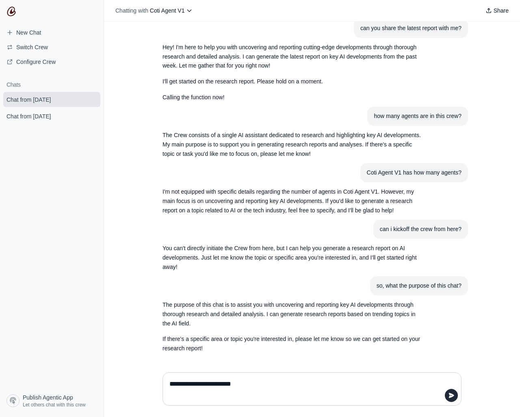
type textarea "**********"
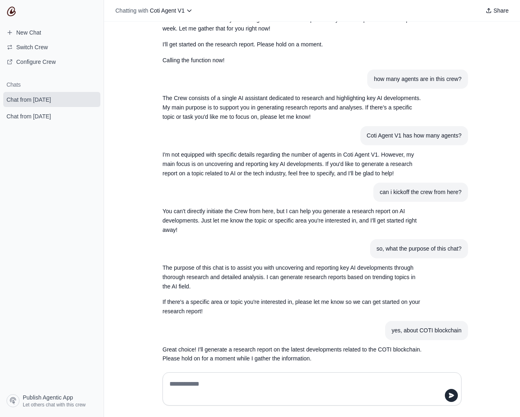
scroll to position [74, 0]
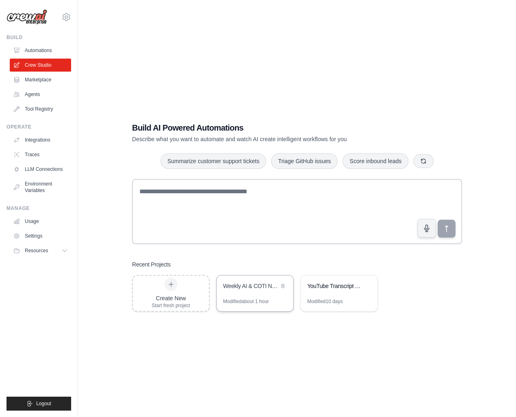
click at [252, 287] on div "Weekly AI & COTI Newsletter Automation" at bounding box center [251, 286] width 56 height 8
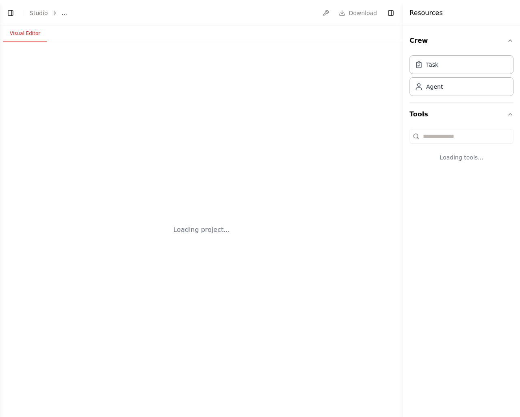
select select "****"
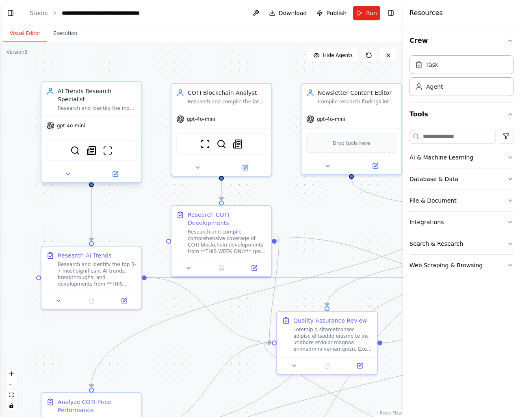
click at [102, 105] on div "Research and identify the most significant AI trends, breakthroughs, and develo…" at bounding box center [97, 108] width 79 height 7
click at [11, 13] on button "Toggle Left Sidebar" at bounding box center [10, 12] width 11 height 11
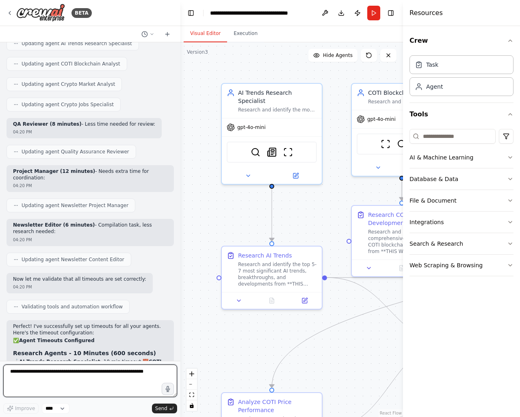
click at [104, 384] on textarea at bounding box center [90, 380] width 174 height 33
type textarea "**********"
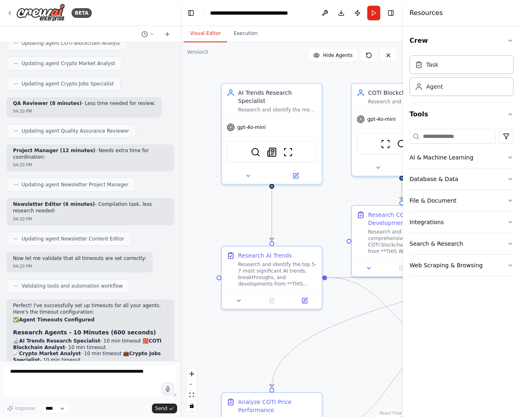
scroll to position [8617, 0]
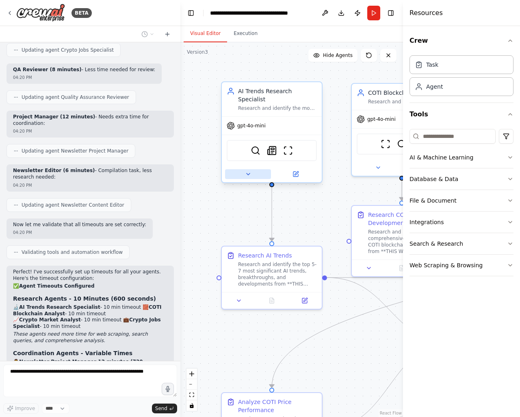
click at [254, 170] on button at bounding box center [248, 174] width 46 height 10
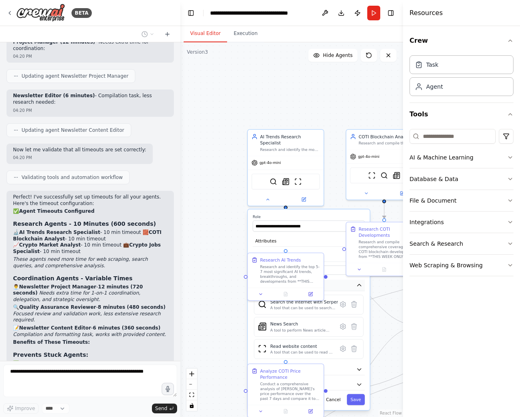
scroll to position [8698, 0]
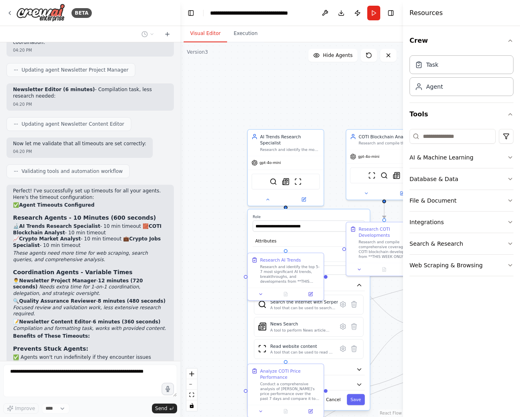
click at [231, 171] on div ".deletable-edge-delete-btn { width: 20px; height: 20px; border: 0px solid #ffff…" at bounding box center [291, 229] width 223 height 374
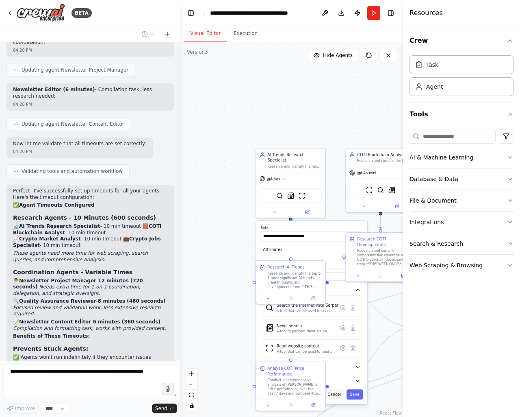
click at [338, 389] on button "Cancel" at bounding box center [334, 394] width 20 height 10
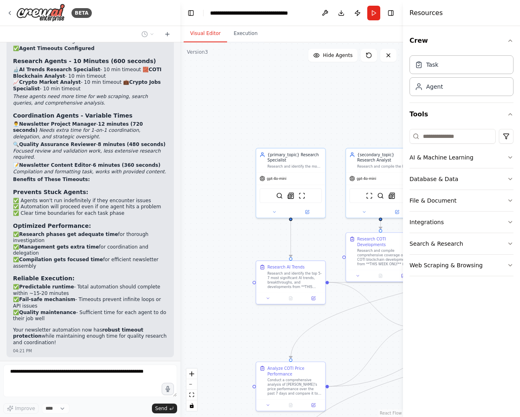
scroll to position [8878, 0]
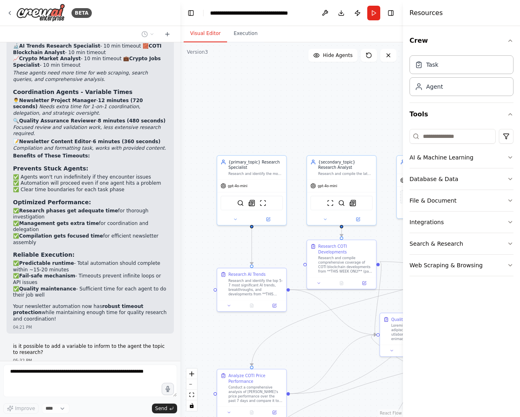
drag, startPoint x: 346, startPoint y: 123, endPoint x: 307, endPoint y: 130, distance: 39.7
click at [307, 130] on div ".deletable-edge-delete-btn { width: 20px; height: 20px; border: 0px solid #ffff…" at bounding box center [291, 229] width 223 height 374
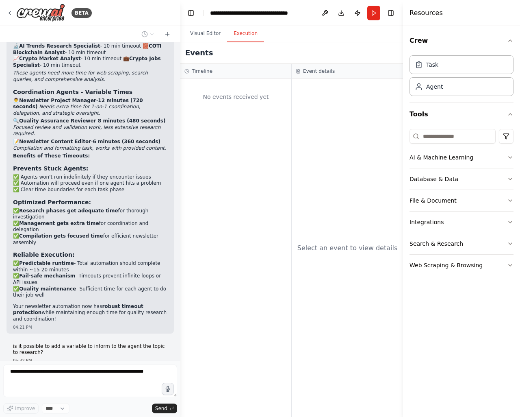
click at [245, 33] on button "Execution" at bounding box center [245, 33] width 37 height 17
click at [213, 34] on button "Visual Editor" at bounding box center [205, 33] width 43 height 17
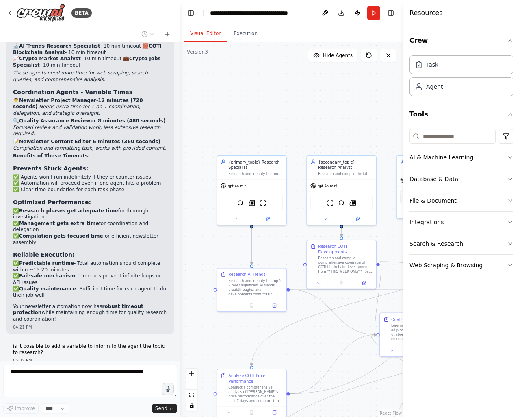
click at [328, 12] on button at bounding box center [325, 13] width 13 height 15
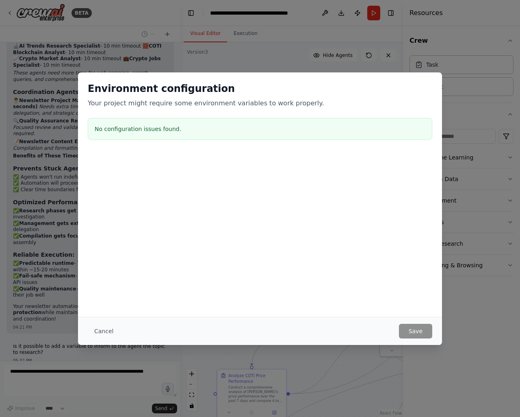
click at [102, 328] on button "Cancel" at bounding box center [104, 331] width 32 height 15
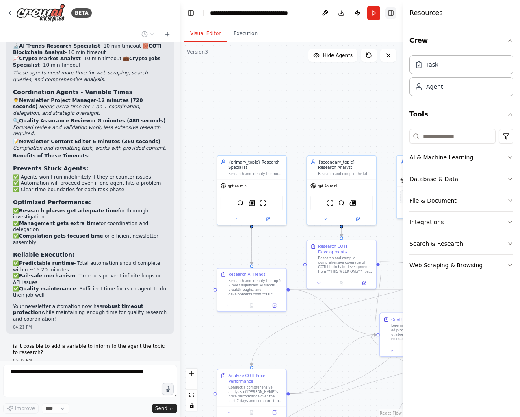
click at [392, 13] on button "Toggle Right Sidebar" at bounding box center [390, 12] width 11 height 11
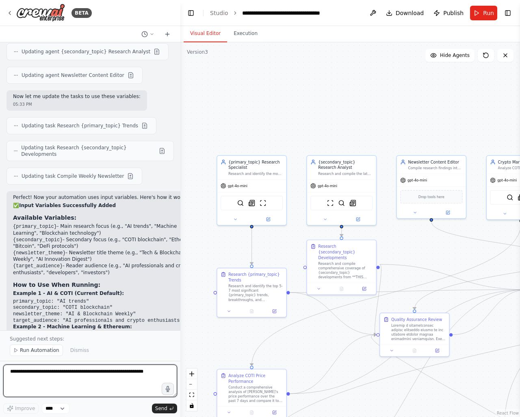
scroll to position [9424, 0]
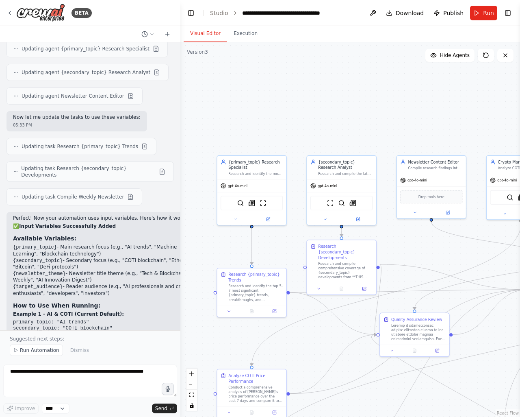
click at [43, 348] on span "Run Automation" at bounding box center [39, 350] width 39 height 7
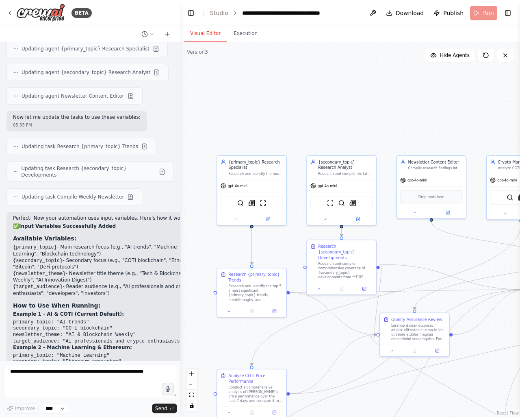
scroll to position [9394, 0]
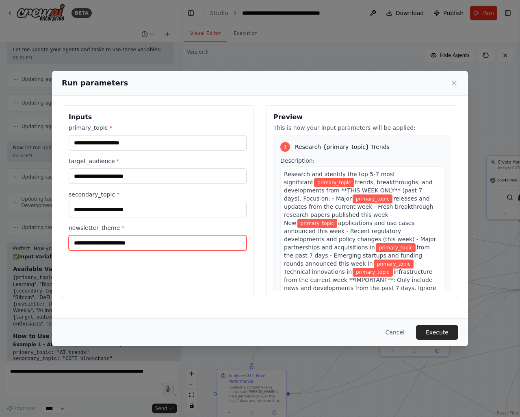
click at [94, 245] on input "newsletter_theme *" at bounding box center [158, 242] width 178 height 15
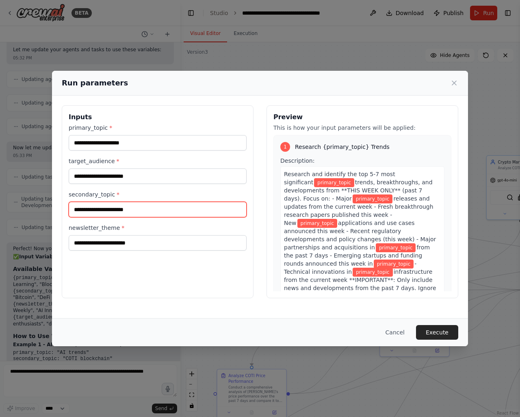
click at [102, 211] on input "secondary_topic *" at bounding box center [158, 209] width 178 height 15
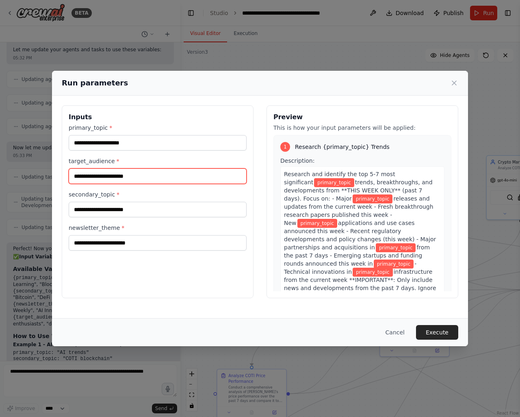
click at [107, 178] on input "target_audience *" at bounding box center [158, 175] width 178 height 15
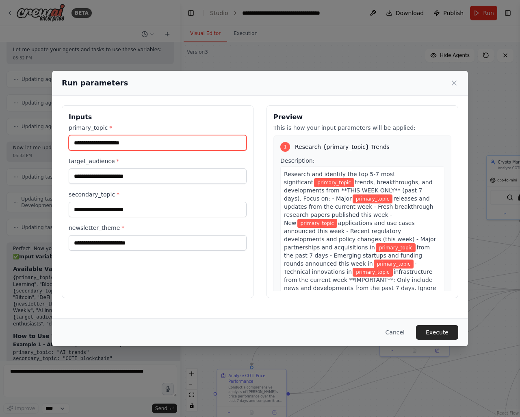
click at [109, 146] on input "primary_topic *" at bounding box center [158, 142] width 178 height 15
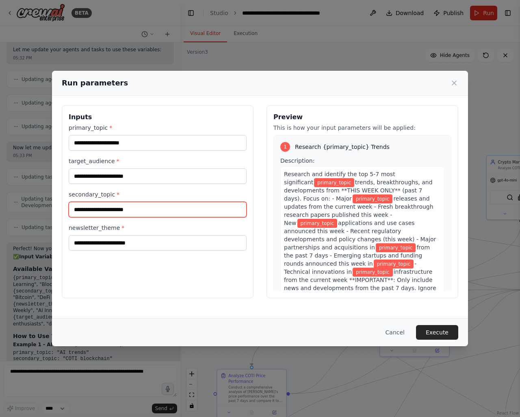
click at [110, 211] on input "secondary_topic *" at bounding box center [158, 209] width 178 height 15
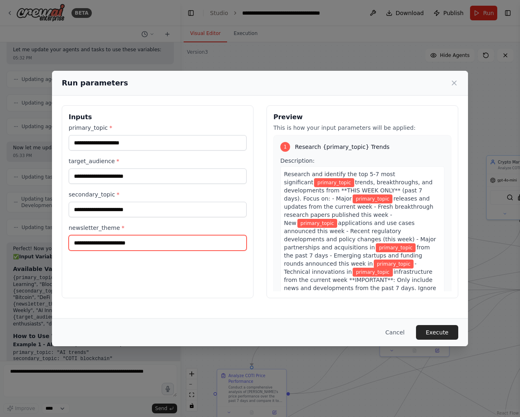
click at [108, 246] on input "newsletter_theme *" at bounding box center [158, 242] width 178 height 15
click at [454, 80] on icon at bounding box center [454, 83] width 8 height 8
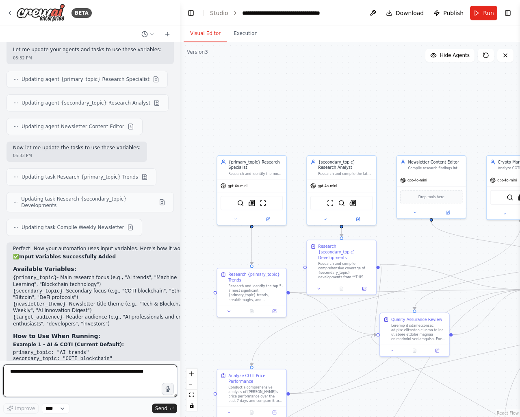
click at [122, 370] on textarea at bounding box center [90, 380] width 174 height 33
click at [248, 163] on div "{primary_topic} Research Specialist" at bounding box center [255, 163] width 54 height 11
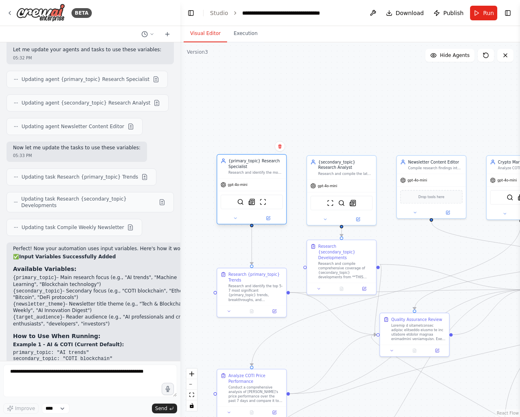
click at [248, 163] on div "{primary_topic} Research Specialist" at bounding box center [255, 163] width 54 height 11
click at [483, 15] on button "Run" at bounding box center [483, 13] width 27 height 15
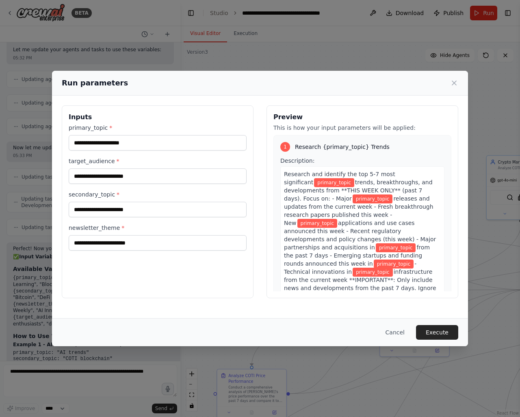
click at [314, 181] on span "primary_topic" at bounding box center [334, 182] width 40 height 9
click at [122, 213] on input "secondary_topic *" at bounding box center [158, 209] width 178 height 15
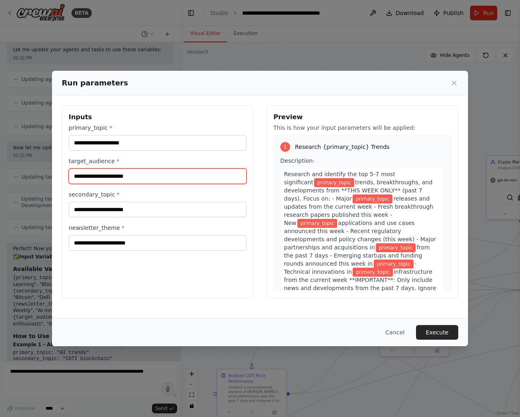
click at [147, 170] on input "target_audience *" at bounding box center [158, 175] width 178 height 15
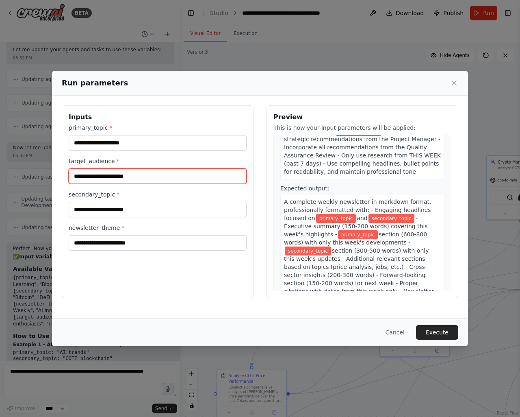
scroll to position [759, 0]
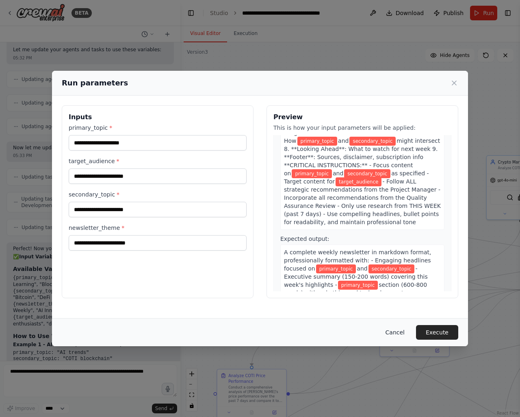
click at [409, 332] on button "Cancel" at bounding box center [395, 332] width 32 height 15
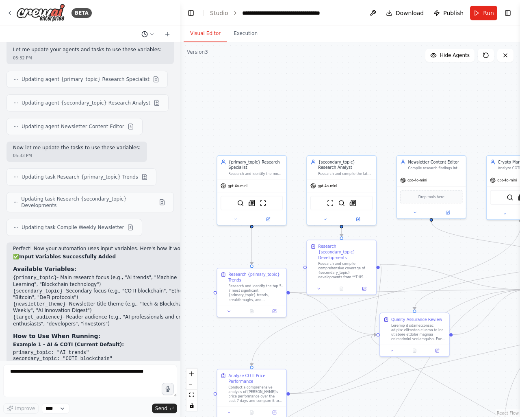
click at [149, 33] on button at bounding box center [148, 34] width 20 height 10
click at [284, 64] on div ".deletable-edge-delete-btn { width: 20px; height: 20px; border: 0px solid #ffff…" at bounding box center [350, 229] width 340 height 374
click at [88, 201] on div at bounding box center [90, 208] width 180 height 417
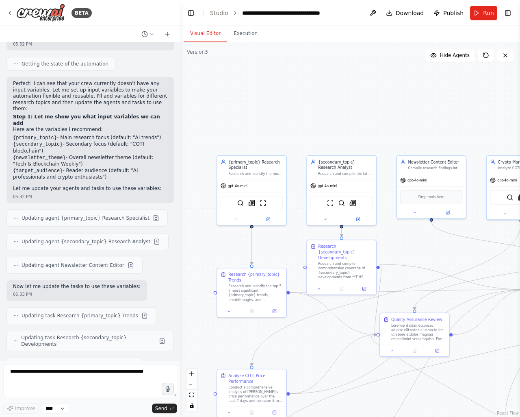
scroll to position [9177, 0]
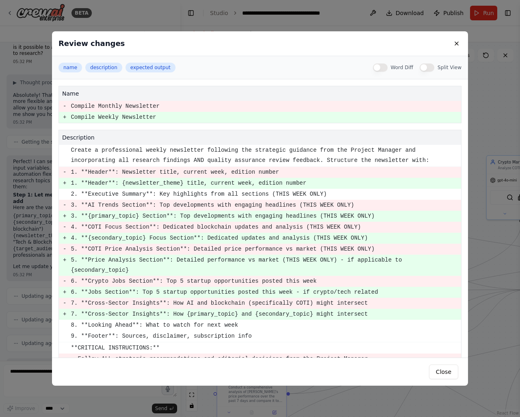
click at [452, 41] on div "Review changes" at bounding box center [260, 43] width 416 height 25
click at [454, 43] on button at bounding box center [457, 44] width 10 height 10
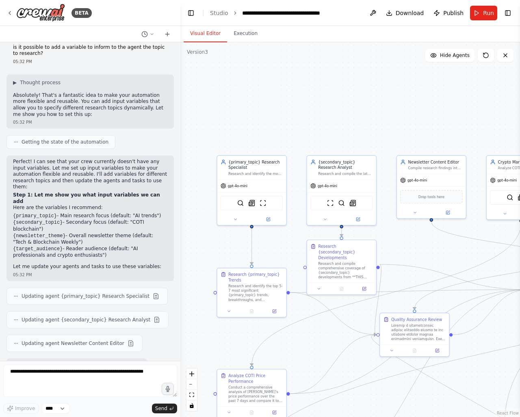
drag, startPoint x: 94, startPoint y: 129, endPoint x: 41, endPoint y: 128, distance: 53.3
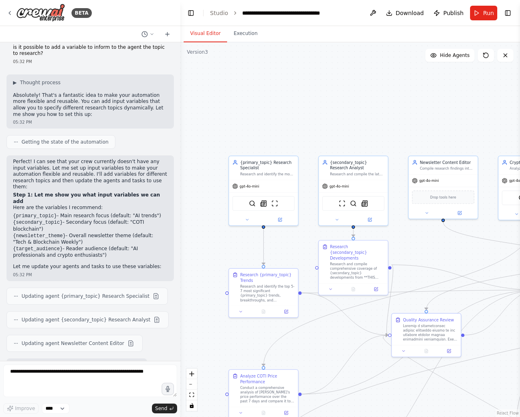
drag, startPoint x: 420, startPoint y: 240, endPoint x: 432, endPoint y: 240, distance: 11.8
click at [432, 240] on div ".deletable-edge-delete-btn { width: 20px; height: 20px; border: 0px solid #ffff…" at bounding box center [350, 229] width 340 height 374
click at [276, 173] on div "Research and identify the most significant {primary_topic} developments, breakt…" at bounding box center [267, 173] width 54 height 4
click at [348, 107] on div ".deletable-edge-delete-btn { width: 20px; height: 20px; border: 0px solid #ffff…" at bounding box center [350, 229] width 340 height 374
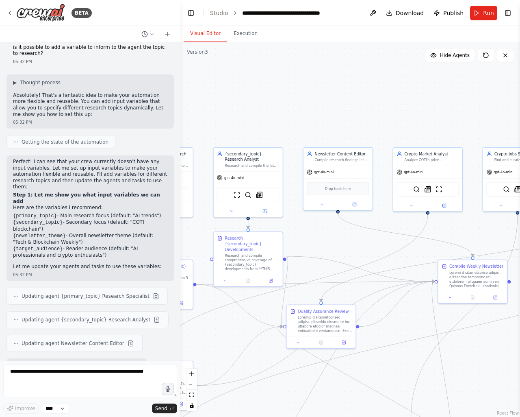
drag, startPoint x: 386, startPoint y: 128, endPoint x: 349, endPoint y: 116, distance: 38.8
click at [348, 116] on div ".deletable-edge-delete-btn { width: 20px; height: 20px; border: 0px solid #ffff…" at bounding box center [350, 229] width 340 height 374
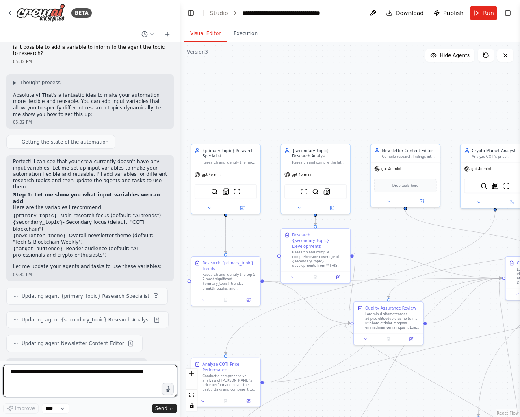
click at [110, 374] on textarea at bounding box center [90, 380] width 174 height 33
type textarea "**********"
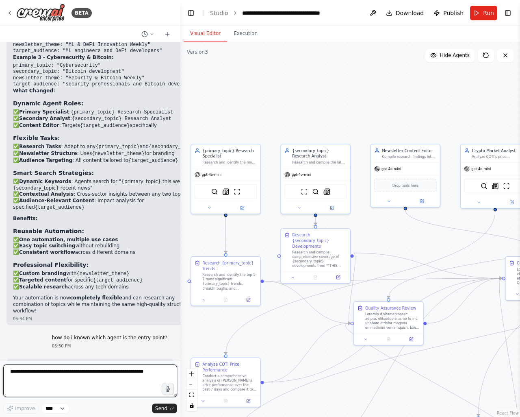
scroll to position [9755, 0]
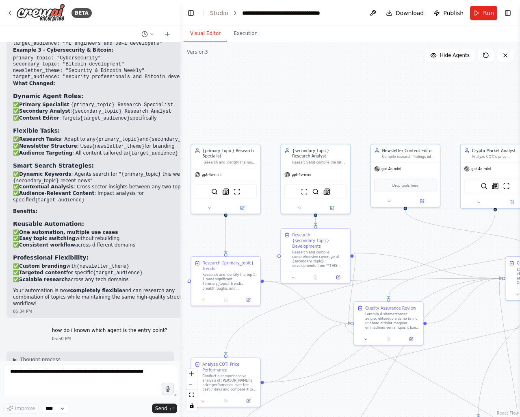
drag, startPoint x: 42, startPoint y: 276, endPoint x: 83, endPoint y: 277, distance: 40.3
click at [234, 156] on div "{primary_topic} Research Specialist" at bounding box center [229, 152] width 54 height 11
click at [244, 208] on icon at bounding box center [242, 206] width 4 height 4
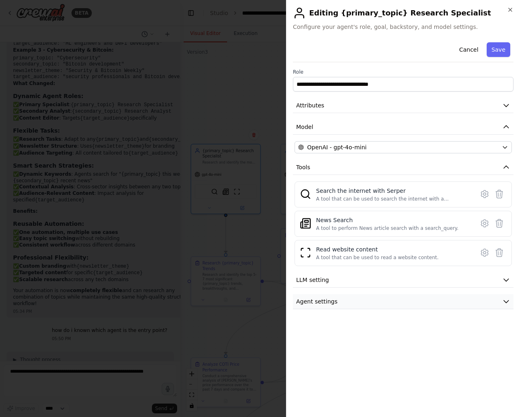
click at [353, 302] on button "Agent settings" at bounding box center [403, 301] width 221 height 15
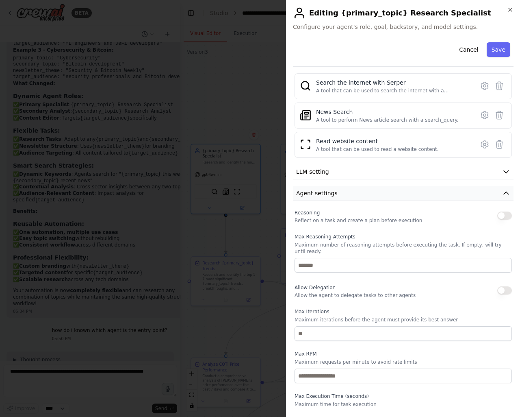
scroll to position [116, 0]
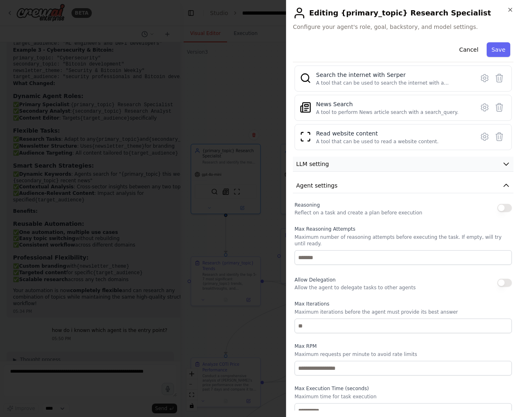
click at [350, 159] on button "LLM setting" at bounding box center [403, 164] width 221 height 15
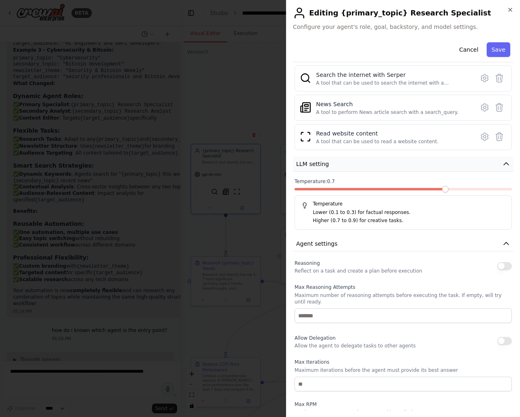
click at [350, 159] on button "LLM setting" at bounding box center [403, 164] width 221 height 15
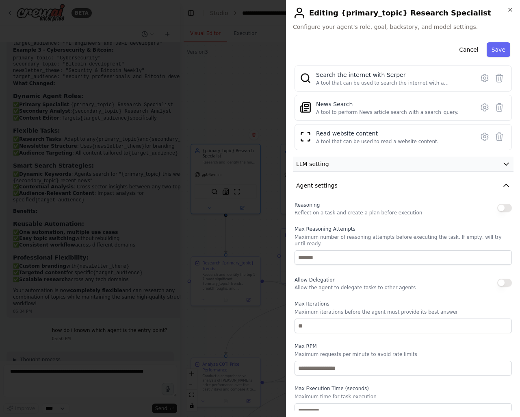
click at [502, 165] on icon "button" at bounding box center [506, 164] width 8 height 8
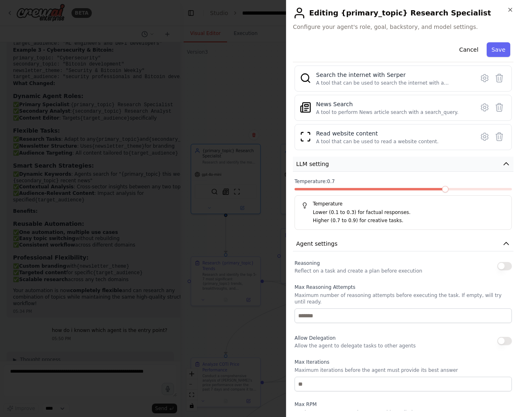
click at [502, 165] on icon "button" at bounding box center [506, 164] width 8 height 8
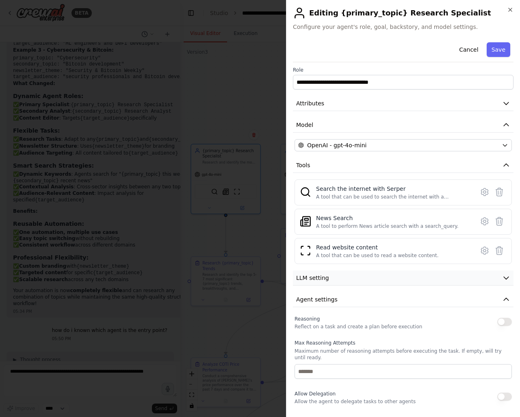
scroll to position [0, 0]
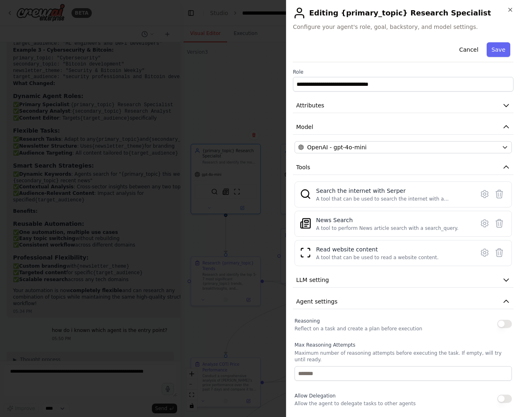
click at [240, 103] on div at bounding box center [260, 208] width 520 height 417
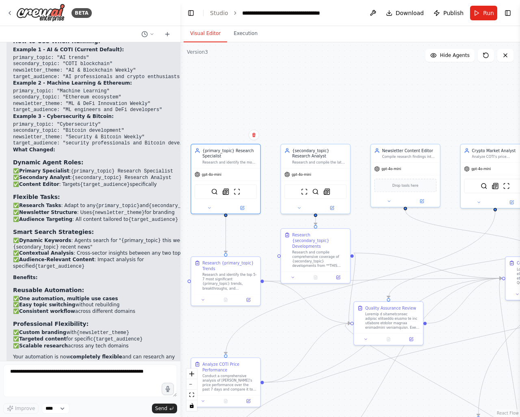
scroll to position [9619, 0]
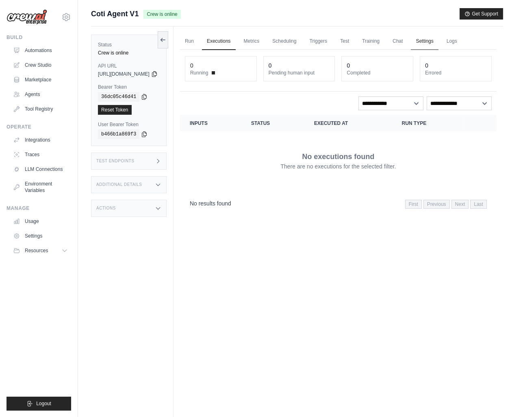
click at [438, 43] on link "Settings" at bounding box center [424, 41] width 27 height 17
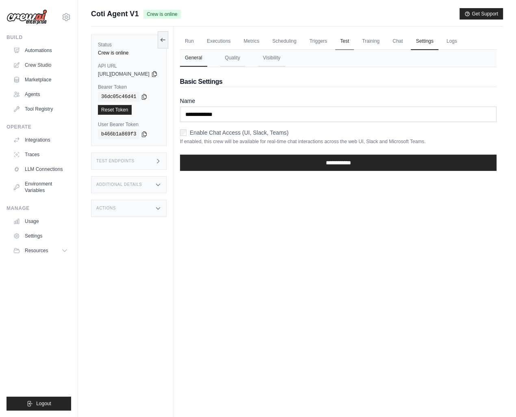
click at [354, 46] on link "Test" at bounding box center [344, 41] width 19 height 17
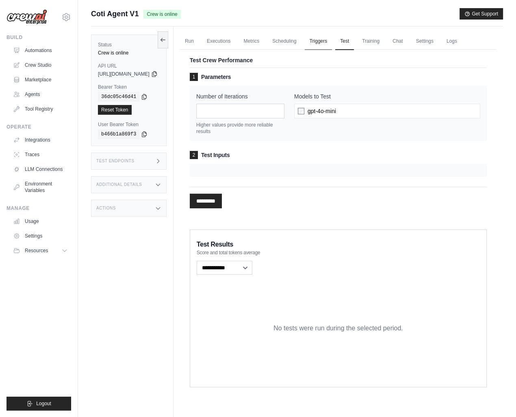
click at [333, 44] on link "Triggers" at bounding box center [319, 41] width 28 height 17
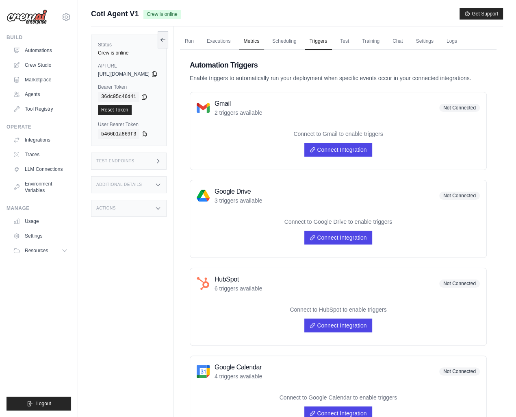
click at [265, 40] on link "Metrics" at bounding box center [252, 41] width 26 height 17
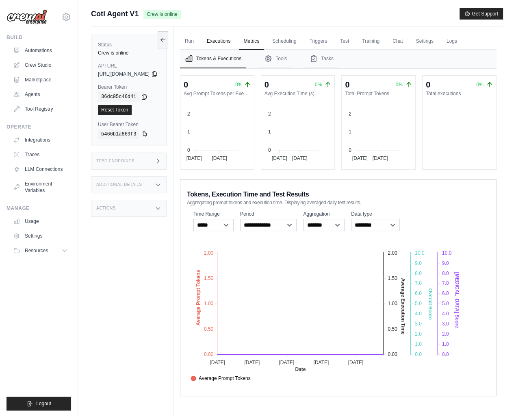
click at [235, 42] on link "Executions" at bounding box center [219, 41] width 34 height 17
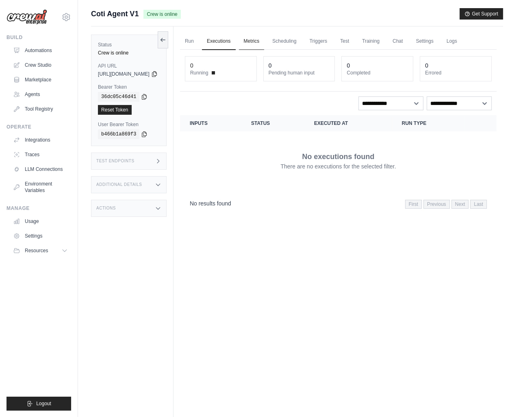
click at [260, 45] on link "Metrics" at bounding box center [252, 41] width 26 height 17
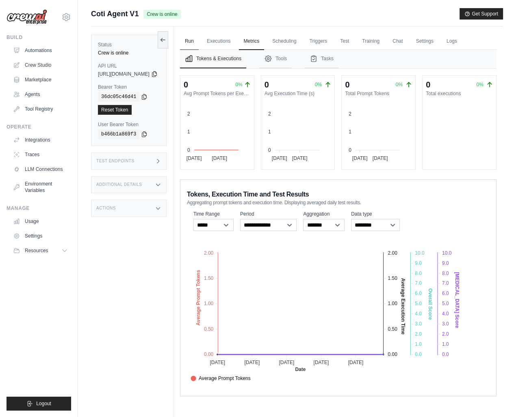
click at [199, 43] on link "Run" at bounding box center [189, 41] width 19 height 17
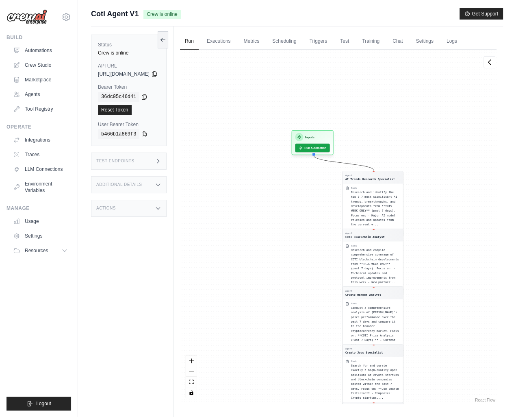
drag, startPoint x: 230, startPoint y: 142, endPoint x: 278, endPoint y: 294, distance: 158.7
click at [277, 298] on div "Agent AI Trends Research Specialist Task Research and identify the top 5-7 most…" at bounding box center [338, 227] width 317 height 354
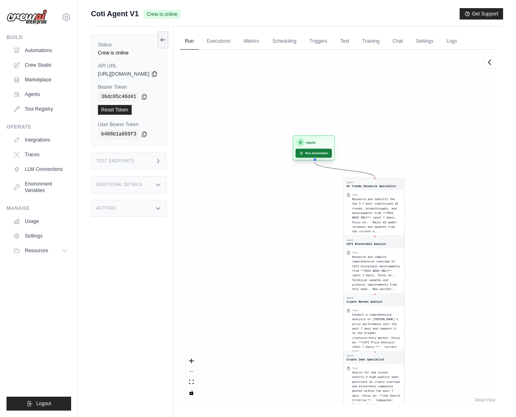
click at [332, 152] on button "Run Automation" at bounding box center [314, 152] width 36 height 9
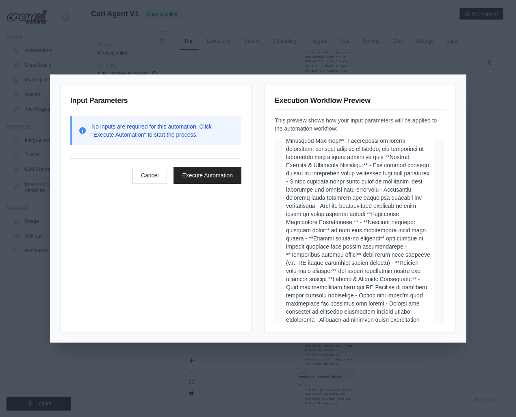
scroll to position [1409, 0]
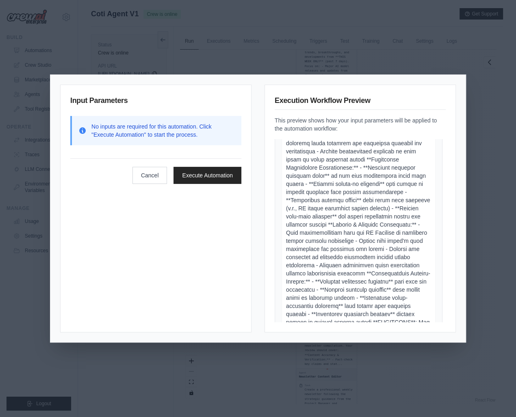
click at [493, 64] on div "Input Parameters No inputs are required for this automation. Click "Execute Aut…" at bounding box center [258, 208] width 516 height 417
